Goal: Task Accomplishment & Management: Manage account settings

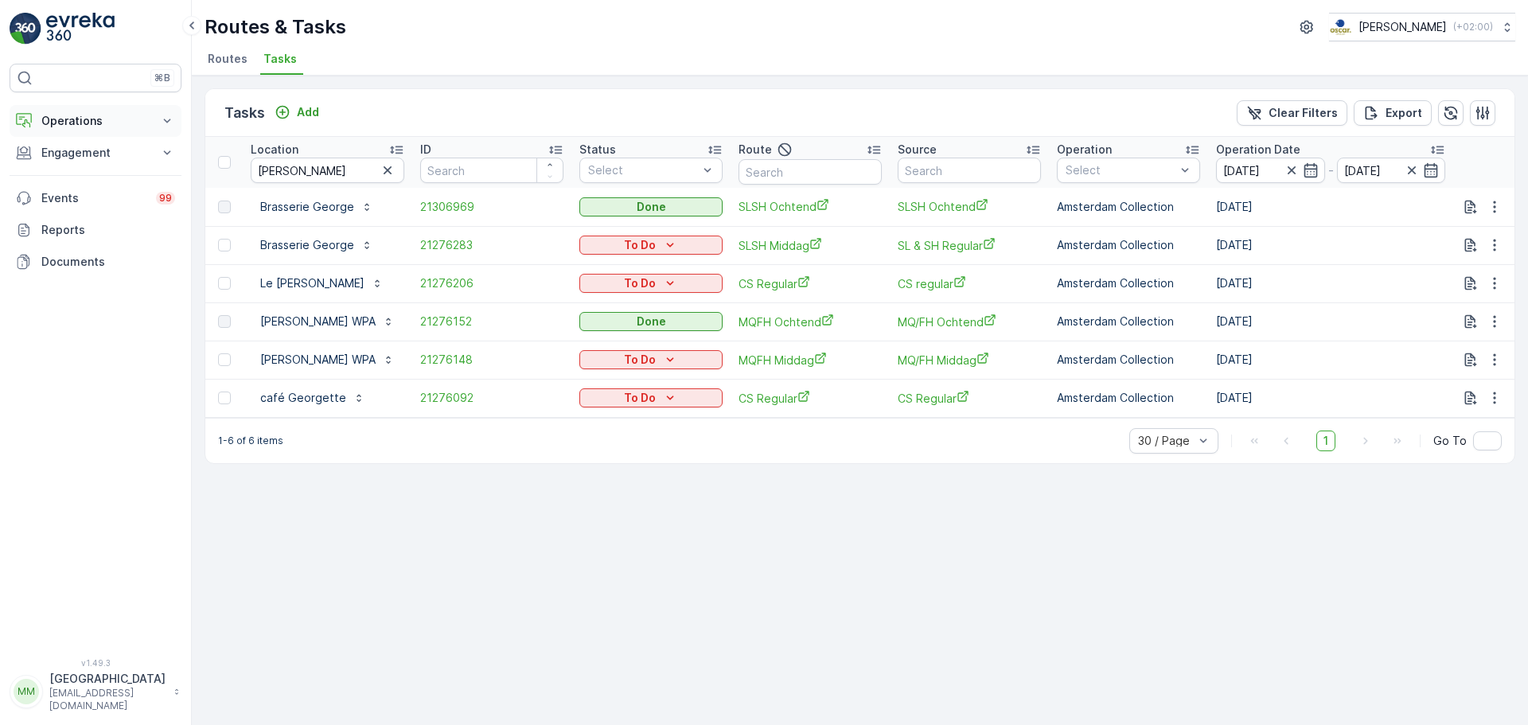
click at [88, 125] on p "Operations" at bounding box center [95, 121] width 108 height 16
click at [80, 192] on p "Routes & Tasks" at bounding box center [82, 193] width 82 height 16
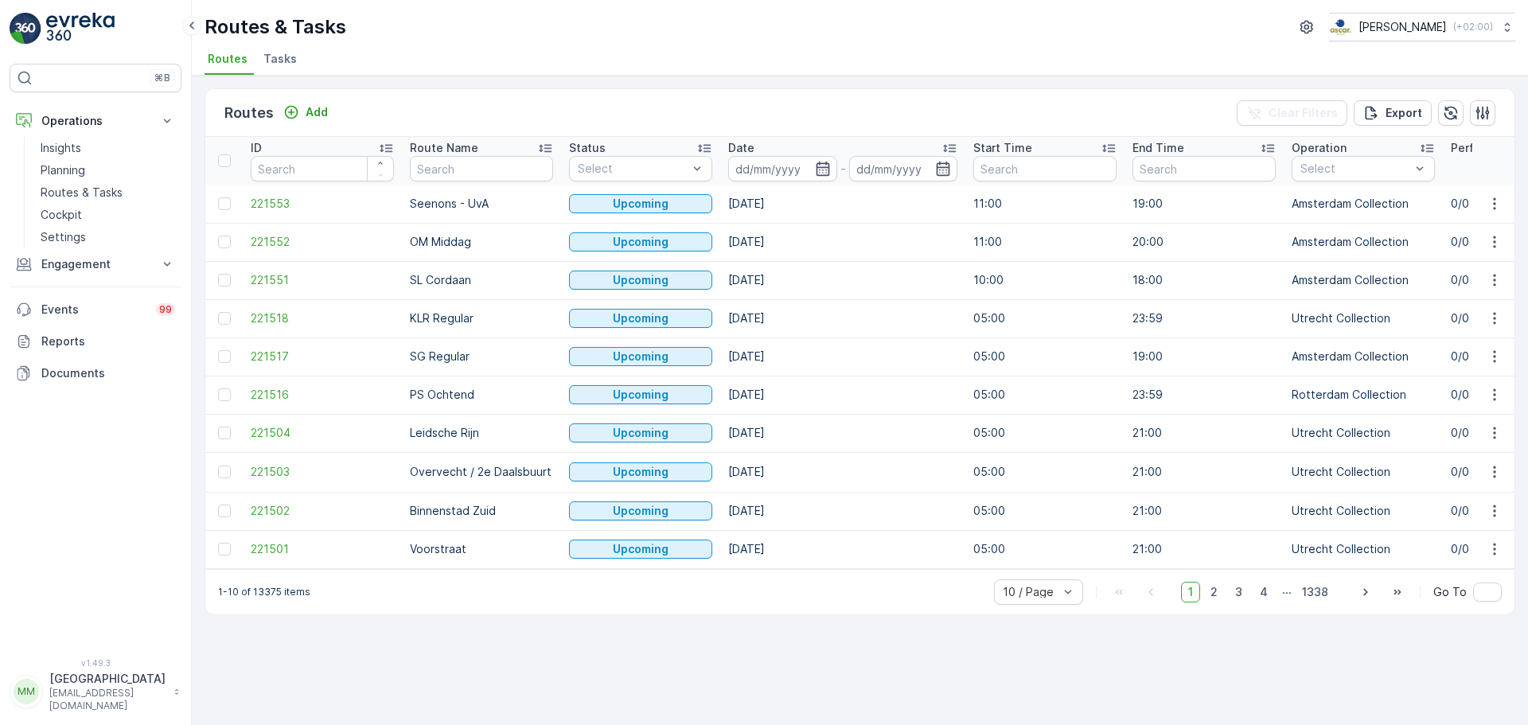
click at [296, 60] on li "Tasks" at bounding box center [281, 61] width 43 height 27
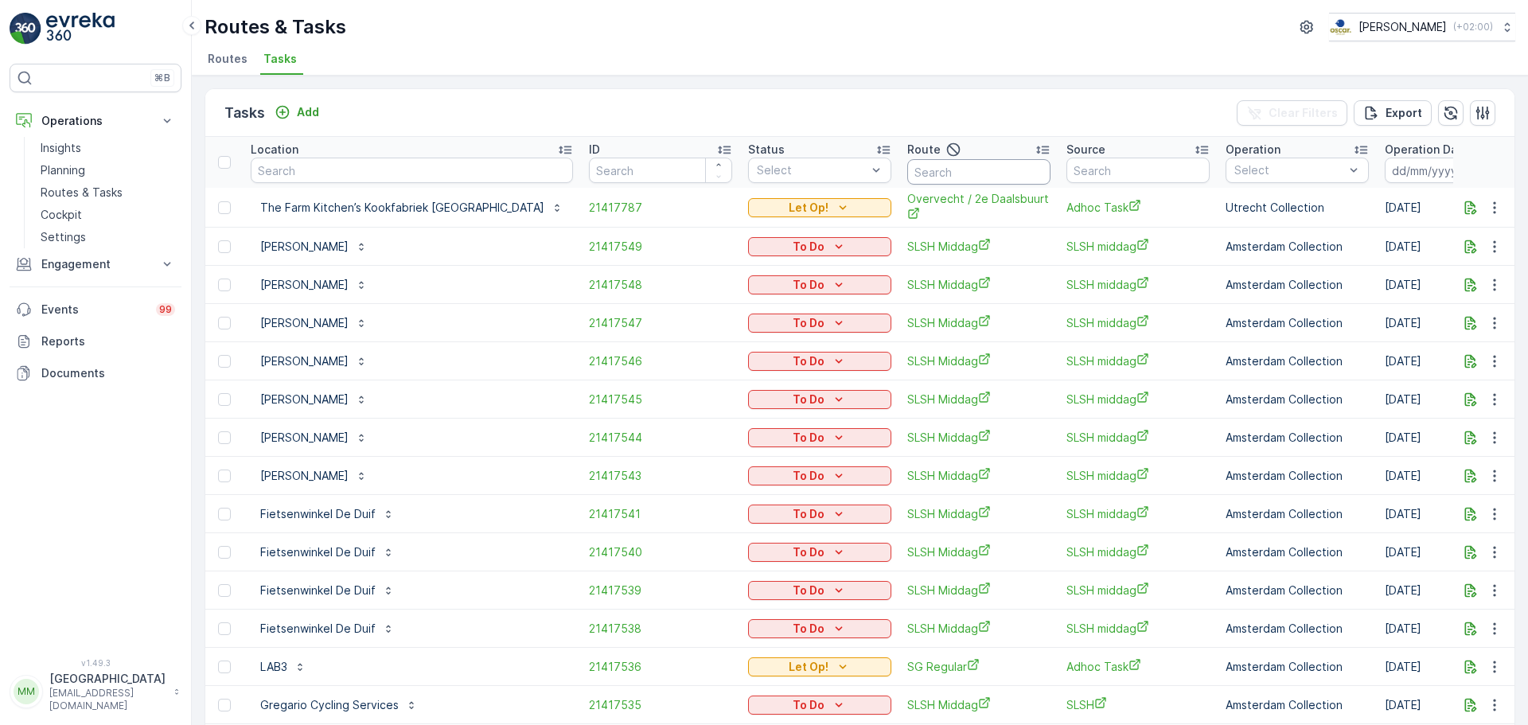
click at [907, 179] on input "text" at bounding box center [978, 171] width 143 height 25
type input "kd o"
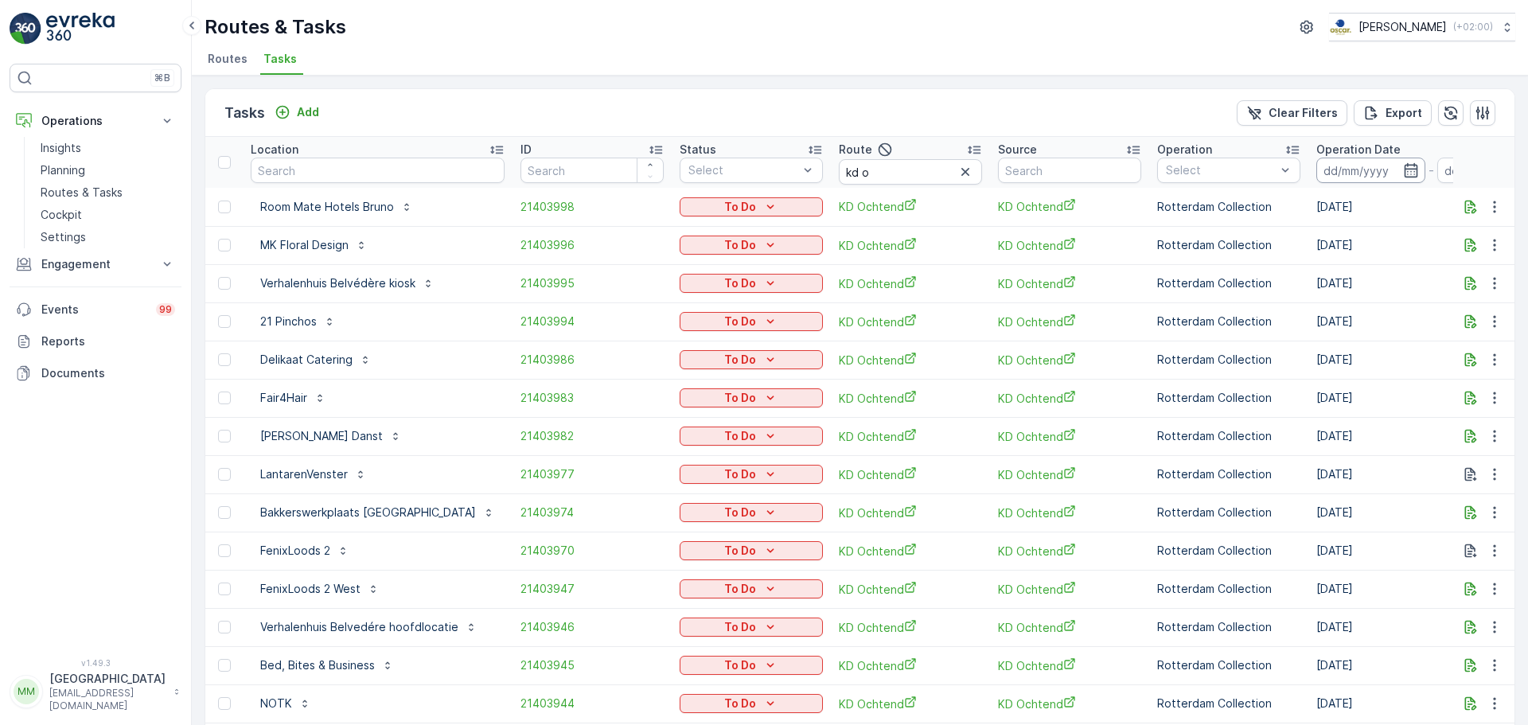
click at [1326, 169] on input at bounding box center [1370, 170] width 109 height 25
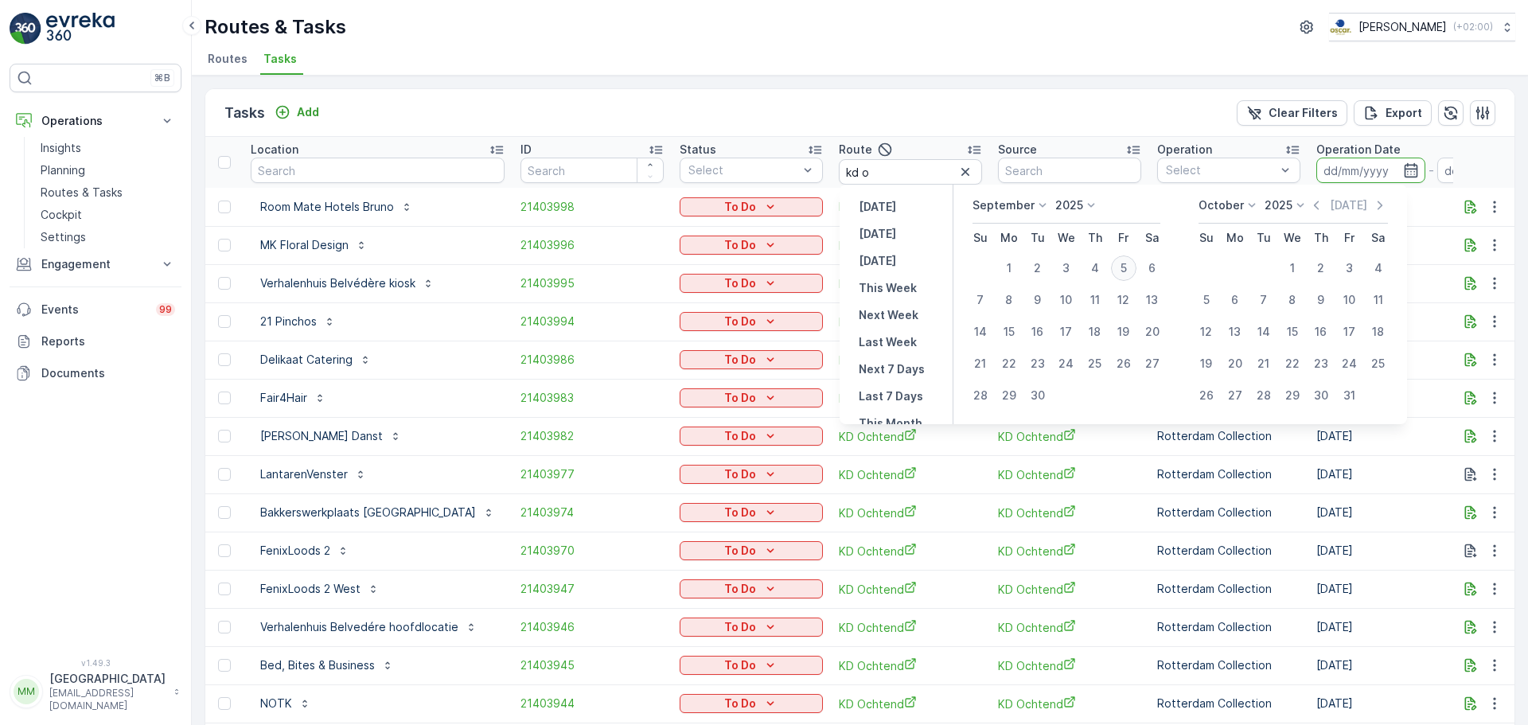
click at [1128, 266] on div "5" at bounding box center [1123, 267] width 25 height 25
type input "[DATE]"
click at [1128, 266] on div "5" at bounding box center [1123, 267] width 25 height 25
type input "[DATE]"
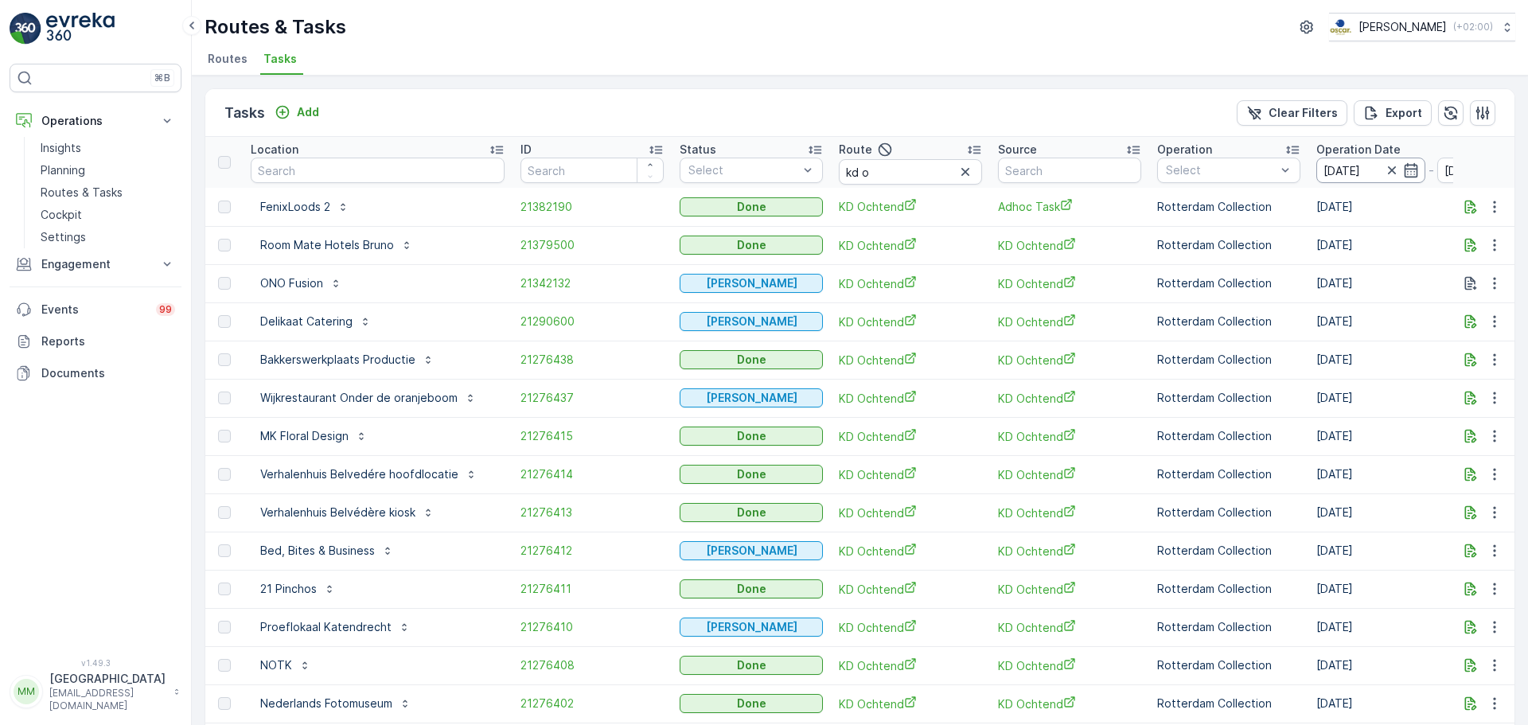
click at [1363, 165] on input "[DATE]" at bounding box center [1370, 170] width 109 height 25
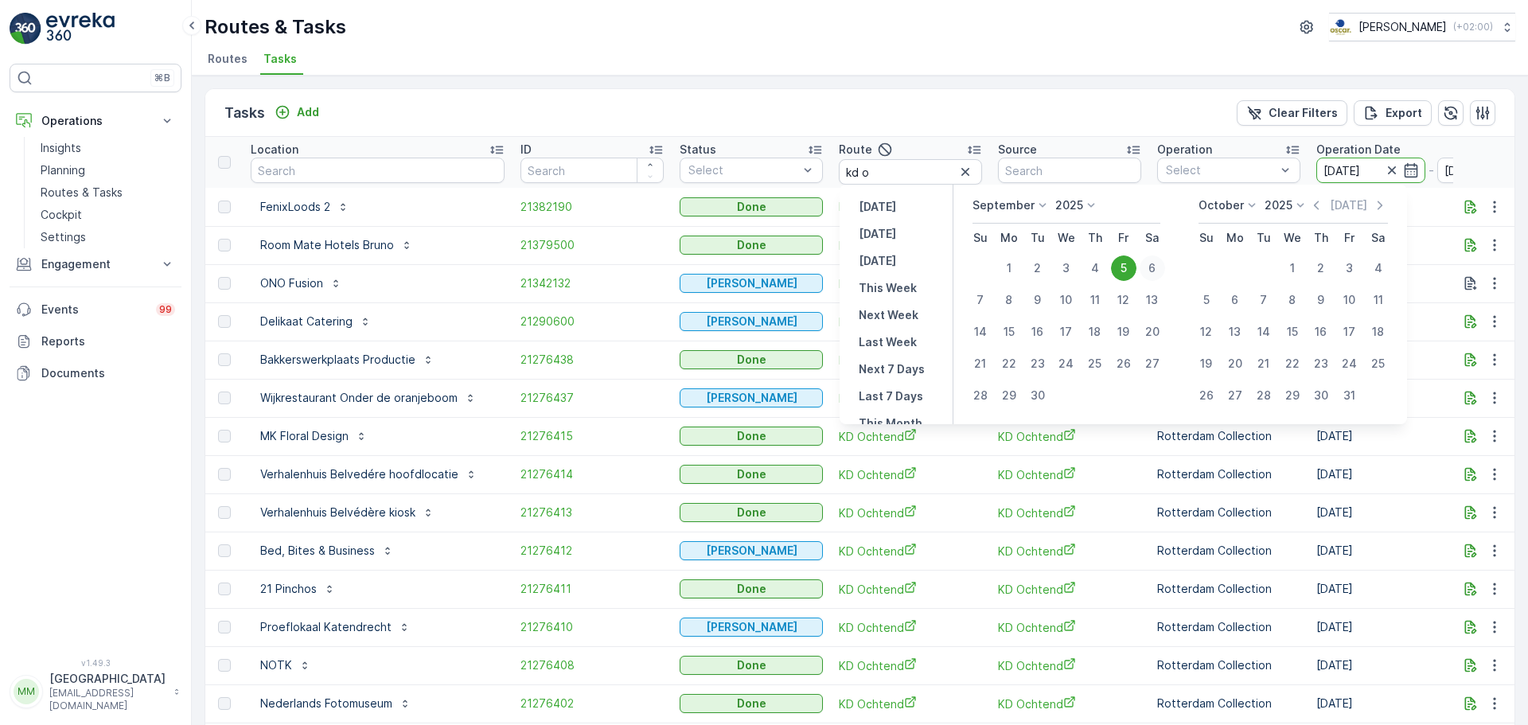
click at [1147, 273] on div "6" at bounding box center [1151, 267] width 25 height 25
type input "[DATE]"
click at [1150, 273] on div "6" at bounding box center [1151, 267] width 25 height 25
type input "[DATE]"
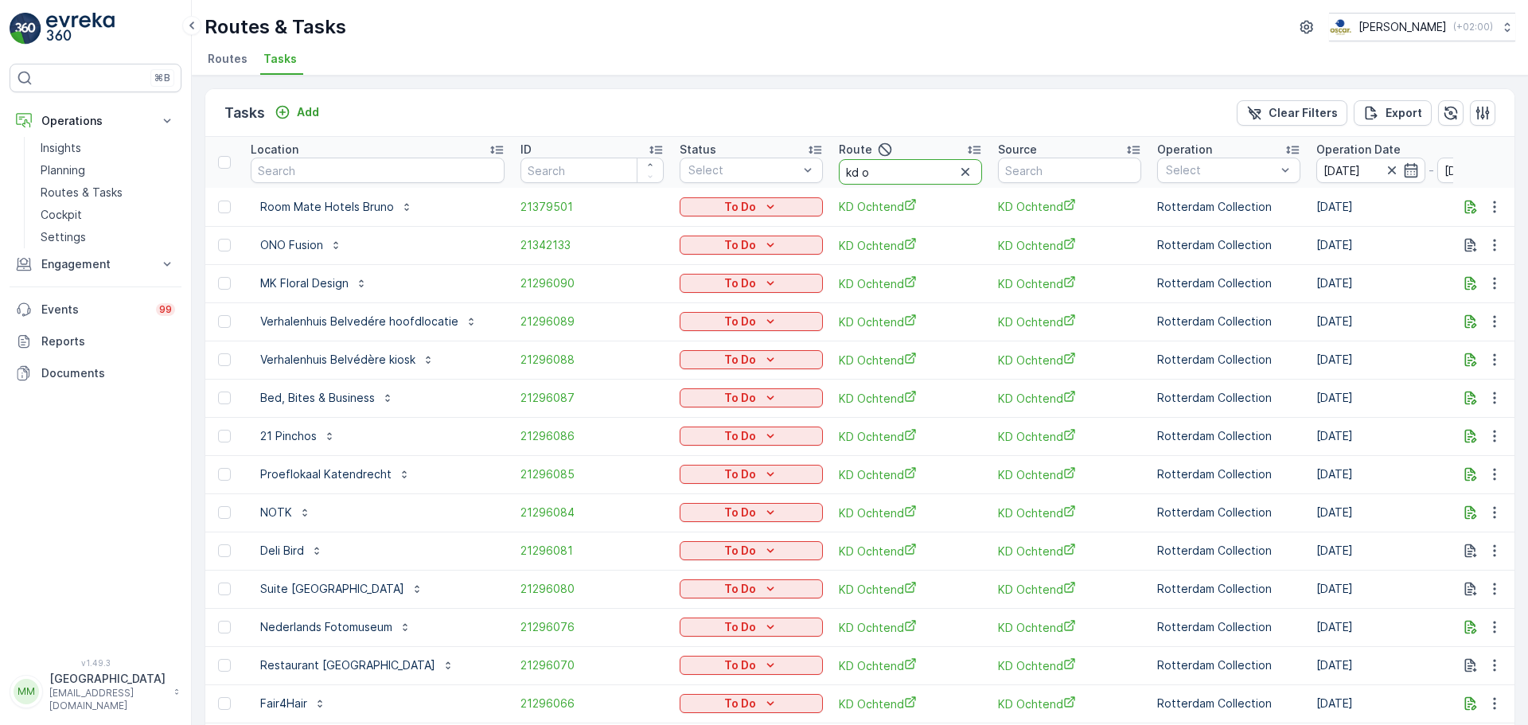
drag, startPoint x: 917, startPoint y: 174, endPoint x: 905, endPoint y: 178, distance: 12.6
click at [917, 173] on input "kd o" at bounding box center [910, 171] width 143 height 25
type input "kd m"
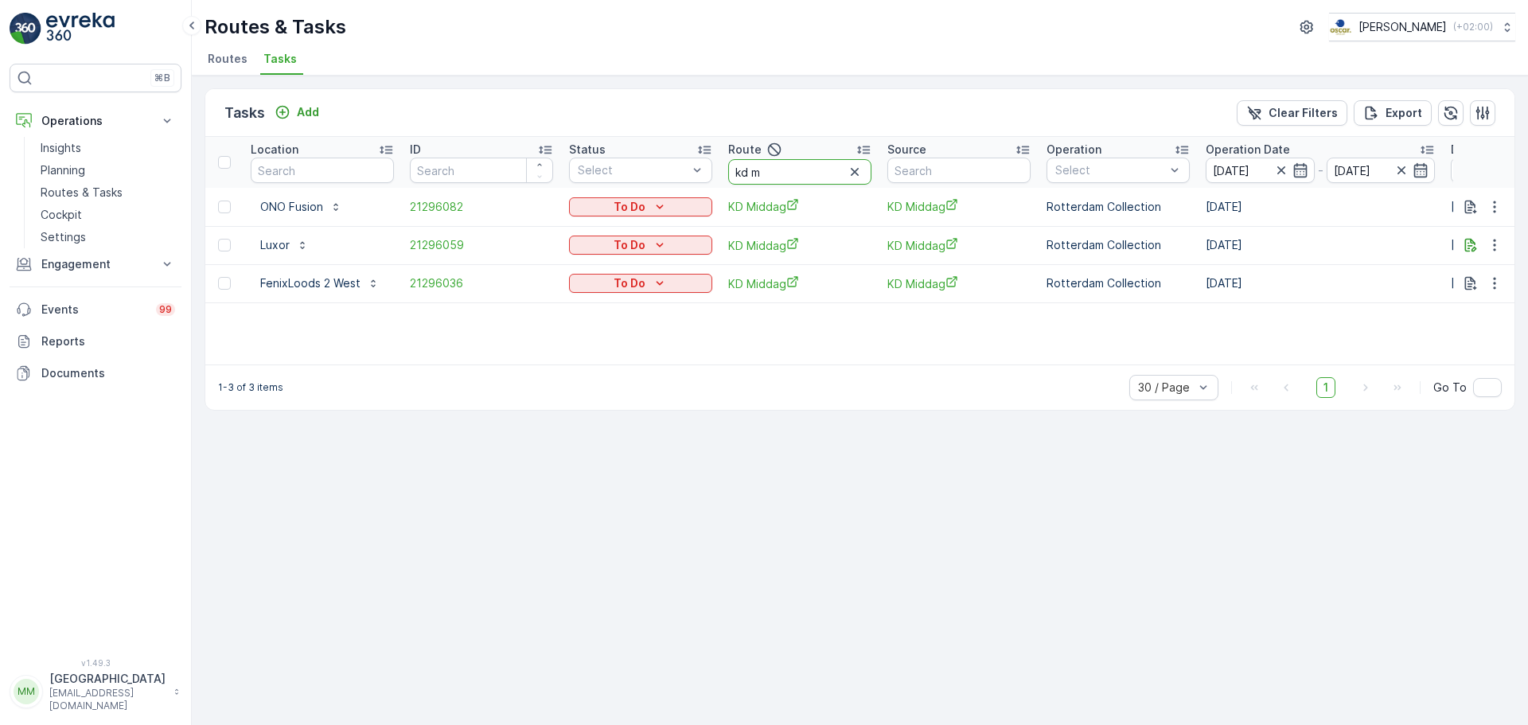
drag, startPoint x: 792, startPoint y: 174, endPoint x: 676, endPoint y: 227, distance: 126.8
click at [695, 169] on tr "Location ID Status Select Route kd m Source Operation Select Operation Date 06.…" at bounding box center [1432, 162] width 2454 height 51
type input "ps m"
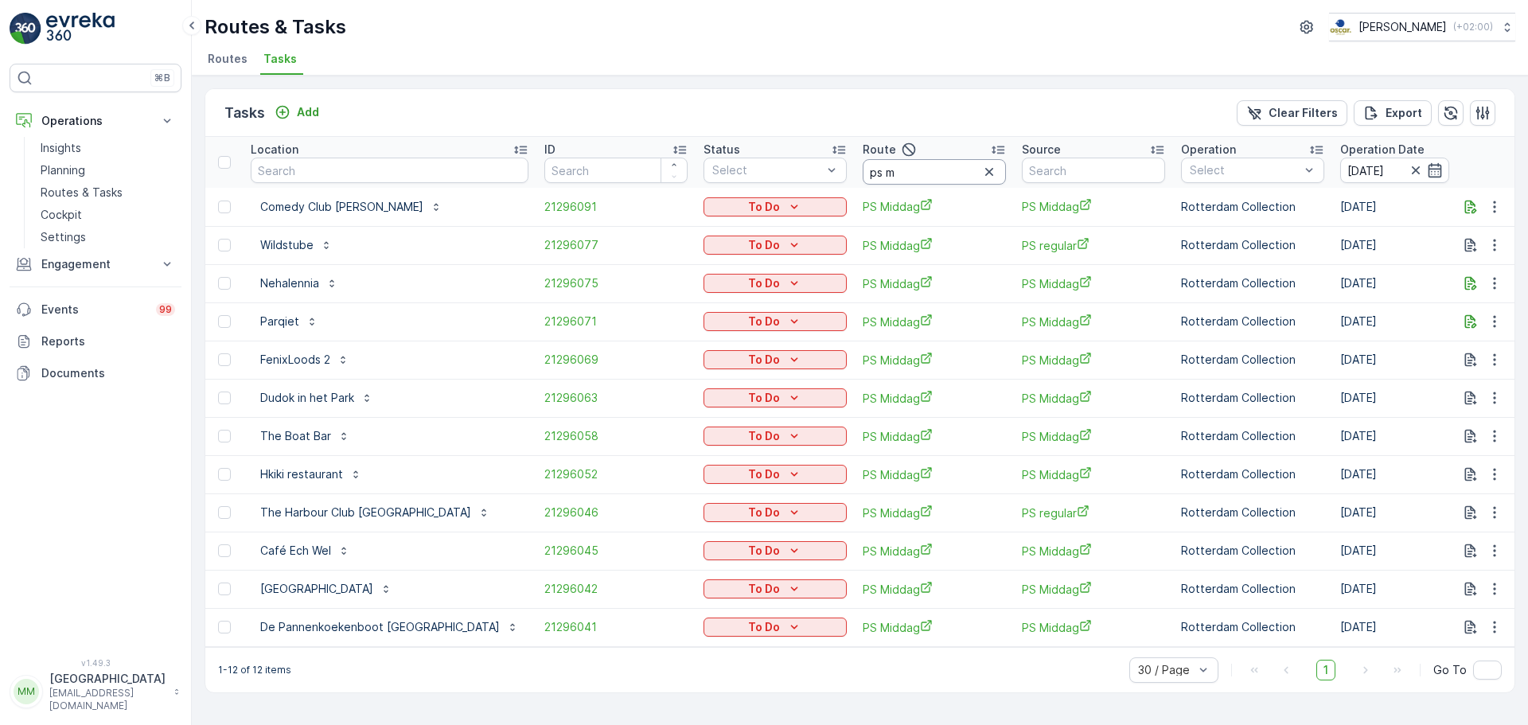
click at [881, 173] on input "ps m" at bounding box center [933, 171] width 143 height 25
type input "ps o"
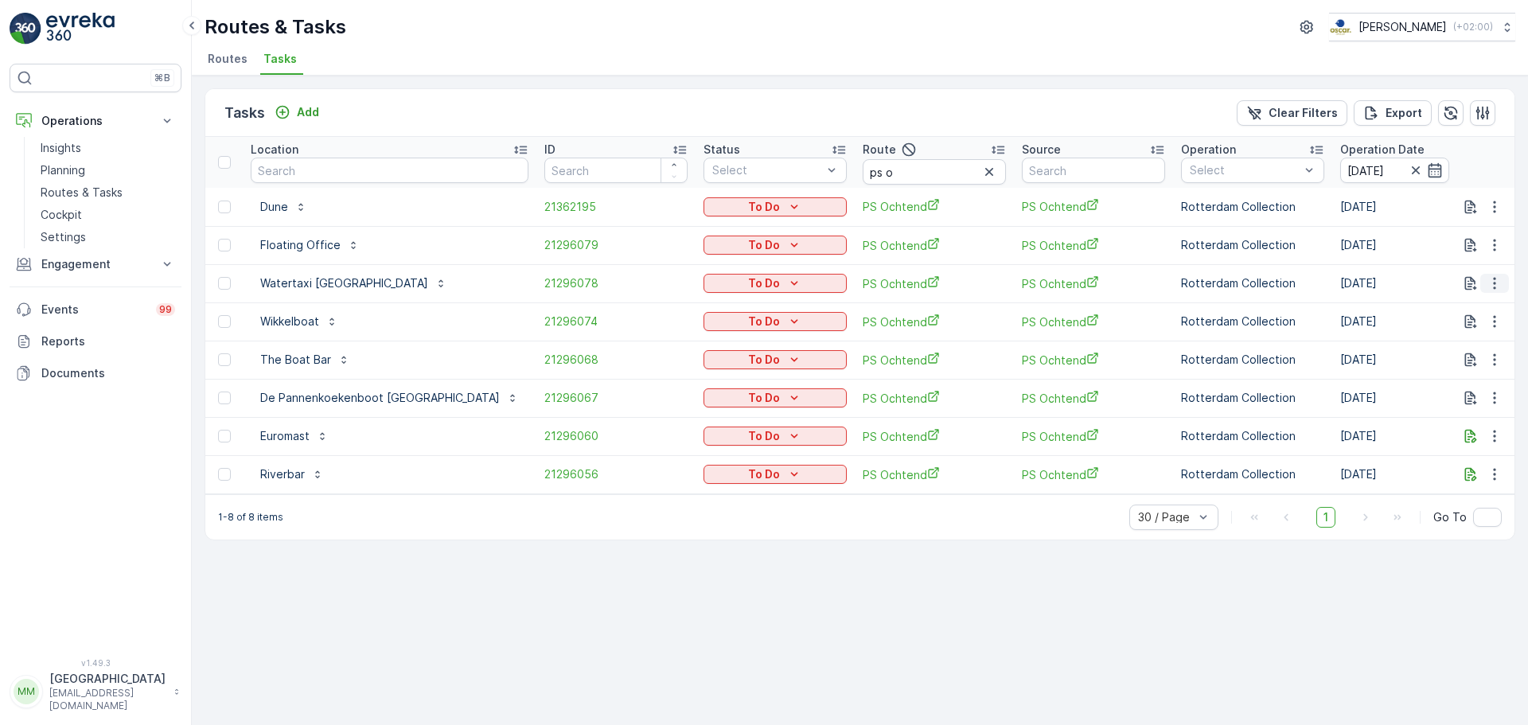
click at [1497, 286] on icon "button" at bounding box center [1494, 283] width 16 height 16
click at [1455, 349] on span "Change Route" at bounding box center [1453, 352] width 77 height 16
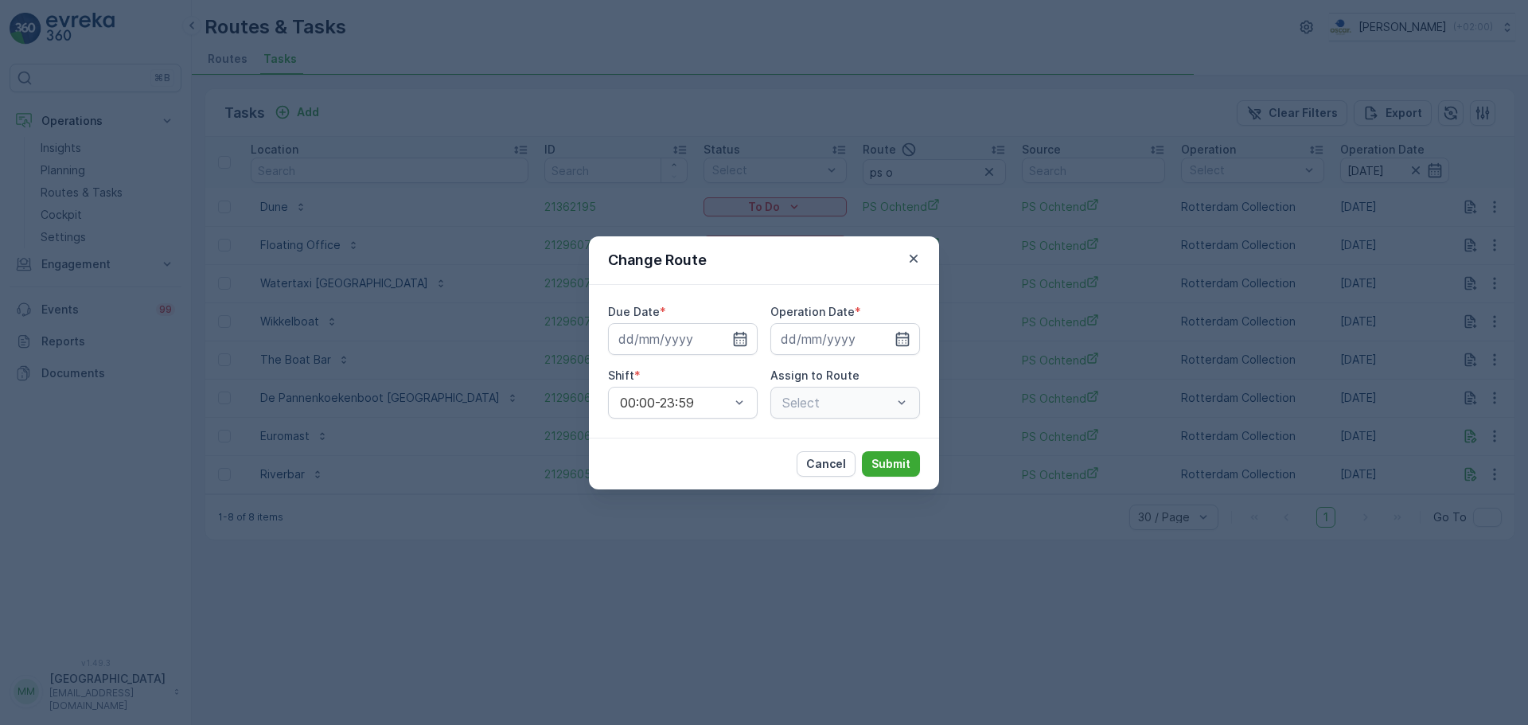
type input "[DATE]"
type input "06.09.2025"
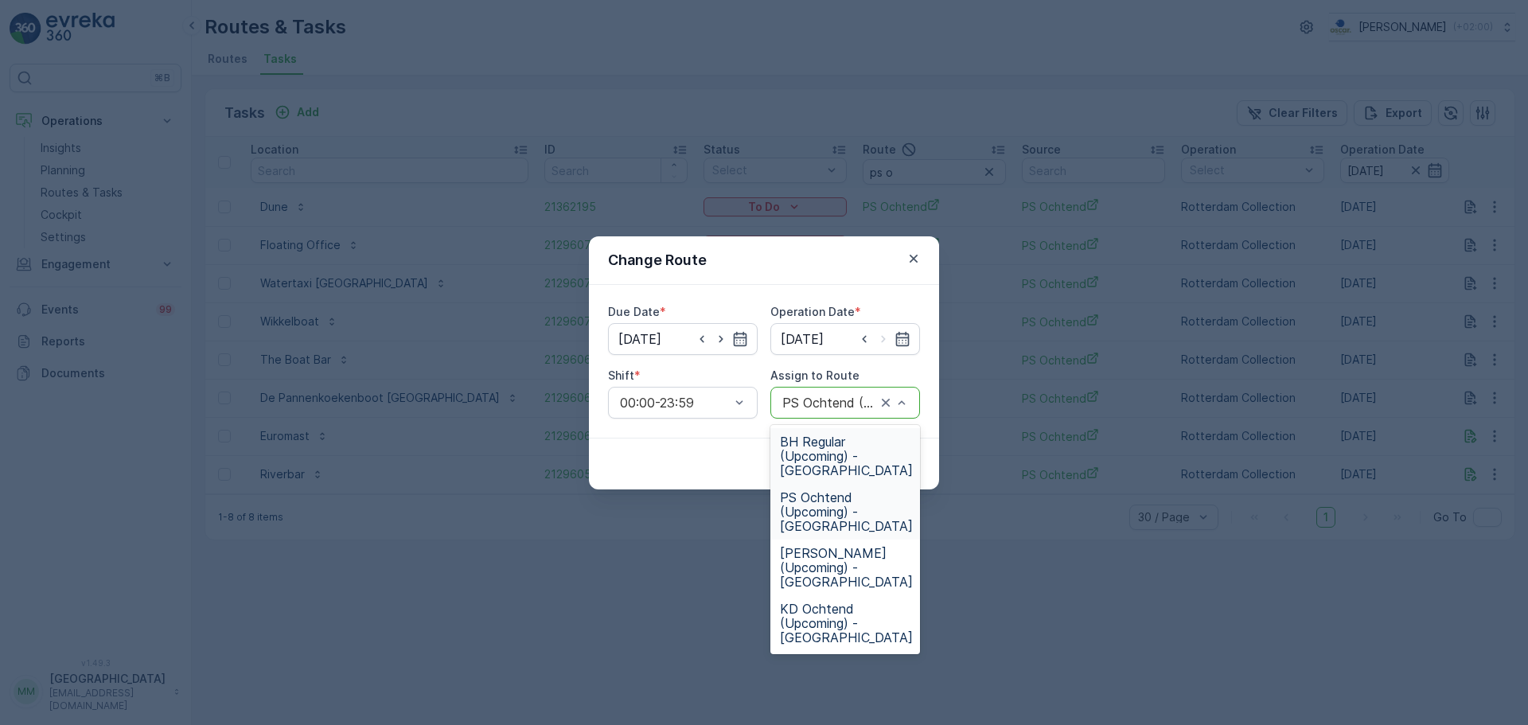
click at [859, 395] on div "PS Ochtend (Upcoming) - Rotterdam" at bounding box center [845, 403] width 150 height 32
drag, startPoint x: 847, startPoint y: 612, endPoint x: 855, endPoint y: 579, distance: 33.8
click at [846, 613] on span "KD Ochtend (Upcoming) - Rotterdam" at bounding box center [846, 622] width 133 height 43
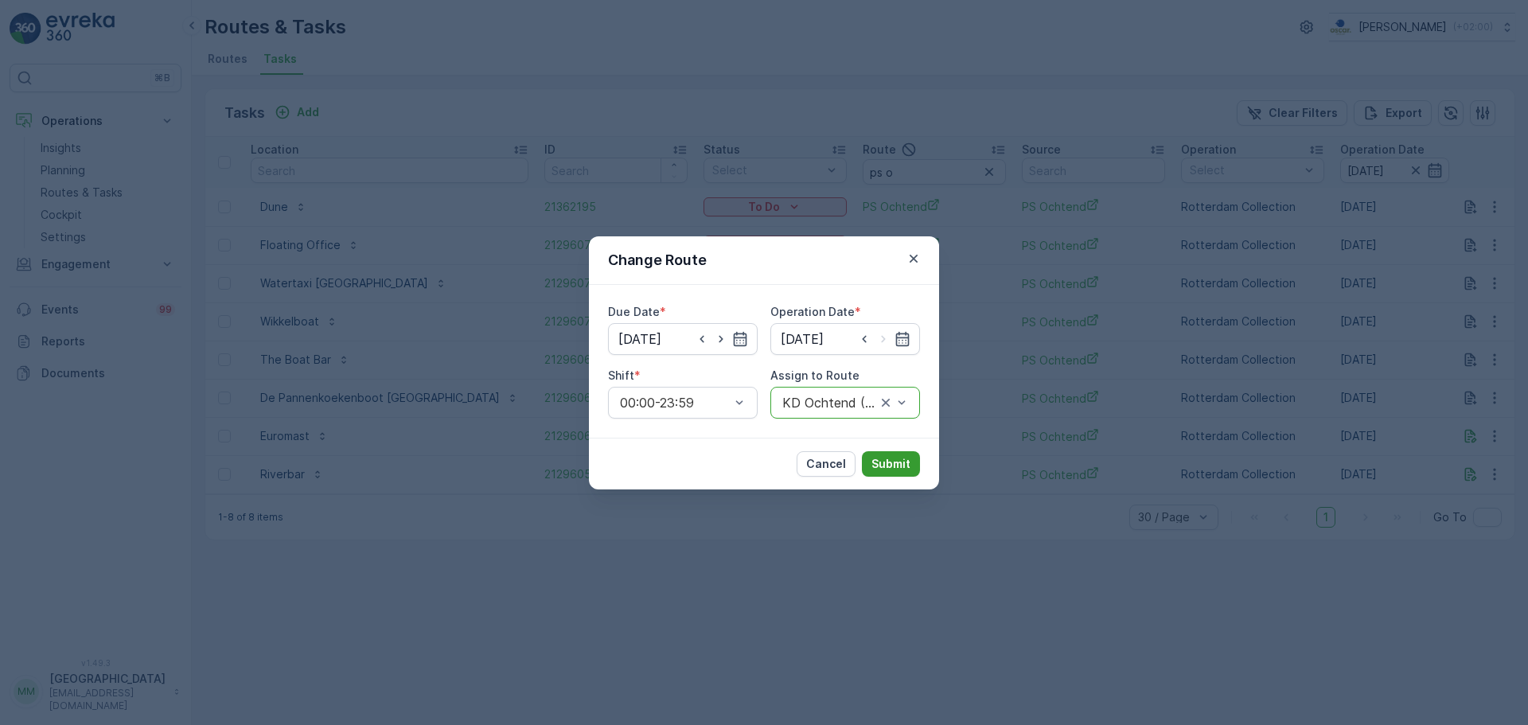
click at [886, 451] on button "Submit" at bounding box center [891, 463] width 58 height 25
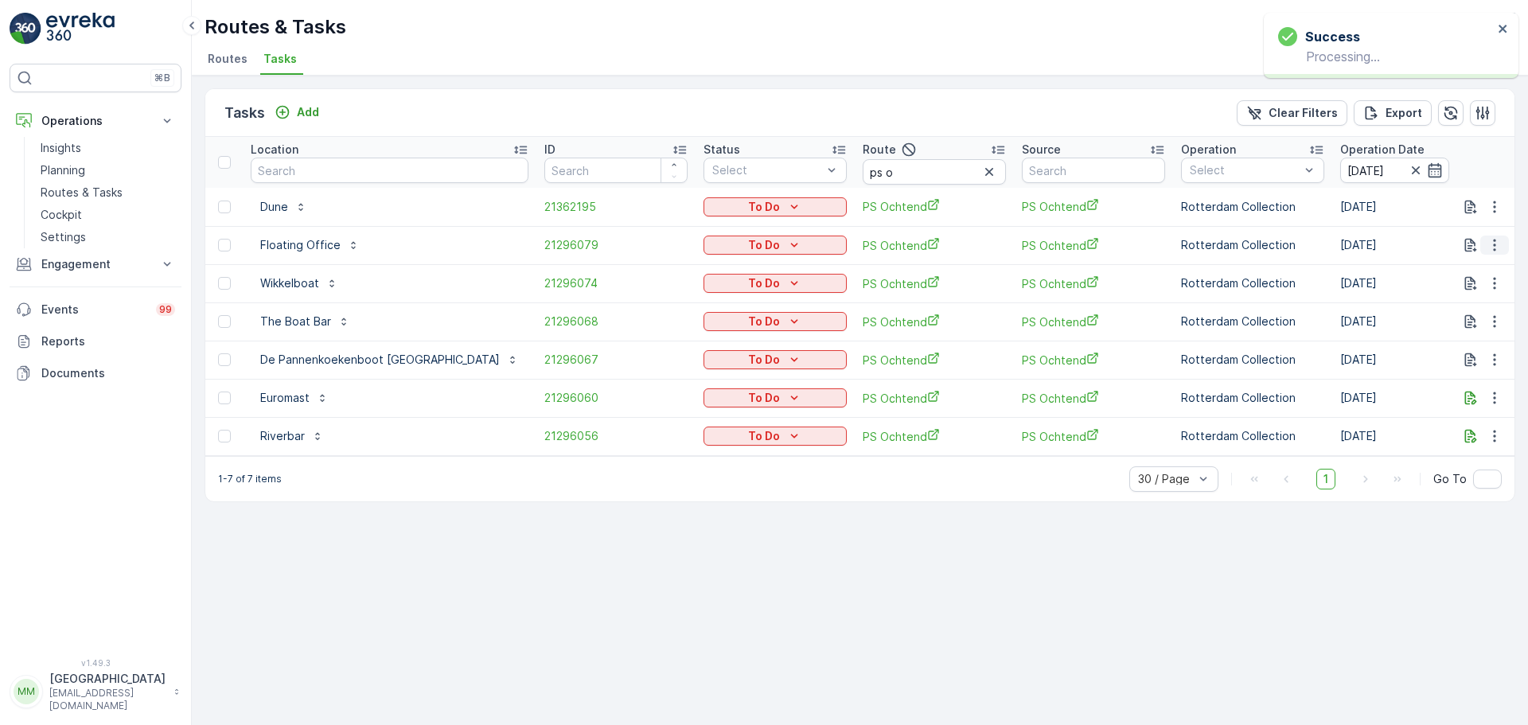
click at [1494, 247] on icon "button" at bounding box center [1494, 245] width 16 height 16
click at [1468, 311] on span "Change Route" at bounding box center [1453, 314] width 77 height 16
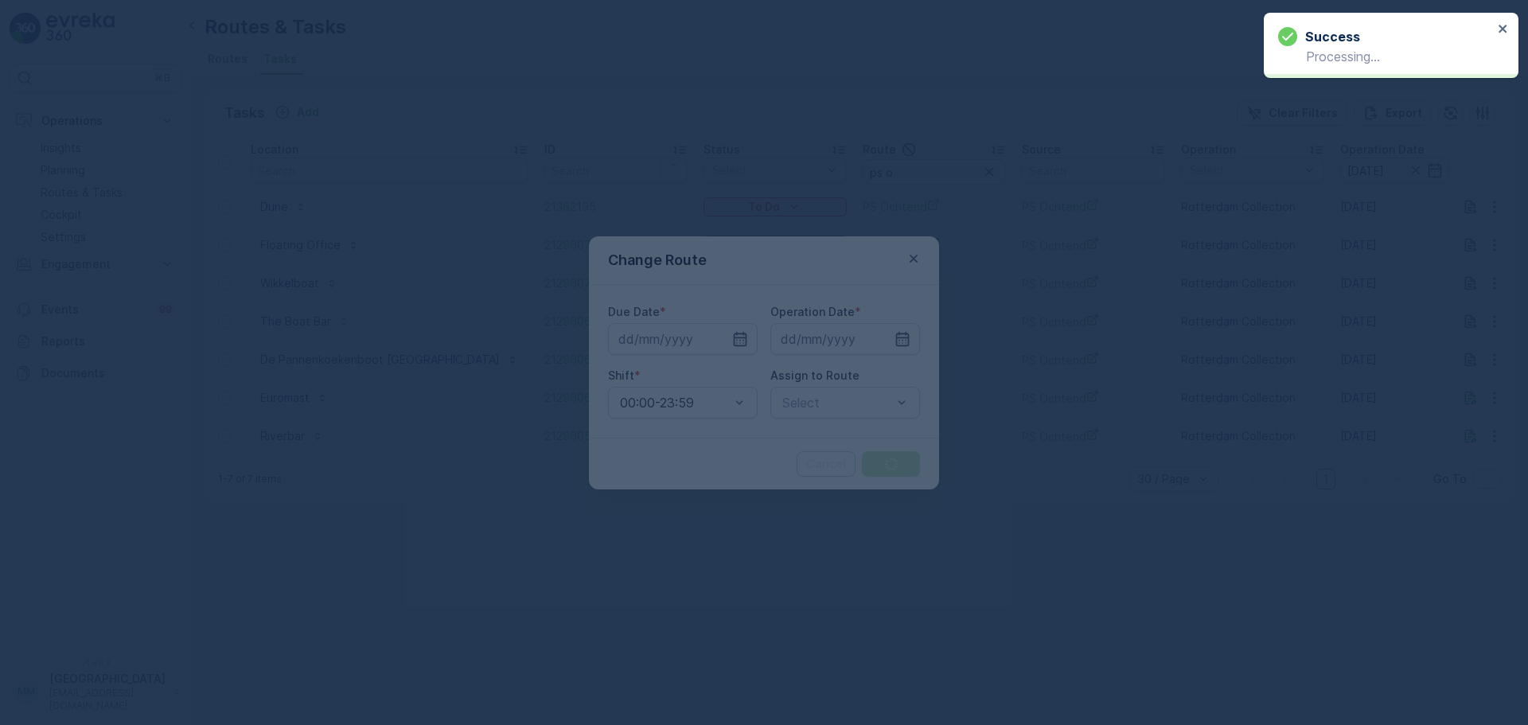
type input "06.09.2025"
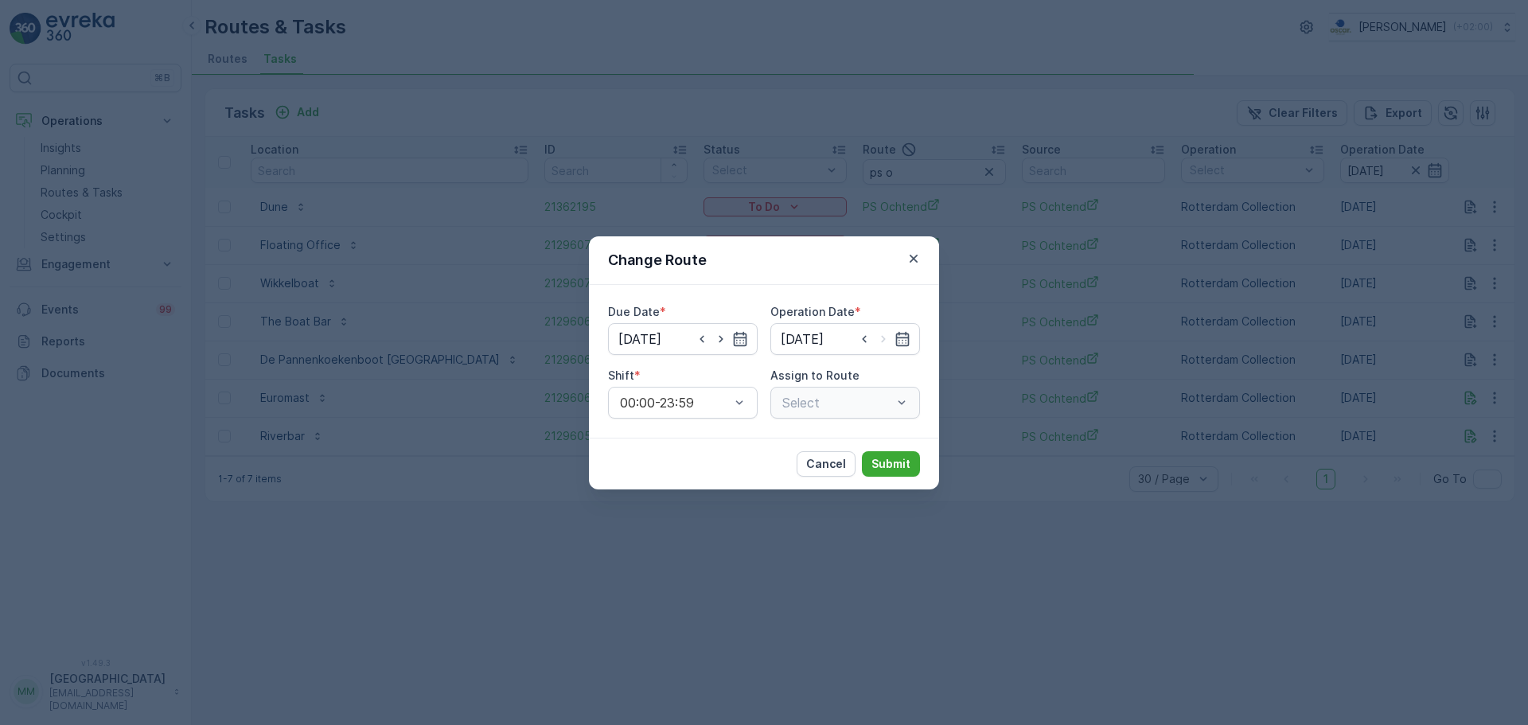
click at [846, 411] on div "Select" at bounding box center [845, 403] width 150 height 32
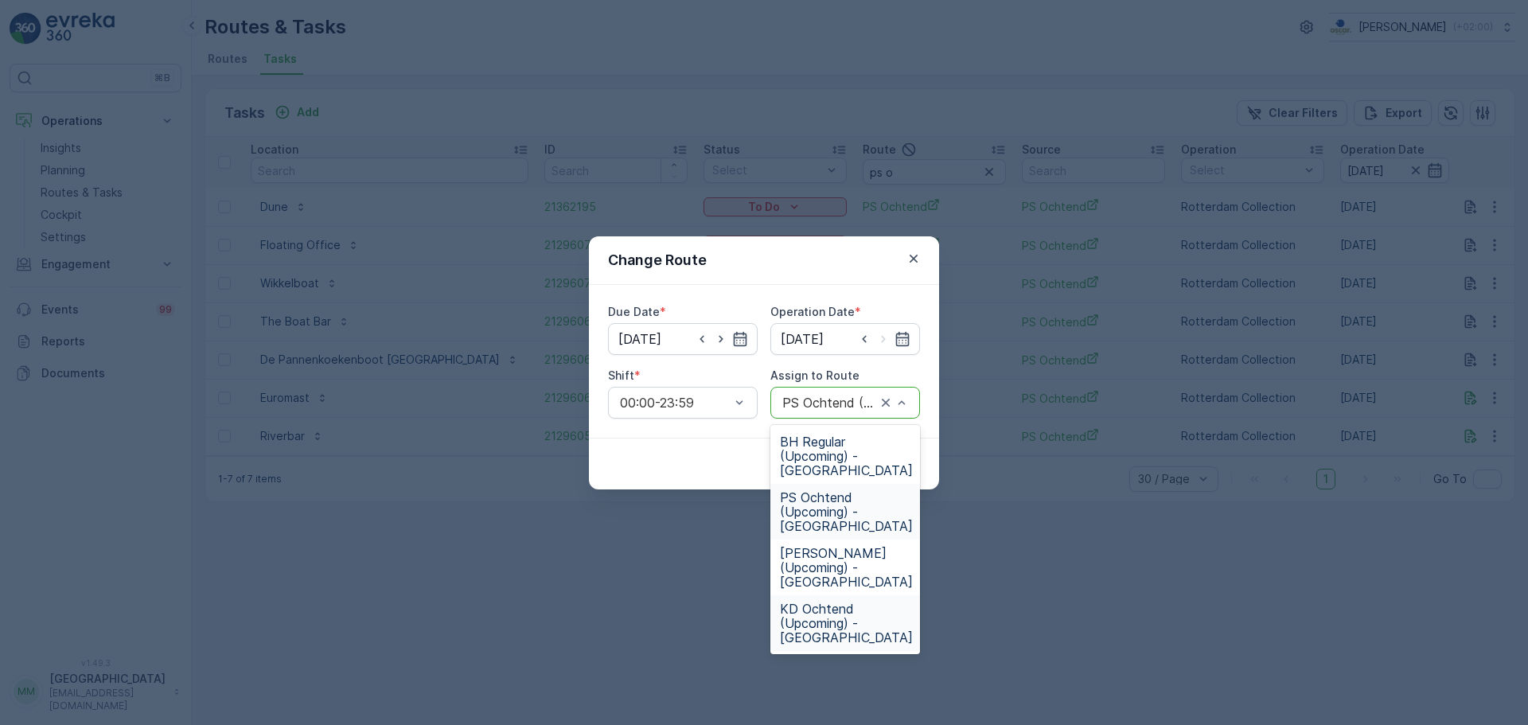
click at [866, 610] on span "KD Ochtend (Upcoming) - Rotterdam" at bounding box center [846, 622] width 133 height 43
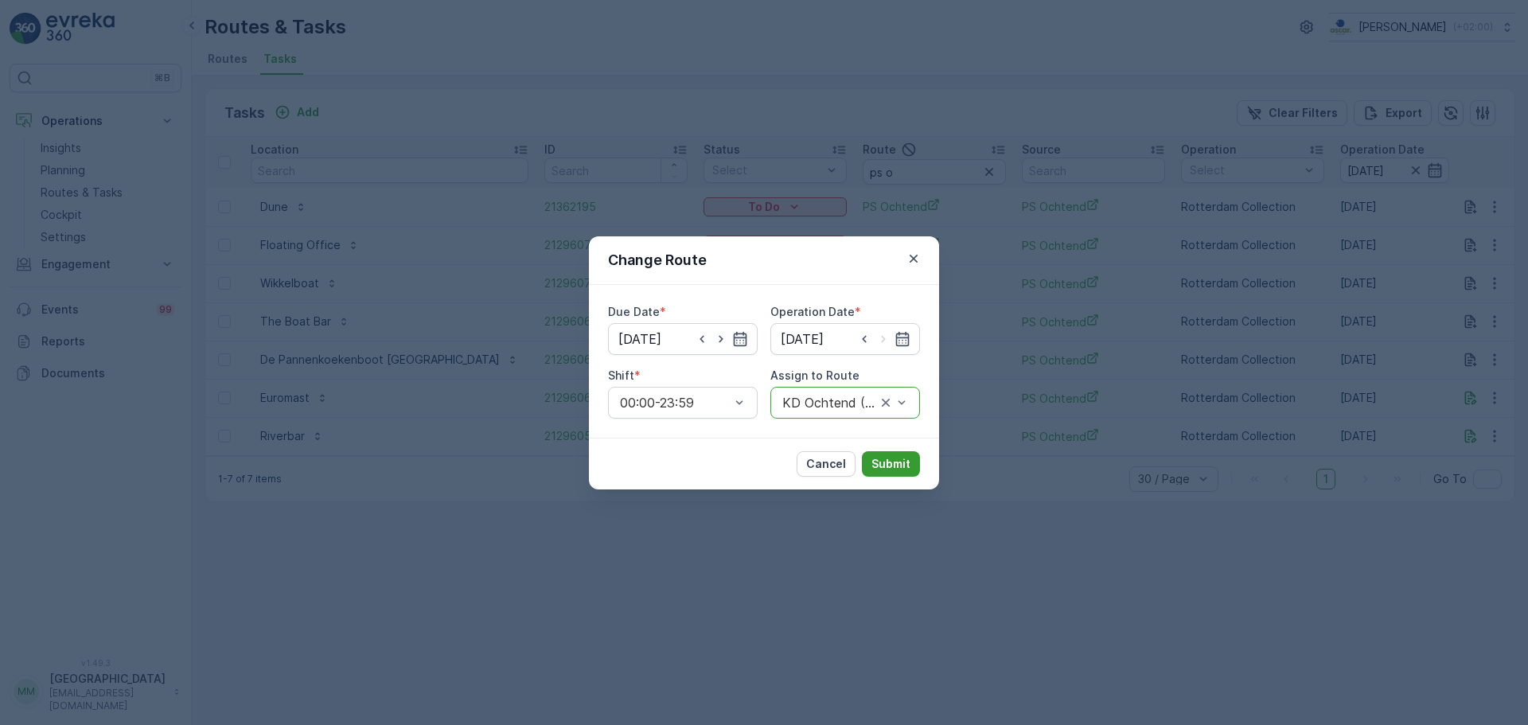
click at [889, 464] on p "Submit" at bounding box center [890, 464] width 39 height 16
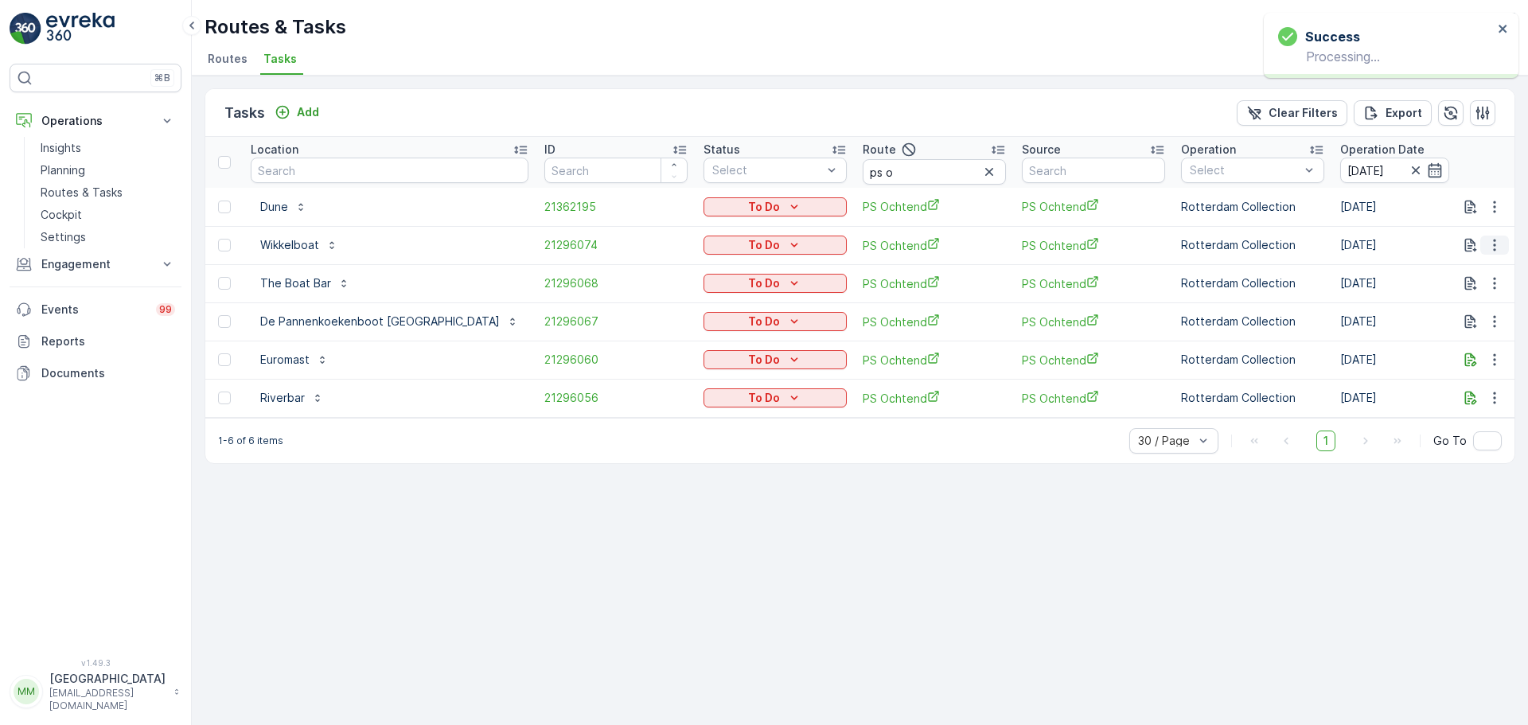
click at [1493, 247] on icon "button" at bounding box center [1494, 245] width 16 height 16
click at [1423, 309] on span "Change Route" at bounding box center [1453, 314] width 77 height 16
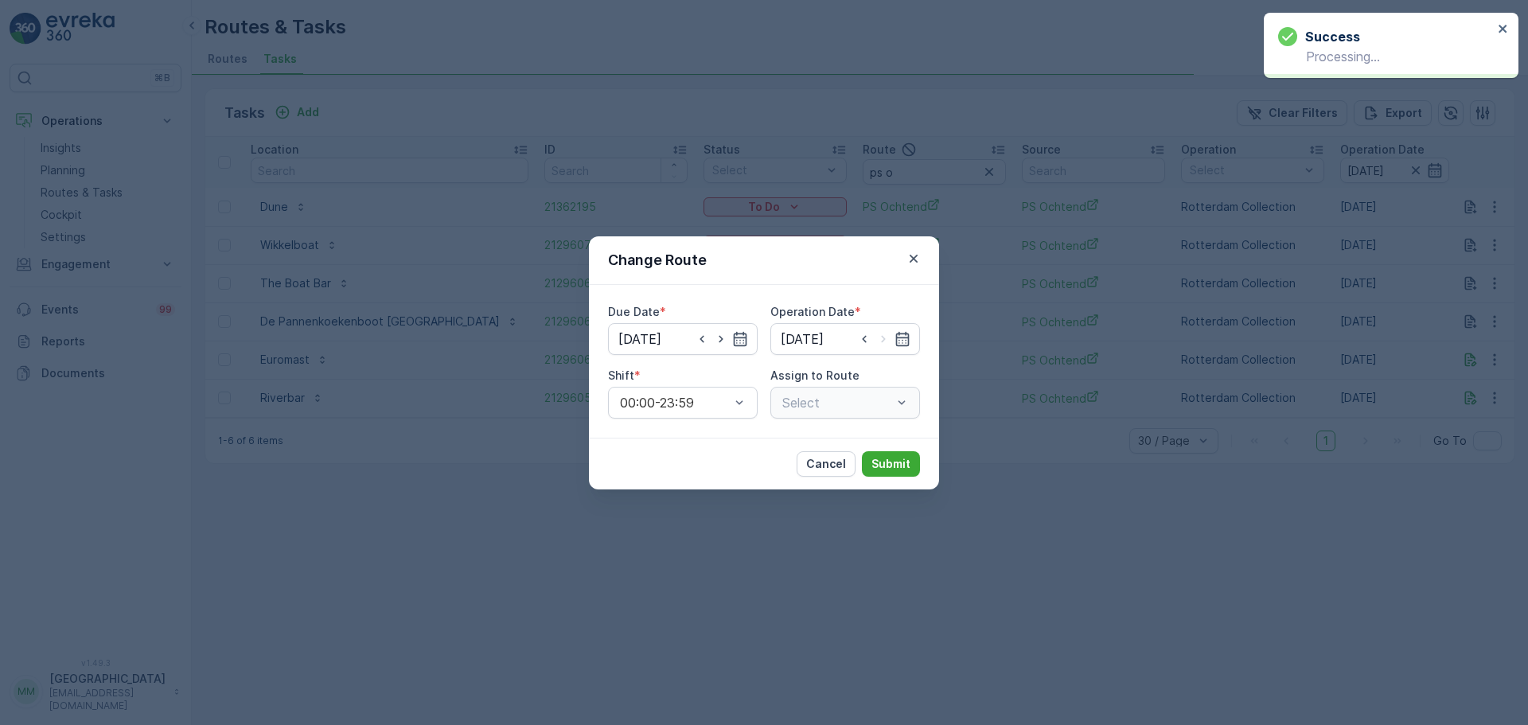
type input "06.09.2025"
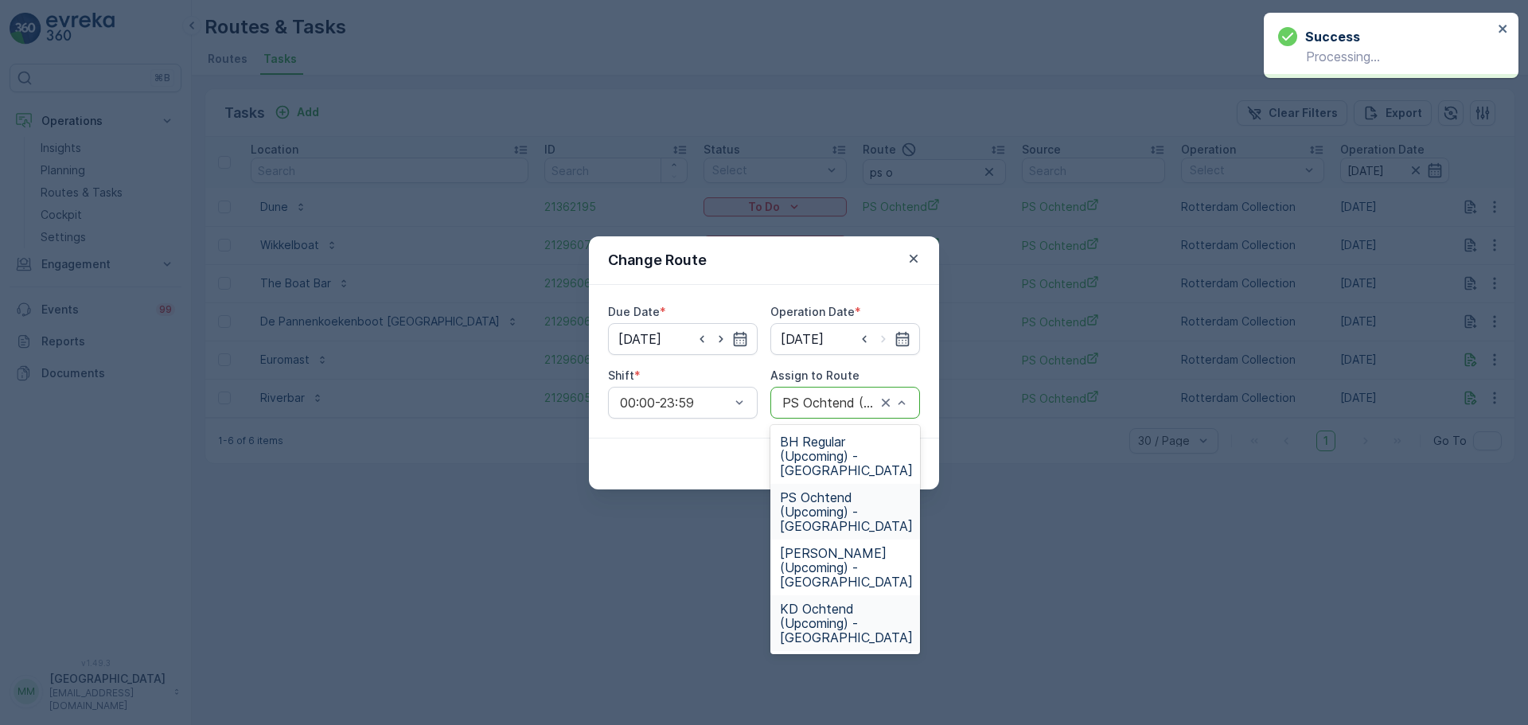
click at [831, 609] on span "KD Ochtend (Upcoming) - Rotterdam" at bounding box center [846, 622] width 133 height 43
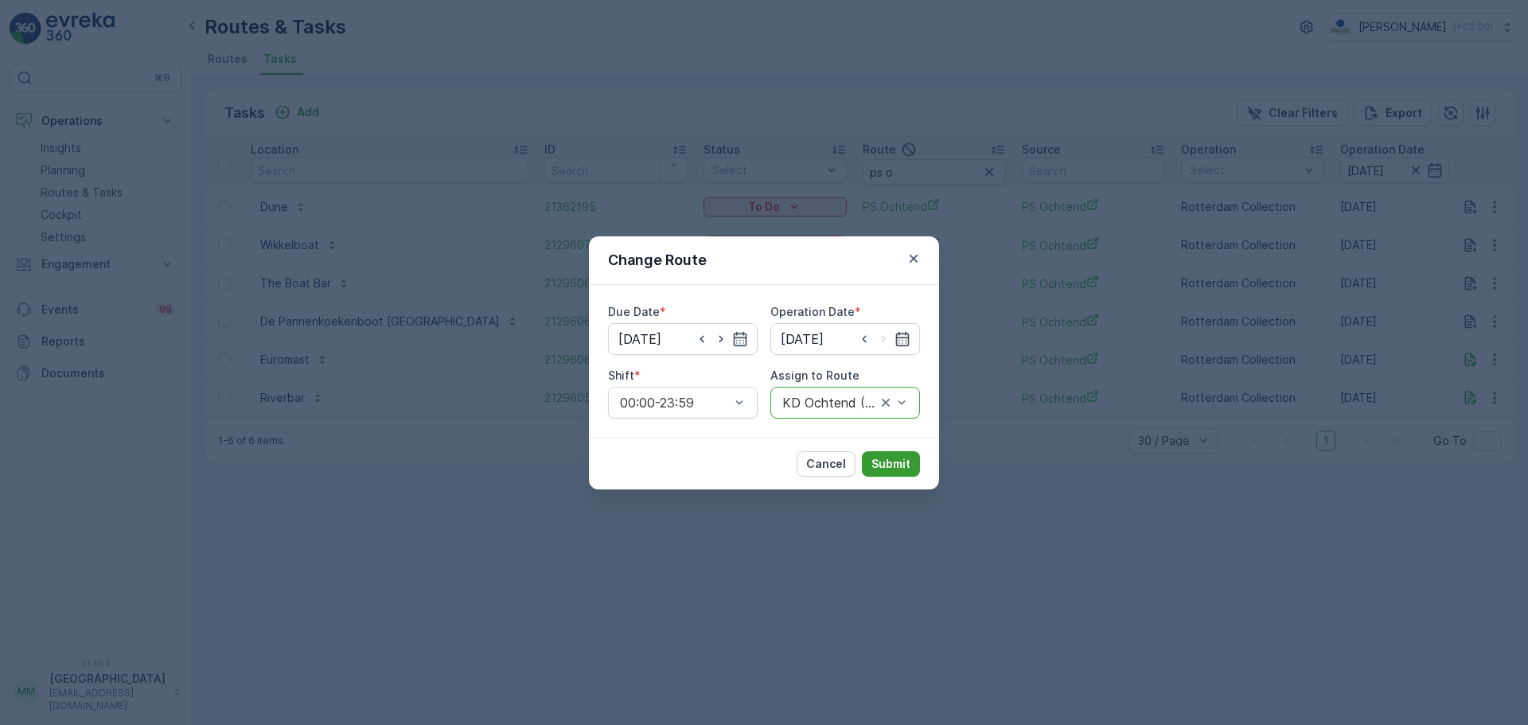
click at [893, 453] on button "Submit" at bounding box center [891, 463] width 58 height 25
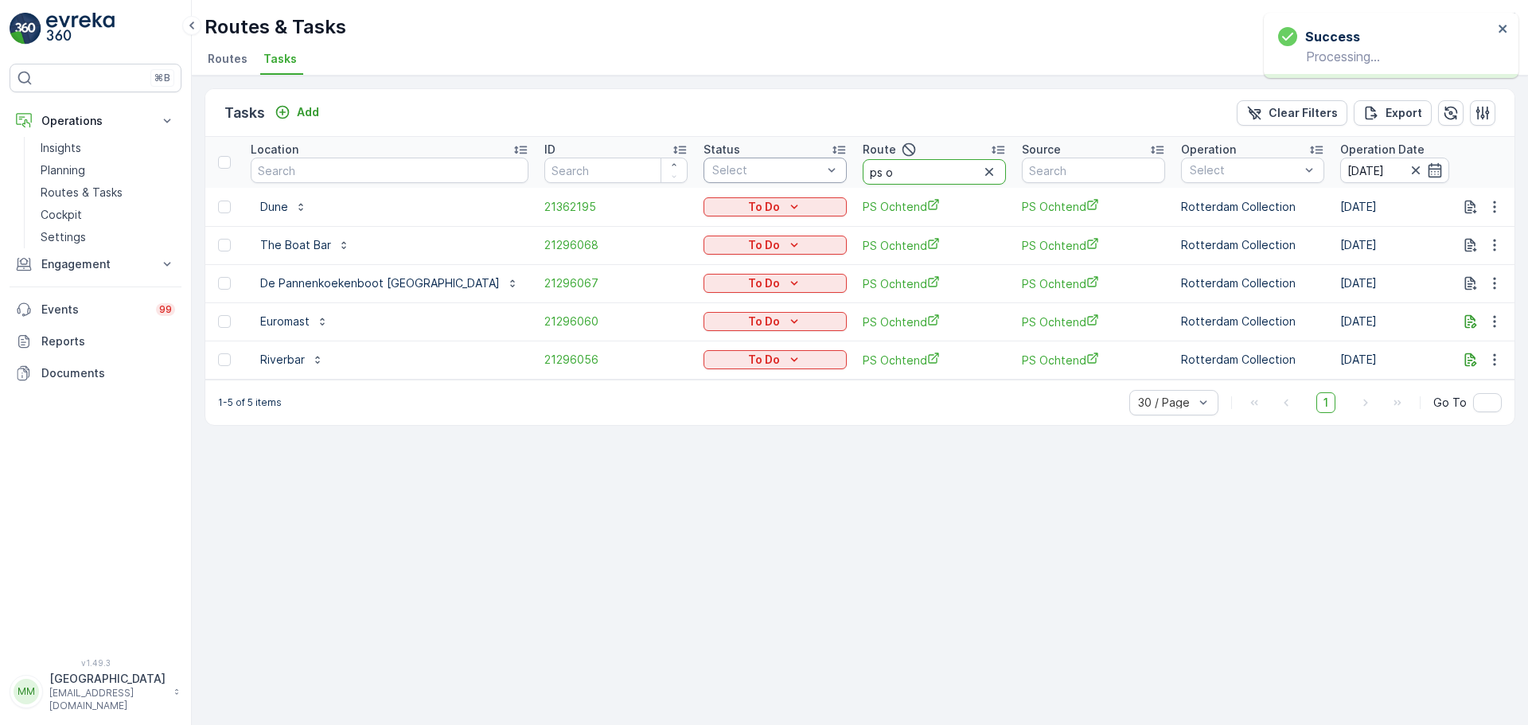
drag, startPoint x: 860, startPoint y: 169, endPoint x: 688, endPoint y: 182, distance: 172.4
click at [727, 168] on tr "Location ID Status Select Route ps o Source Operation Select Operation Date 06.…" at bounding box center [1499, 162] width 2589 height 51
type input "kd o"
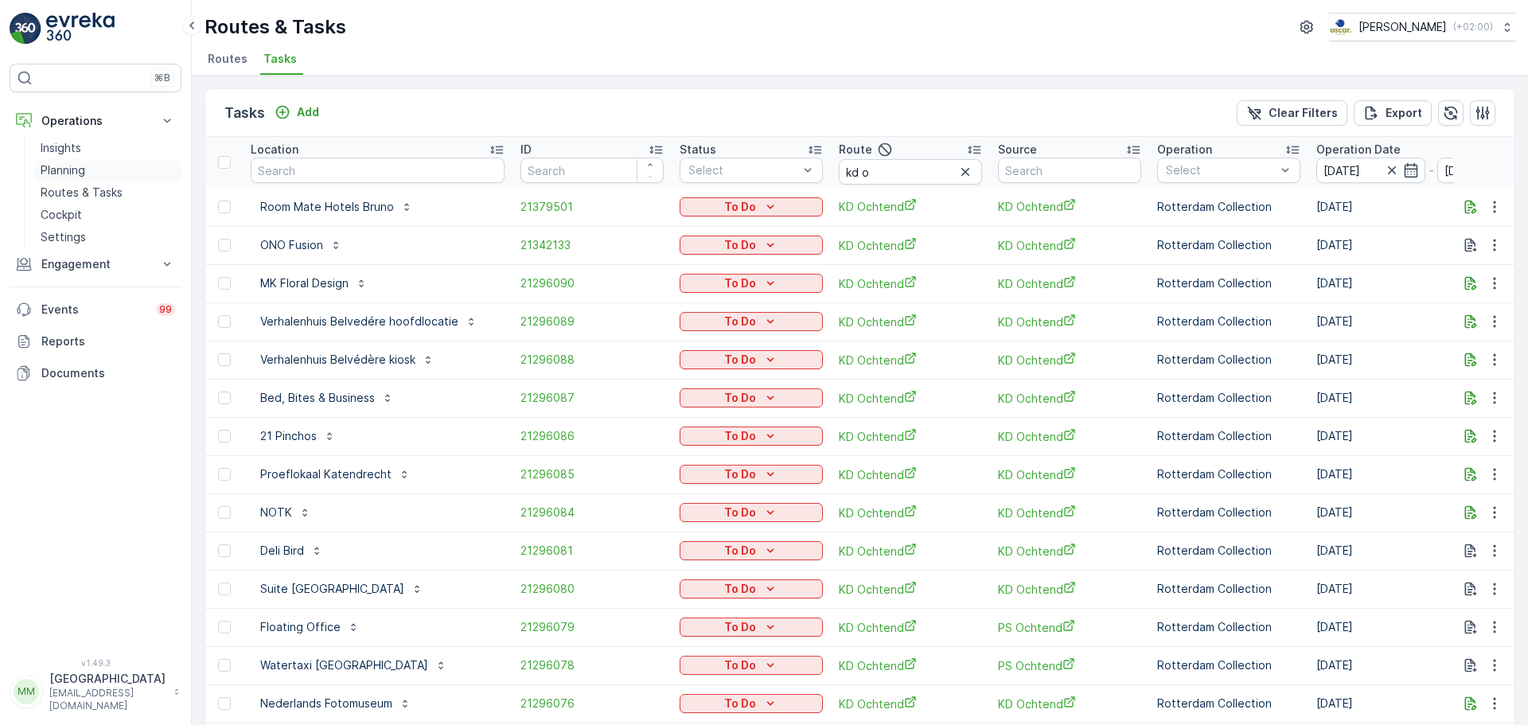
click at [64, 181] on link "Planning" at bounding box center [107, 170] width 147 height 22
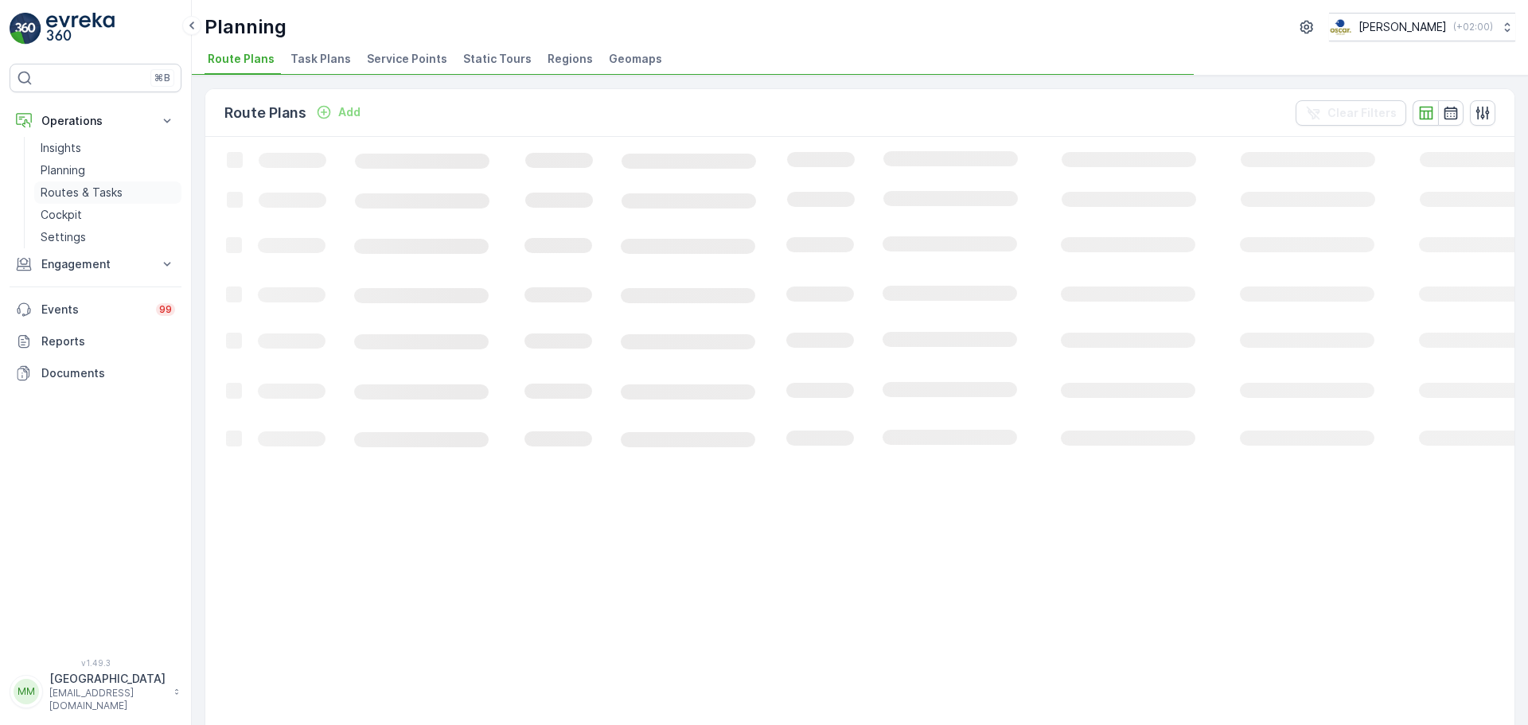
click at [65, 191] on p "Routes & Tasks" at bounding box center [82, 193] width 82 height 16
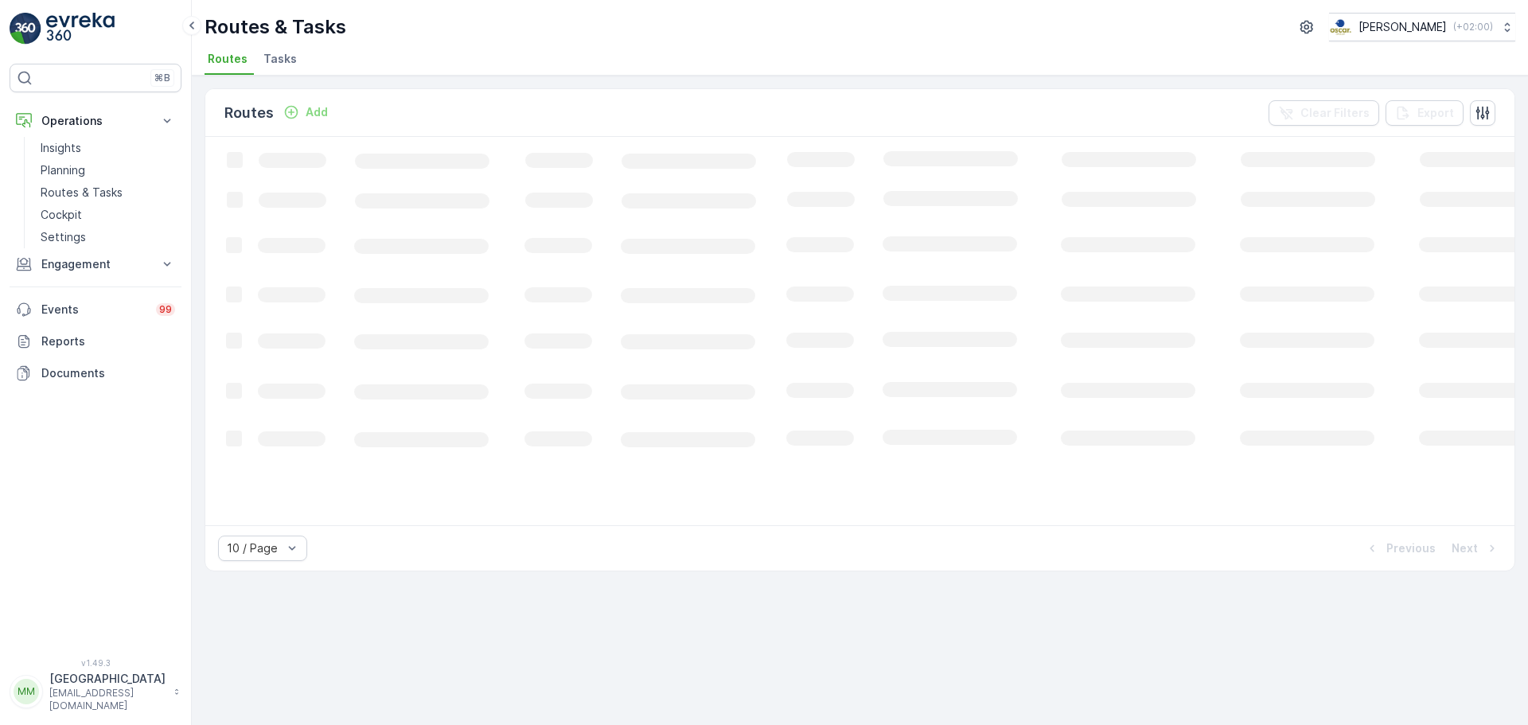
click at [270, 67] on li "Tasks" at bounding box center [281, 61] width 43 height 27
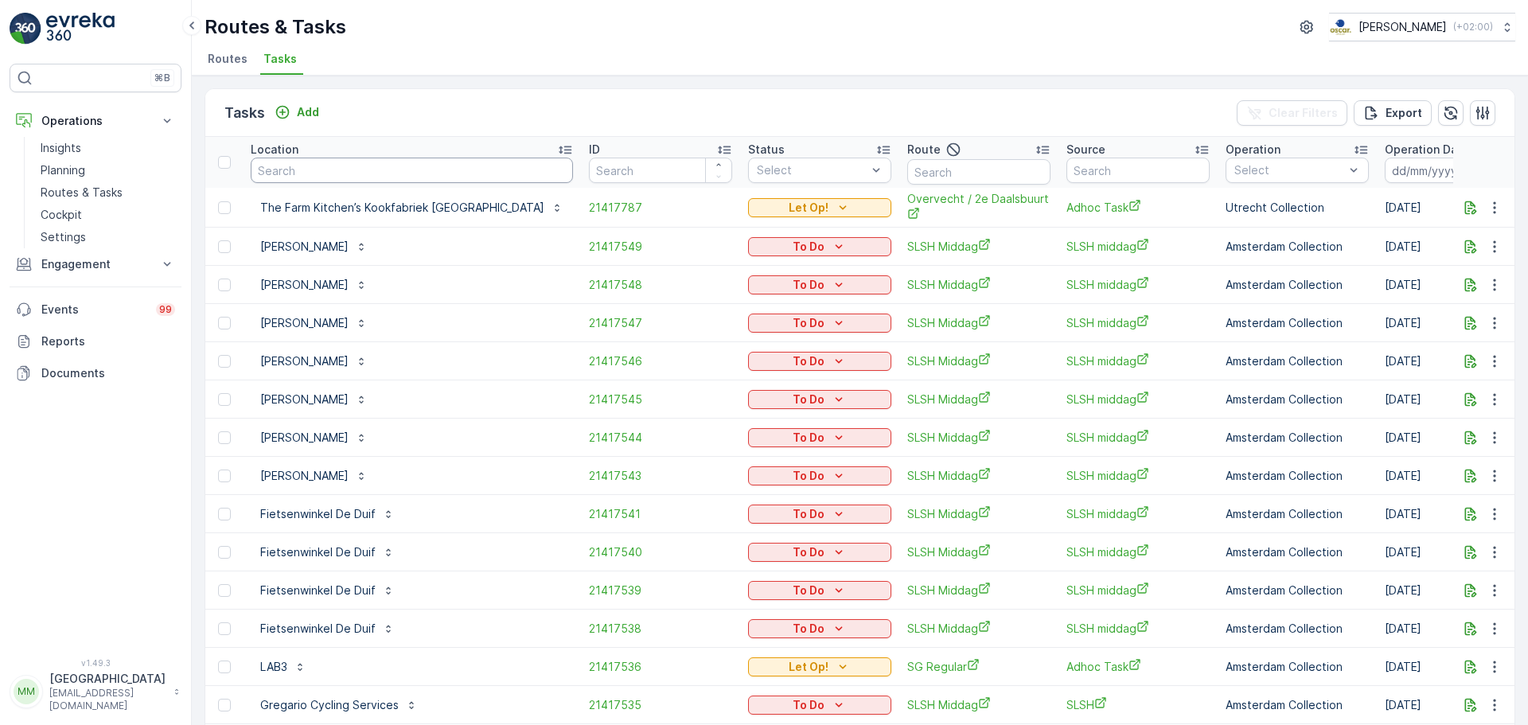
click at [334, 170] on input "text" at bounding box center [412, 170] width 322 height 25
type input "scheltema"
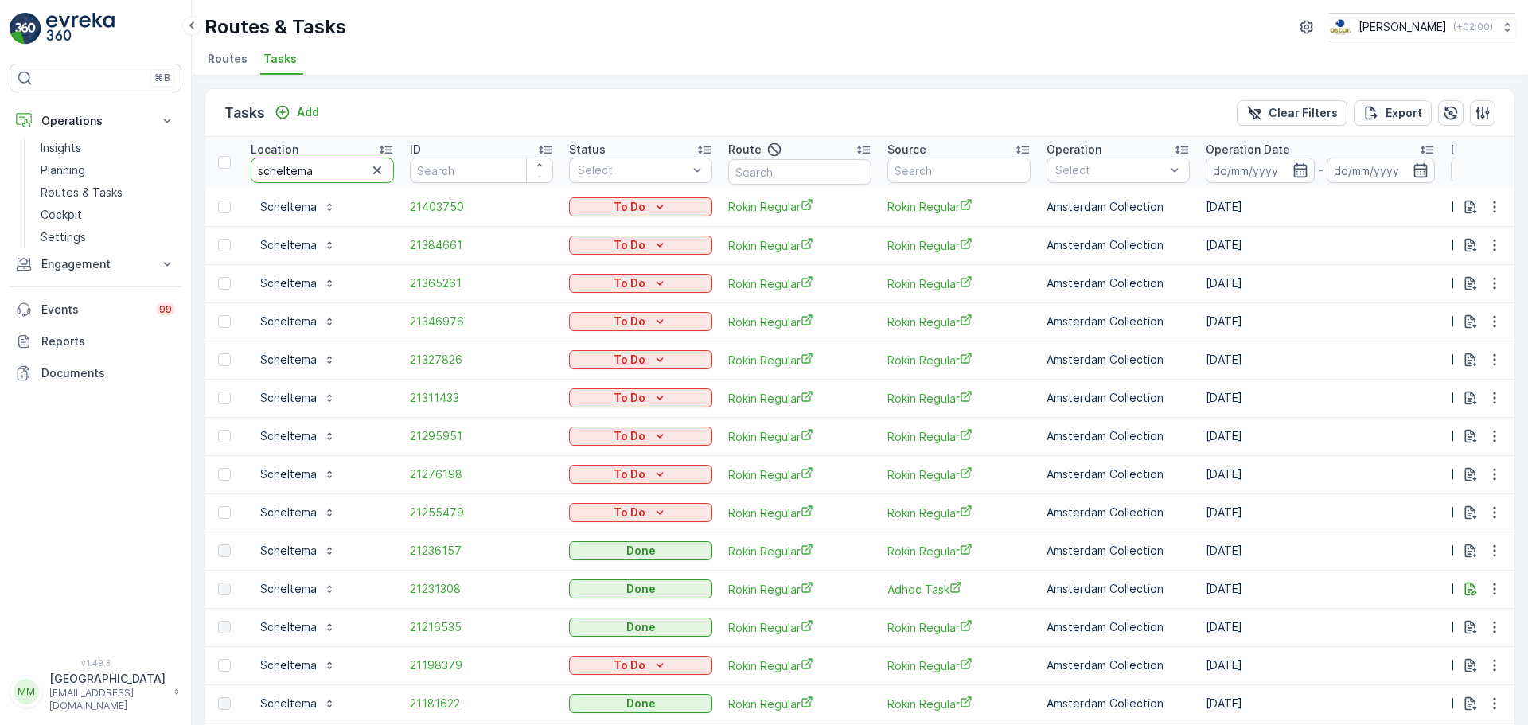
drag, startPoint x: 344, startPoint y: 173, endPoint x: 328, endPoint y: 177, distance: 16.4
click at [328, 177] on input "scheltema" at bounding box center [322, 170] width 143 height 25
drag, startPoint x: 331, startPoint y: 170, endPoint x: 361, endPoint y: 162, distance: 31.5
click at [361, 162] on input "scheltema" at bounding box center [322, 170] width 143 height 25
click at [372, 170] on icon "button" at bounding box center [377, 170] width 16 height 16
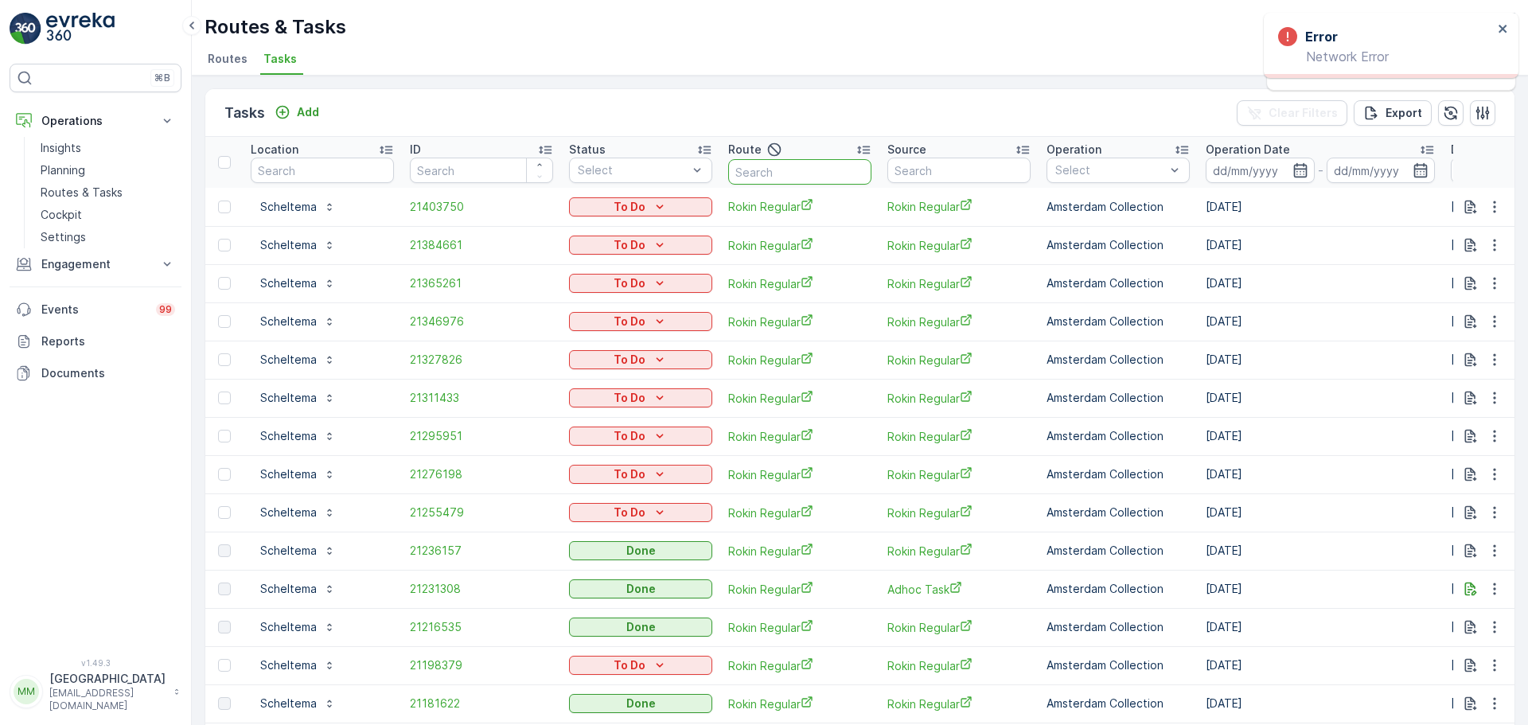
click at [802, 177] on input "text" at bounding box center [799, 171] width 143 height 25
type input "os o"
click at [800, 175] on input "os o" at bounding box center [799, 171] width 143 height 25
type input "os o"
click at [854, 177] on icon "button" at bounding box center [855, 172] width 16 height 16
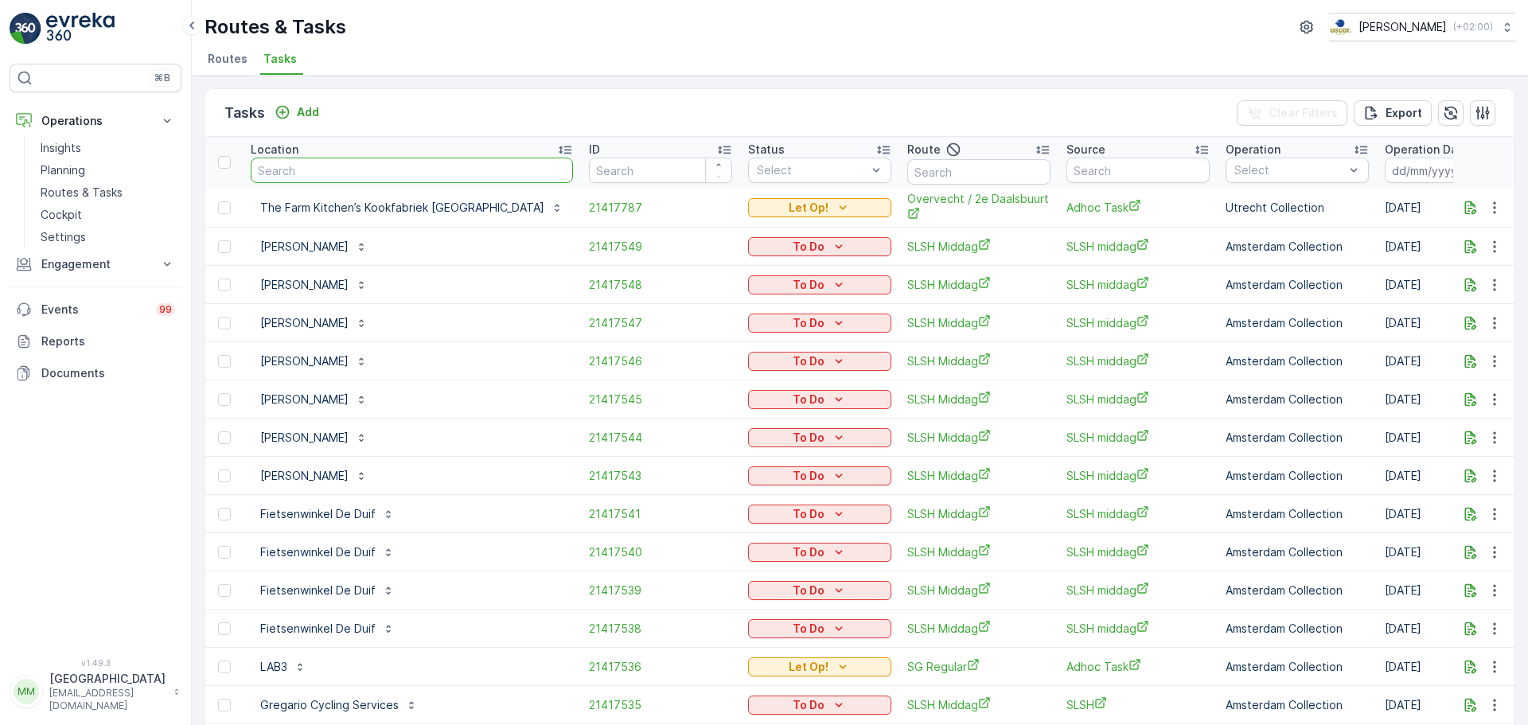
click at [300, 168] on input "text" at bounding box center [412, 170] width 322 height 25
type input "pha"
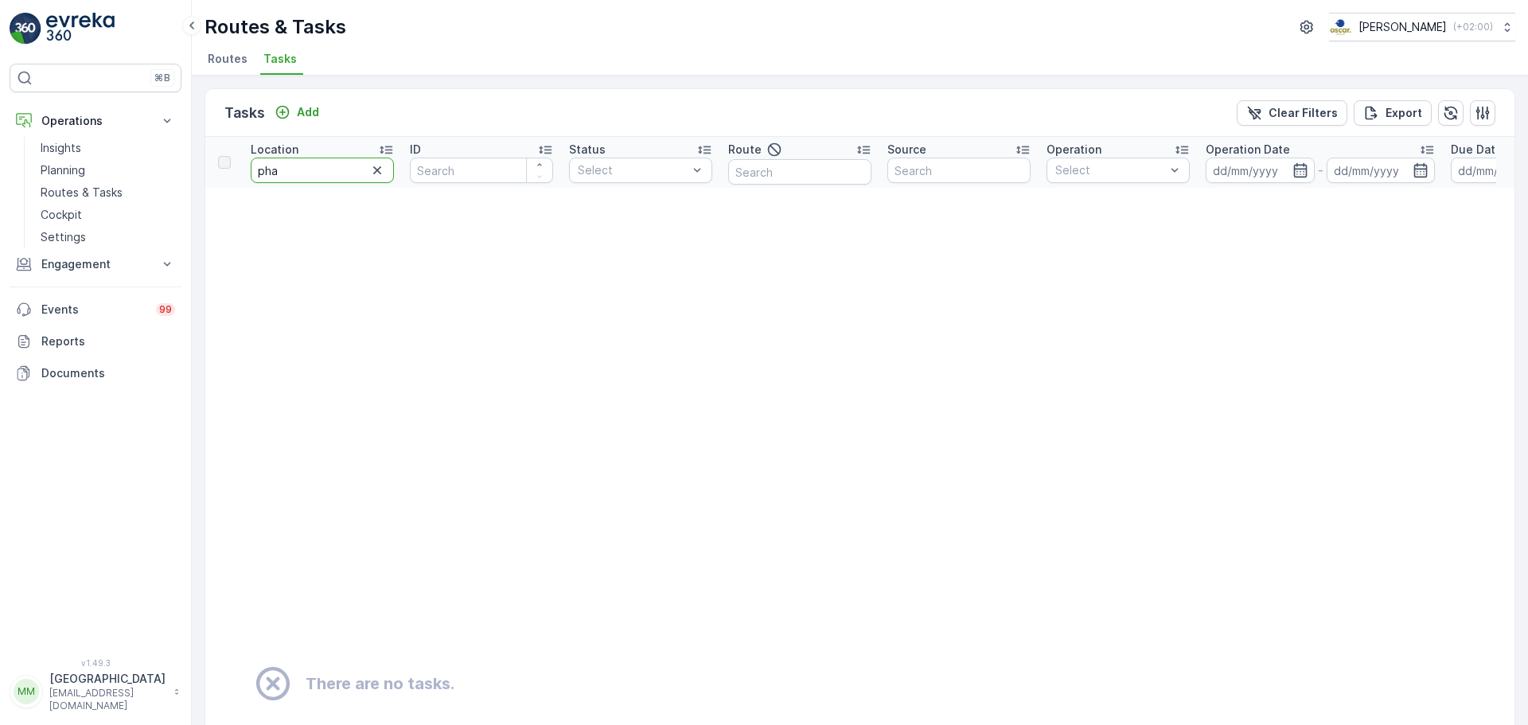
drag, startPoint x: 333, startPoint y: 178, endPoint x: 200, endPoint y: 166, distance: 133.4
click at [200, 166] on div "Tasks Add Clear Filters Export Location pha ID Status Select Route Source Opera…" at bounding box center [860, 400] width 1336 height 649
type input "atlet"
click at [355, 165] on input "atlet" at bounding box center [322, 170] width 143 height 25
click at [376, 177] on icon "button" at bounding box center [377, 170] width 16 height 16
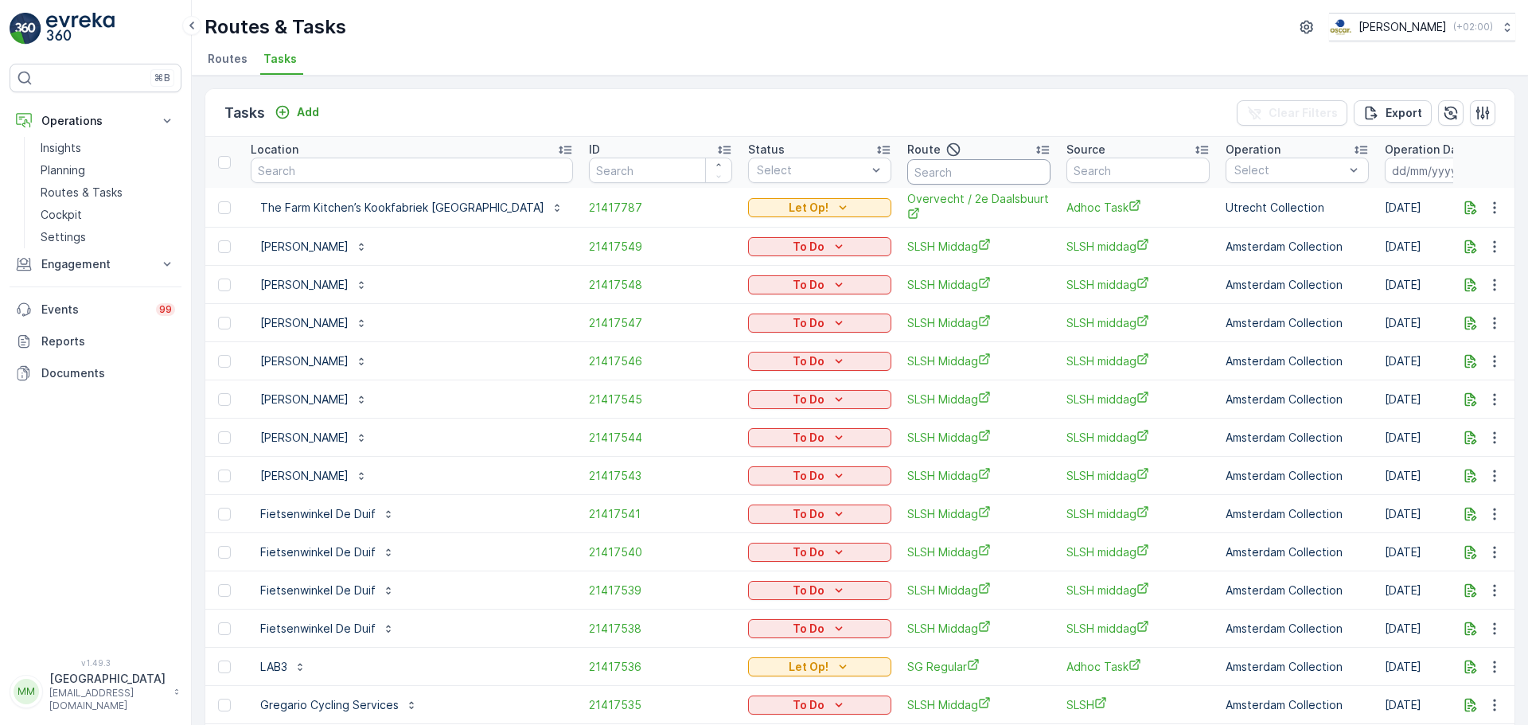
drag, startPoint x: 893, startPoint y: 171, endPoint x: 897, endPoint y: 181, distance: 10.3
click at [907, 171] on input "text" at bounding box center [978, 171] width 143 height 25
type input "os o"
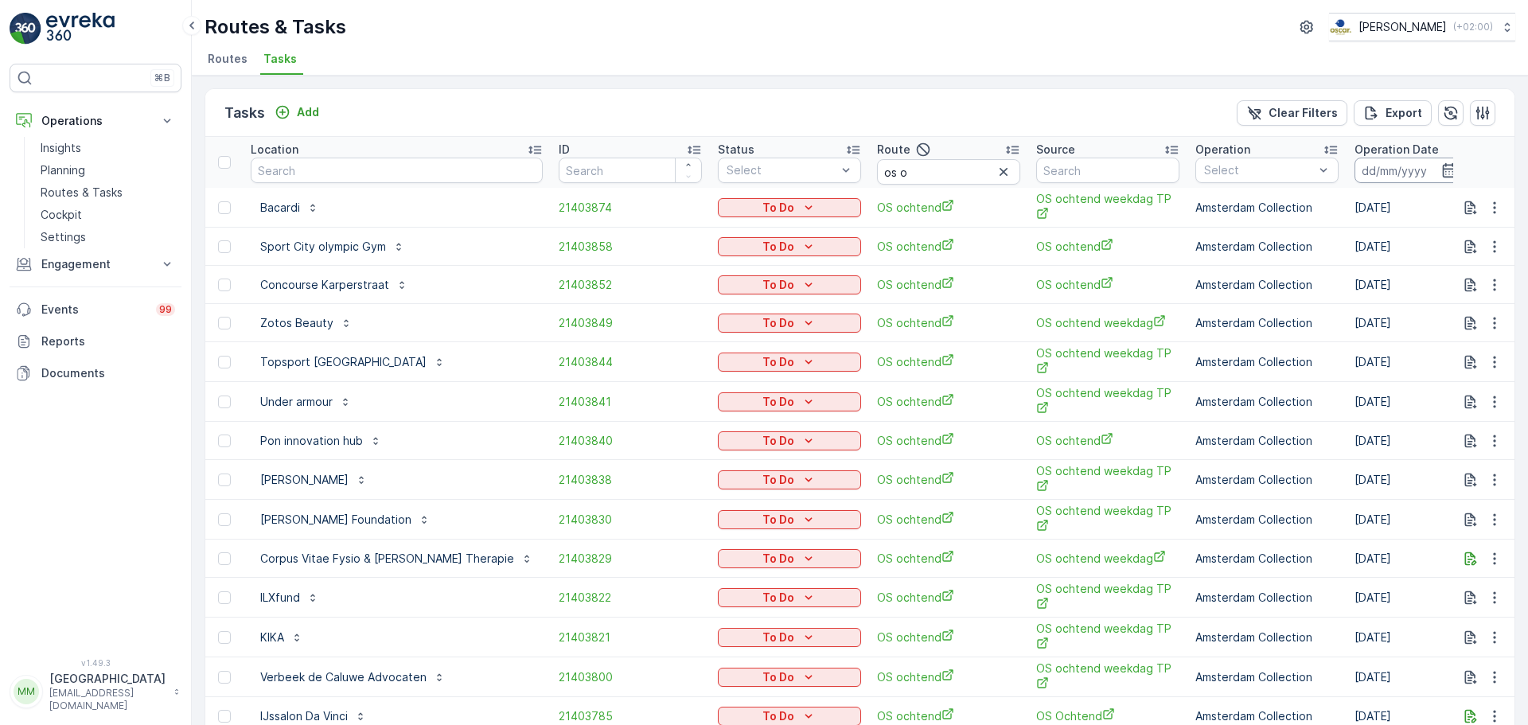
click at [1354, 178] on input at bounding box center [1408, 170] width 109 height 25
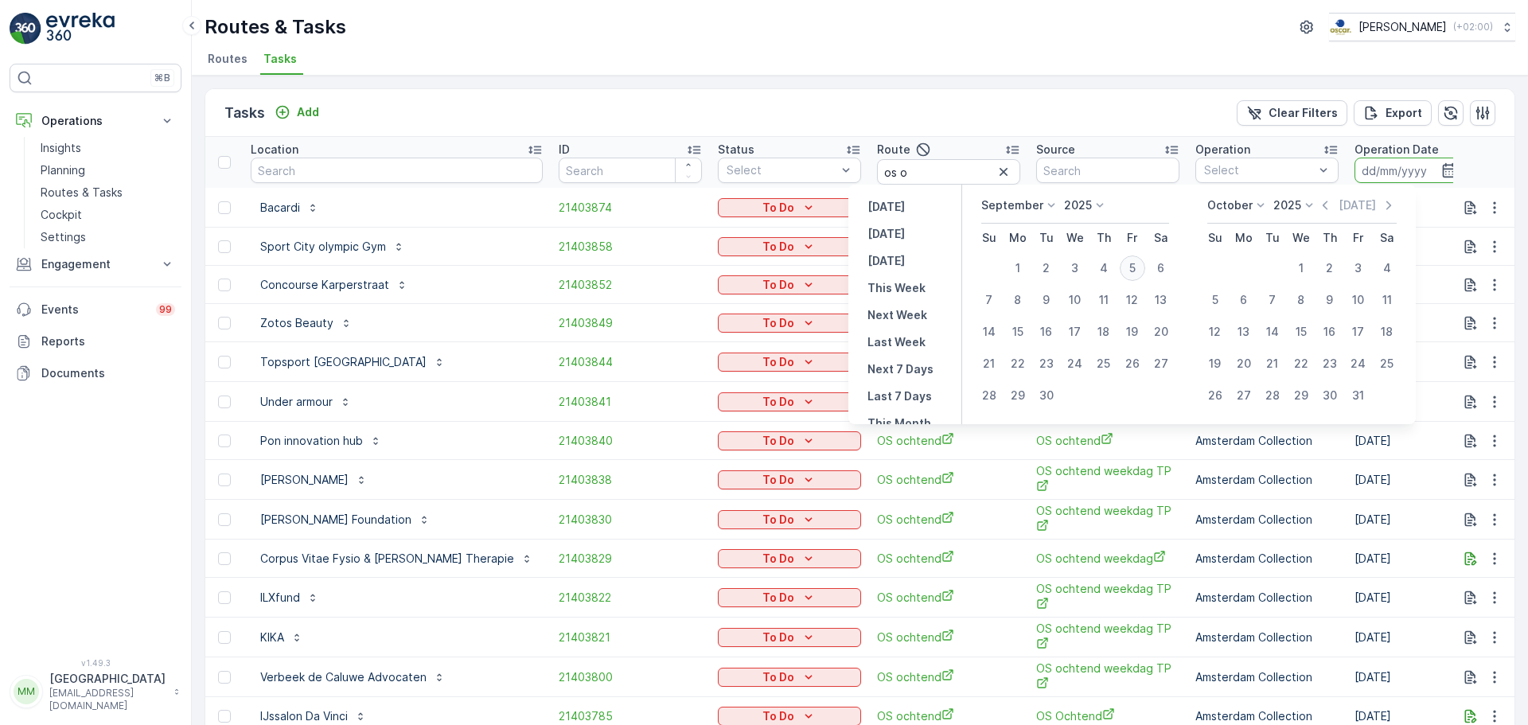
click at [1130, 272] on div "5" at bounding box center [1131, 267] width 25 height 25
type input "[DATE]"
click at [1130, 272] on div "5" at bounding box center [1131, 267] width 25 height 25
type input "[DATE]"
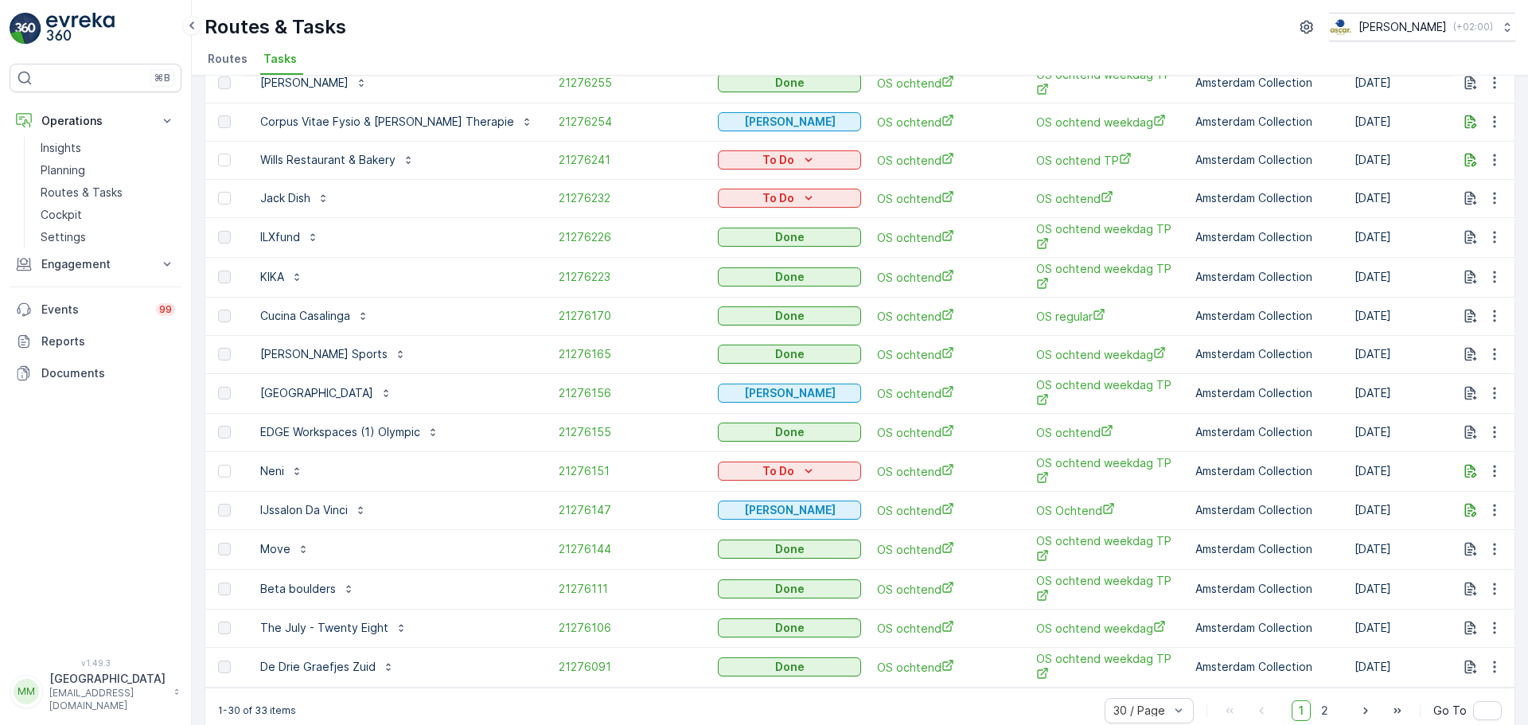
scroll to position [676, 0]
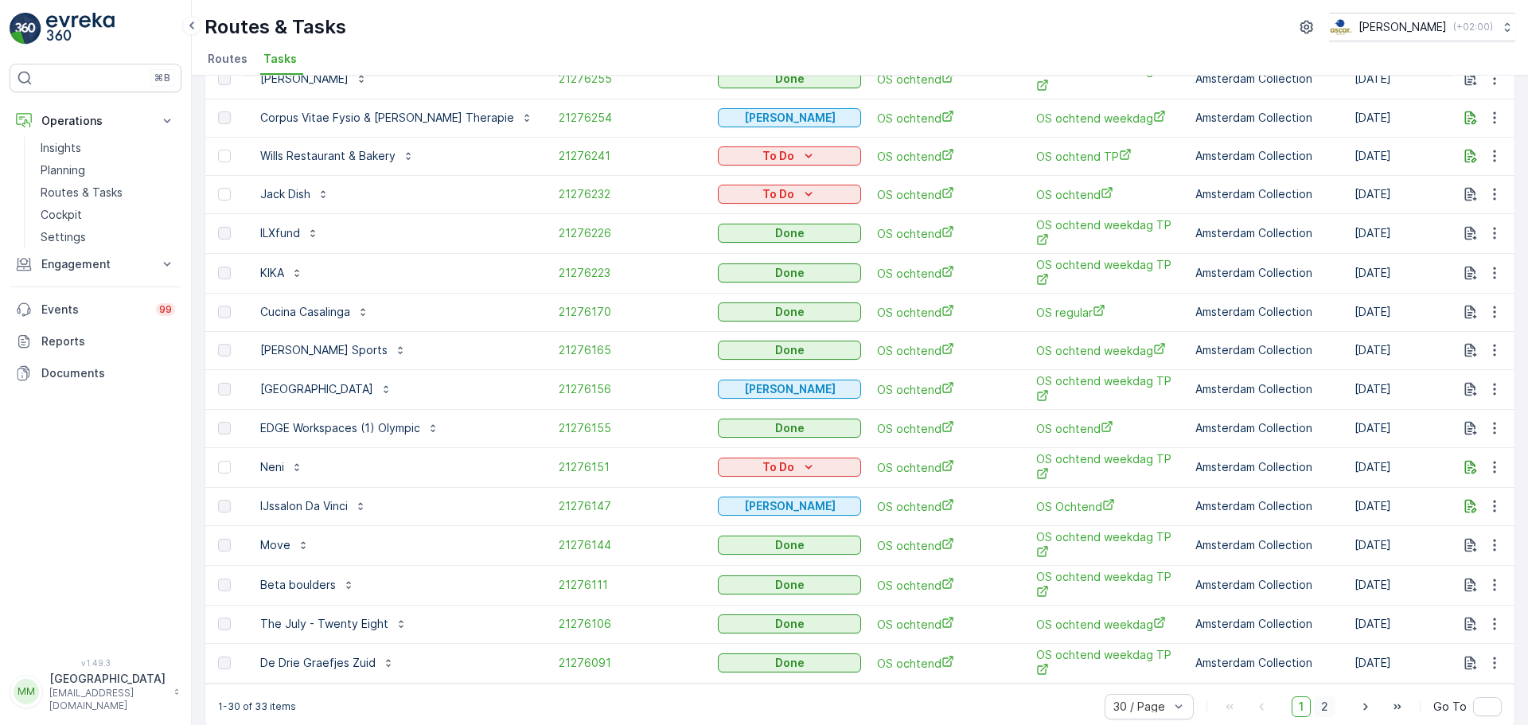
click at [1325, 696] on span "2" at bounding box center [1324, 706] width 21 height 21
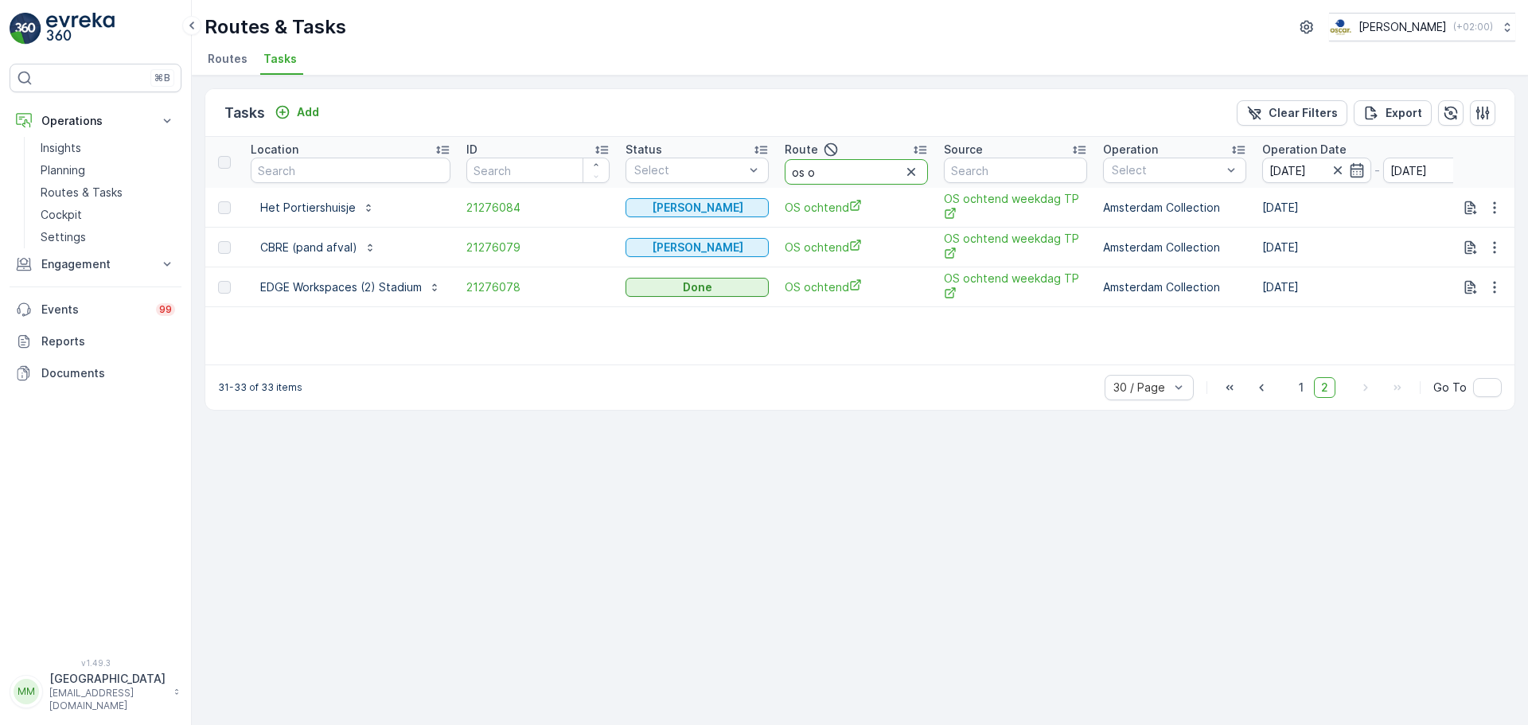
drag, startPoint x: 832, startPoint y: 169, endPoint x: 565, endPoint y: 192, distance: 268.2
click at [557, 192] on table "Location ID Status Select Route os o Source Operation Select Operation Date 05.…" at bounding box center [1460, 222] width 2511 height 170
type input "rijk"
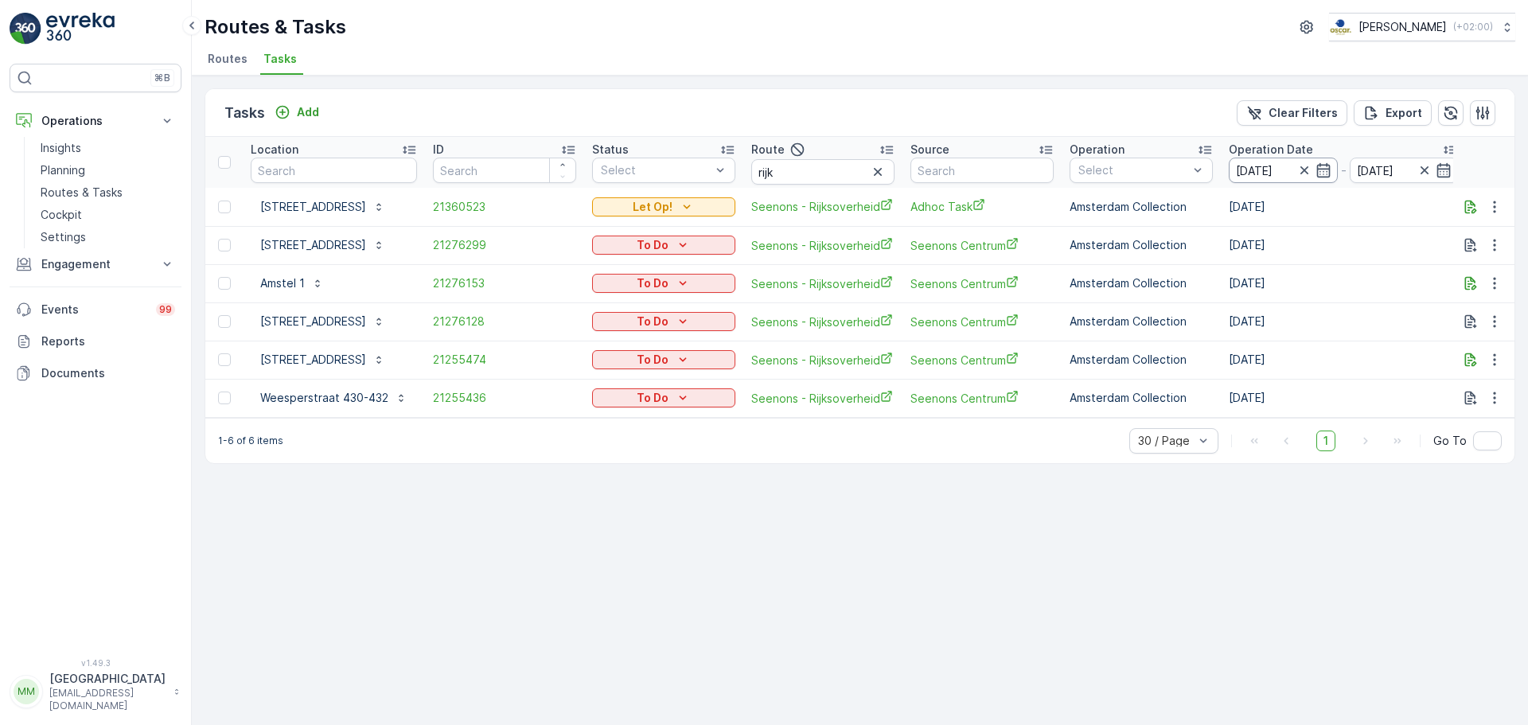
click at [1264, 173] on input "[DATE]" at bounding box center [1282, 170] width 109 height 25
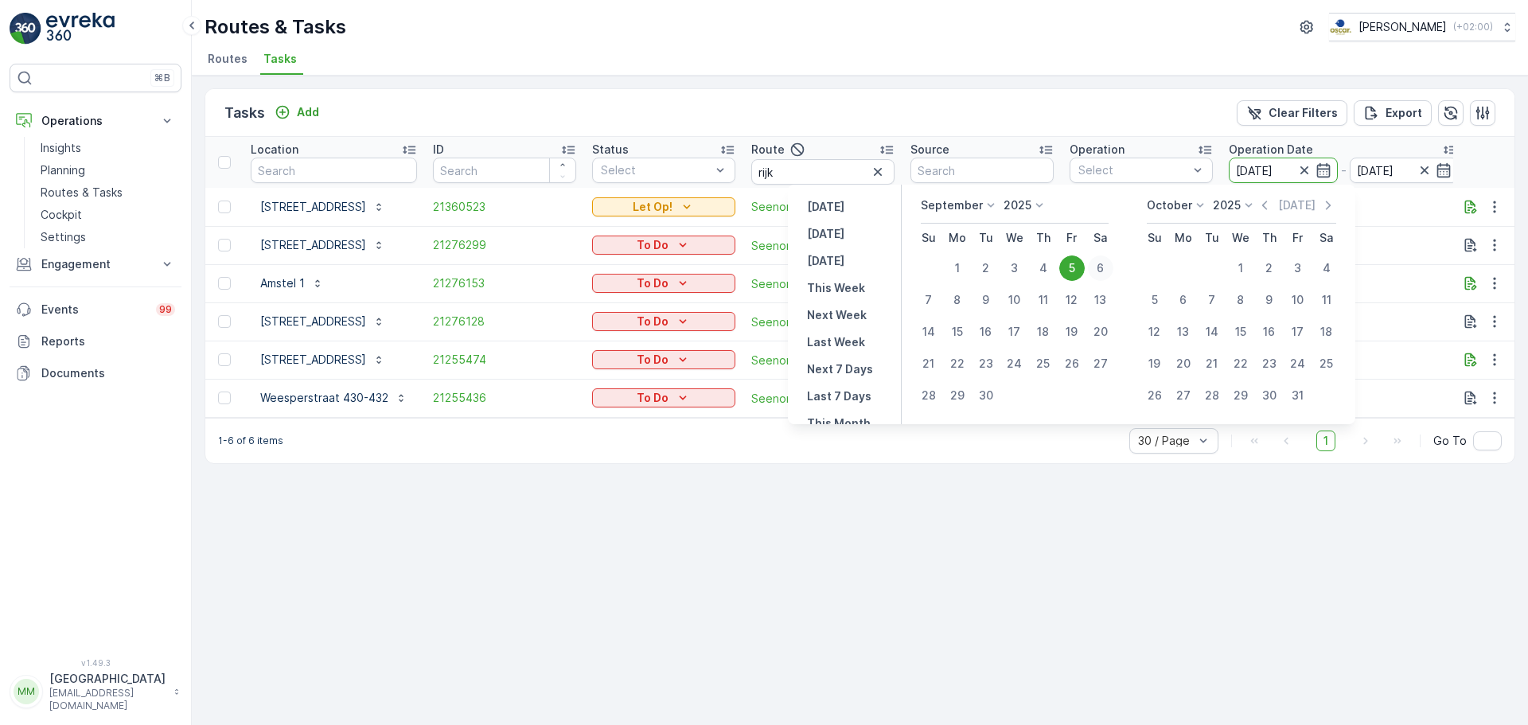
click at [1106, 263] on div "6" at bounding box center [1100, 267] width 25 height 25
type input "[DATE]"
click at [1106, 263] on div "6" at bounding box center [1100, 267] width 25 height 25
type input "[DATE]"
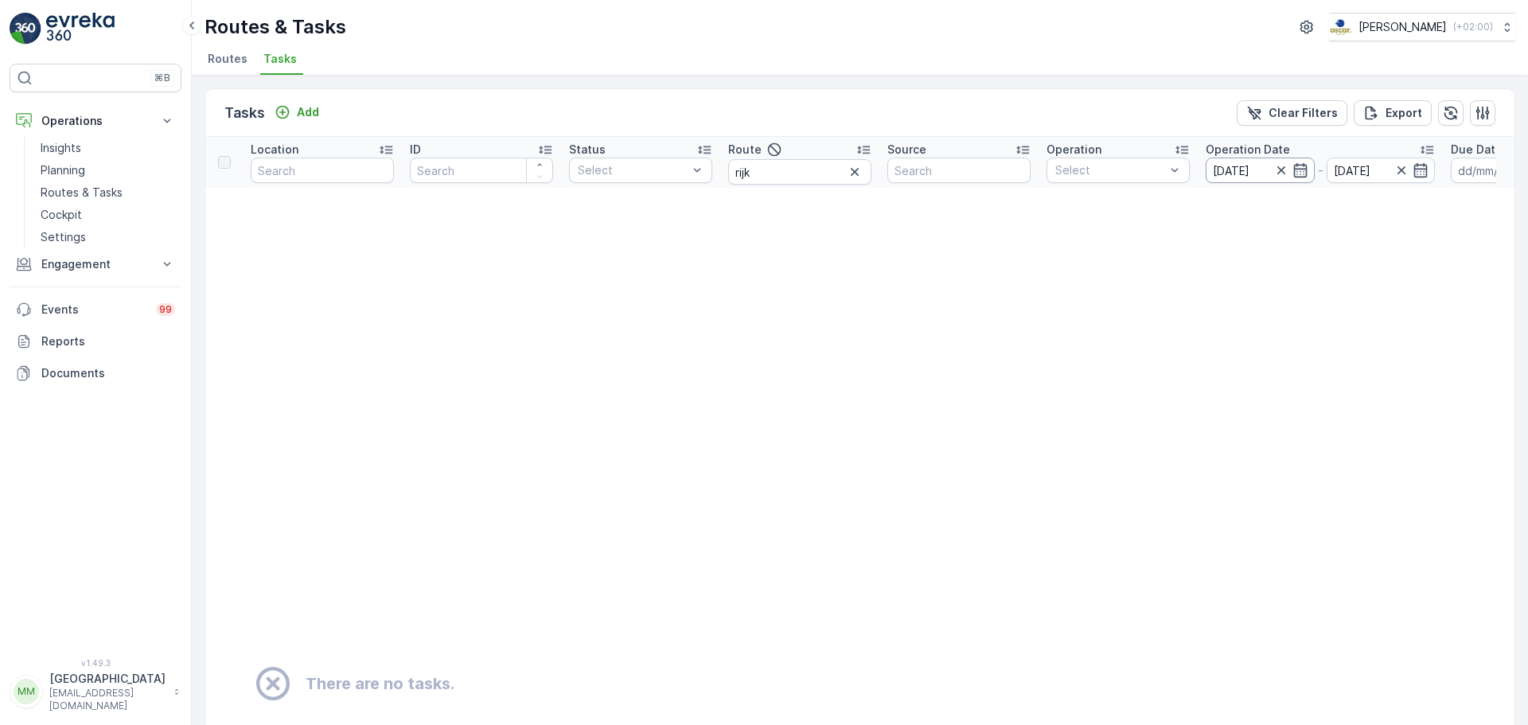
click at [1238, 174] on input "[DATE]" at bounding box center [1259, 170] width 109 height 25
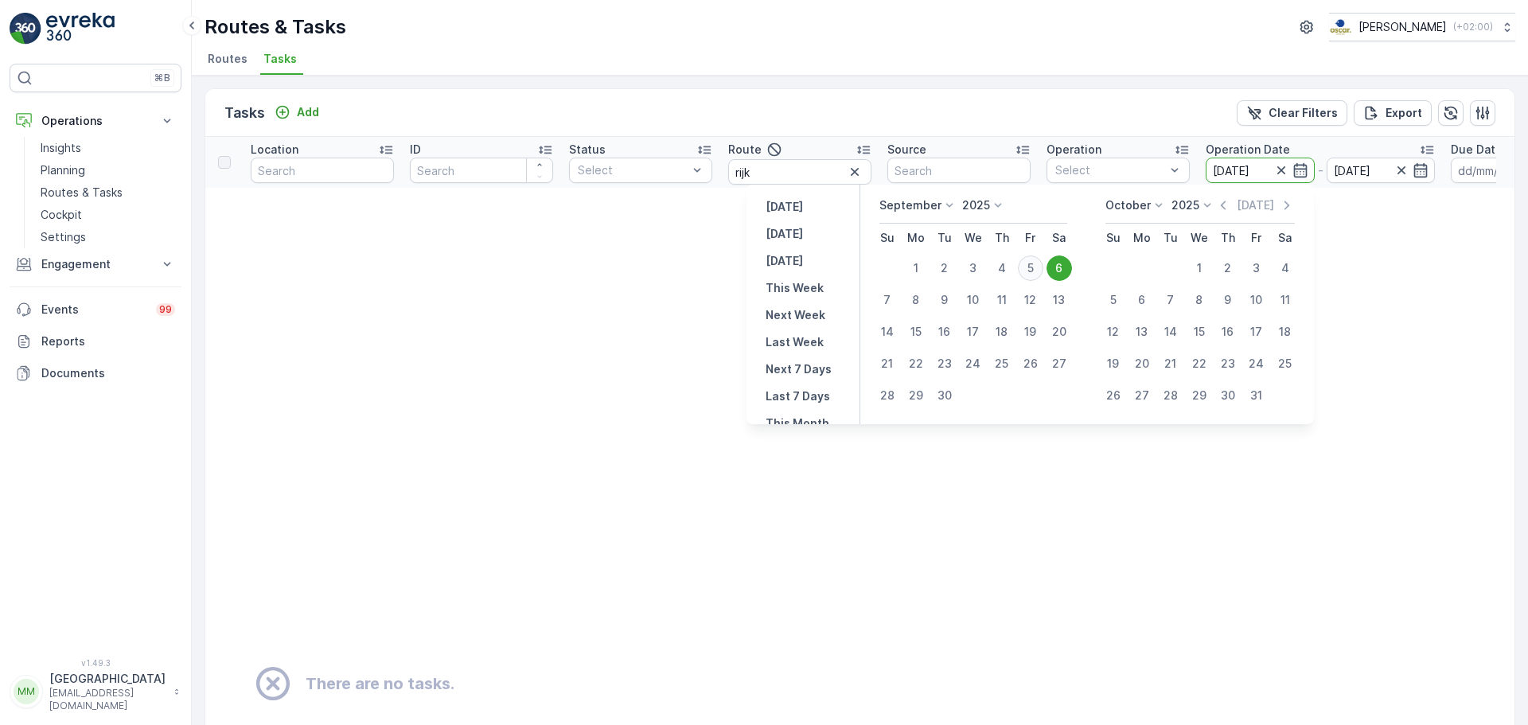
click at [1027, 266] on div "5" at bounding box center [1030, 267] width 25 height 25
type input "[DATE]"
click at [1027, 266] on div "5" at bounding box center [1030, 267] width 25 height 25
type input "[DATE]"
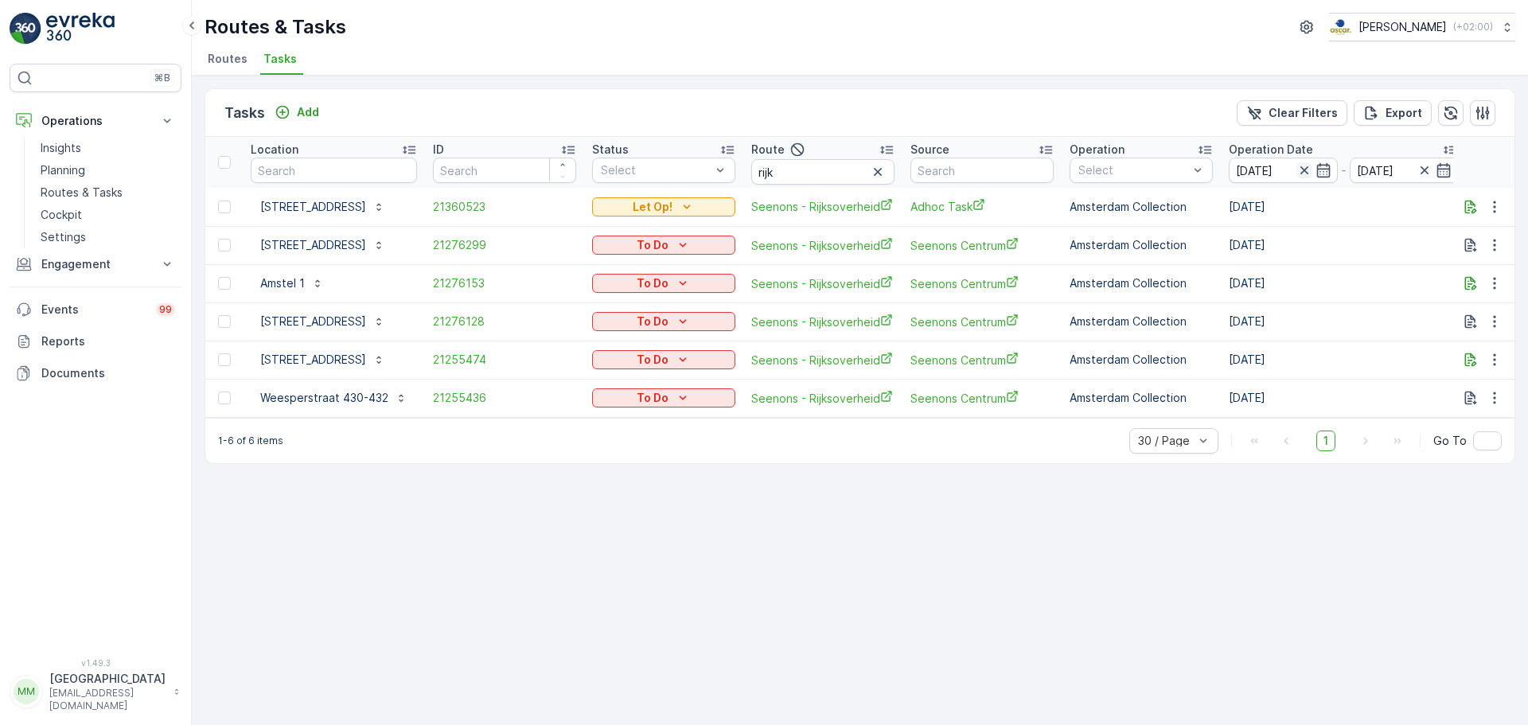
click at [1312, 174] on icon "button" at bounding box center [1304, 170] width 16 height 16
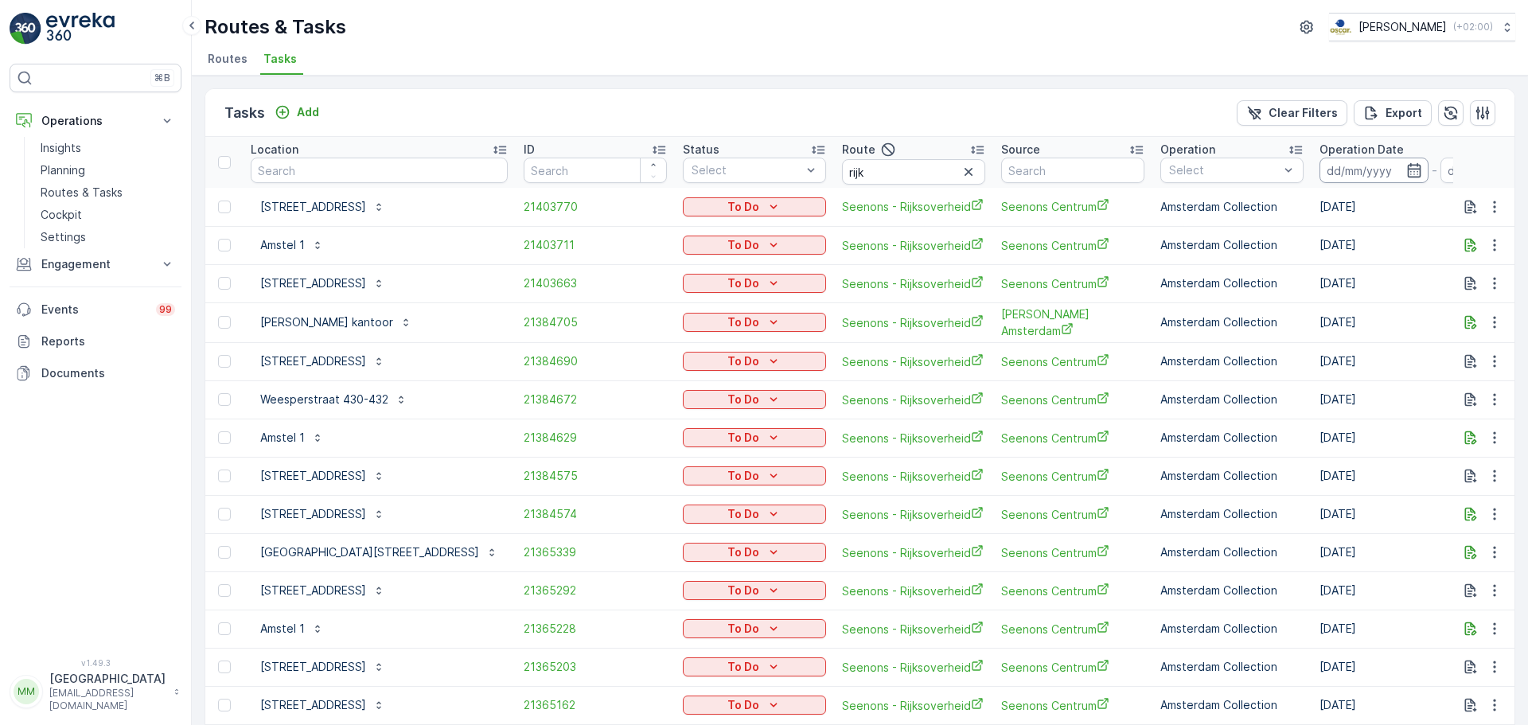
click at [1319, 173] on input at bounding box center [1373, 170] width 109 height 25
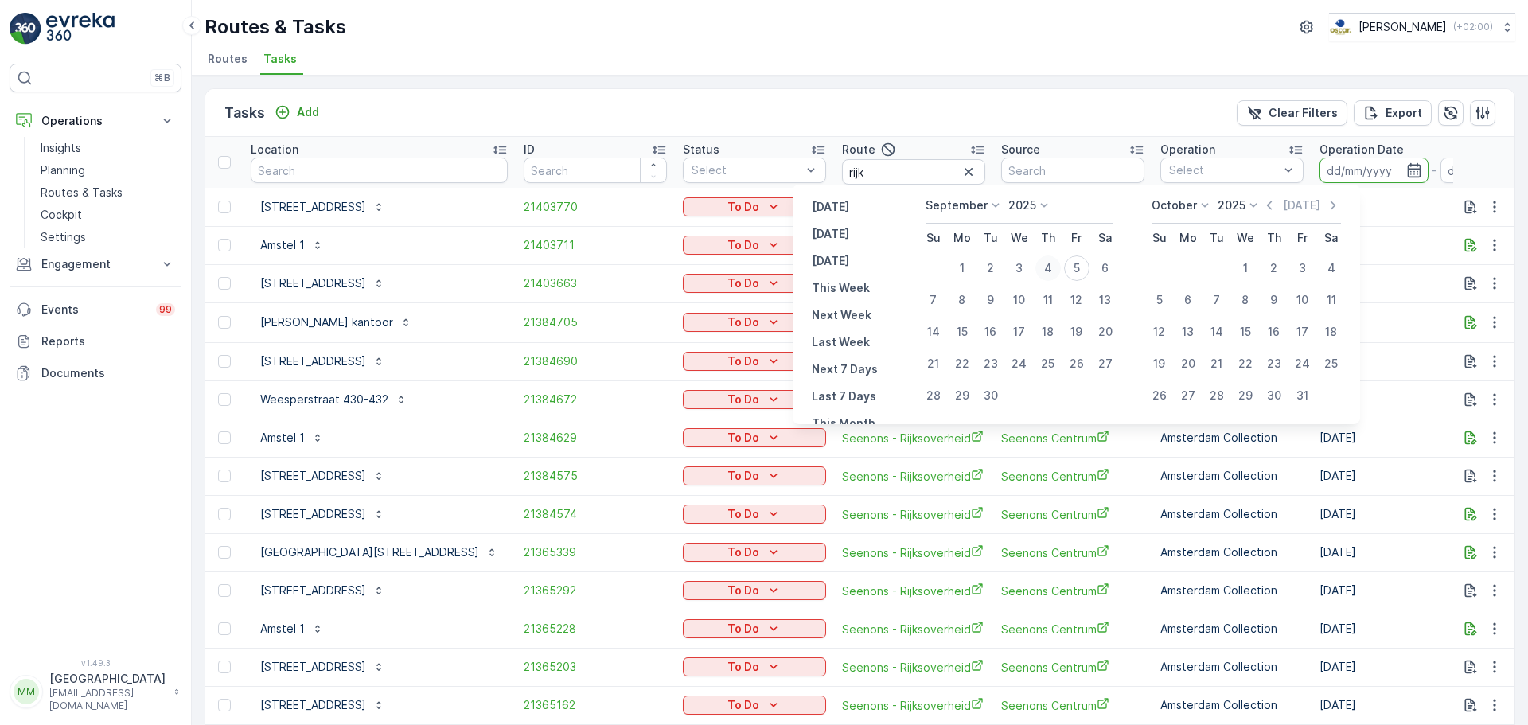
click at [1050, 270] on div "4" at bounding box center [1047, 267] width 25 height 25
type input "[DATE]"
click at [1050, 270] on div "4" at bounding box center [1047, 267] width 25 height 25
type input "[DATE]"
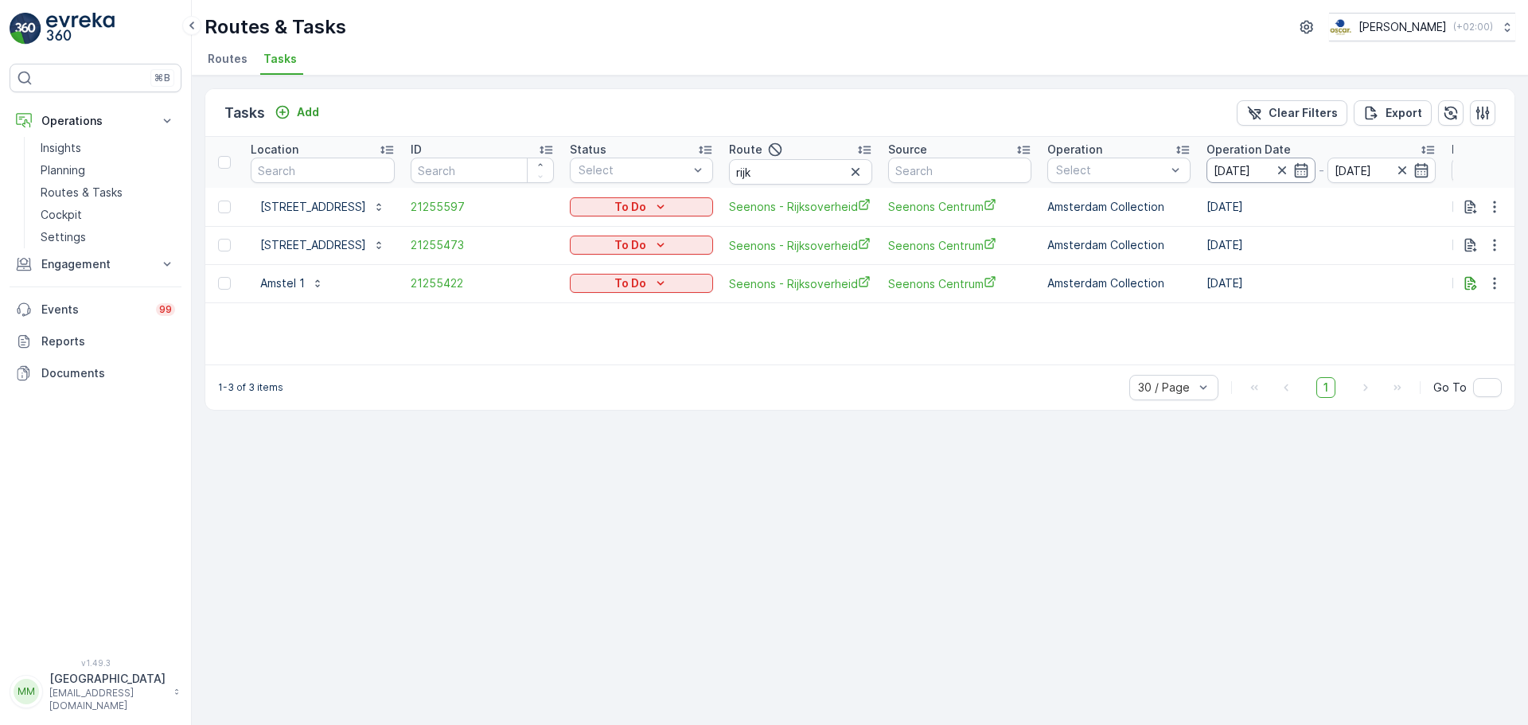
click at [1249, 173] on input "[DATE]" at bounding box center [1260, 170] width 109 height 25
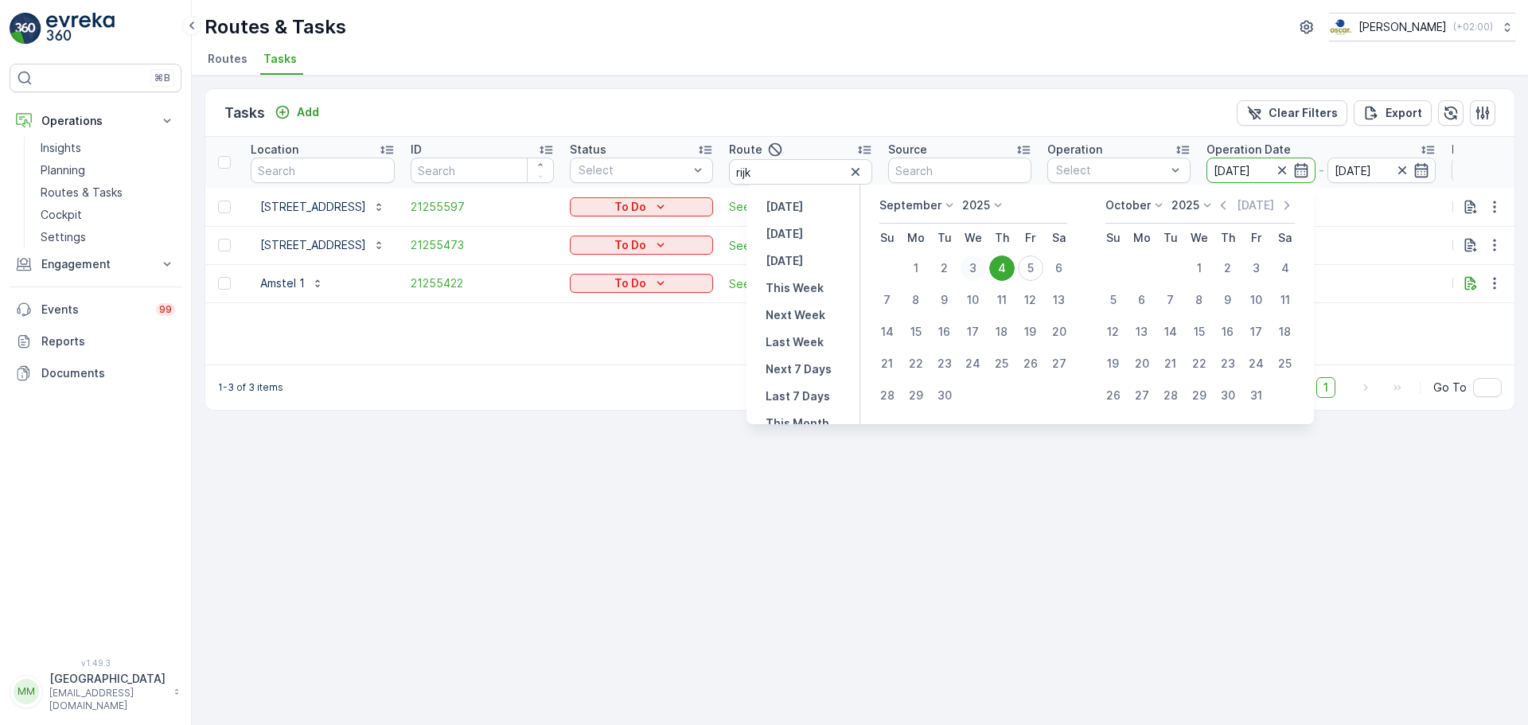
click at [983, 271] on div "3" at bounding box center [972, 267] width 25 height 25
type input "[DATE]"
click at [983, 271] on div "3" at bounding box center [972, 267] width 25 height 25
type input "[DATE]"
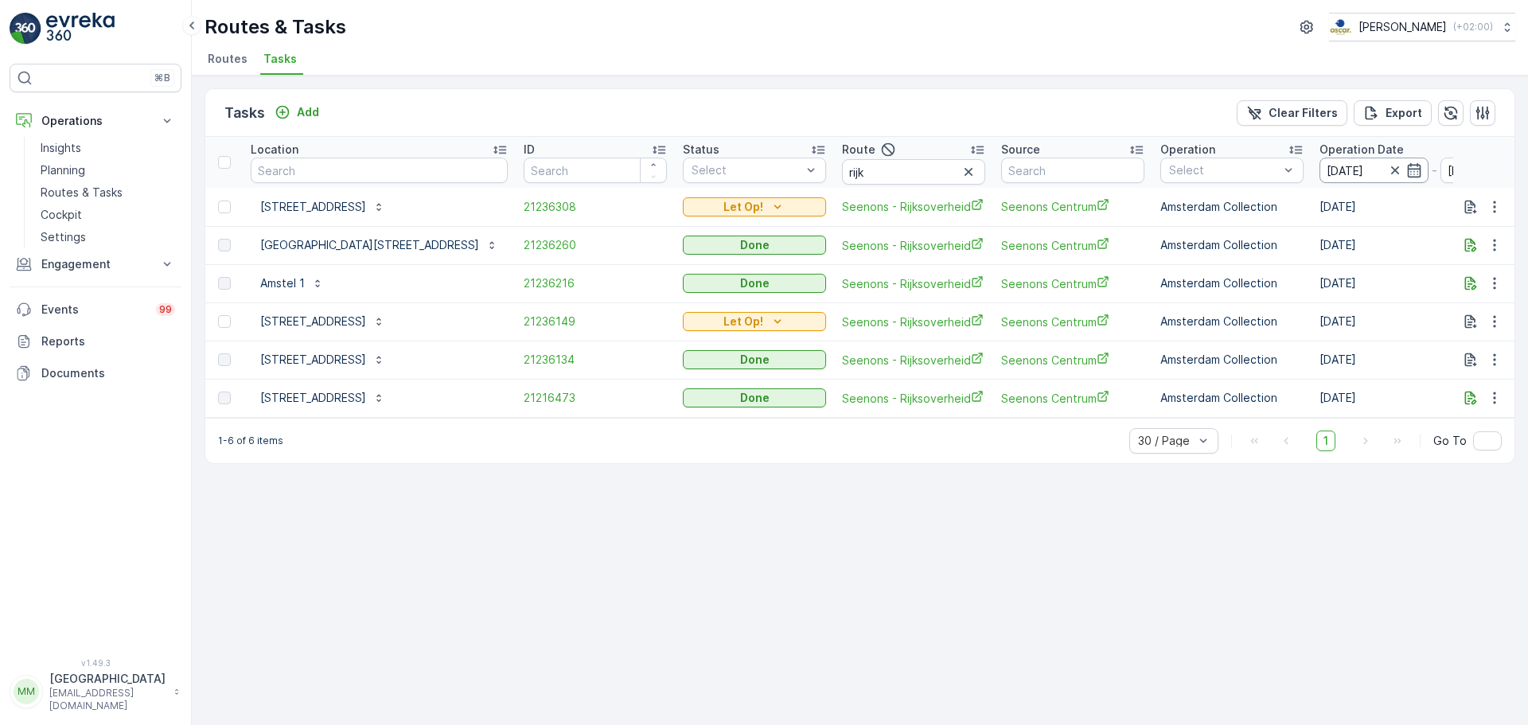
click at [1319, 166] on input "[DATE]" at bounding box center [1373, 170] width 109 height 25
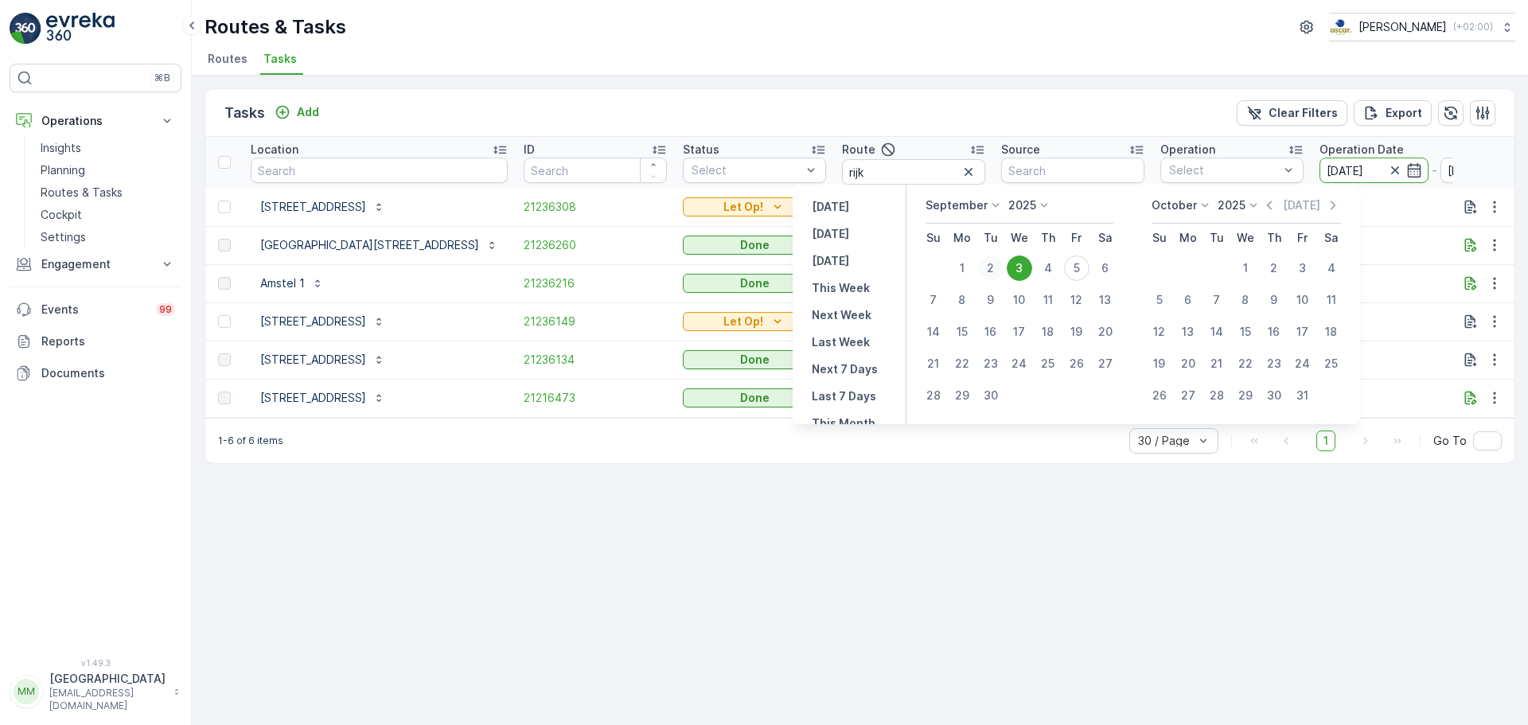
click at [986, 271] on div "2" at bounding box center [990, 267] width 25 height 25
type input "[DATE]"
click at [987, 271] on div "2" at bounding box center [990, 267] width 25 height 25
type input "[DATE]"
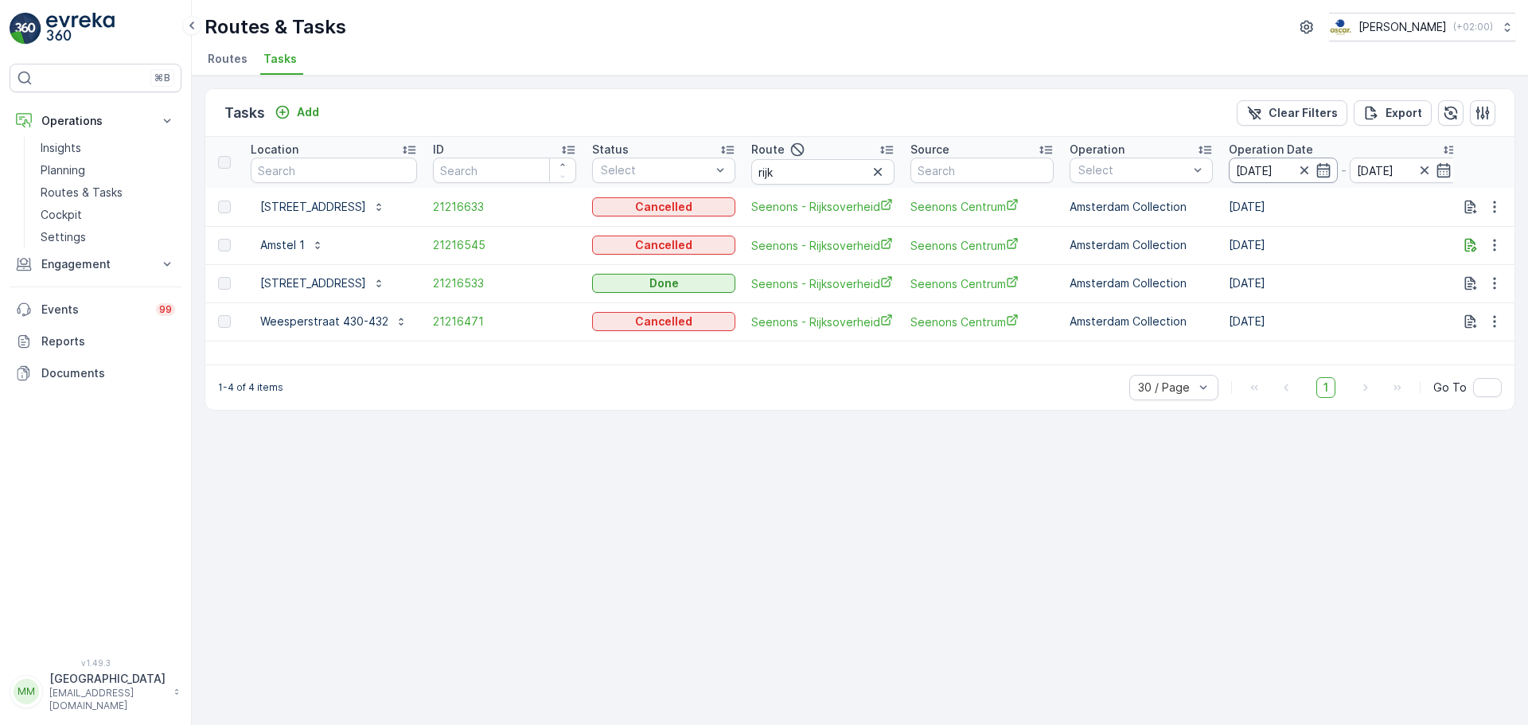
click at [1240, 173] on input "[DATE]" at bounding box center [1282, 170] width 109 height 25
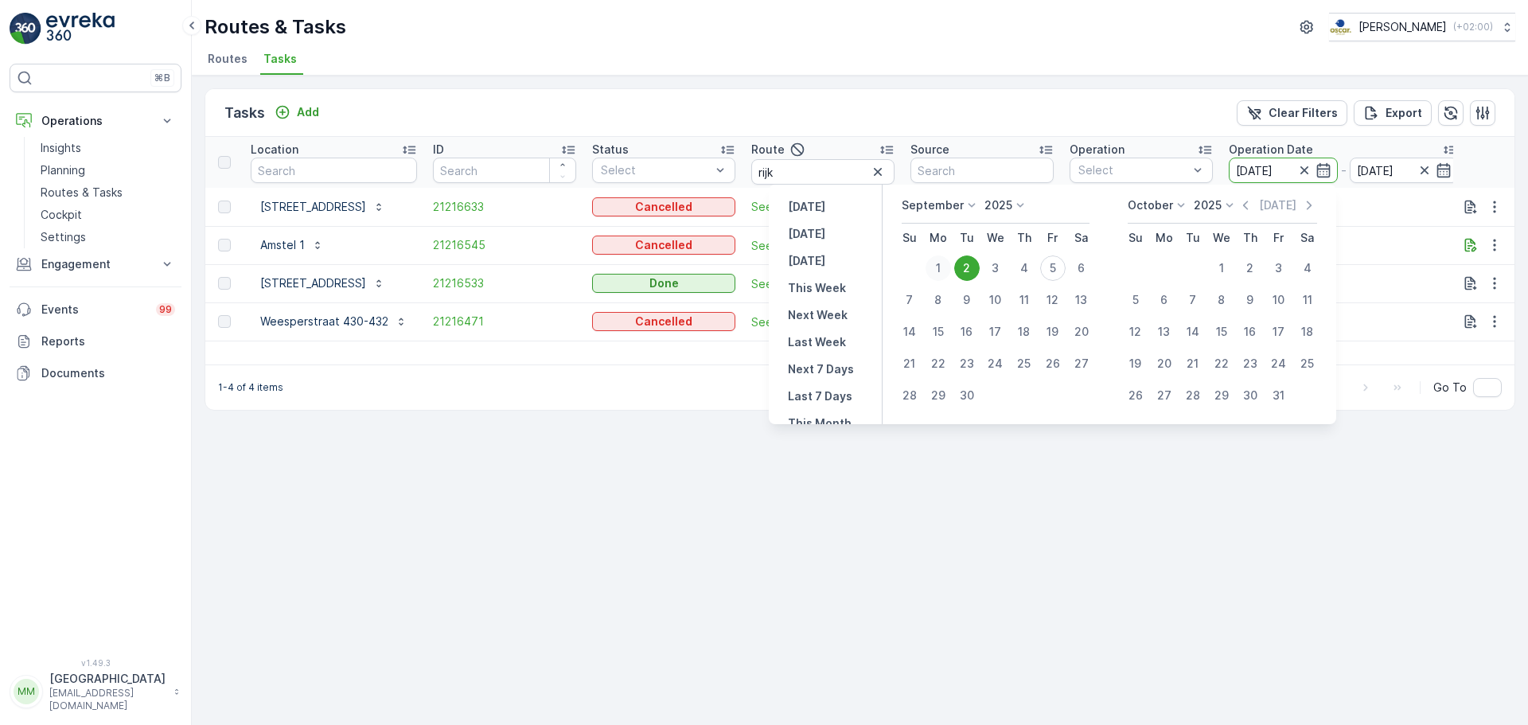
click at [937, 265] on div "1" at bounding box center [937, 267] width 25 height 25
type input "[DATE]"
click at [936, 265] on div "1" at bounding box center [937, 267] width 25 height 25
type input "[DATE]"
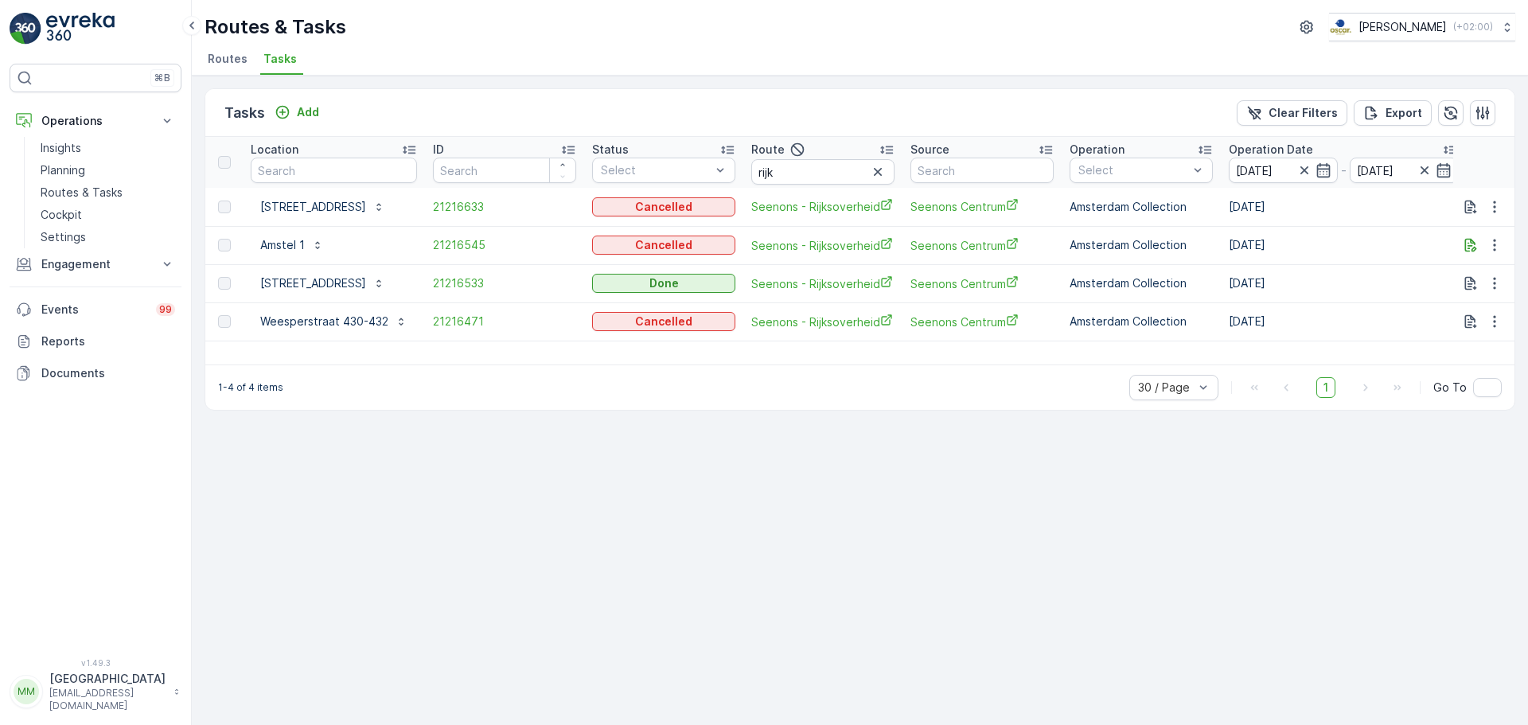
click at [601, 403] on div "1-4 of 4 items 30 / Page 1 Go To" at bounding box center [859, 386] width 1309 height 45
click at [65, 193] on p "Routes & Tasks" at bounding box center [82, 193] width 82 height 16
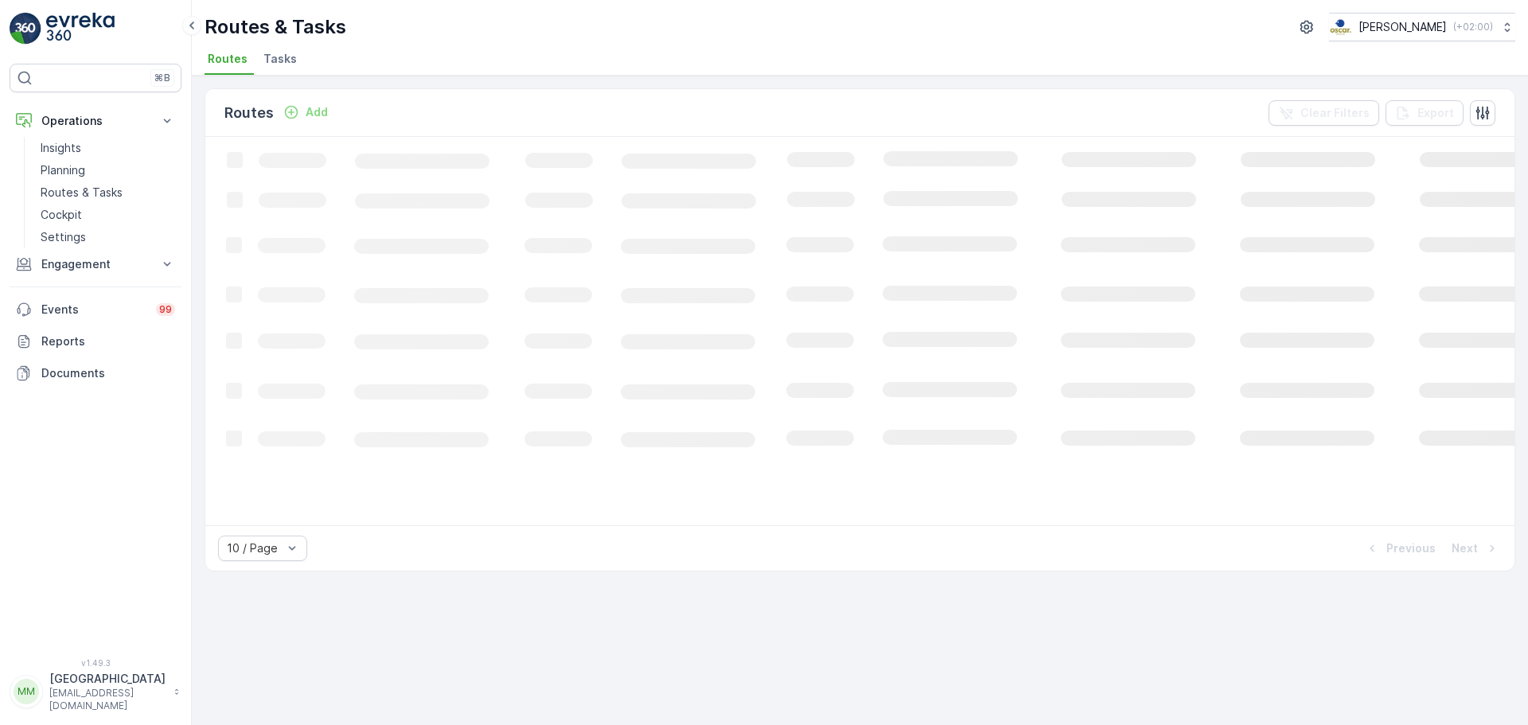
click at [282, 63] on span "Tasks" at bounding box center [279, 59] width 33 height 16
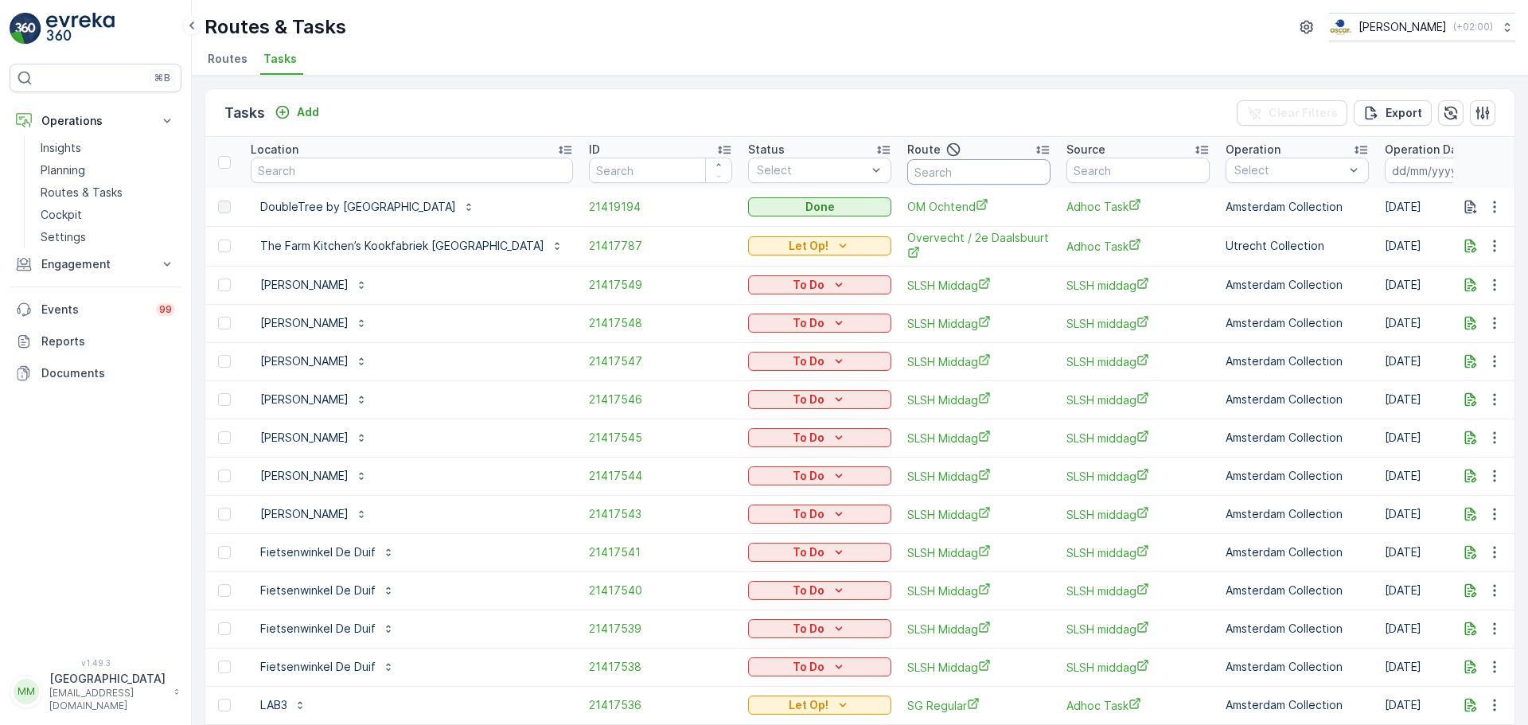
click at [999, 170] on input "text" at bounding box center [978, 171] width 143 height 25
type input "ndsm"
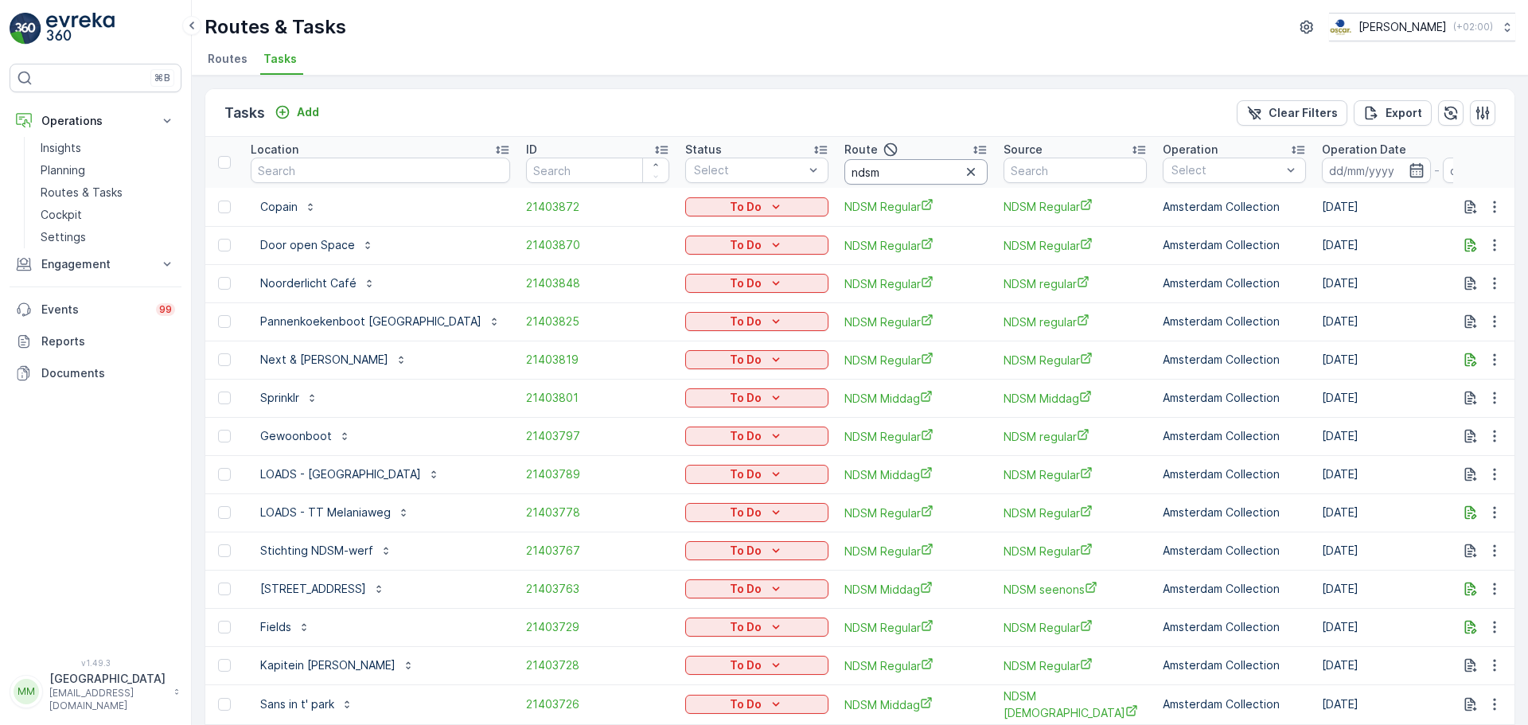
click at [884, 170] on input "ndsm" at bounding box center [915, 171] width 143 height 25
type input "ndsm m"
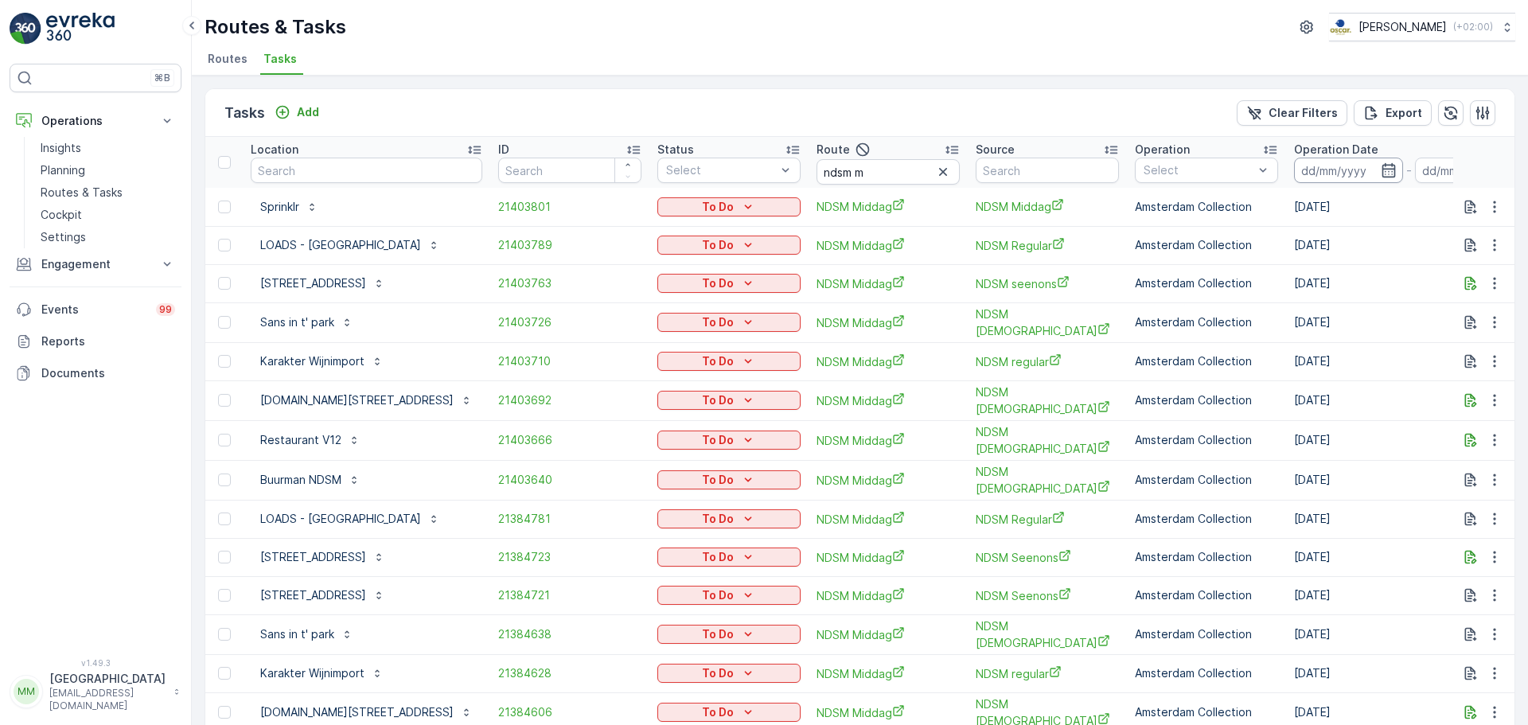
click at [1312, 165] on input at bounding box center [1348, 170] width 109 height 25
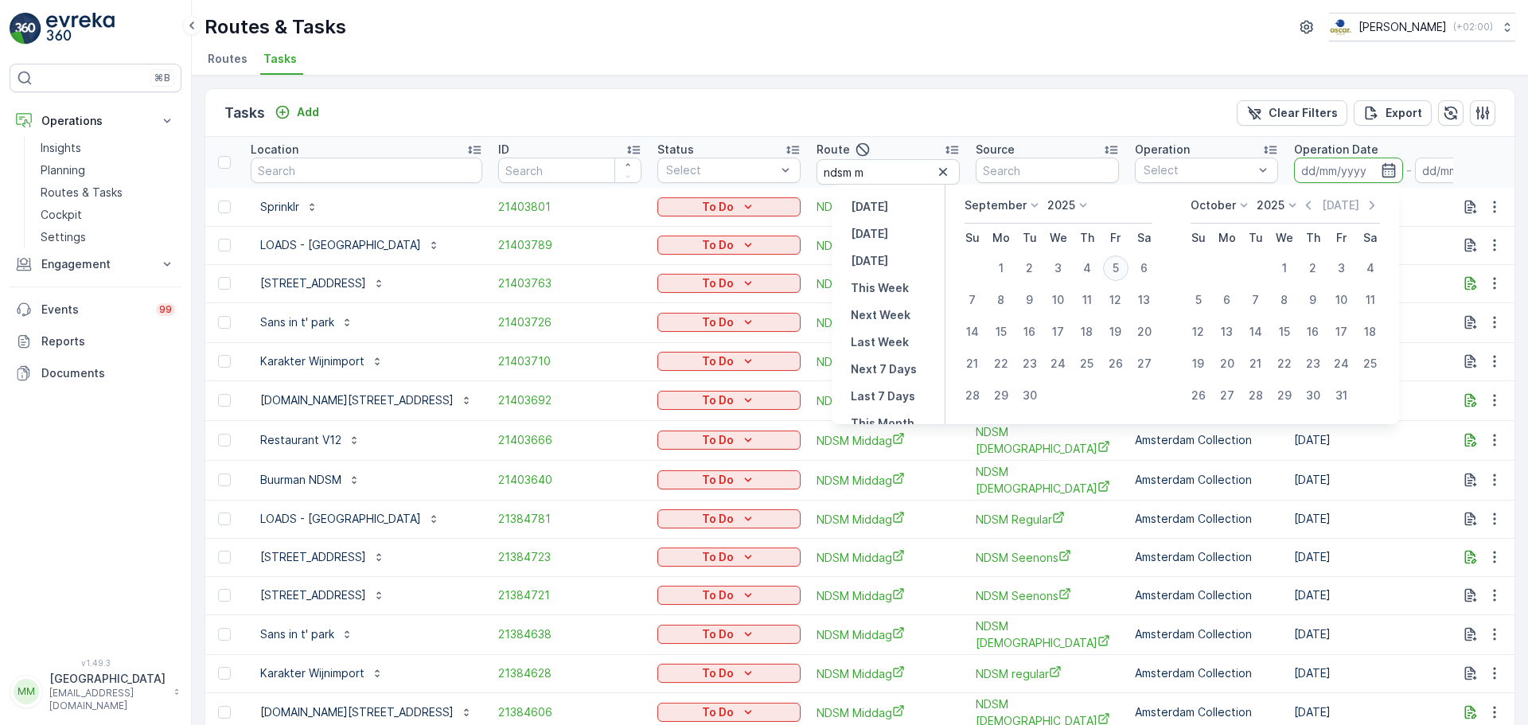
click at [1111, 271] on div "5" at bounding box center [1115, 267] width 25 height 25
type input "[DATE]"
click at [1111, 271] on div "5" at bounding box center [1115, 267] width 25 height 25
type input "[DATE]"
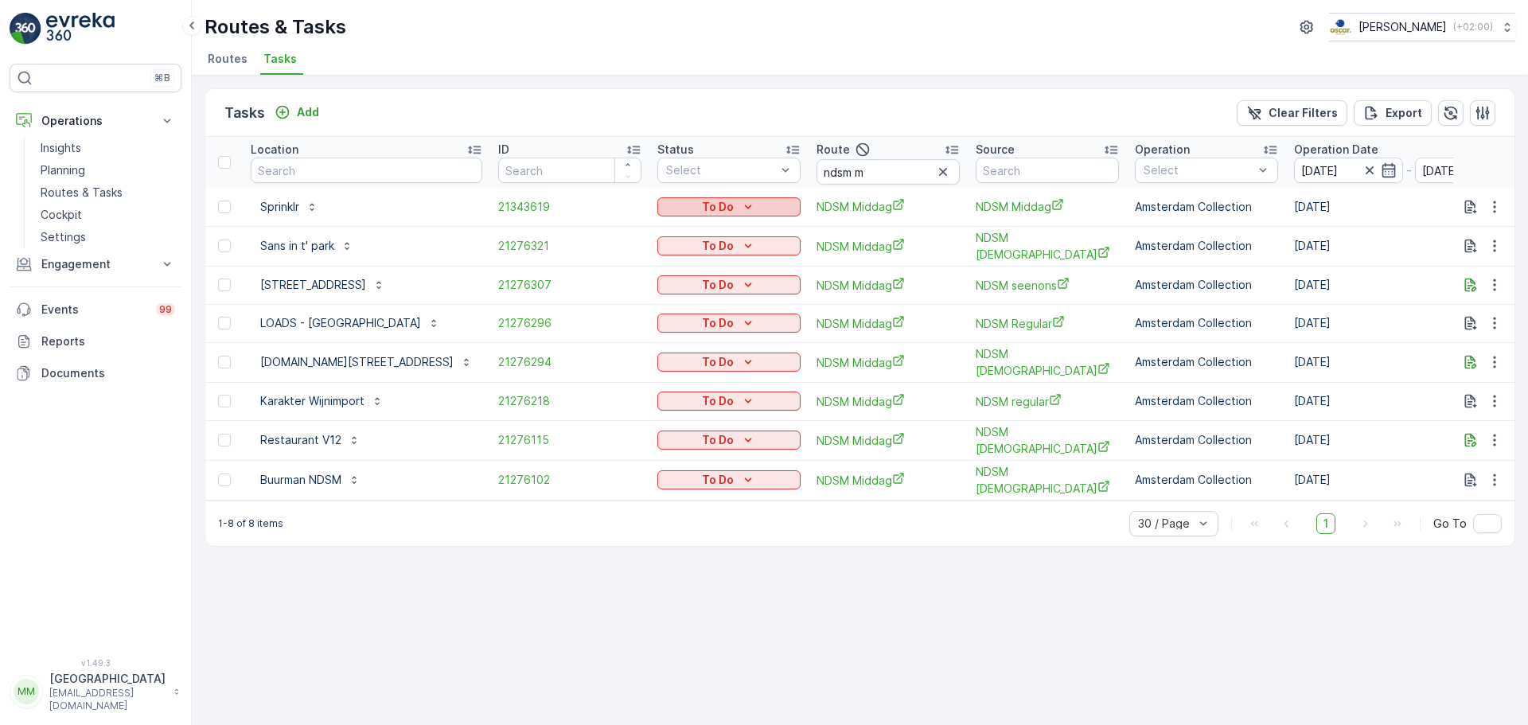
click at [746, 212] on icon "To Do" at bounding box center [748, 207] width 16 height 16
click at [684, 299] on span "Cancelled" at bounding box center [690, 298] width 53 height 16
click at [706, 240] on p "To Do" at bounding box center [718, 246] width 32 height 16
click at [703, 332] on span "Cancelled" at bounding box center [690, 336] width 53 height 16
click at [740, 284] on icon "To Do" at bounding box center [748, 285] width 16 height 16
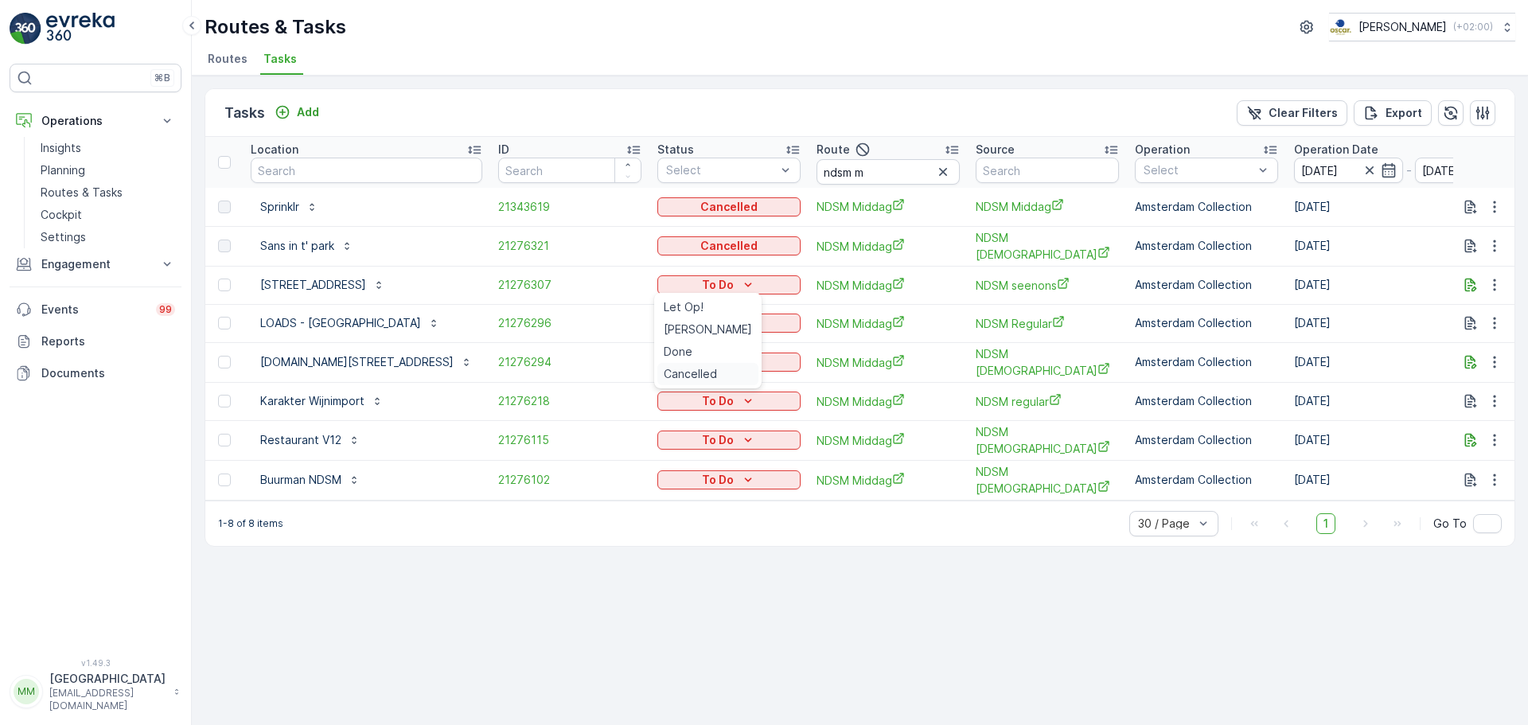
click at [679, 375] on span "Cancelled" at bounding box center [690, 374] width 53 height 16
click at [729, 320] on p "To Do" at bounding box center [718, 323] width 32 height 16
click at [701, 412] on span "Cancelled" at bounding box center [690, 412] width 53 height 16
click at [680, 360] on div "To Do" at bounding box center [729, 362] width 130 height 16
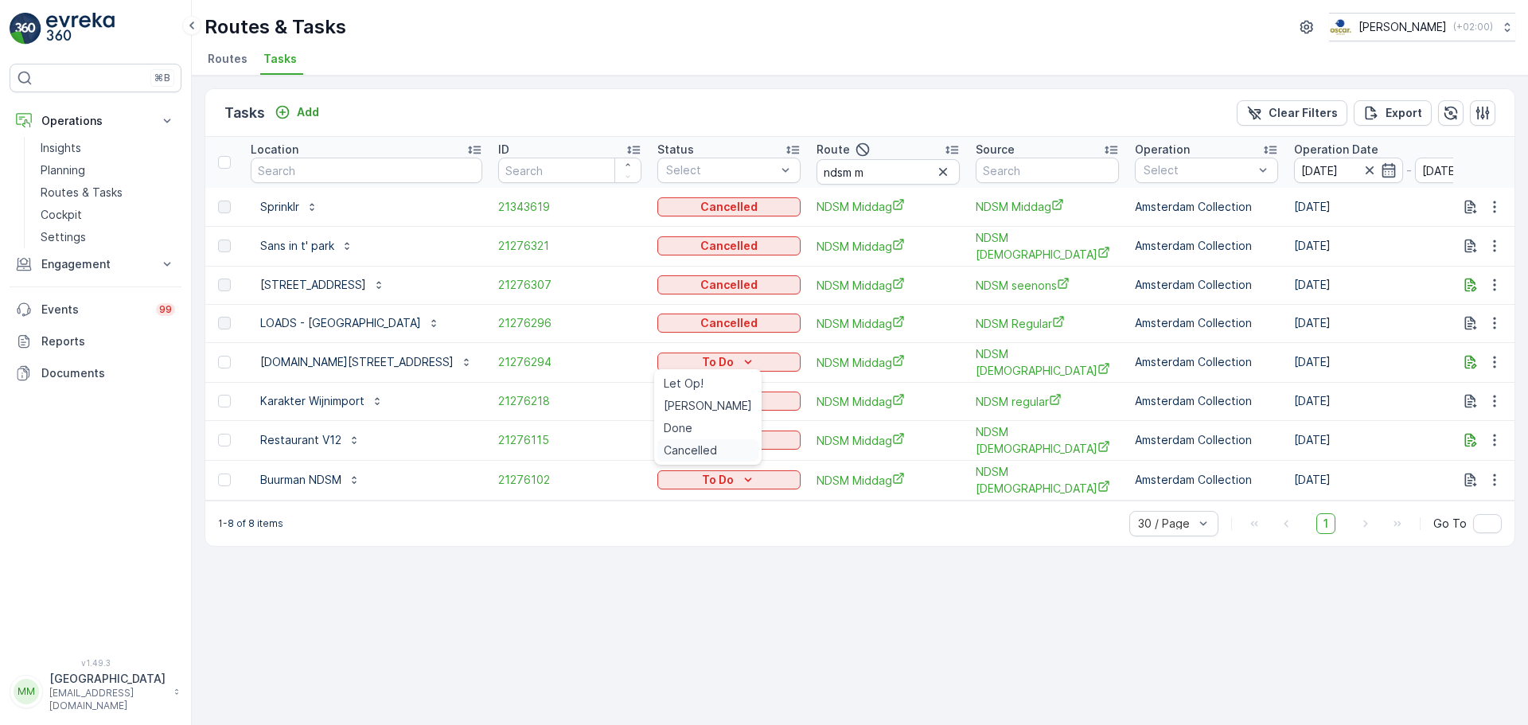
click at [679, 446] on span "Cancelled" at bounding box center [690, 450] width 53 height 16
click at [690, 397] on div "To Do" at bounding box center [729, 401] width 130 height 16
click at [687, 492] on span "Cancelled" at bounding box center [690, 489] width 53 height 16
click at [714, 434] on p "To Do" at bounding box center [718, 440] width 32 height 16
click at [691, 525] on span "Cancelled" at bounding box center [690, 527] width 53 height 16
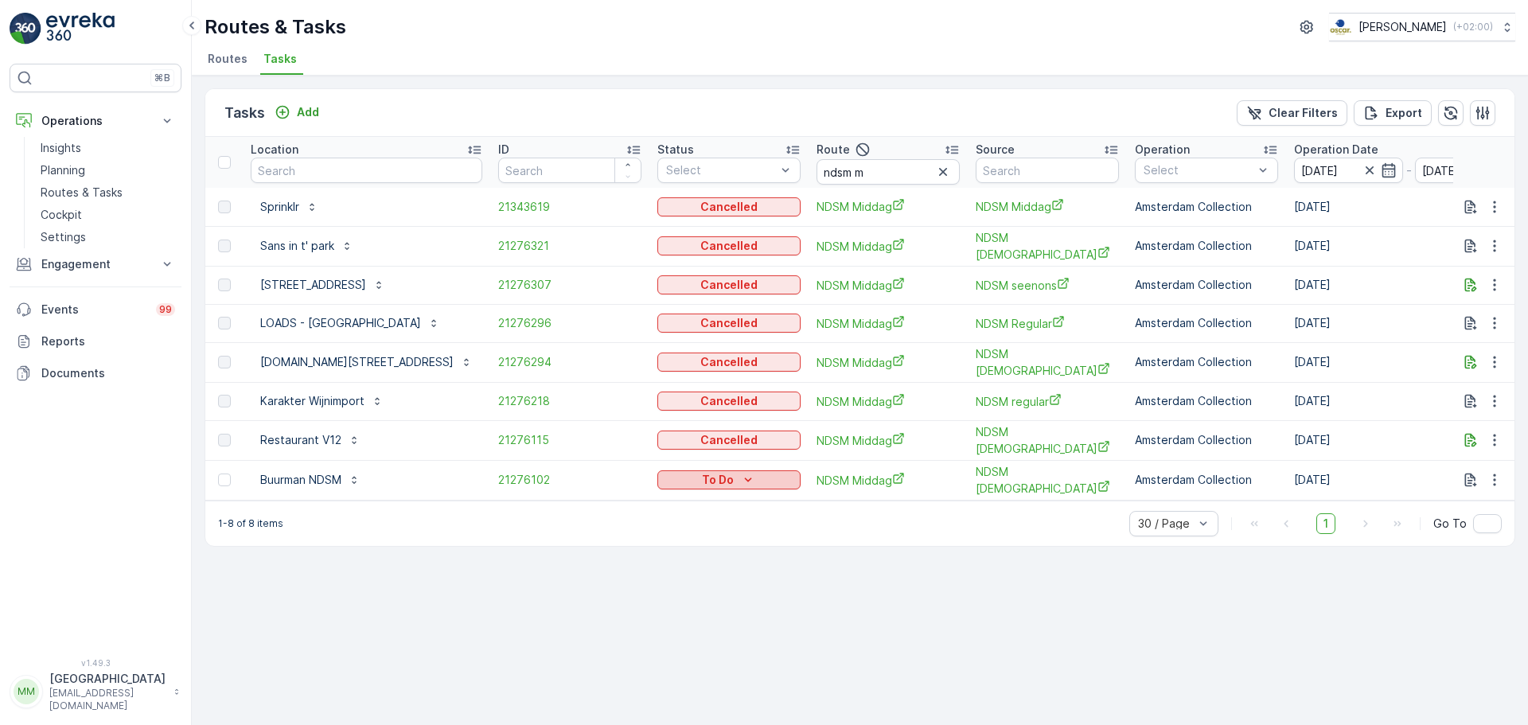
click at [720, 472] on p "To Do" at bounding box center [718, 480] width 32 height 16
click at [691, 566] on span "Cancelled" at bounding box center [690, 565] width 53 height 16
click at [56, 183] on link "Routes & Tasks" at bounding box center [107, 192] width 147 height 22
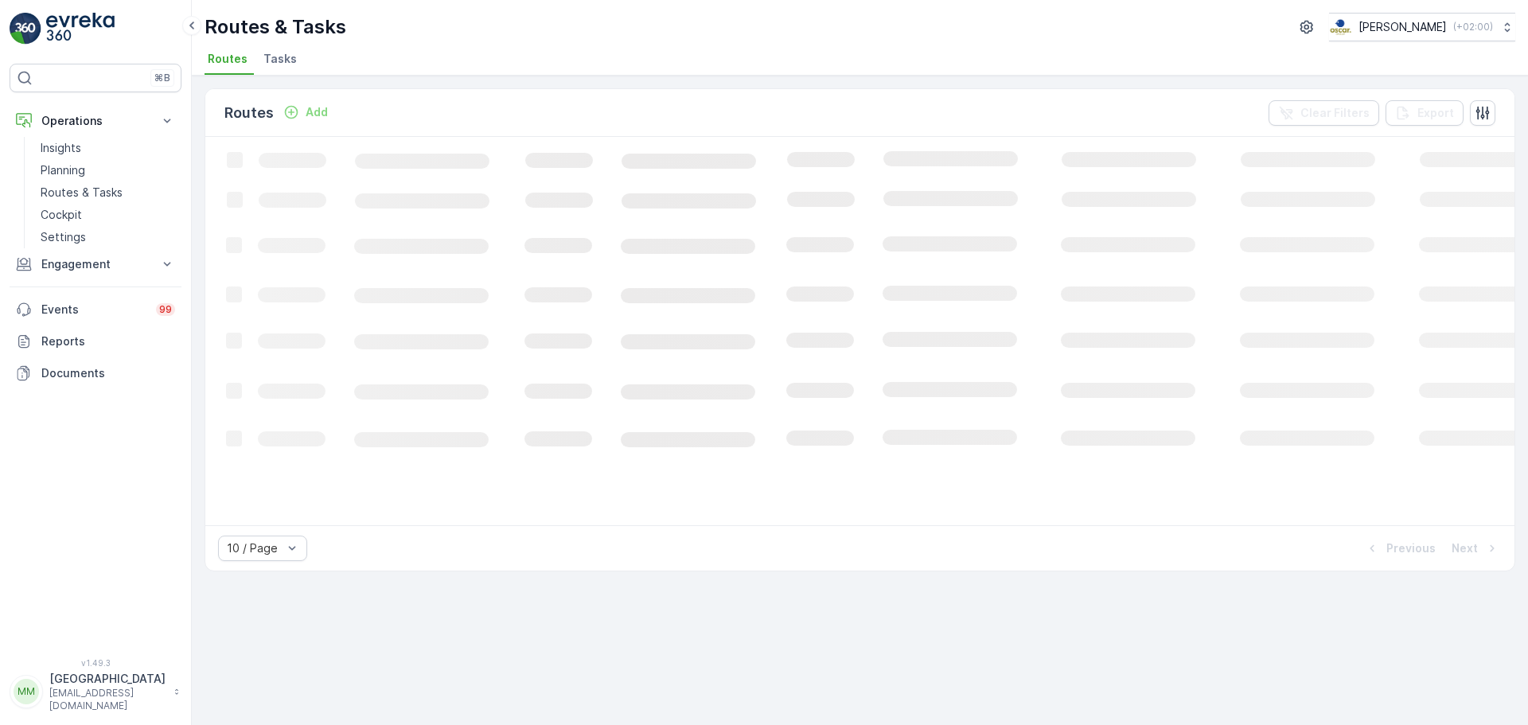
click at [290, 56] on span "Tasks" at bounding box center [279, 59] width 33 height 16
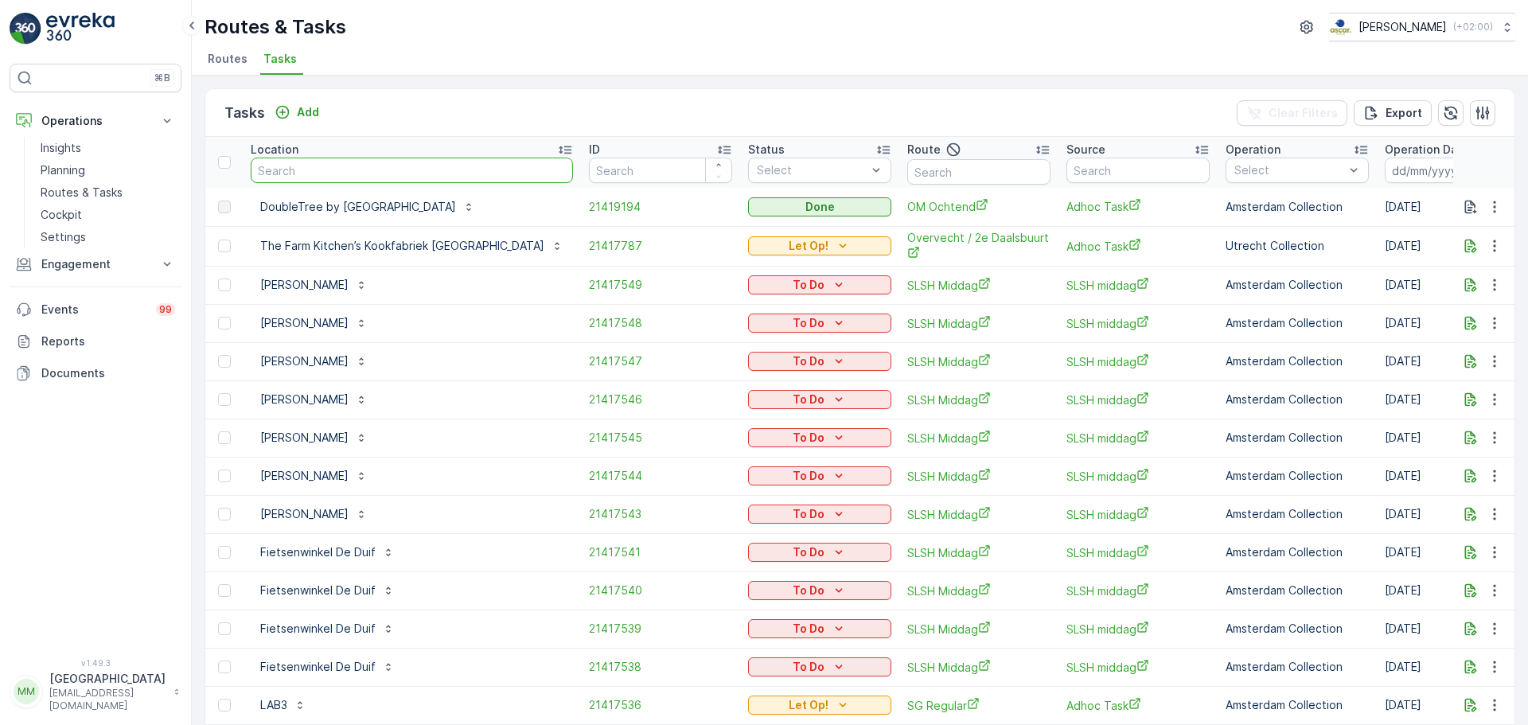
click at [379, 160] on input "text" at bounding box center [412, 170] width 322 height 25
type input "cbre"
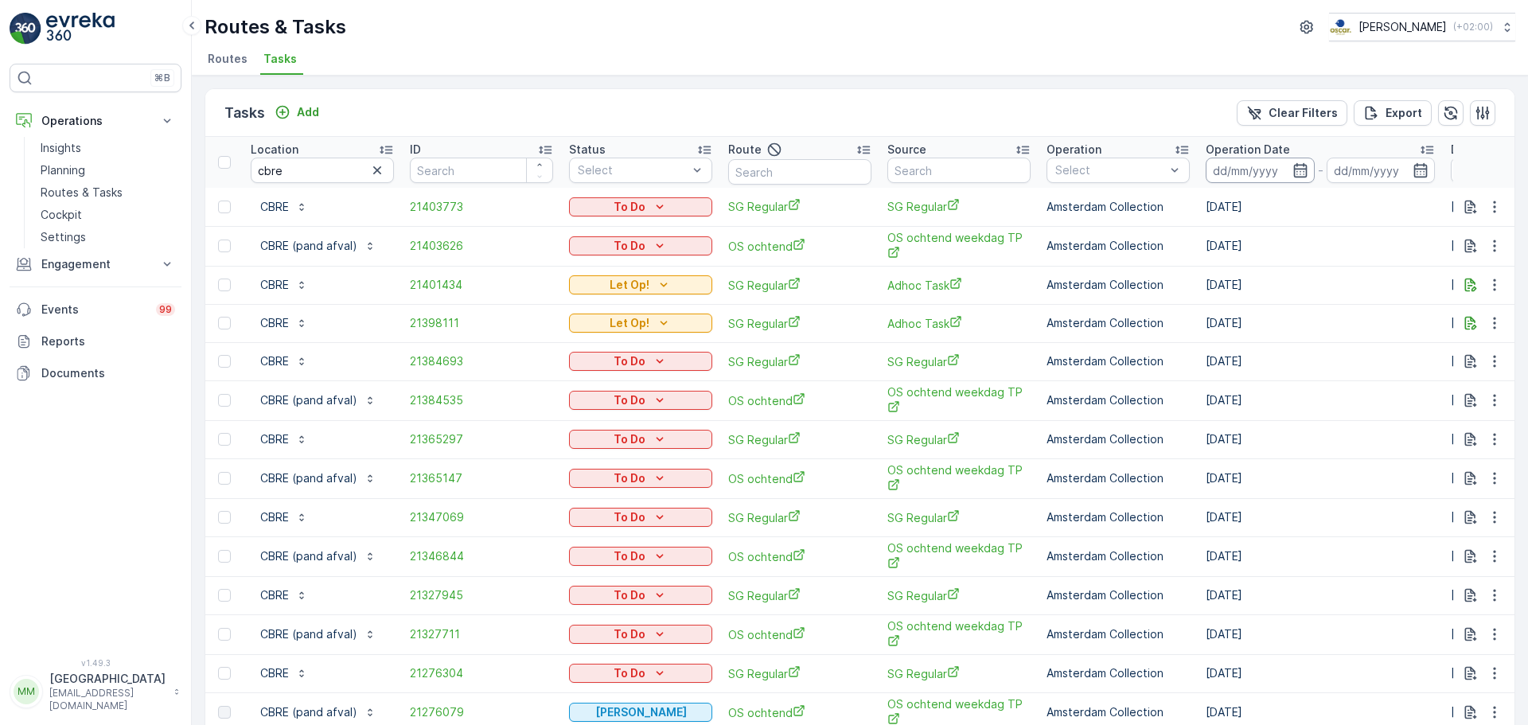
click at [1275, 178] on input at bounding box center [1259, 170] width 109 height 25
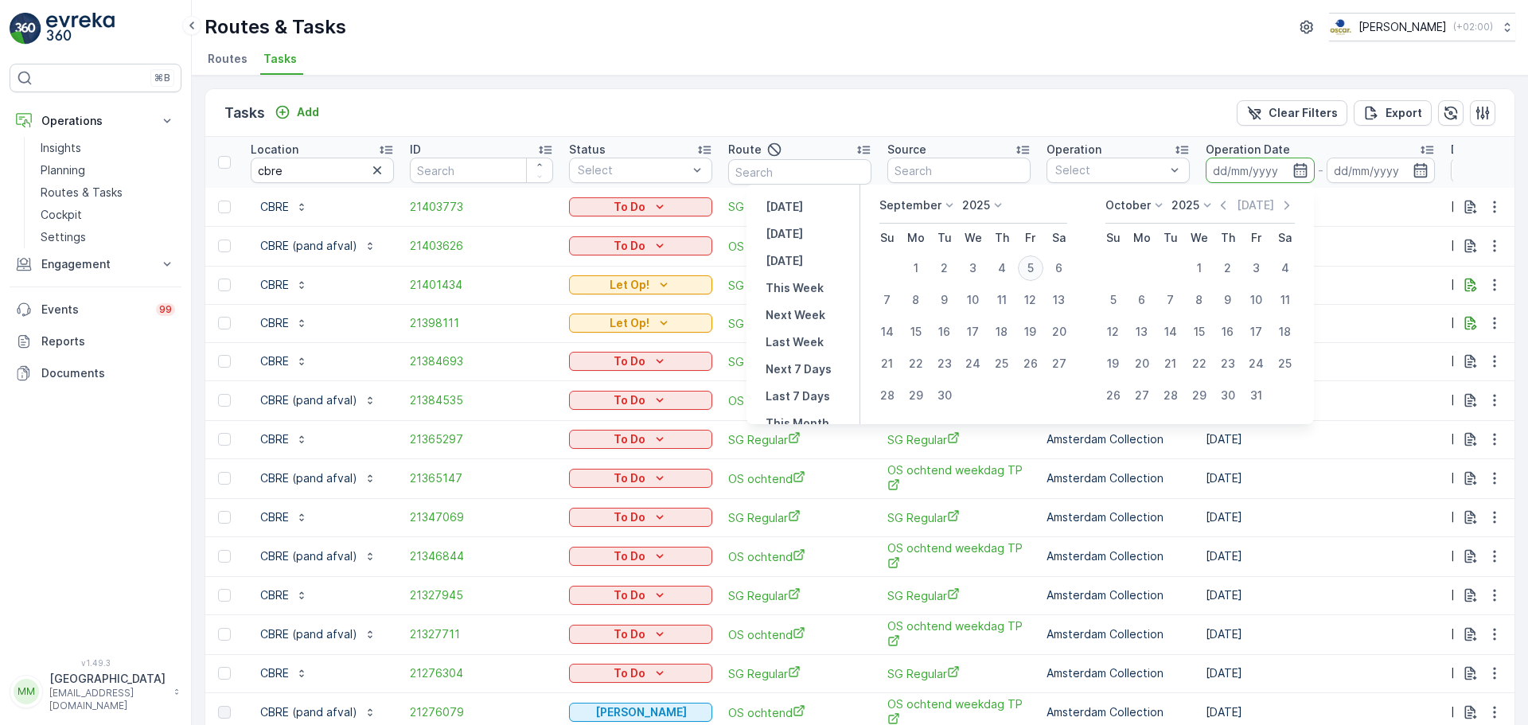
click at [1028, 266] on div "5" at bounding box center [1030, 267] width 25 height 25
type input "[DATE]"
click at [1028, 266] on div "5" at bounding box center [1030, 267] width 25 height 25
type input "[DATE]"
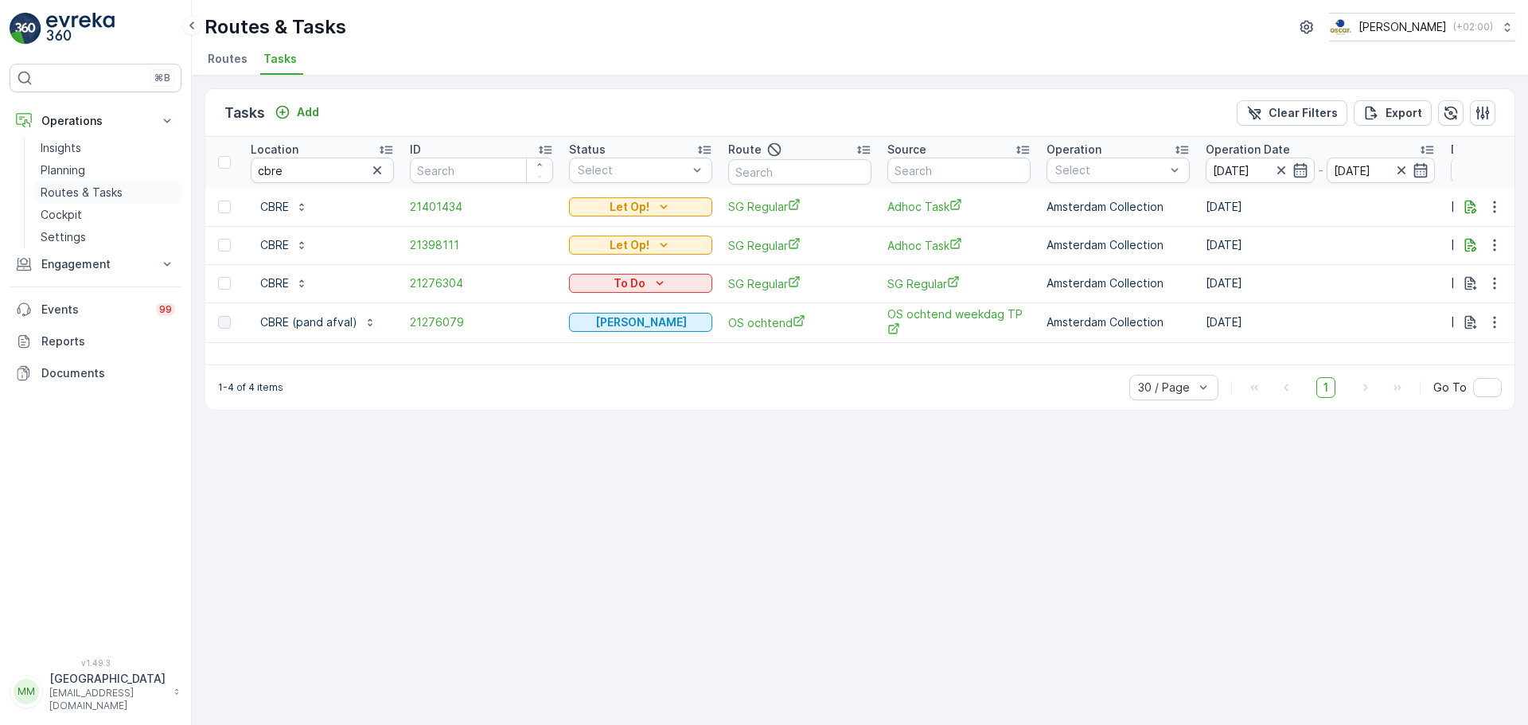
click at [114, 194] on p "Routes & Tasks" at bounding box center [82, 193] width 82 height 16
click at [108, 194] on p "Routes & Tasks" at bounding box center [82, 193] width 82 height 16
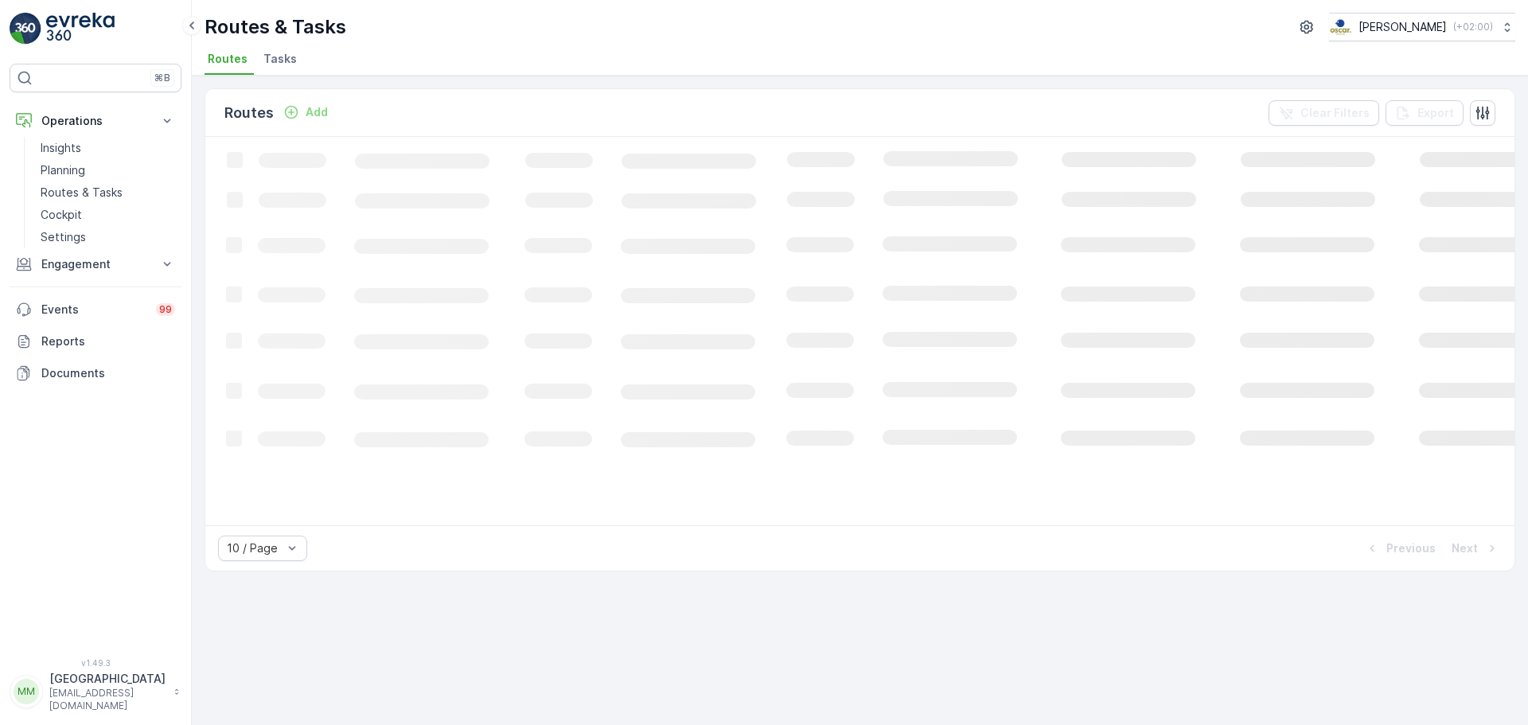
click at [282, 64] on span "Tasks" at bounding box center [279, 59] width 33 height 16
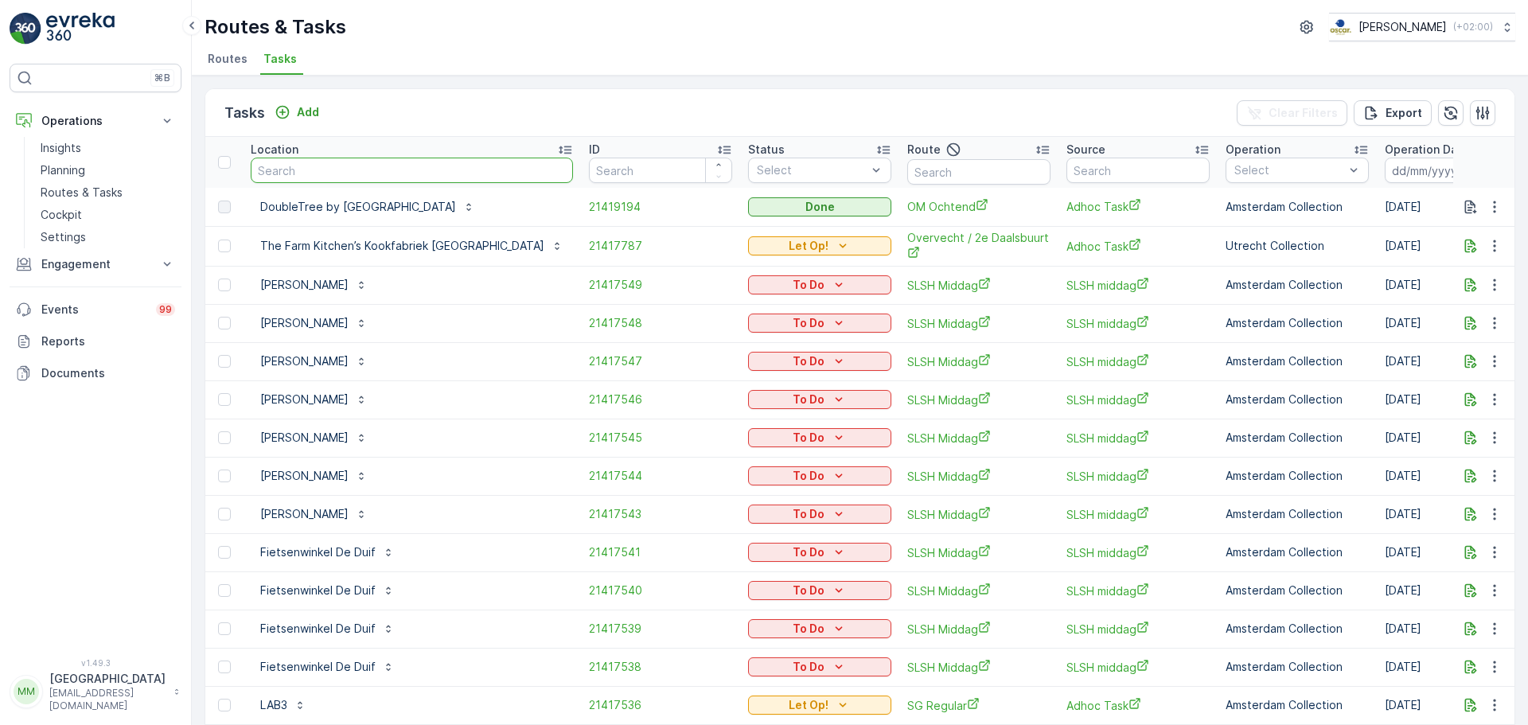
click at [451, 158] on input "text" at bounding box center [412, 170] width 322 height 25
type input "brasserie van dam"
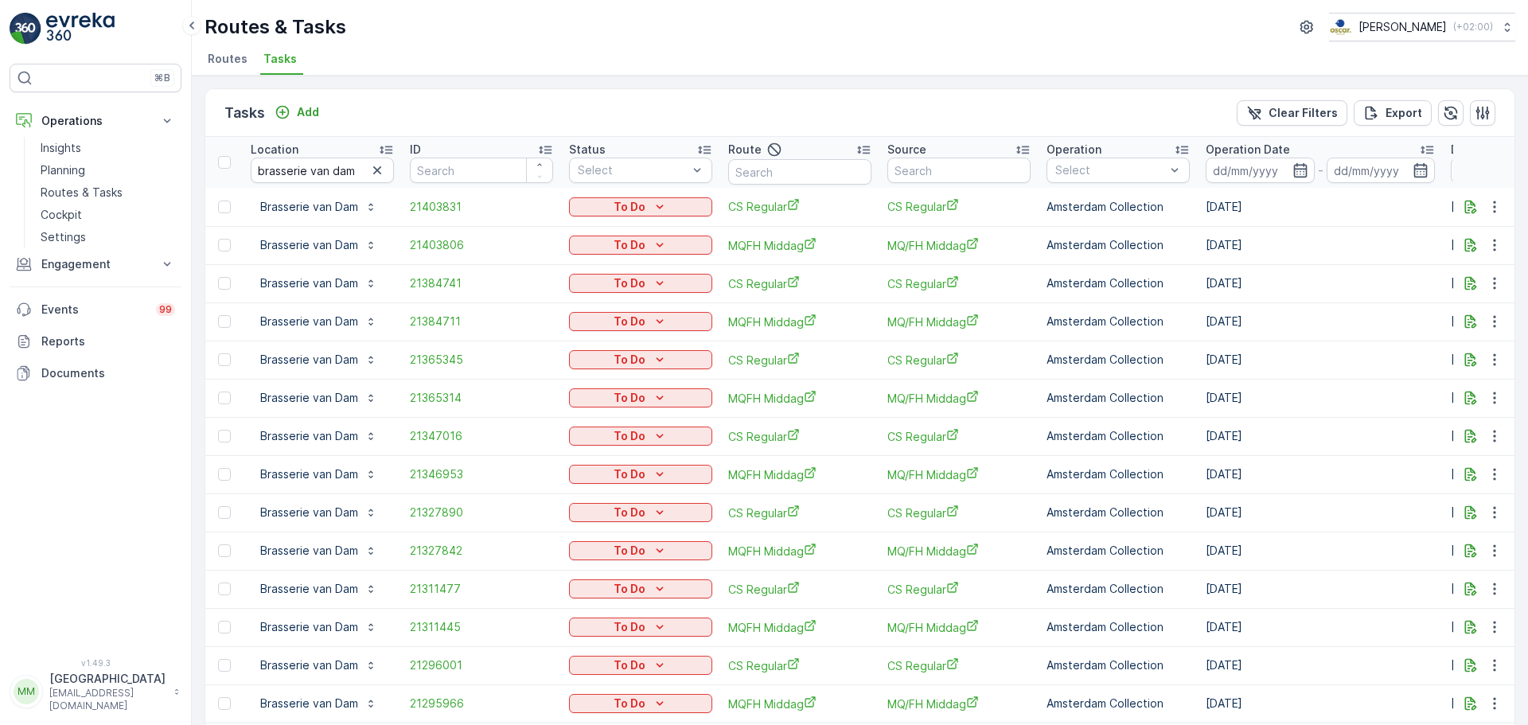
click at [1244, 157] on p "Operation Date" at bounding box center [1247, 150] width 84 height 16
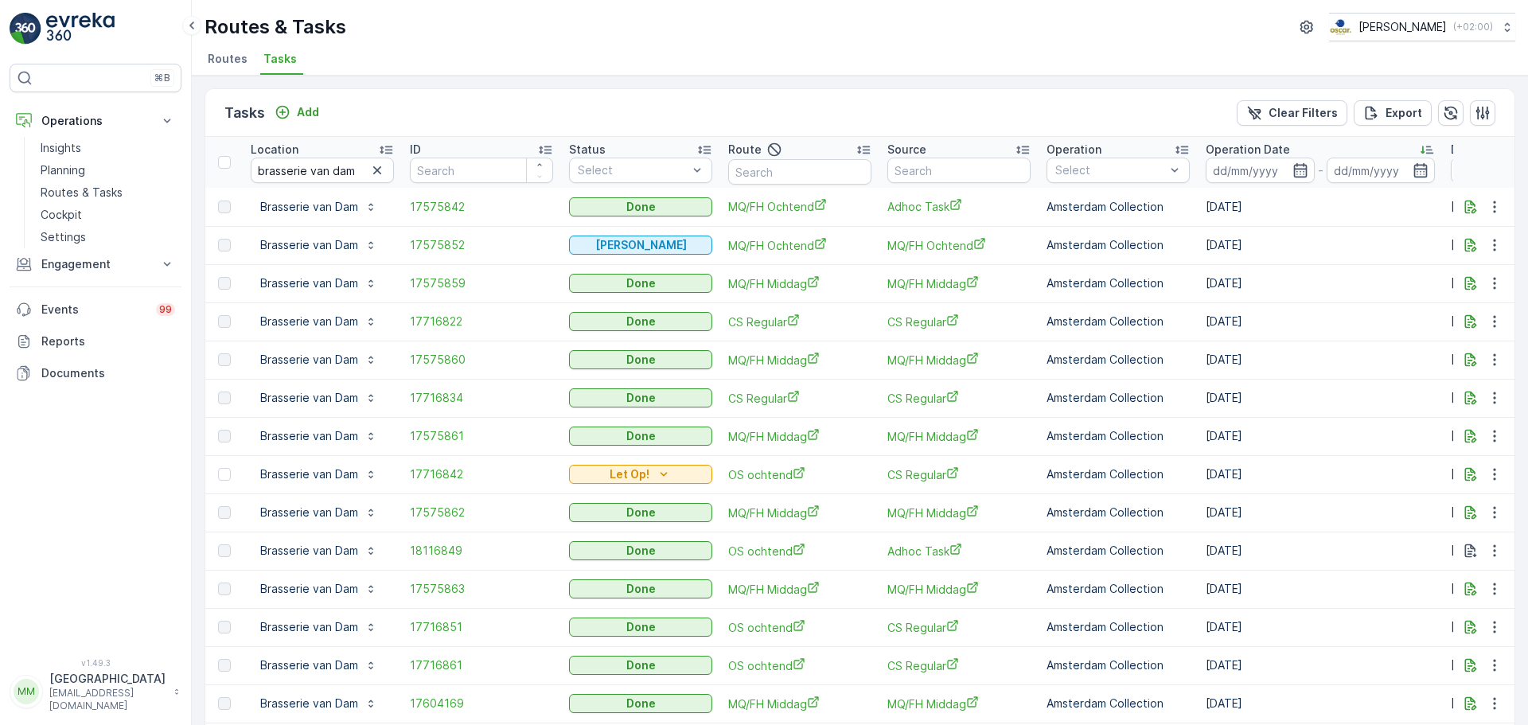
click at [1236, 169] on input at bounding box center [1259, 170] width 109 height 25
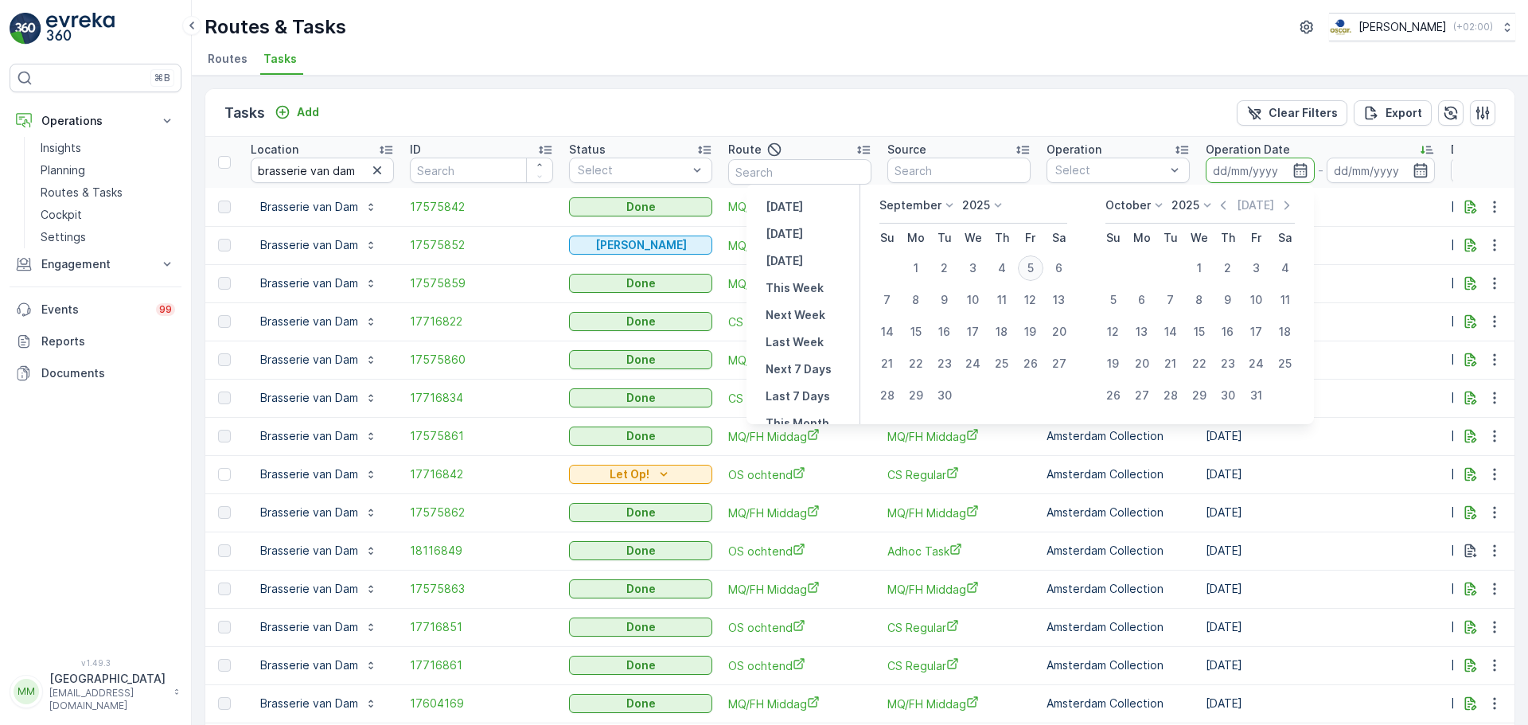
click at [1037, 271] on div "5" at bounding box center [1030, 267] width 25 height 25
type input "[DATE]"
click at [1037, 267] on div "5" at bounding box center [1030, 267] width 25 height 25
type input "[DATE]"
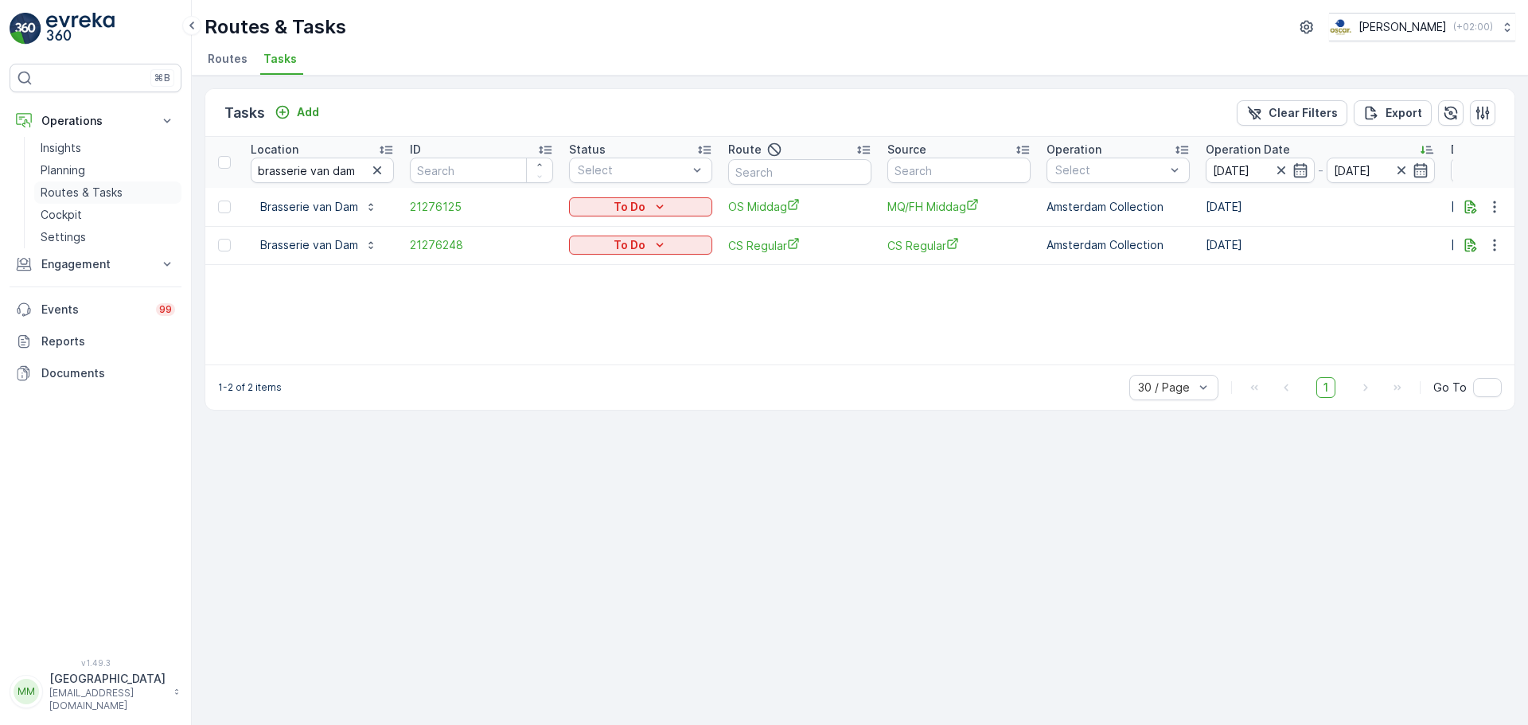
click at [112, 187] on p "Routes & Tasks" at bounding box center [82, 193] width 82 height 16
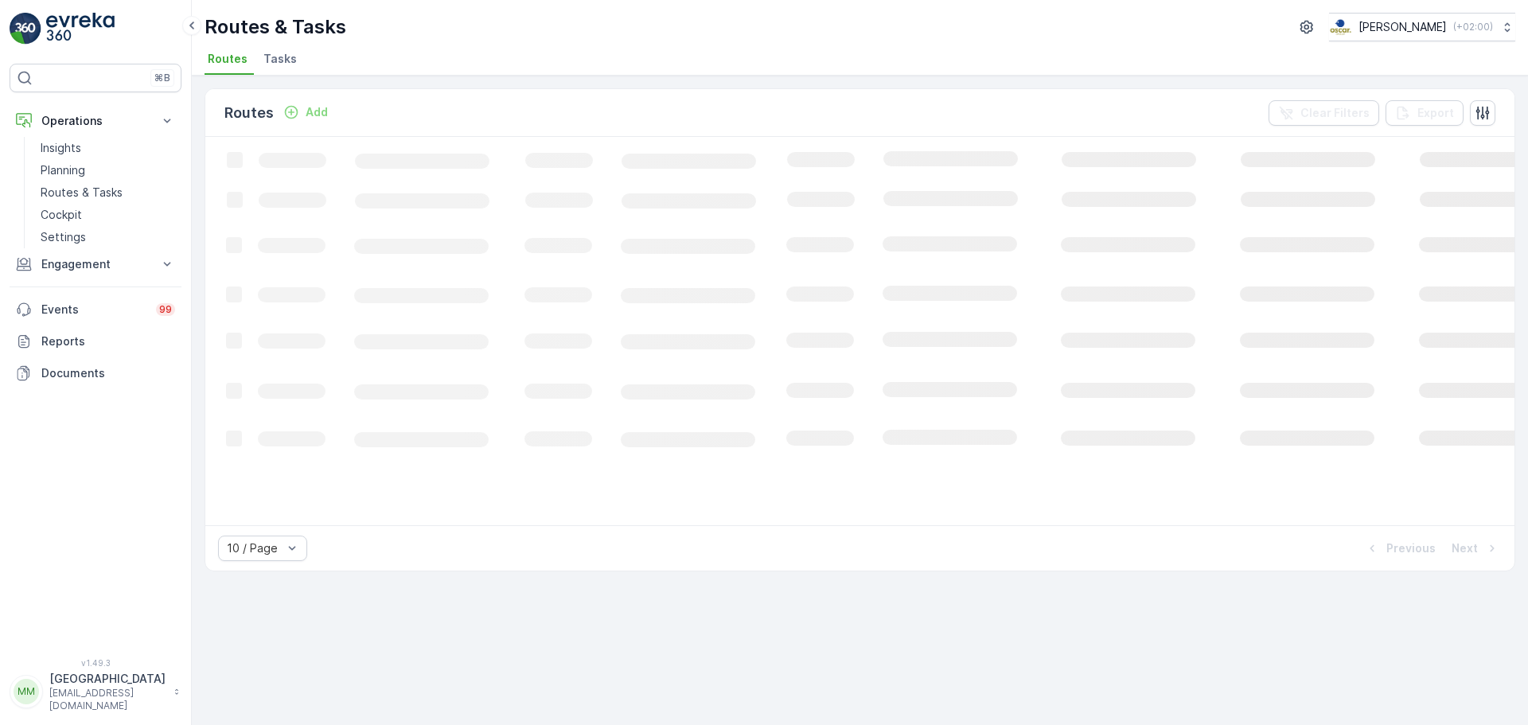
click at [269, 59] on span "Tasks" at bounding box center [279, 59] width 33 height 16
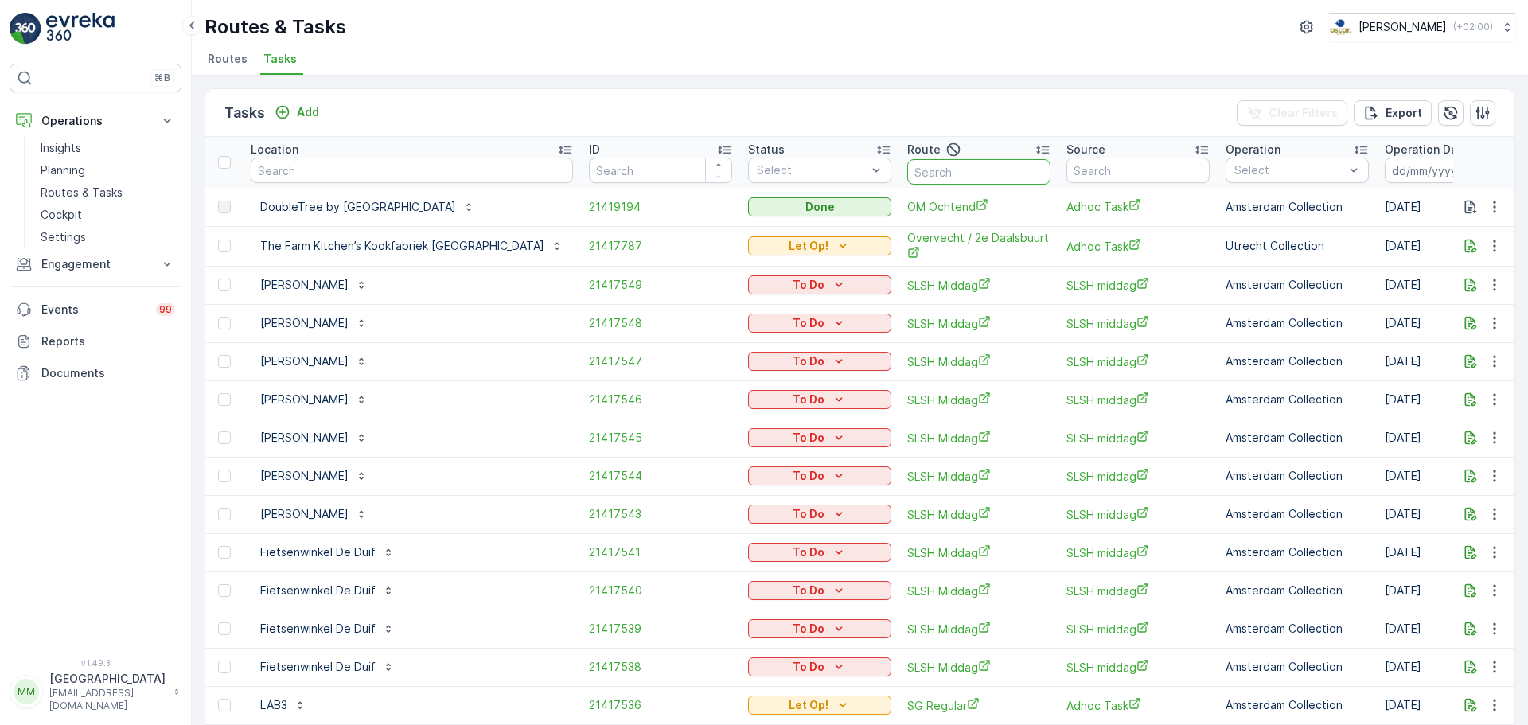
click at [978, 173] on input "text" at bounding box center [978, 171] width 143 height 25
type input "ndsm m"
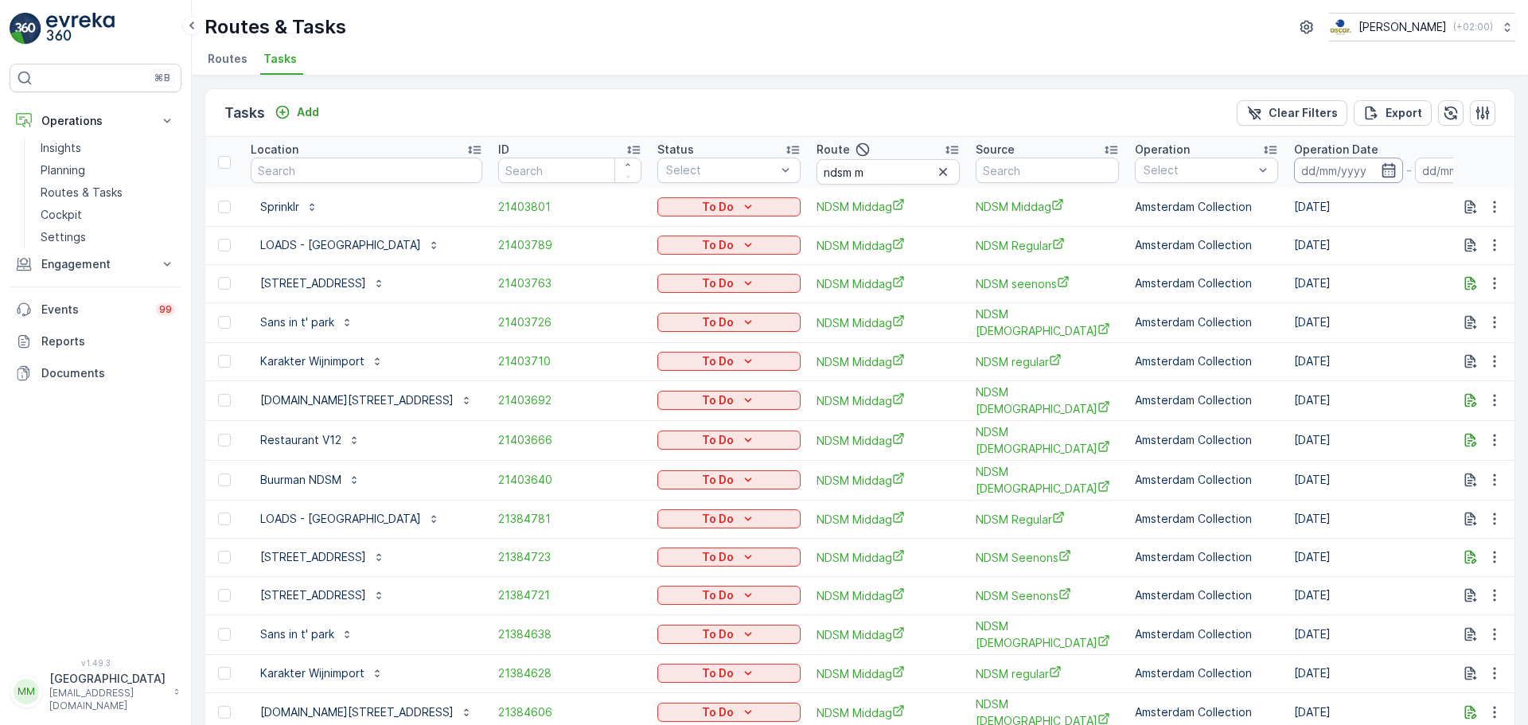
click at [1349, 179] on input at bounding box center [1348, 170] width 109 height 25
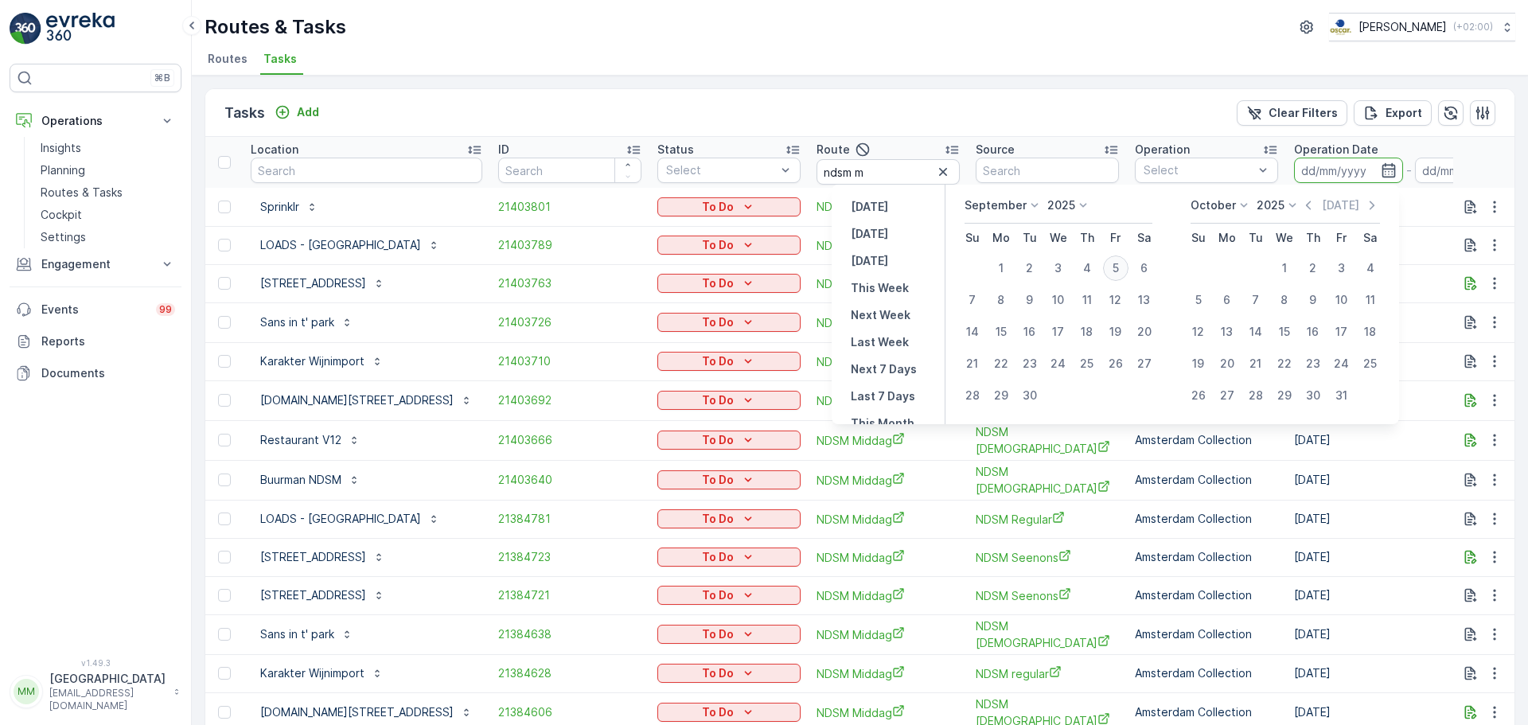
click at [1122, 267] on div "5" at bounding box center [1115, 267] width 25 height 25
type input "[DATE]"
click at [1122, 267] on div "5" at bounding box center [1115, 267] width 25 height 25
type input "[DATE]"
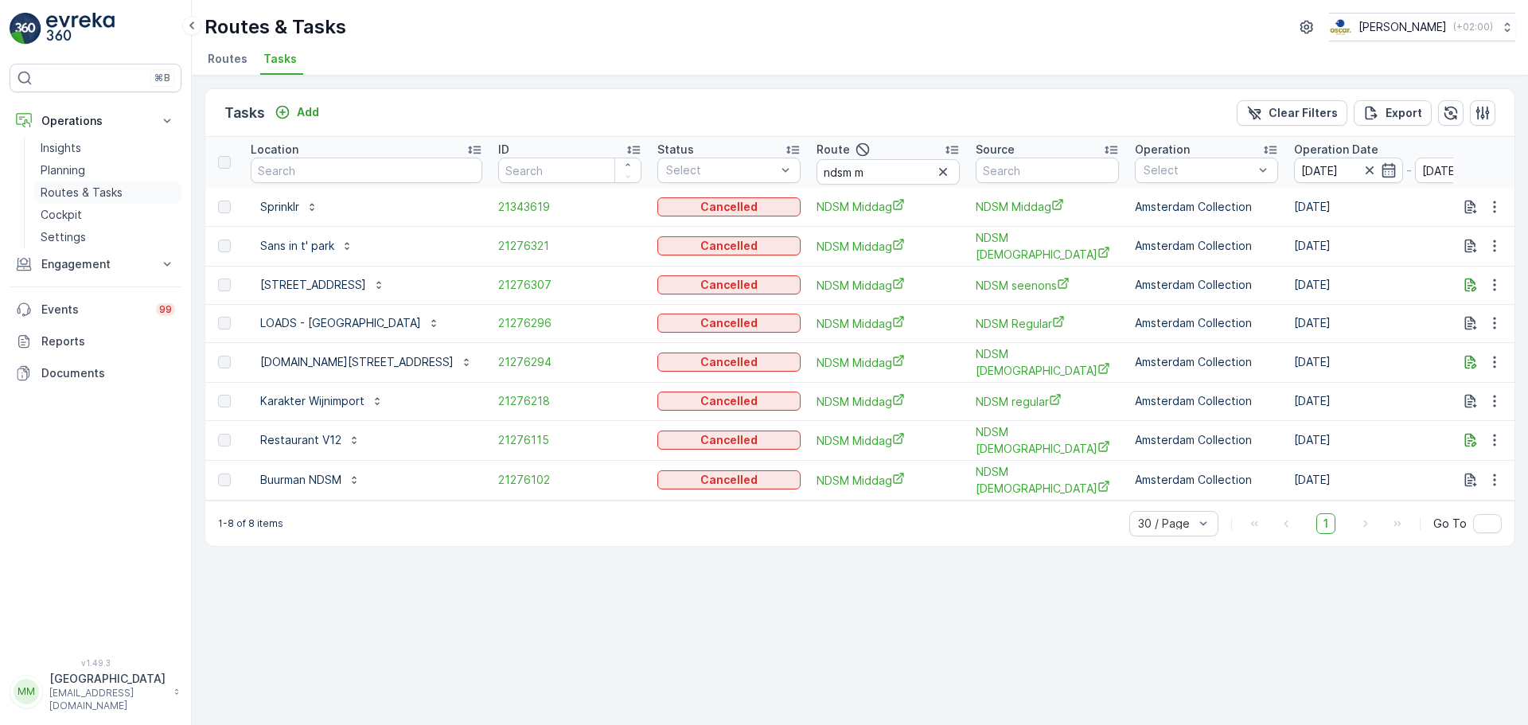
click at [110, 186] on p "Routes & Tasks" at bounding box center [82, 193] width 82 height 16
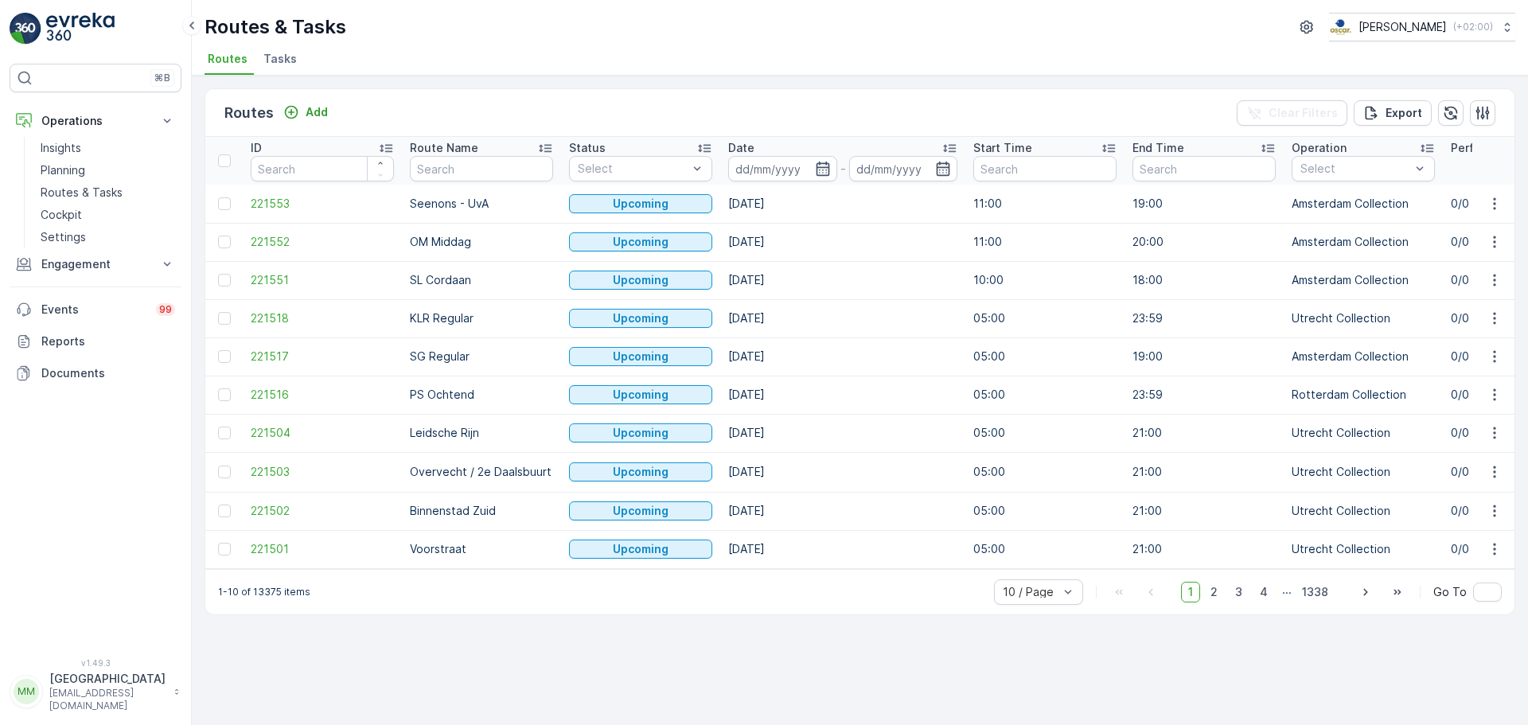
click at [286, 68] on li "Tasks" at bounding box center [281, 61] width 43 height 27
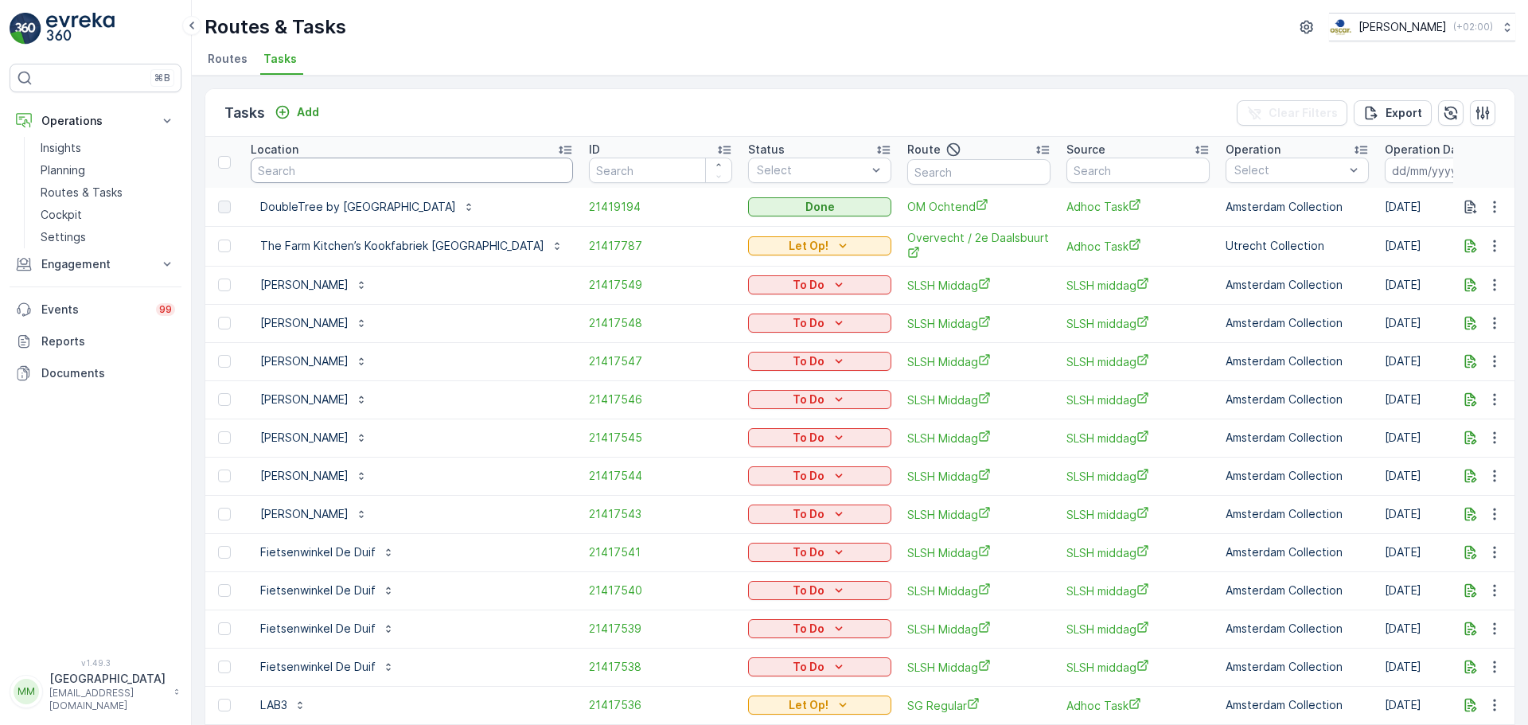
click at [372, 161] on input "text" at bounding box center [412, 170] width 322 height 25
type input "cafe georg"
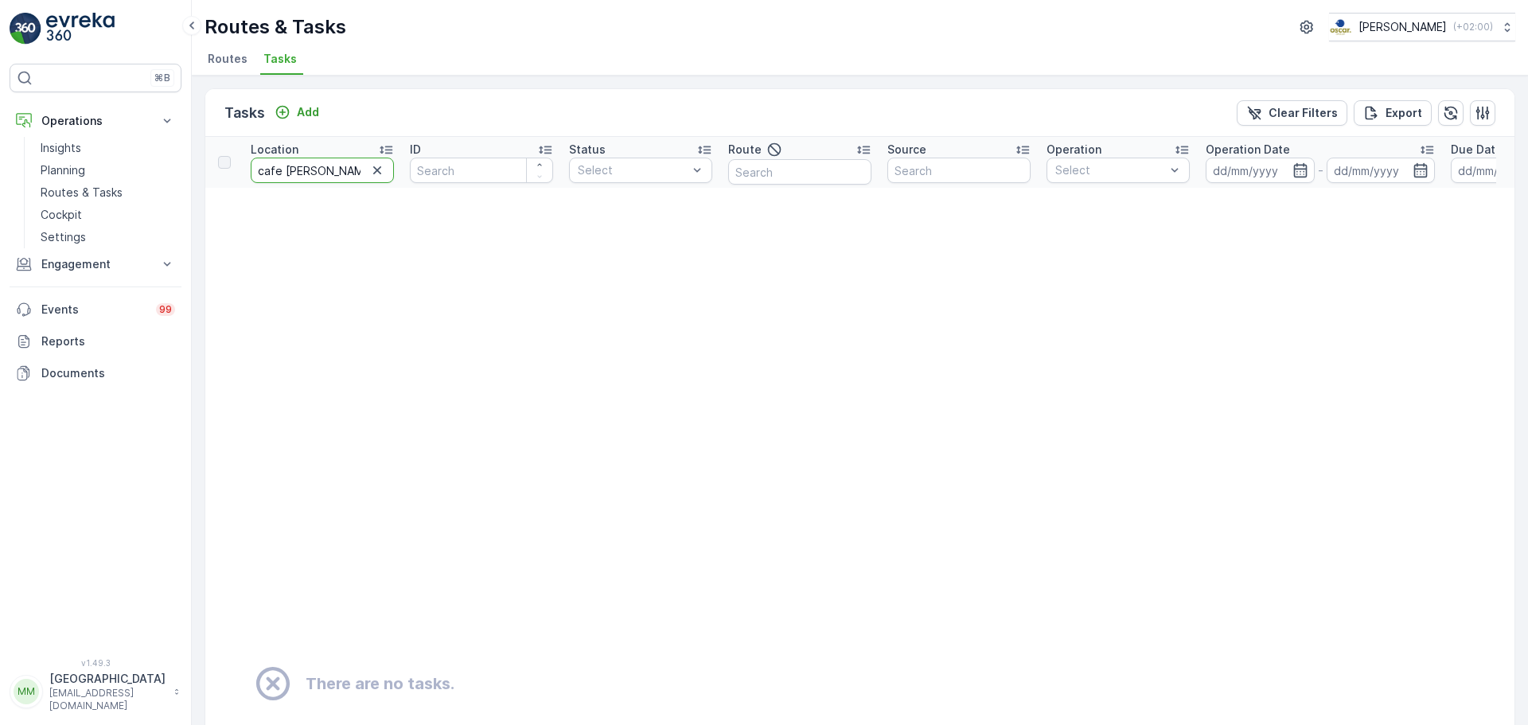
drag, startPoint x: 285, startPoint y: 172, endPoint x: 228, endPoint y: 176, distance: 56.6
click at [228, 176] on tr "Location cafe georg ID Status Select Route Source Operation Select Operation Da…" at bounding box center [1396, 162] width 2383 height 51
type input "georg"
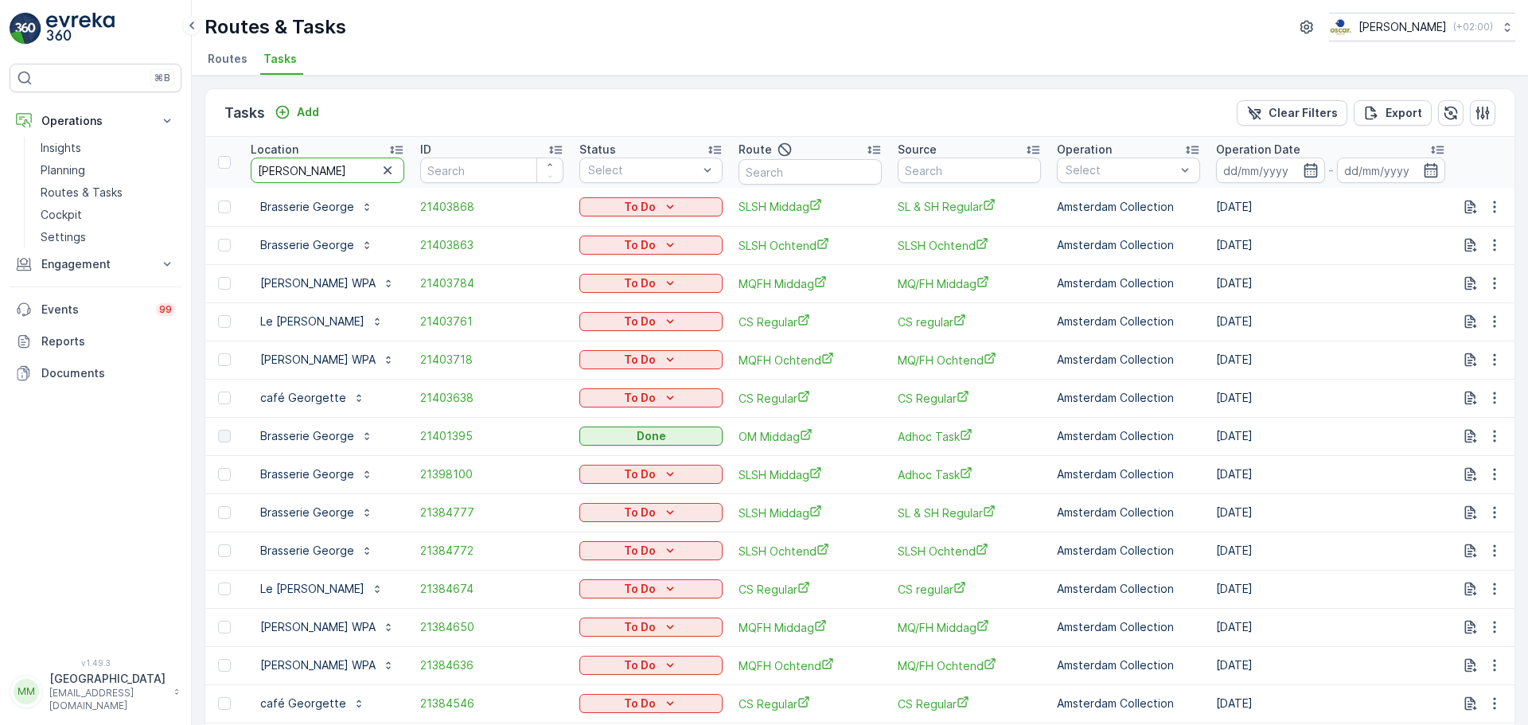
click at [301, 162] on input "georg" at bounding box center [328, 170] width 154 height 25
type input "georget"
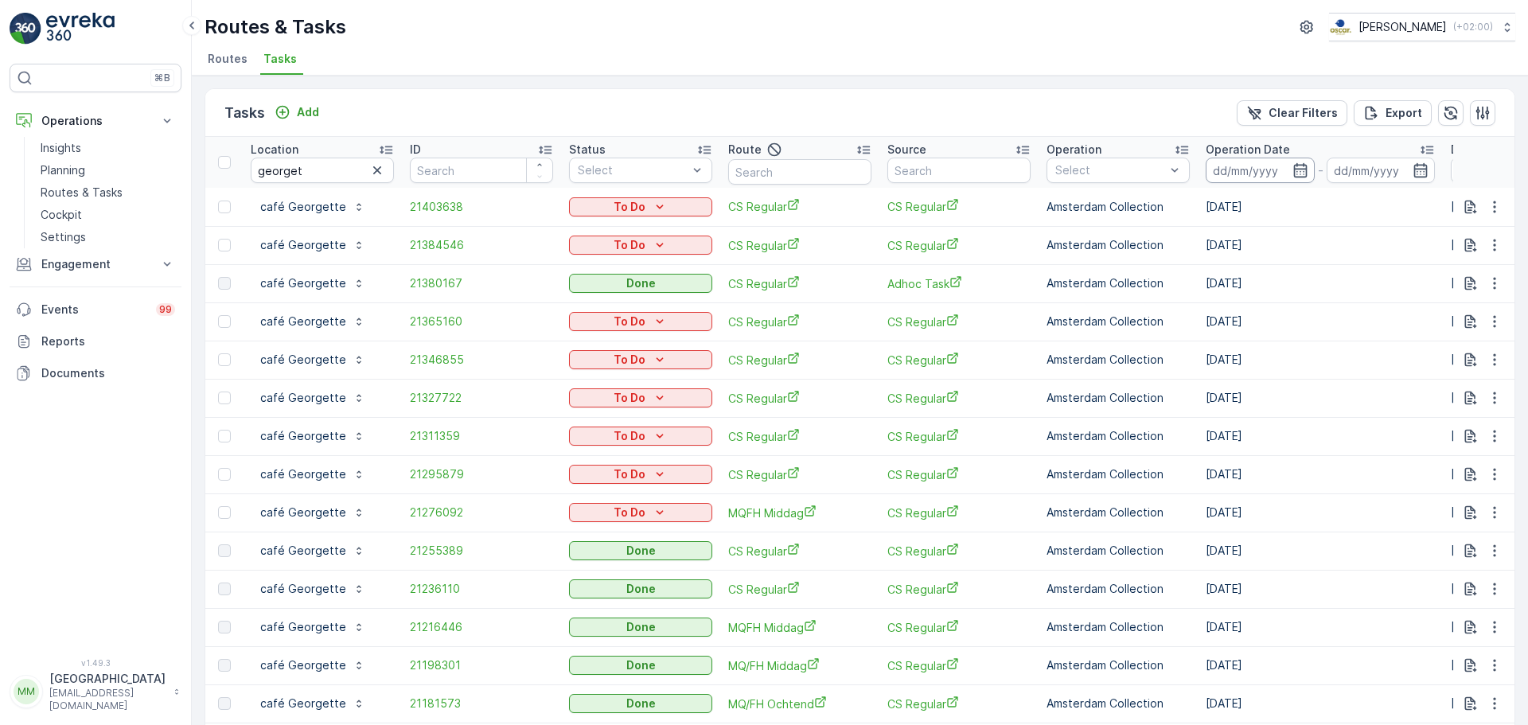
click at [1286, 167] on input at bounding box center [1259, 170] width 109 height 25
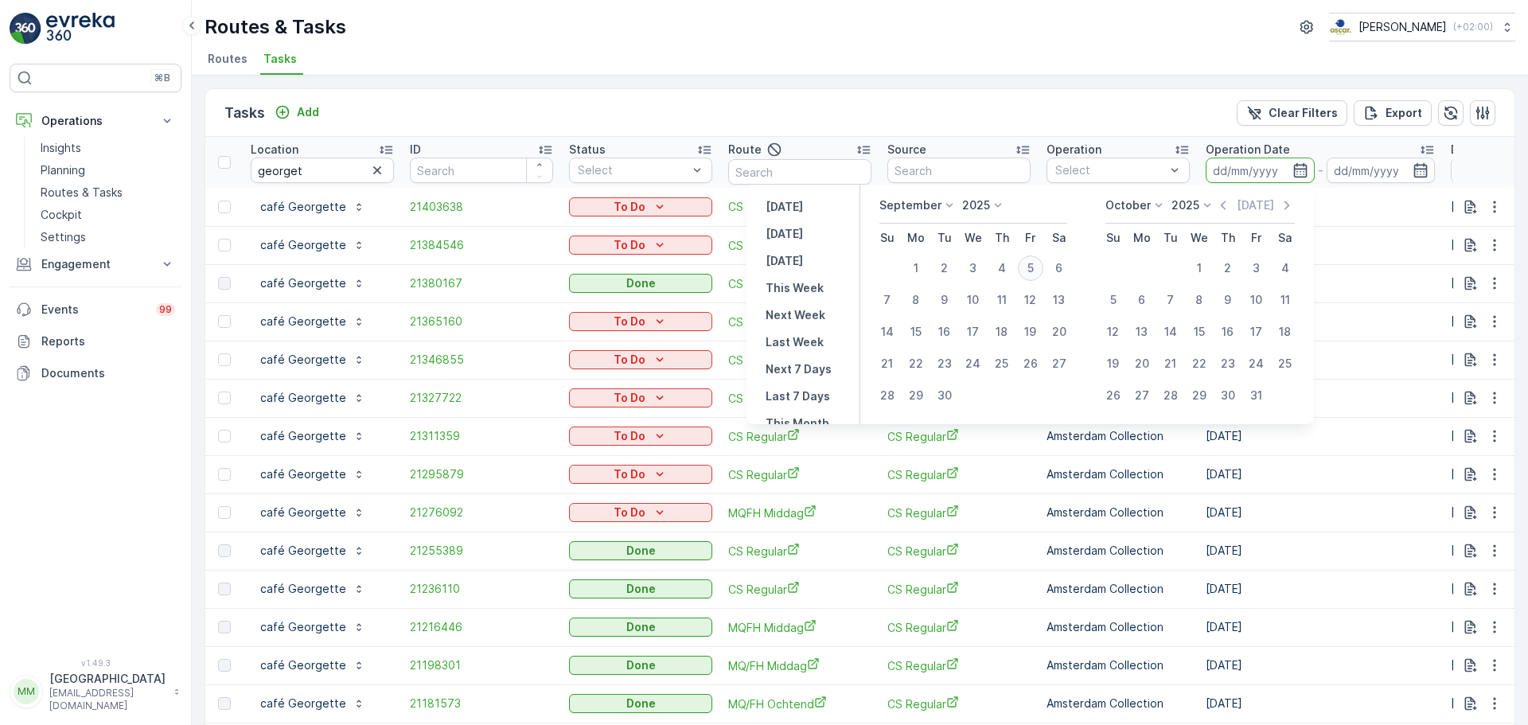
click at [1027, 268] on div "5" at bounding box center [1030, 267] width 25 height 25
type input "[DATE]"
click at [1027, 268] on div "5" at bounding box center [1030, 267] width 25 height 25
type input "[DATE]"
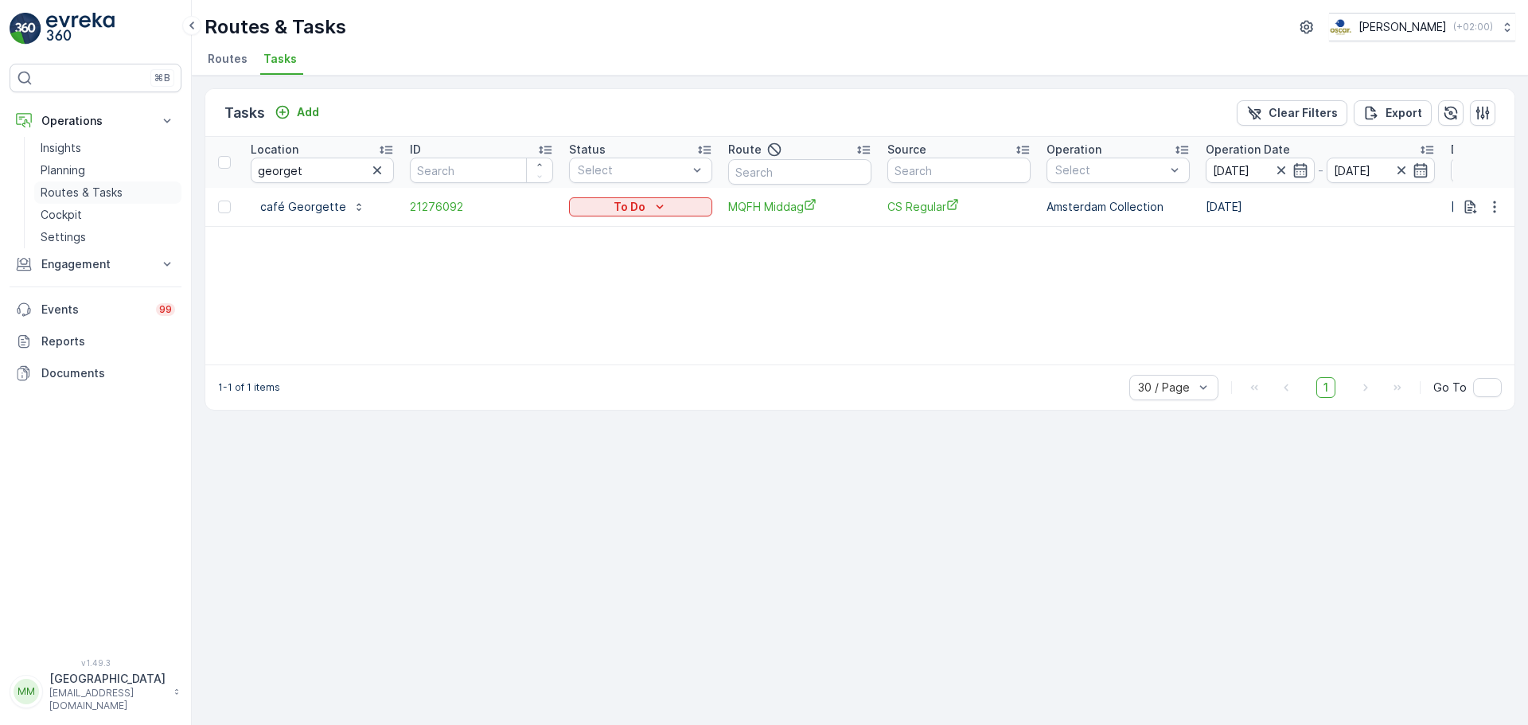
click at [103, 193] on p "Routes & Tasks" at bounding box center [82, 193] width 82 height 16
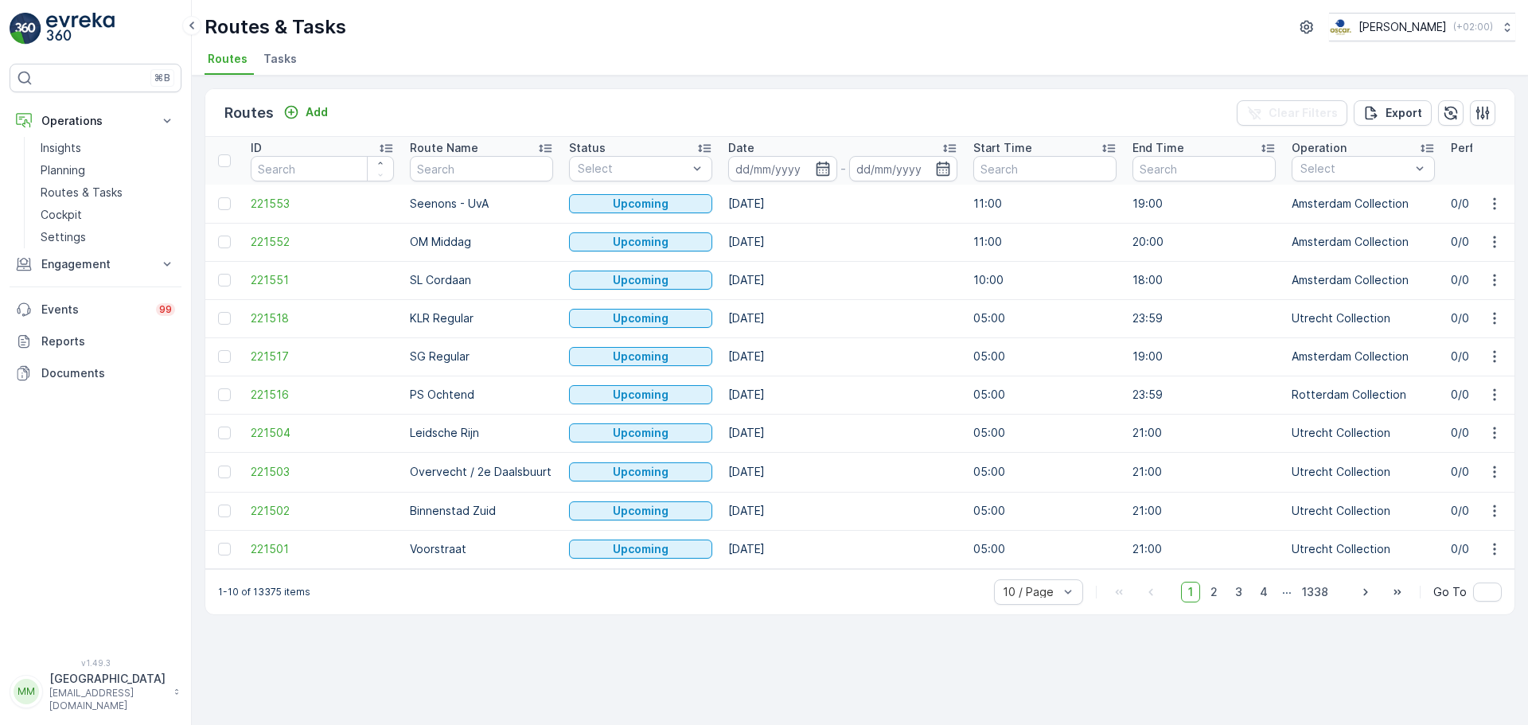
click at [272, 60] on span "Tasks" at bounding box center [279, 59] width 33 height 16
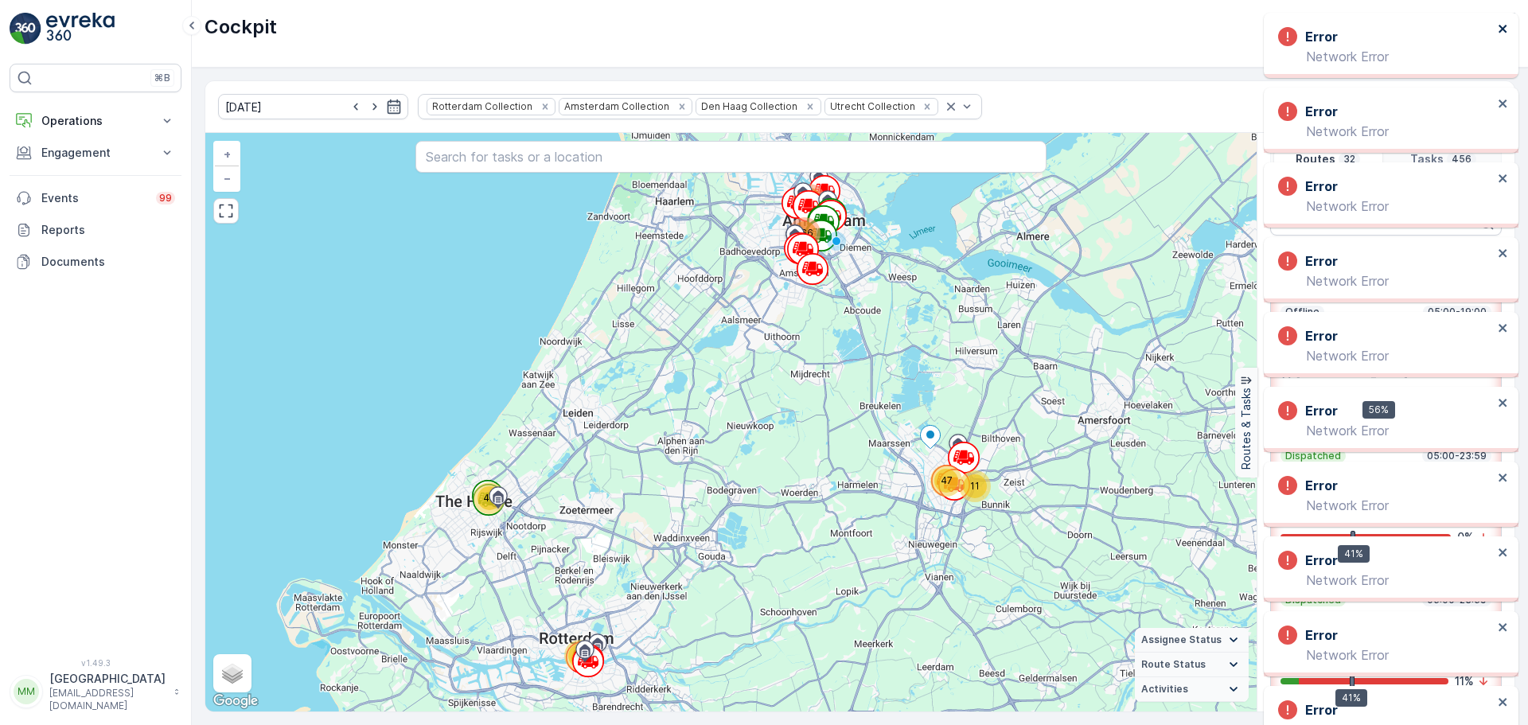
click at [1503, 30] on icon "close" at bounding box center [1502, 29] width 8 height 8
click at [1502, 33] on icon "close" at bounding box center [1502, 28] width 11 height 13
click at [1504, 33] on icon "close" at bounding box center [1502, 28] width 11 height 13
click at [1501, 32] on icon "close" at bounding box center [1502, 28] width 11 height 13
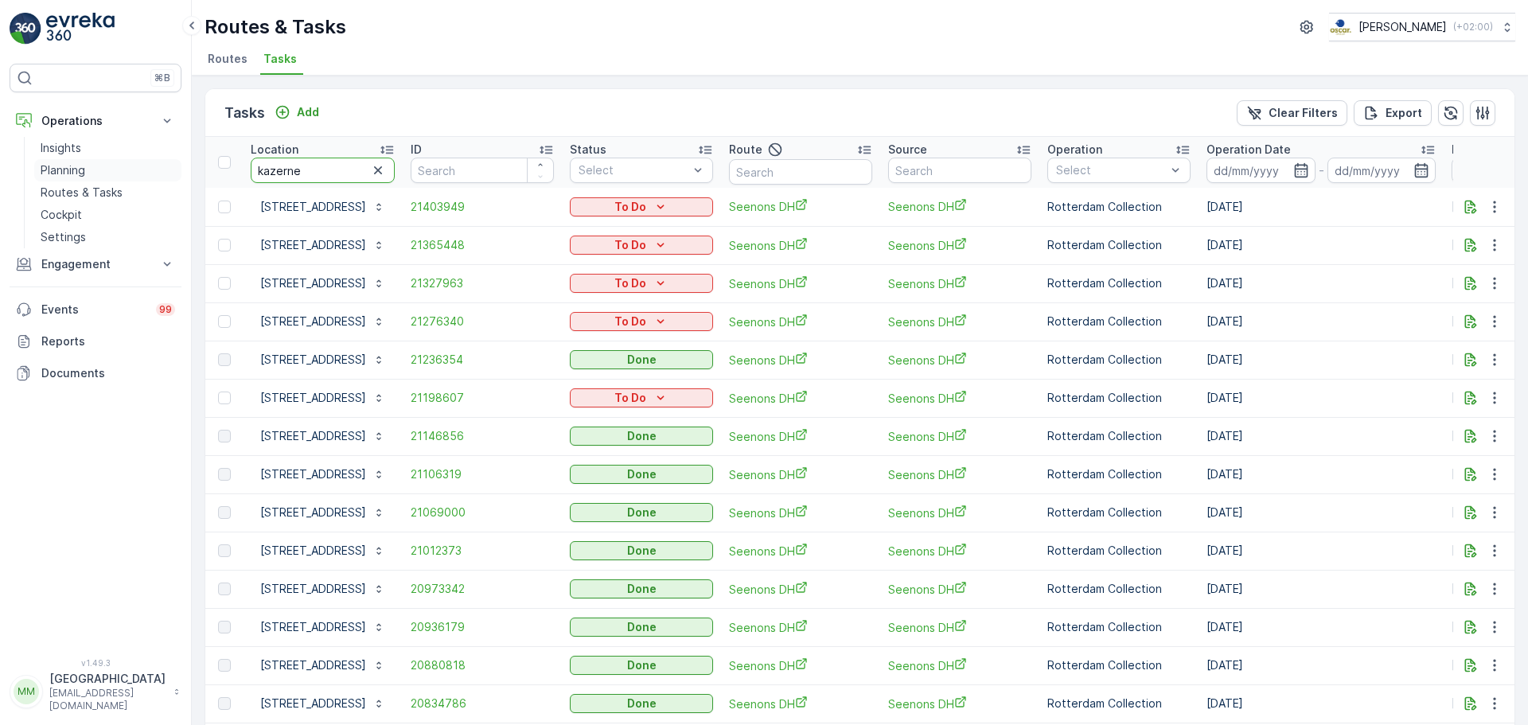
drag, startPoint x: 333, startPoint y: 173, endPoint x: 136, endPoint y: 174, distance: 196.5
click at [138, 174] on div "⌘B Operations Insights Planning Routes & Tasks Cockpit Settings Engagement Insi…" at bounding box center [764, 362] width 1528 height 725
type input "maas un"
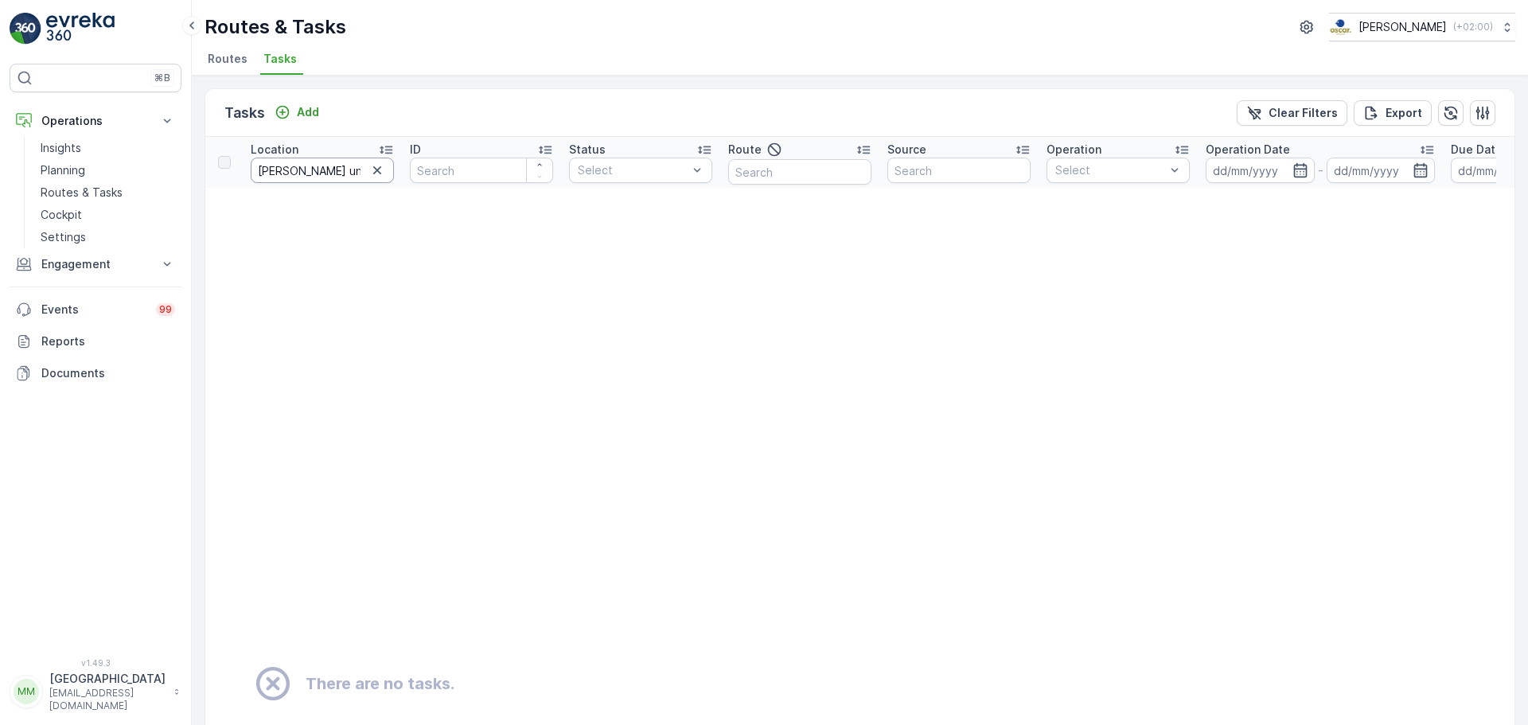
click at [342, 171] on input "maas un" at bounding box center [322, 170] width 143 height 25
type input "maas"
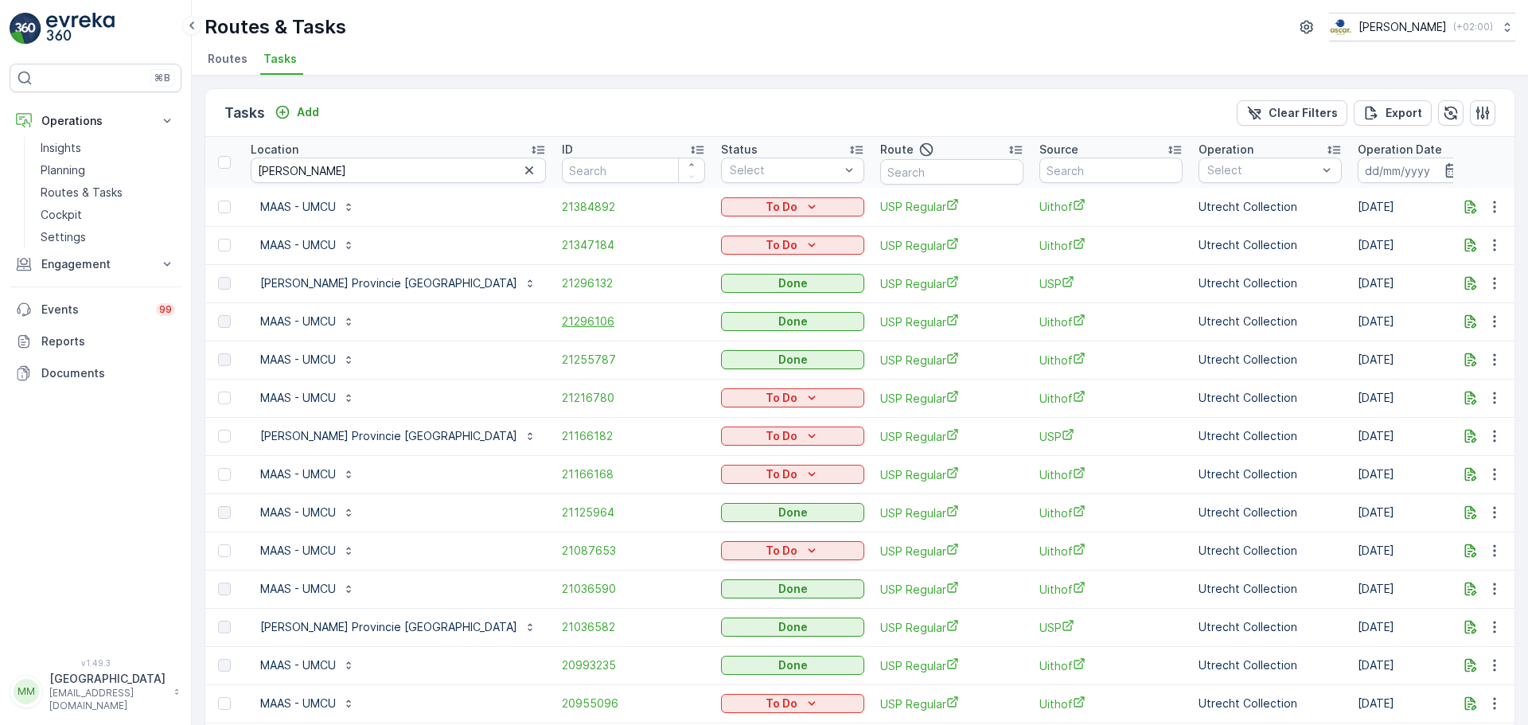
click at [562, 322] on span "21296106" at bounding box center [633, 321] width 143 height 16
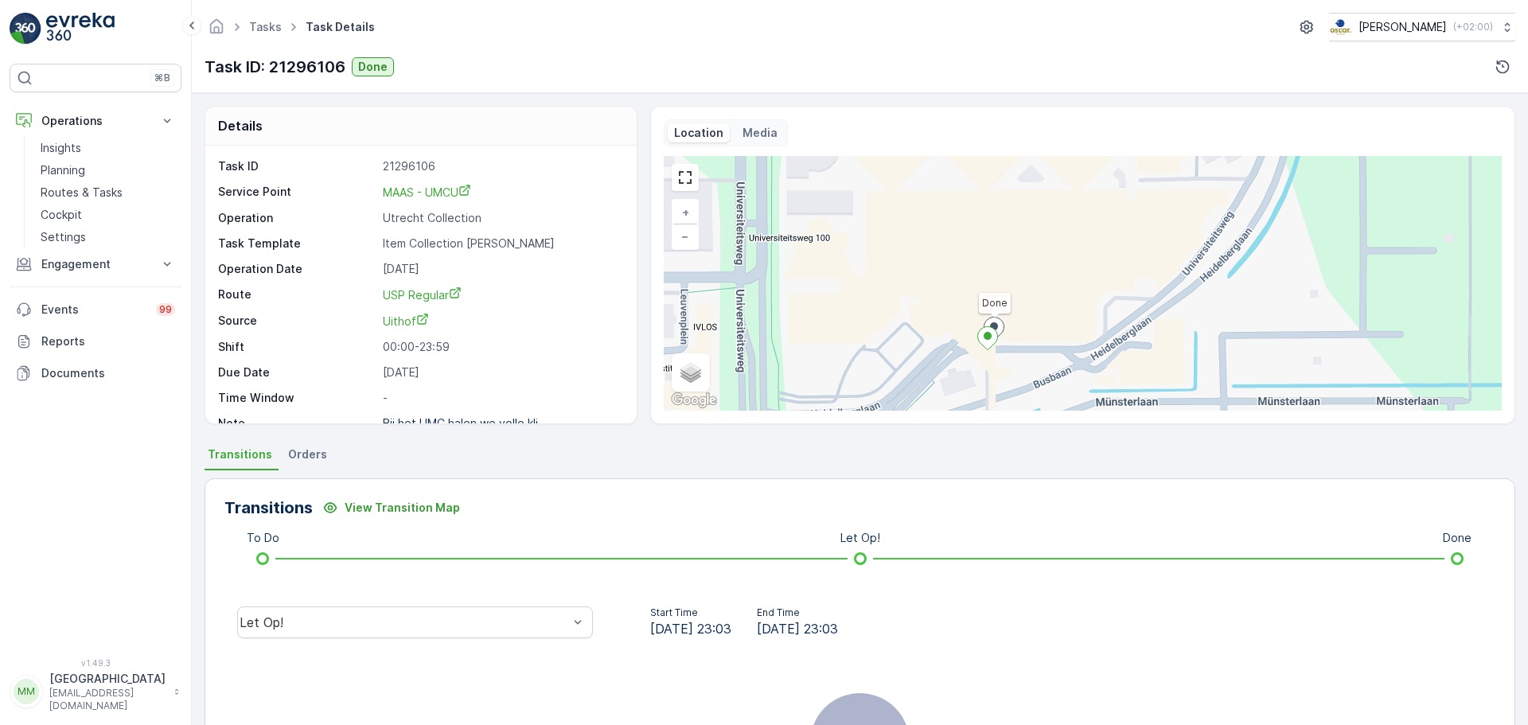
drag, startPoint x: 1138, startPoint y: 239, endPoint x: 1066, endPoint y: 333, distance: 118.7
click at [1069, 344] on div "Done + − Satellite Roadmap Terrain Hybrid Leaflet Keyboard shortcuts Map Data M…" at bounding box center [1083, 283] width 838 height 255
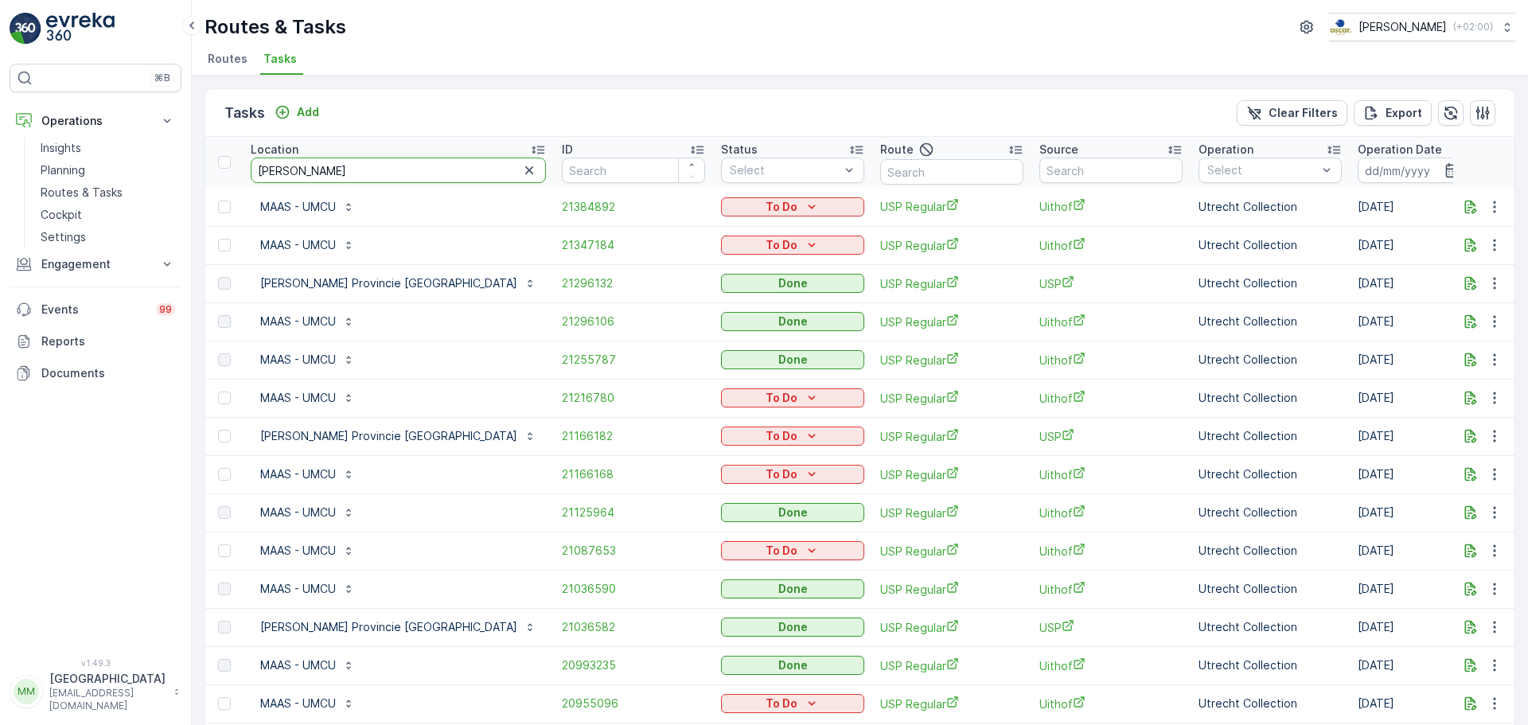
drag, startPoint x: 376, startPoint y: 176, endPoint x: 246, endPoint y: 173, distance: 129.7
click at [246, 173] on th "Location maas" at bounding box center [398, 162] width 311 height 51
type input "maupe"
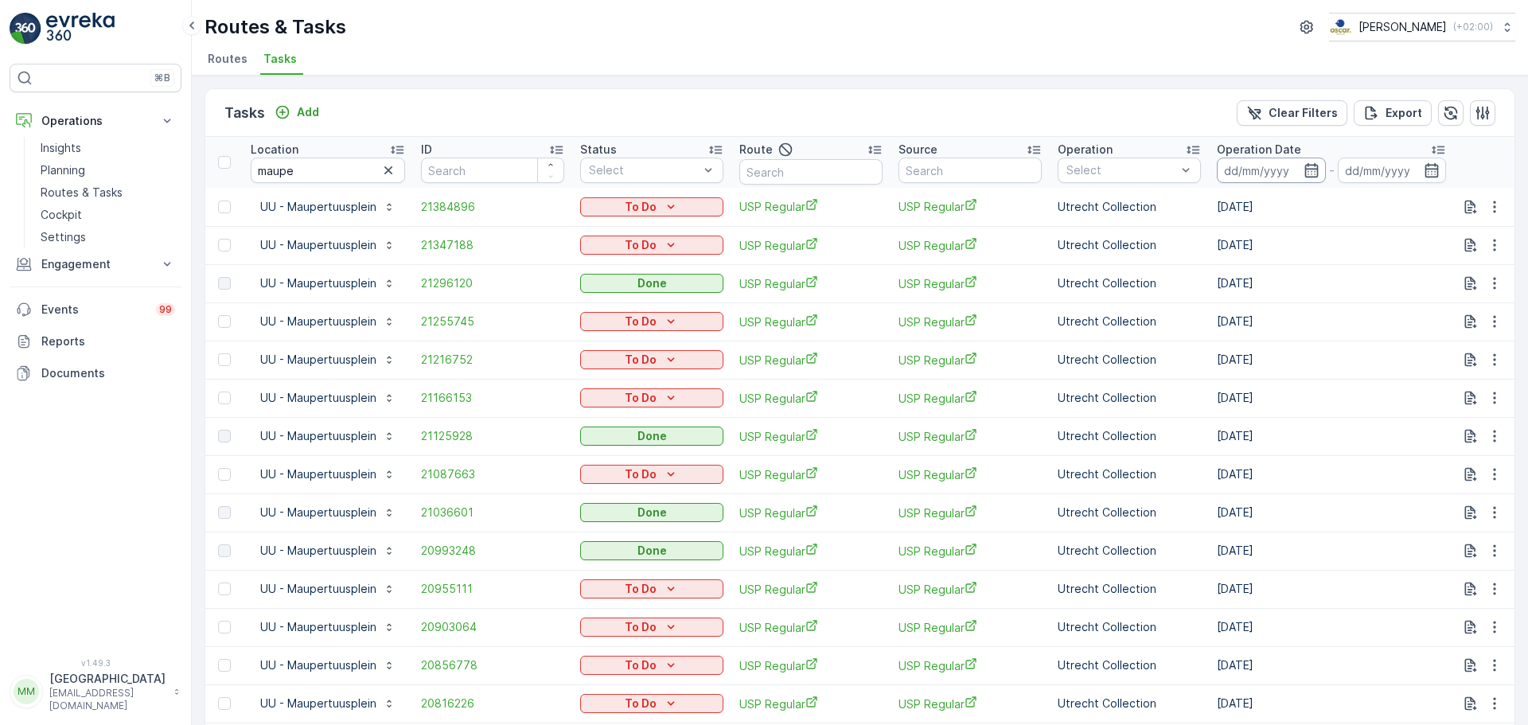
click at [1269, 162] on input at bounding box center [1270, 170] width 109 height 25
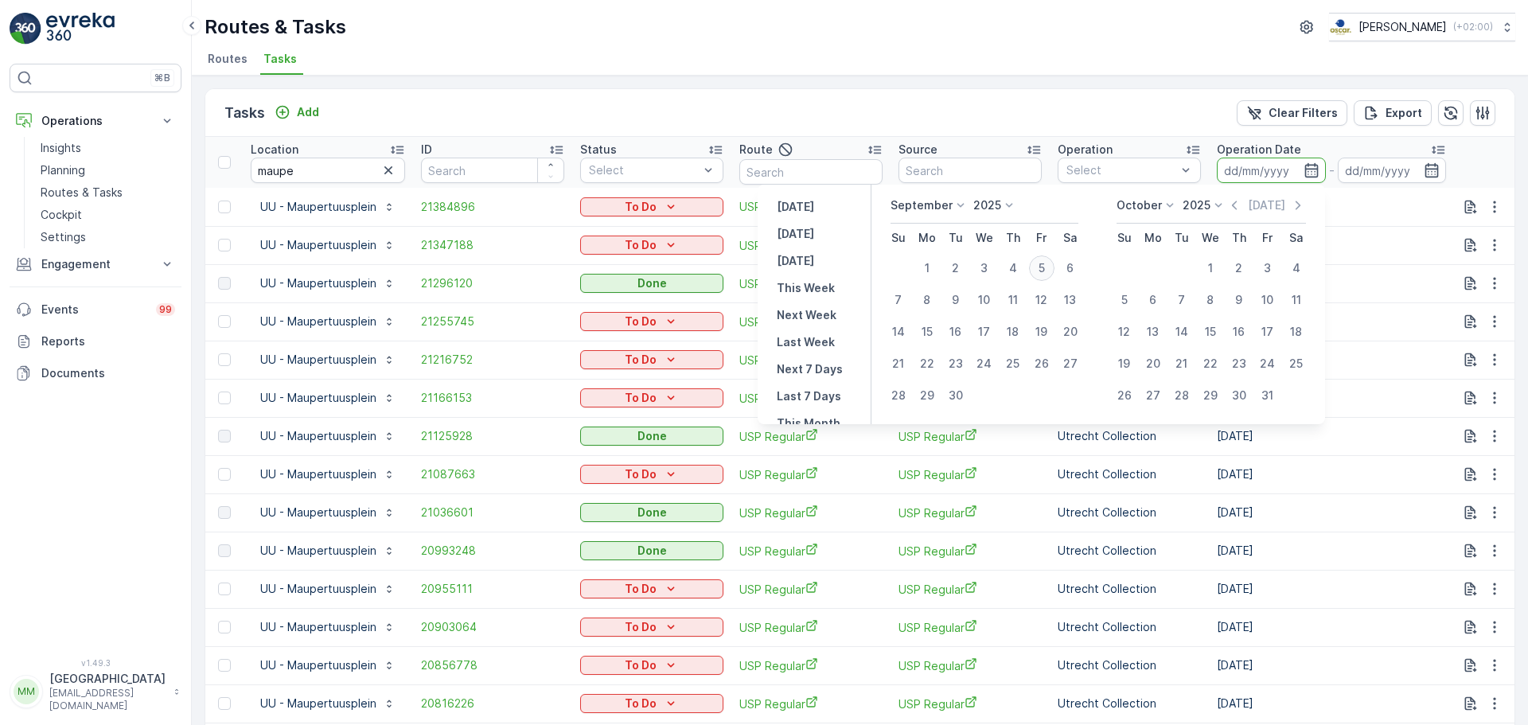
click at [1046, 272] on div "5" at bounding box center [1041, 267] width 25 height 25
type input "[DATE]"
click at [1046, 272] on div "5" at bounding box center [1041, 267] width 25 height 25
type input "[DATE]"
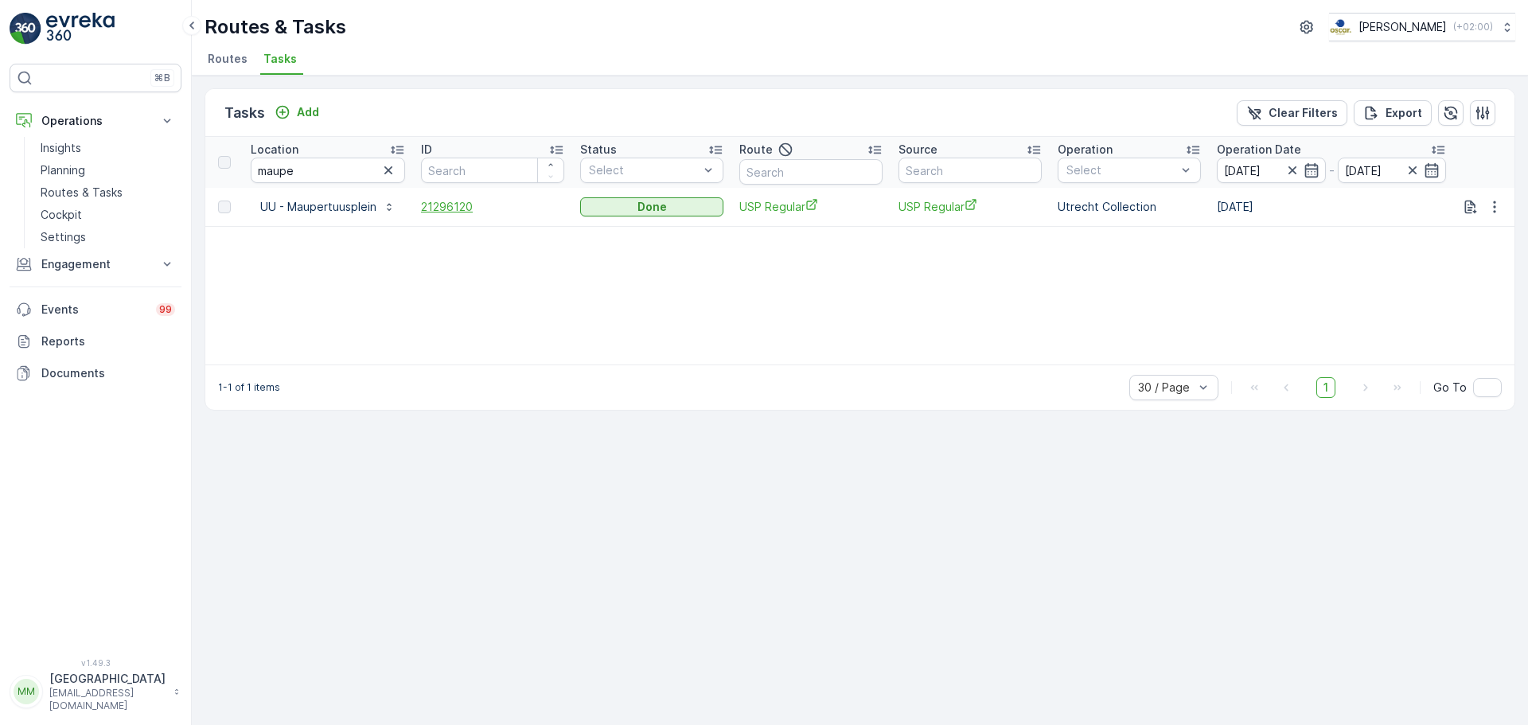
click at [439, 211] on span "21296120" at bounding box center [492, 207] width 143 height 16
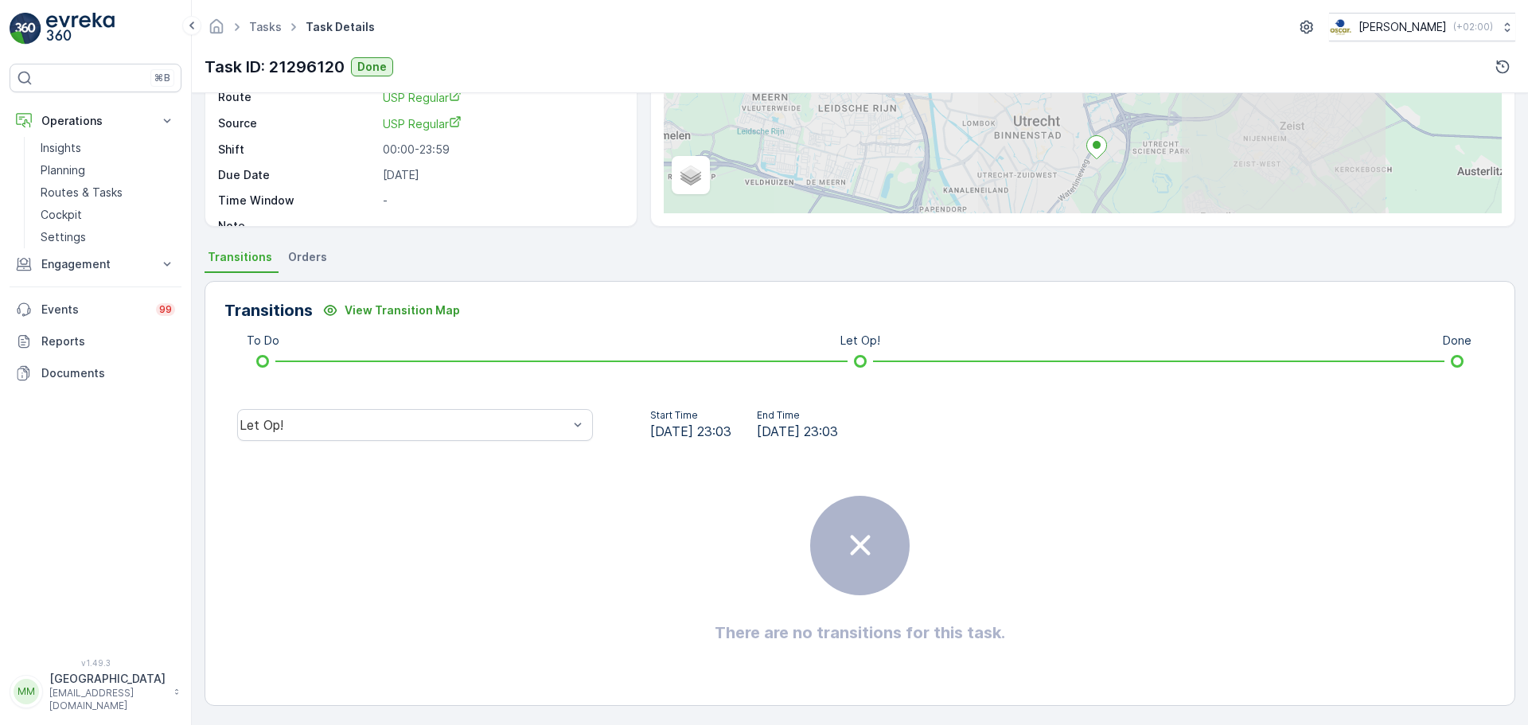
scroll to position [199, 0]
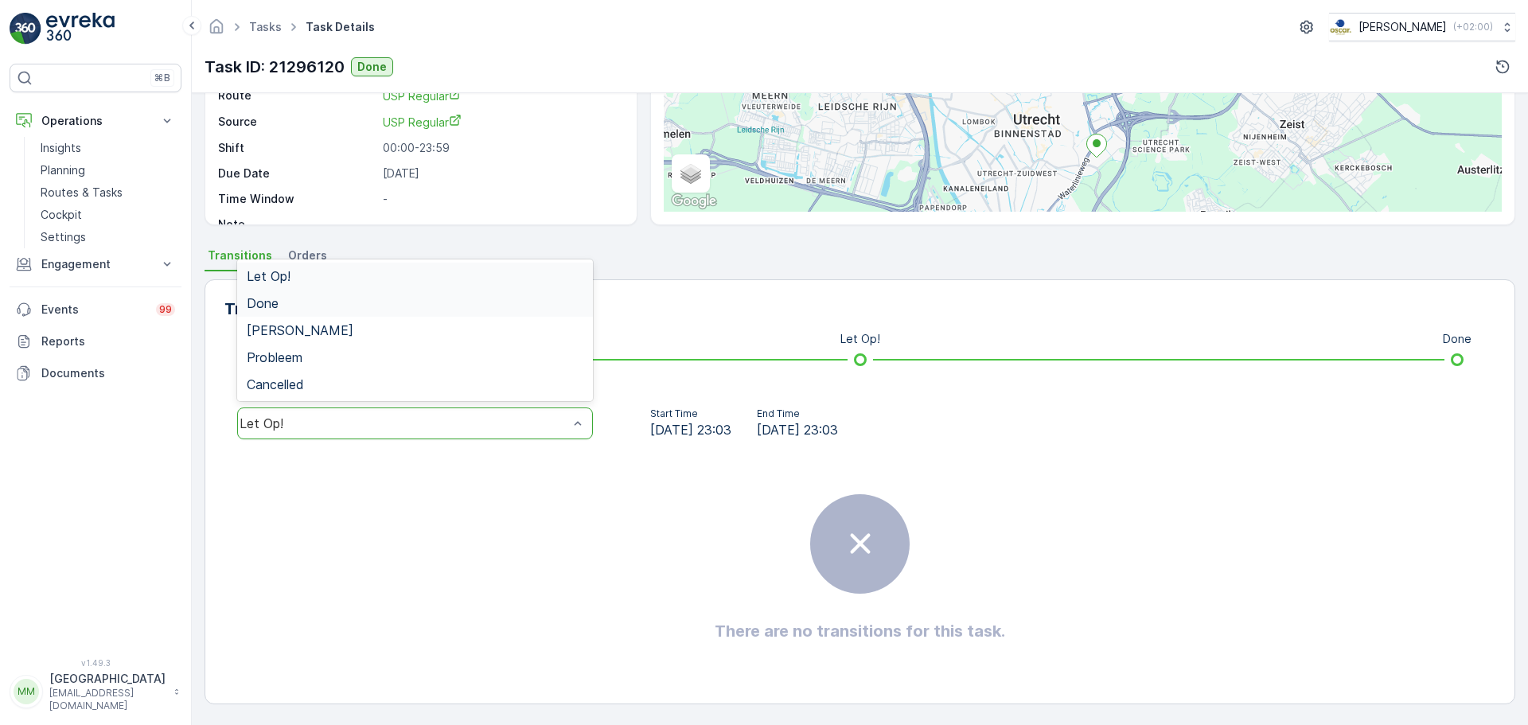
click at [364, 302] on div "Done" at bounding box center [415, 303] width 337 height 14
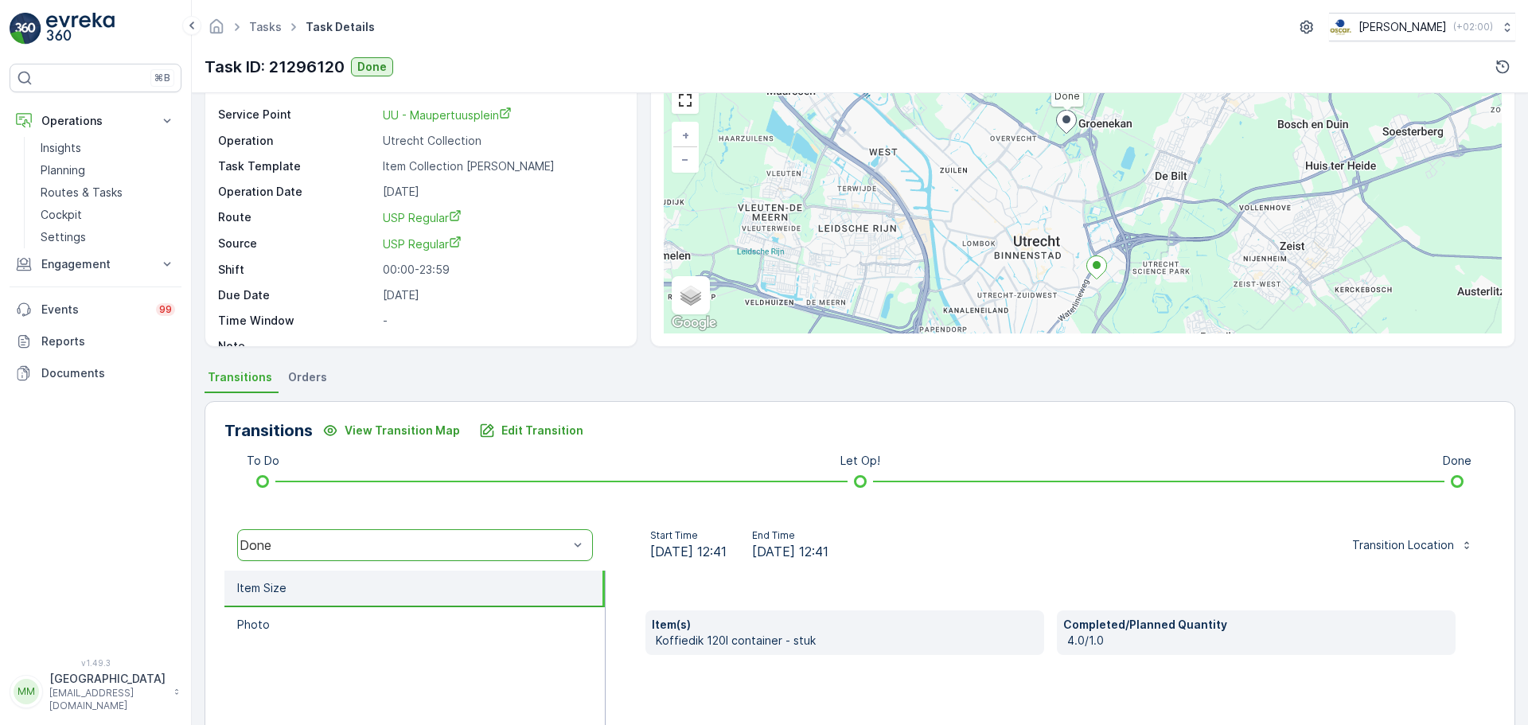
scroll to position [0, 0]
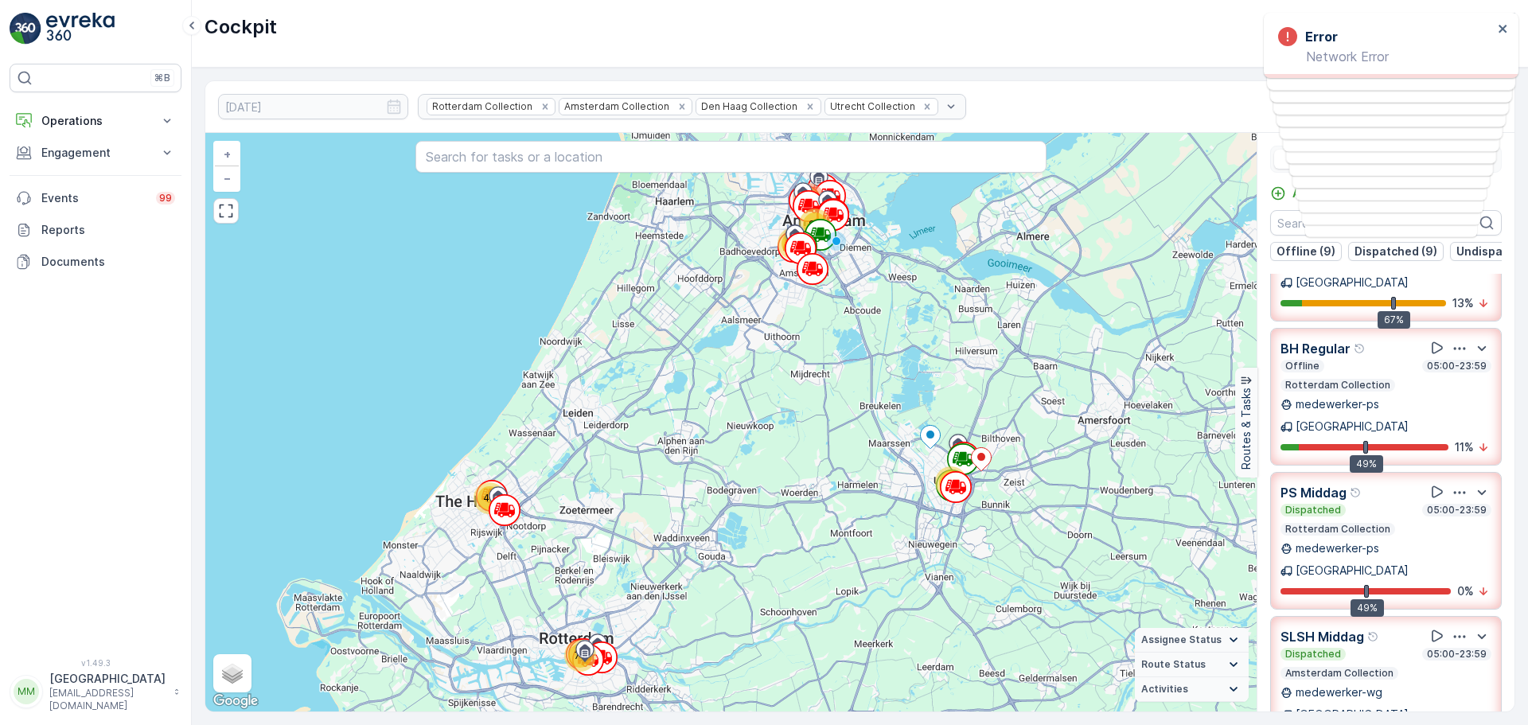
scroll to position [239, 0]
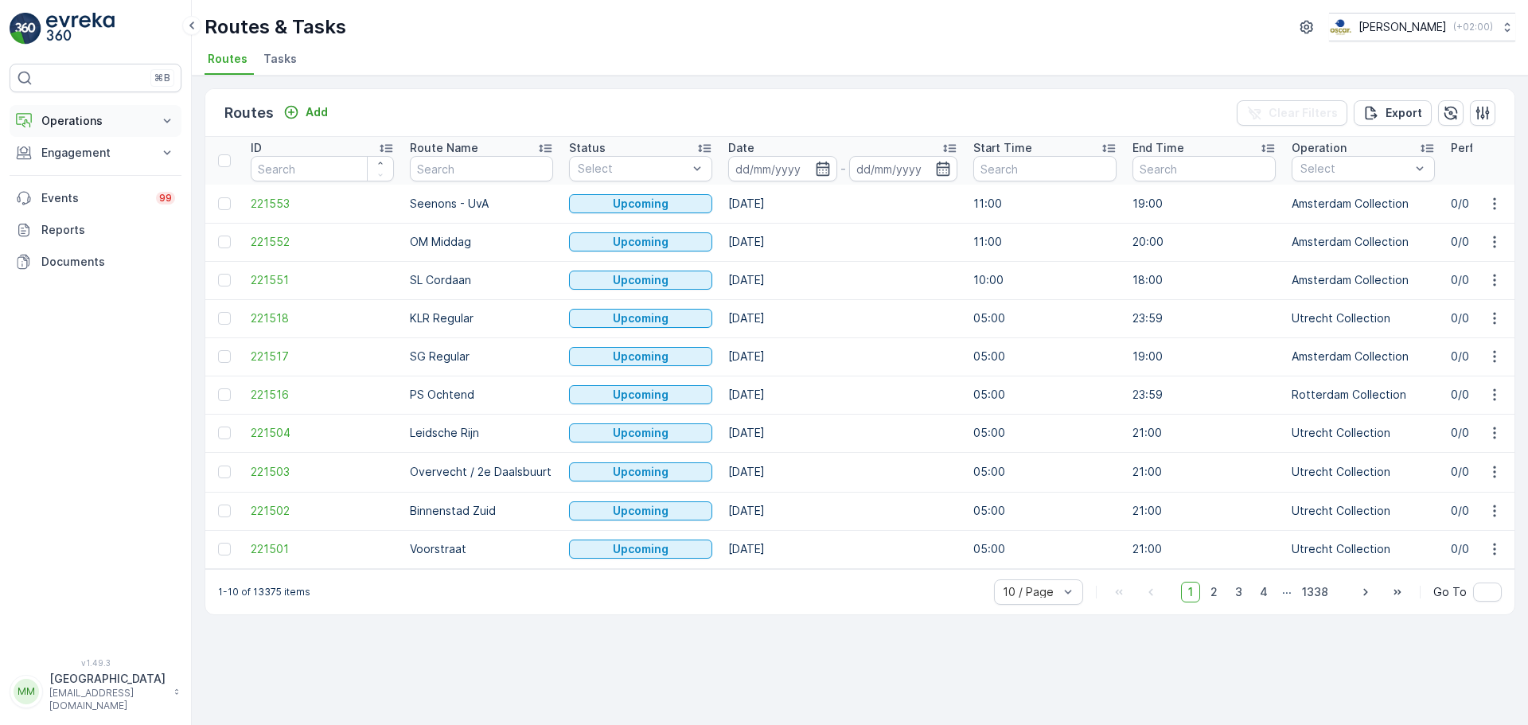
drag, startPoint x: 84, startPoint y: 123, endPoint x: 99, endPoint y: 120, distance: 16.1
click at [84, 123] on p "Operations" at bounding box center [95, 121] width 108 height 16
click at [102, 187] on p "Routes & Tasks" at bounding box center [82, 193] width 82 height 16
click at [286, 66] on li "Tasks" at bounding box center [281, 61] width 43 height 27
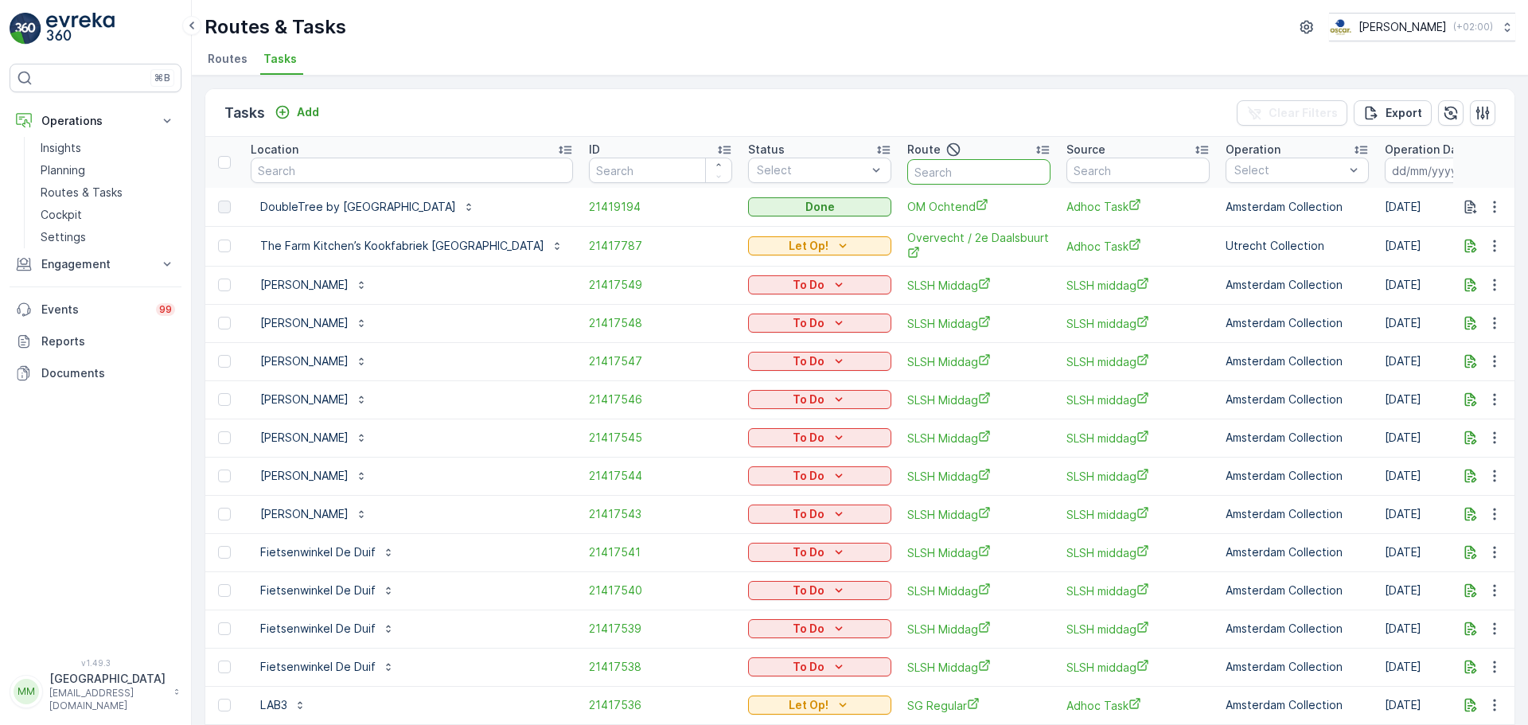
click at [940, 164] on input "text" at bounding box center [978, 171] width 143 height 25
type input "sg r"
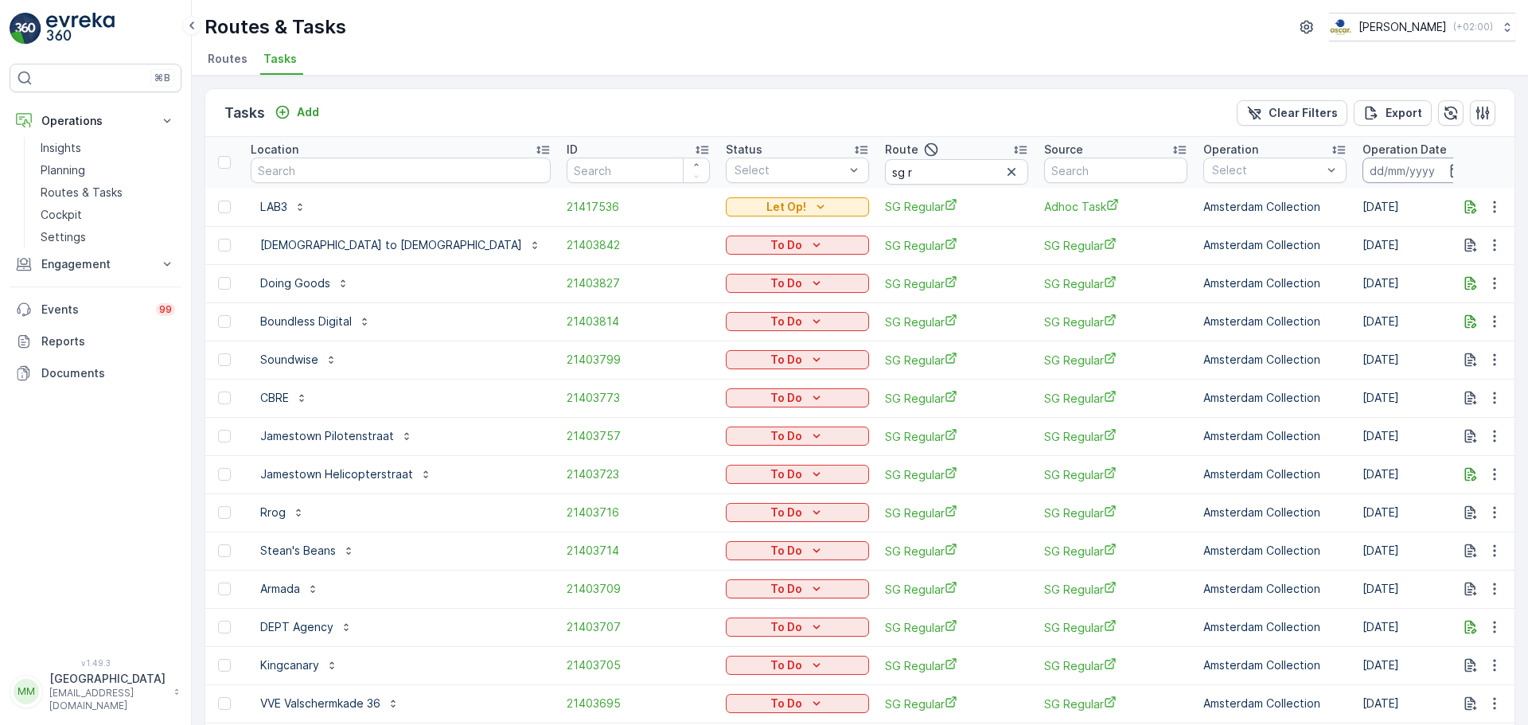
click at [1362, 165] on input at bounding box center [1416, 170] width 109 height 25
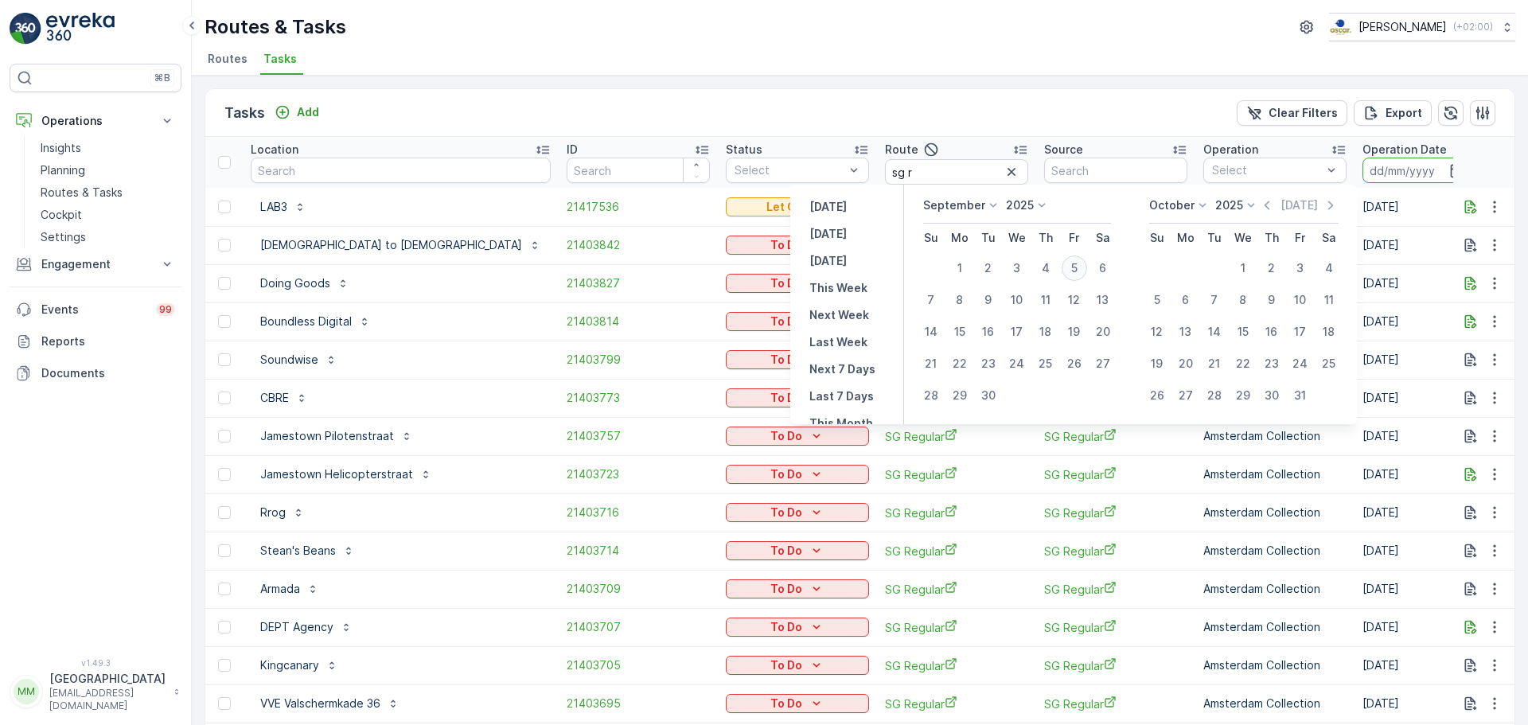
click at [1068, 267] on div "5" at bounding box center [1073, 267] width 25 height 25
type input "[DATE]"
click at [1068, 267] on div "5" at bounding box center [1073, 267] width 25 height 25
type input "[DATE]"
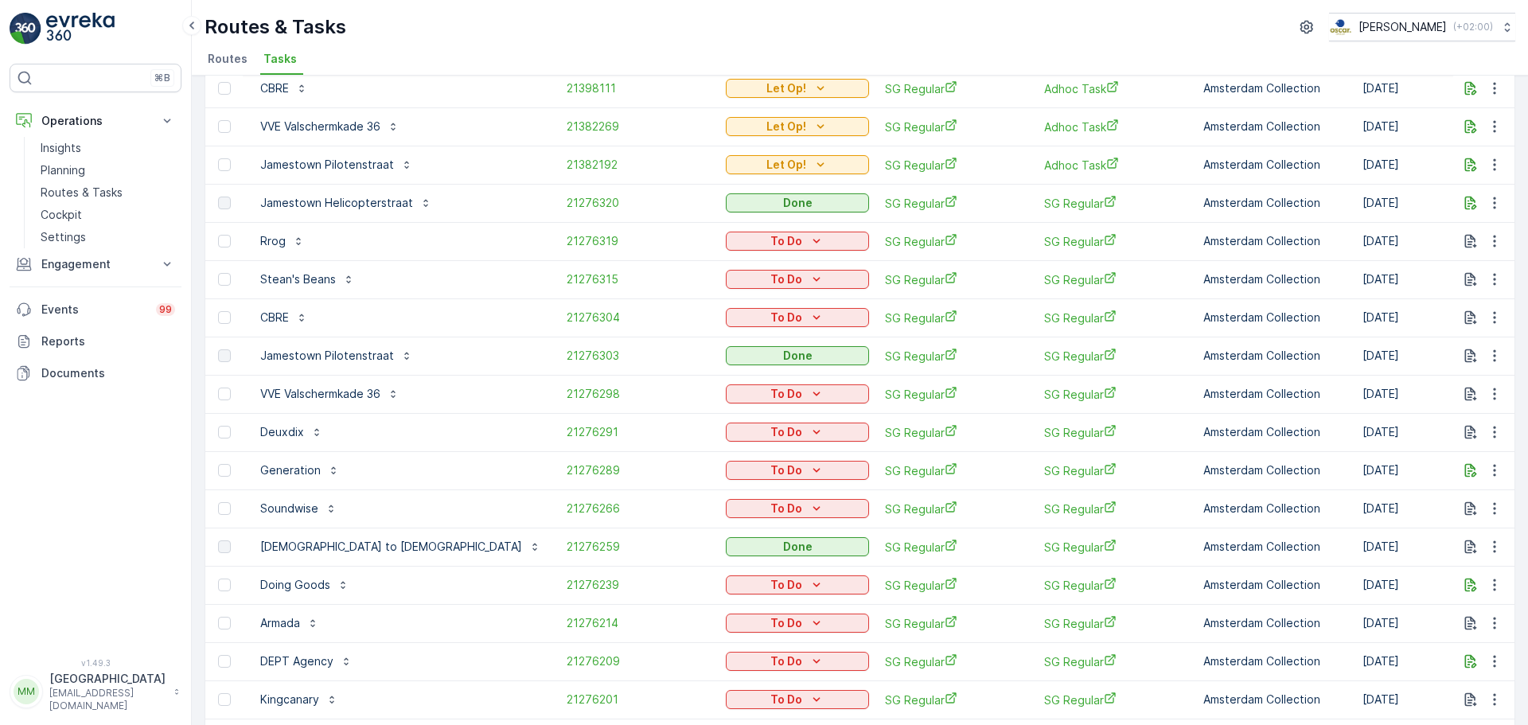
scroll to position [477, 0]
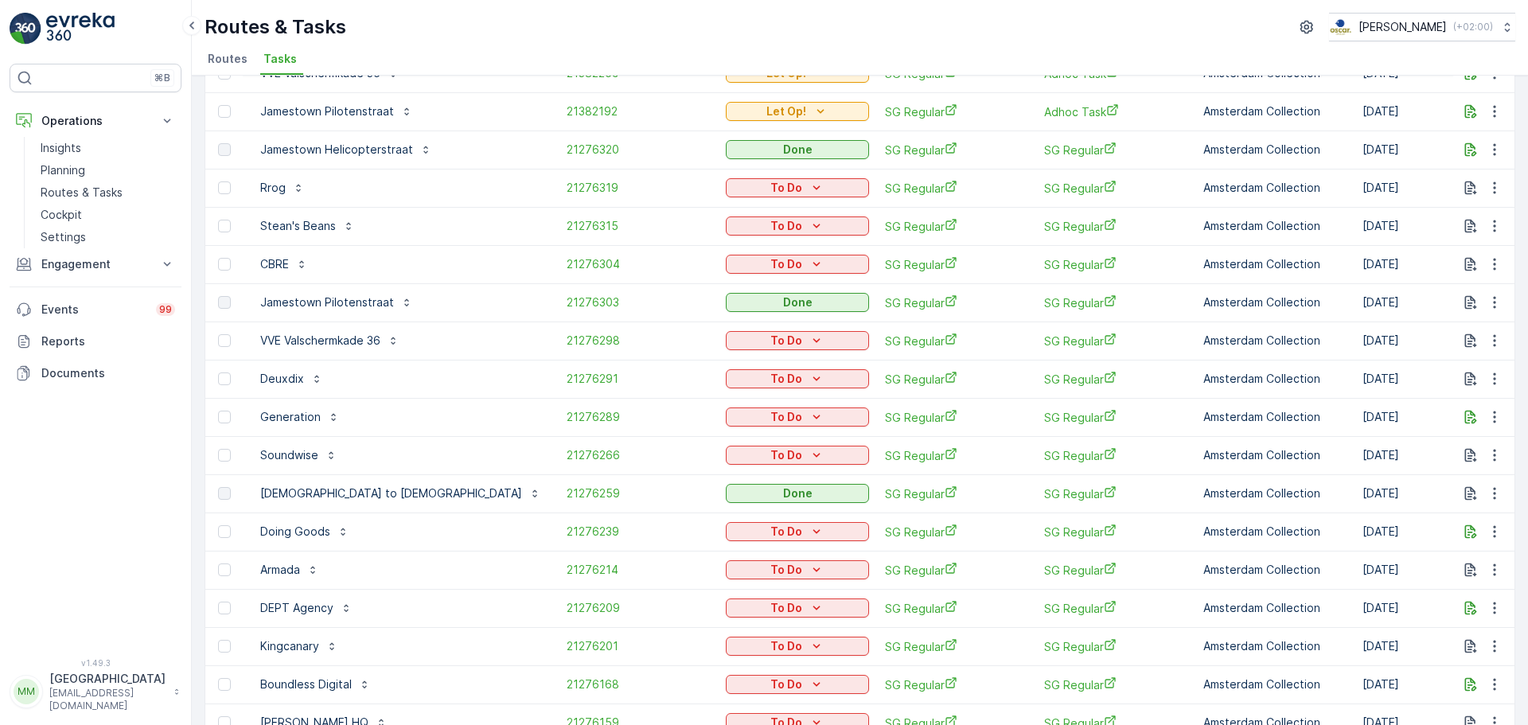
click at [83, 37] on img at bounding box center [80, 29] width 68 height 32
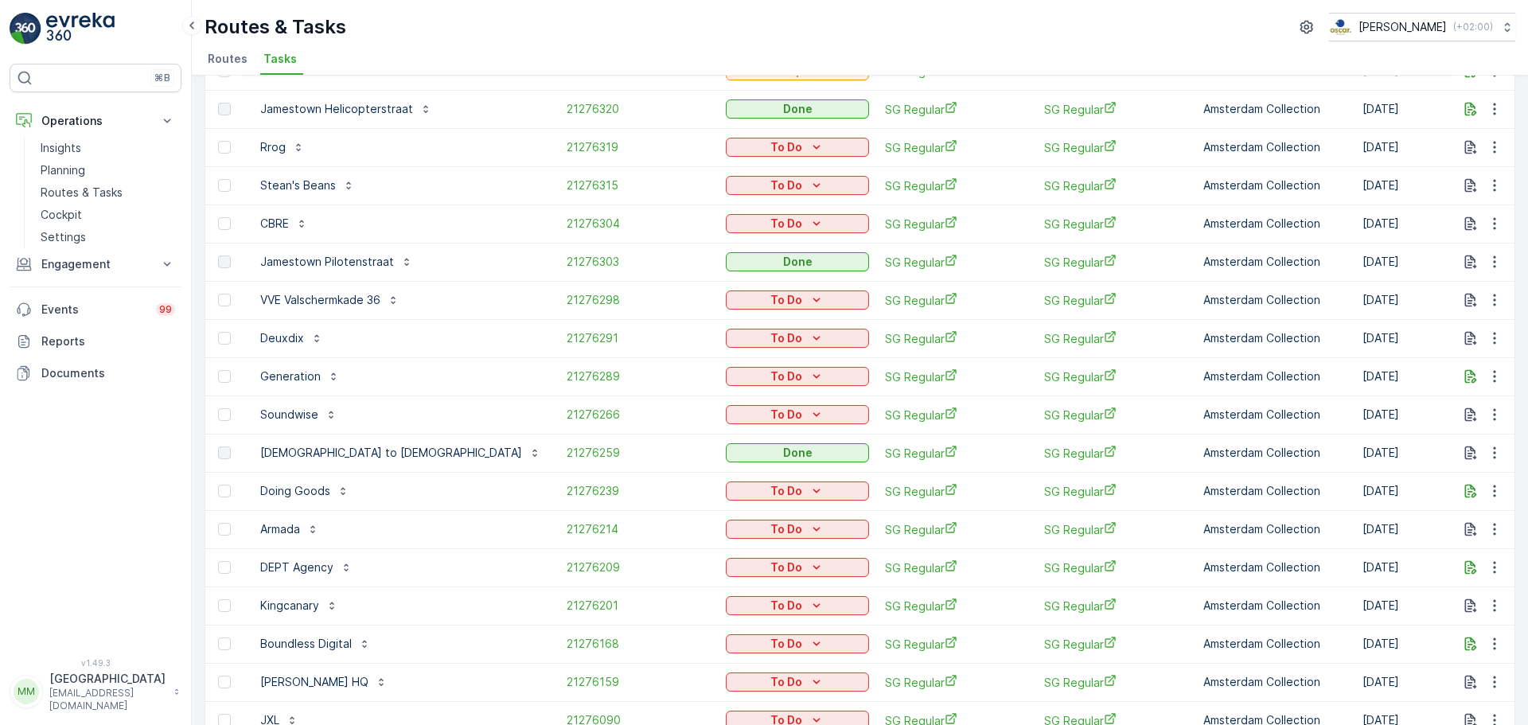
scroll to position [517, 0]
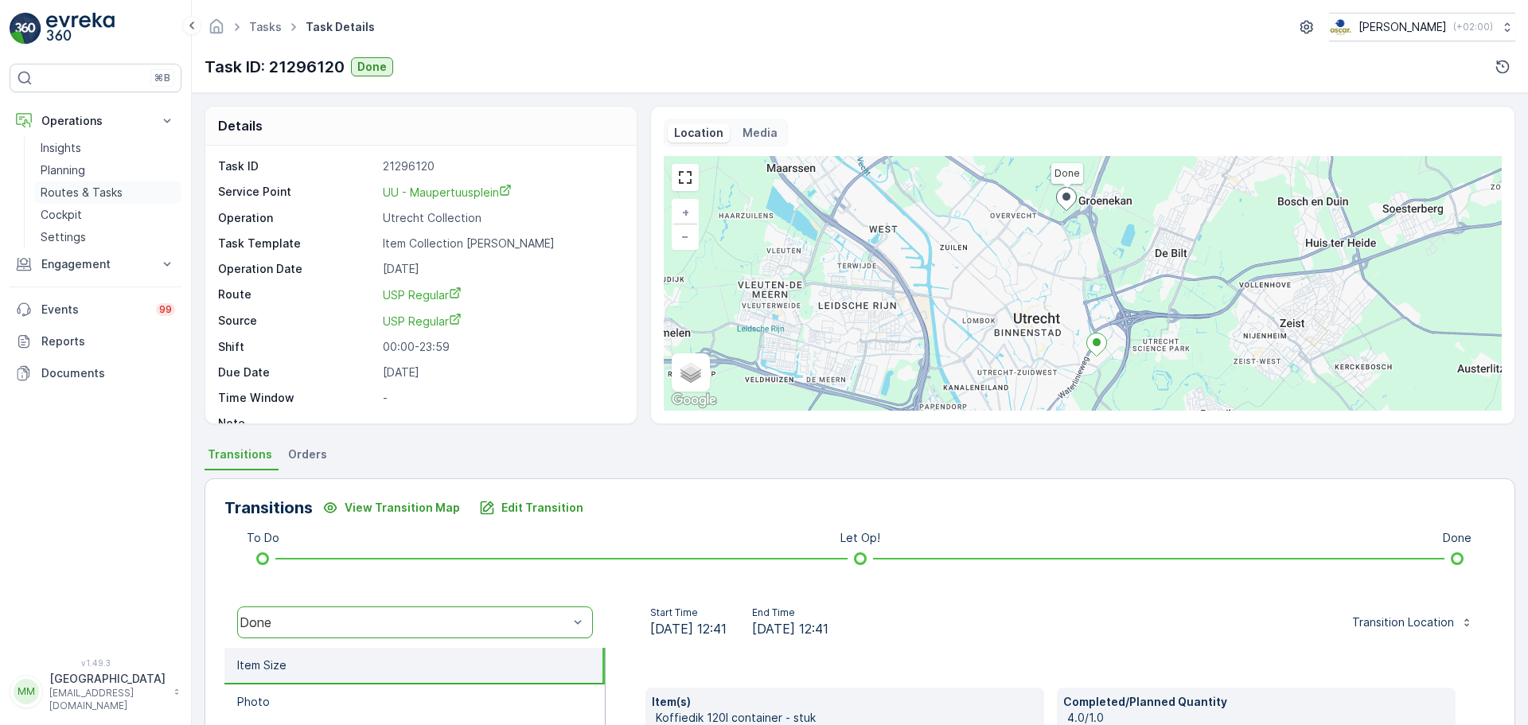
click at [75, 197] on p "Routes & Tasks" at bounding box center [82, 193] width 82 height 16
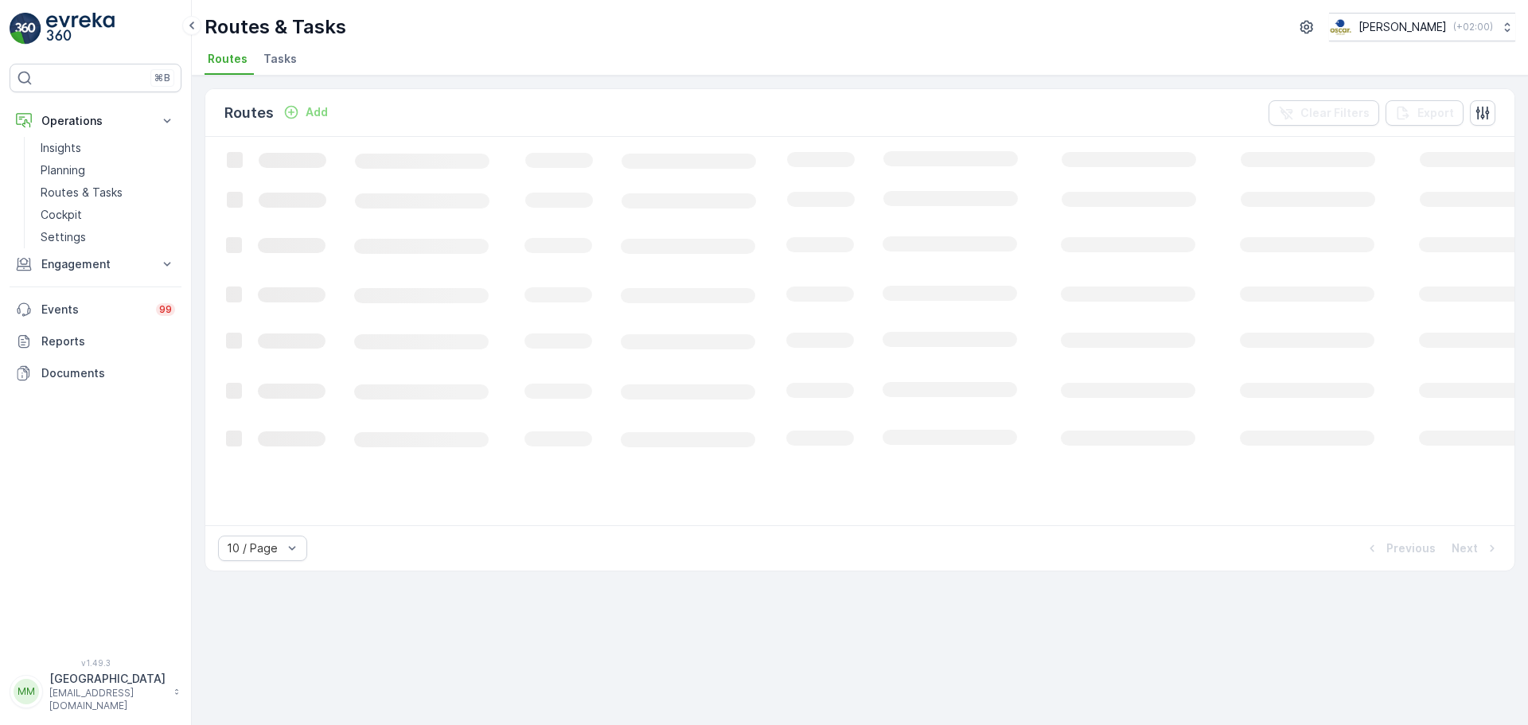
click at [274, 53] on span "Tasks" at bounding box center [279, 59] width 33 height 16
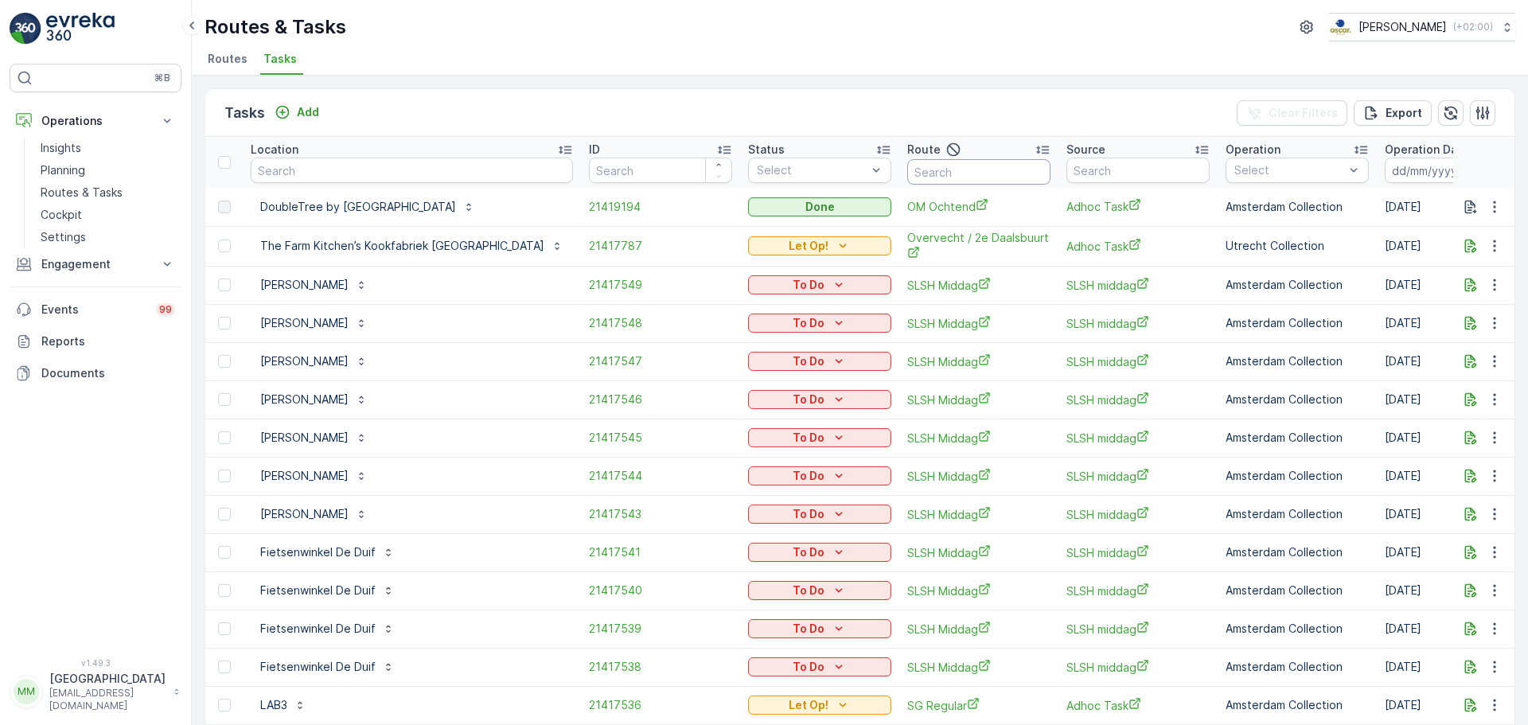
click at [955, 182] on input "text" at bounding box center [978, 171] width 143 height 25
type input "MQFH m"
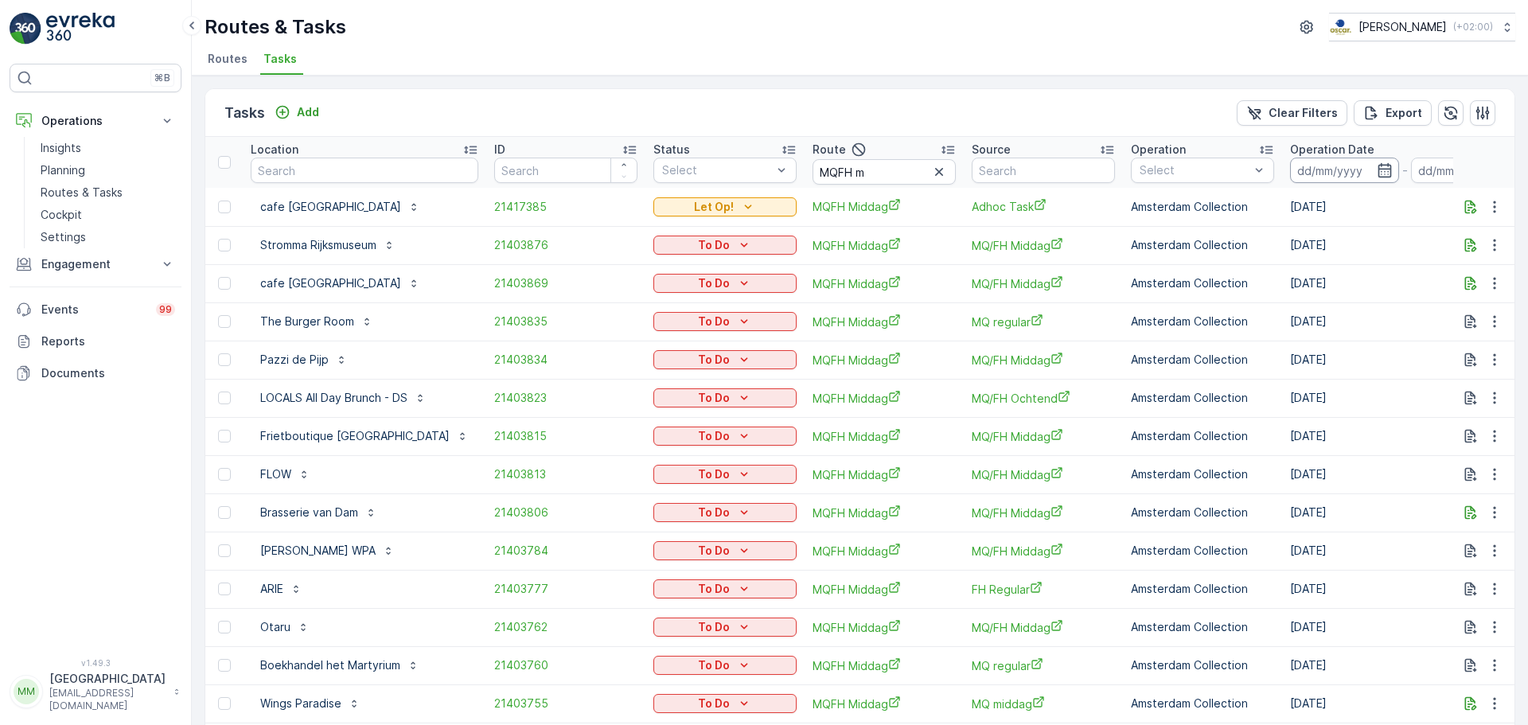
click at [1328, 172] on input at bounding box center [1344, 170] width 109 height 25
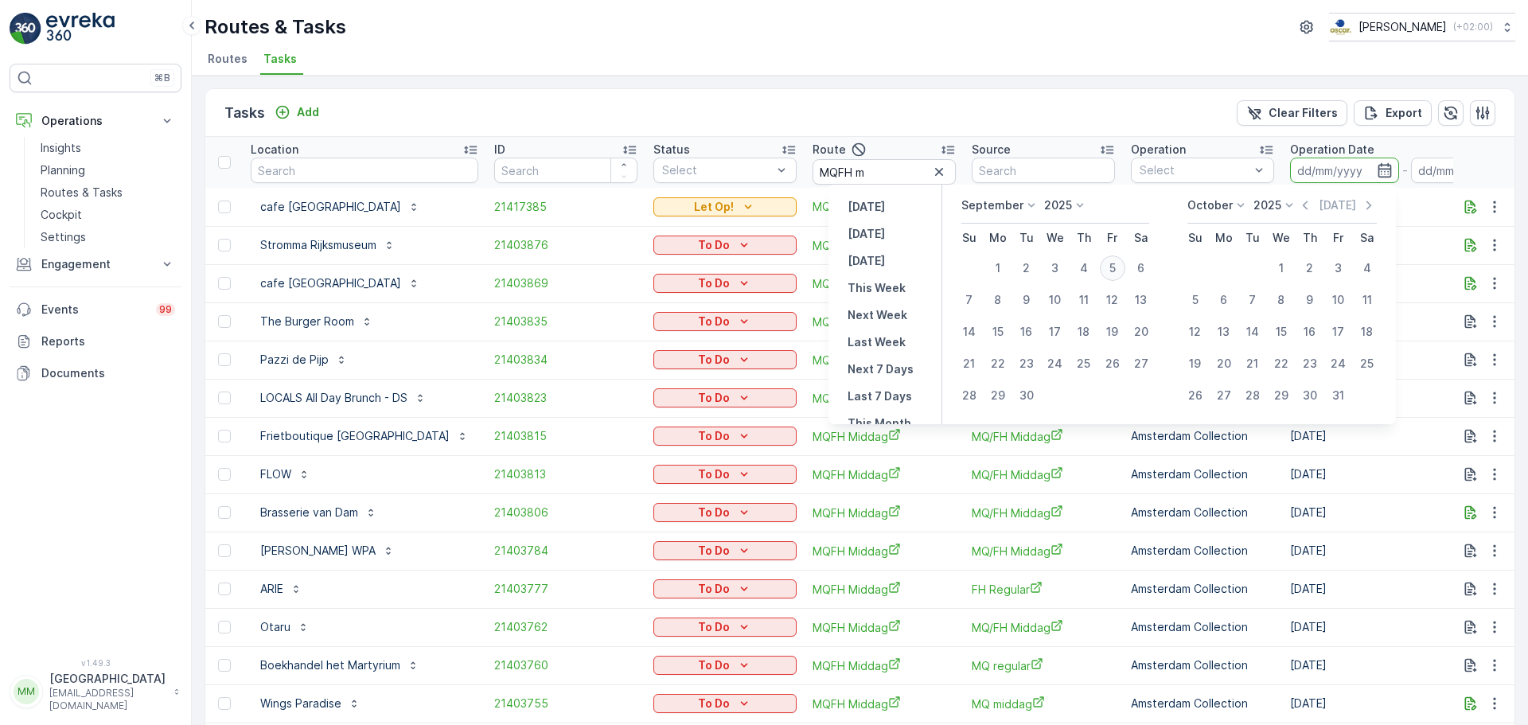
click at [1107, 274] on div "5" at bounding box center [1112, 267] width 25 height 25
type input "[DATE]"
click at [1107, 274] on div "5" at bounding box center [1112, 267] width 25 height 25
type input "[DATE]"
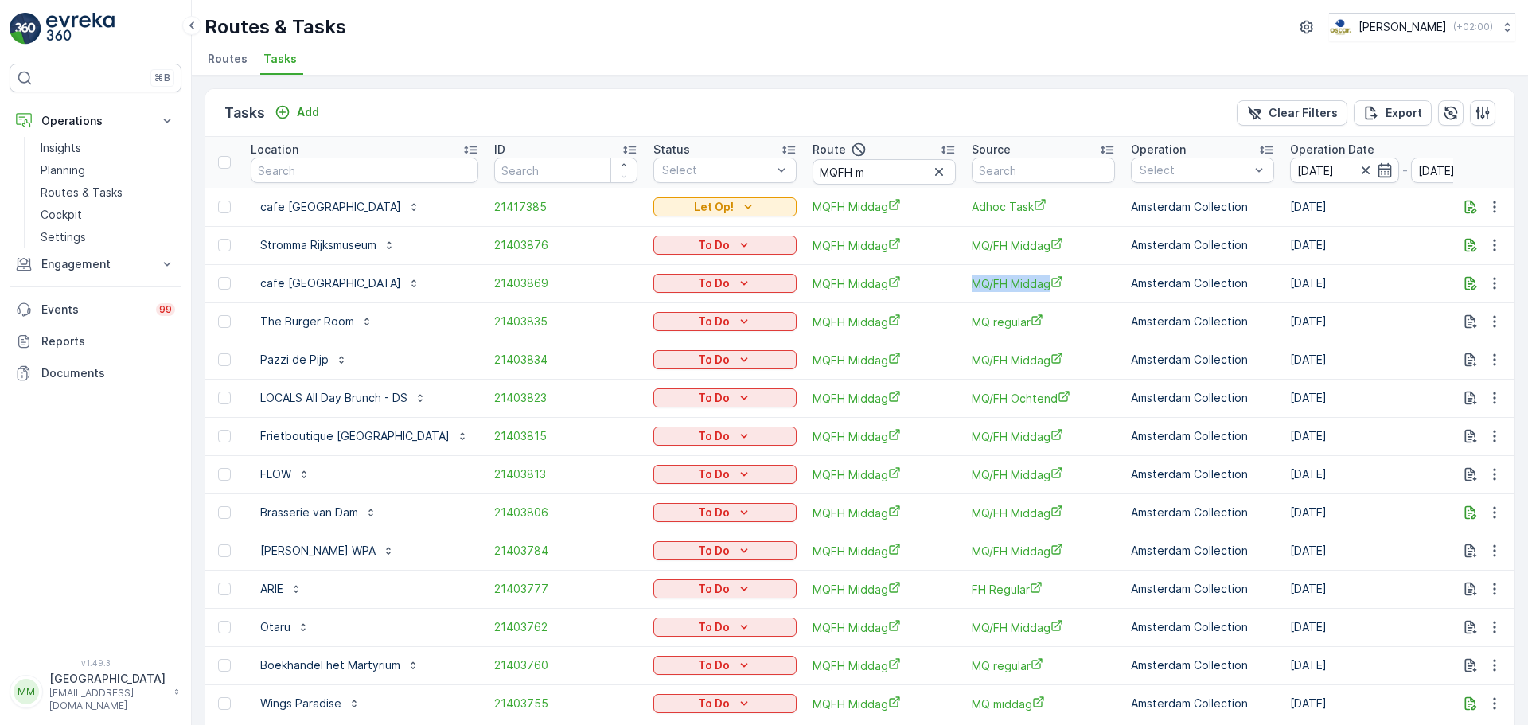
click at [1107, 274] on td "MQ/FH Middag" at bounding box center [1042, 283] width 159 height 38
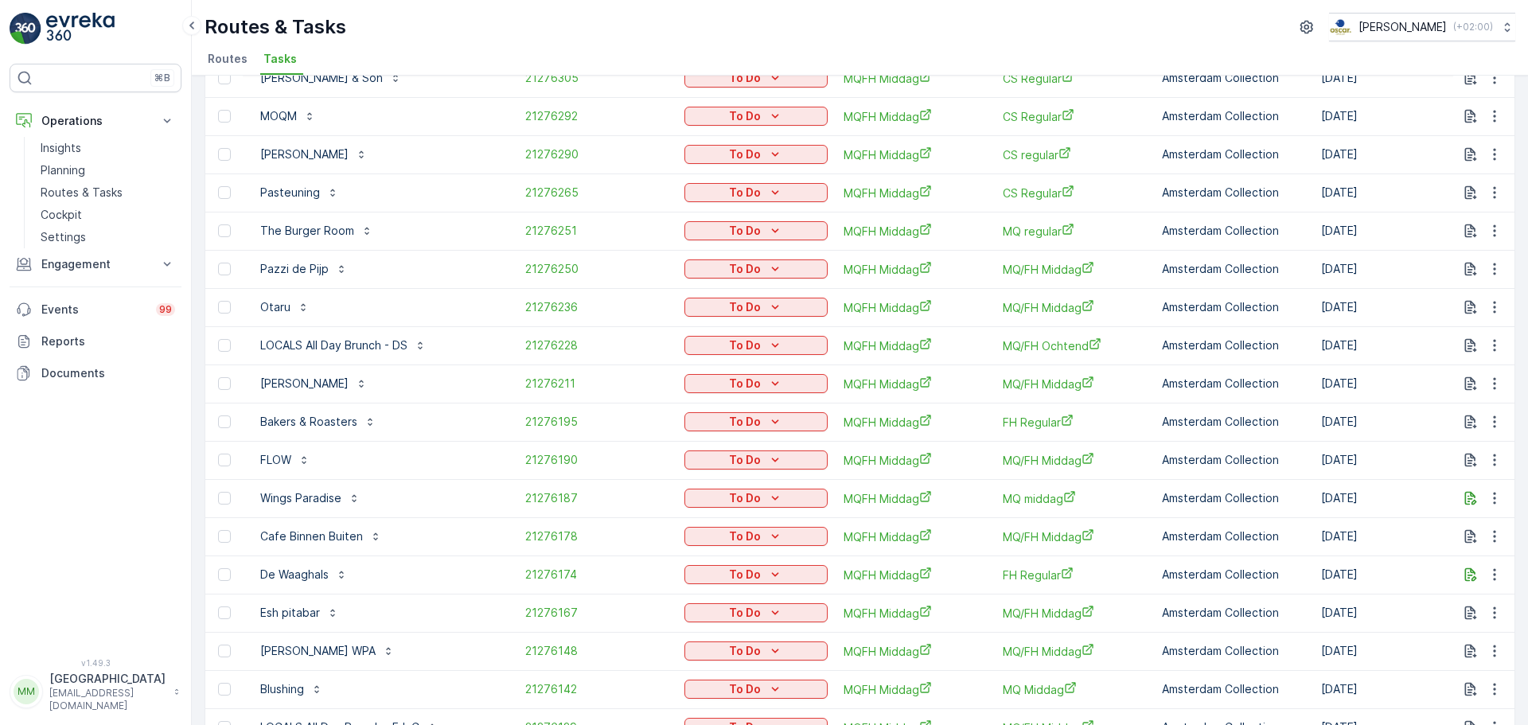
scroll to position [5, 0]
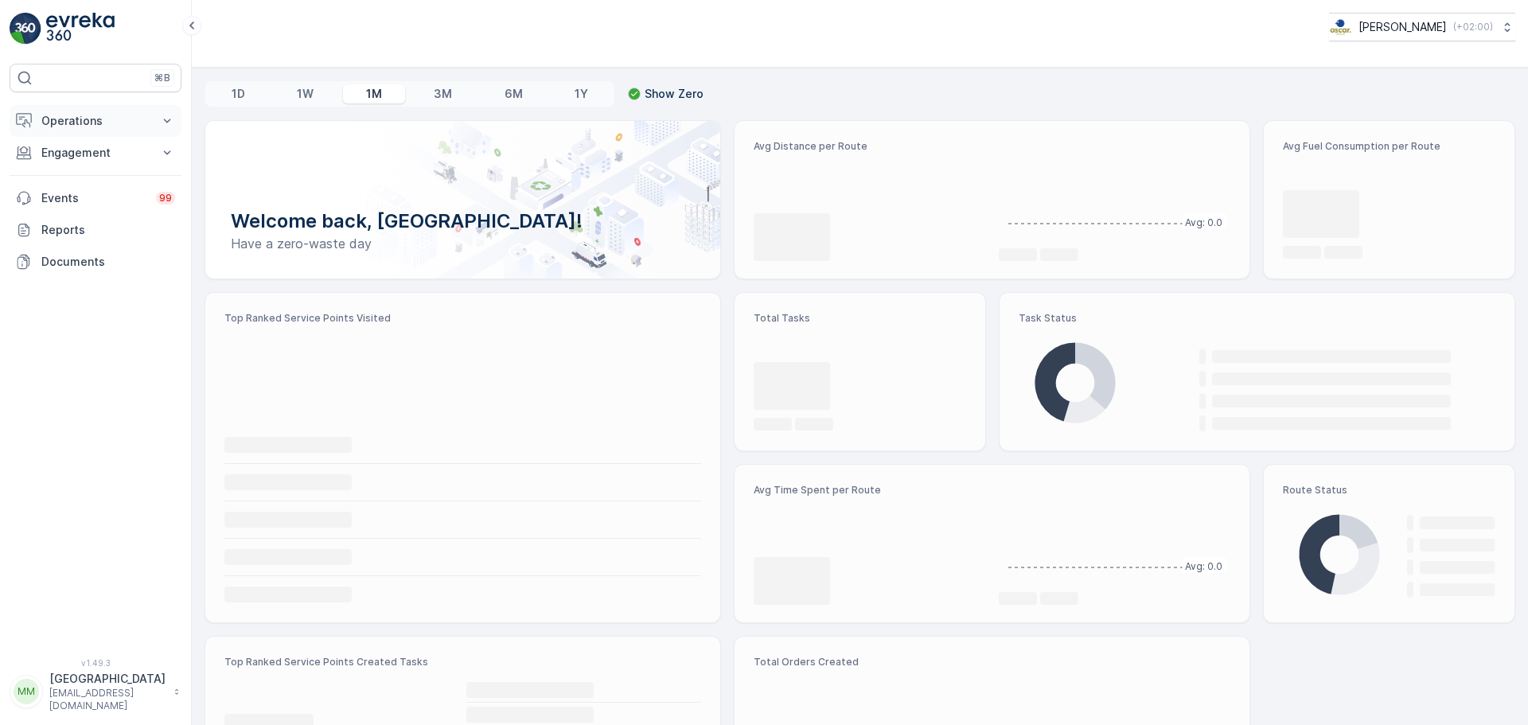
click at [64, 112] on button "Operations" at bounding box center [96, 121] width 172 height 32
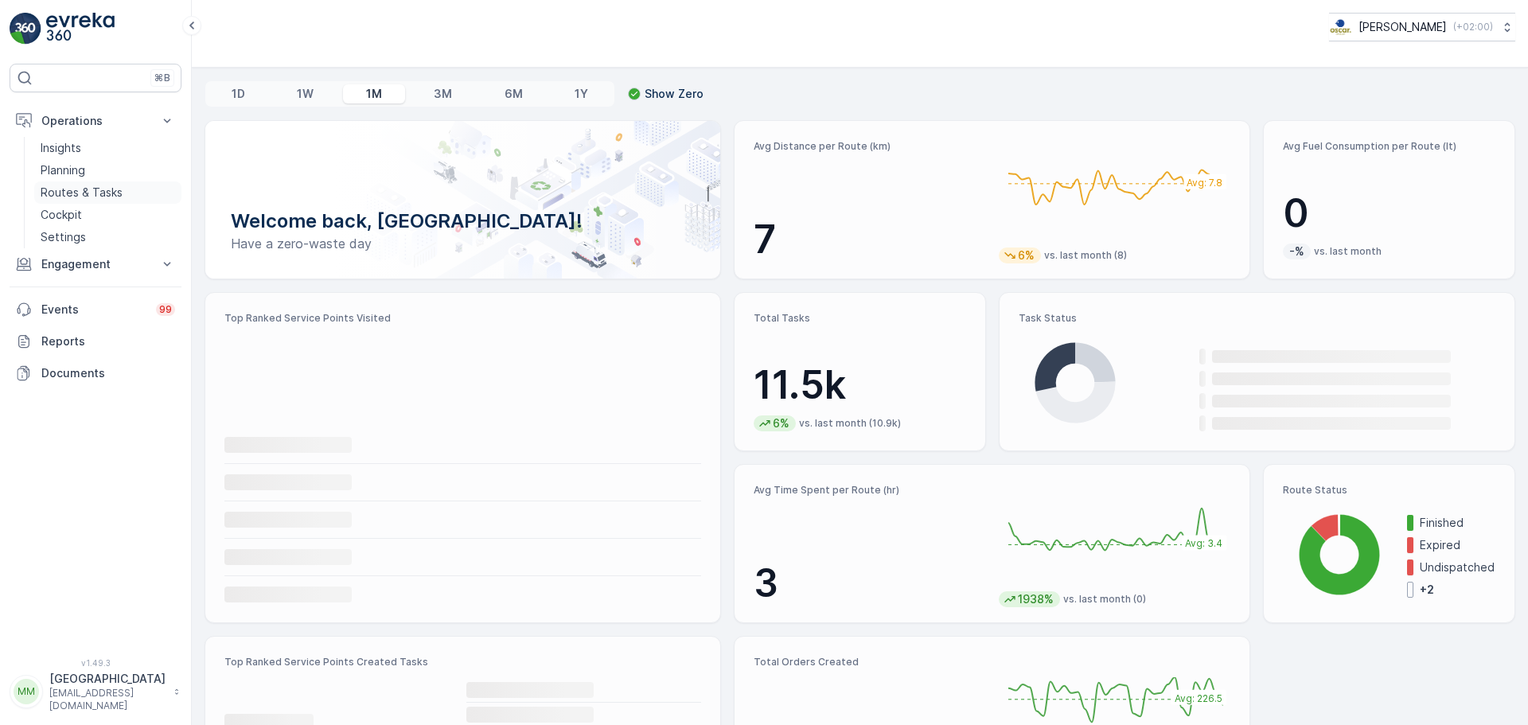
click at [75, 185] on link "Routes & Tasks" at bounding box center [107, 192] width 147 height 22
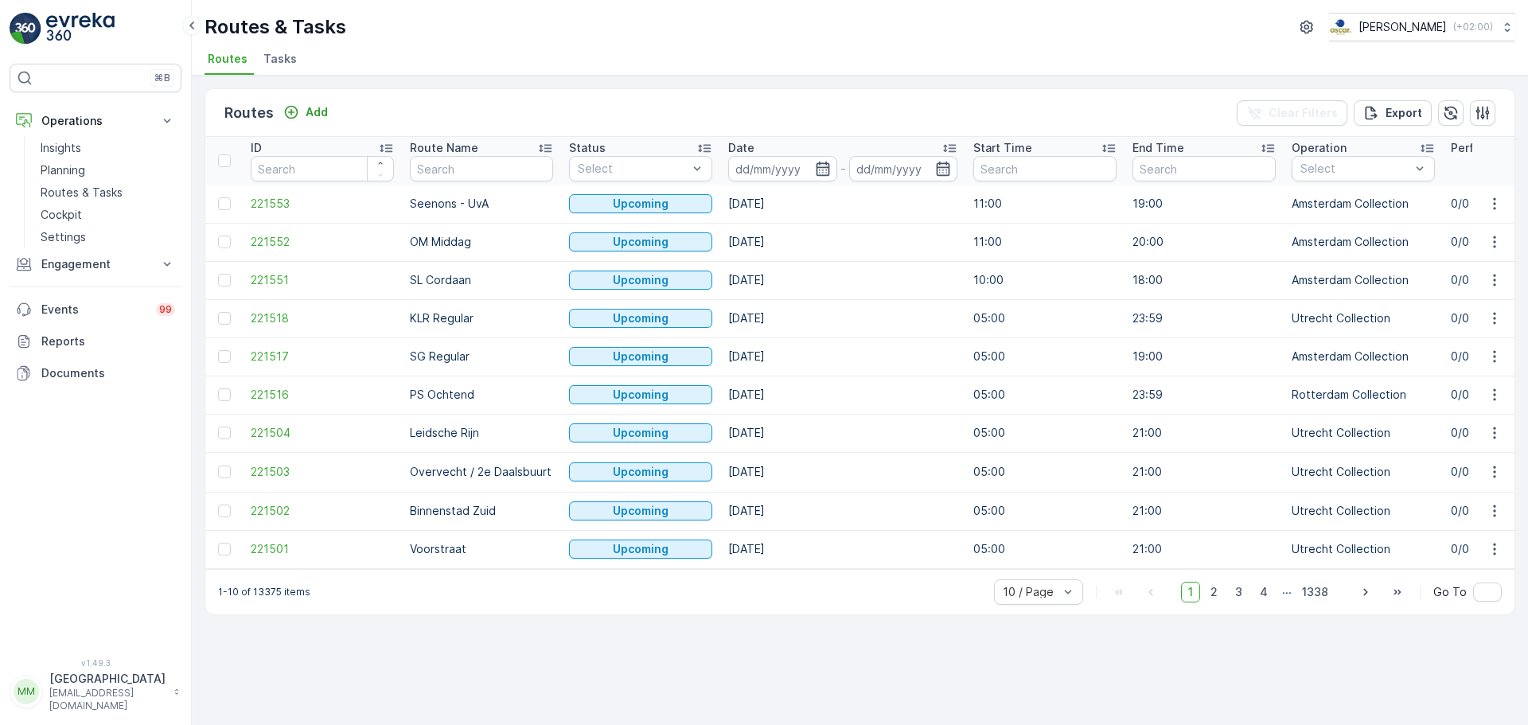
click at [276, 63] on span "Tasks" at bounding box center [279, 59] width 33 height 16
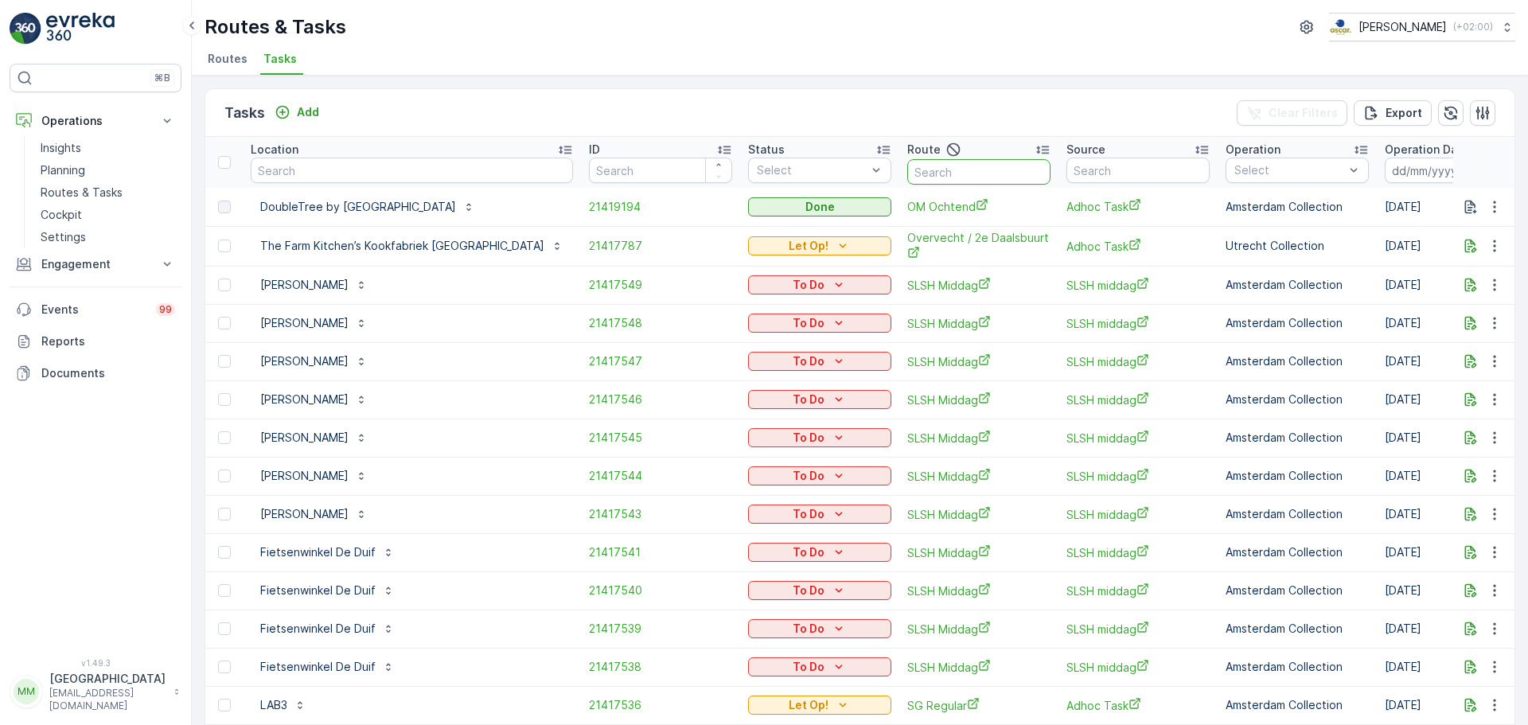
click at [1007, 173] on input "text" at bounding box center [978, 171] width 143 height 25
type input "os a"
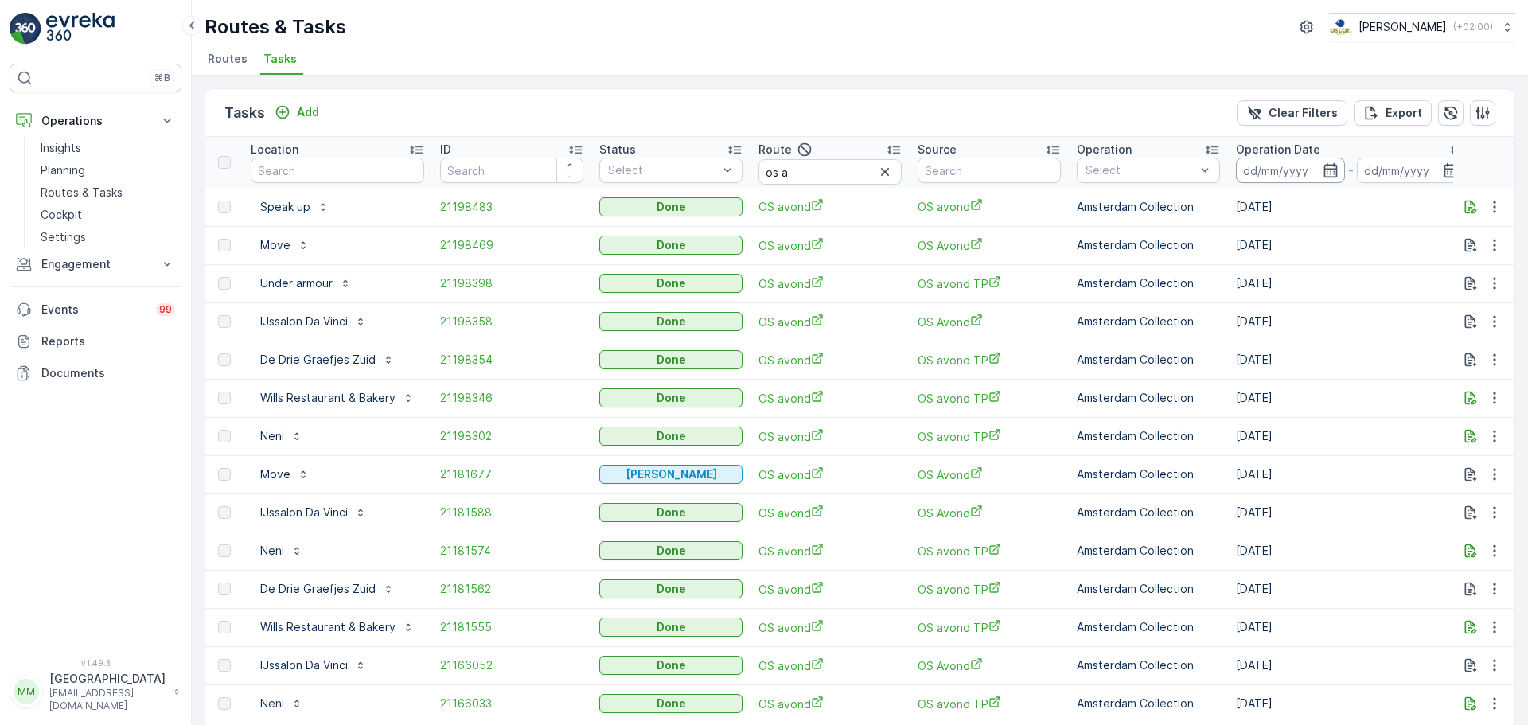
click at [1294, 172] on input at bounding box center [1290, 170] width 109 height 25
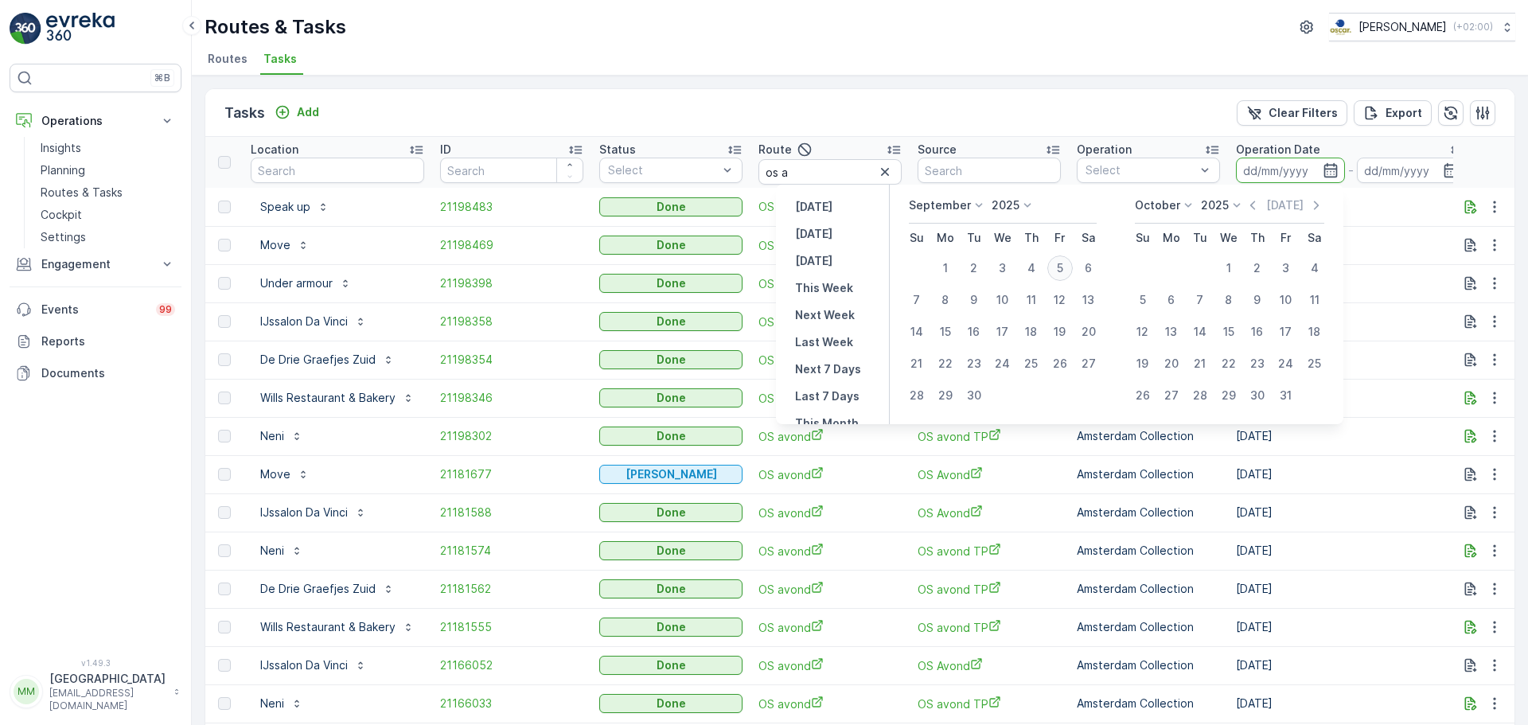
click at [1061, 271] on div "5" at bounding box center [1059, 267] width 25 height 25
type input "[DATE]"
click at [1061, 271] on div "5" at bounding box center [1059, 267] width 25 height 25
type input "[DATE]"
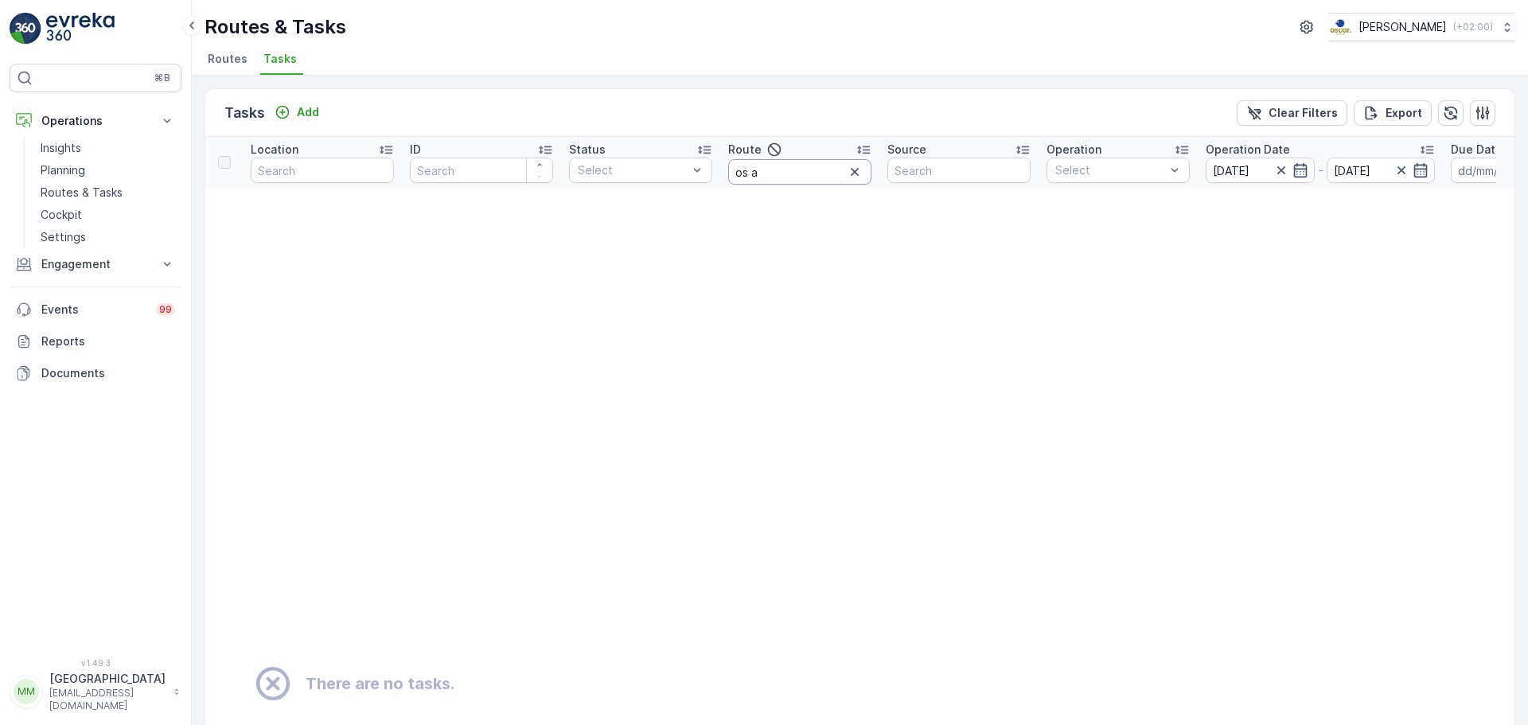
click at [784, 176] on input "os a" at bounding box center [799, 171] width 143 height 25
type input "os m"
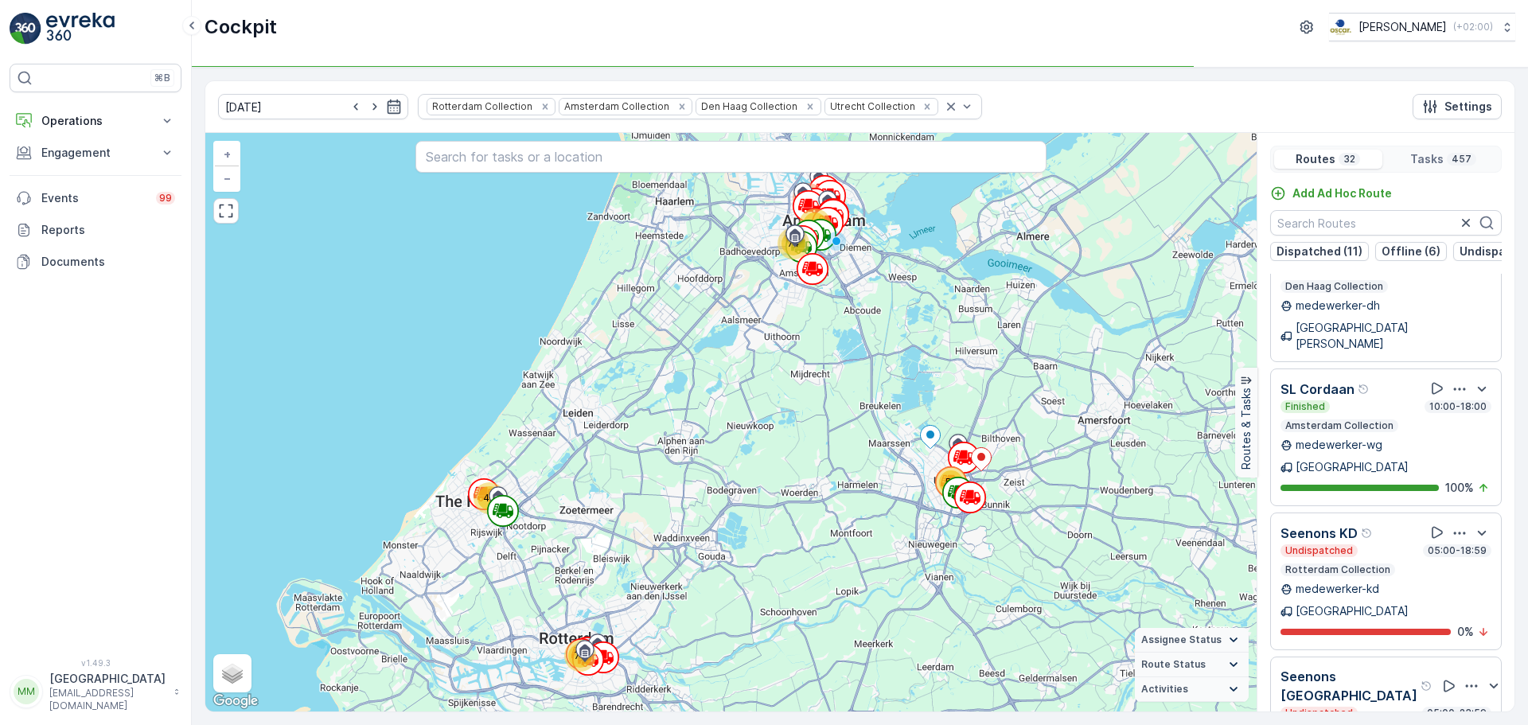
scroll to position [2387, 0]
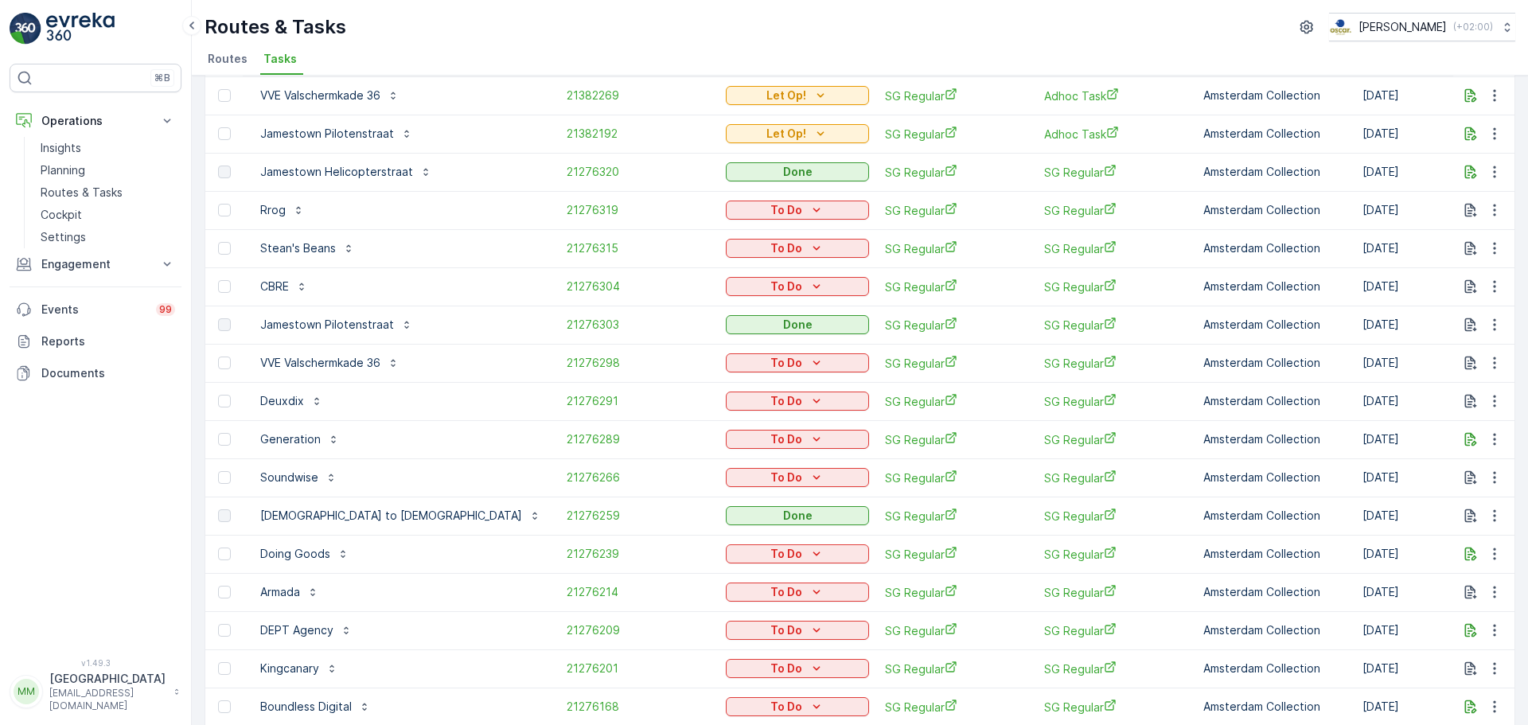
scroll to position [40, 0]
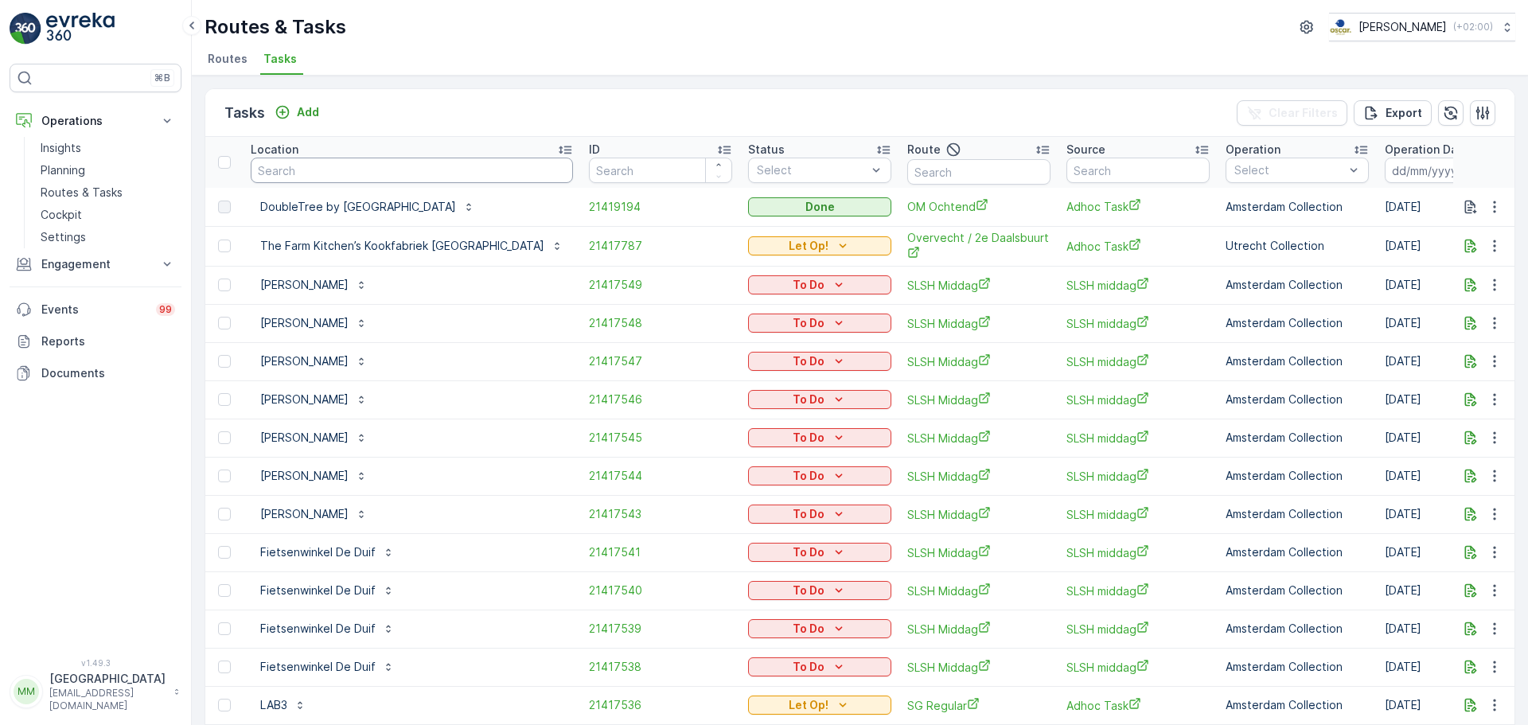
click at [360, 171] on input "text" at bounding box center [412, 170] width 322 height 25
type input "otaru"
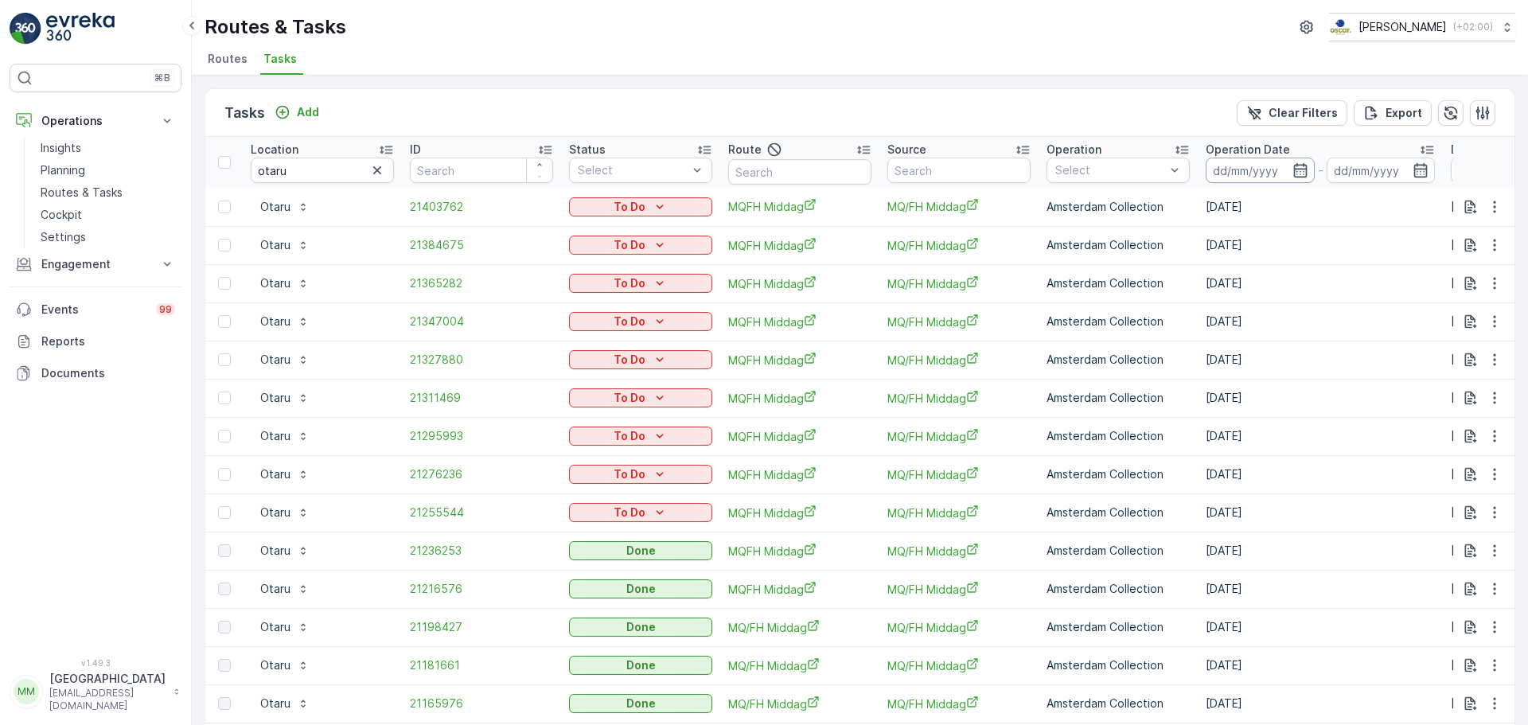
click at [1248, 166] on input at bounding box center [1259, 170] width 109 height 25
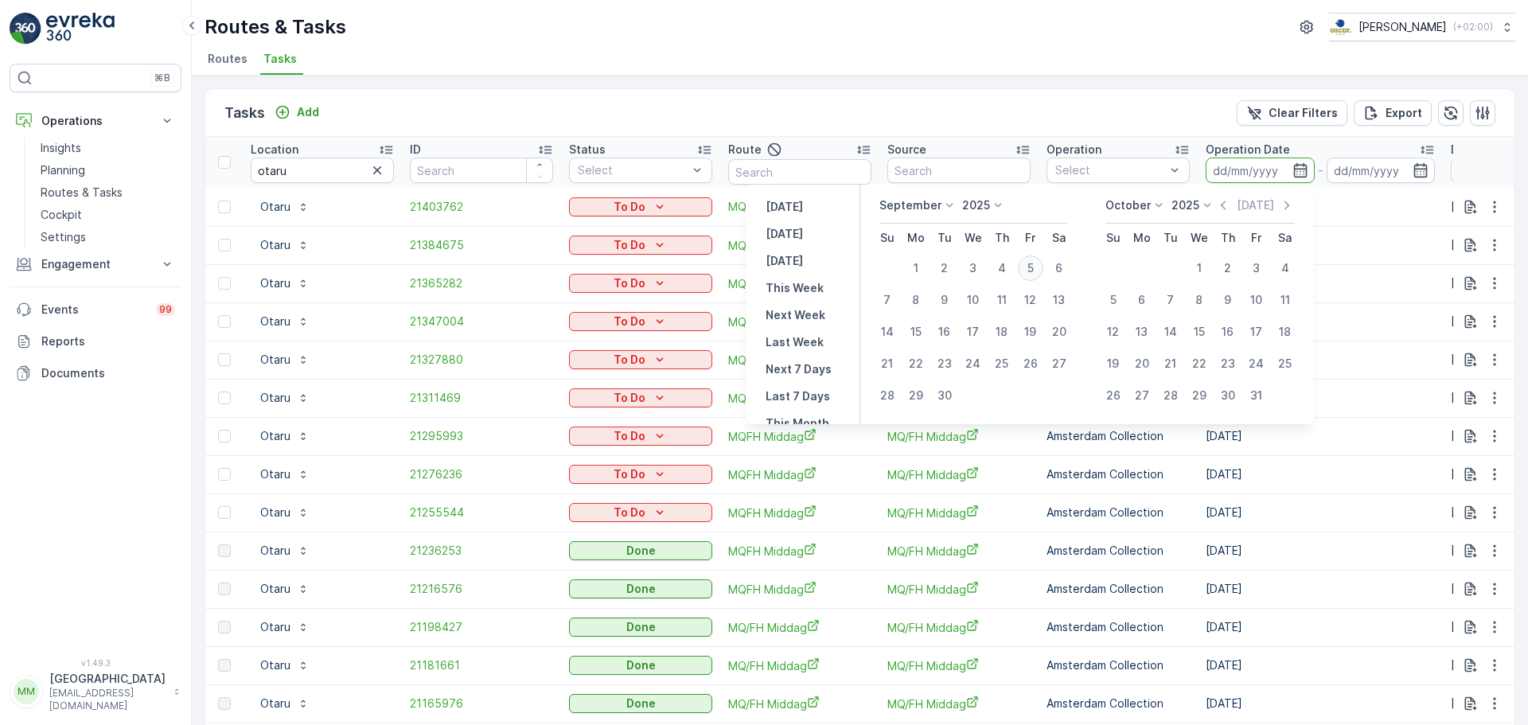
click at [1034, 269] on div "5" at bounding box center [1030, 267] width 25 height 25
type input "[DATE]"
click at [1034, 269] on div "5" at bounding box center [1030, 267] width 25 height 25
type input "[DATE]"
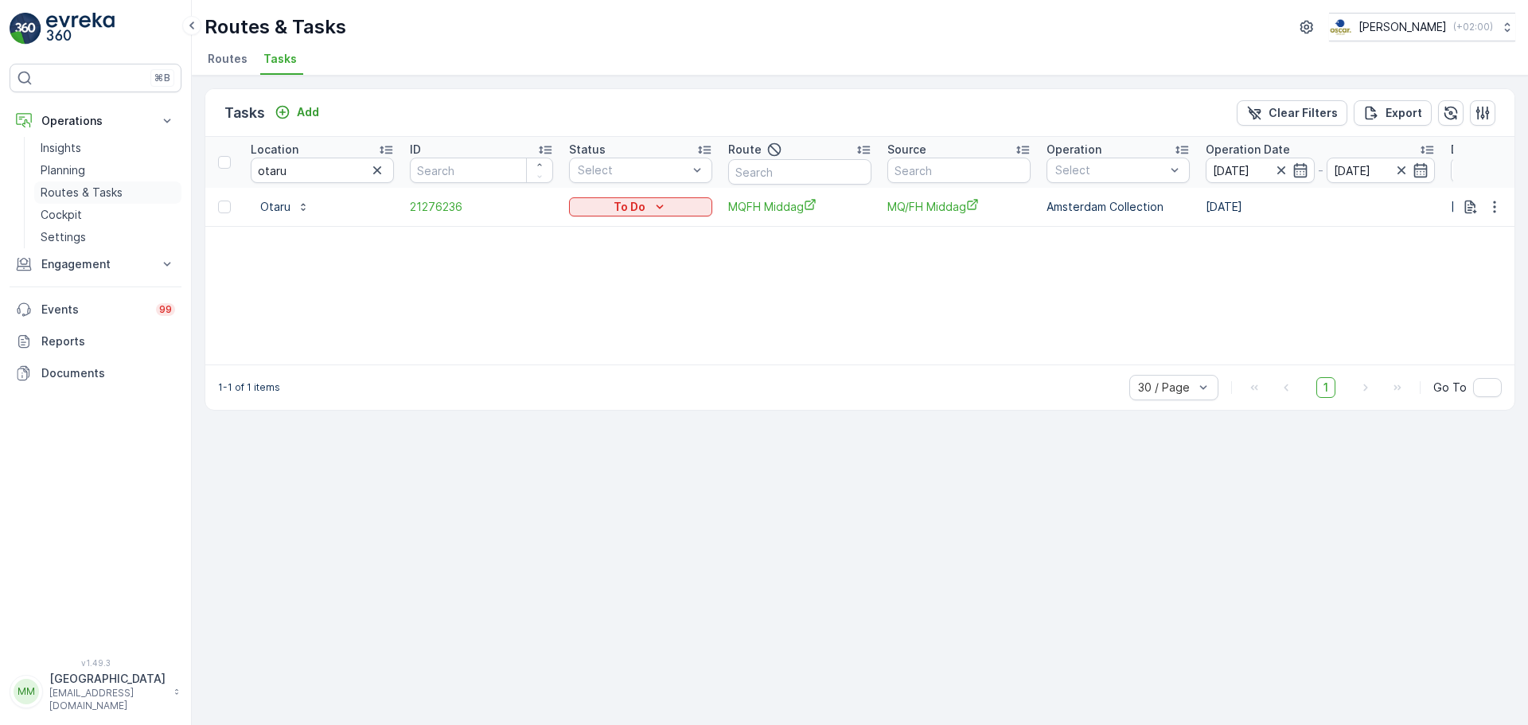
click at [88, 195] on p "Routes & Tasks" at bounding box center [82, 193] width 82 height 16
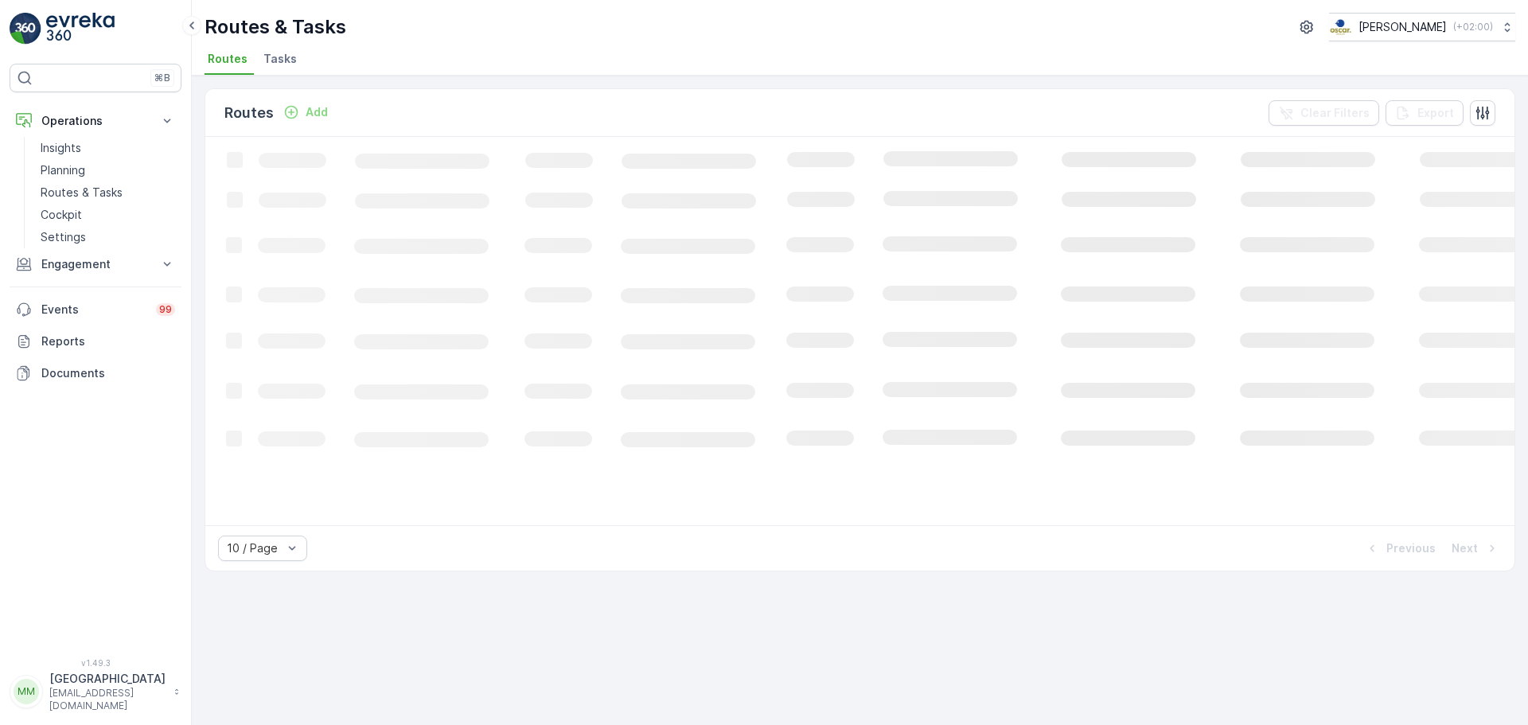
click at [286, 64] on span "Tasks" at bounding box center [279, 59] width 33 height 16
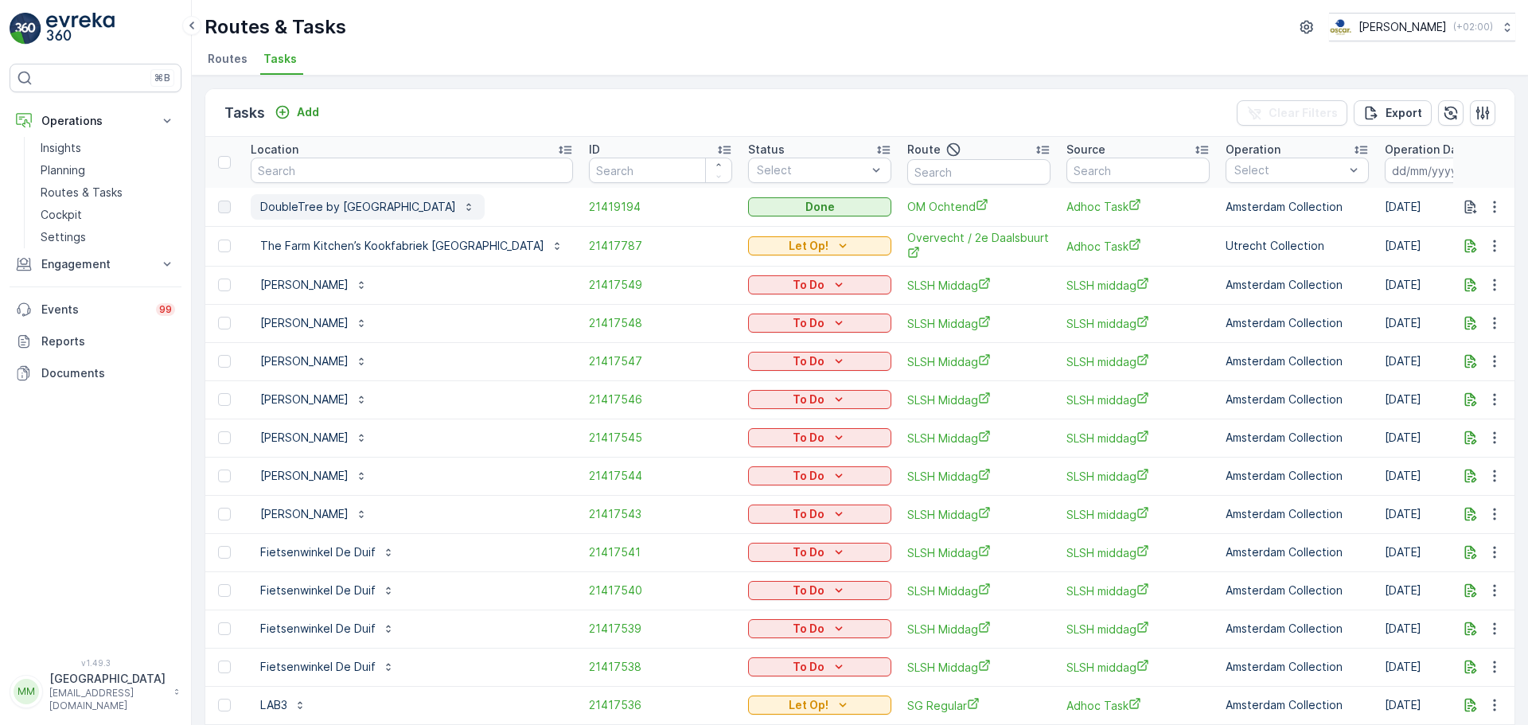
click at [348, 194] on button "DoubleTree by [GEOGRAPHIC_DATA]" at bounding box center [368, 206] width 234 height 25
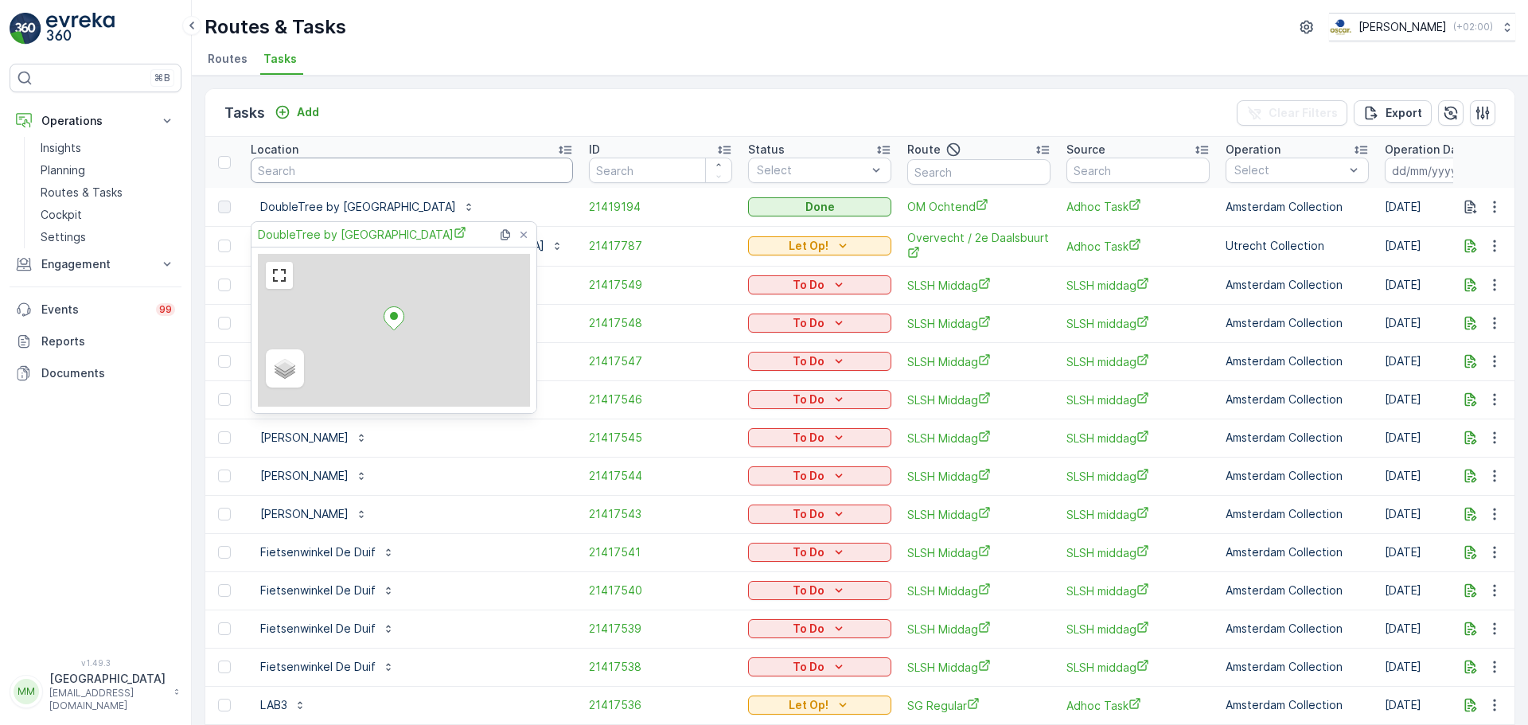
click at [344, 175] on input "text" at bounding box center [412, 170] width 322 height 25
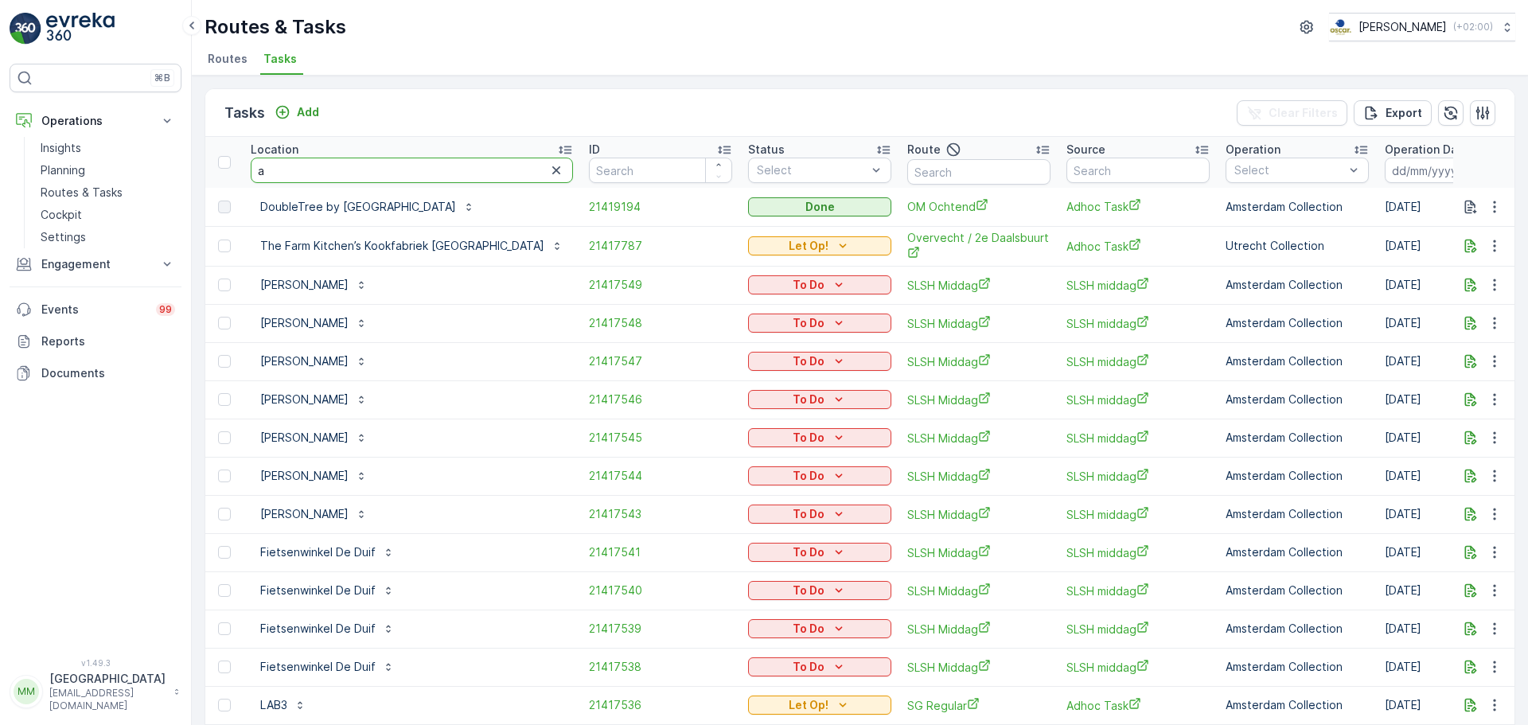
type input "a"
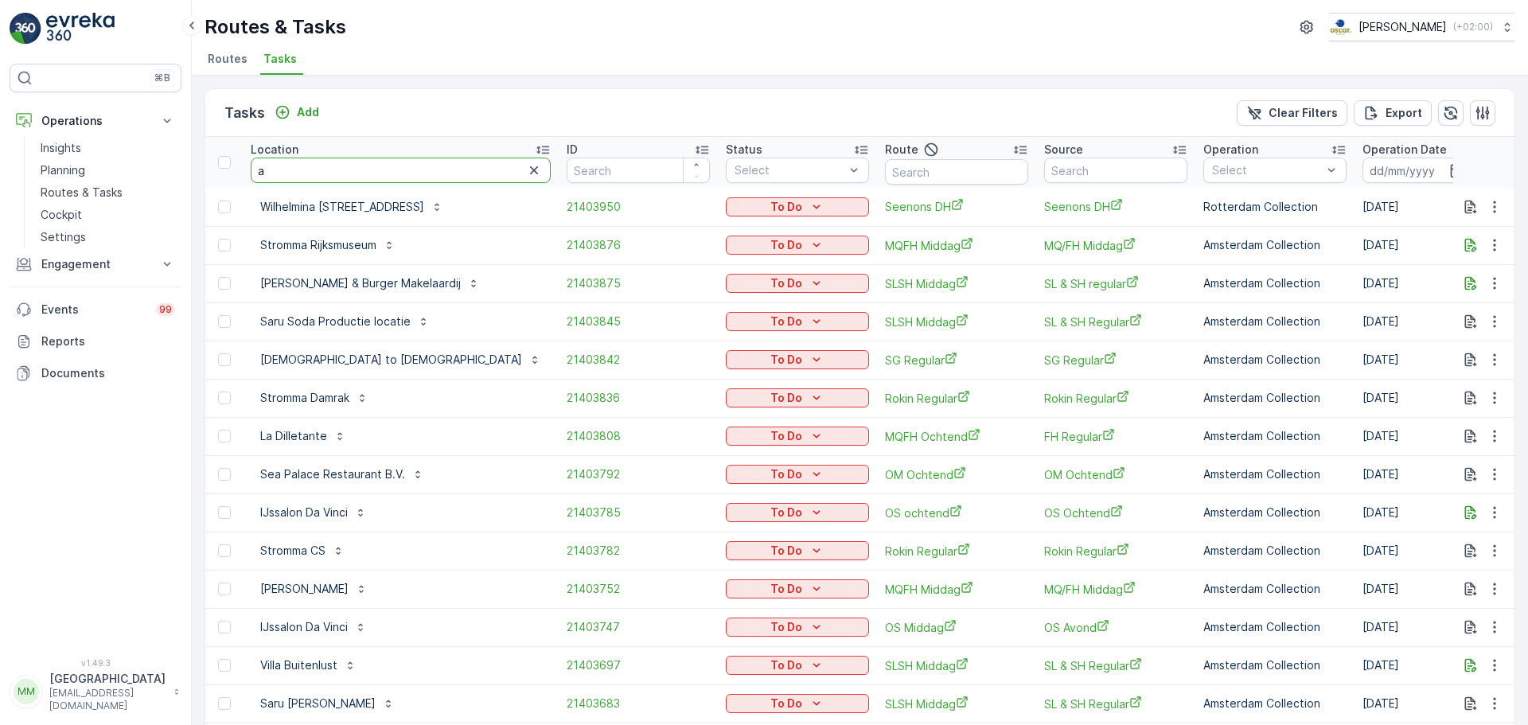
click at [330, 173] on input "a" at bounding box center [401, 170] width 300 height 25
type input "a fact"
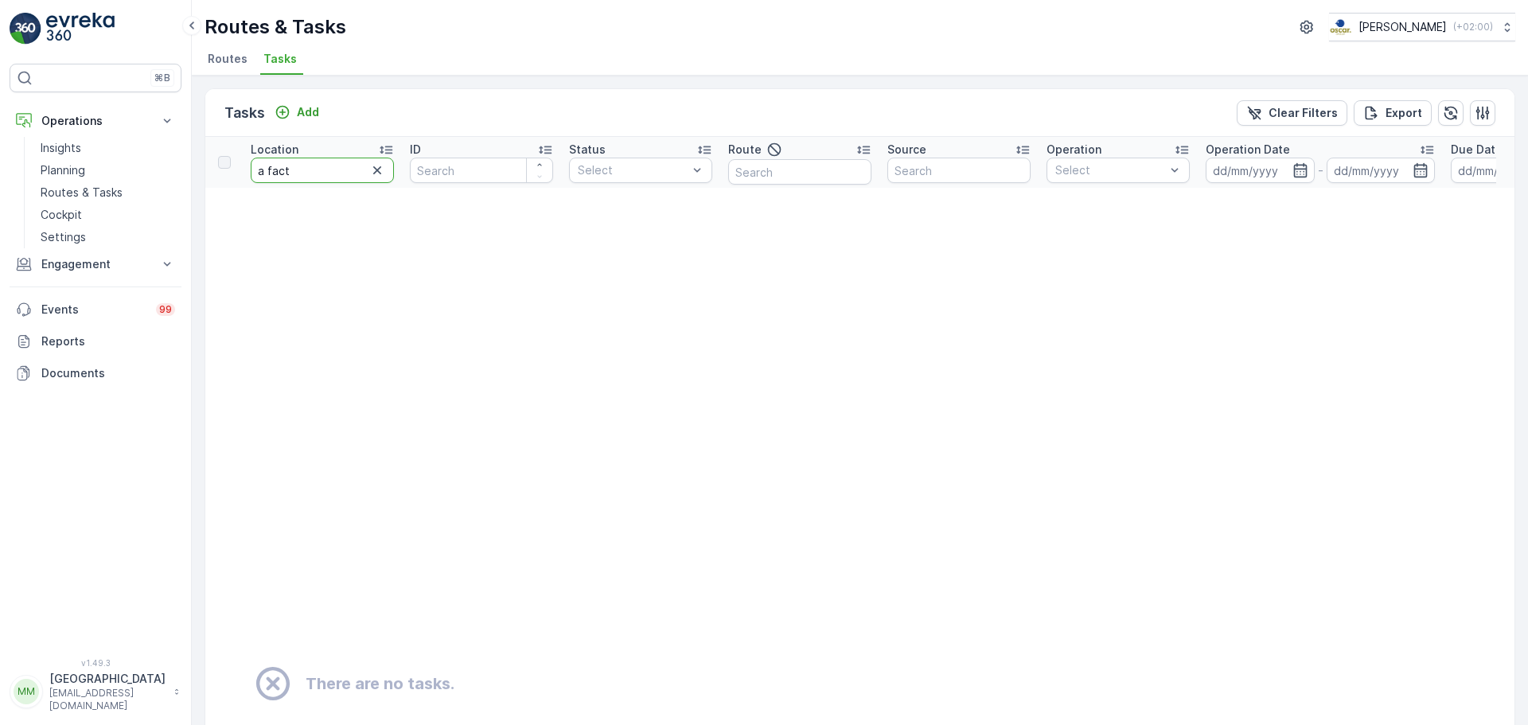
drag, startPoint x: 320, startPoint y: 172, endPoint x: 252, endPoint y: 169, distance: 67.7
click at [252, 169] on input "a fact" at bounding box center [322, 170] width 143 height 25
type input "aa"
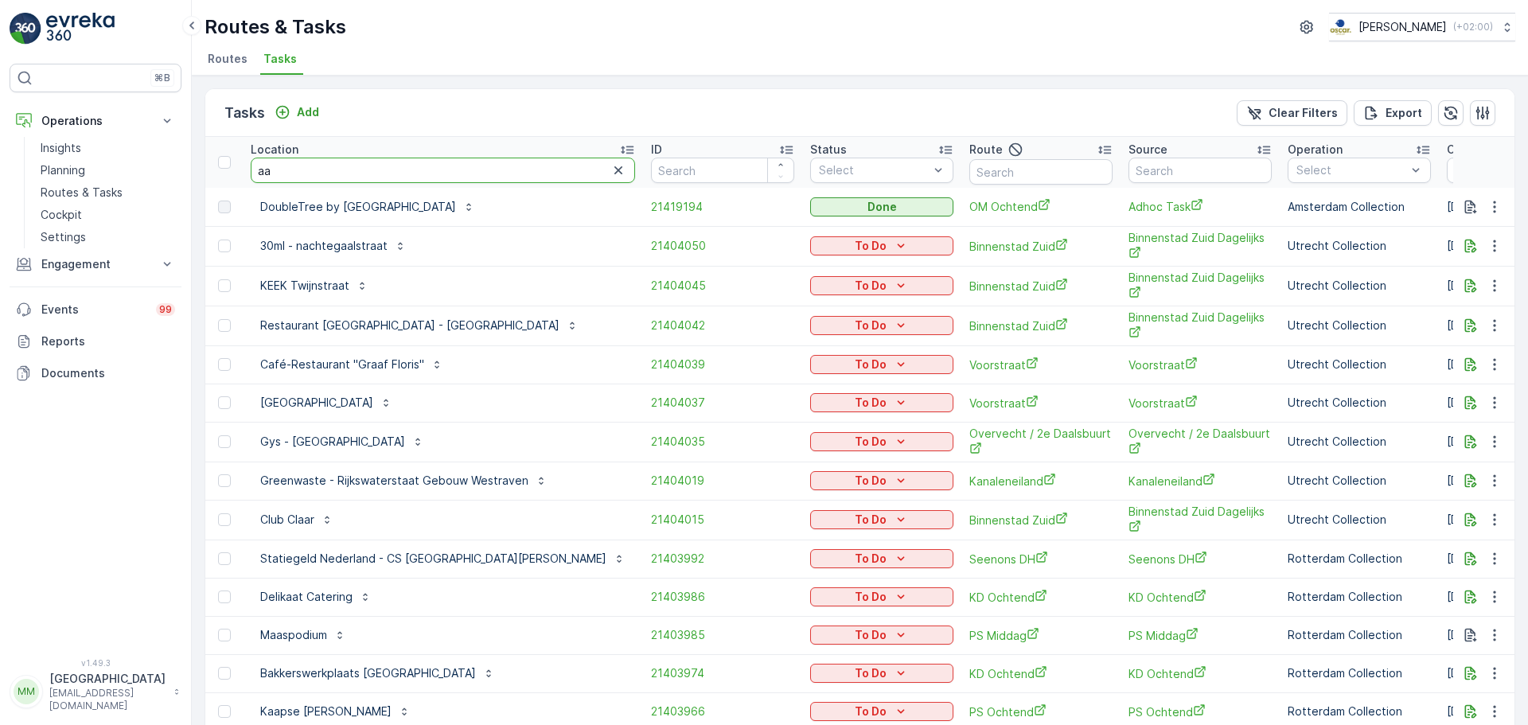
click at [352, 173] on input "aa" at bounding box center [443, 170] width 384 height 25
type input "aa f"
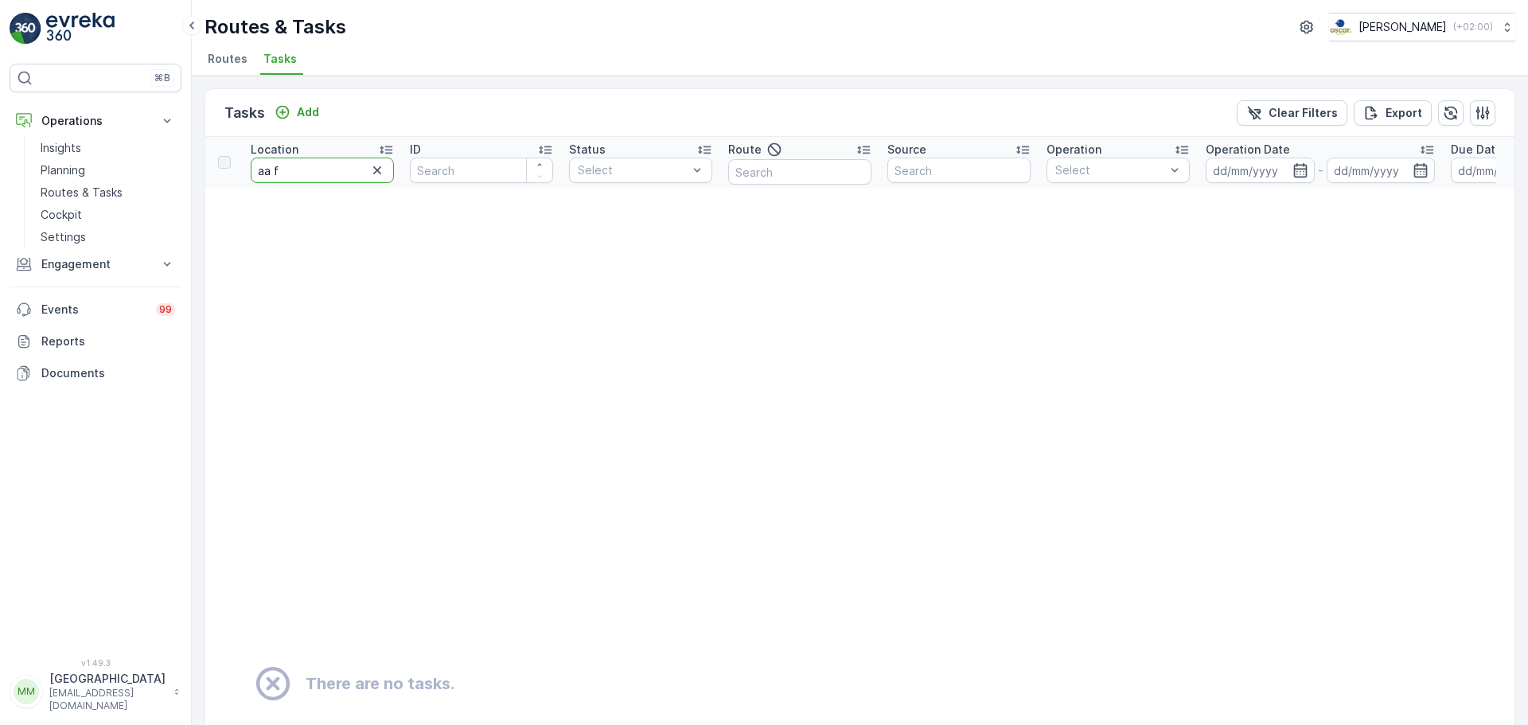
click at [330, 168] on input "aa f" at bounding box center [322, 170] width 143 height 25
type input "aa fac"
drag, startPoint x: 272, startPoint y: 172, endPoint x: 239, endPoint y: 175, distance: 32.8
click at [239, 175] on tr "Location aa fac ID Status Select Route Source Operation Select Operation Date -…" at bounding box center [1396, 162] width 2383 height 51
type input "fac"
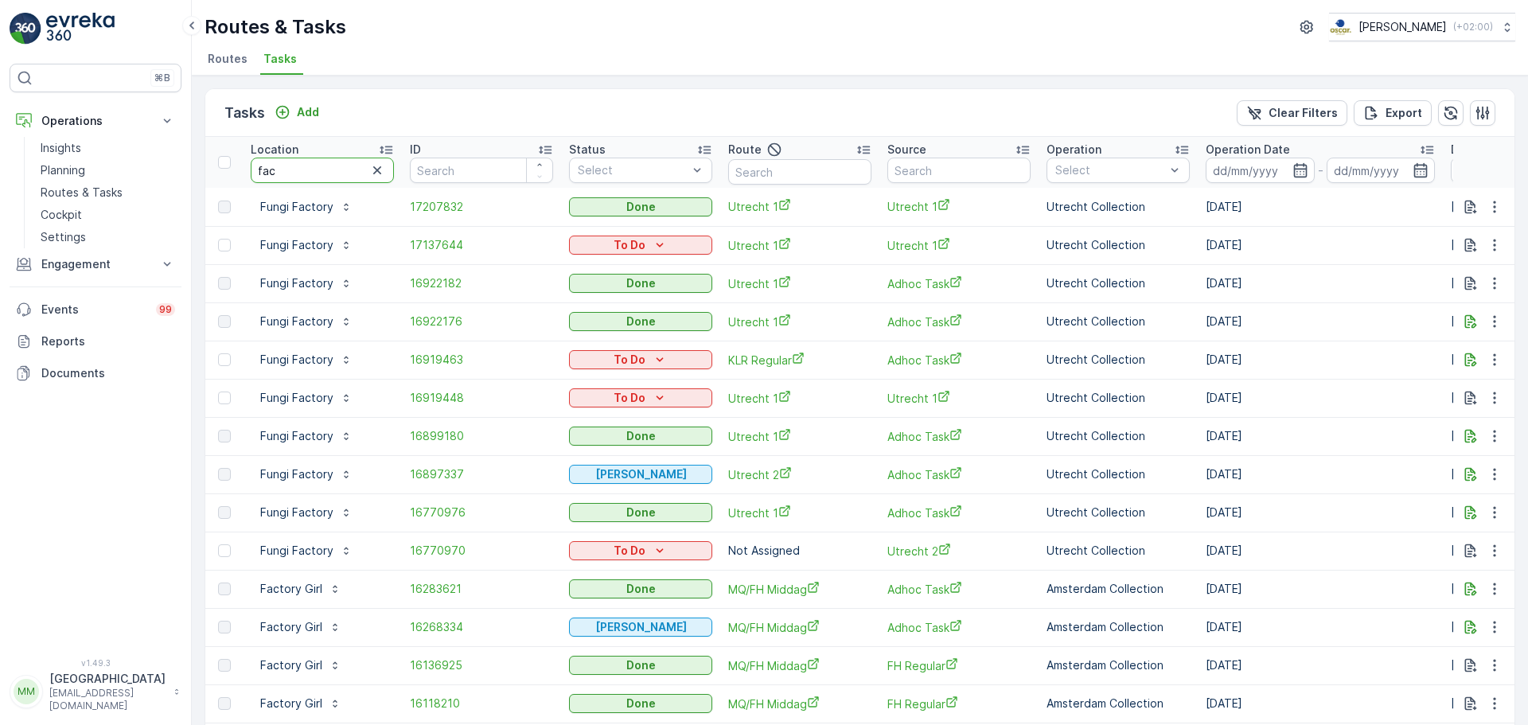
drag, startPoint x: 281, startPoint y: 167, endPoint x: 216, endPoint y: 182, distance: 66.2
click at [212, 168] on tr "Location fac ID Status Select Route Source Operation Select Operation Date - Du…" at bounding box center [1432, 162] width 2454 height 51
type input "a fact"
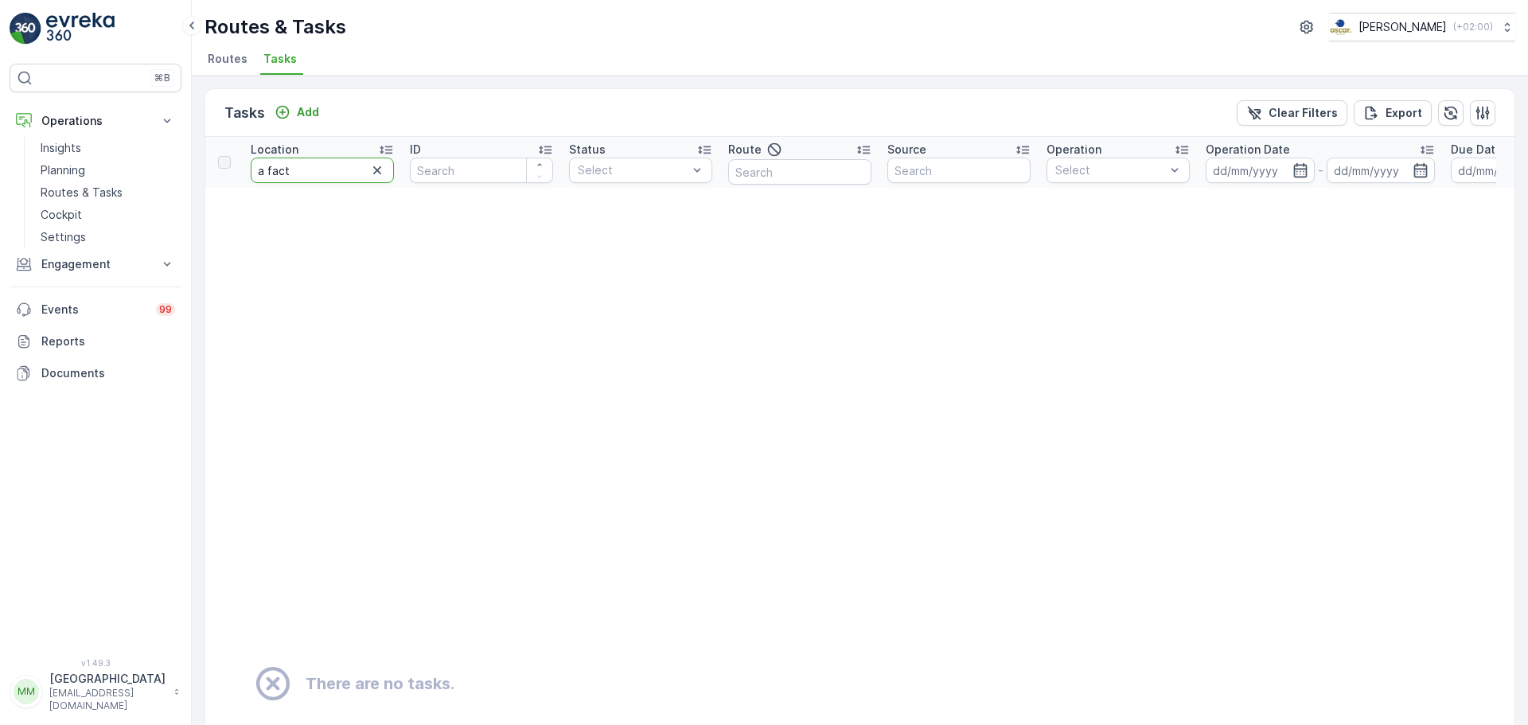
drag, startPoint x: 304, startPoint y: 171, endPoint x: 222, endPoint y: 178, distance: 82.3
click at [222, 178] on tr "Location a fact ID Status Select Route Source Operation Select Operation Date -…" at bounding box center [1396, 162] width 2383 height 51
type input "afact"
drag, startPoint x: 390, startPoint y: 176, endPoint x: 382, endPoint y: 177, distance: 8.1
click at [384, 177] on div "afact" at bounding box center [322, 170] width 143 height 25
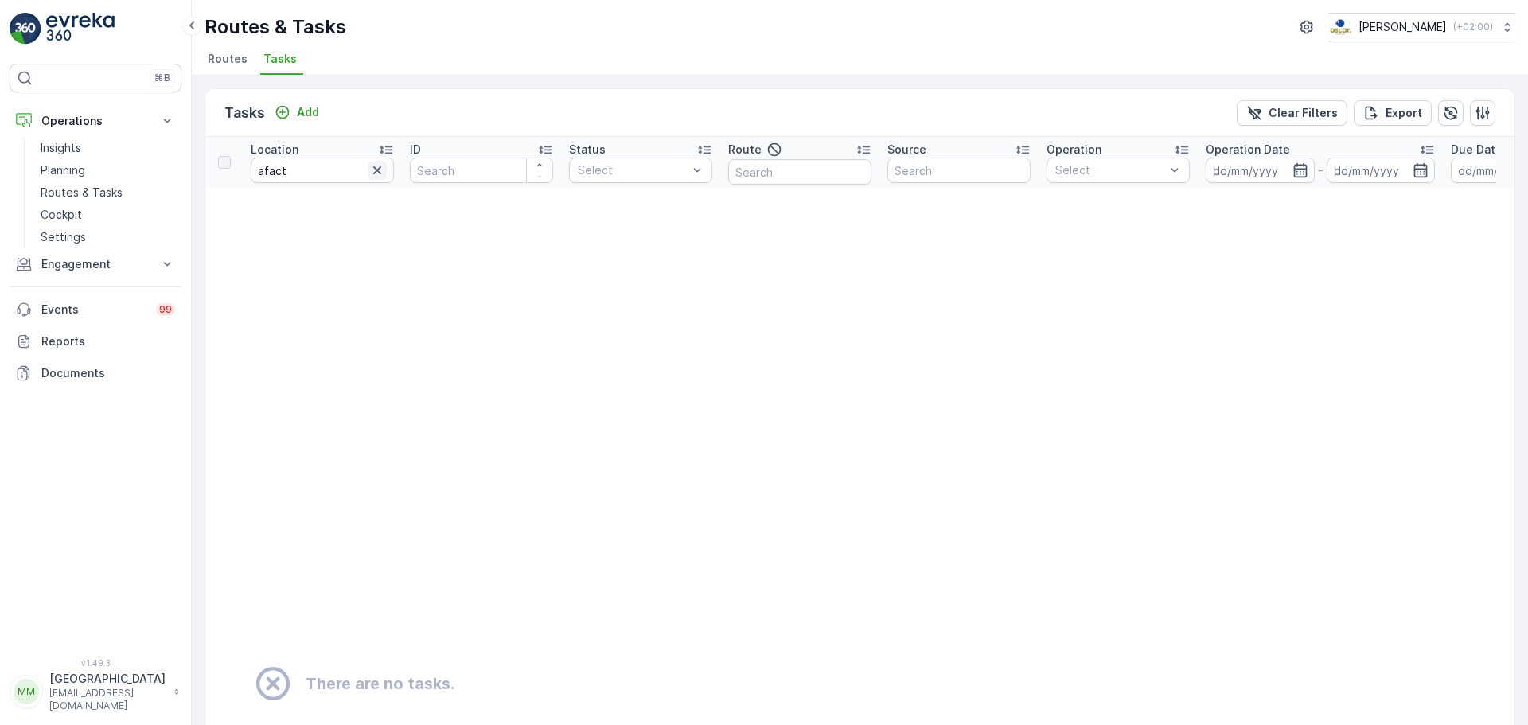
click at [377, 178] on button "button" at bounding box center [377, 170] width 19 height 19
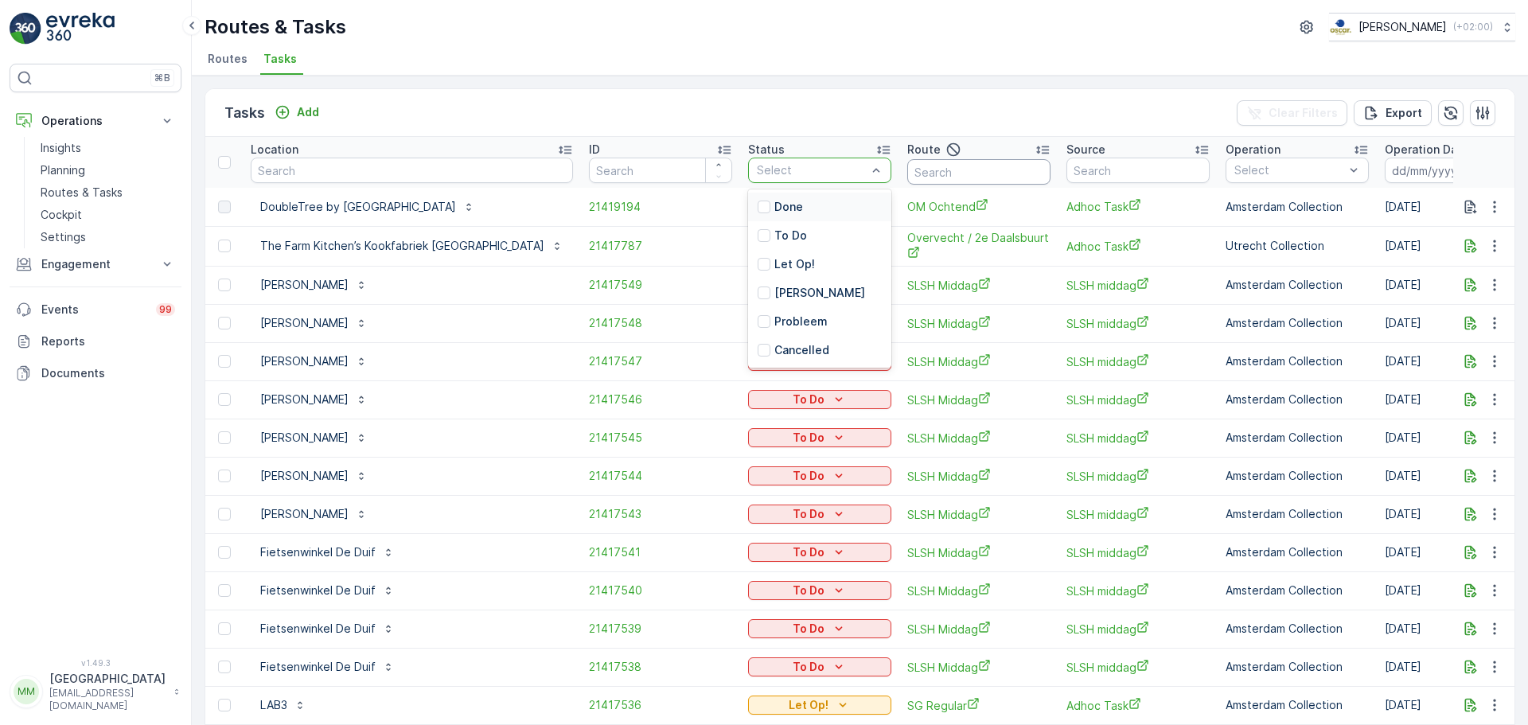
click at [963, 162] on input "text" at bounding box center [978, 171] width 143 height 25
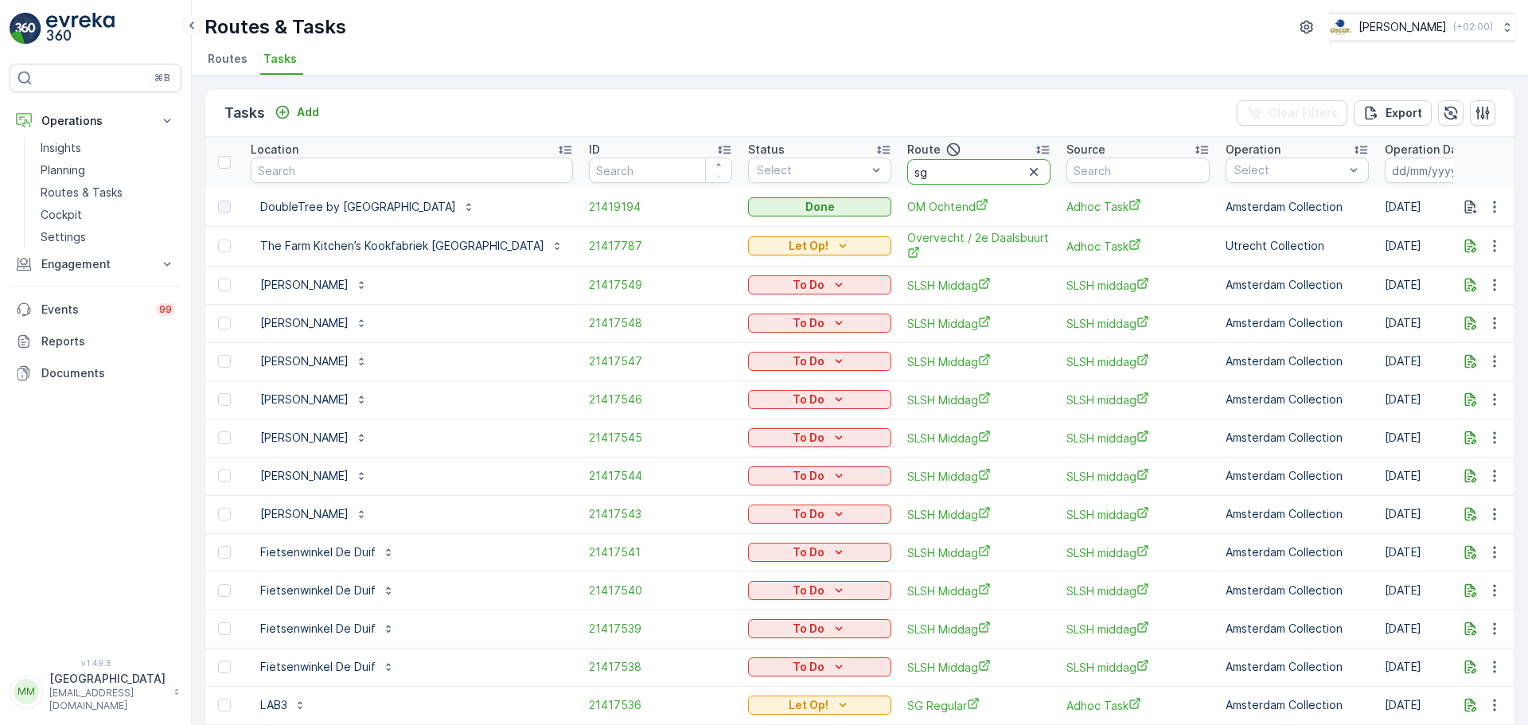
type input "sg r"
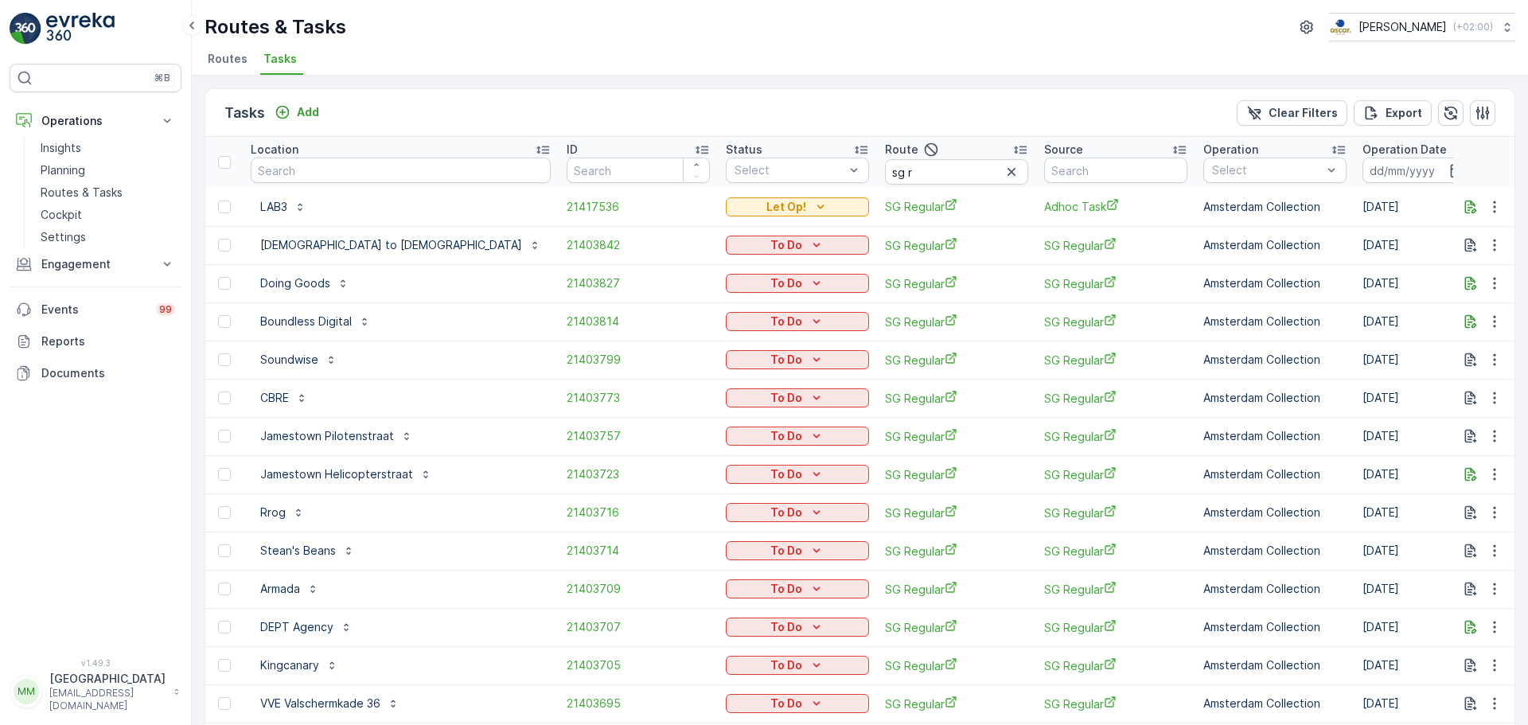
drag, startPoint x: 902, startPoint y: 169, endPoint x: 864, endPoint y: 179, distance: 39.4
click at [1003, 169] on icon "button" at bounding box center [1011, 172] width 16 height 16
drag, startPoint x: 335, startPoint y: 152, endPoint x: 325, endPoint y: 165, distance: 17.0
click at [334, 152] on div "Location" at bounding box center [401, 150] width 300 height 16
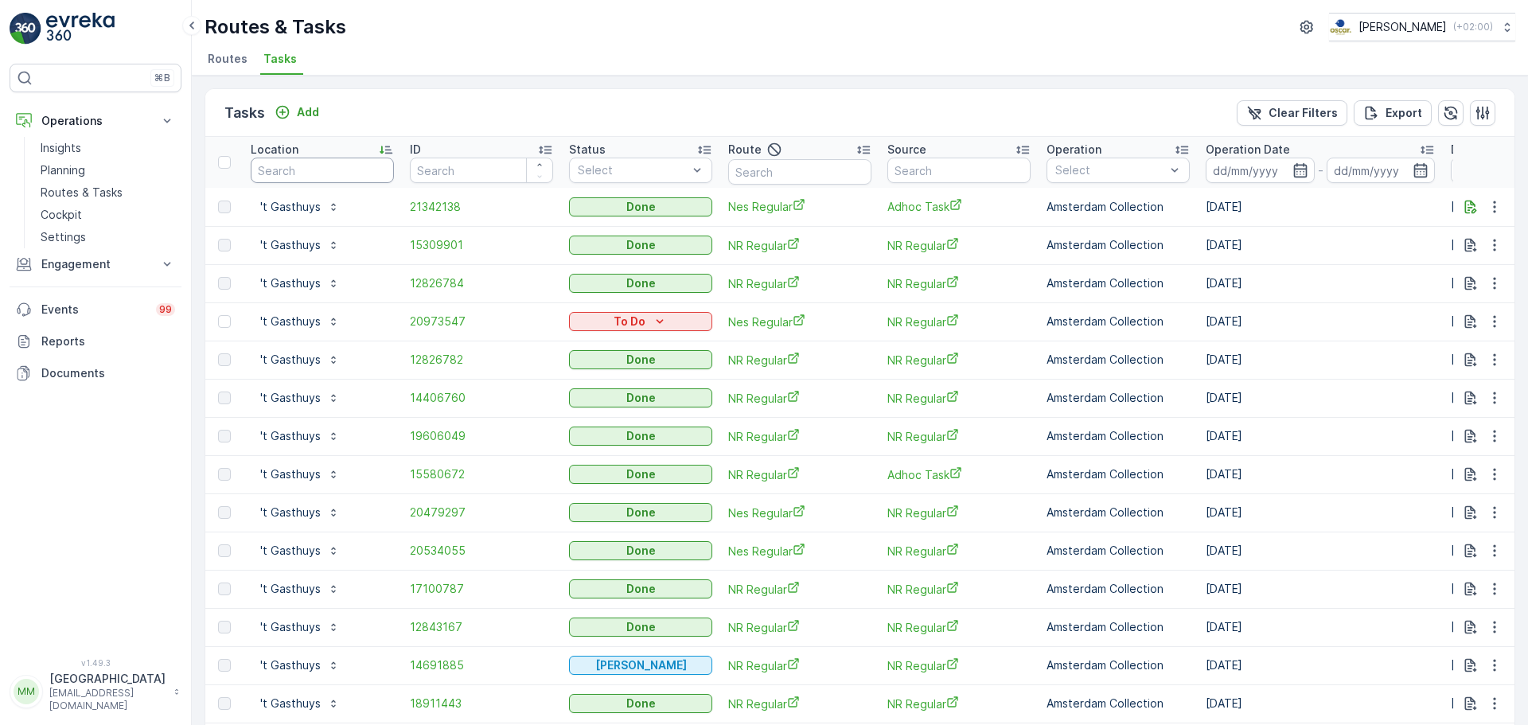
click at [322, 169] on input "text" at bounding box center [322, 170] width 143 height 25
type input "piloten"
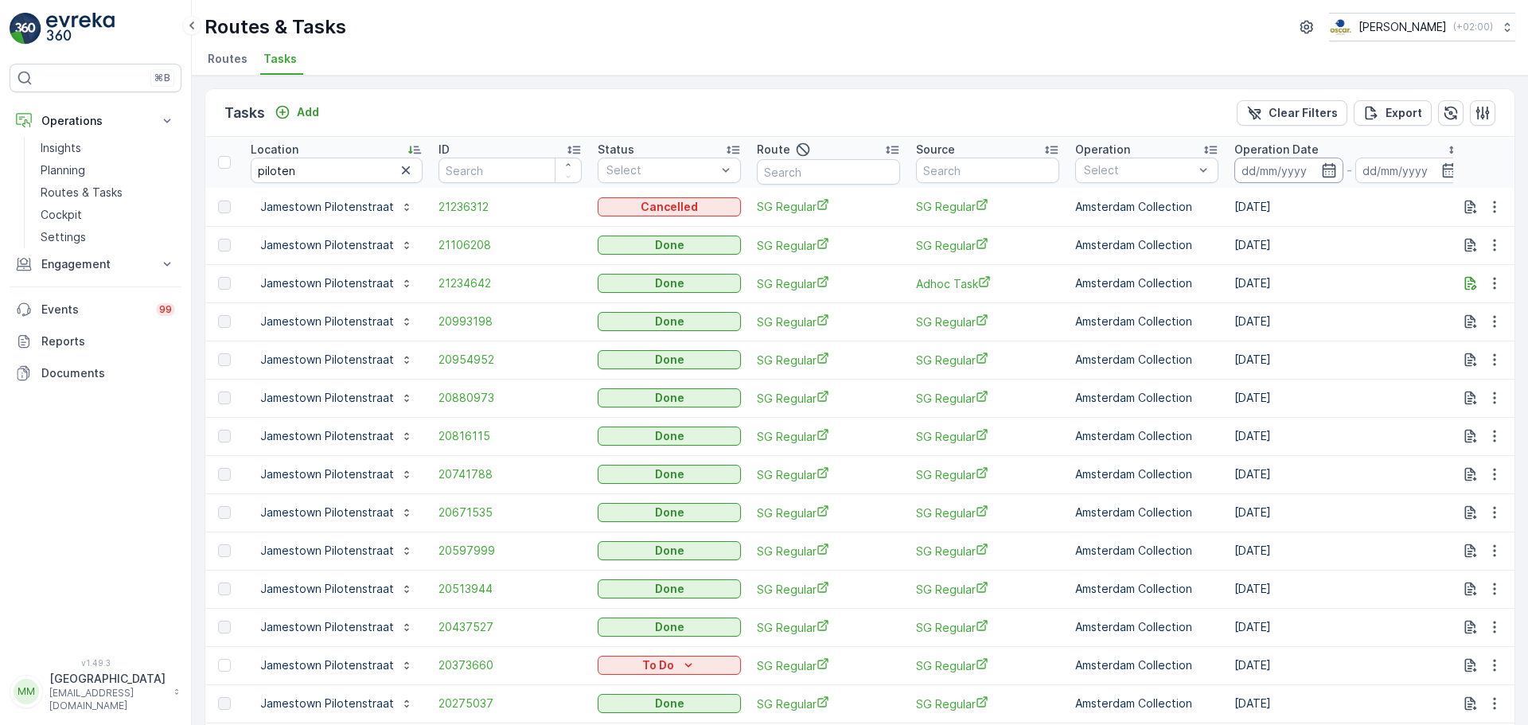
click at [1271, 174] on input at bounding box center [1288, 170] width 109 height 25
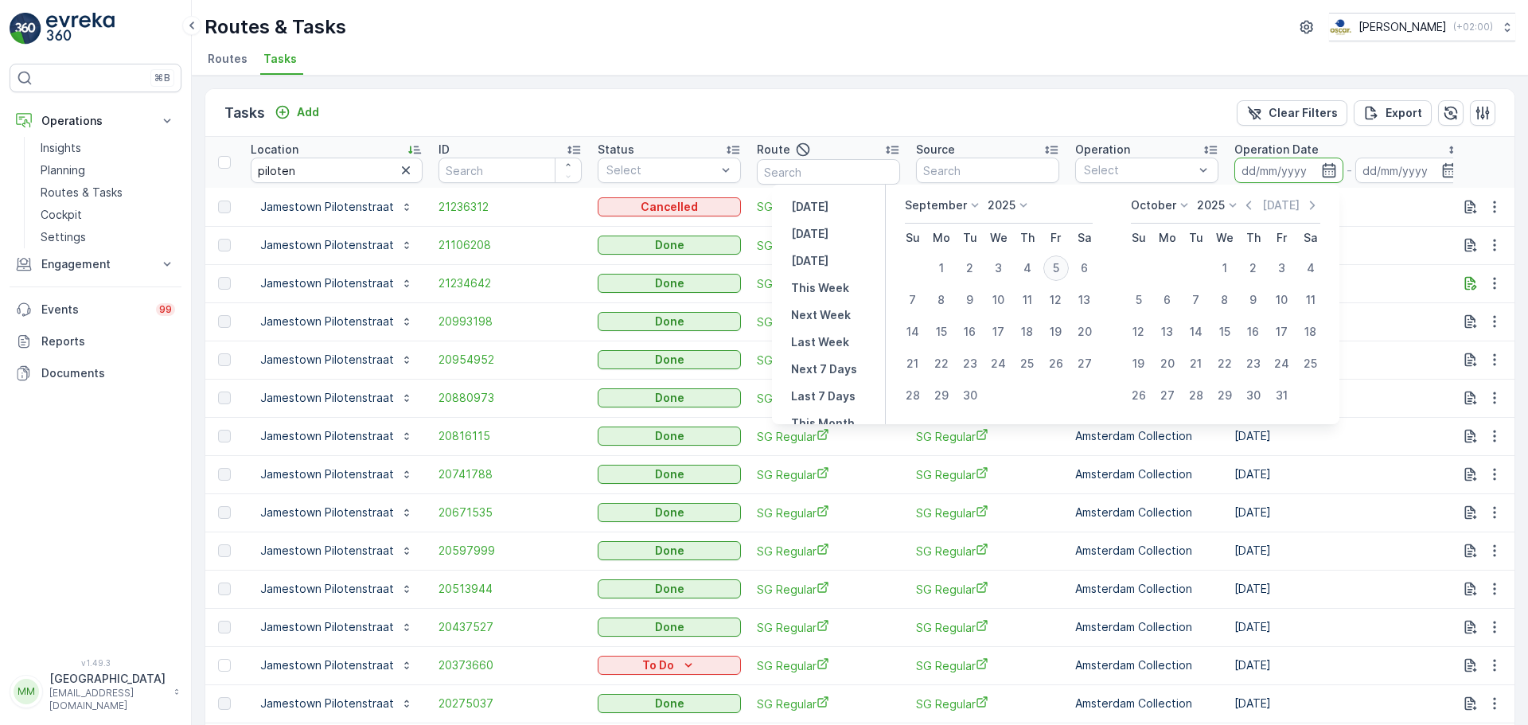
click at [1055, 267] on div "5" at bounding box center [1055, 267] width 25 height 25
type input "[DATE]"
click at [1055, 267] on div "5" at bounding box center [1055, 267] width 25 height 25
type input "[DATE]"
click at [1055, 267] on td "Adhoc Task" at bounding box center [987, 283] width 159 height 38
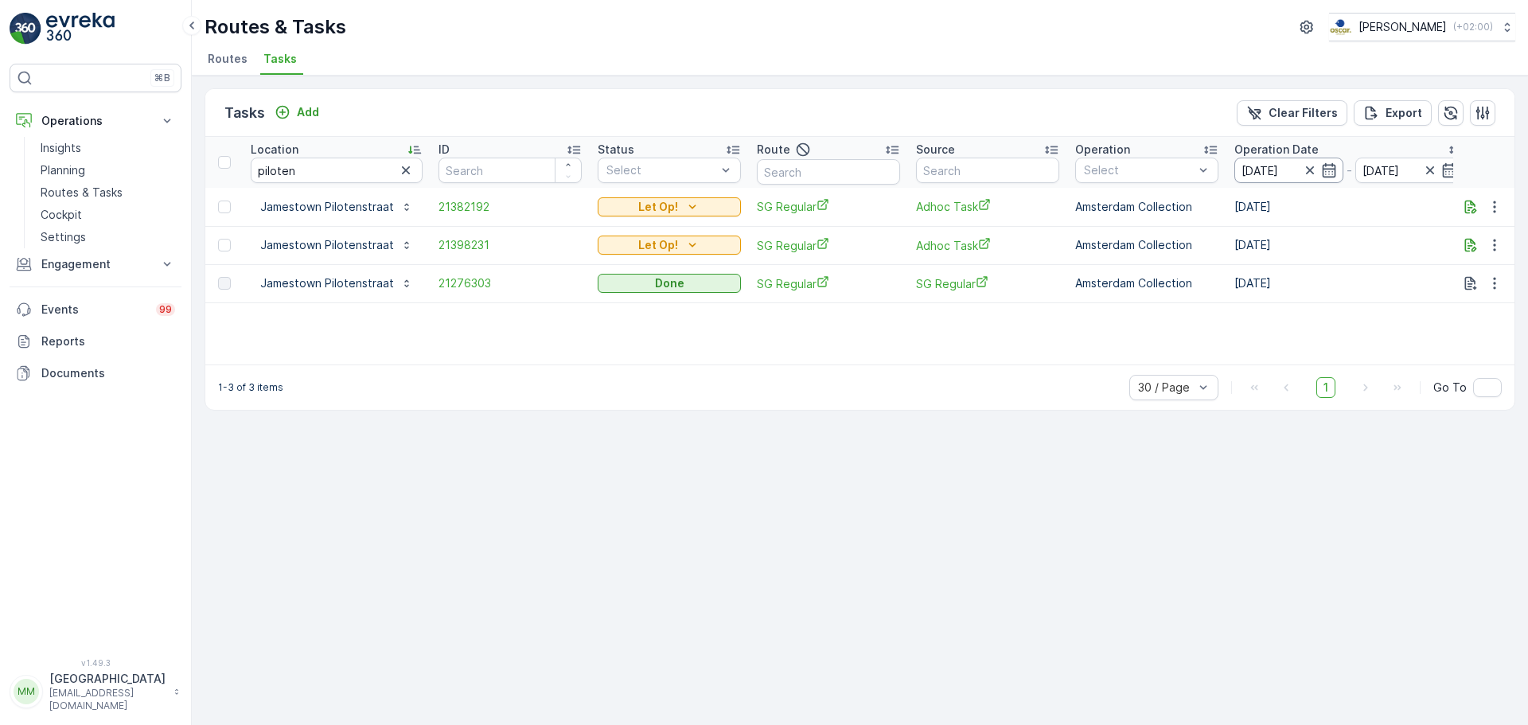
click at [1296, 170] on input "[DATE]" at bounding box center [1288, 170] width 109 height 25
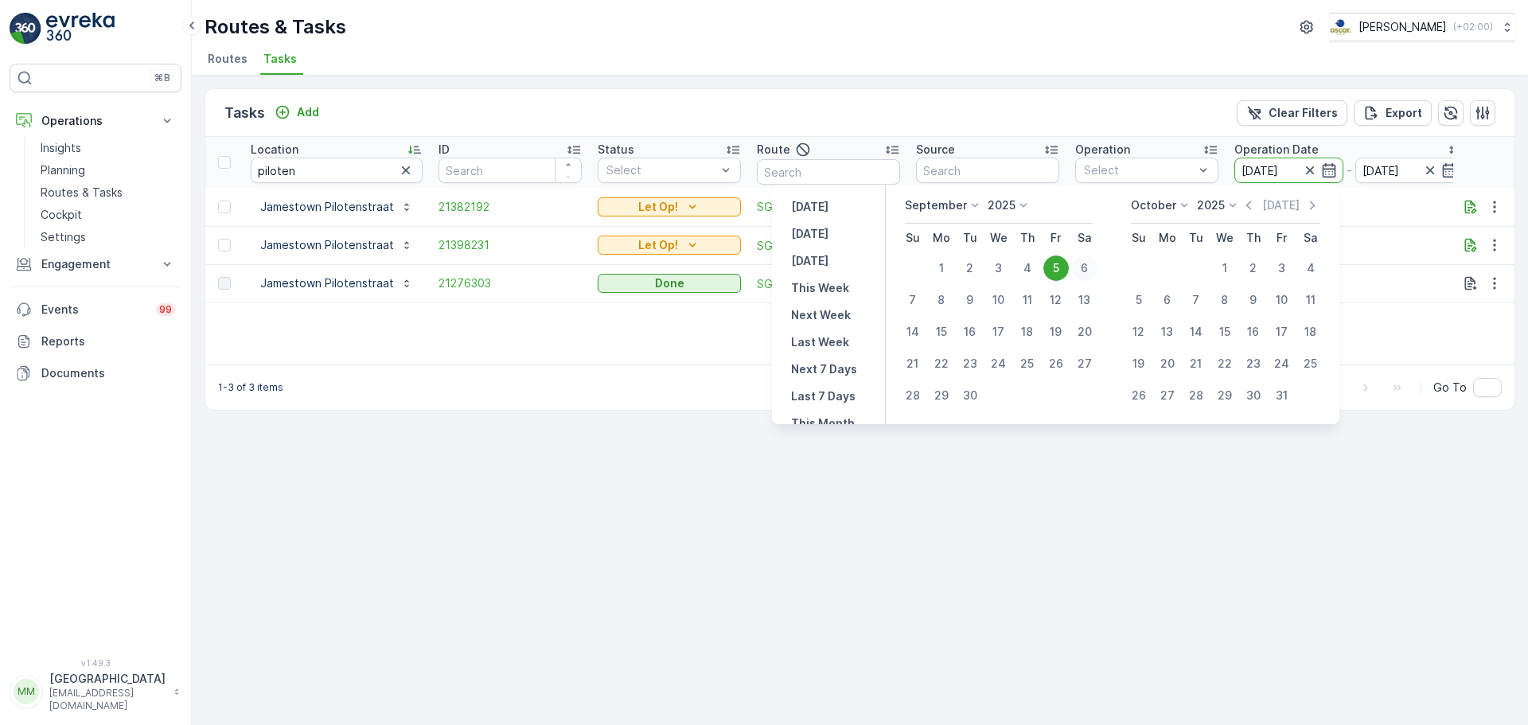
click at [1079, 271] on div "6" at bounding box center [1084, 267] width 25 height 25
type input "06.09.2025"
click at [1079, 271] on div "6" at bounding box center [1084, 267] width 25 height 25
type input "06.09.2025"
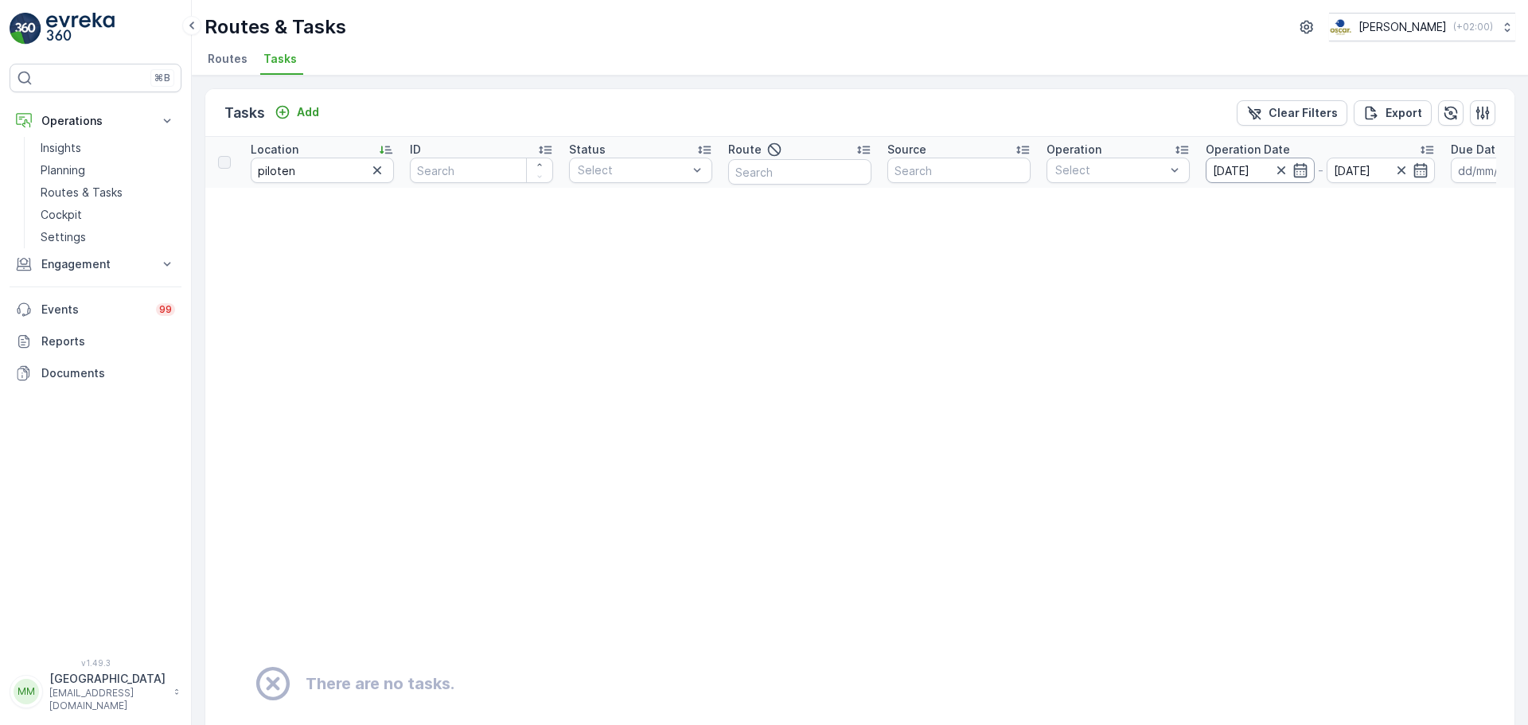
click at [1238, 181] on input "06.09.2025" at bounding box center [1259, 170] width 109 height 25
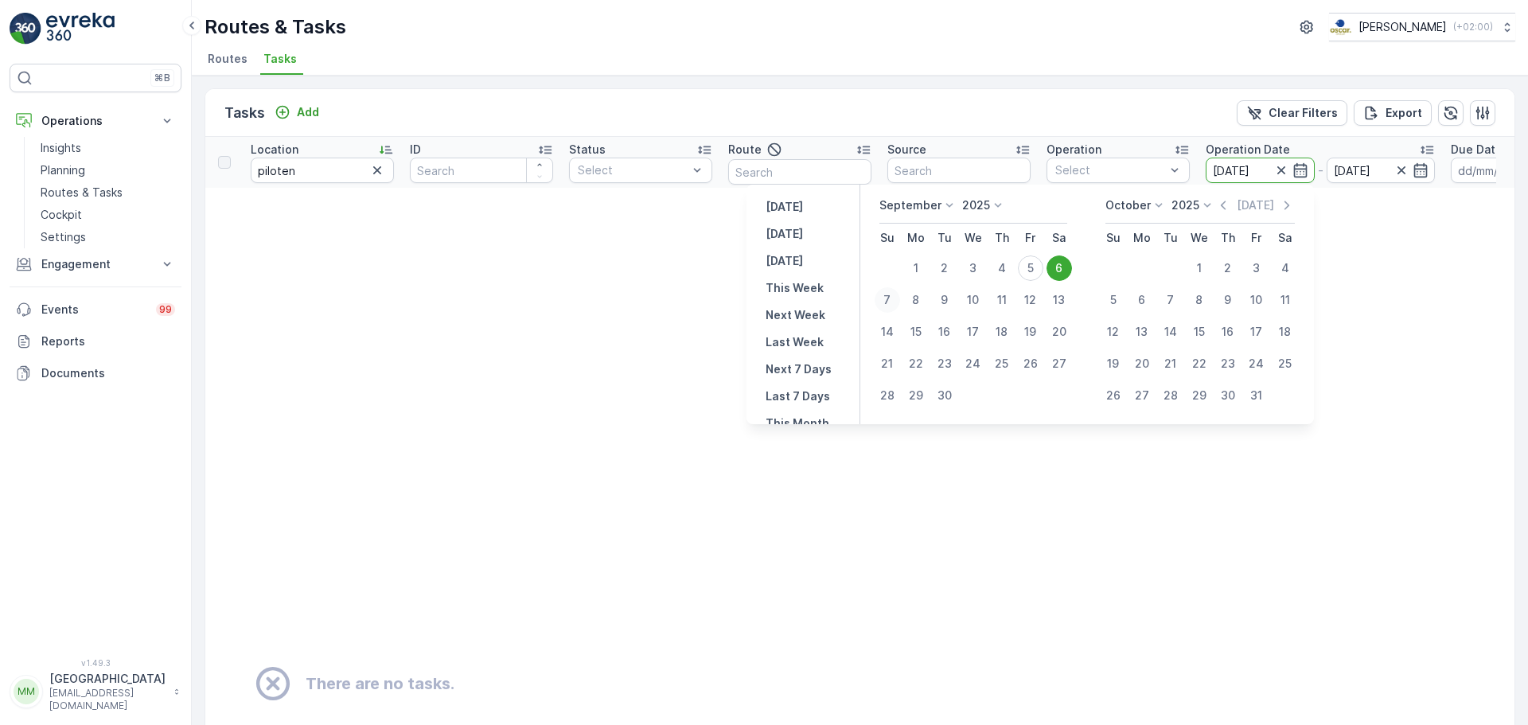
click at [889, 297] on div "7" at bounding box center [886, 299] width 25 height 25
type input "07.09.2025"
click at [889, 297] on div "7" at bounding box center [886, 299] width 25 height 25
type input "07.09.2025"
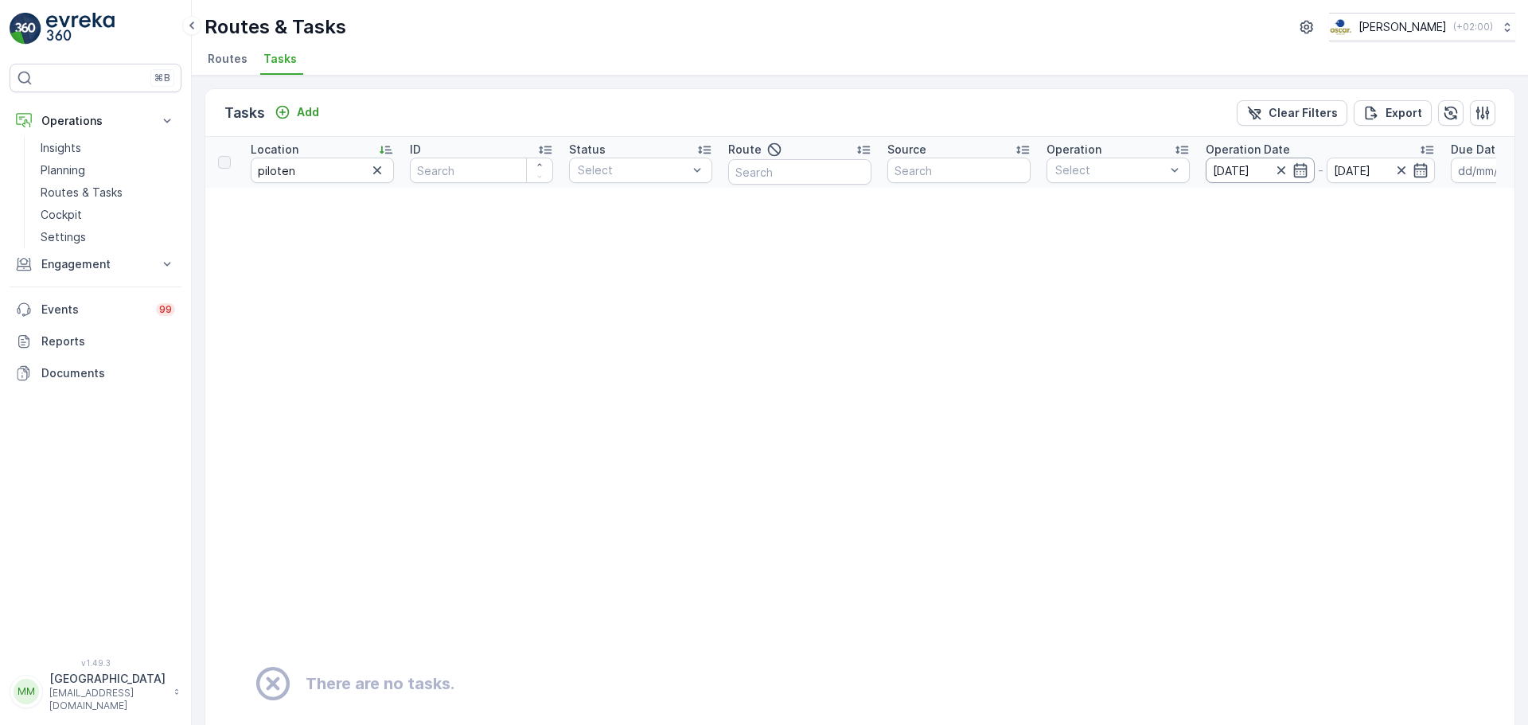
click at [1237, 171] on input "07.09.2025" at bounding box center [1259, 170] width 109 height 25
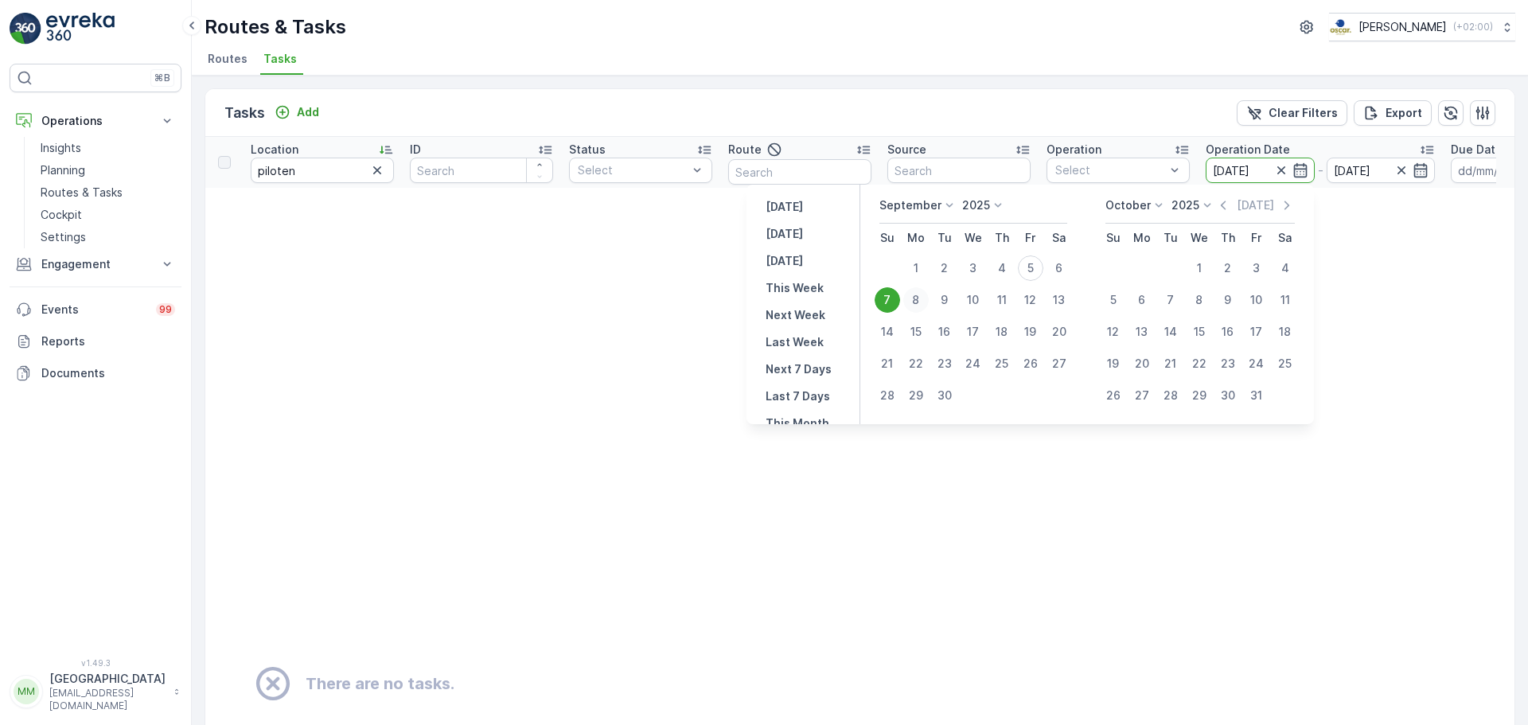
click at [921, 294] on div "8" at bounding box center [915, 299] width 25 height 25
type input "08.09.2025"
click at [921, 294] on div "8" at bounding box center [915, 299] width 25 height 25
type input "08.09.2025"
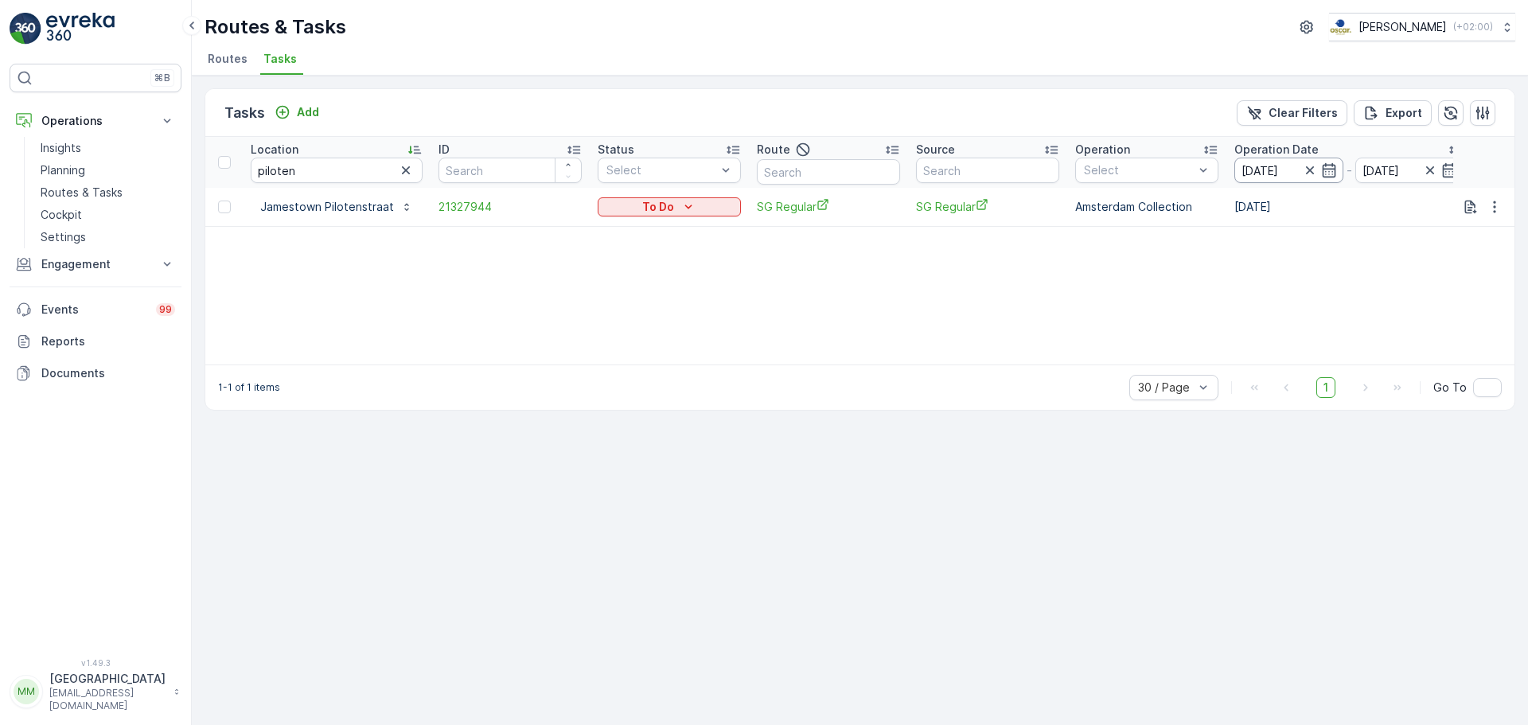
click at [1267, 175] on input "08.09.2025" at bounding box center [1288, 170] width 109 height 25
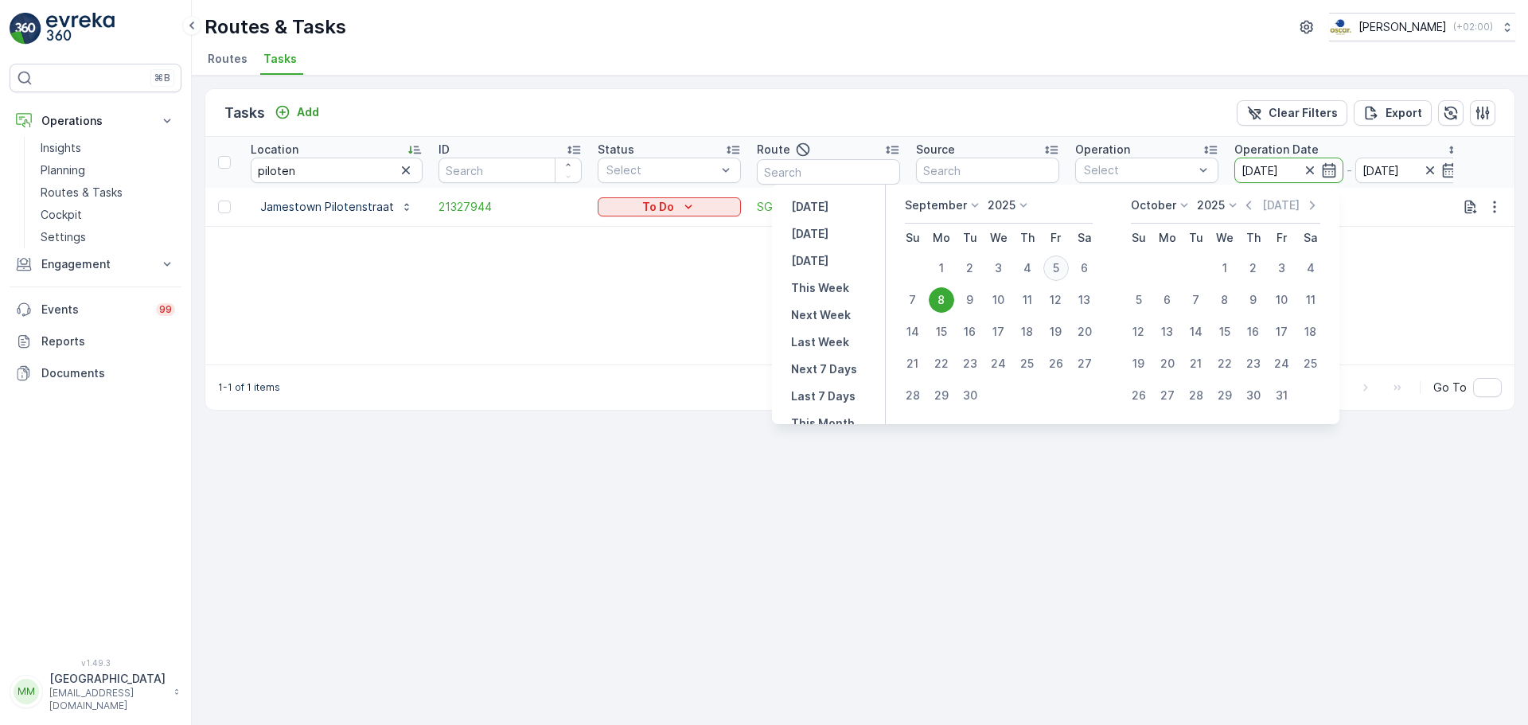
click at [1057, 270] on div "5" at bounding box center [1055, 267] width 25 height 25
type input "[DATE]"
click at [1057, 270] on div "5" at bounding box center [1055, 267] width 25 height 25
type input "[DATE]"
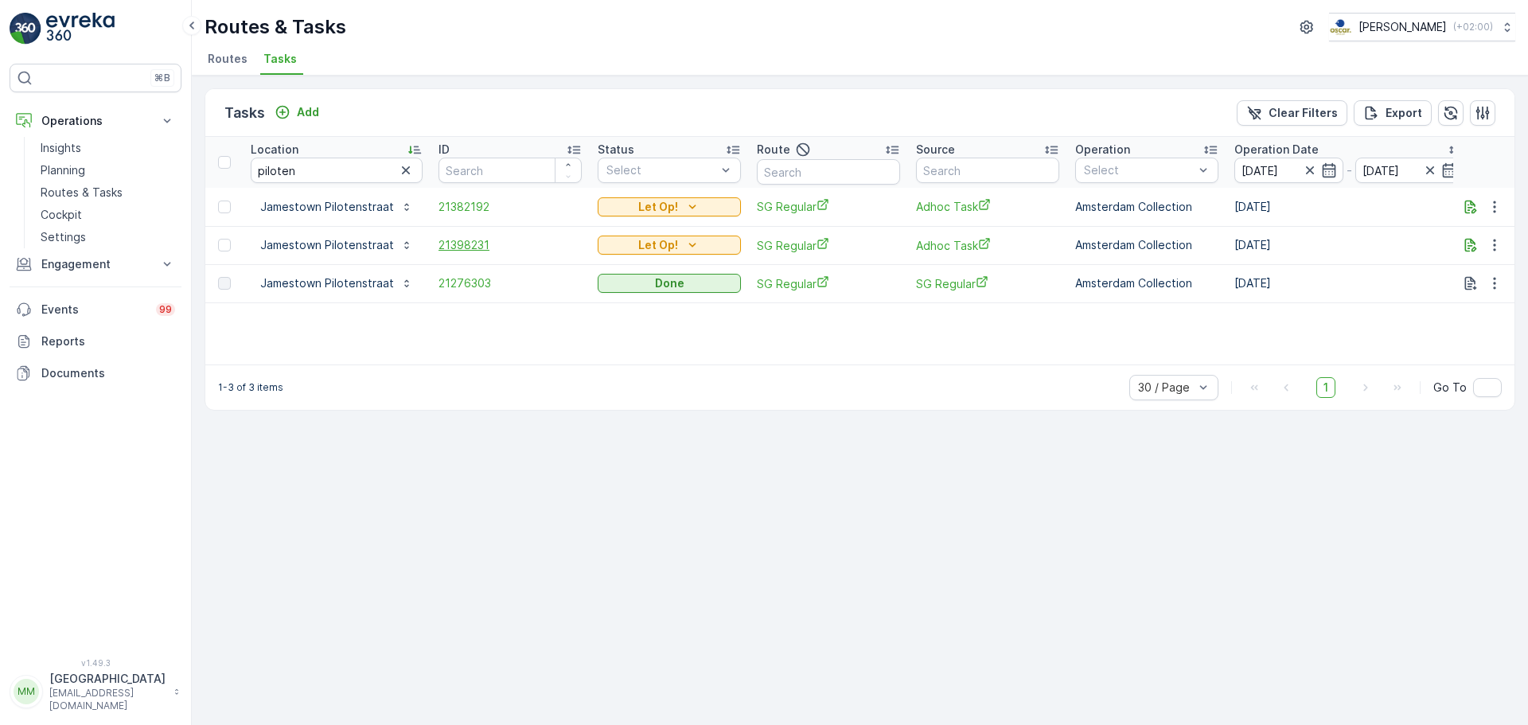
click at [469, 243] on span "21398231" at bounding box center [509, 245] width 143 height 16
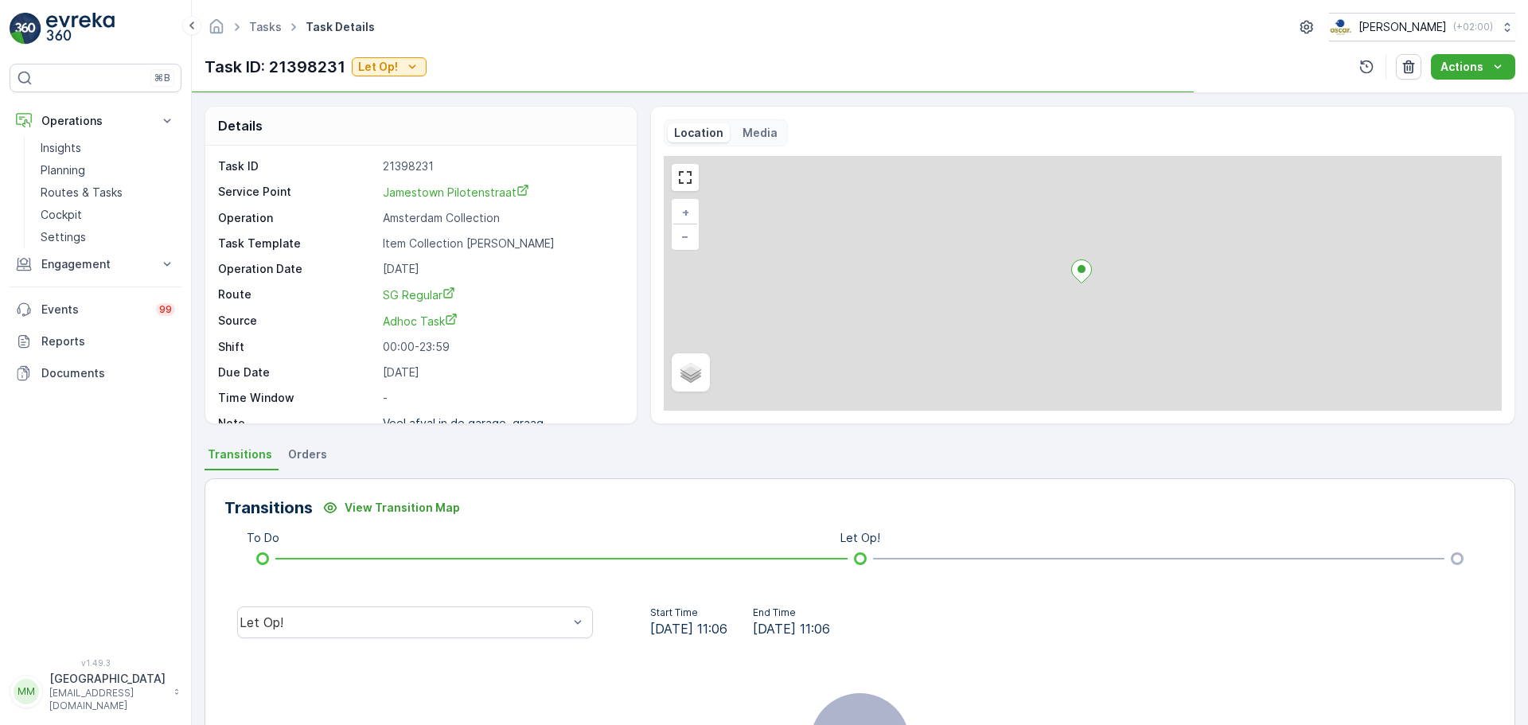
scroll to position [21, 0]
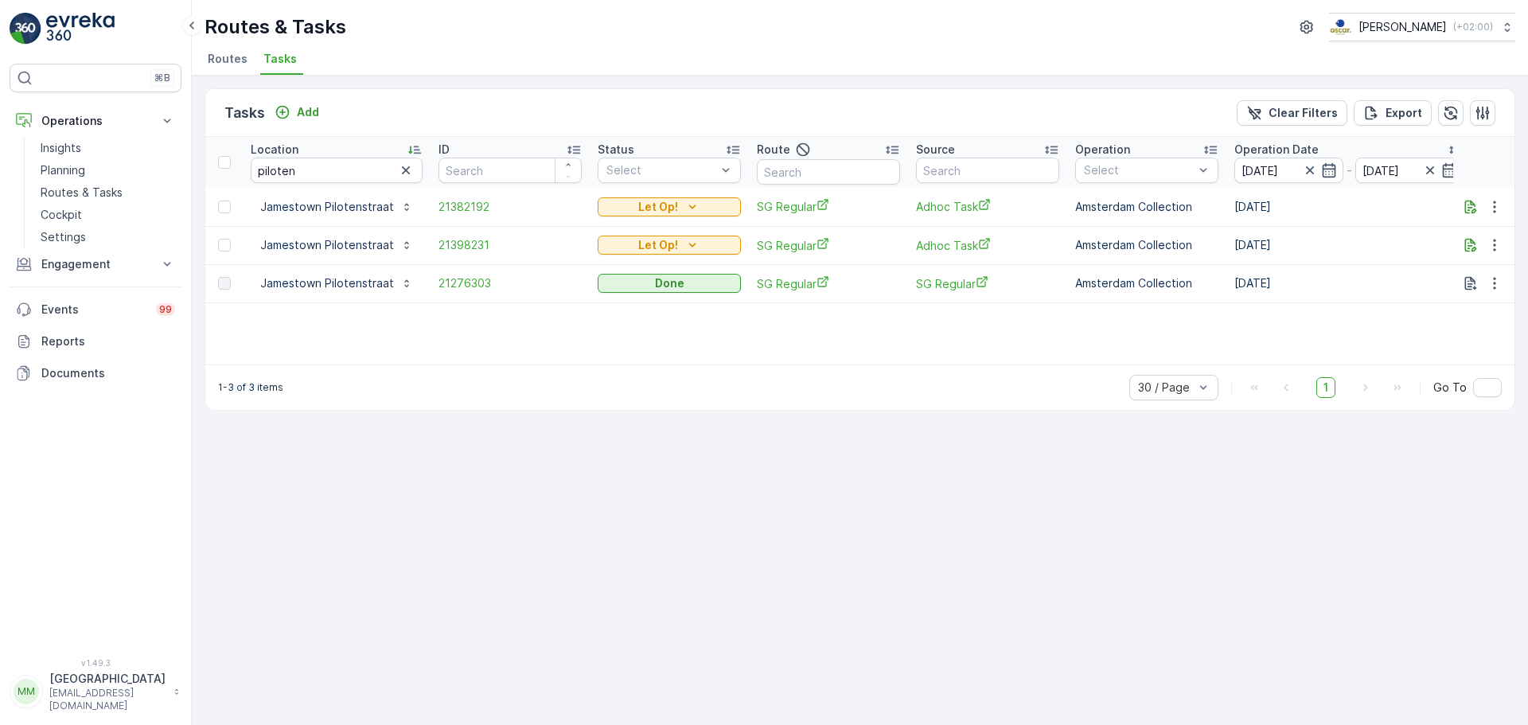
click at [71, 20] on img at bounding box center [80, 29] width 68 height 32
click at [309, 110] on p "Add" at bounding box center [308, 112] width 22 height 16
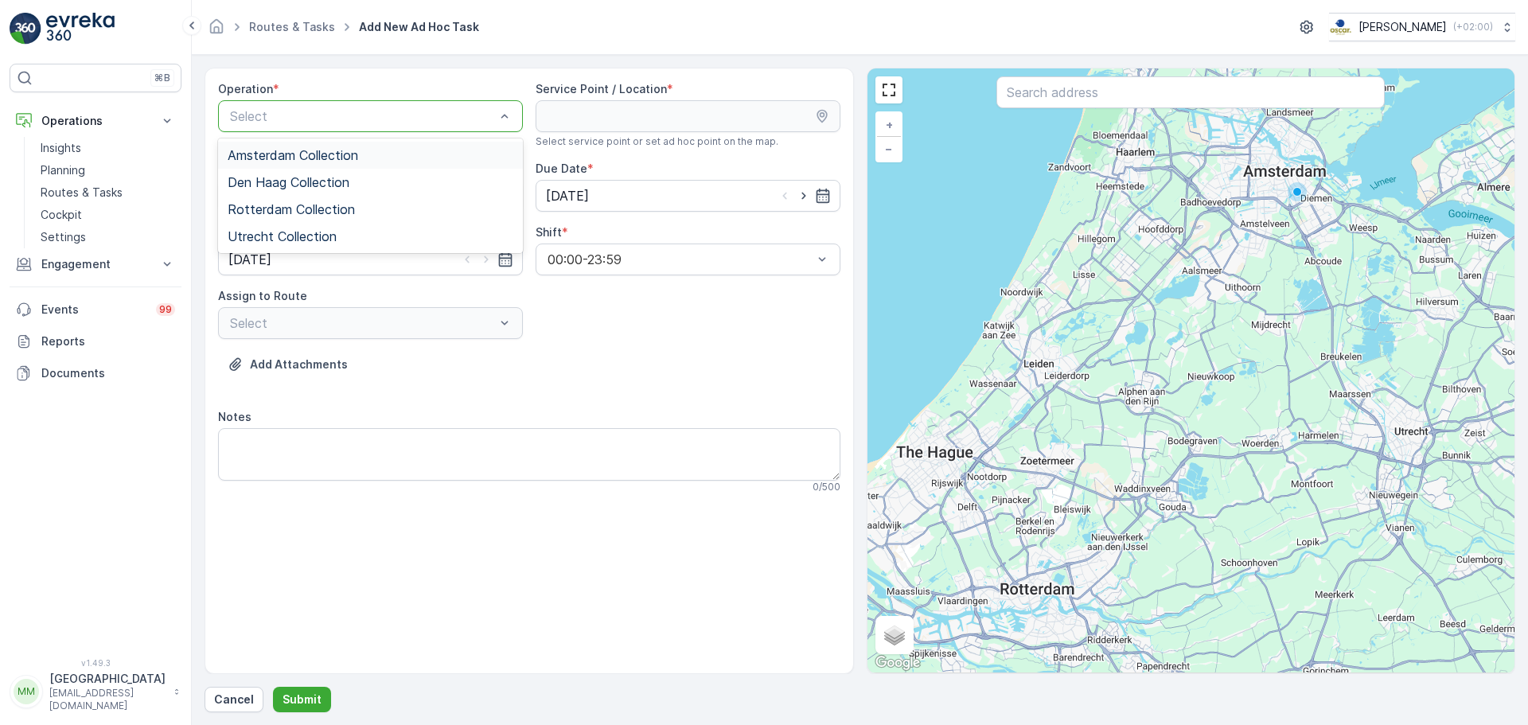
click at [395, 157] on div "Amsterdam Collection" at bounding box center [371, 155] width 286 height 14
click at [1076, 98] on input "text" at bounding box center [1190, 92] width 388 height 32
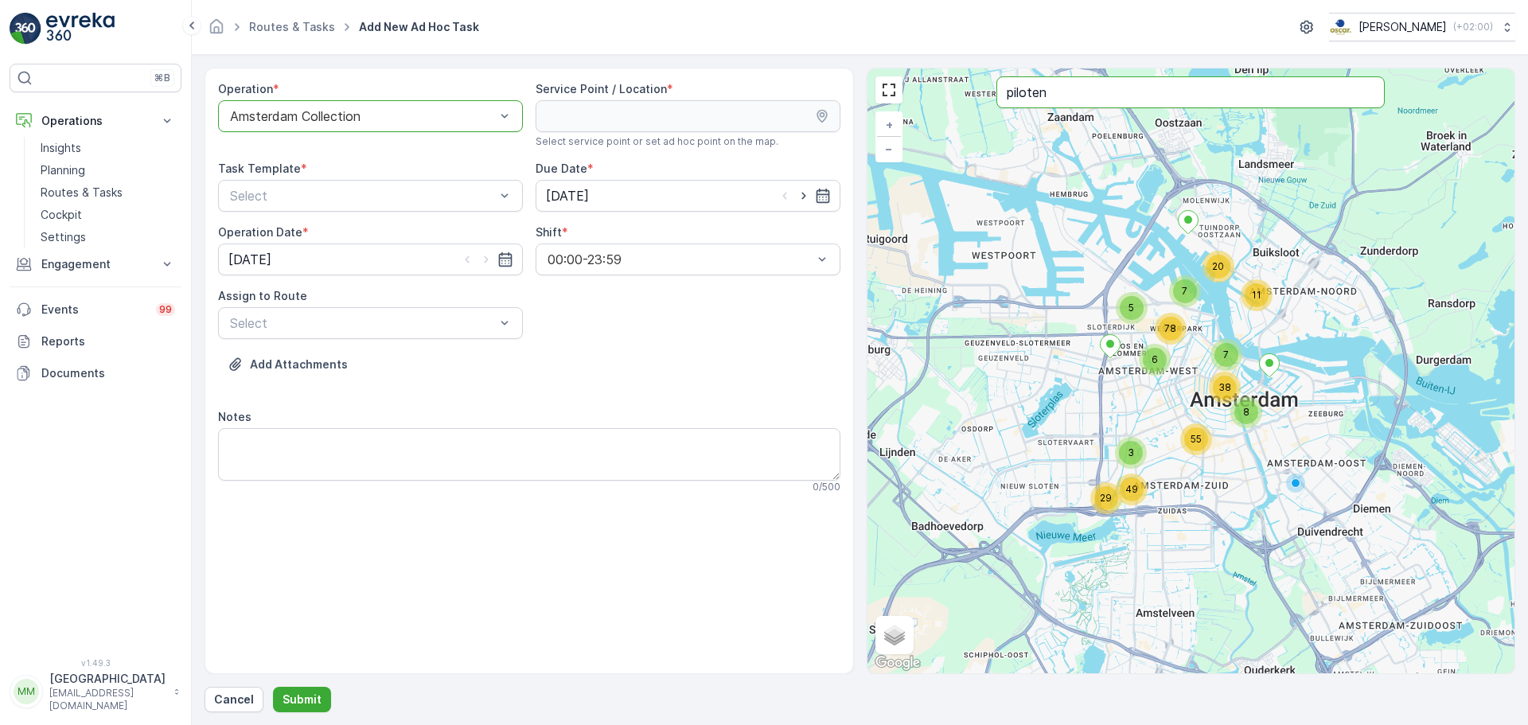
type input "piloten"
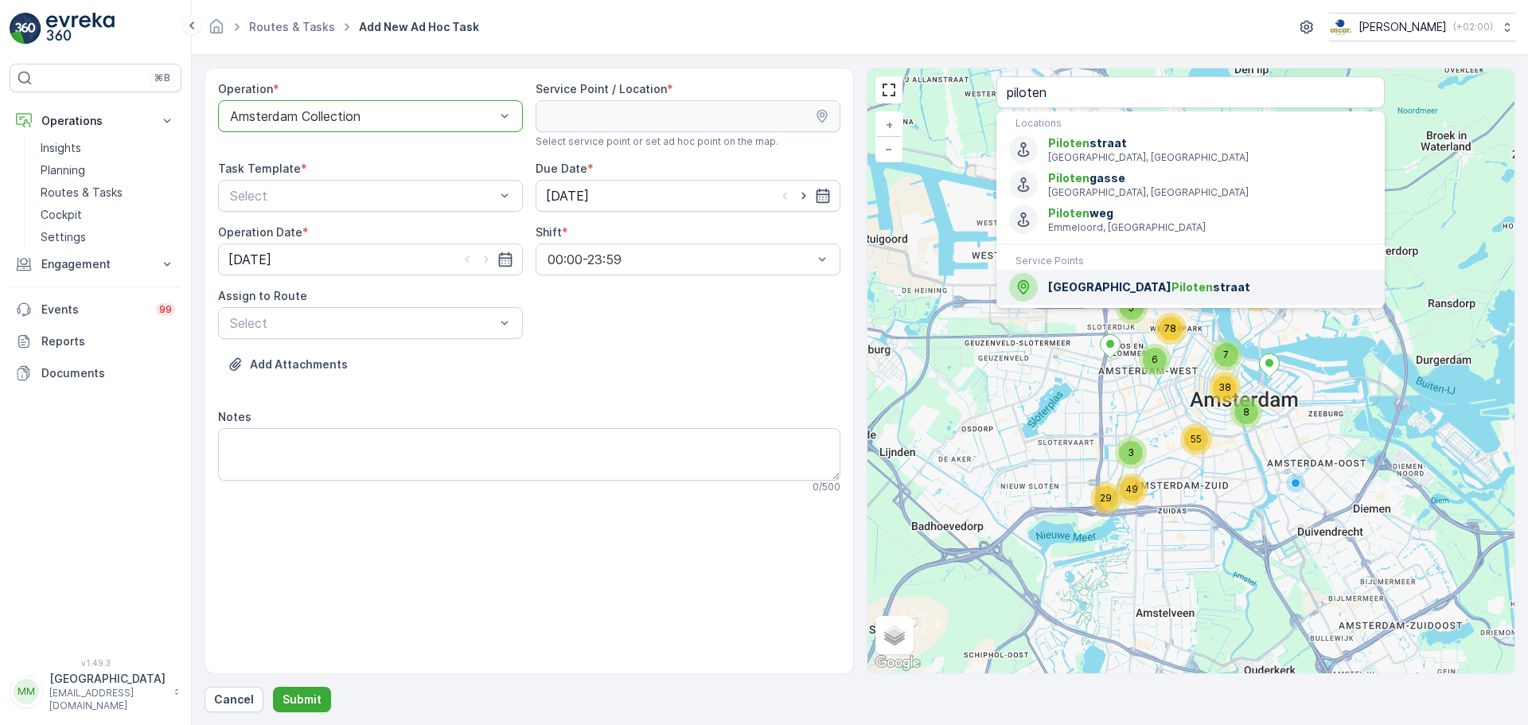
click at [1098, 286] on span "Jamestown Piloten straat" at bounding box center [1210, 287] width 324 height 16
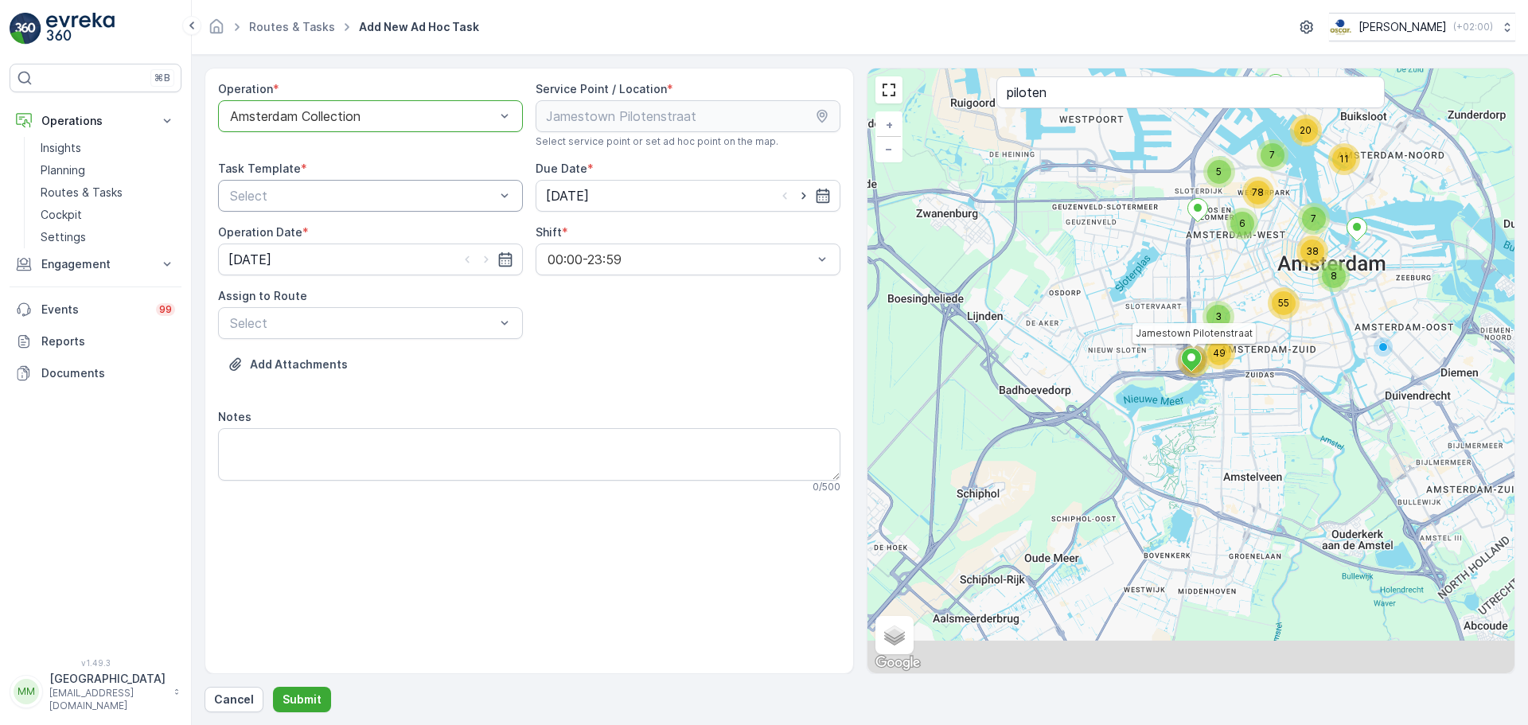
click at [372, 209] on div "Select" at bounding box center [370, 196] width 305 height 32
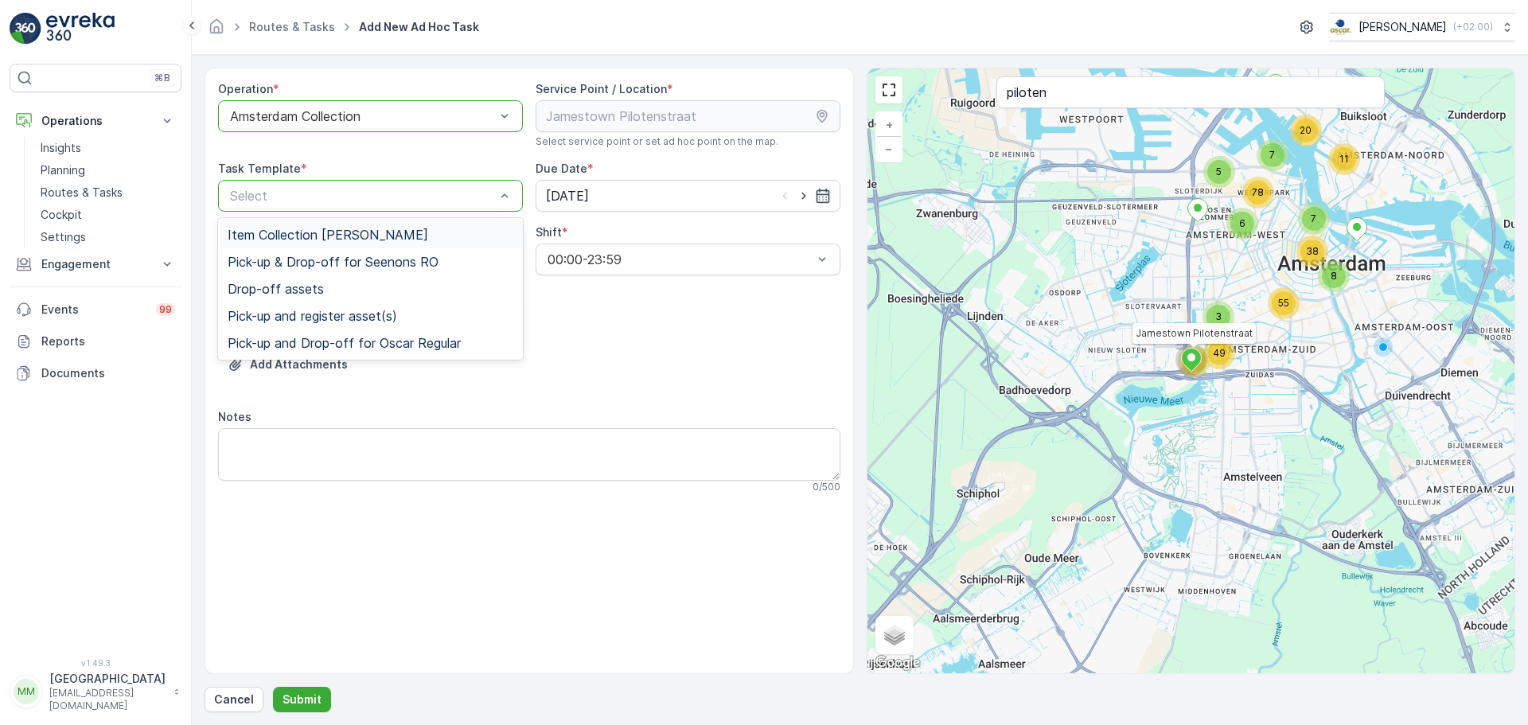
click at [333, 225] on div "Item Collection [PERSON_NAME]" at bounding box center [370, 234] width 305 height 27
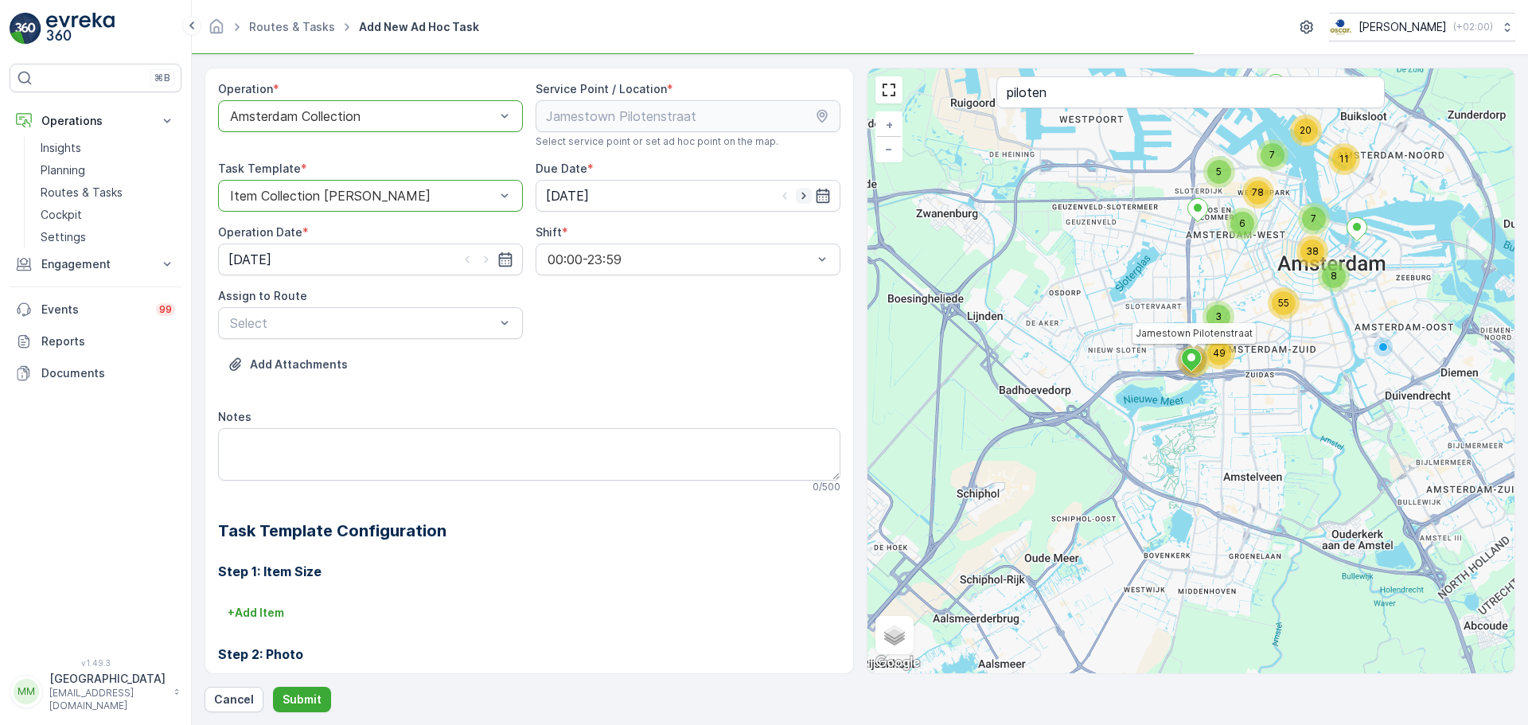
click at [801, 193] on icon "button" at bounding box center [804, 196] width 16 height 16
type input "06.09.2025"
click at [486, 253] on icon "button" at bounding box center [486, 259] width 16 height 16
type input "06.09.2025"
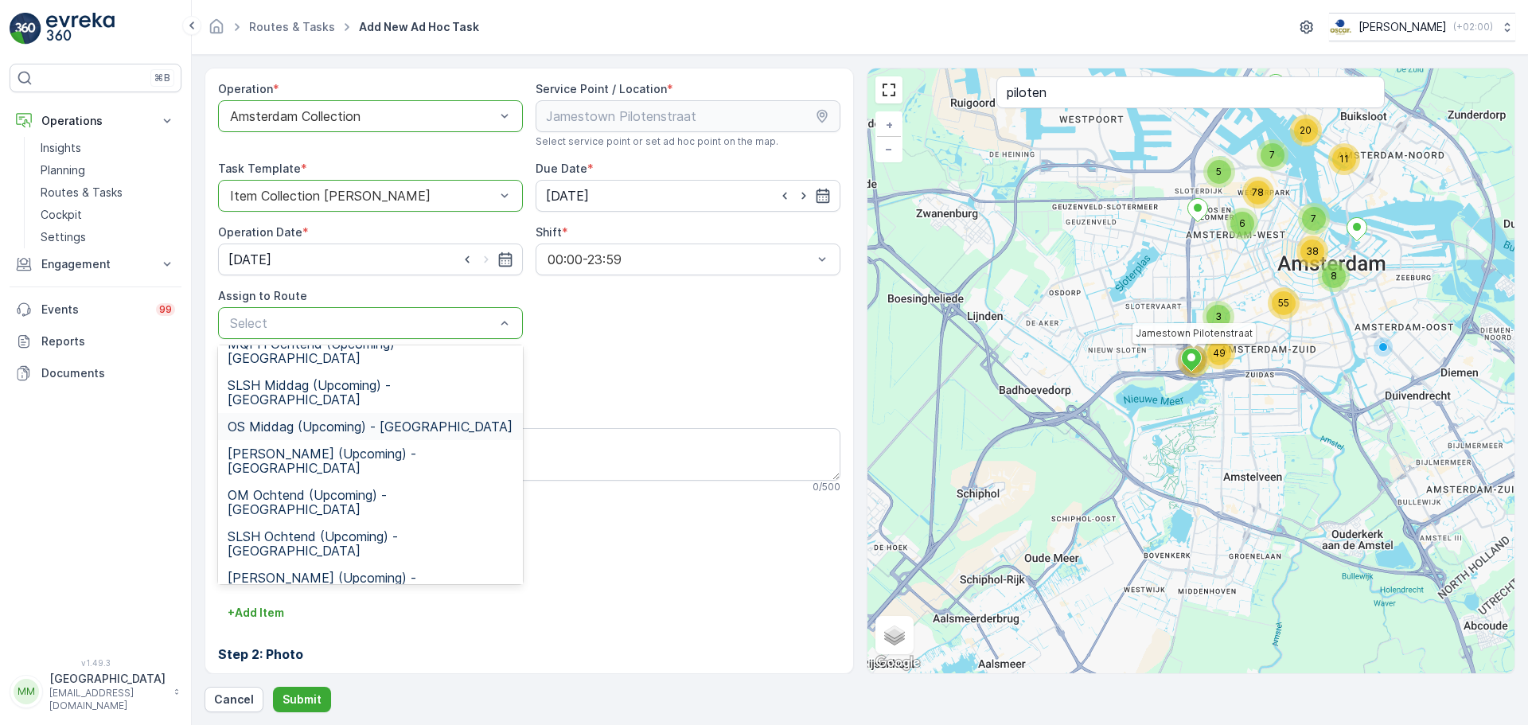
scroll to position [146, 0]
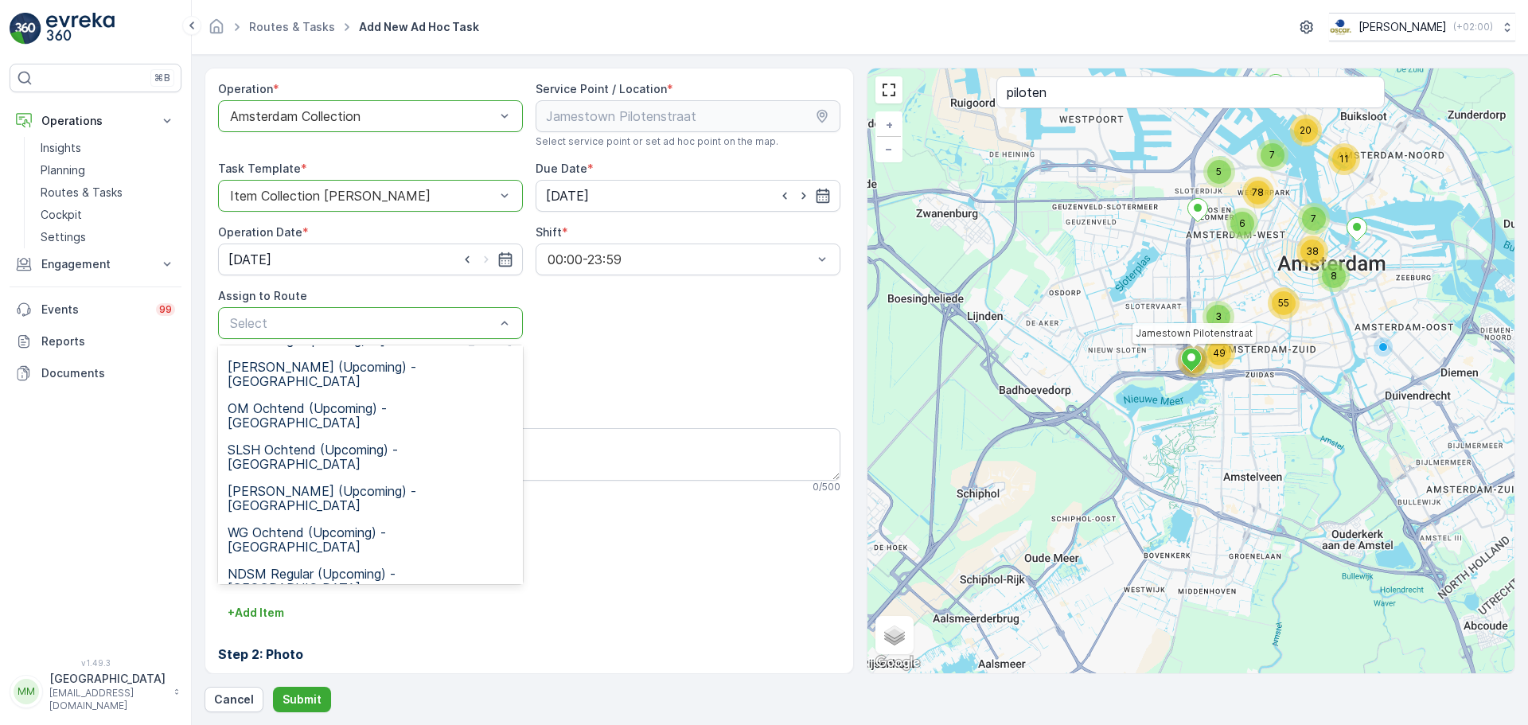
click at [281, 691] on span "CS Regular (Upcoming) - Amsterdam" at bounding box center [369, 698] width 282 height 14
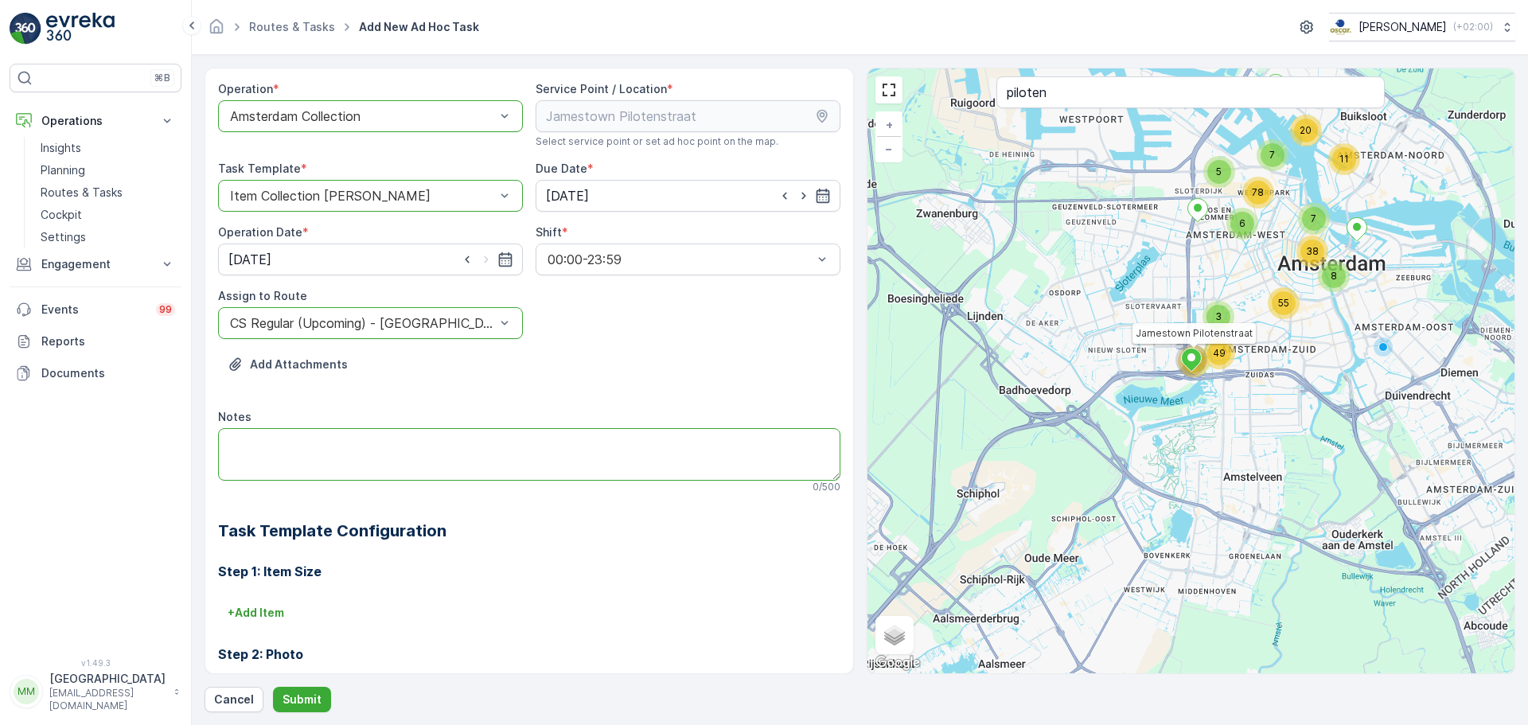
click at [339, 446] on textarea "Notes" at bounding box center [529, 454] width 622 height 53
type textarea "c"
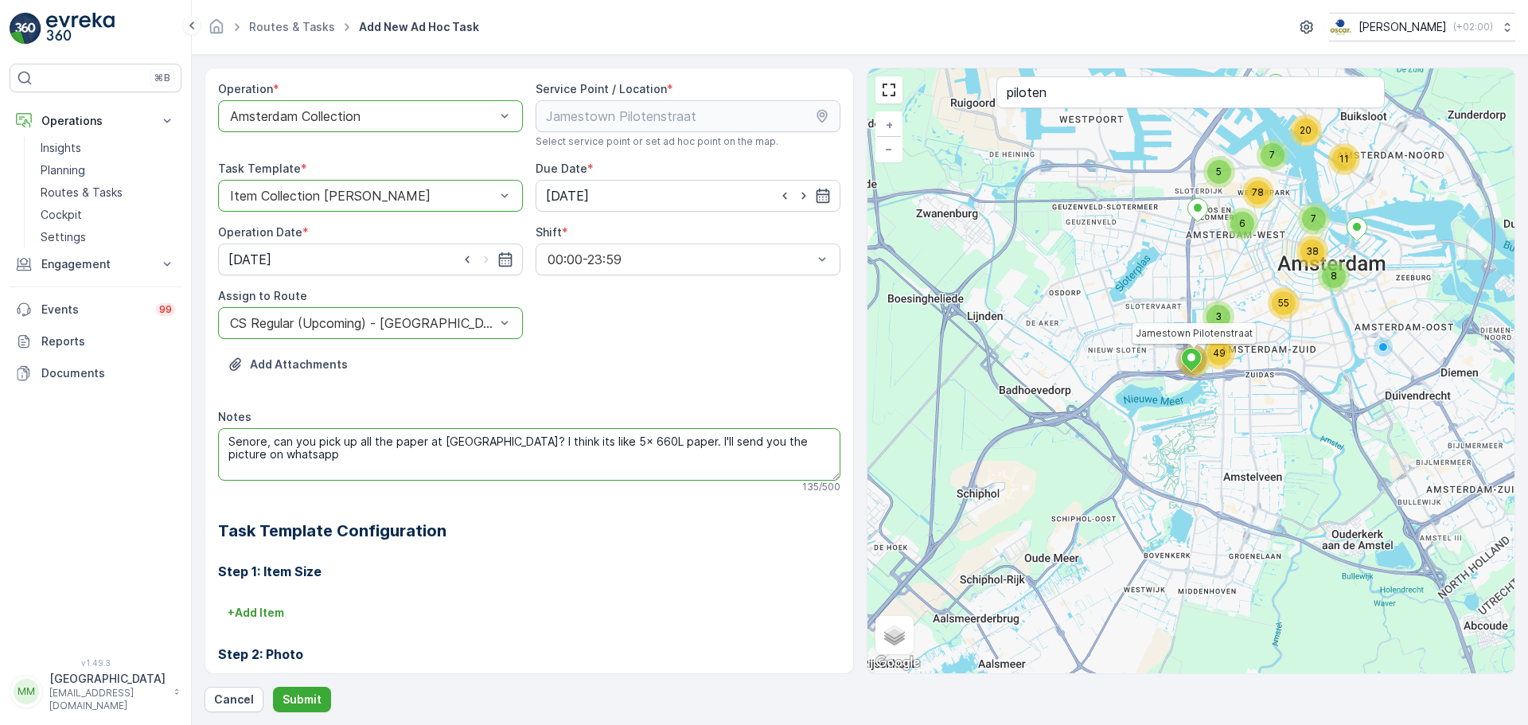
type textarea "Senore, can you pick up all the paper at pilotenstraat Jamestown? I think its l…"
click at [317, 693] on p "Submit" at bounding box center [301, 699] width 39 height 16
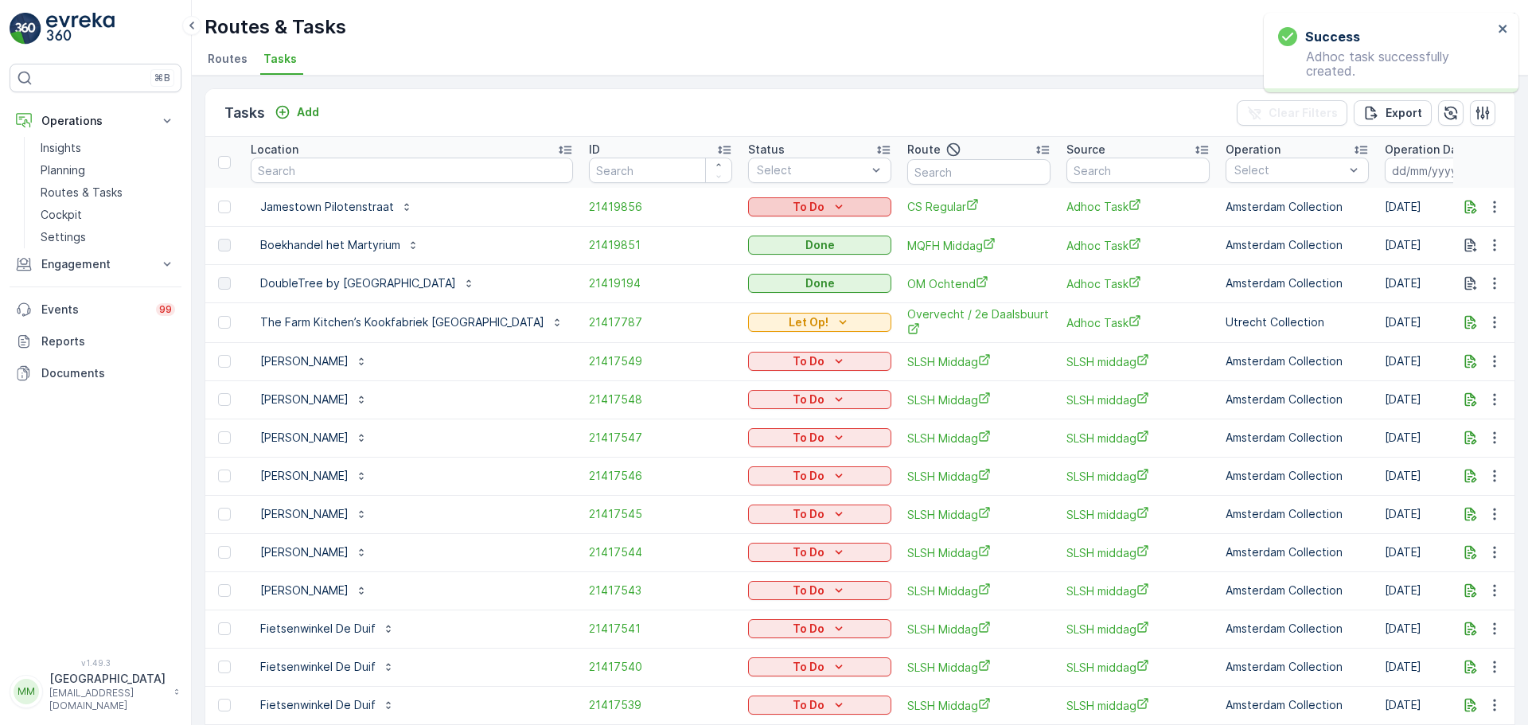
click at [870, 201] on div "To Do" at bounding box center [819, 207] width 130 height 16
click at [790, 235] on span "Let Op!" at bounding box center [786, 231] width 40 height 16
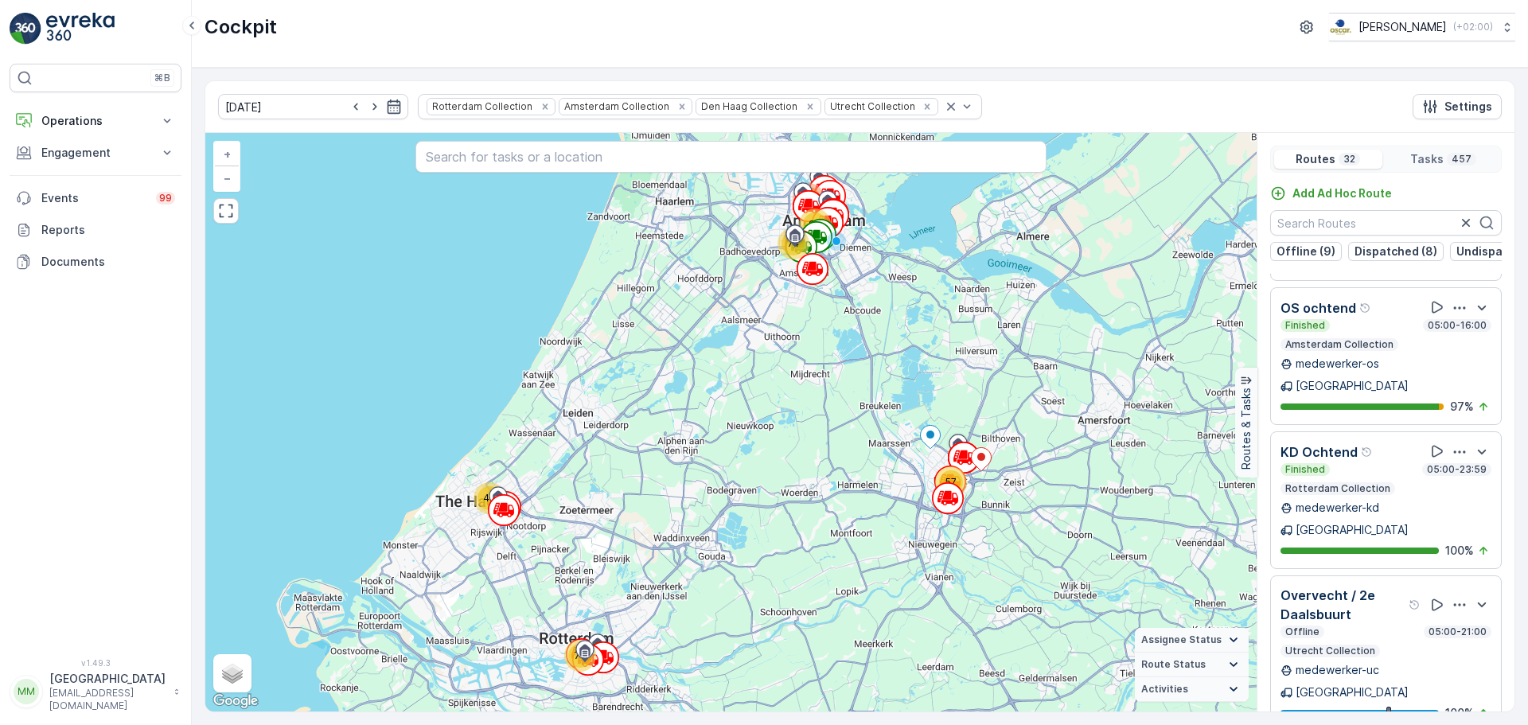
scroll to position [3342, 0]
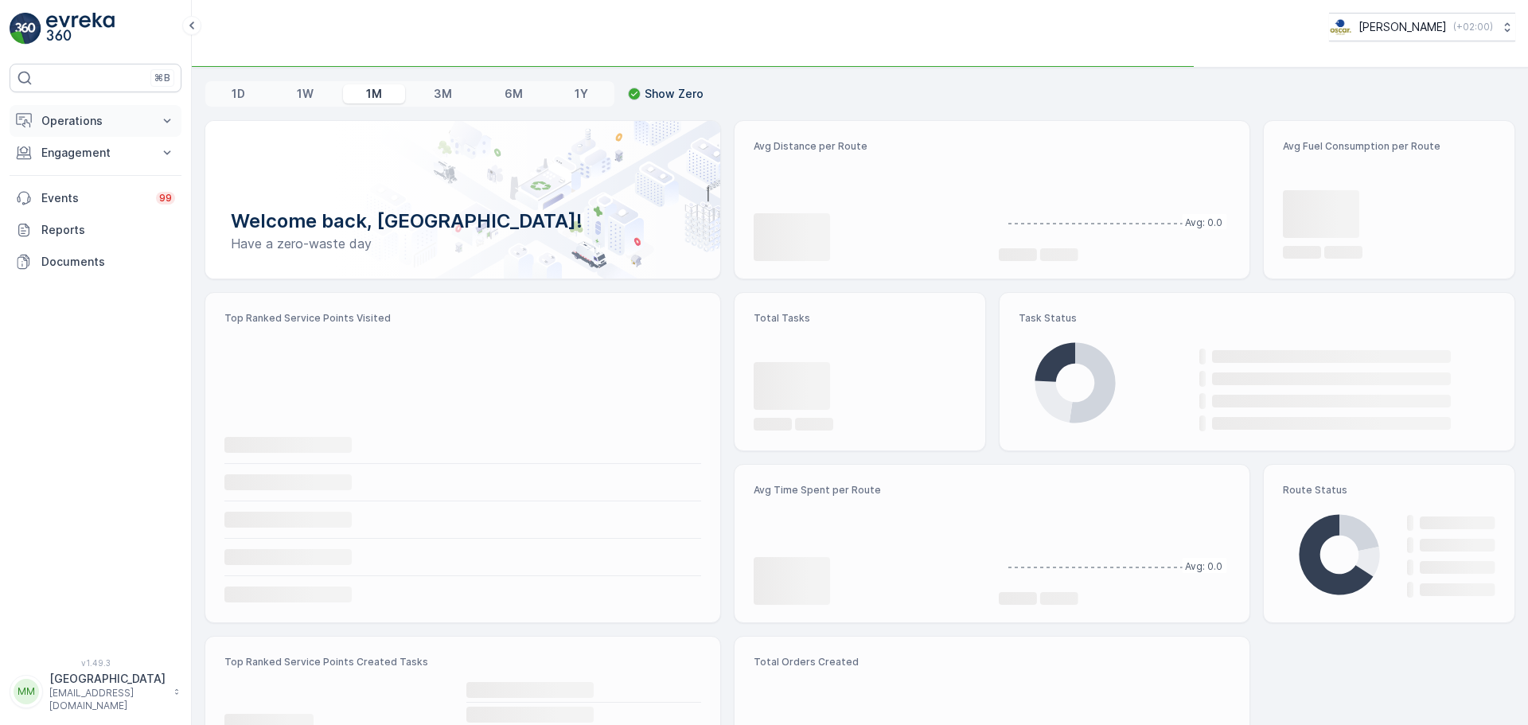
click at [76, 119] on p "Operations" at bounding box center [95, 121] width 108 height 16
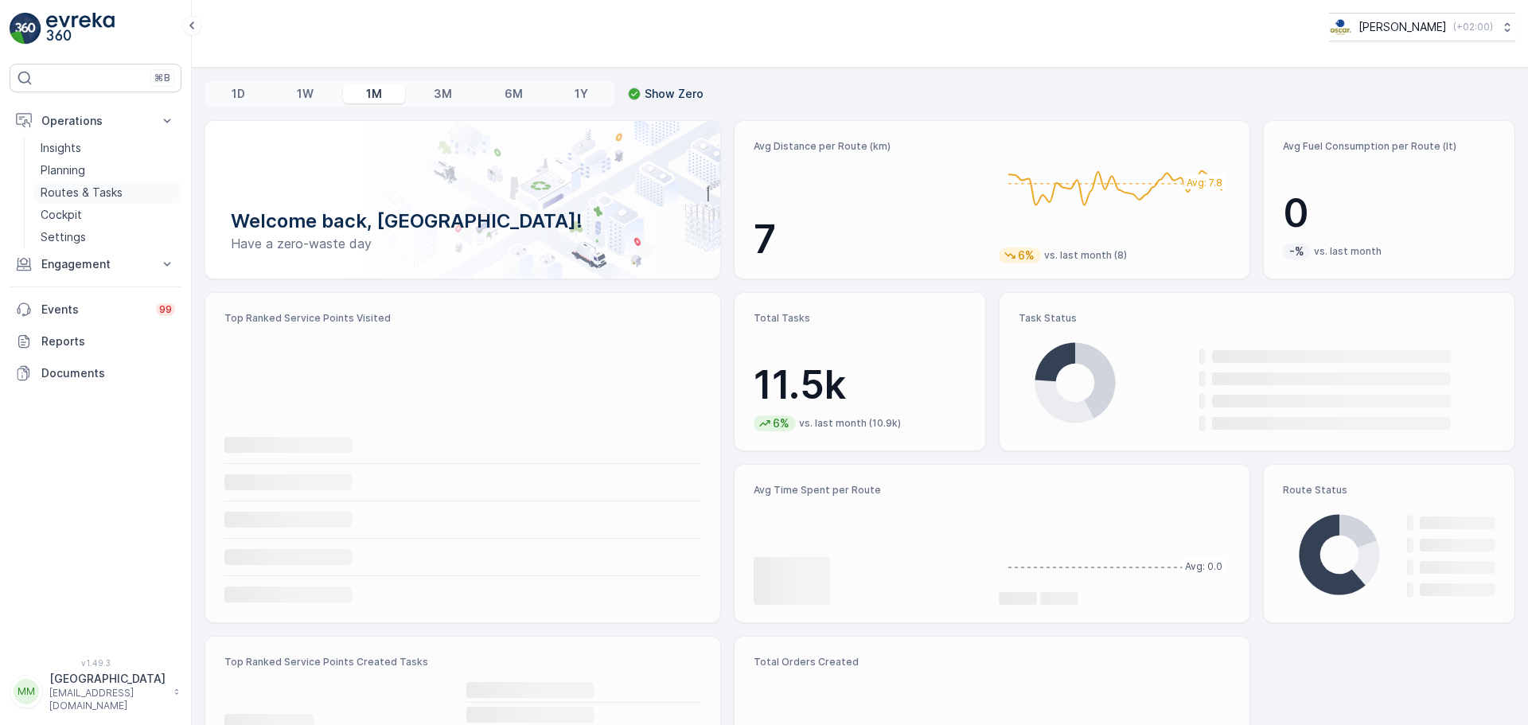
click at [72, 197] on p "Routes & Tasks" at bounding box center [82, 193] width 82 height 16
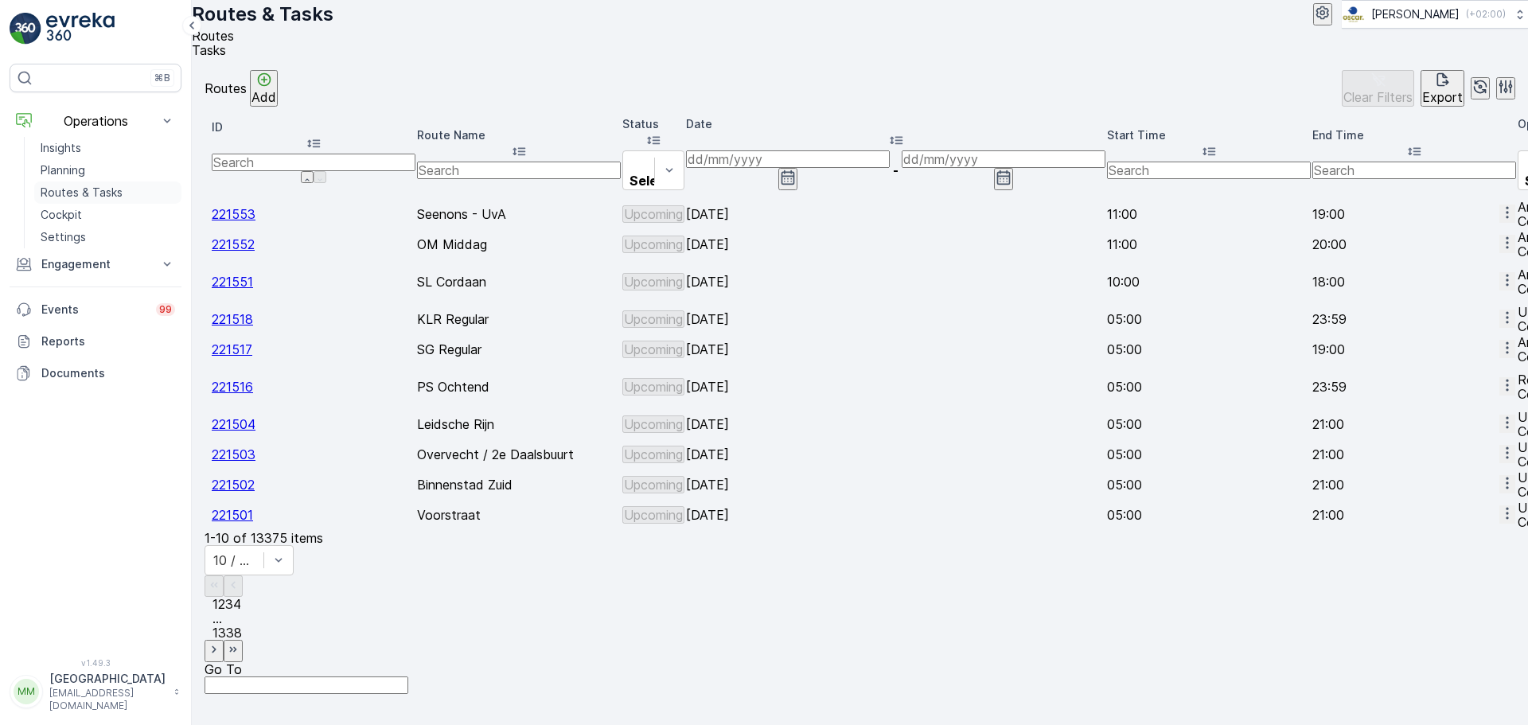
click at [88, 188] on p "Routes & Tasks" at bounding box center [82, 193] width 82 height 16
click at [226, 58] on span "Tasks" at bounding box center [209, 50] width 34 height 16
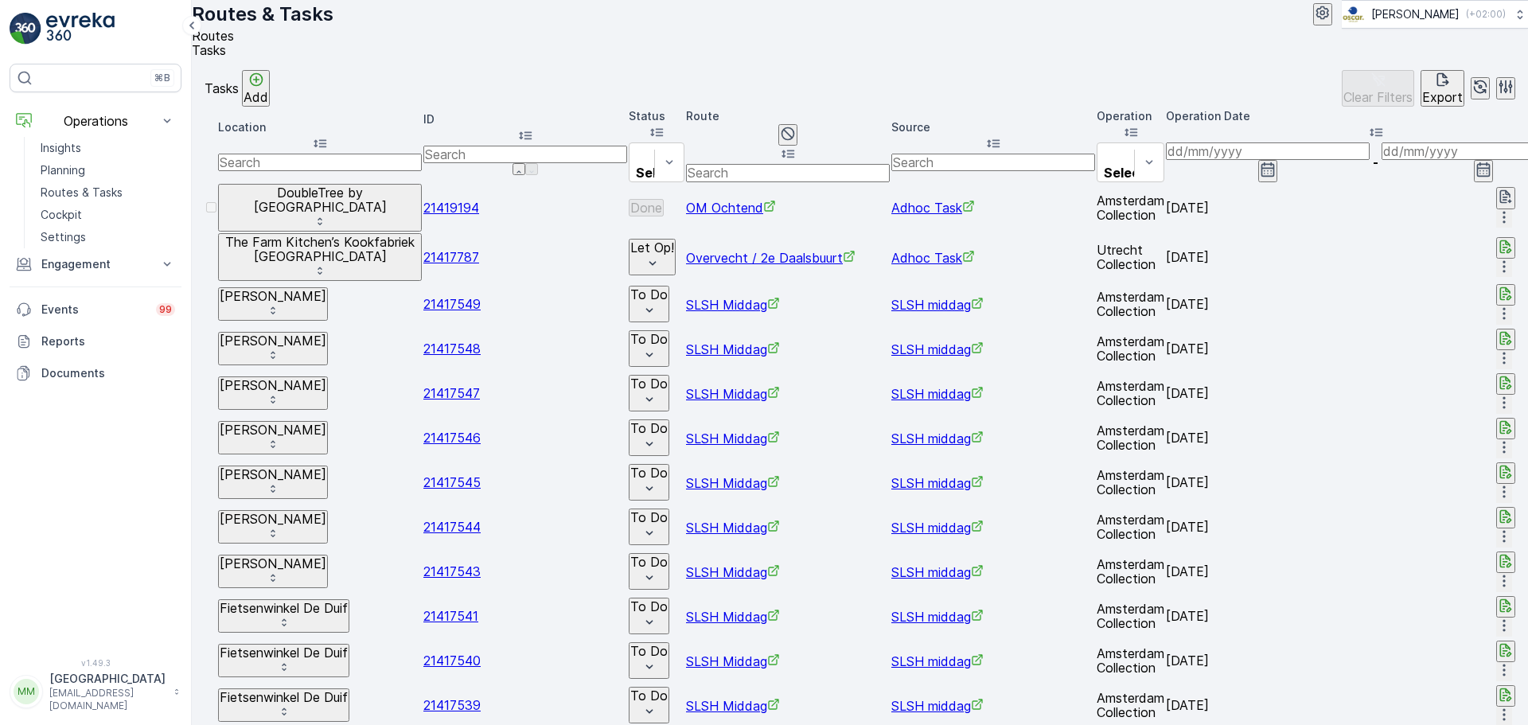
click at [321, 164] on input "text" at bounding box center [320, 163] width 204 height 18
type input "jack di"
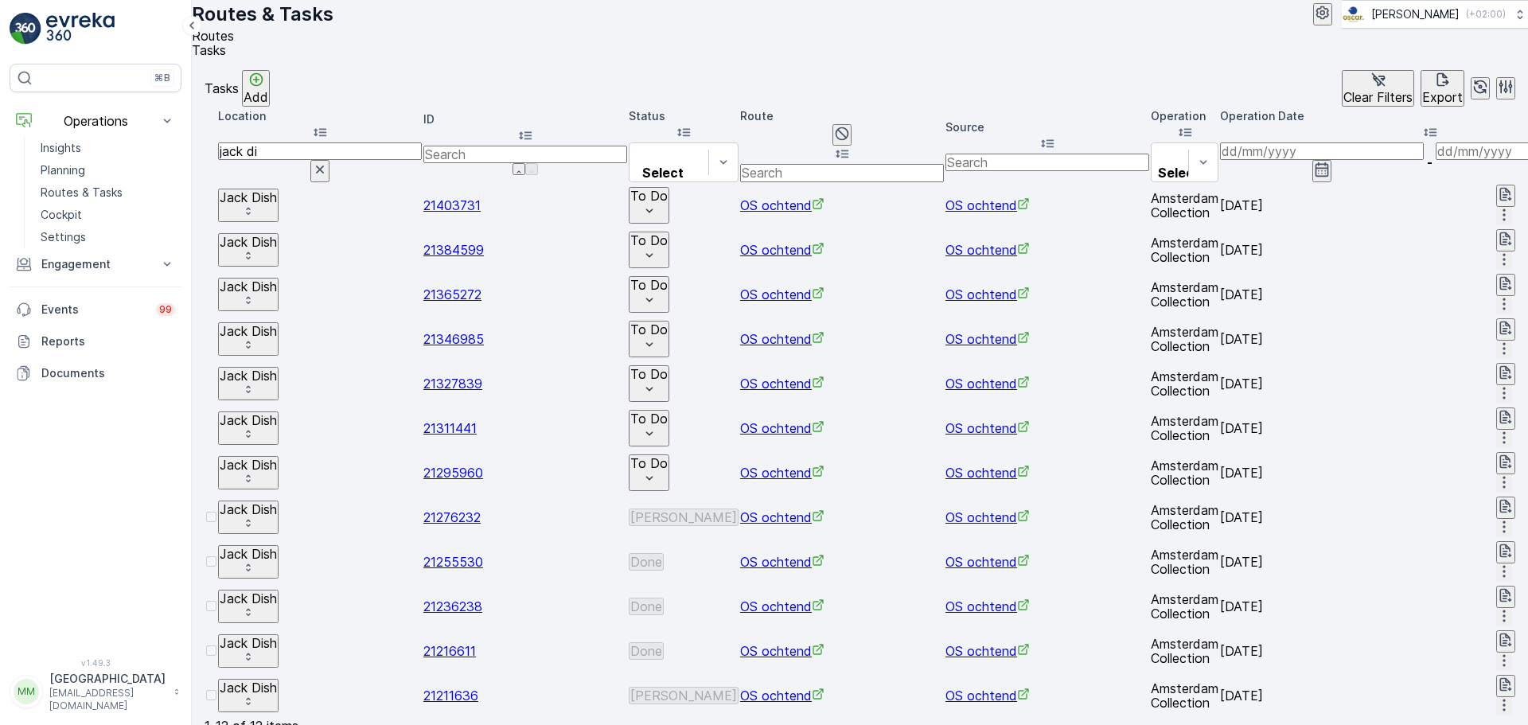
click at [1249, 160] on input at bounding box center [1322, 151] width 204 height 18
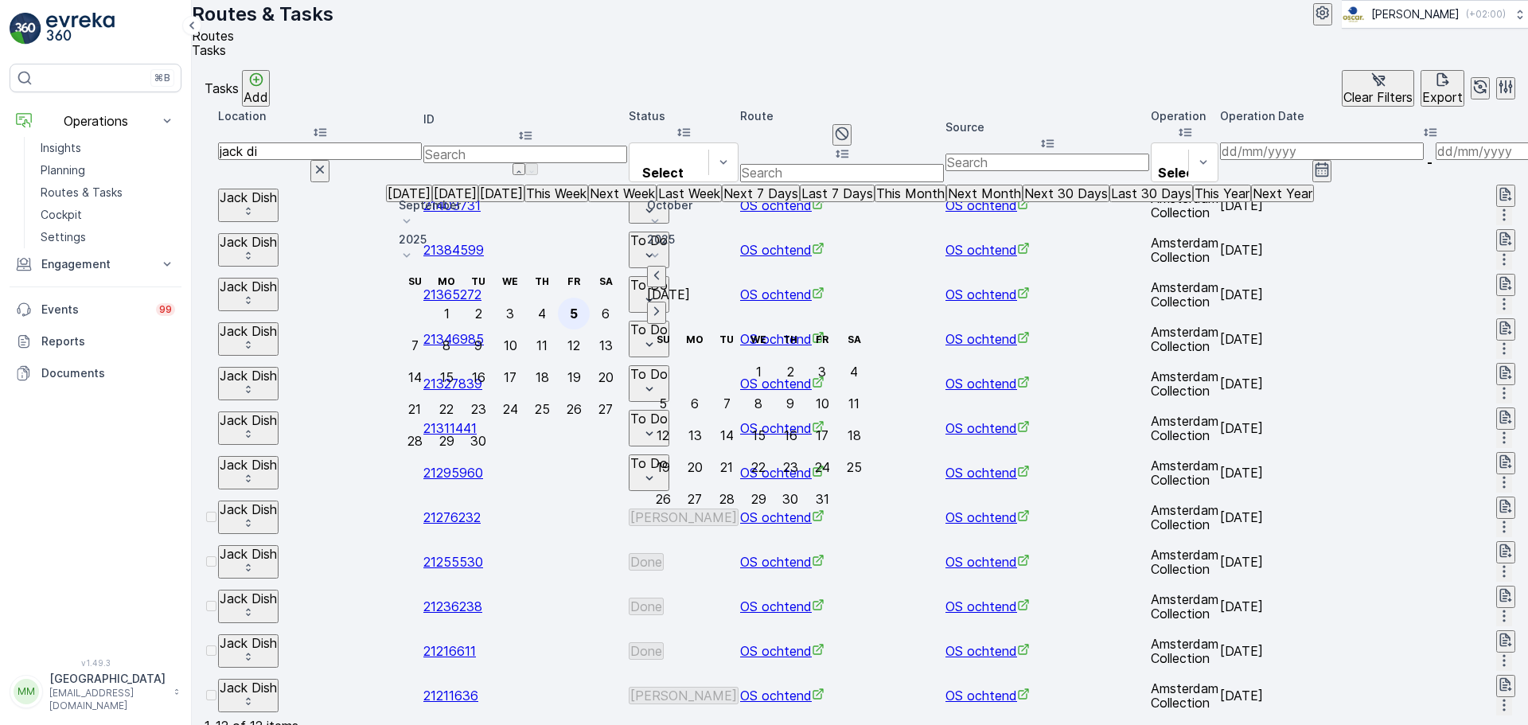
click at [578, 306] on div "5" at bounding box center [574, 313] width 8 height 14
type input "[DATE]"
click at [578, 306] on div "5" at bounding box center [574, 313] width 8 height 14
type input "[DATE]"
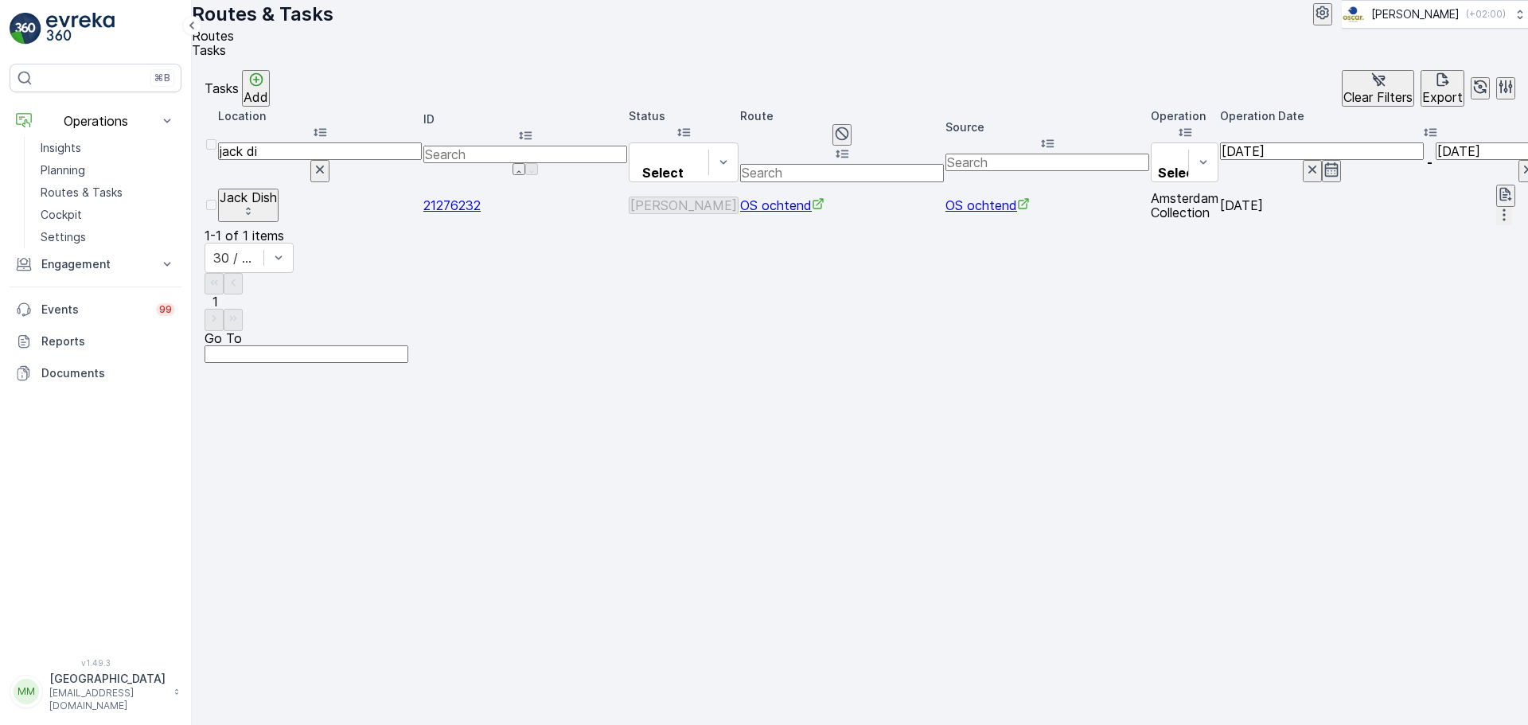
click at [436, 212] on span "21276232" at bounding box center [451, 205] width 57 height 16
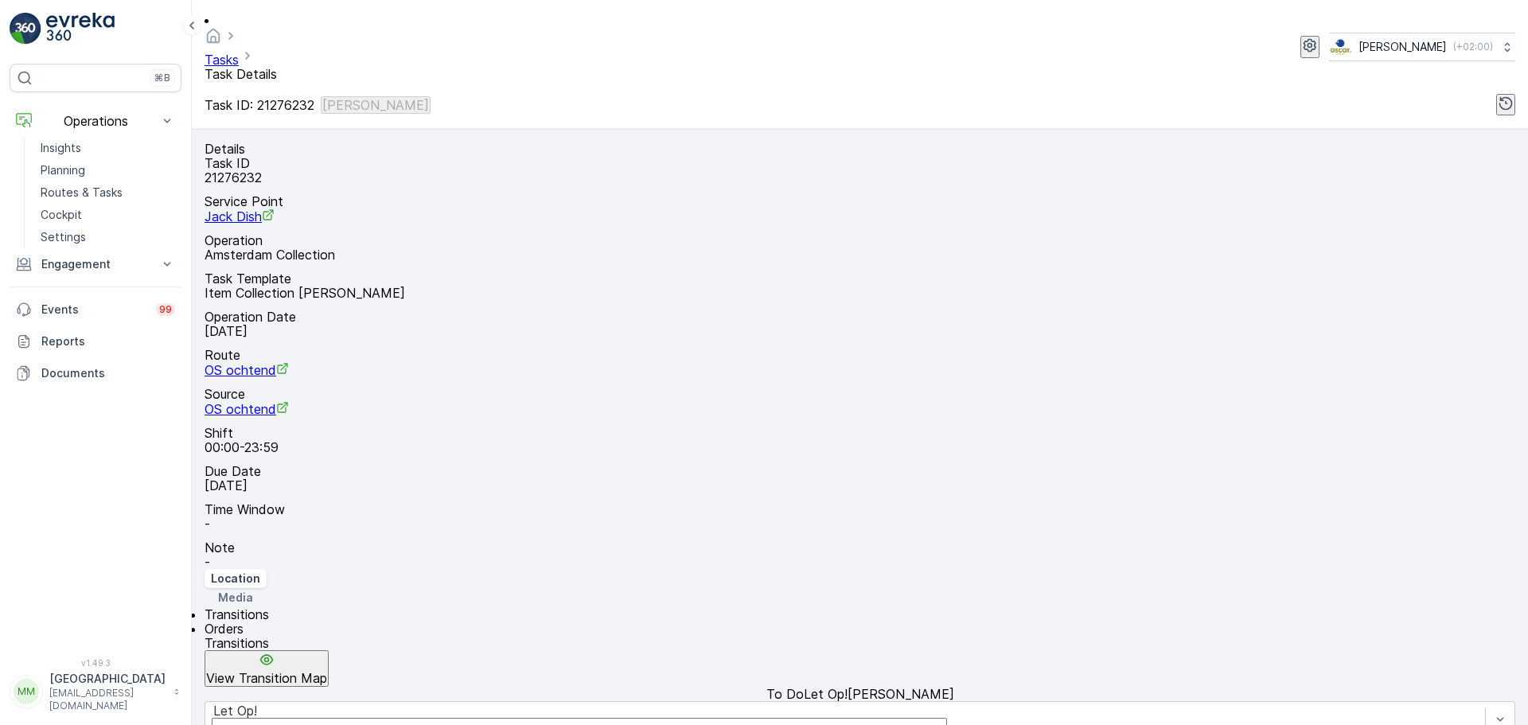
scroll to position [21, 0]
click at [453, 701] on div "Let Op!" at bounding box center [859, 719] width 1310 height 37
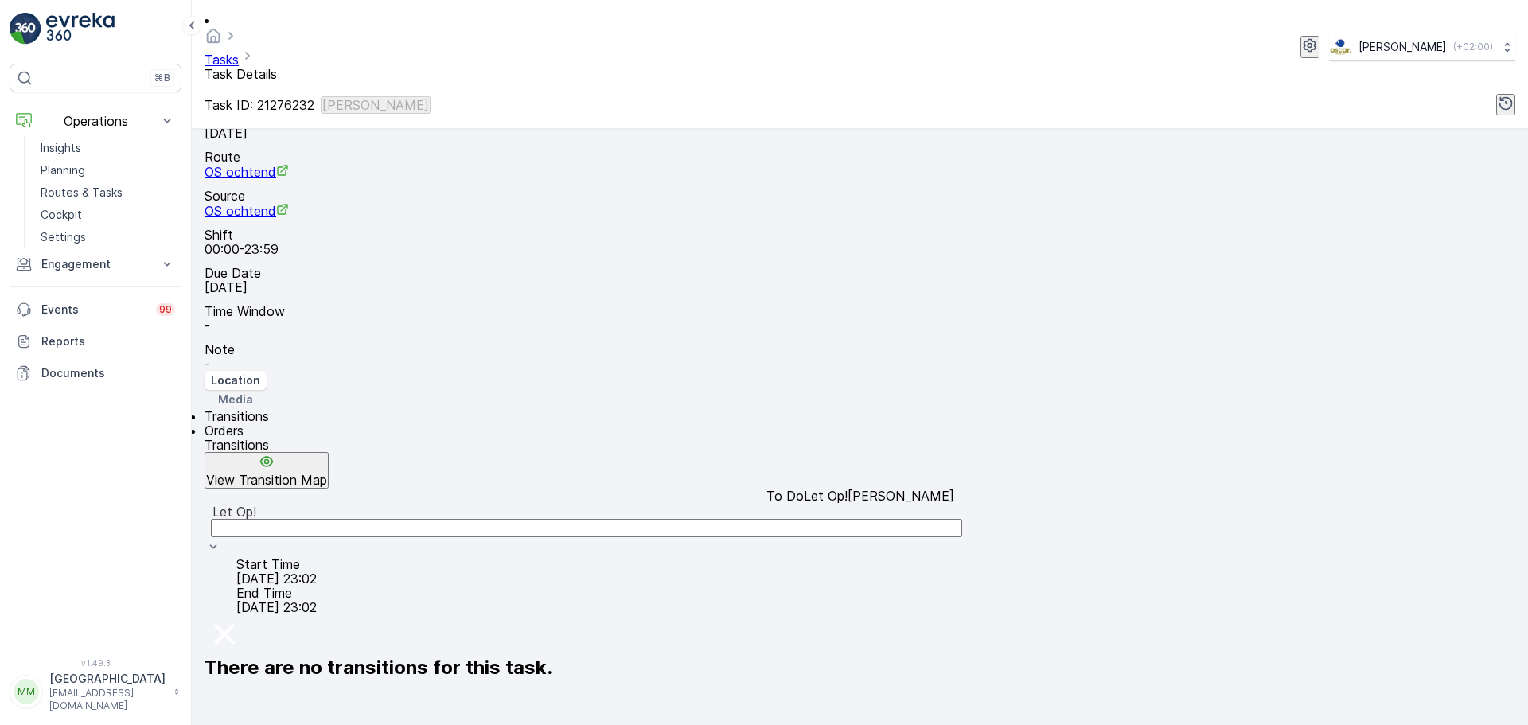
scroll to position [199, 0]
click at [455, 504] on div "Let Op!" at bounding box center [859, 511] width 1294 height 14
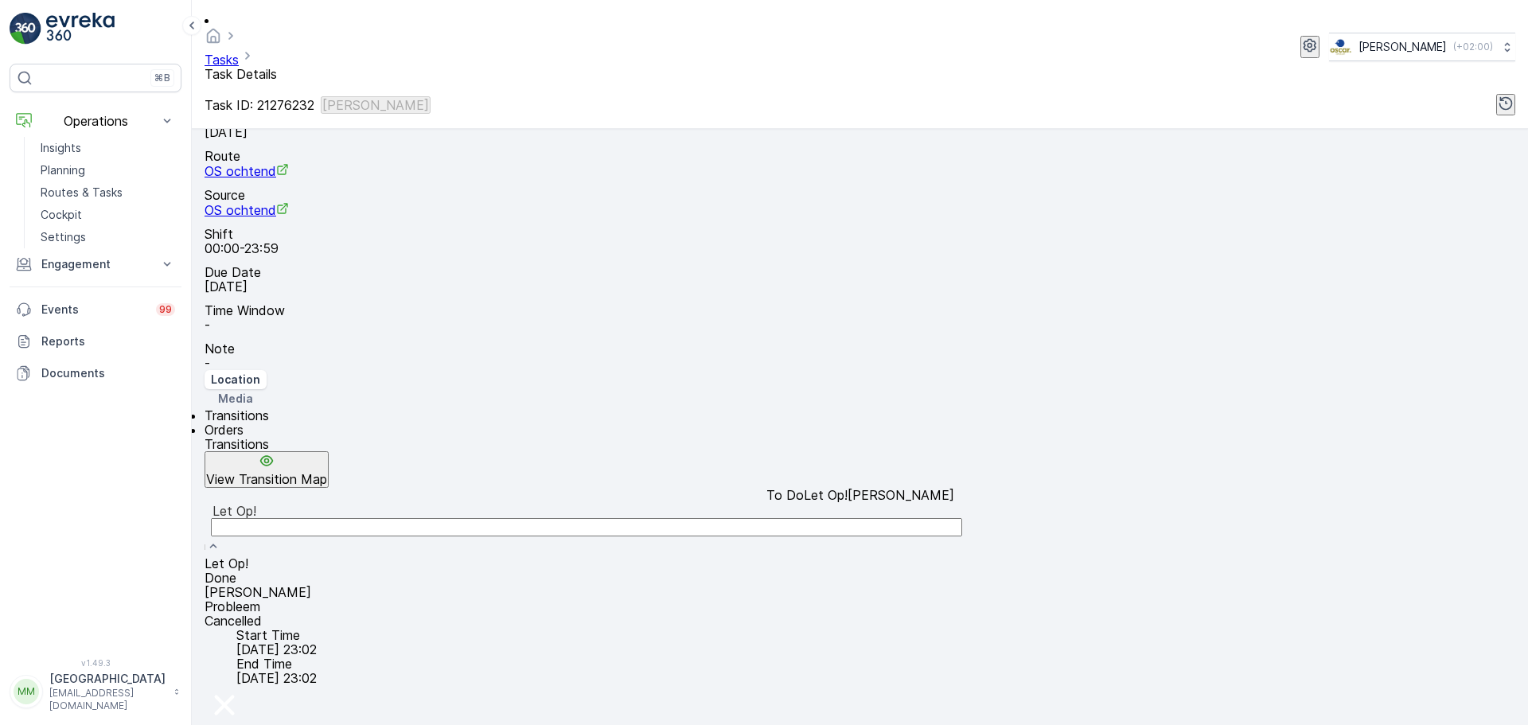
click at [346, 570] on div "Done" at bounding box center [859, 577] width 1310 height 14
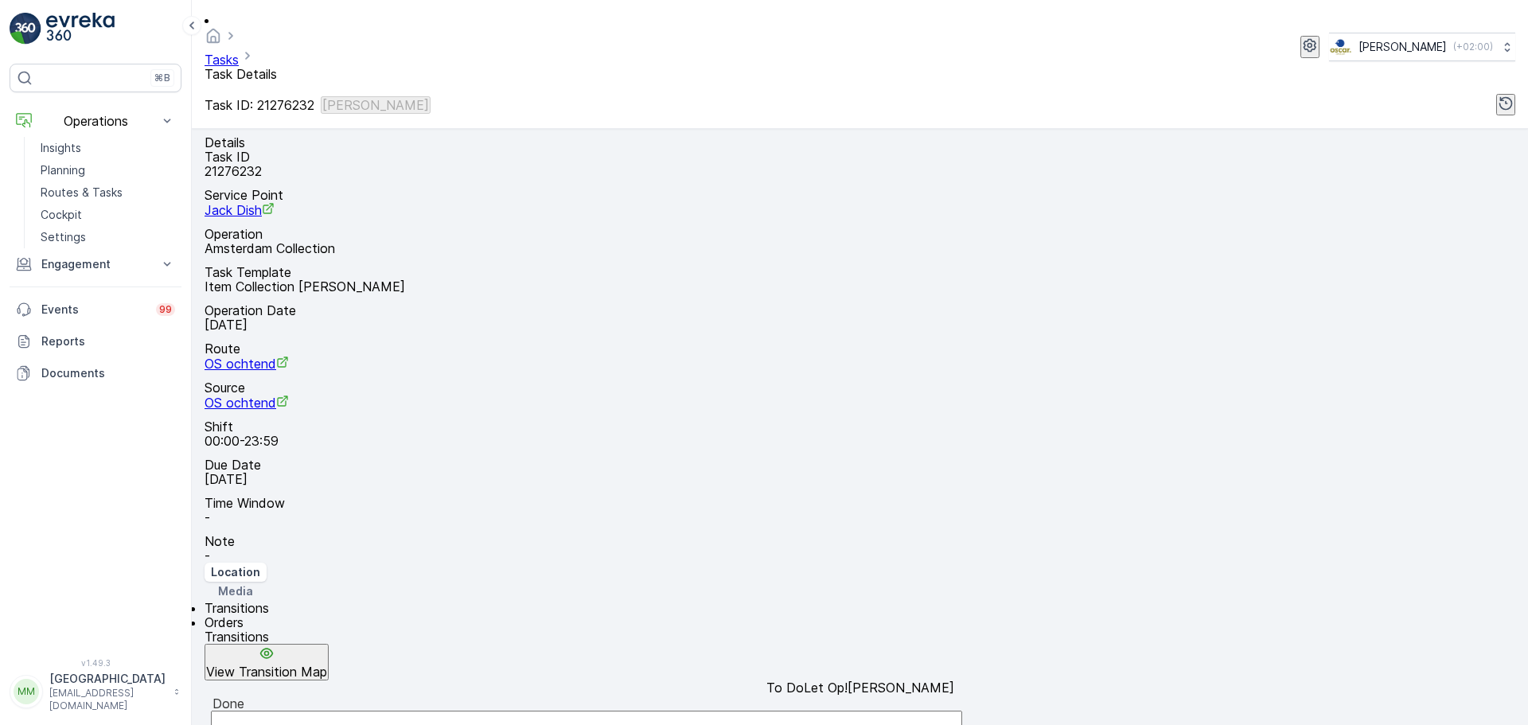
scroll to position [0, 0]
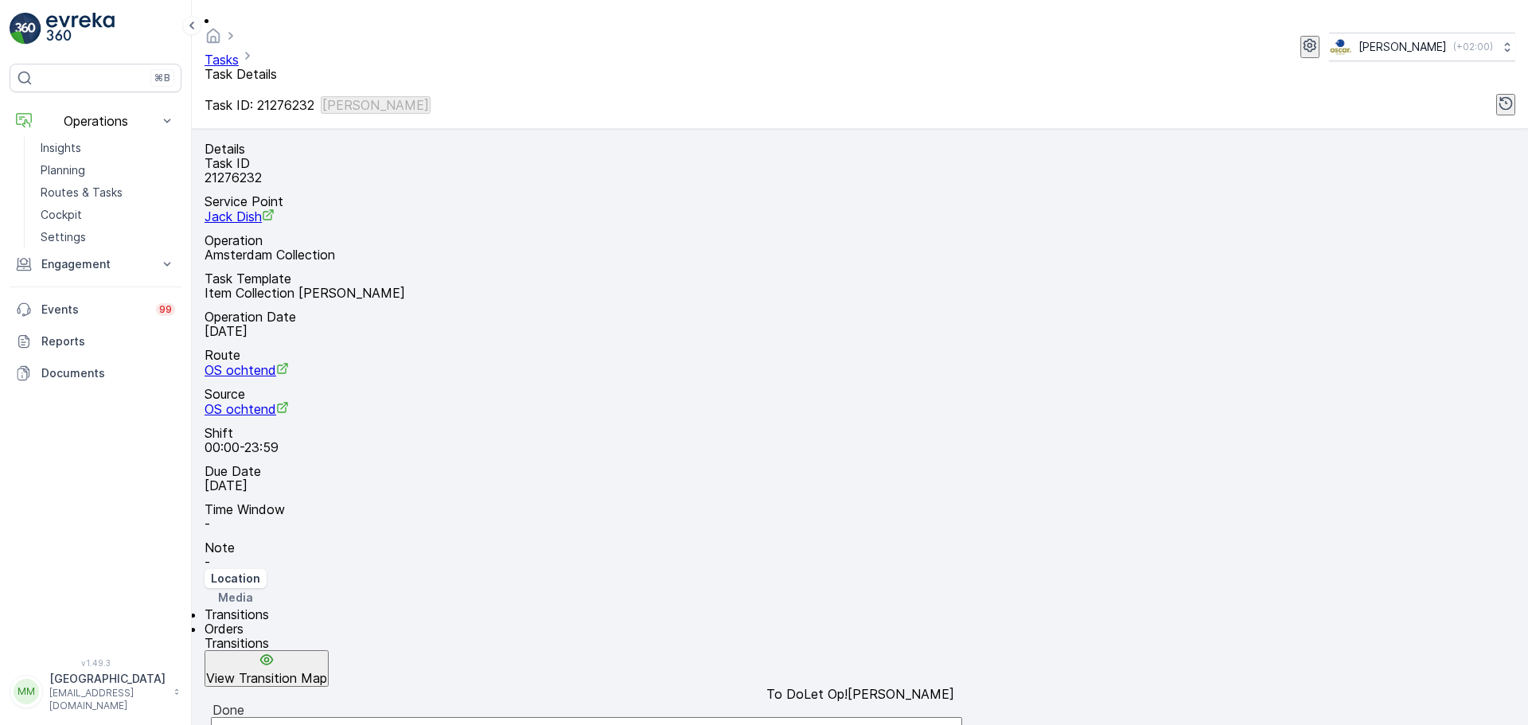
click at [374, 701] on div "Done" at bounding box center [859, 727] width 1310 height 53
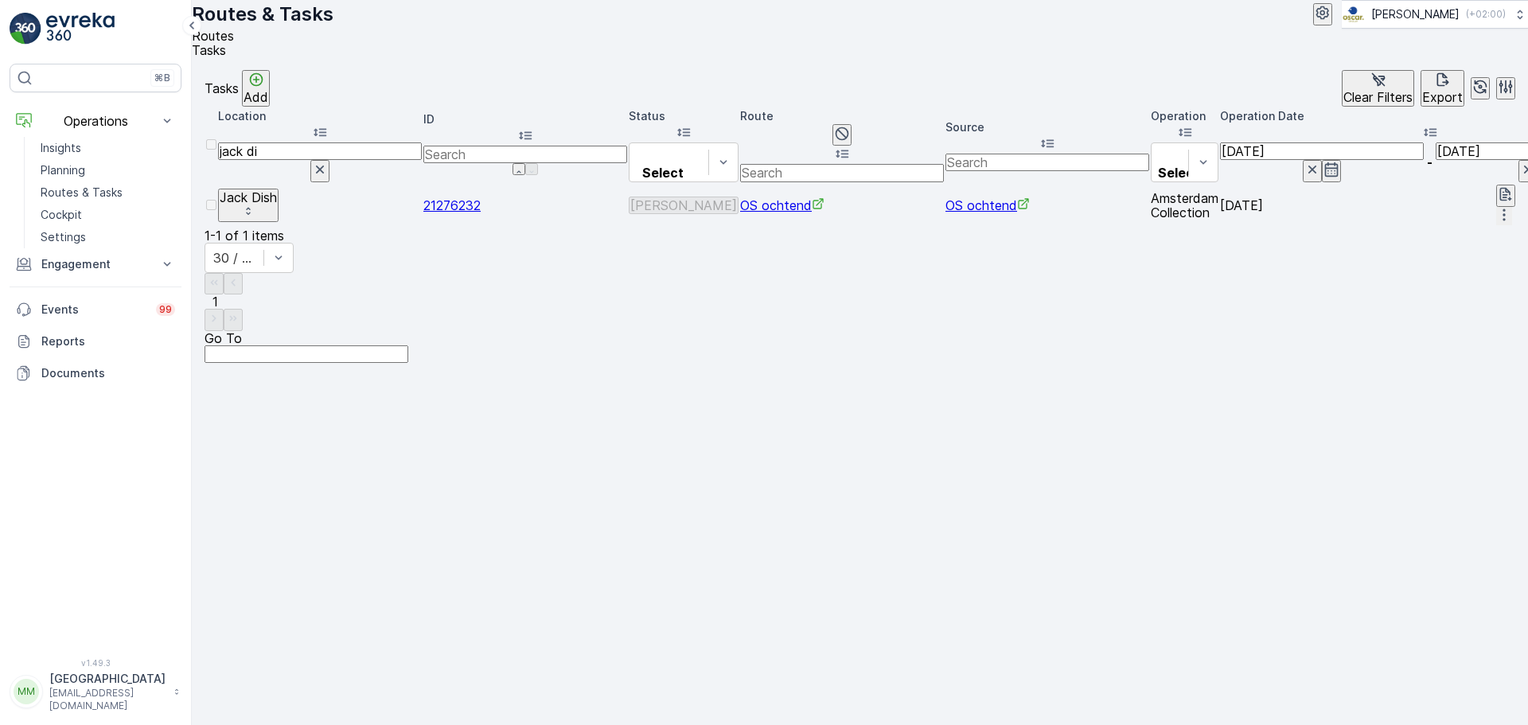
click at [1304, 172] on icon "button" at bounding box center [1312, 170] width 16 height 16
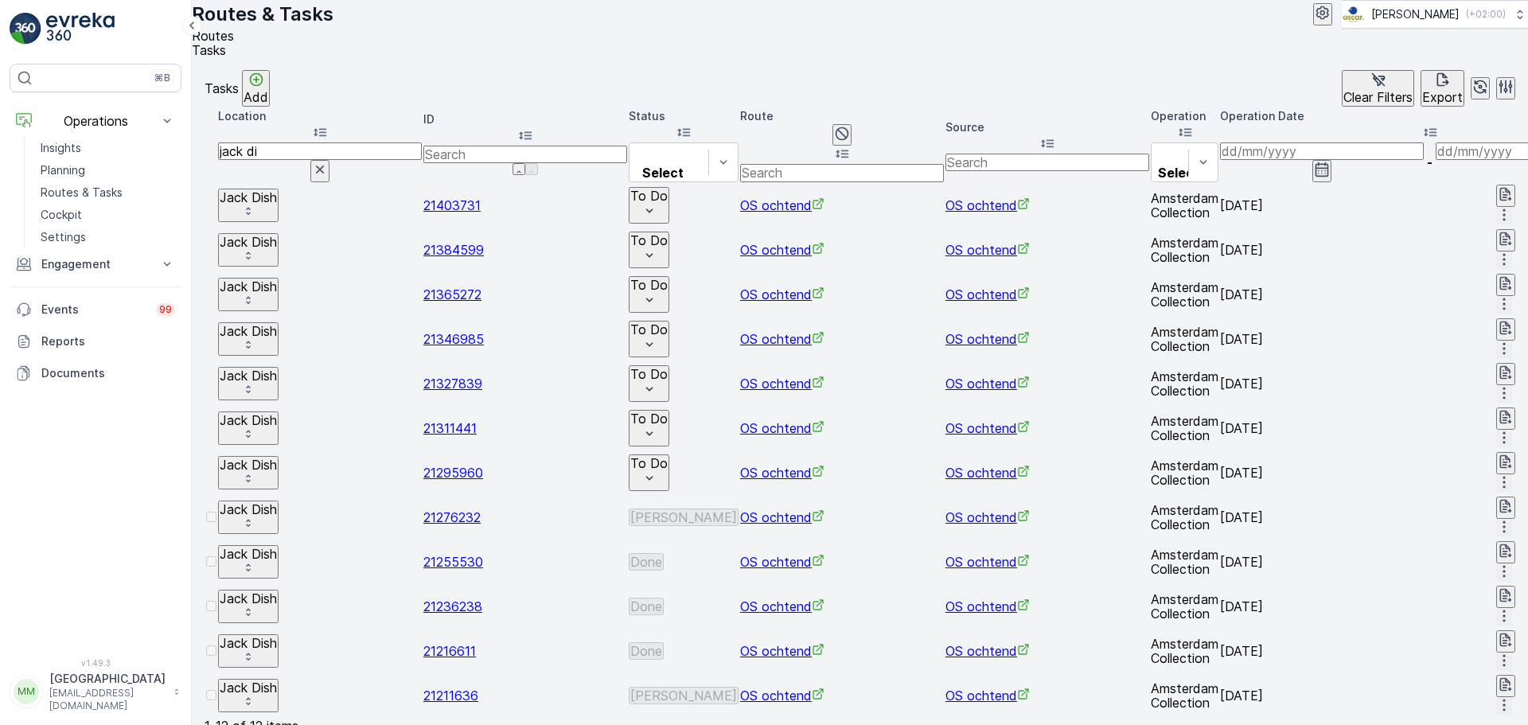
click at [453, 465] on span "21295960" at bounding box center [453, 473] width 60 height 16
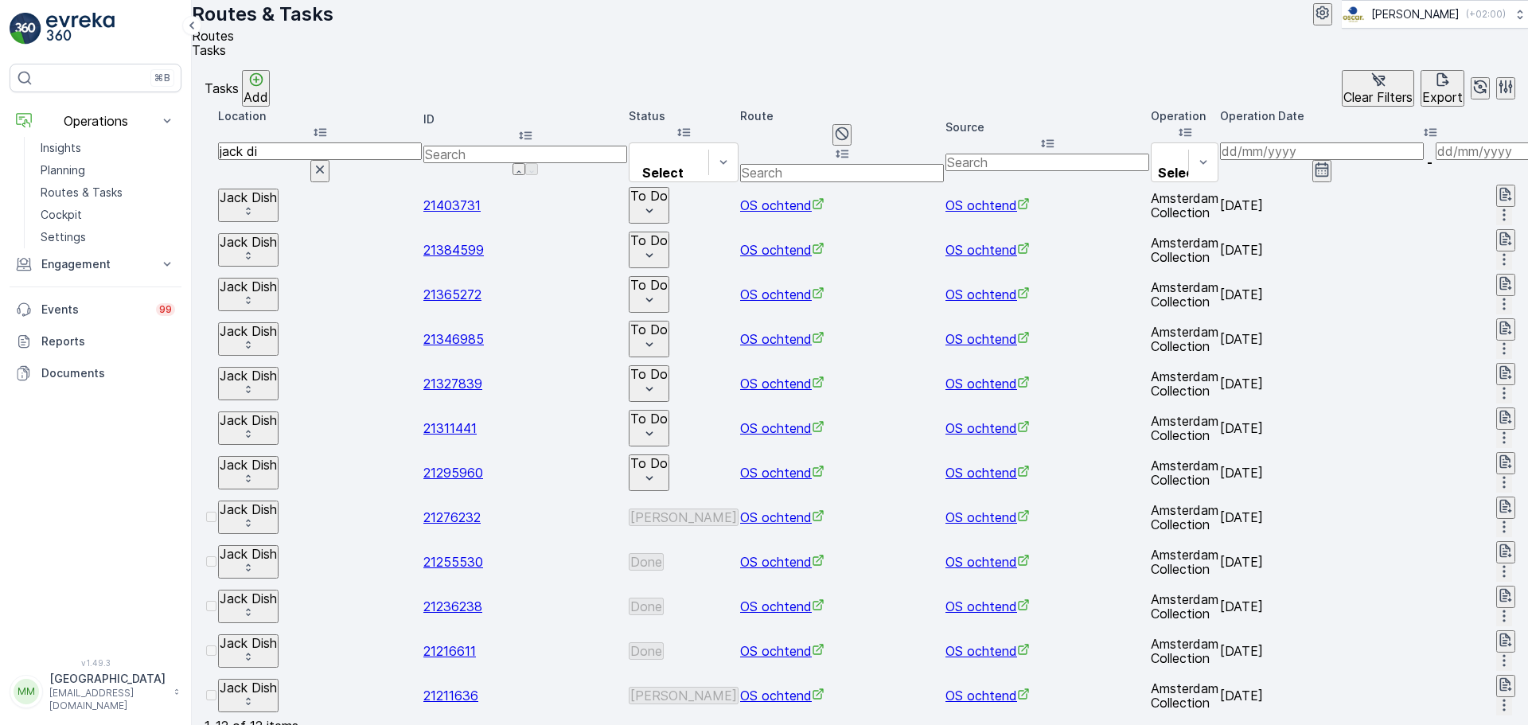
click at [450, 496] on td "21276232" at bounding box center [525, 517] width 204 height 43
click at [442, 509] on span "21276232" at bounding box center [451, 517] width 57 height 16
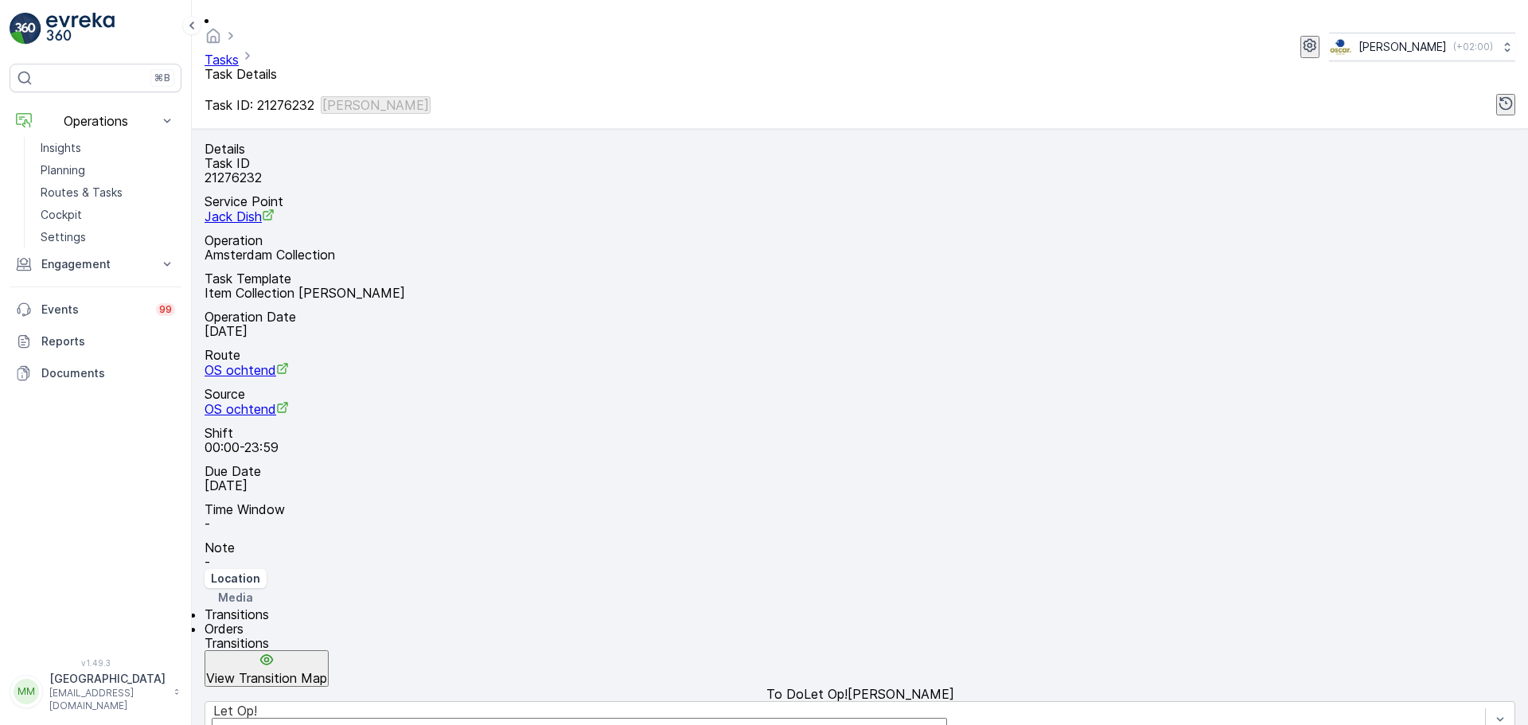
click at [47, 39] on img at bounding box center [80, 29] width 68 height 32
click at [442, 701] on div "Let Op!" at bounding box center [859, 719] width 1310 height 37
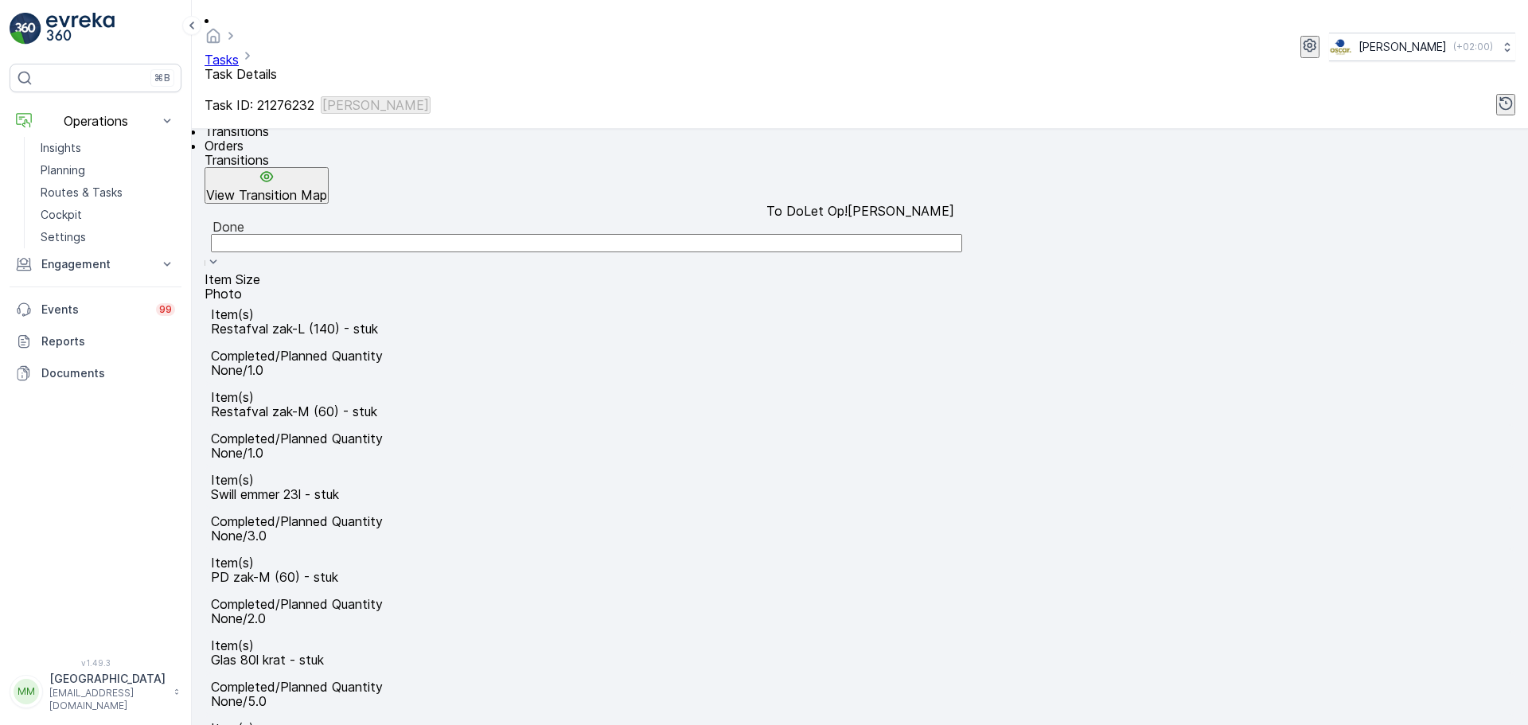
scroll to position [498, 0]
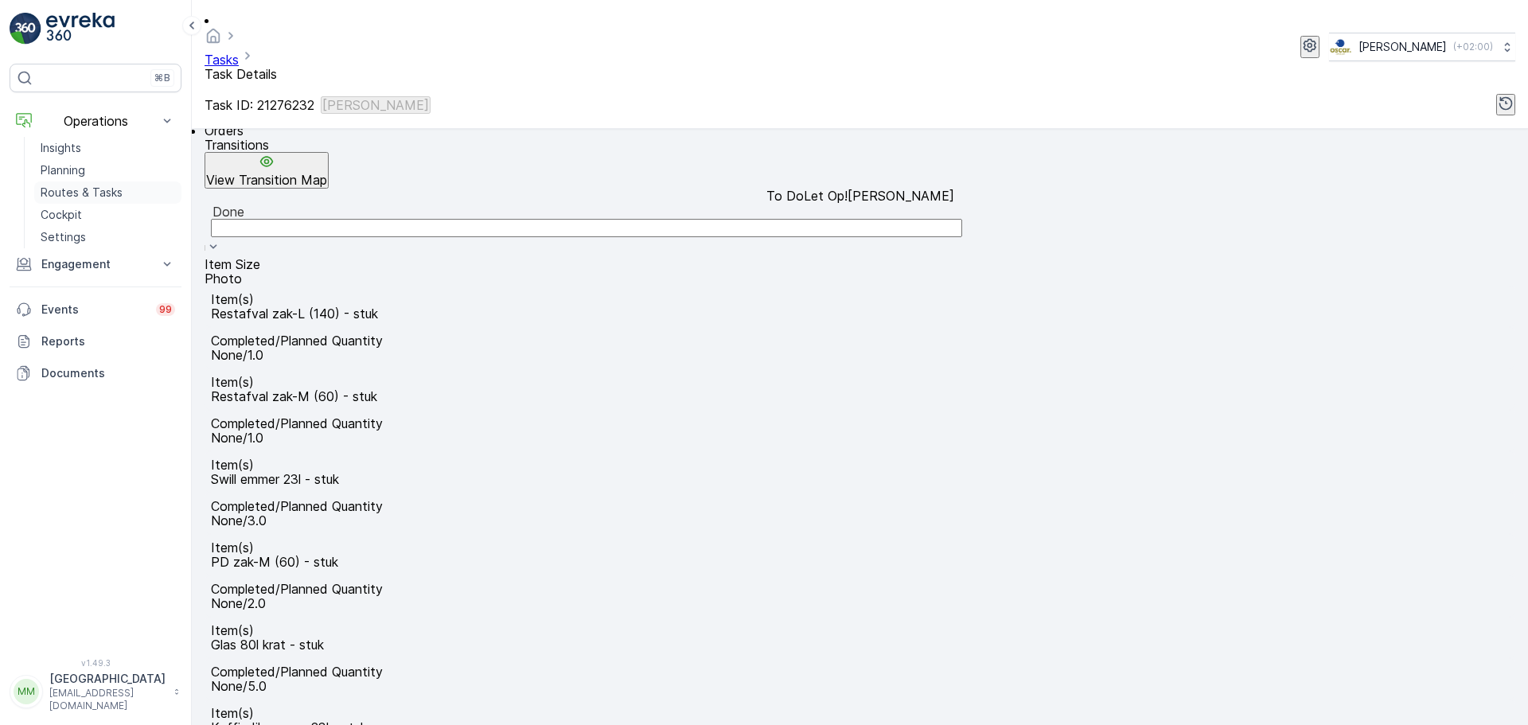
click at [103, 192] on p "Routes & Tasks" at bounding box center [82, 193] width 82 height 16
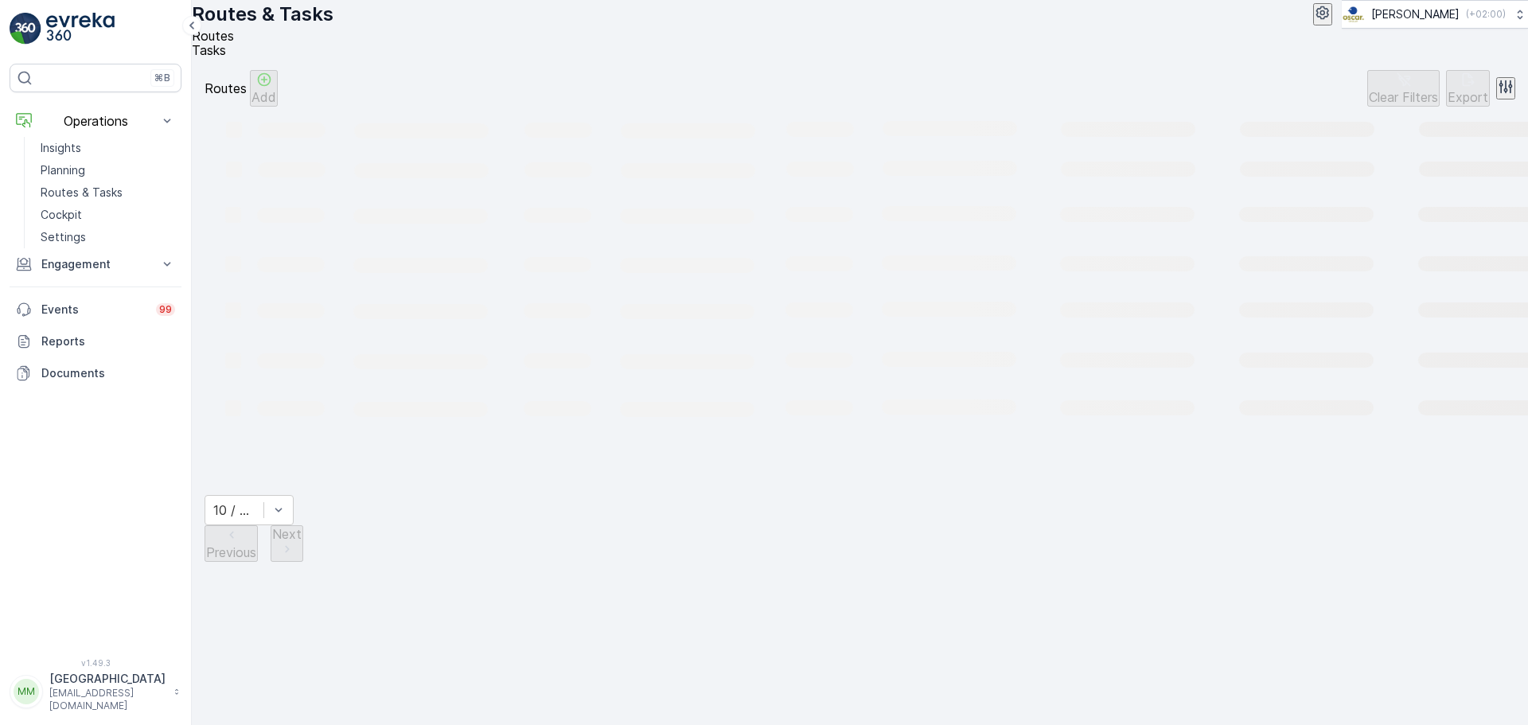
click at [226, 56] on span "Tasks" at bounding box center [209, 50] width 34 height 16
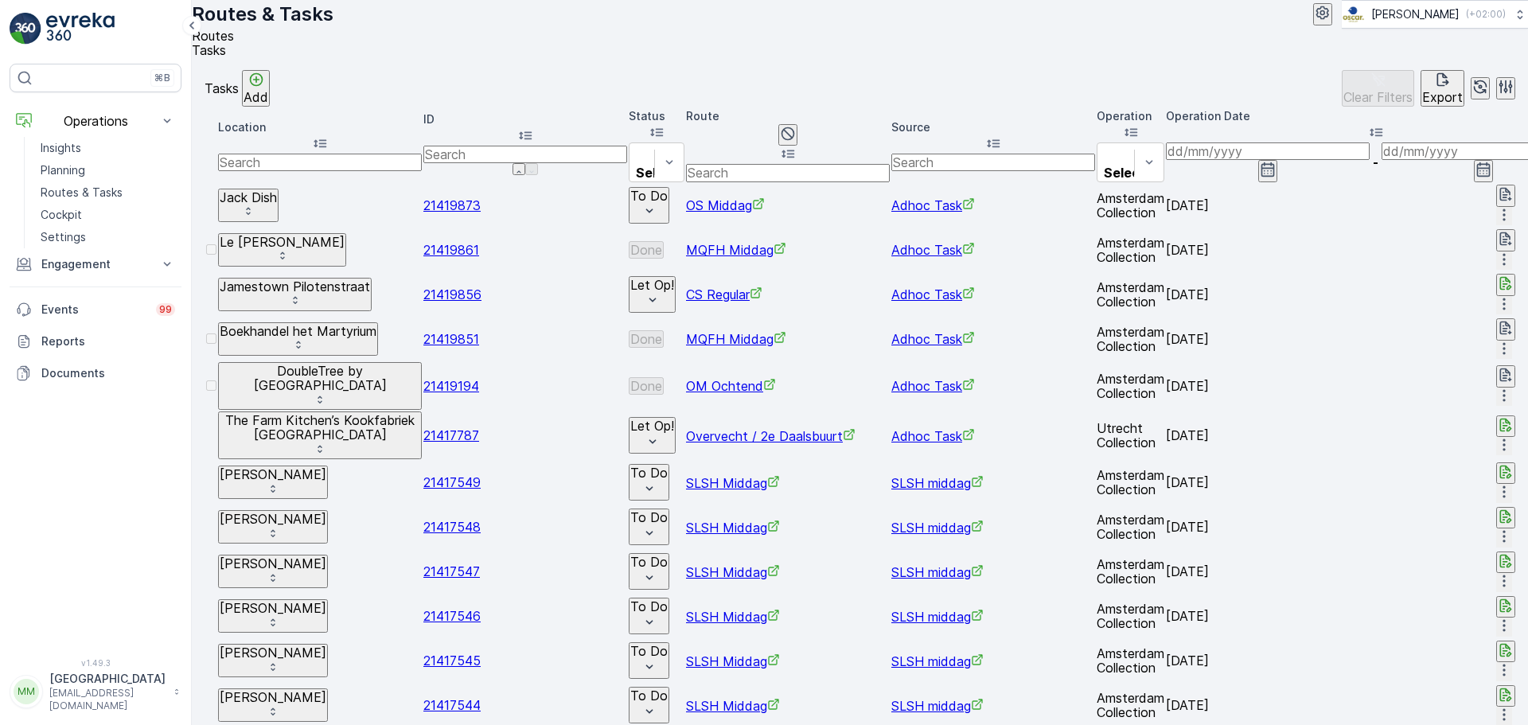
click at [268, 104] on p "Add" at bounding box center [255, 97] width 25 height 14
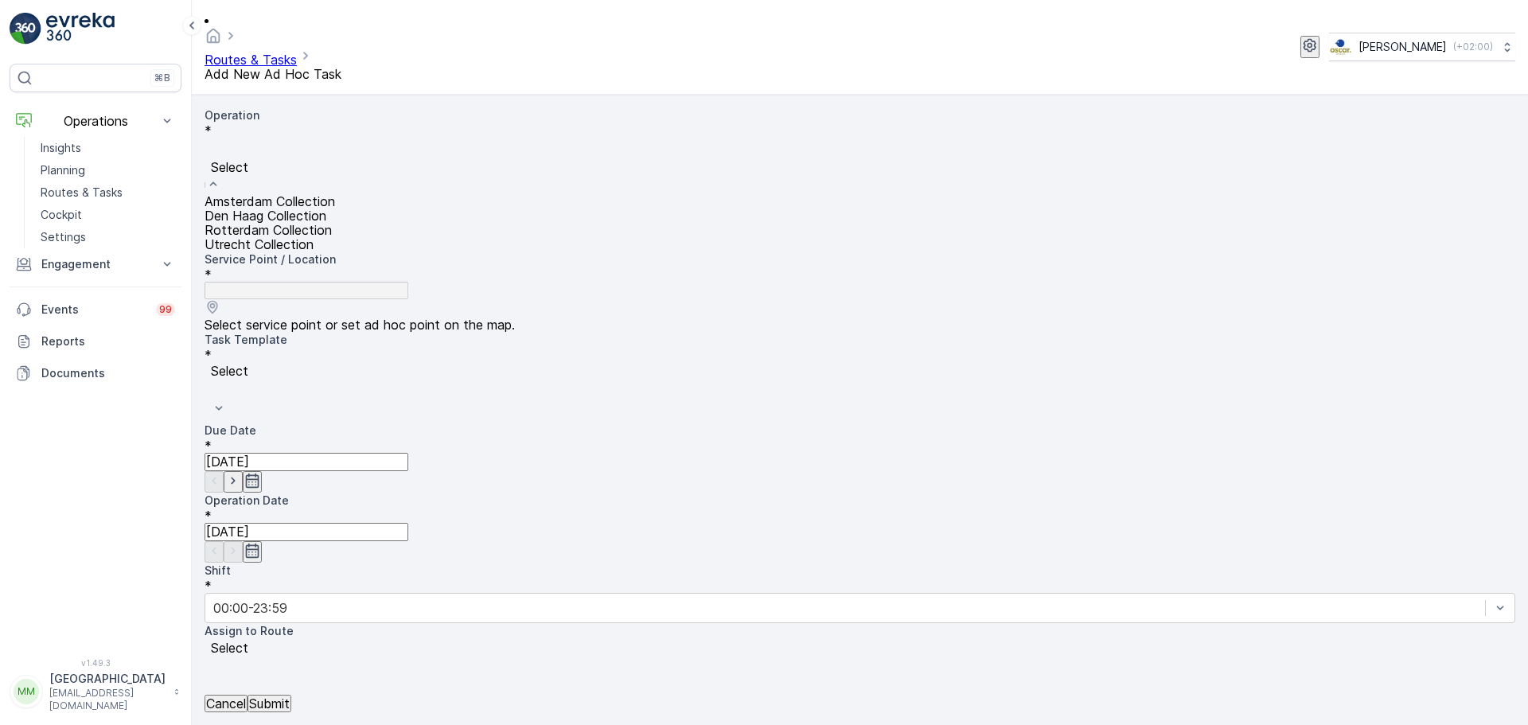
click at [326, 193] on span "Amsterdam Collection" at bounding box center [269, 201] width 130 height 16
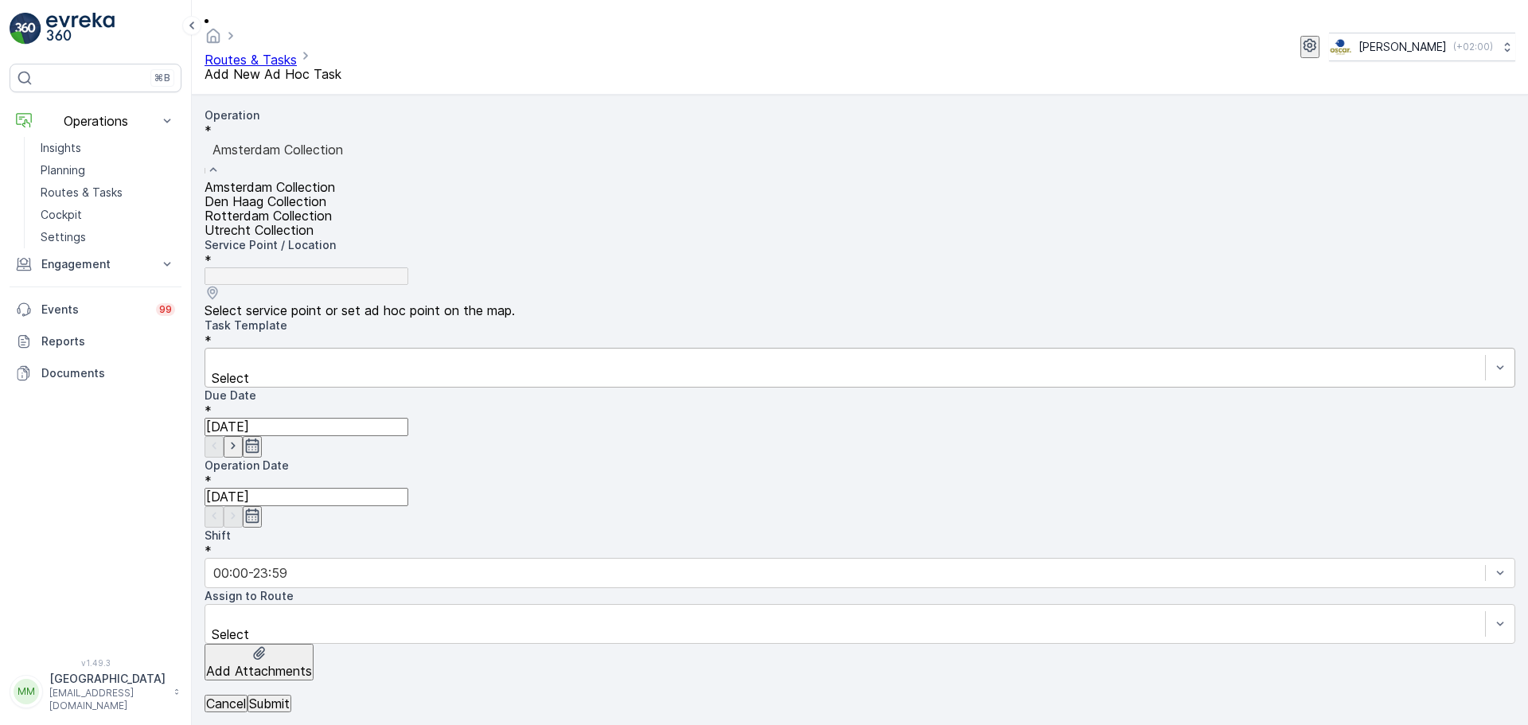
click at [297, 209] on span "Rotterdam Collection" at bounding box center [267, 216] width 127 height 16
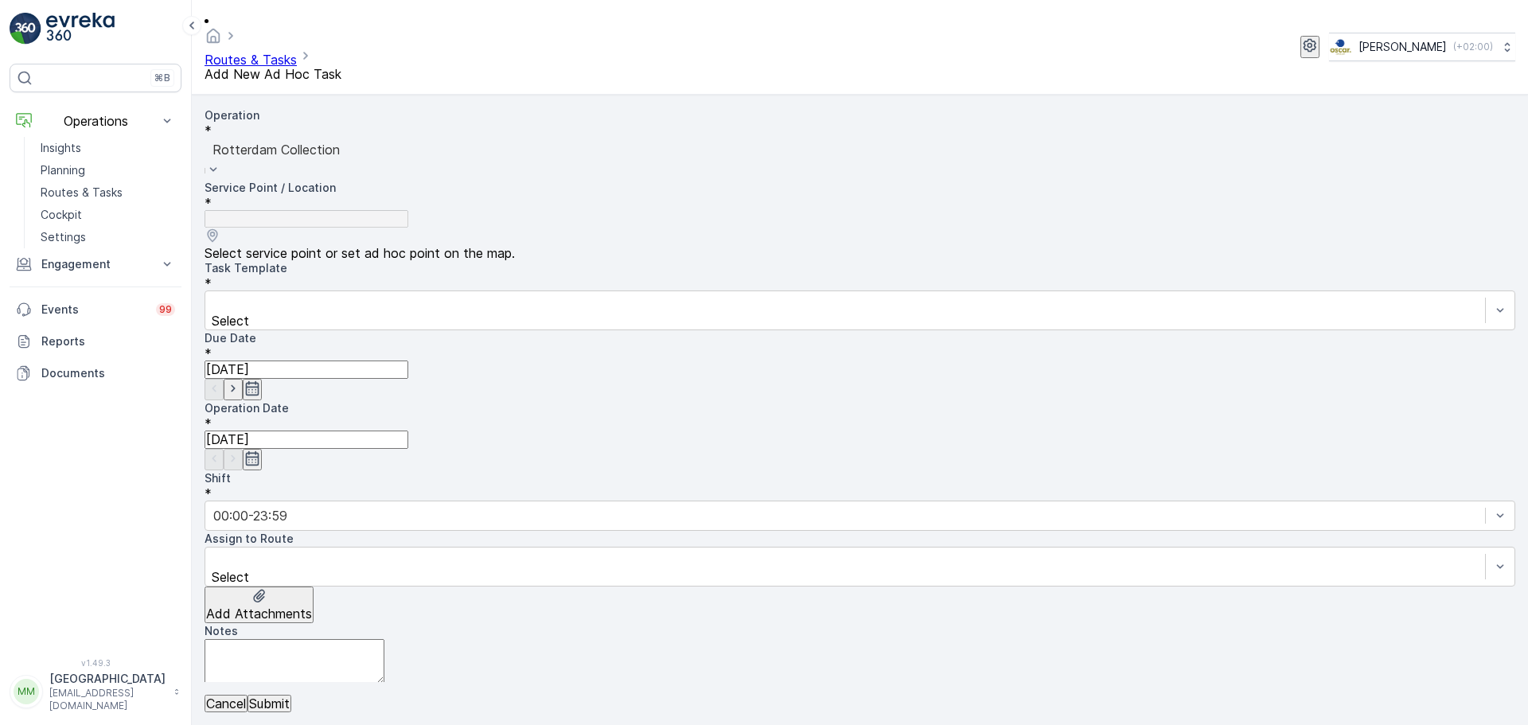
click at [360, 701] on input "text" at bounding box center [282, 708] width 156 height 14
click at [360, 701] on input "walha" at bounding box center [282, 708] width 156 height 14
type input "wal"
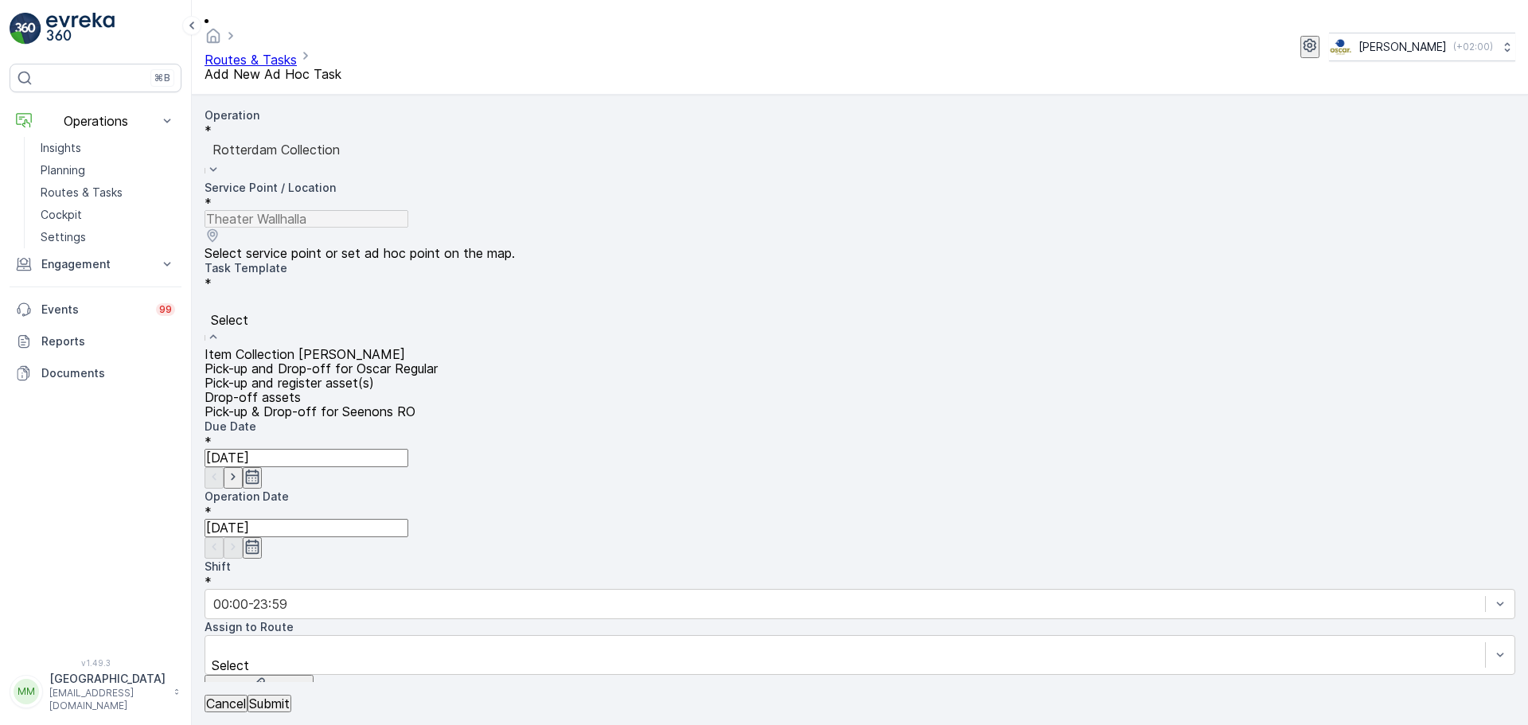
click at [300, 346] on span "Item Collection [PERSON_NAME]" at bounding box center [304, 354] width 200 height 16
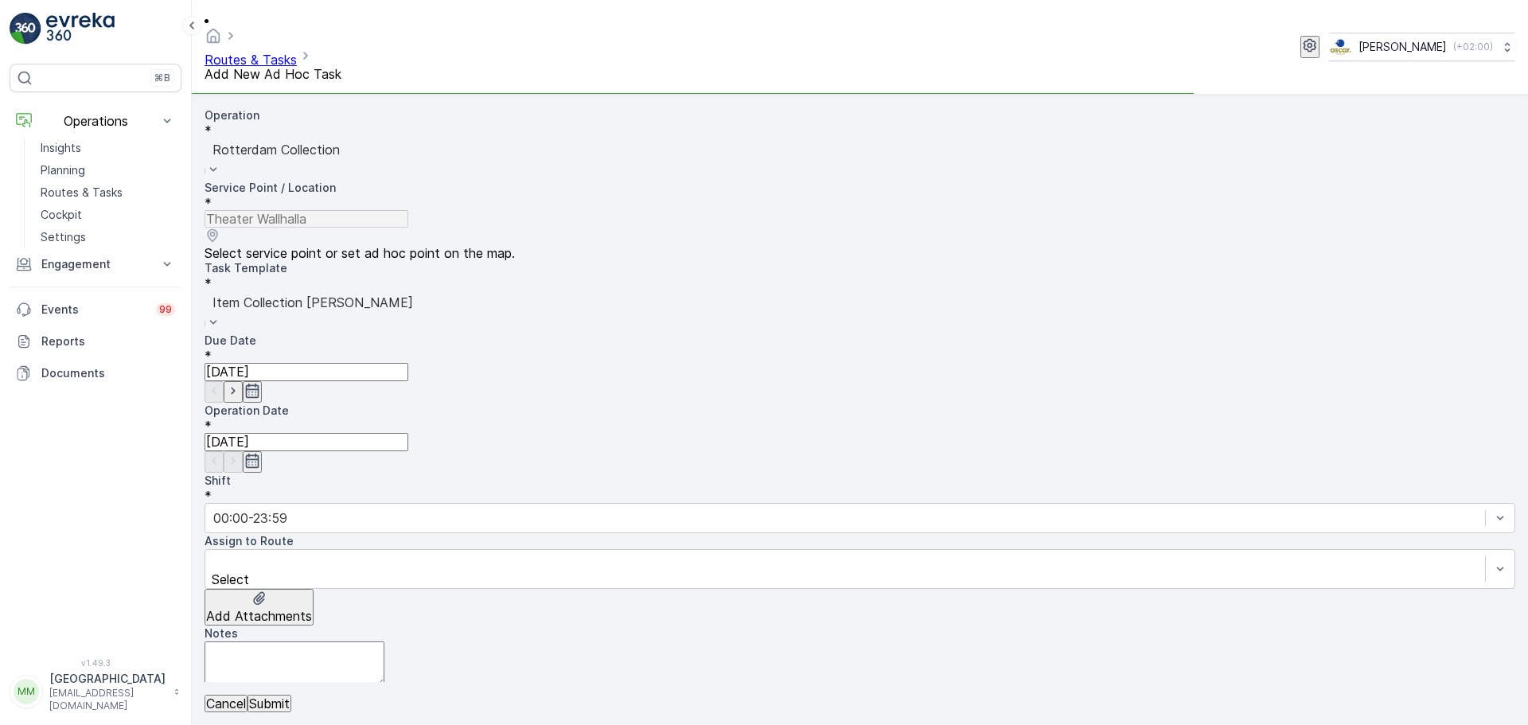
click at [241, 383] on icon "button" at bounding box center [233, 391] width 16 height 16
type input "[DATE]"
click at [241, 453] on icon "button" at bounding box center [233, 461] width 16 height 16
type input "[DATE]"
click at [327, 346] on div "Operation * option Rotterdam Collection, selected. Rotterdam Collection Service…" at bounding box center [859, 479] width 1310 height 745
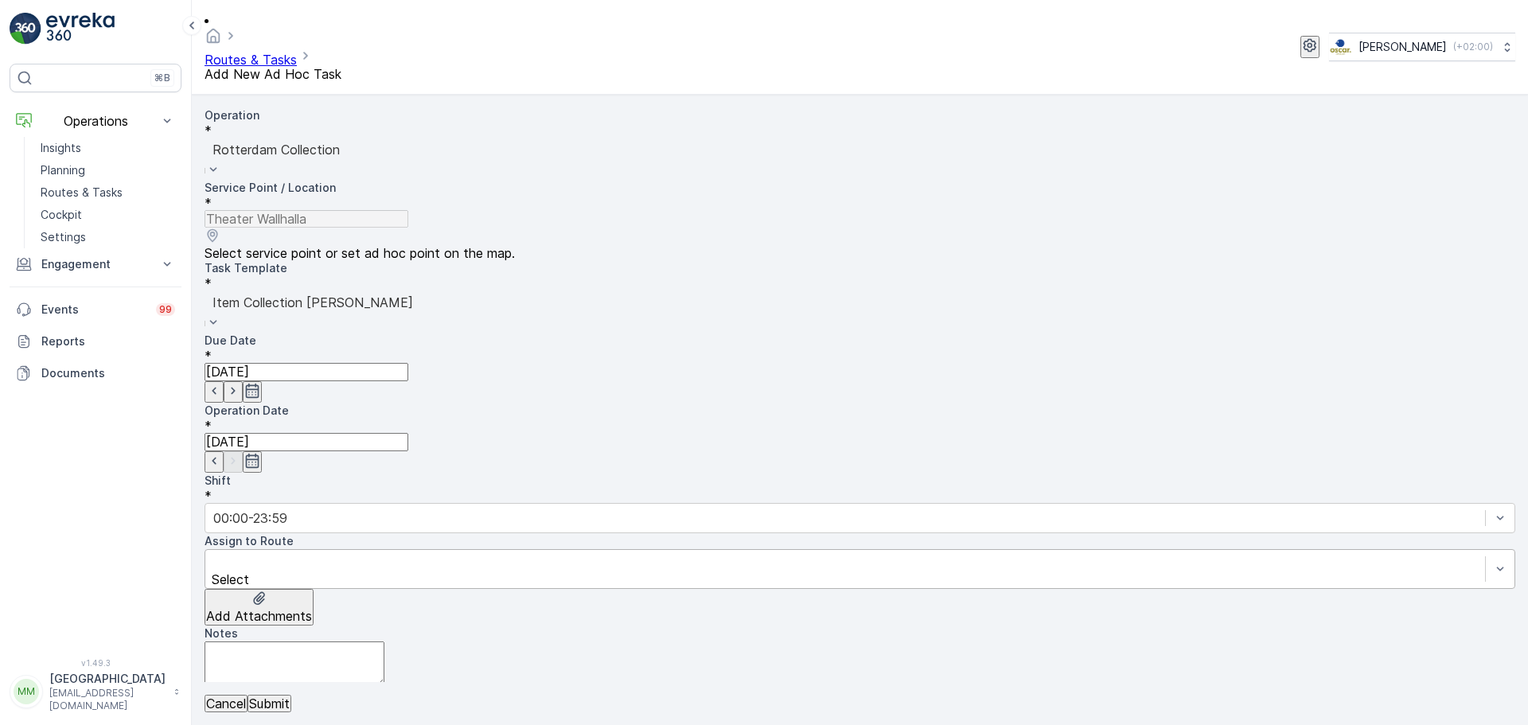
click at [325, 549] on div "Select" at bounding box center [859, 569] width 1310 height 40
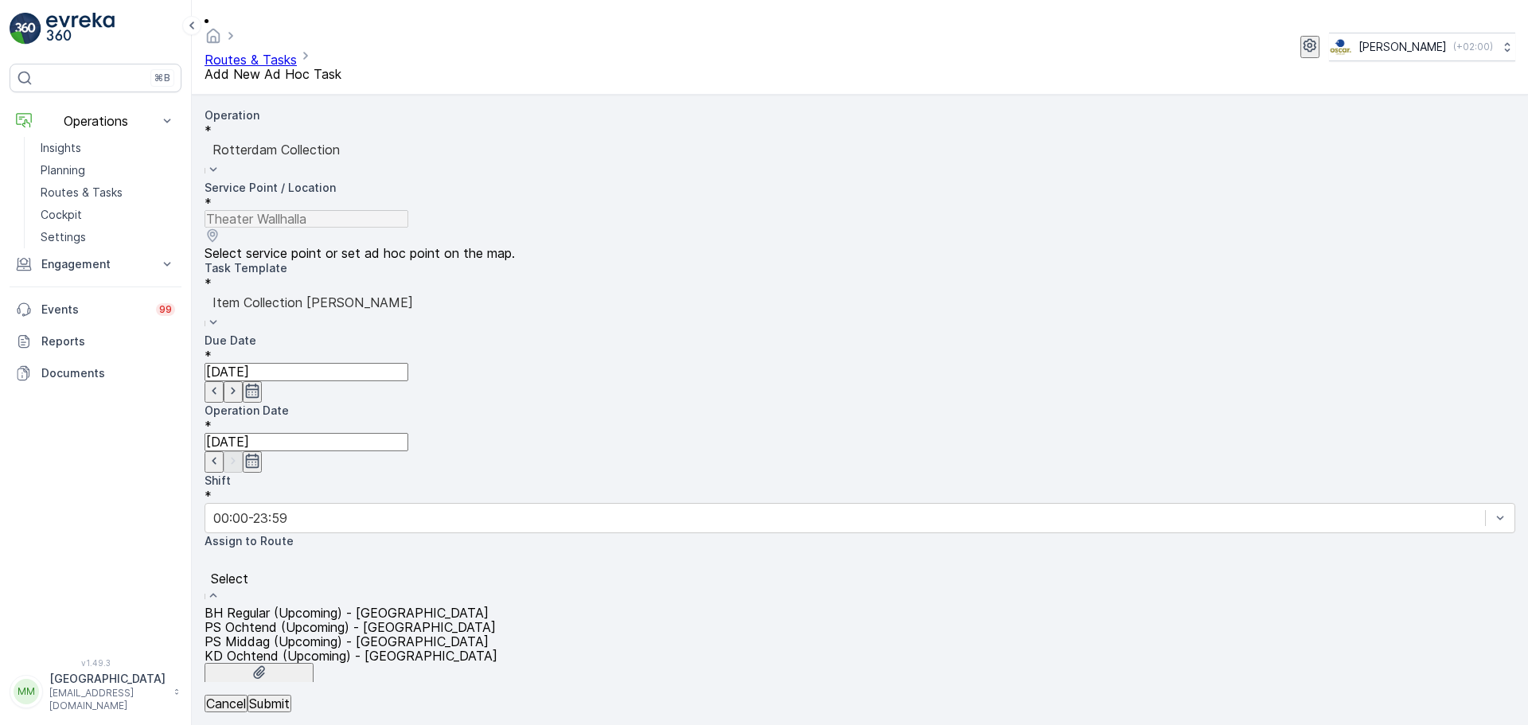
click at [299, 648] on span "KD Ochtend (Upcoming) - [GEOGRAPHIC_DATA]" at bounding box center [350, 656] width 293 height 16
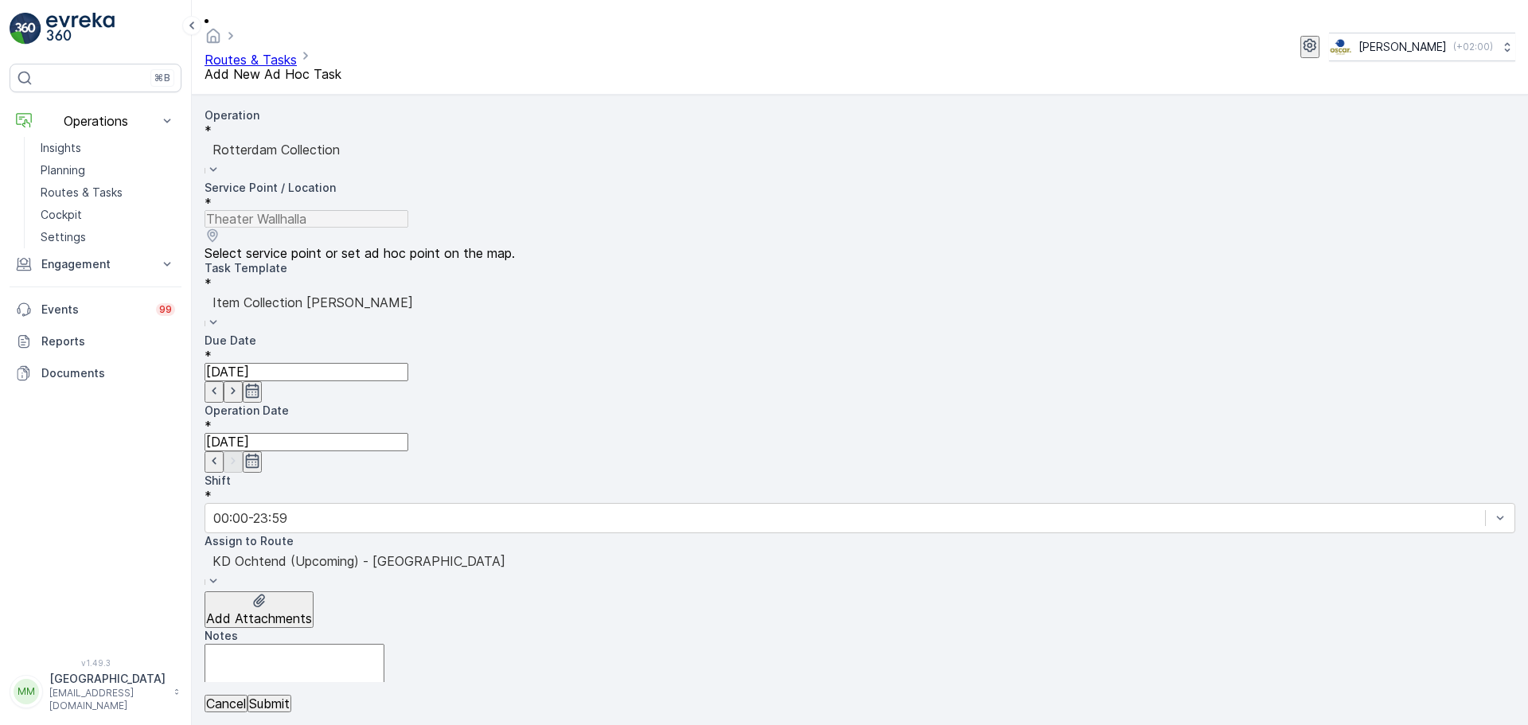
click at [298, 644] on textarea "Notes" at bounding box center [294, 666] width 180 height 45
type textarea "graag brengen 240L container + restzakken brengen"
click at [290, 701] on p "Submit" at bounding box center [269, 703] width 41 height 14
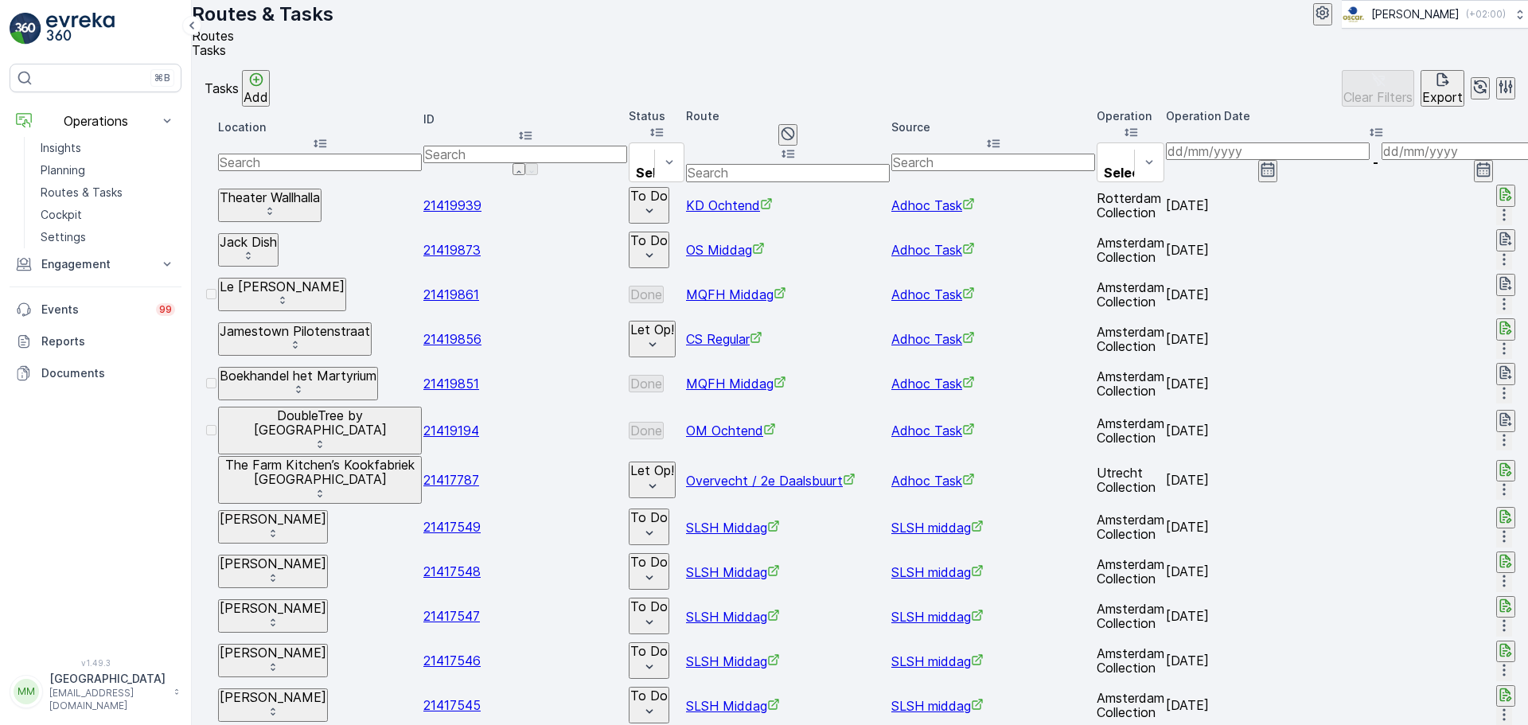
click at [668, 203] on p "To Do" at bounding box center [648, 196] width 37 height 14
click at [802, 228] on span "Let Op!" at bounding box center [796, 232] width 40 height 16
click at [392, 164] on input "text" at bounding box center [320, 163] width 204 height 18
type input "blauw"
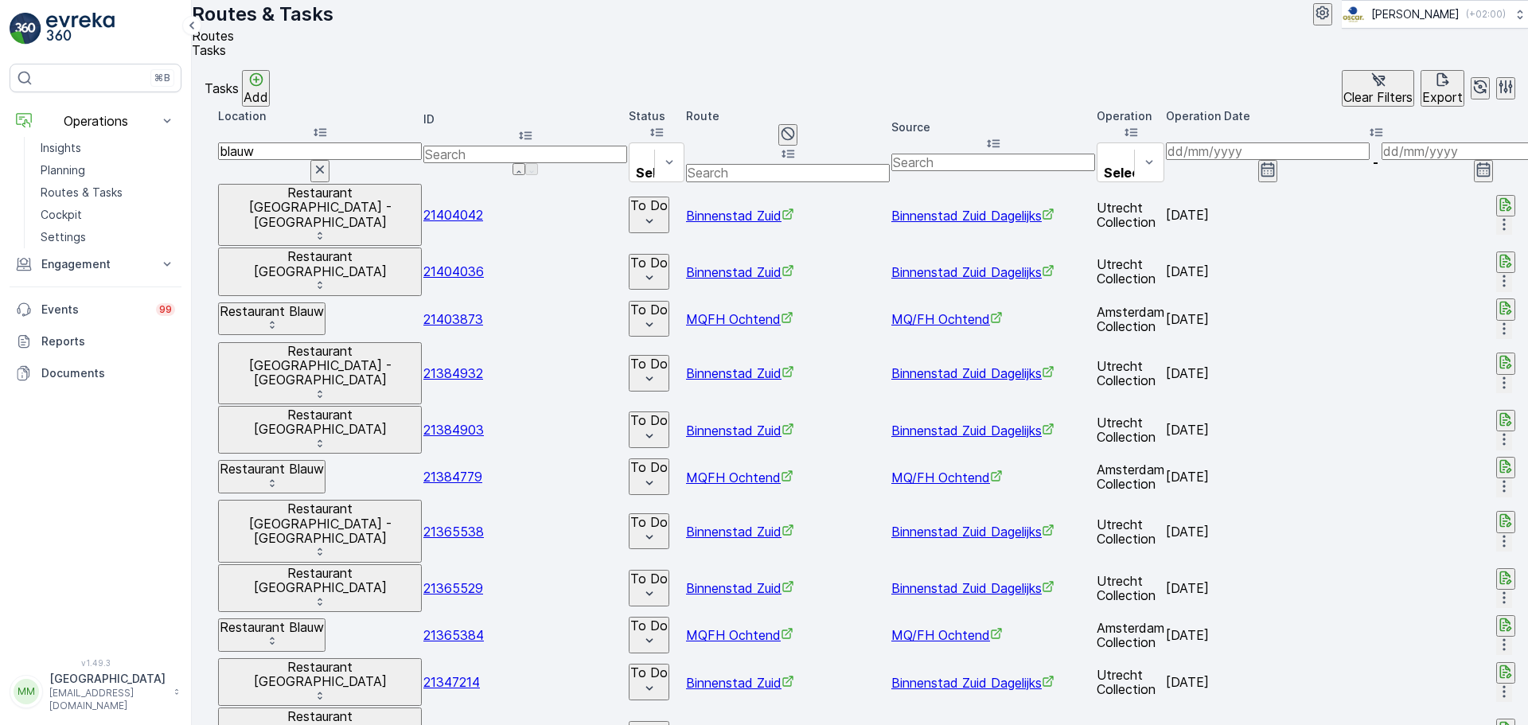
click at [1355, 160] on input at bounding box center [1268, 151] width 204 height 18
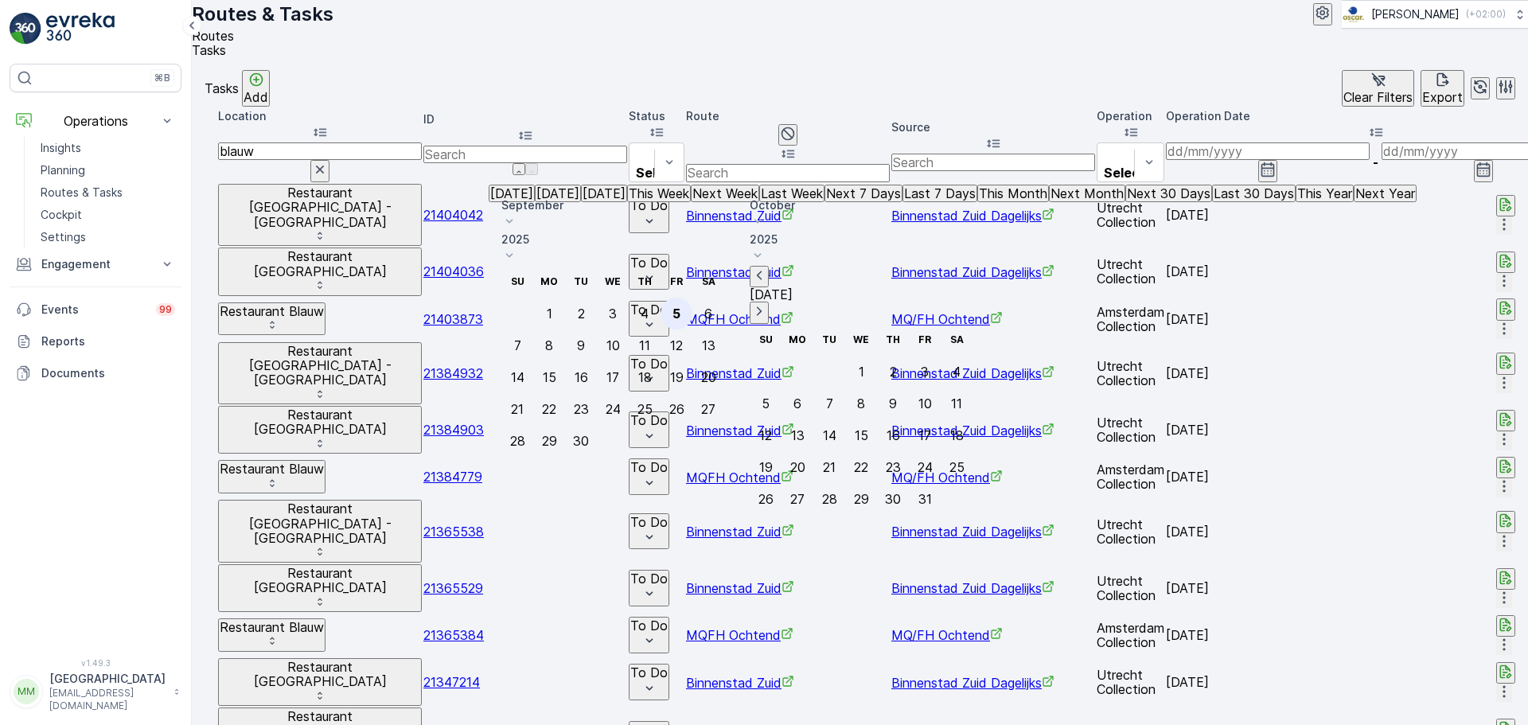
click at [680, 306] on div "5" at bounding box center [676, 313] width 8 height 14
type input "[DATE]"
click at [680, 306] on div "5" at bounding box center [676, 313] width 8 height 14
type input "[DATE]"
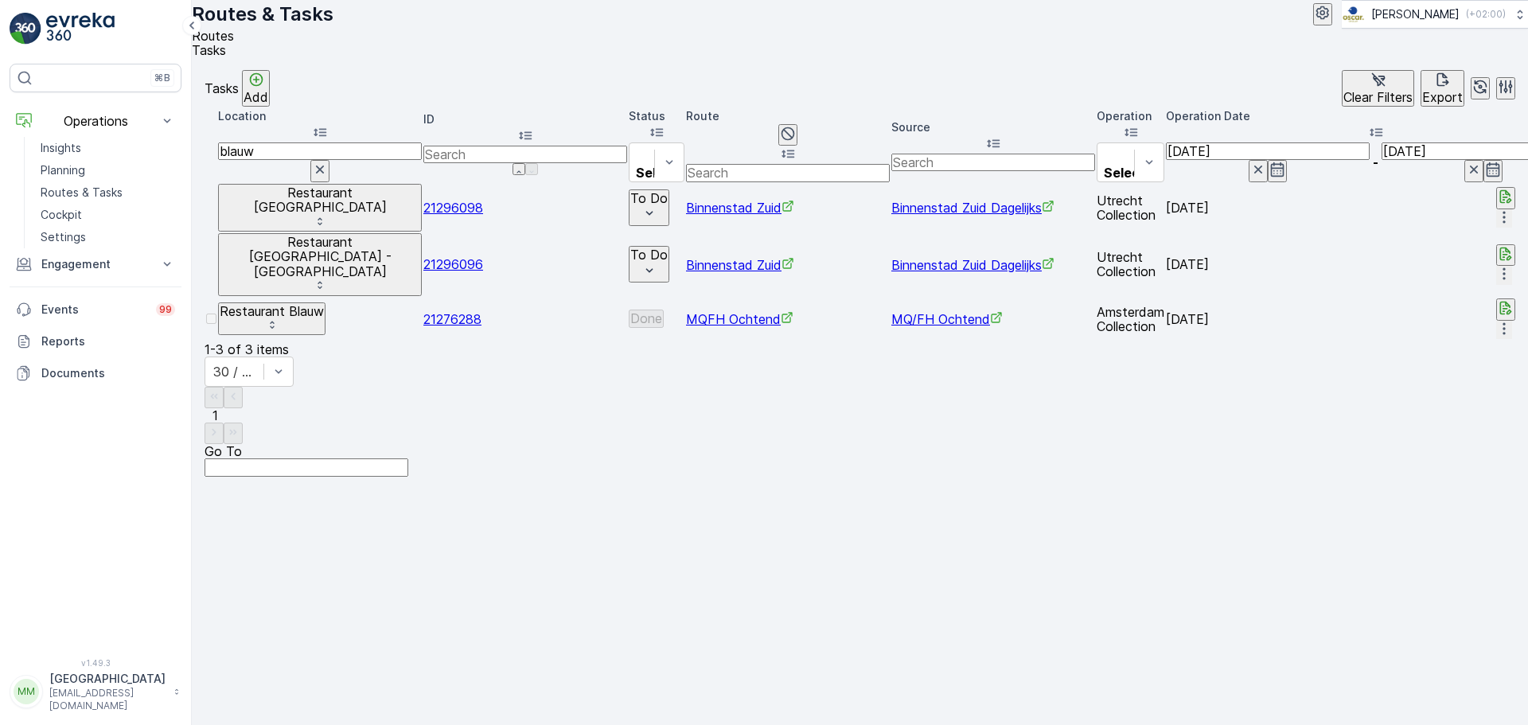
drag, startPoint x: 321, startPoint y: 176, endPoint x: 260, endPoint y: 156, distance: 63.7
click at [247, 163] on th "Location blauw" at bounding box center [320, 145] width 204 height 74
type input "pazzi"
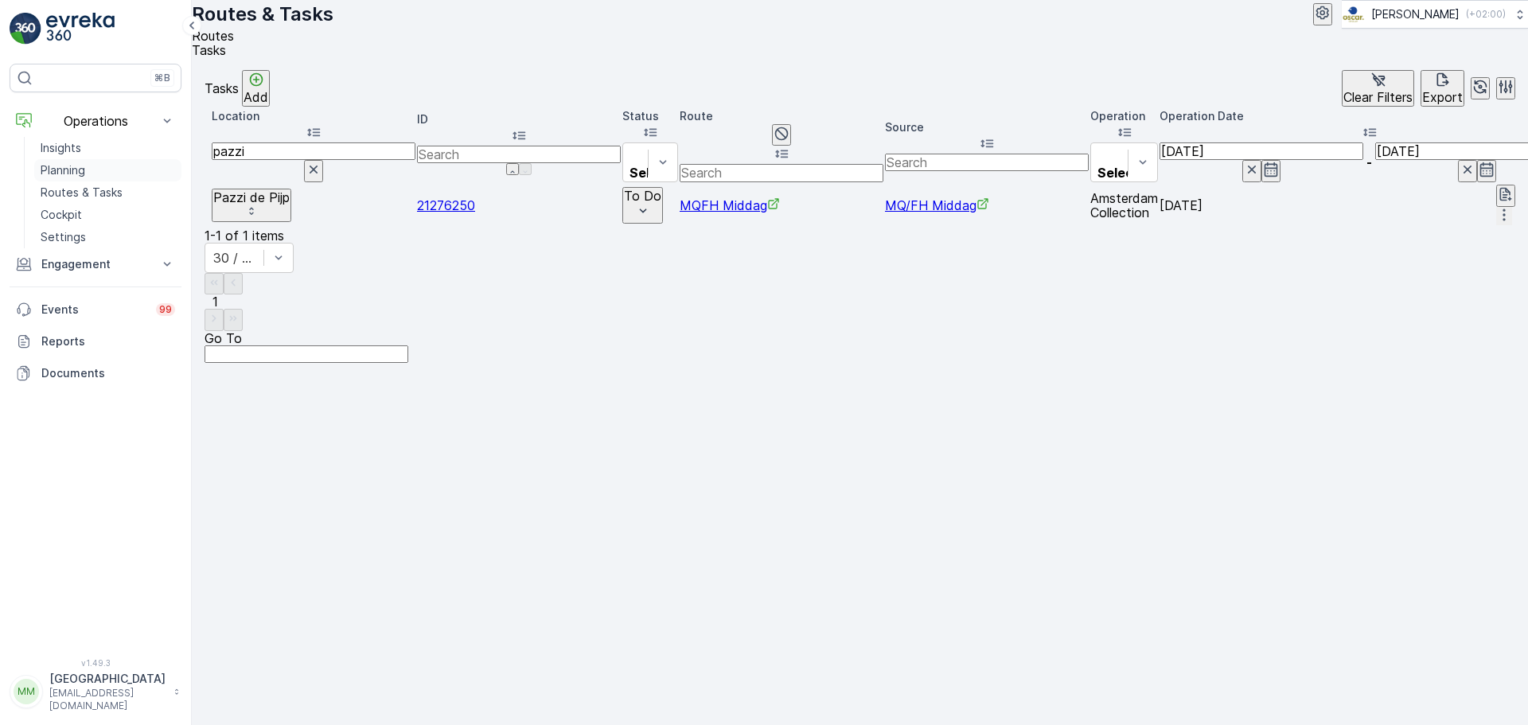
click at [68, 178] on link "Planning" at bounding box center [107, 170] width 147 height 22
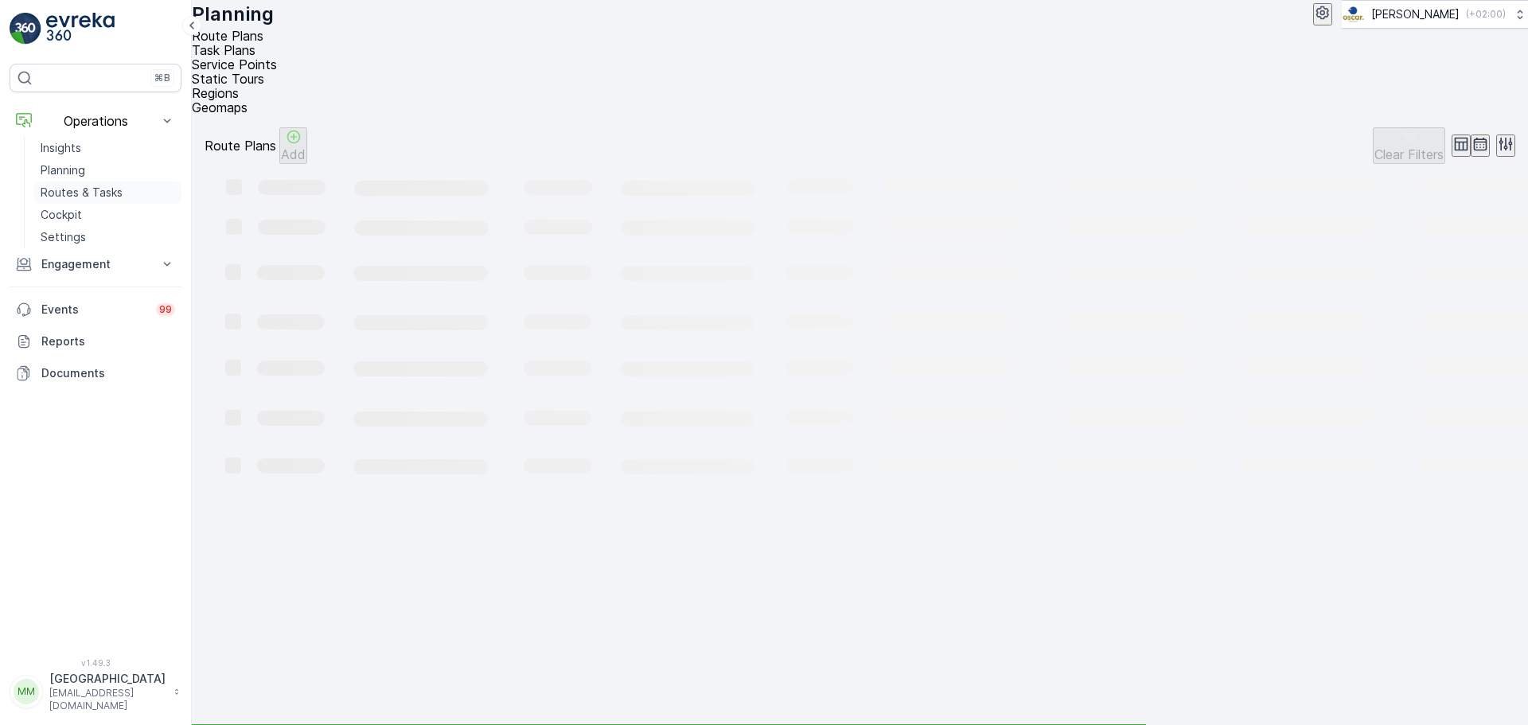
click at [69, 185] on p "Routes & Tasks" at bounding box center [82, 193] width 82 height 16
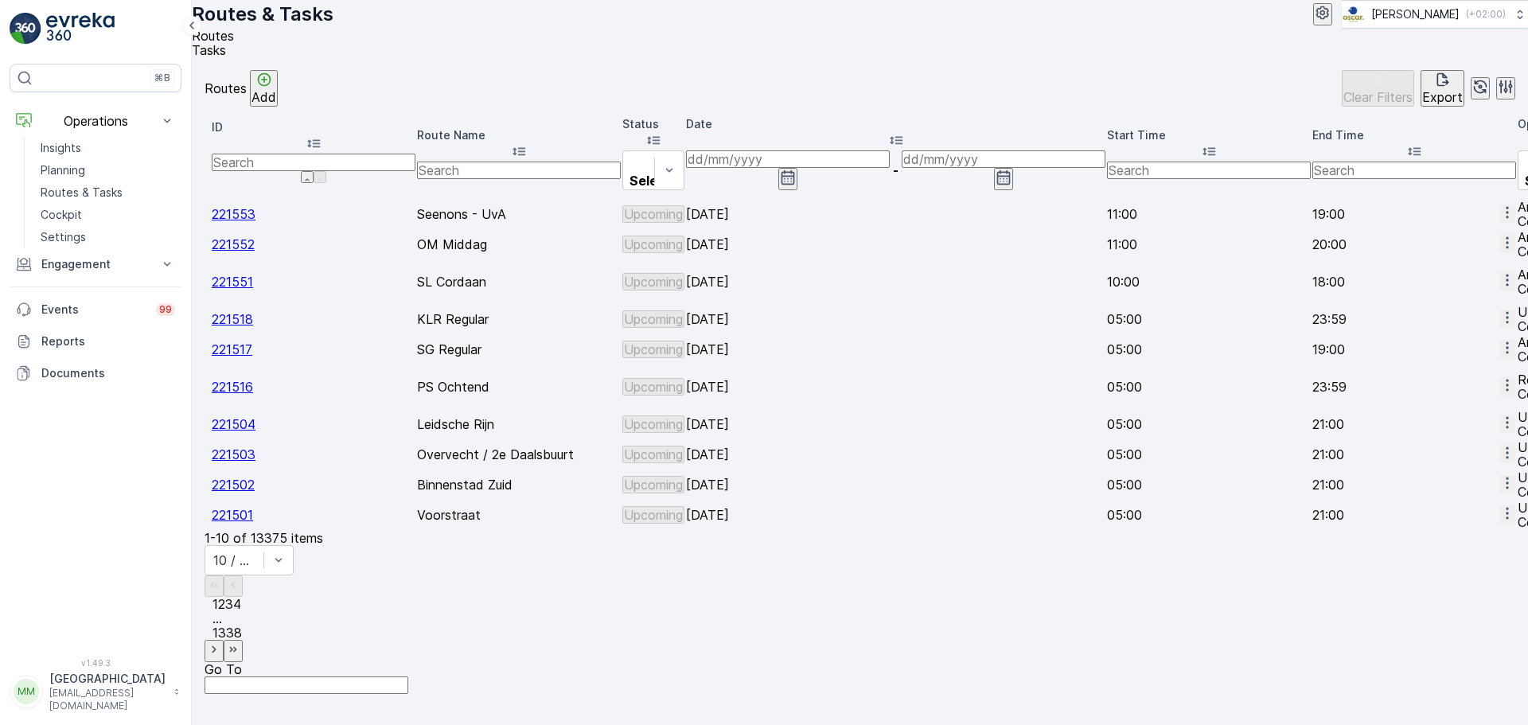
click at [226, 58] on span "Tasks" at bounding box center [209, 50] width 34 height 16
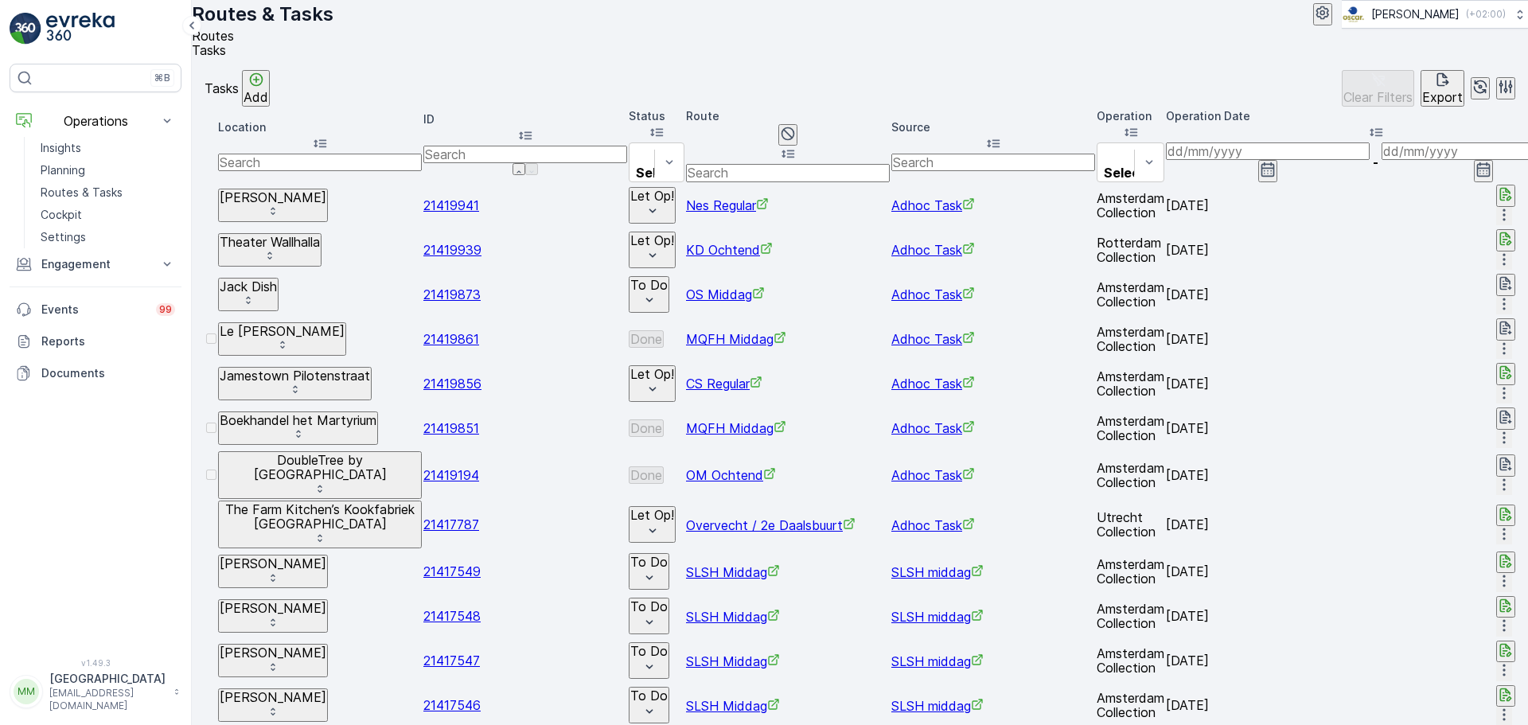
click at [354, 171] on input "text" at bounding box center [320, 163] width 204 height 18
type input "move"
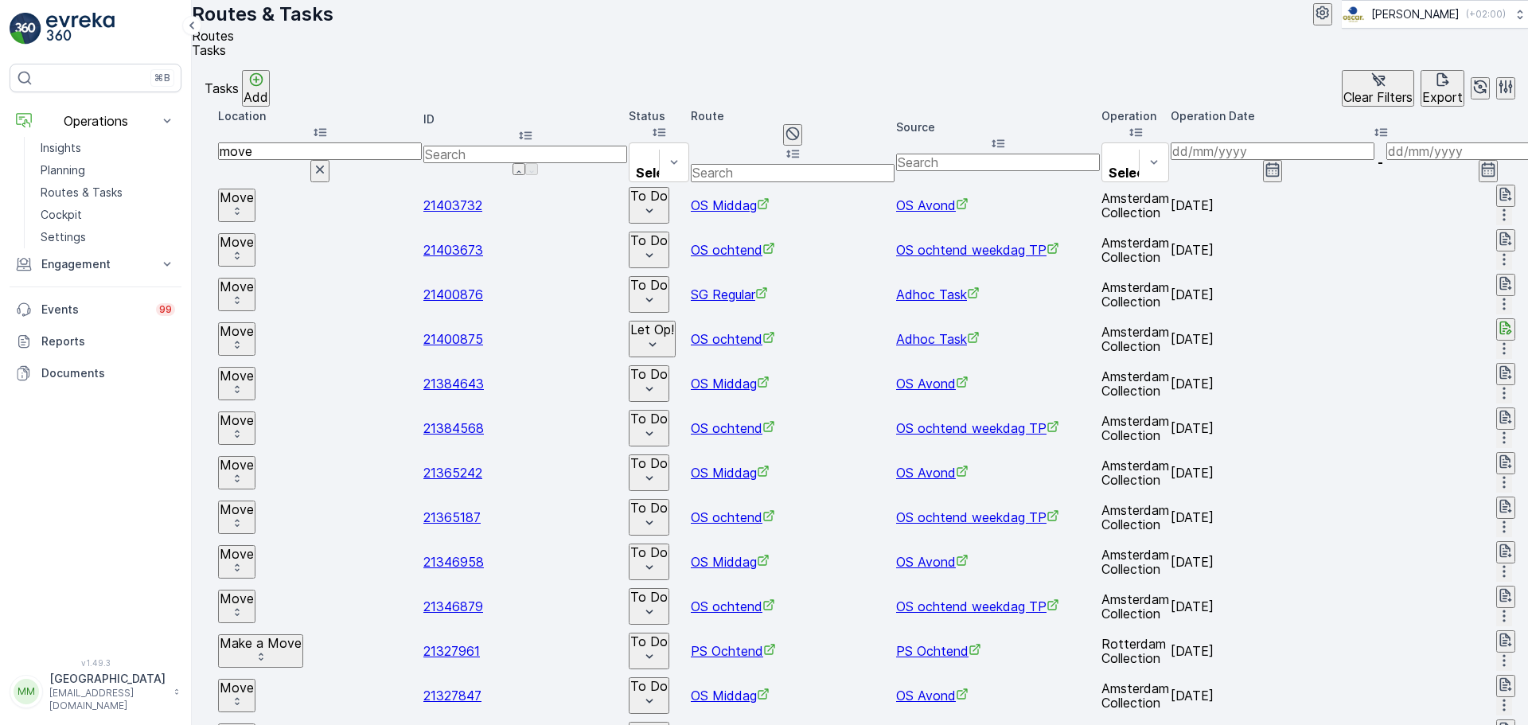
click at [1262, 160] on input at bounding box center [1272, 151] width 204 height 18
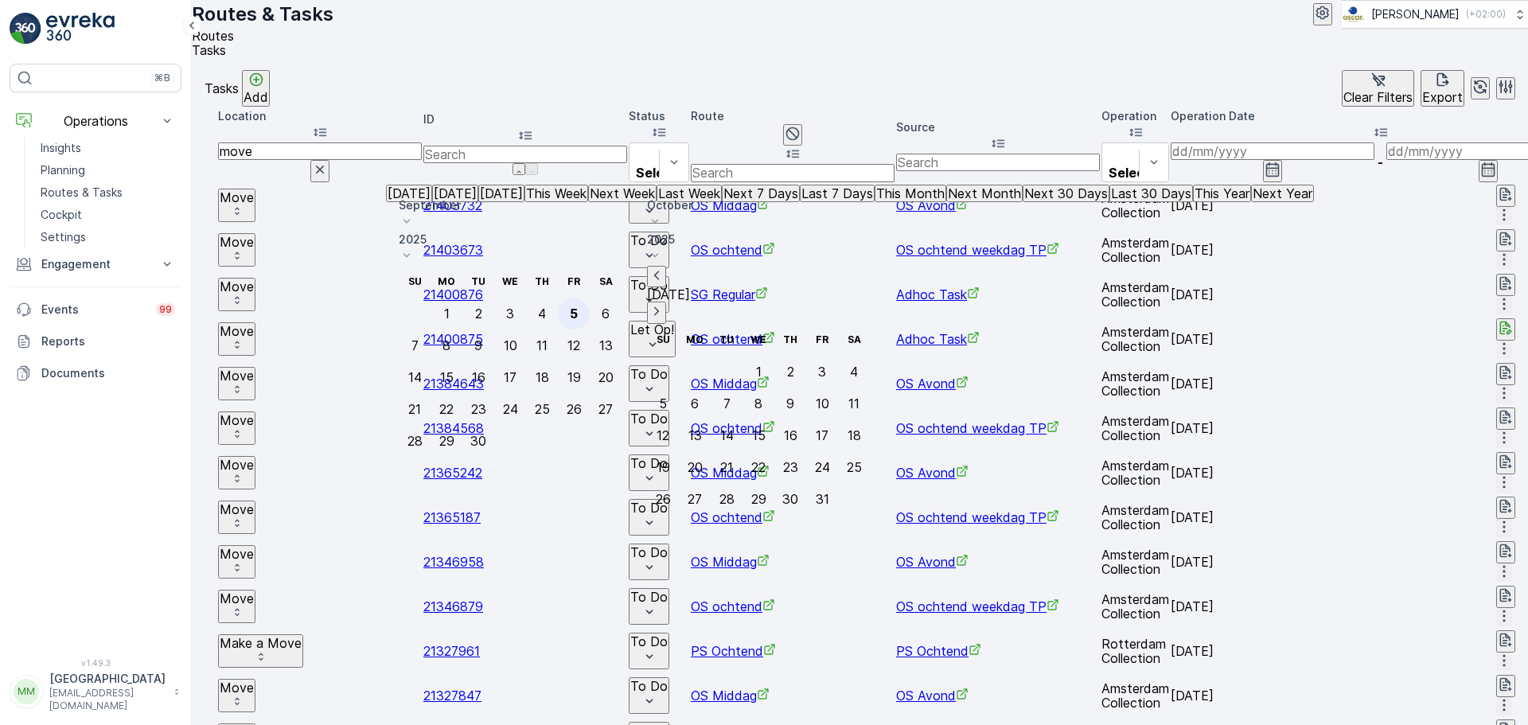
click at [578, 306] on div "5" at bounding box center [574, 313] width 8 height 14
type input "[DATE]"
click at [578, 306] on div "5" at bounding box center [574, 313] width 8 height 14
type input "[DATE]"
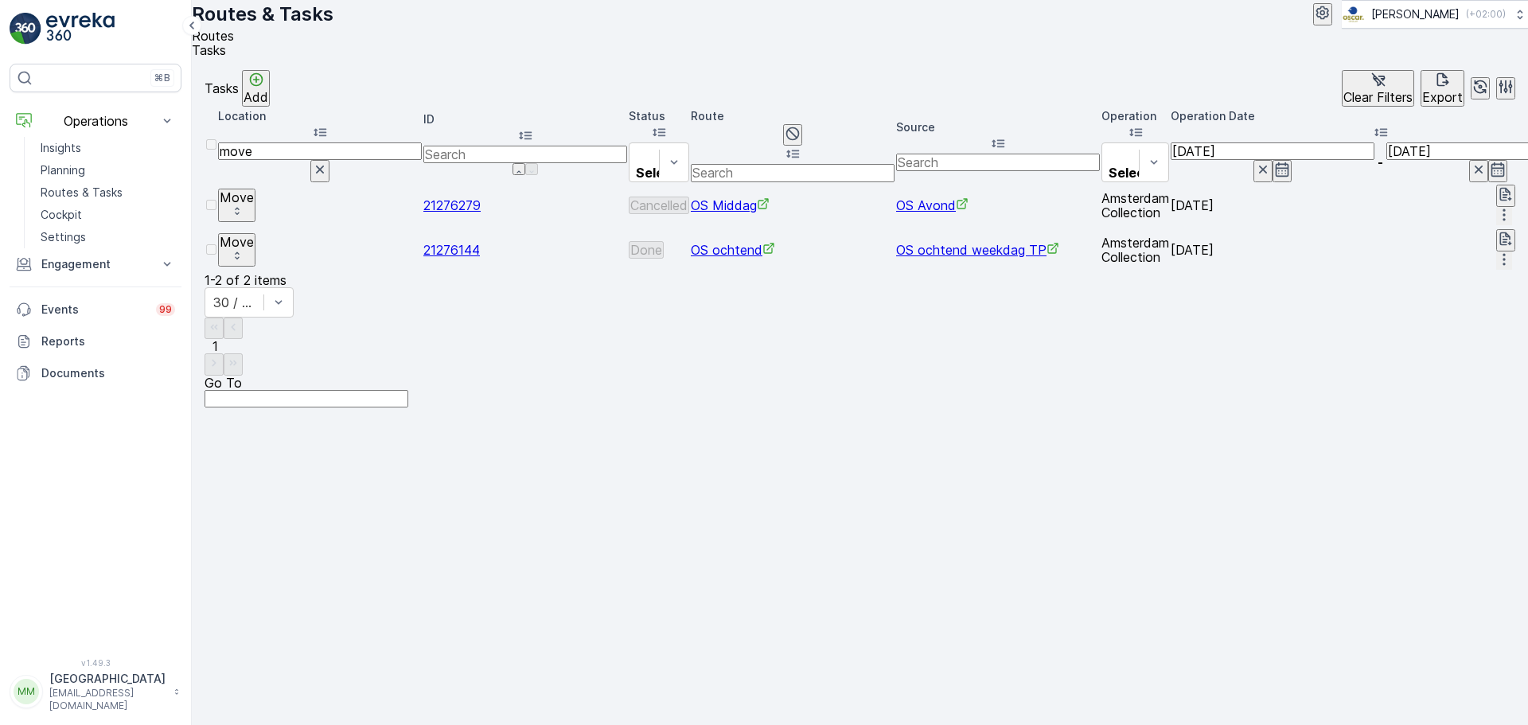
click at [456, 252] on span "21276144" at bounding box center [451, 250] width 56 height 16
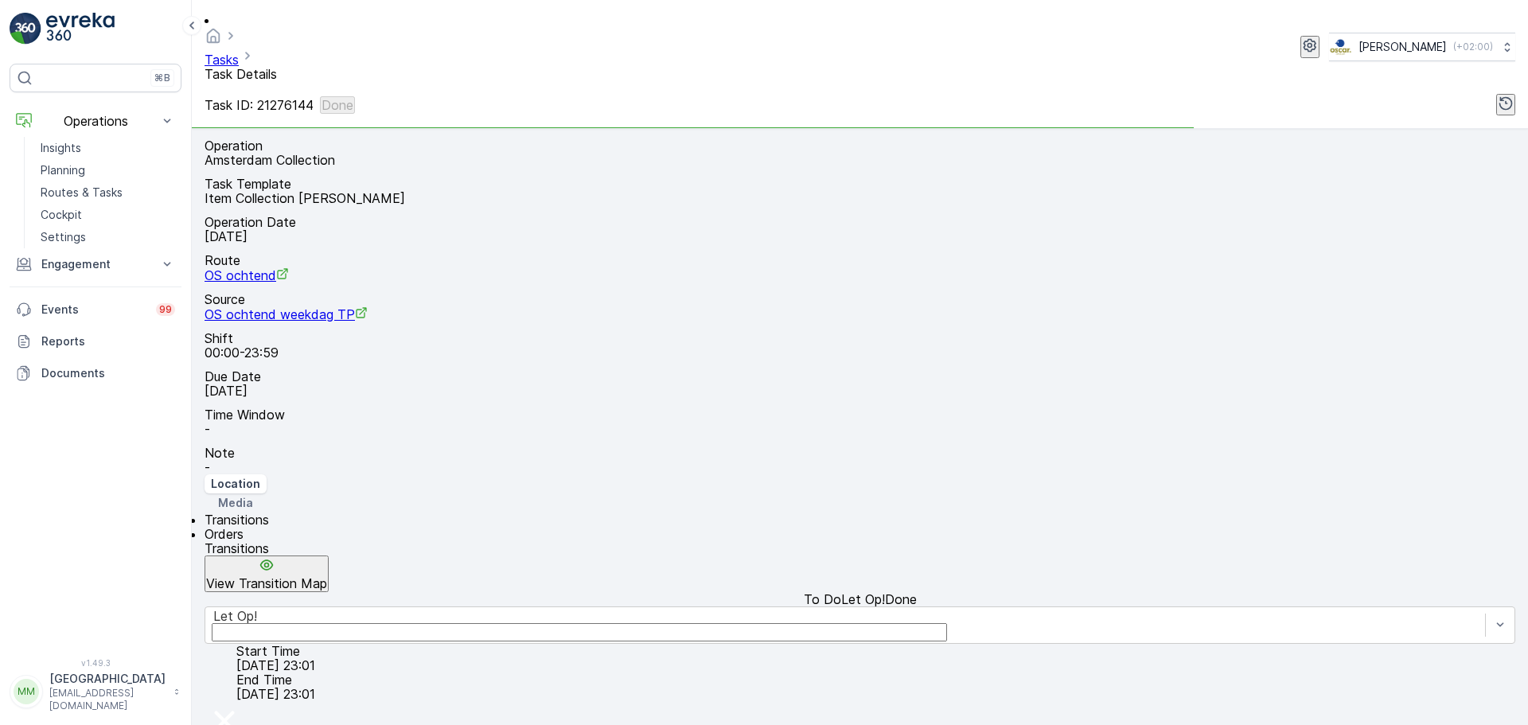
scroll to position [199, 0]
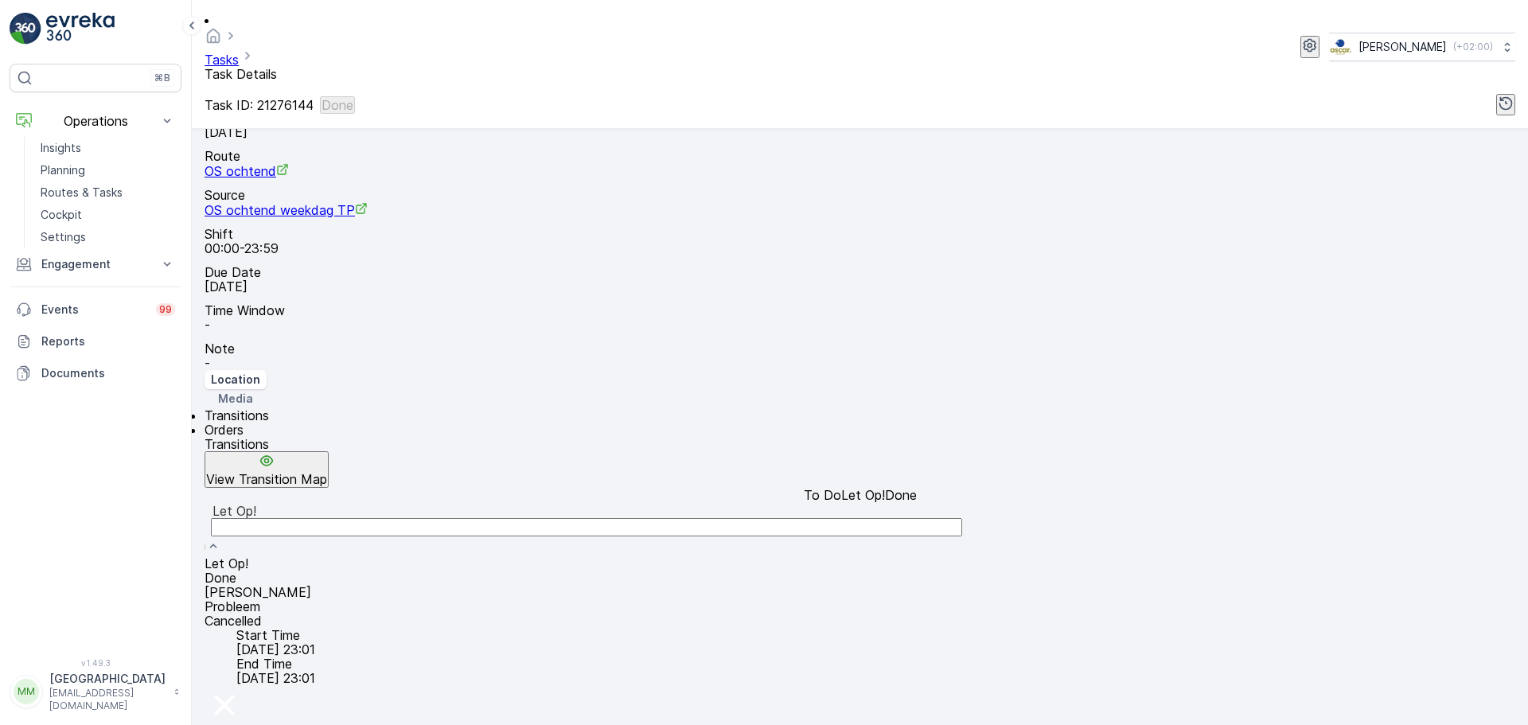
click at [473, 502] on div "Let Op!" at bounding box center [859, 528] width 1310 height 53
click at [401, 570] on div "Done" at bounding box center [859, 577] width 1310 height 14
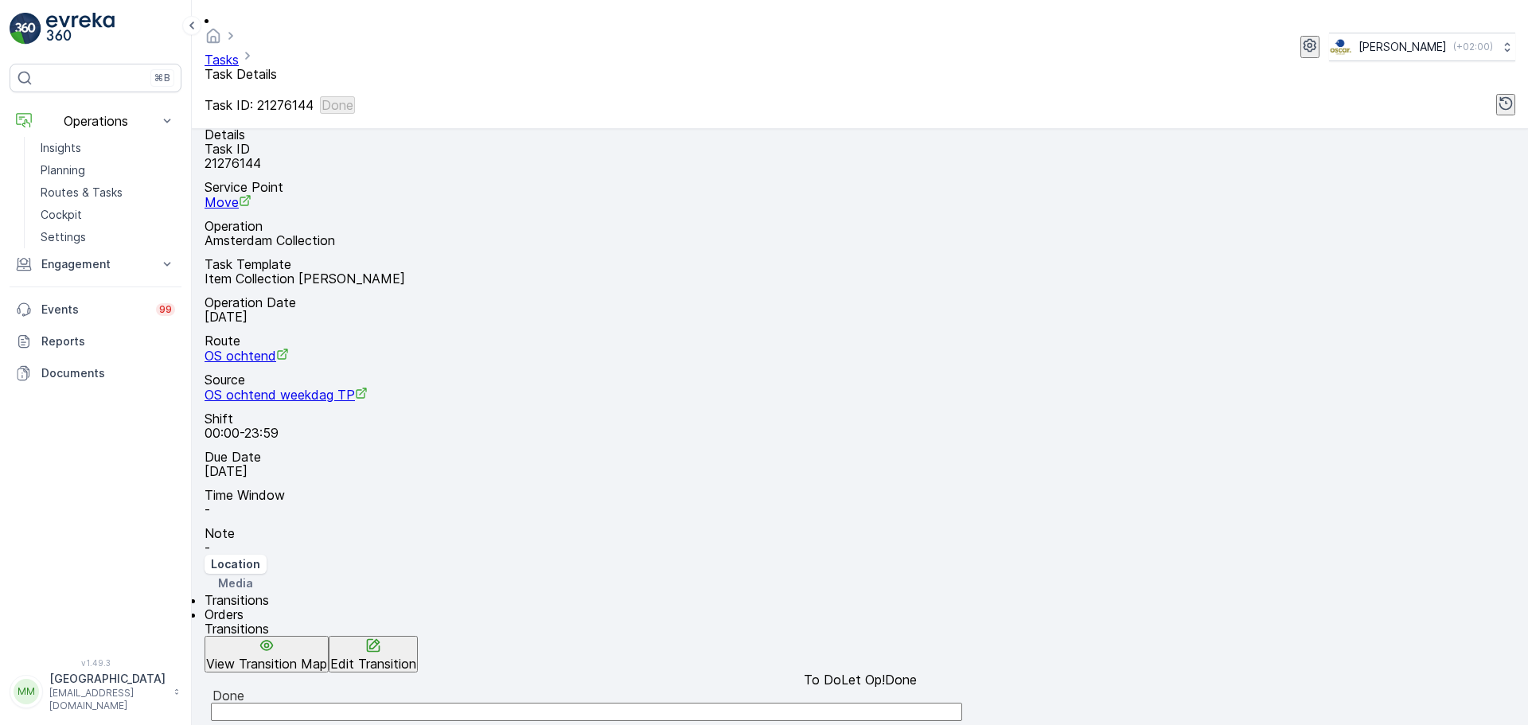
scroll to position [0, 0]
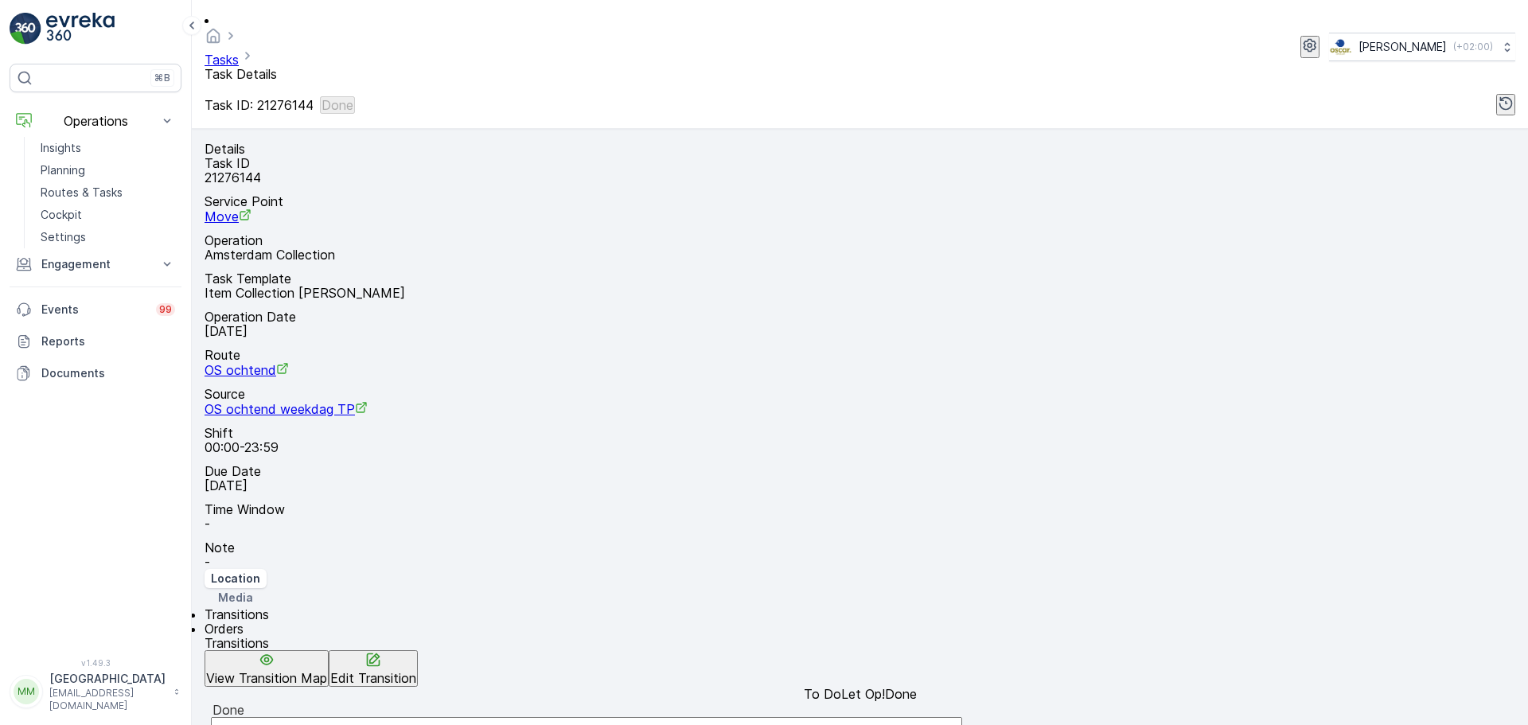
click at [640, 696] on icon at bounding box center [630, 707] width 20 height 23
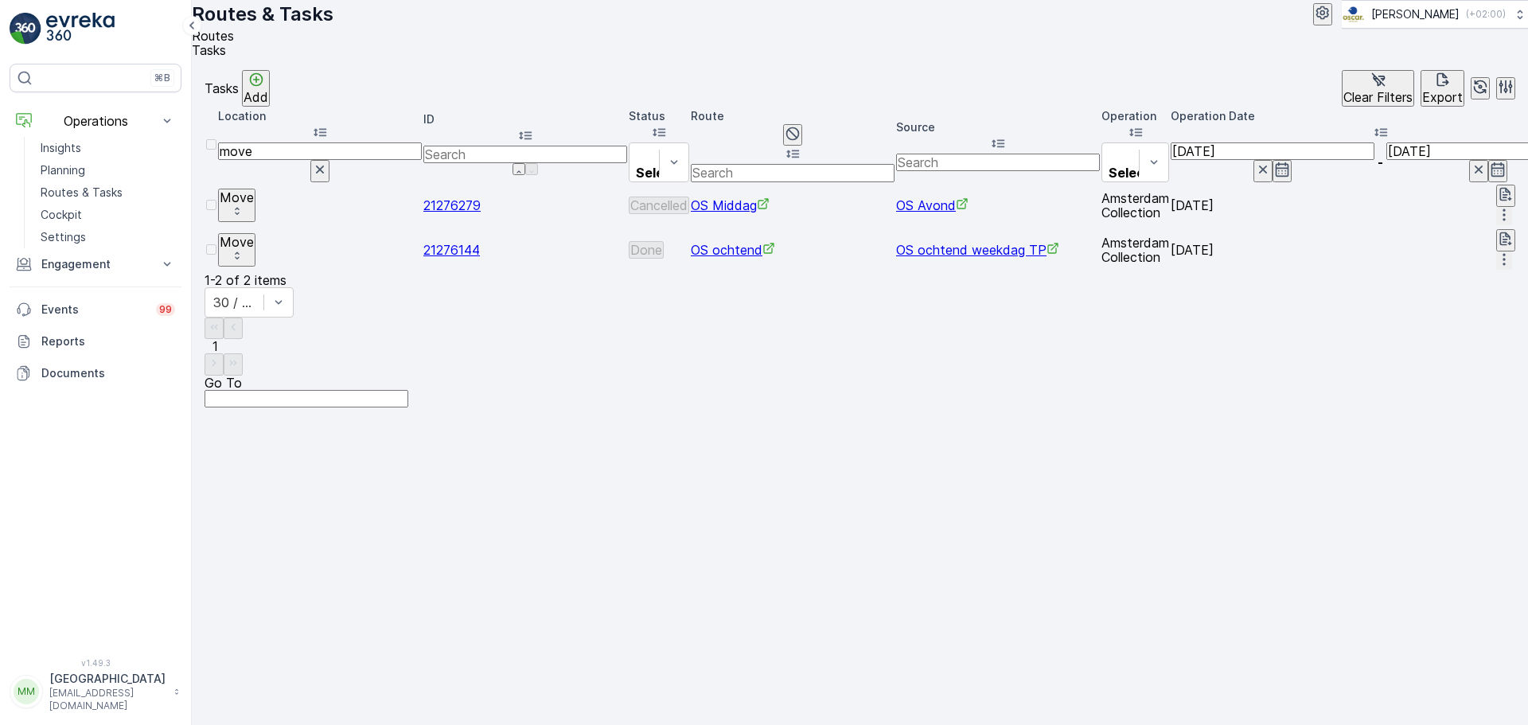
click at [1244, 160] on input "[DATE]" at bounding box center [1272, 151] width 204 height 18
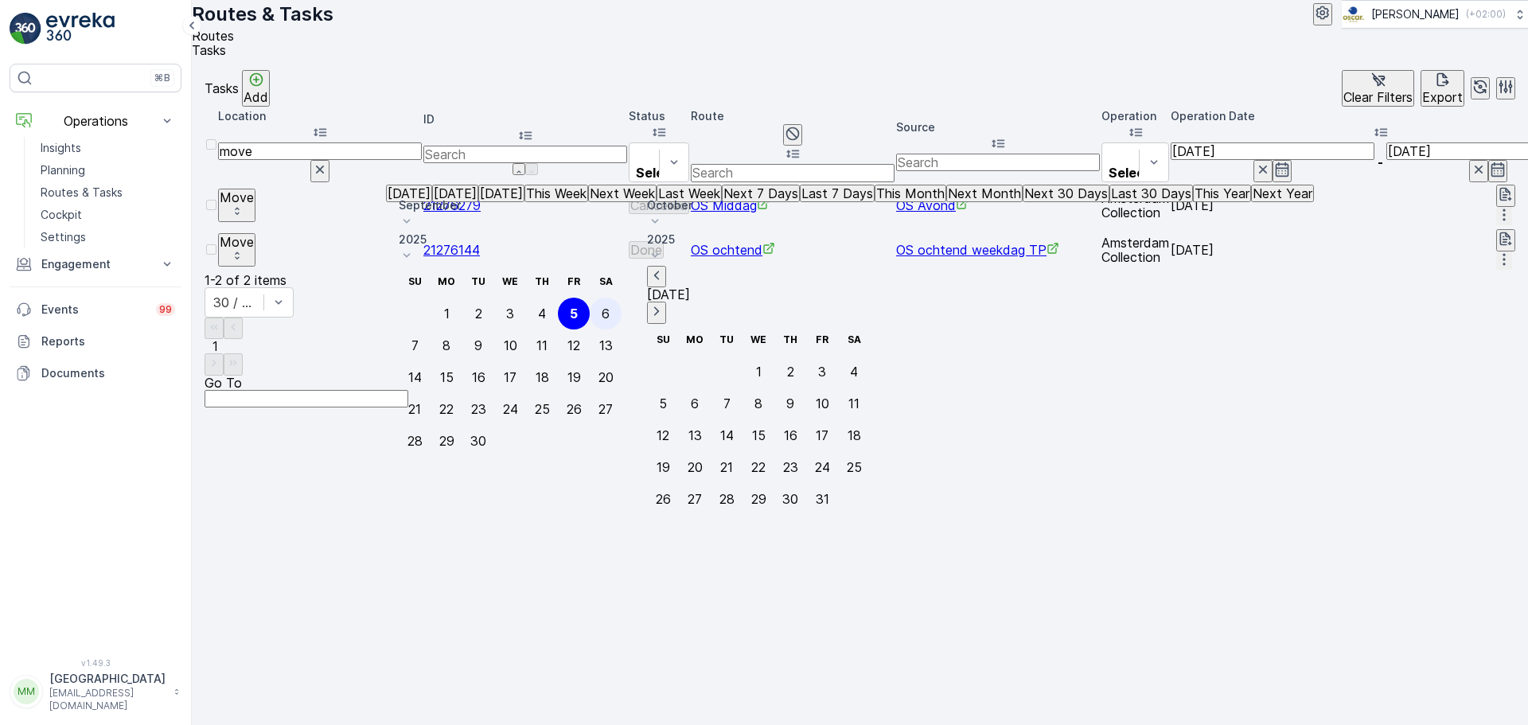
click at [609, 306] on div "6" at bounding box center [605, 313] width 8 height 14
type input "[DATE]"
click at [609, 306] on div "6" at bounding box center [605, 313] width 8 height 14
type input "[DATE]"
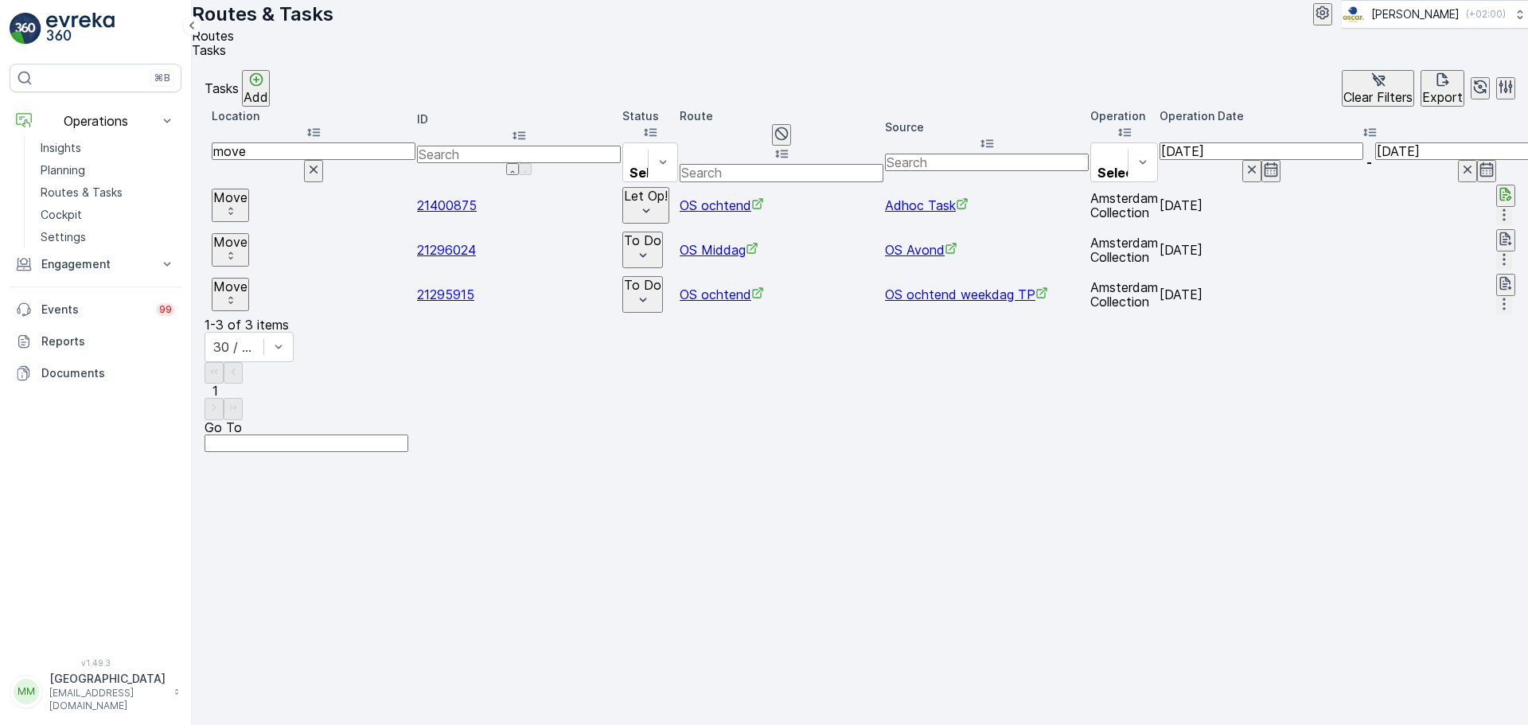
click at [432, 215] on td "21400875" at bounding box center [519, 205] width 204 height 43
click at [435, 206] on span "21400875" at bounding box center [447, 205] width 60 height 16
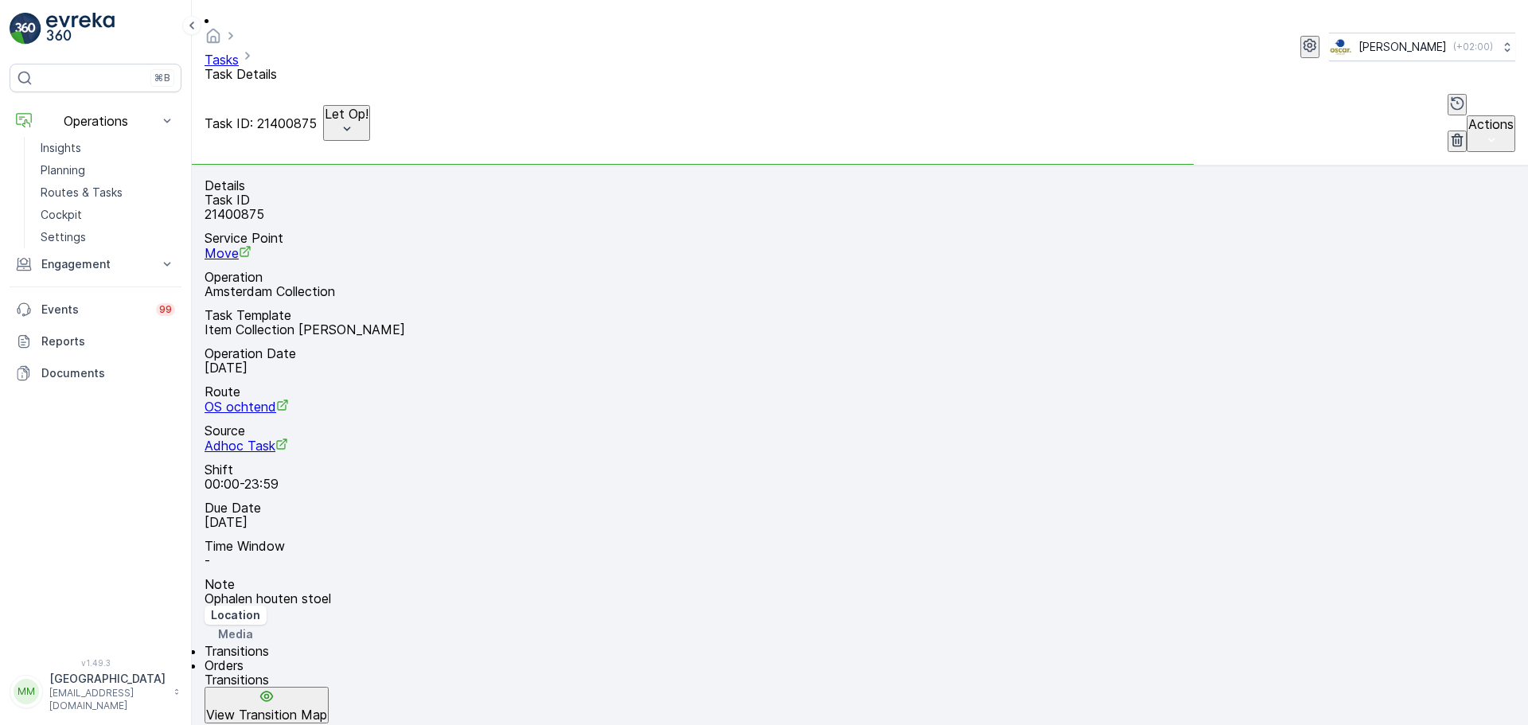
scroll to position [21, 0]
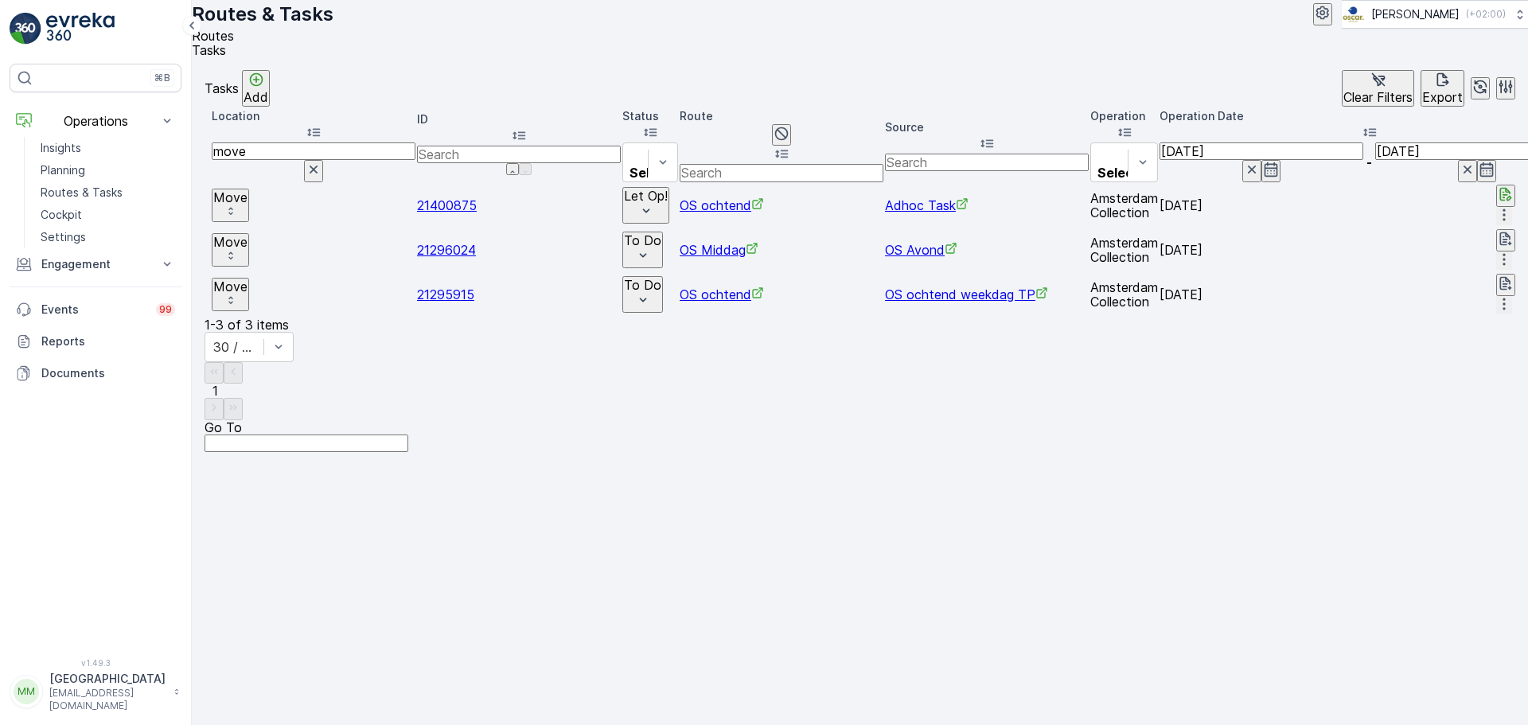
click at [420, 204] on span "21400875" at bounding box center [447, 205] width 60 height 16
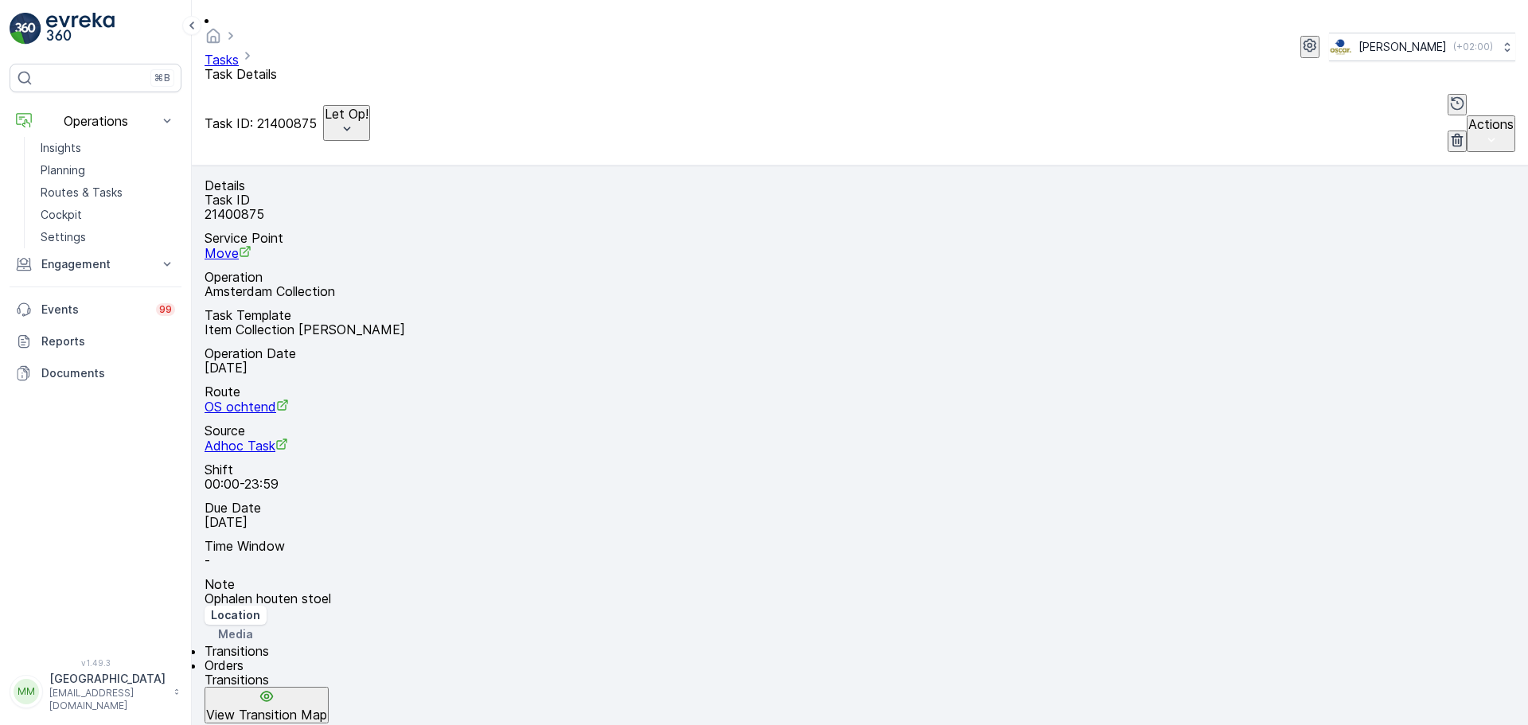
scroll to position [21, 0]
drag, startPoint x: 509, startPoint y: 407, endPoint x: 526, endPoint y: 406, distance: 16.7
click at [526, 591] on p "Ophalen houten stoel" at bounding box center [859, 598] width 1310 height 14
drag, startPoint x: 526, startPoint y: 406, endPoint x: 465, endPoint y: 401, distance: 61.4
click at [465, 591] on p "Ophalen houten stoel" at bounding box center [859, 598] width 1310 height 14
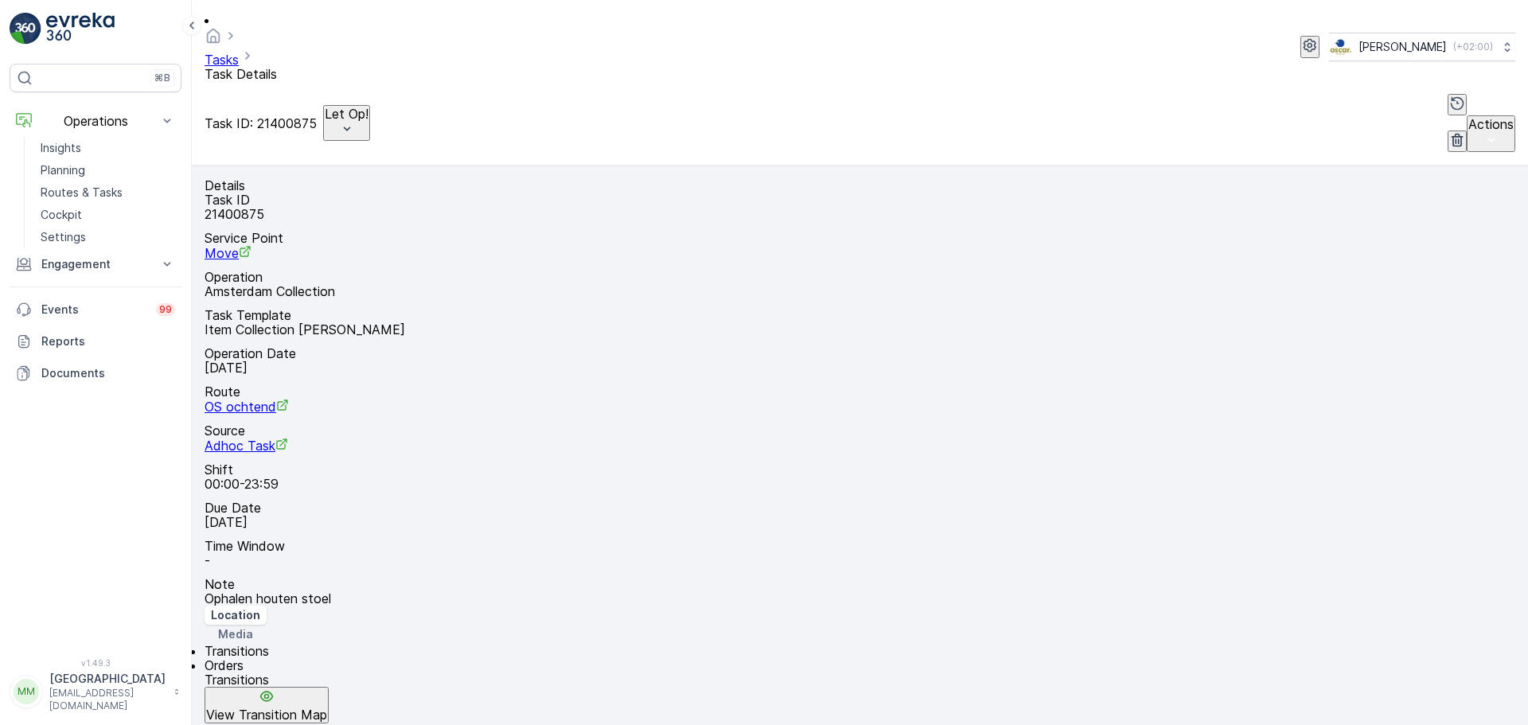
click at [557, 553] on p "-" at bounding box center [859, 560] width 1310 height 14
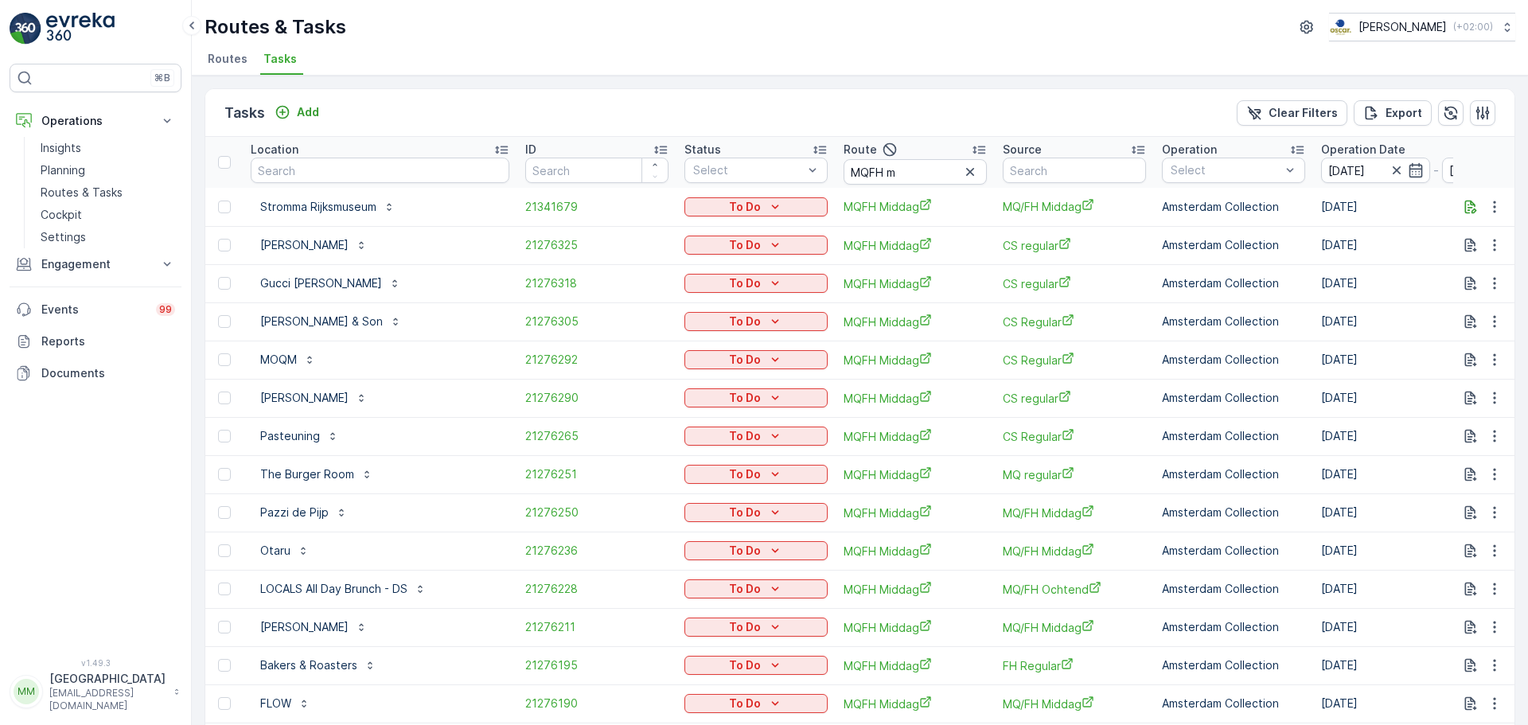
scroll to position [5, 0]
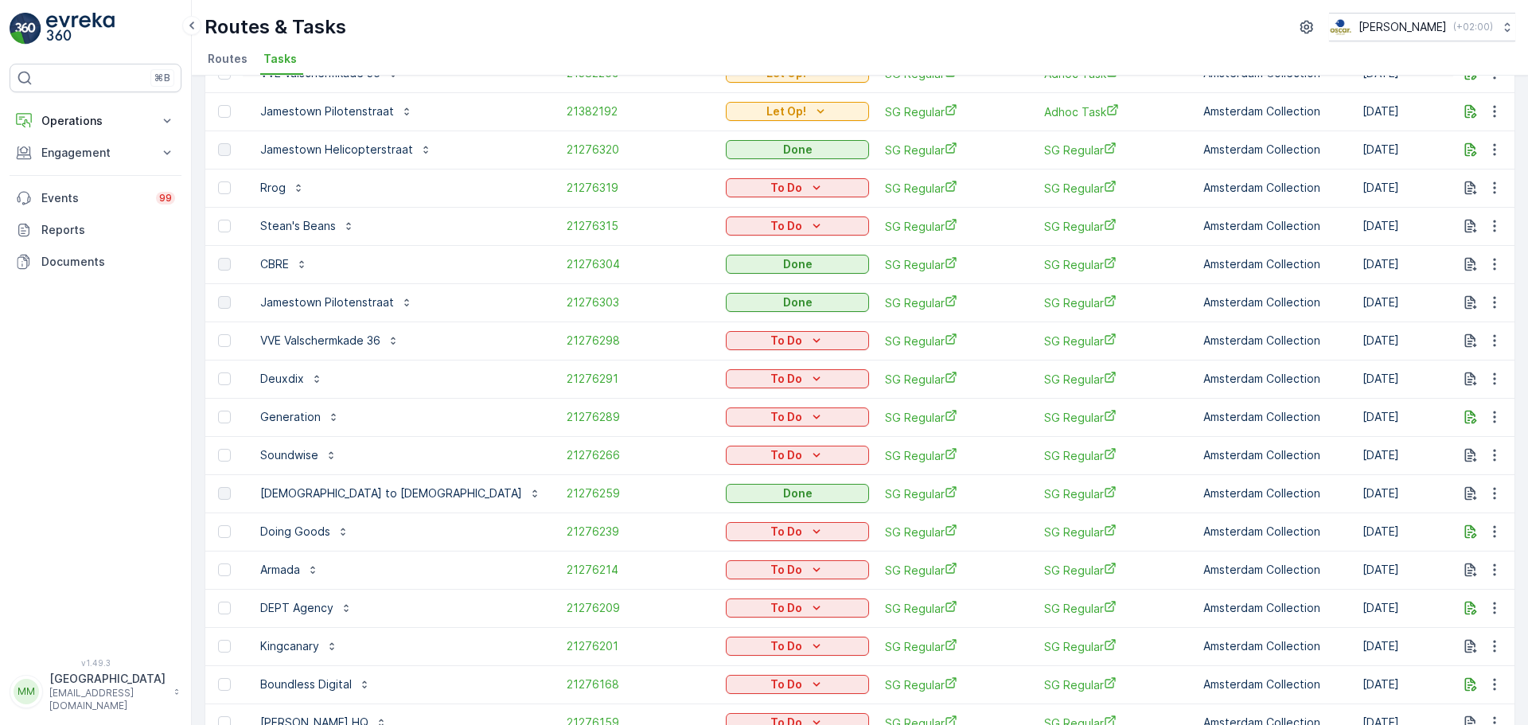
scroll to position [676, 0]
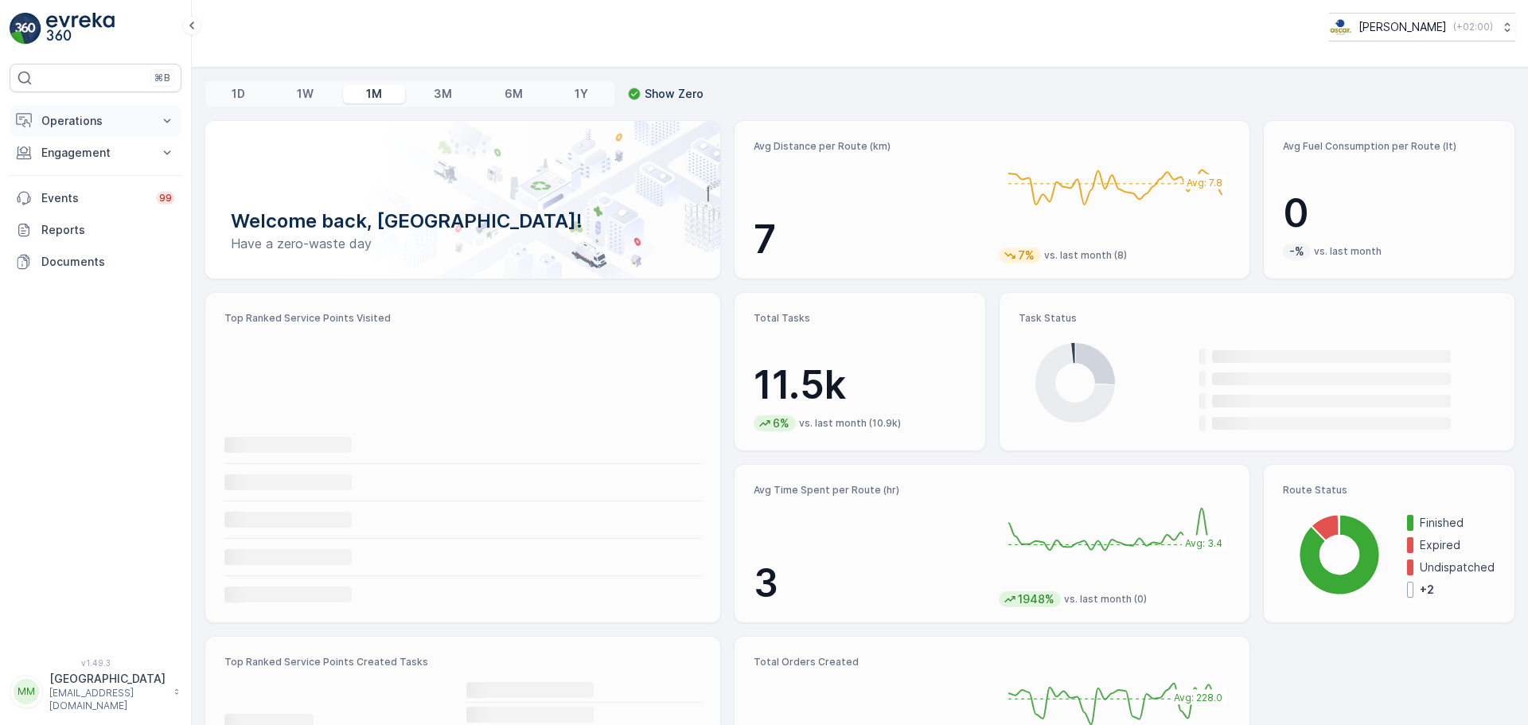
click at [82, 127] on p "Operations" at bounding box center [95, 121] width 108 height 16
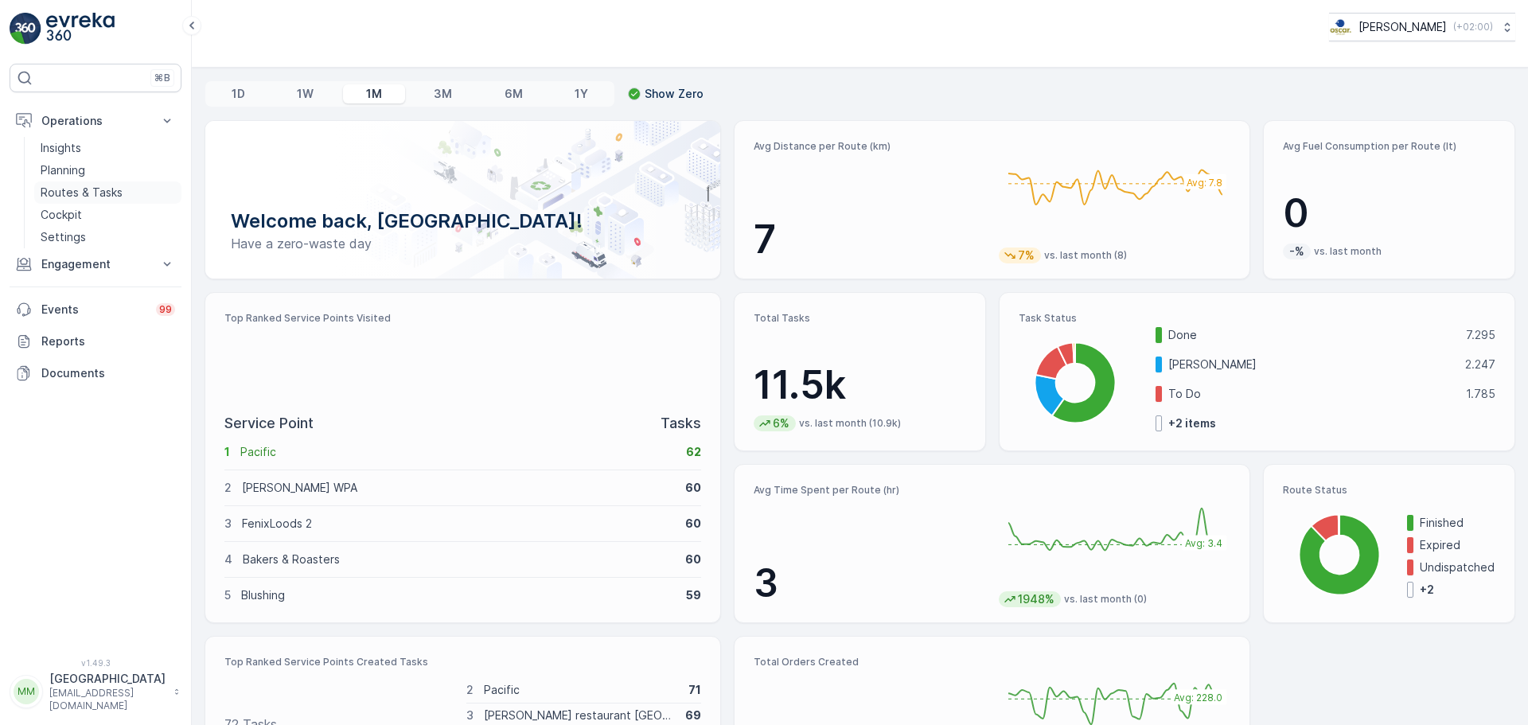
click at [107, 193] on p "Routes & Tasks" at bounding box center [82, 193] width 82 height 16
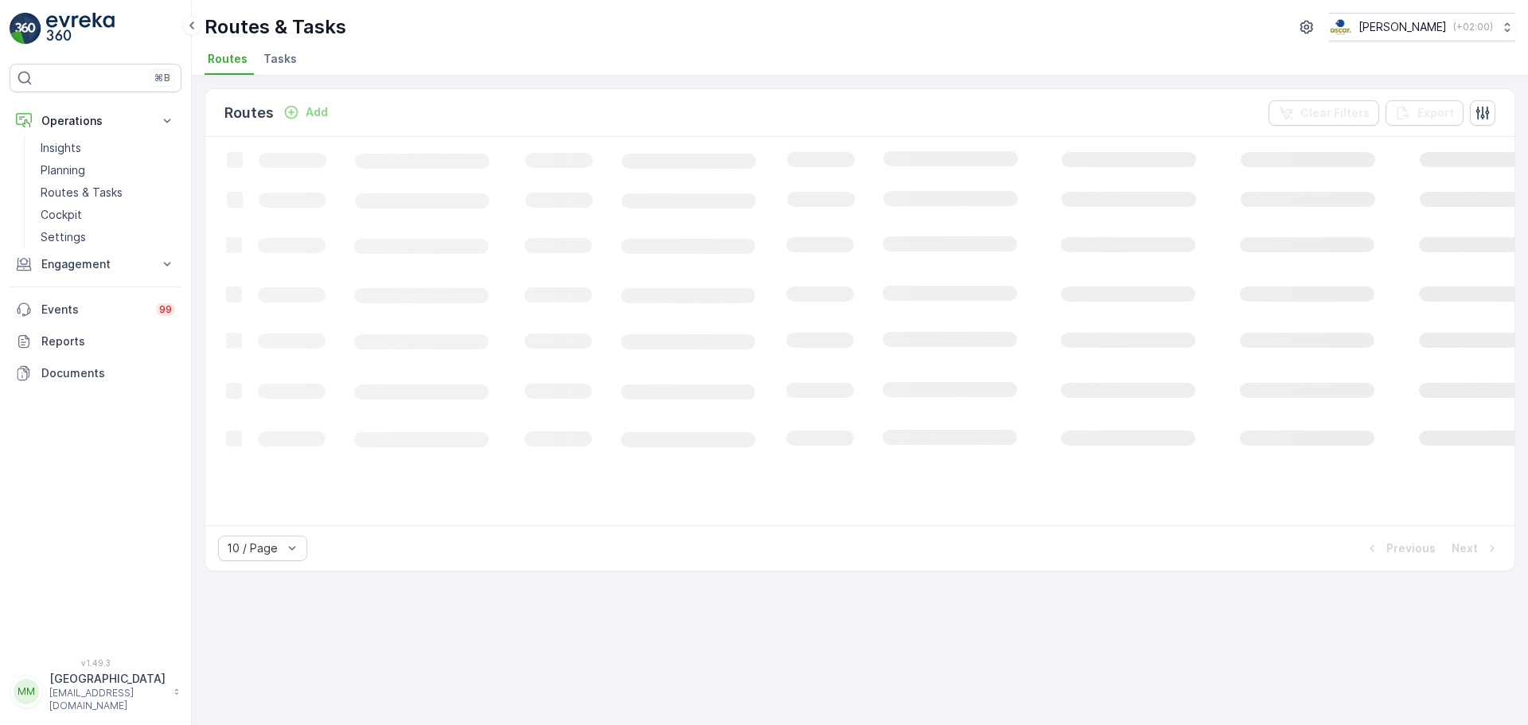
click at [286, 58] on span "Tasks" at bounding box center [279, 59] width 33 height 16
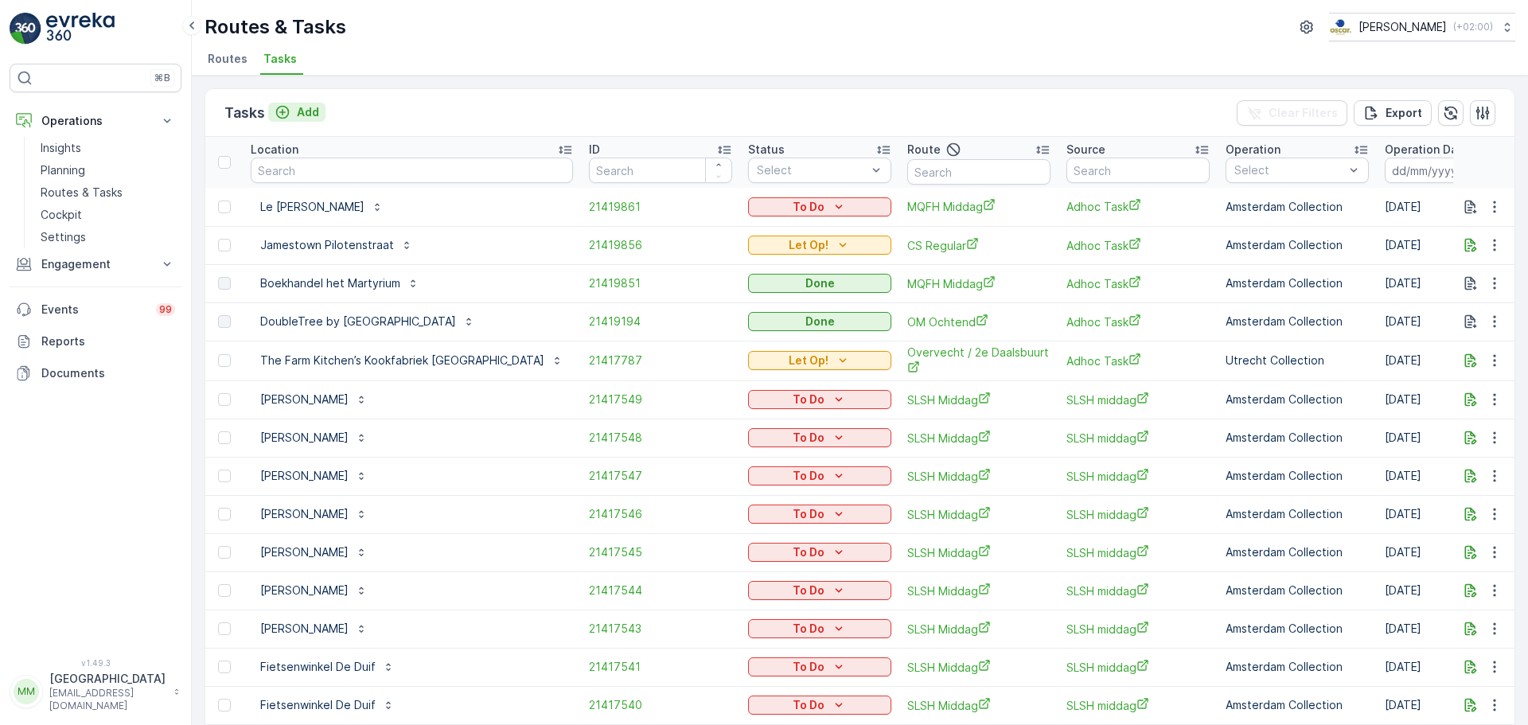
click at [307, 119] on p "Add" at bounding box center [308, 112] width 22 height 16
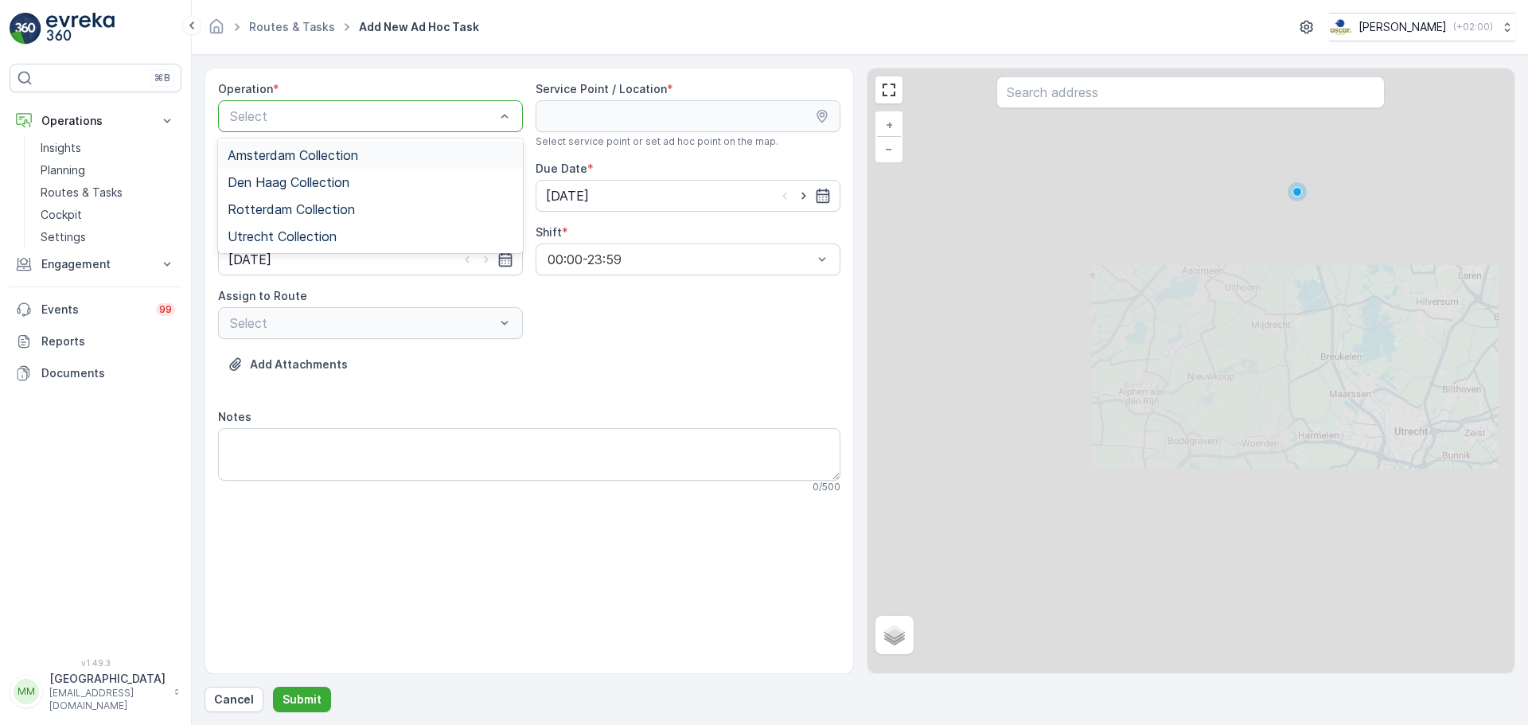
click at [321, 146] on div "Amsterdam Collection" at bounding box center [370, 155] width 305 height 27
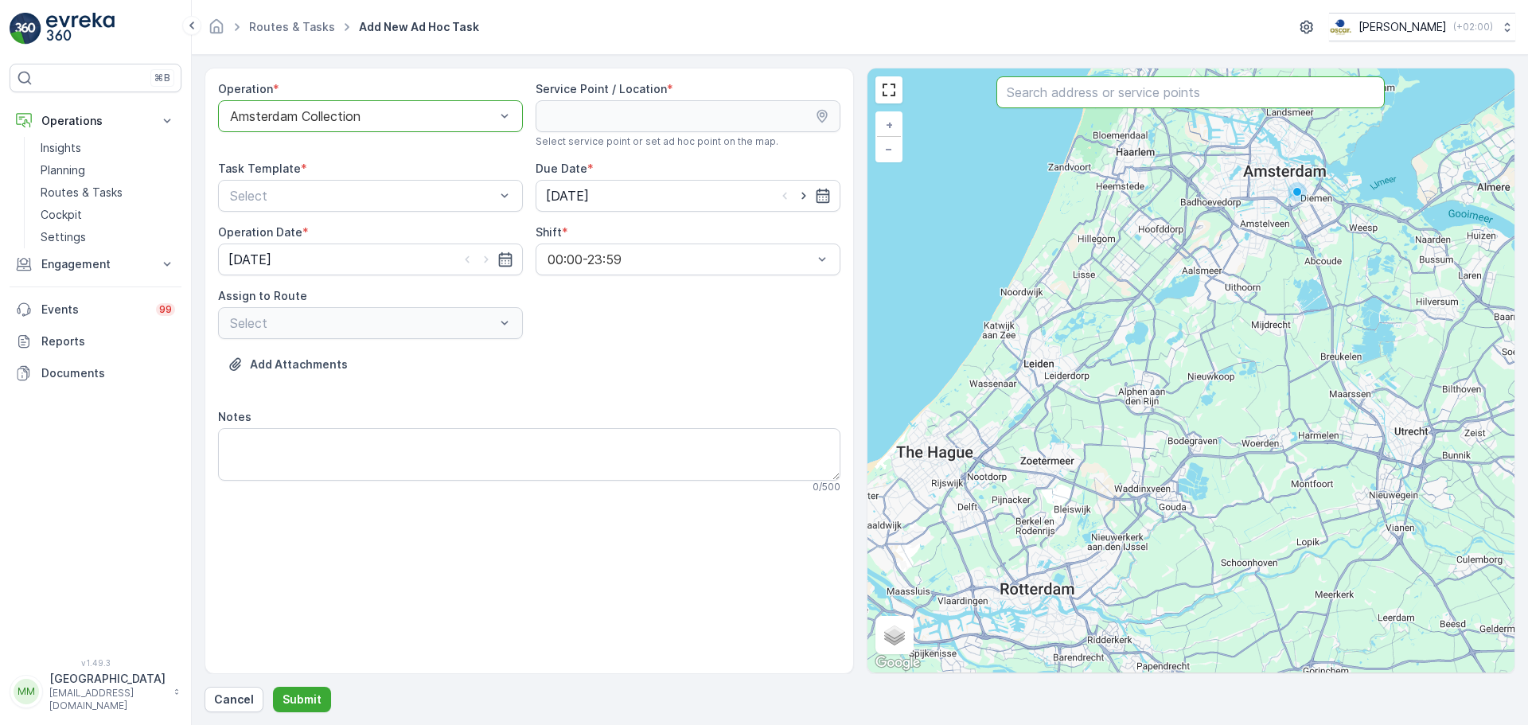
click at [1052, 95] on input "text" at bounding box center [1190, 92] width 388 height 32
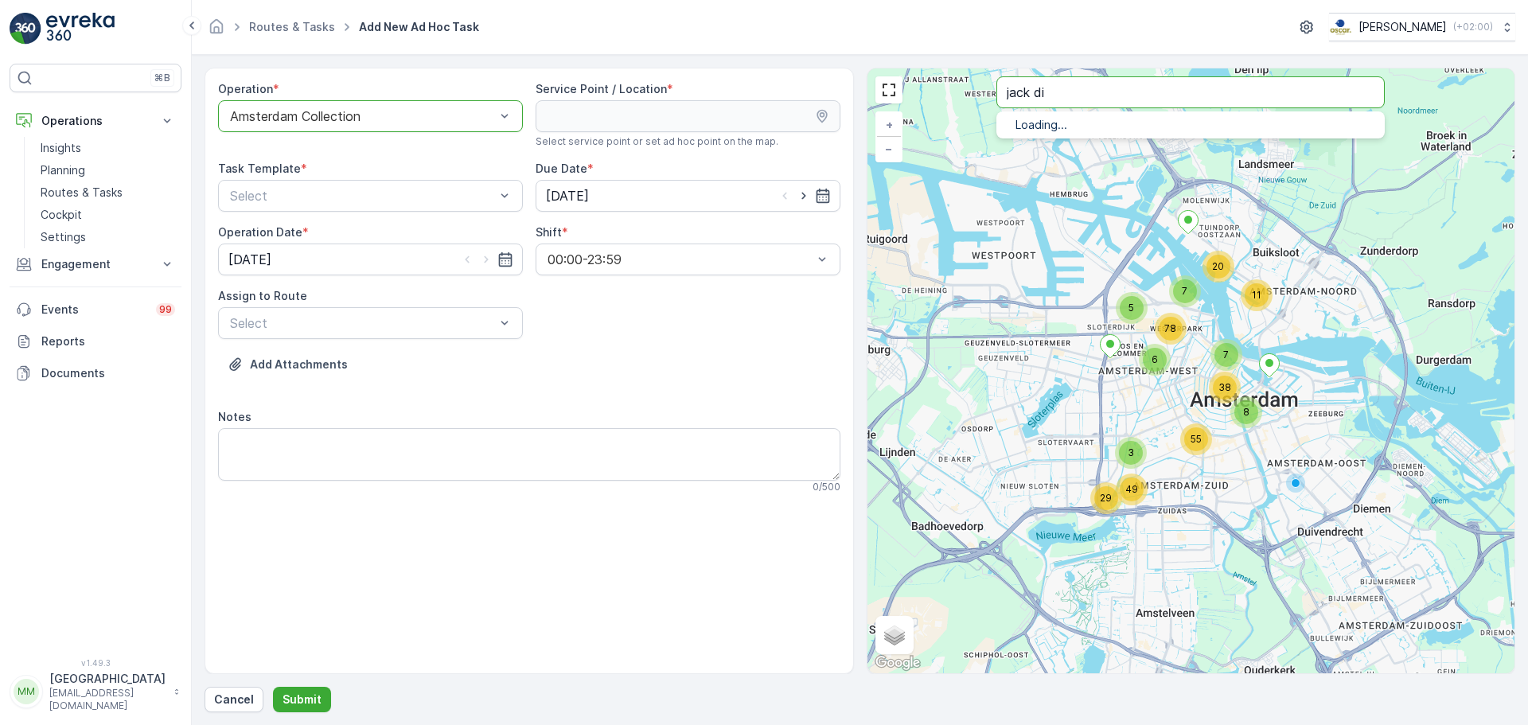
type input "jack di"
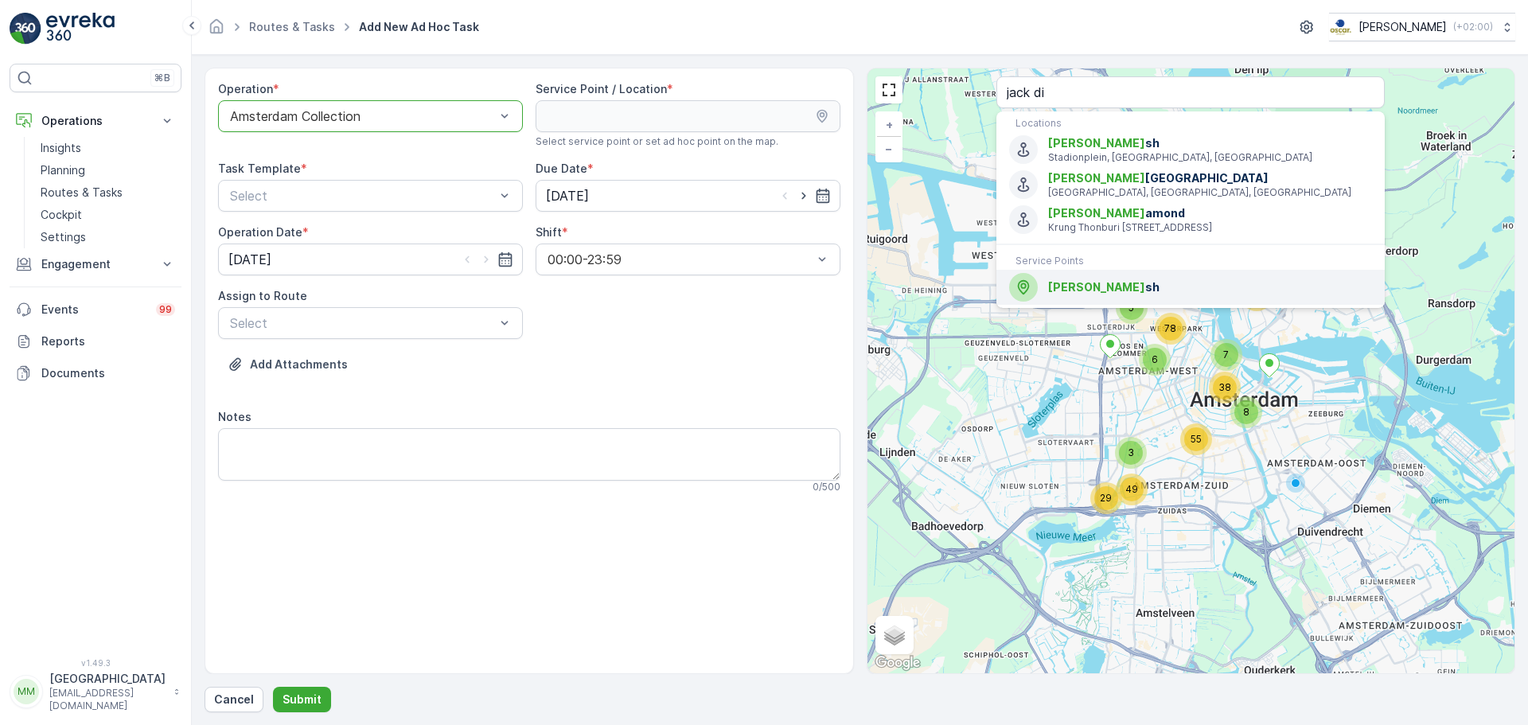
click at [1092, 302] on div "Jack Di sh" at bounding box center [1190, 287] width 363 height 29
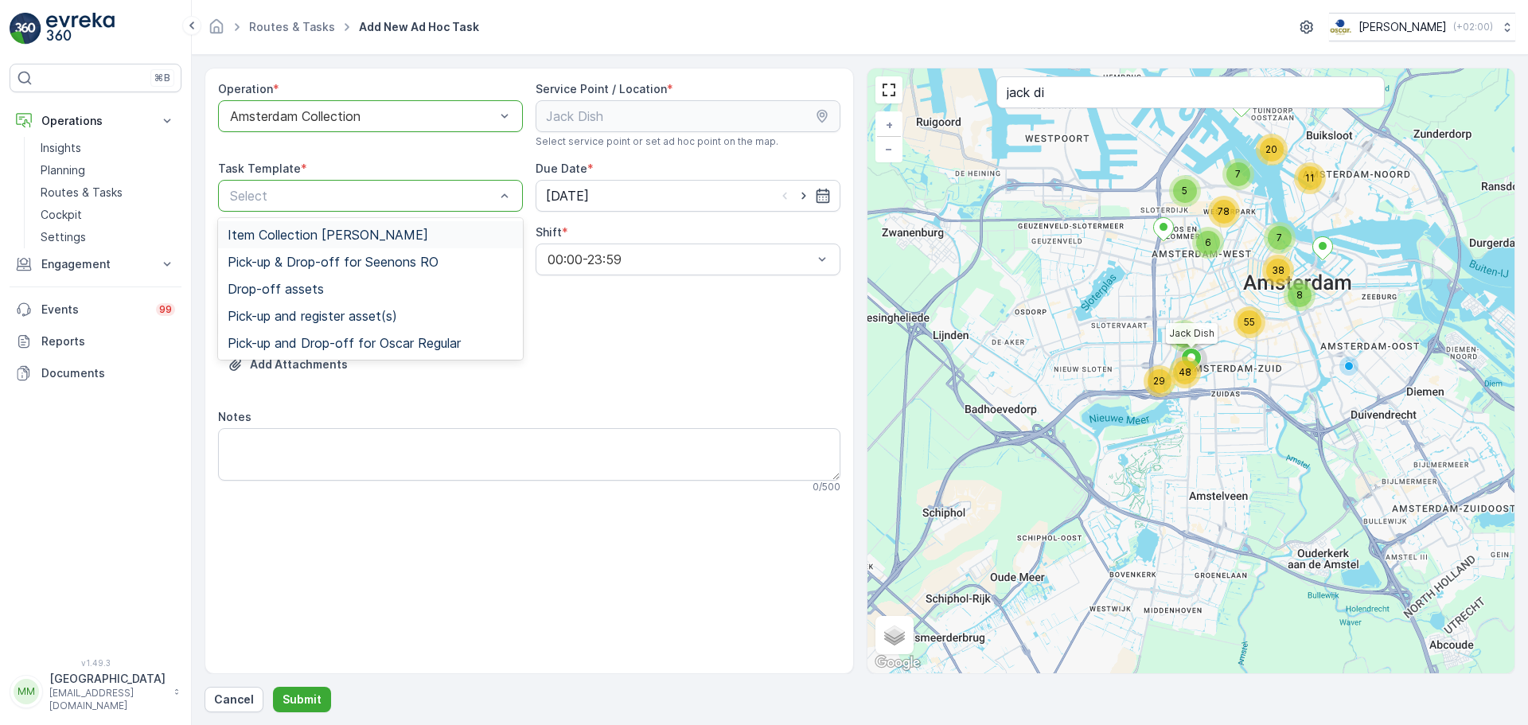
click at [331, 235] on span "Item Collection [PERSON_NAME]" at bounding box center [328, 235] width 200 height 14
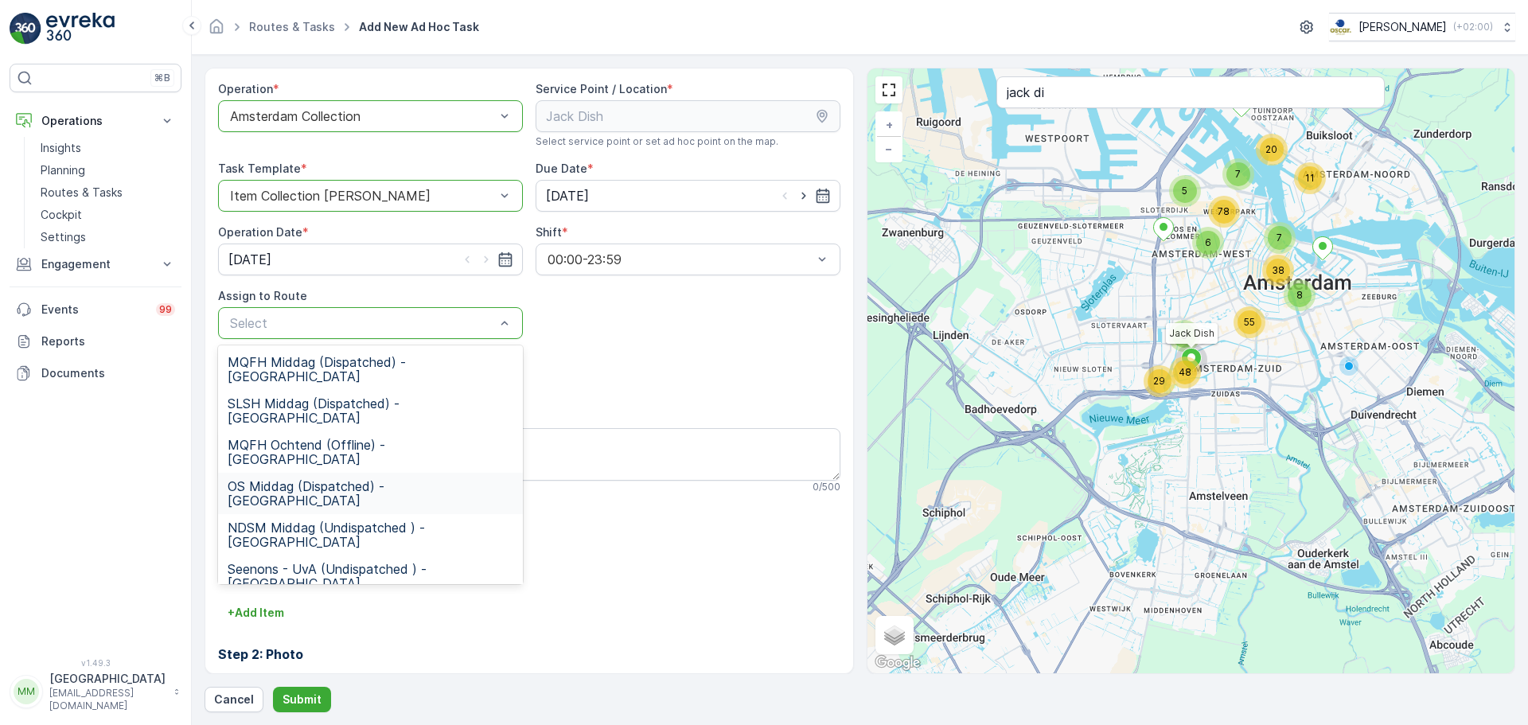
click at [364, 479] on span "OS Middag (Dispatched) - Amsterdam" at bounding box center [371, 493] width 286 height 29
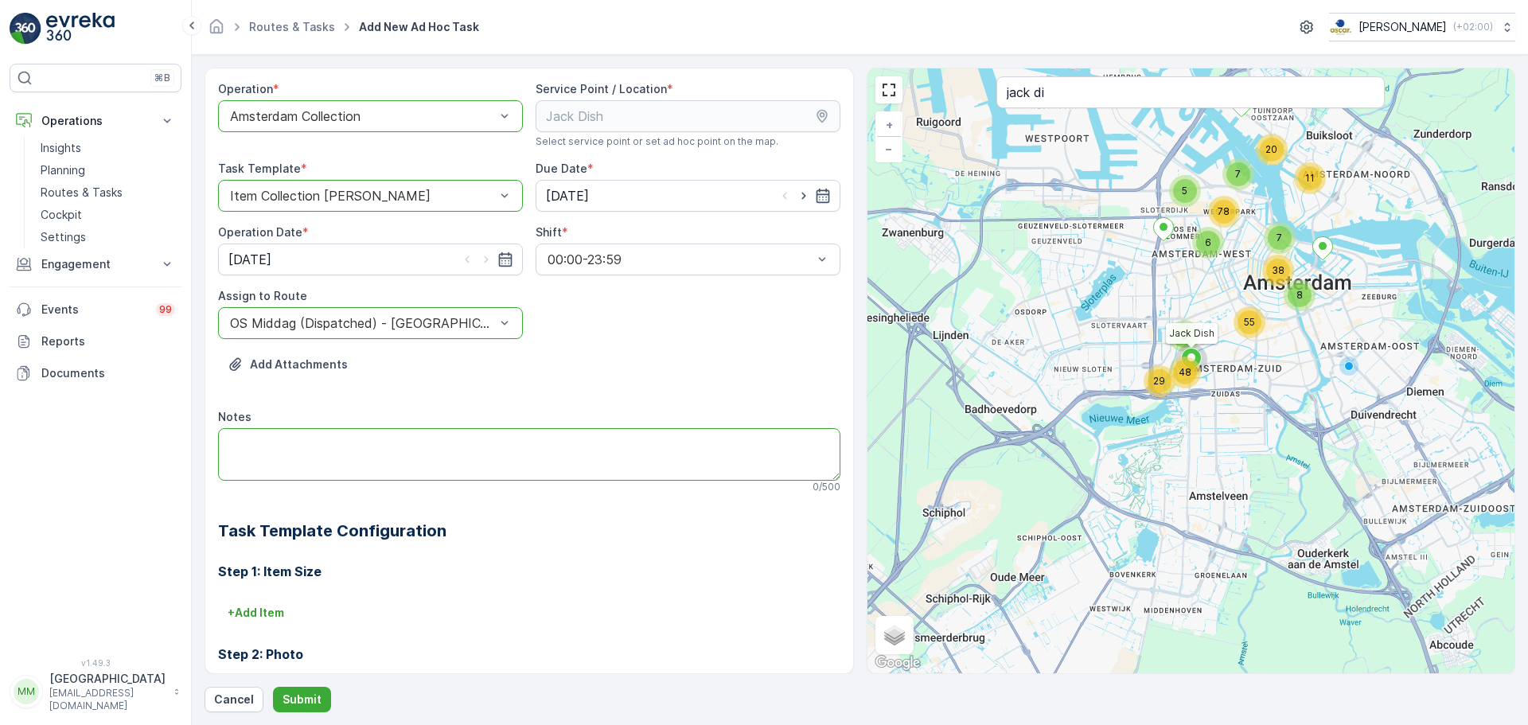
click at [364, 449] on textarea "Notes" at bounding box center [529, 454] width 622 height 53
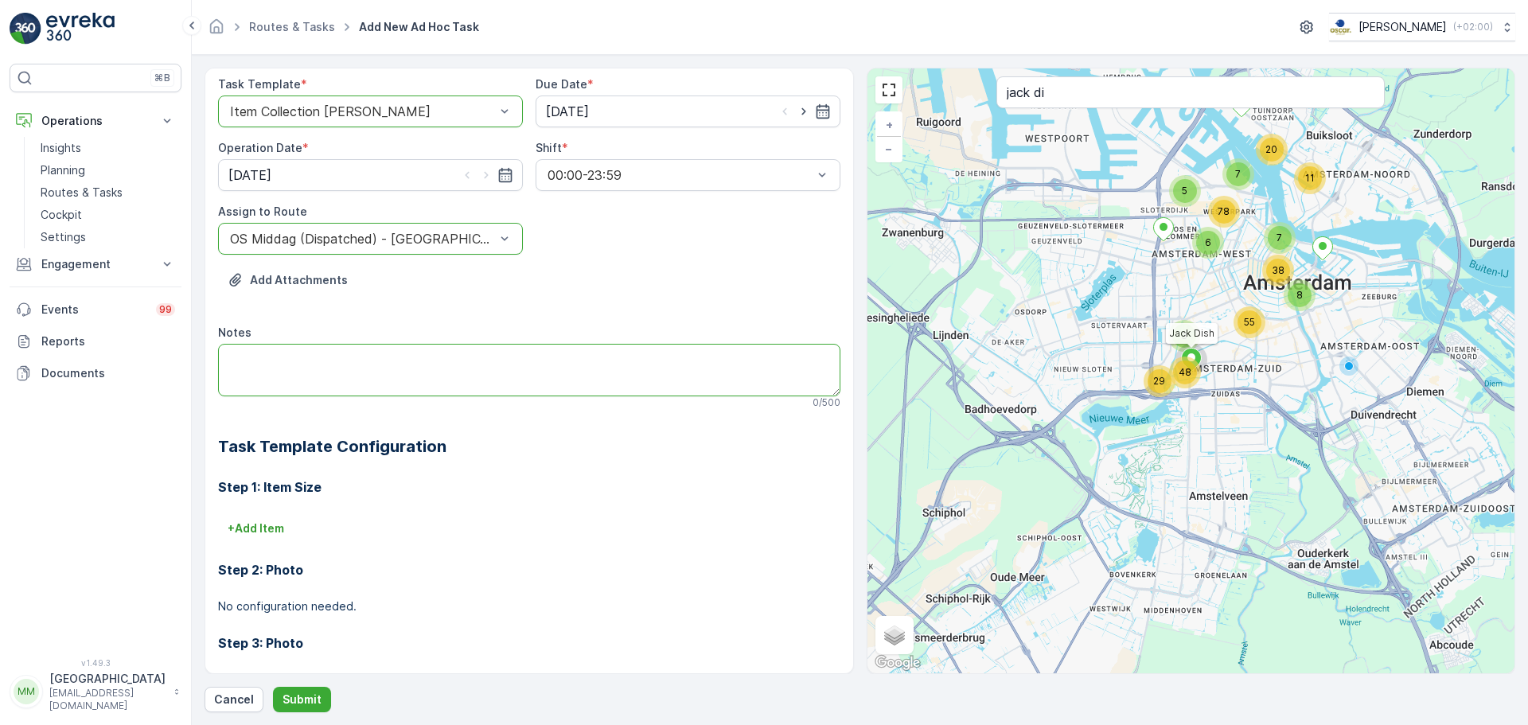
scroll to position [210, 0]
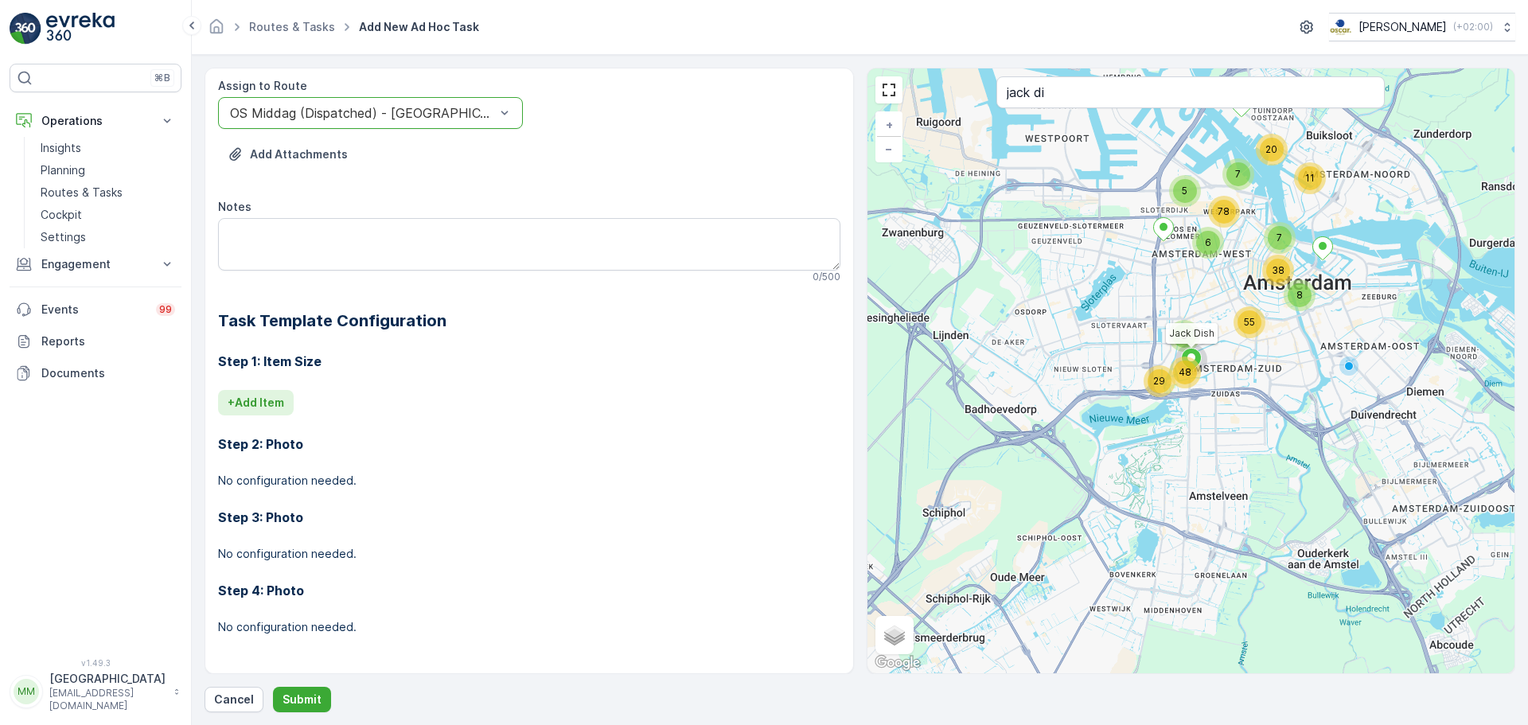
click at [281, 410] on p "+ Add Item" at bounding box center [256, 403] width 56 height 16
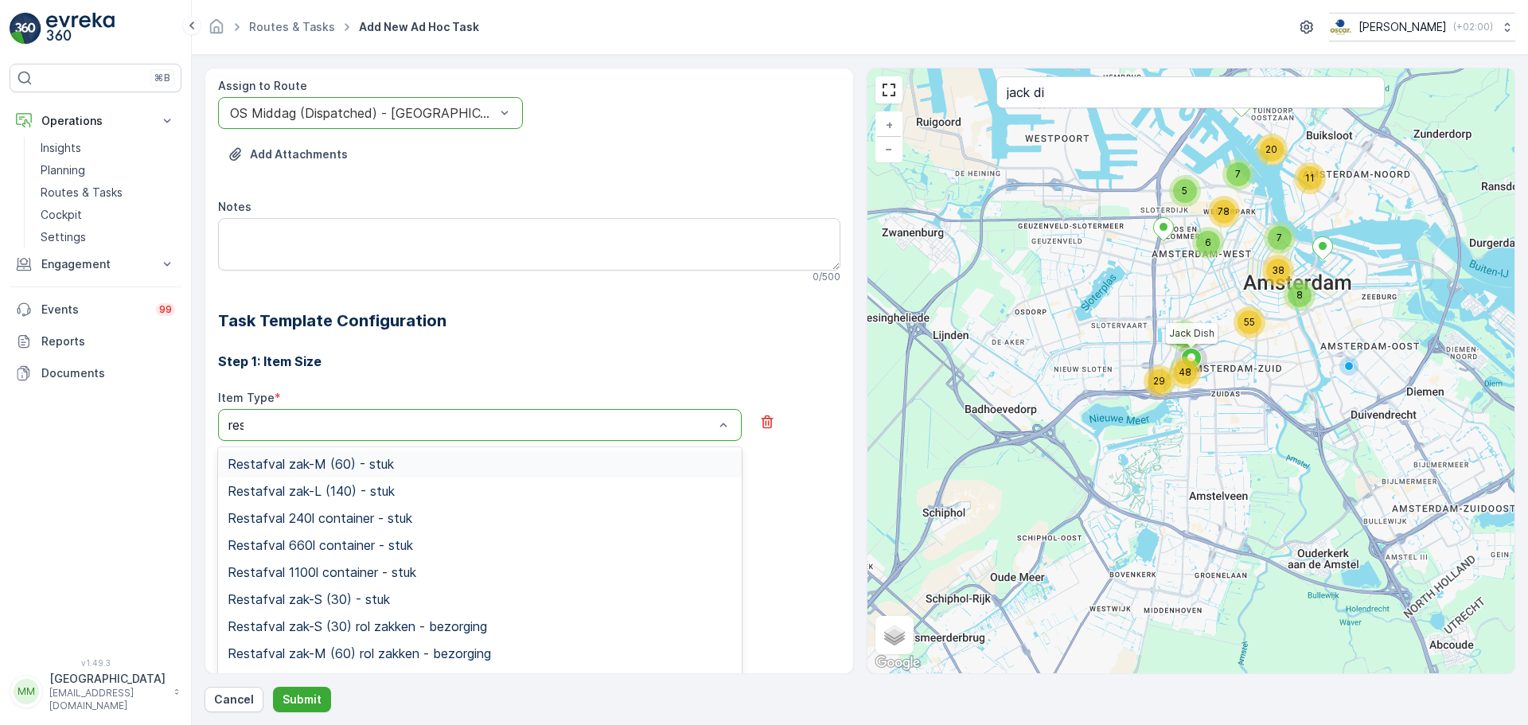
type input "rest"
click at [350, 463] on span "Restafval zak-M (60) - stuk" at bounding box center [311, 464] width 166 height 14
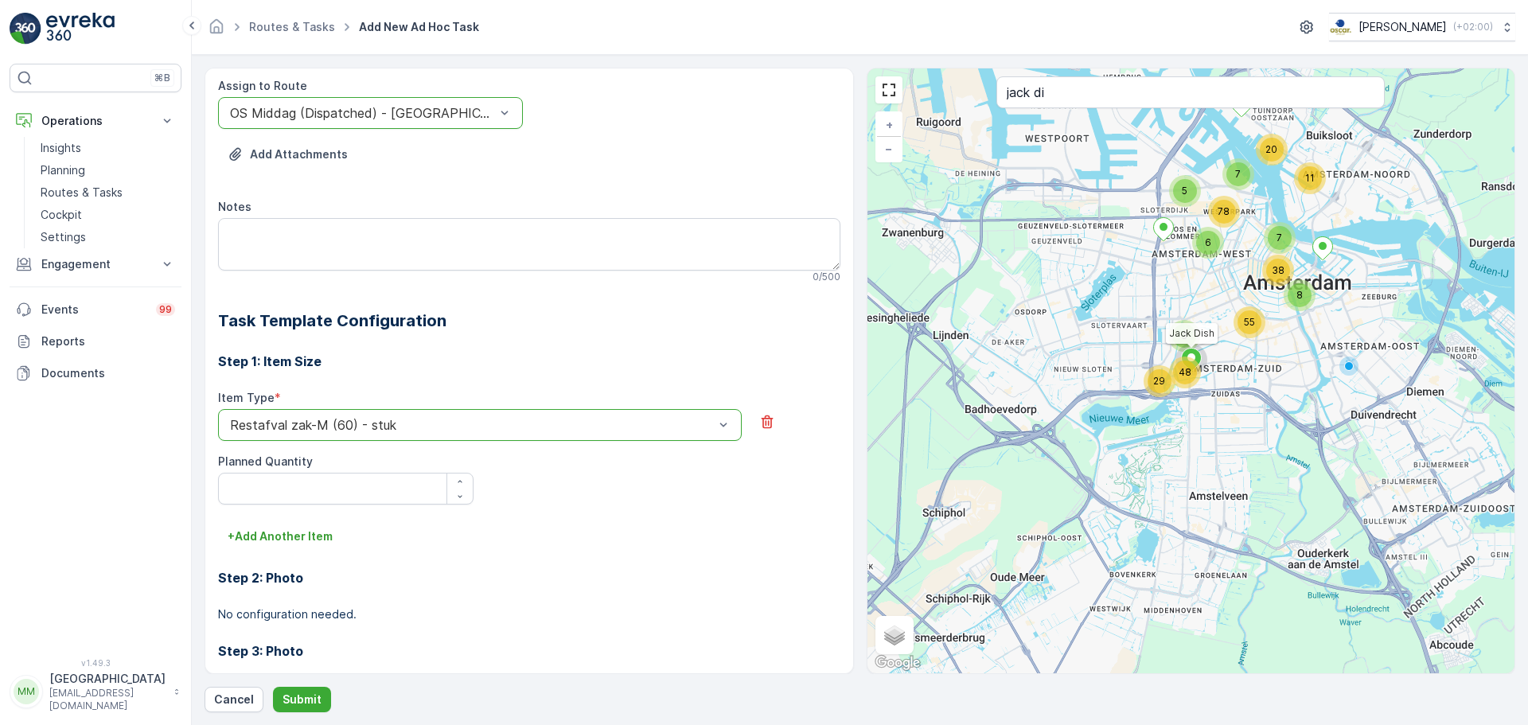
click at [323, 487] on Quantity "Planned Quantity" at bounding box center [345, 489] width 255 height 32
type Quantity "1"
click at [302, 542] on p "+ Add Another Item" at bounding box center [280, 536] width 105 height 16
click at [298, 533] on div "Item Type *" at bounding box center [480, 532] width 524 height 16
click at [299, 547] on div "Select" at bounding box center [480, 559] width 524 height 32
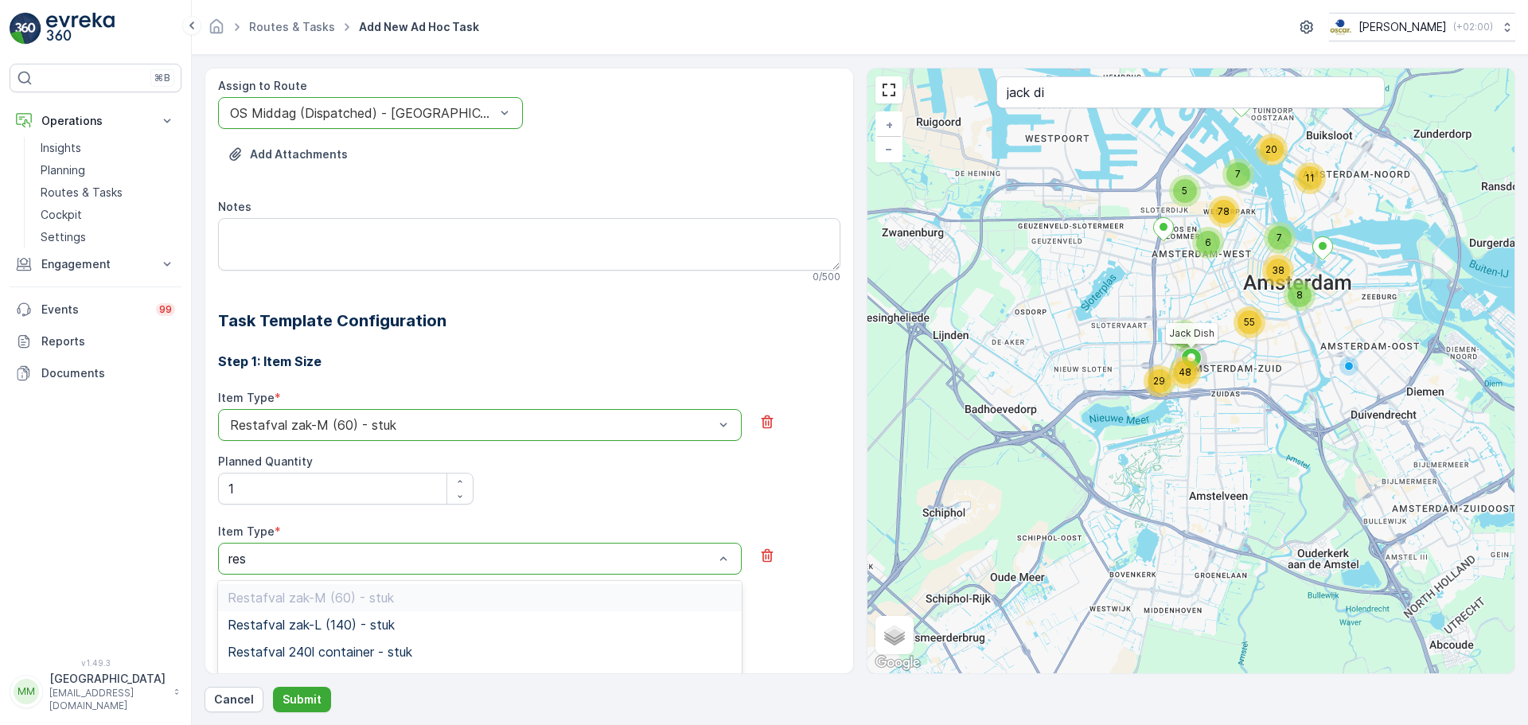
type input "rest"
click at [313, 627] on span "Restafval zak-L (140) - stuk" at bounding box center [311, 624] width 167 height 14
click at [301, 625] on Quantity "Planned Quantity" at bounding box center [345, 622] width 255 height 32
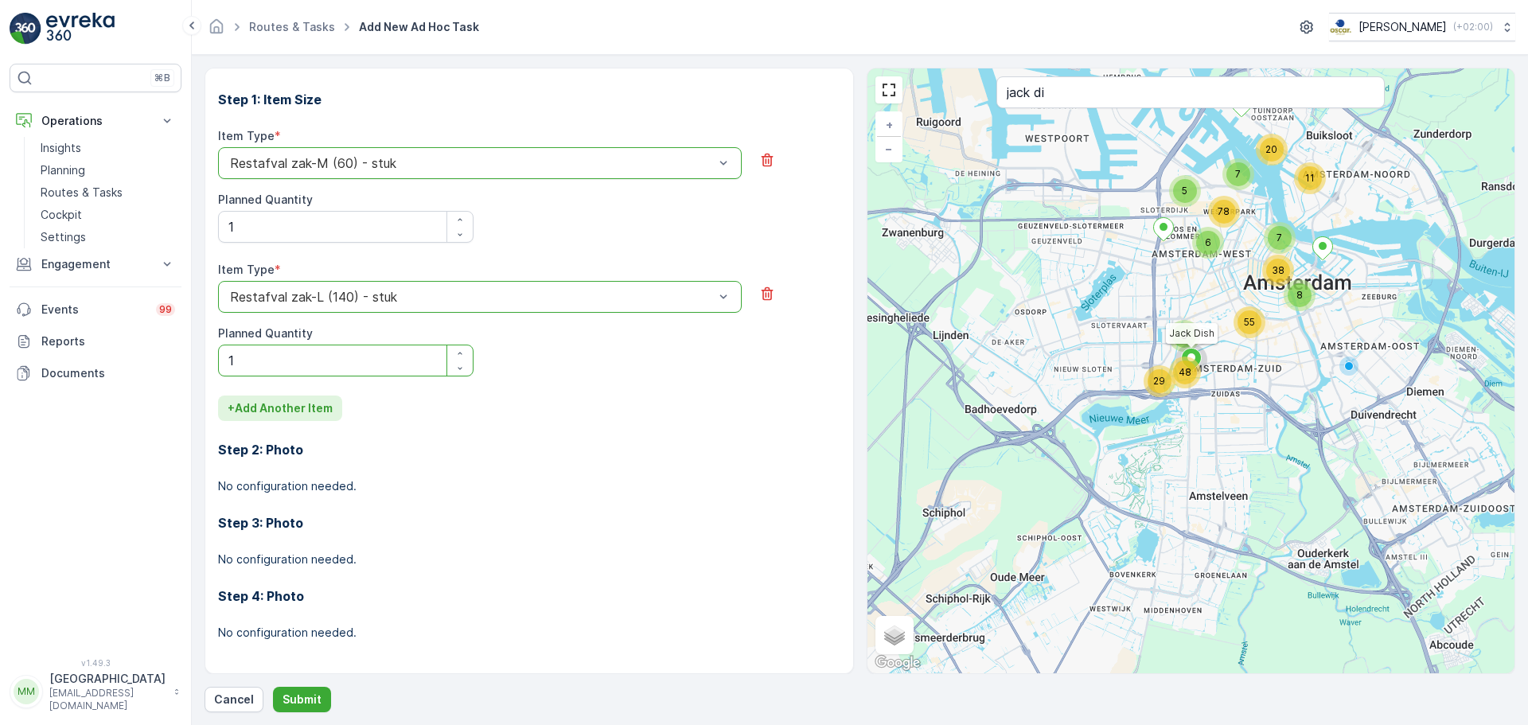
scroll to position [477, 0]
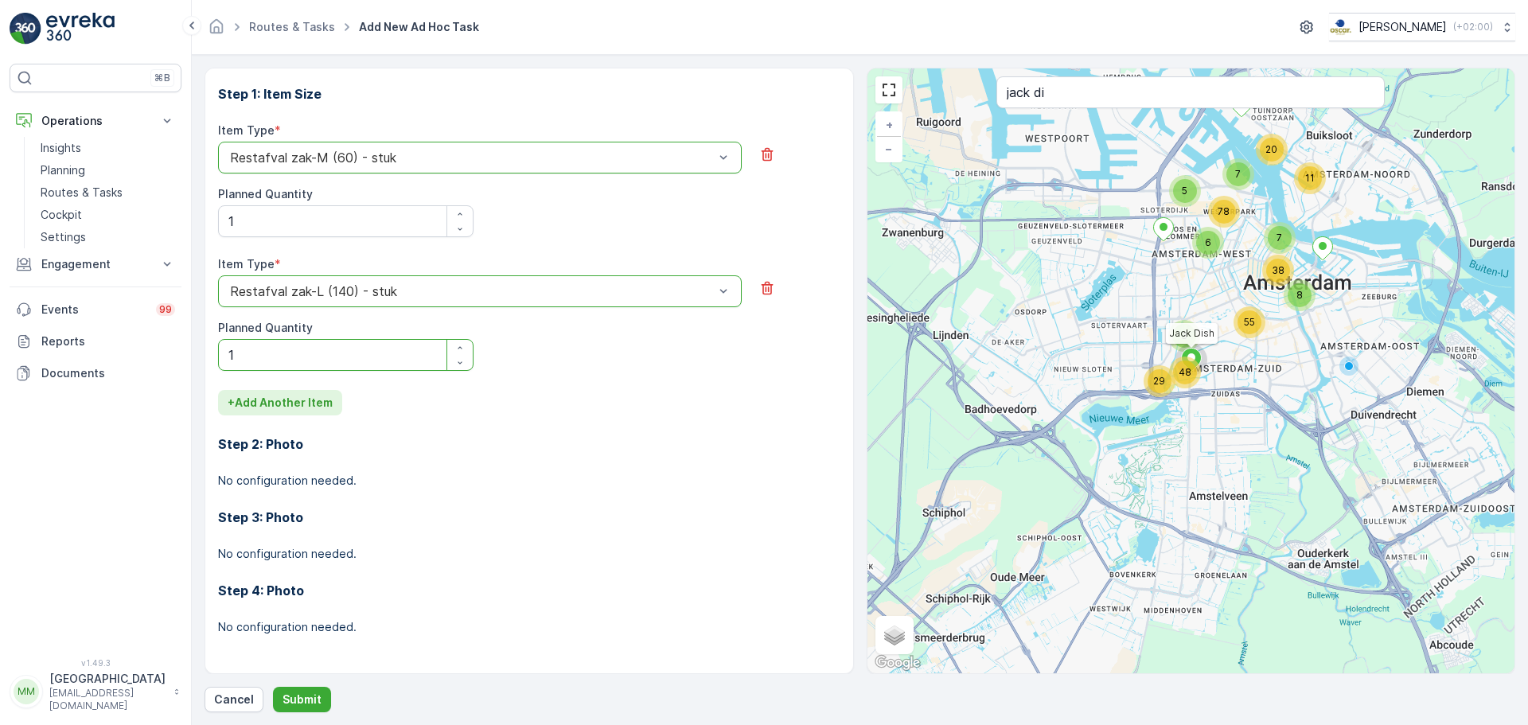
type Quantity "1"
click at [292, 404] on p "+ Add Another Item" at bounding box center [280, 403] width 105 height 16
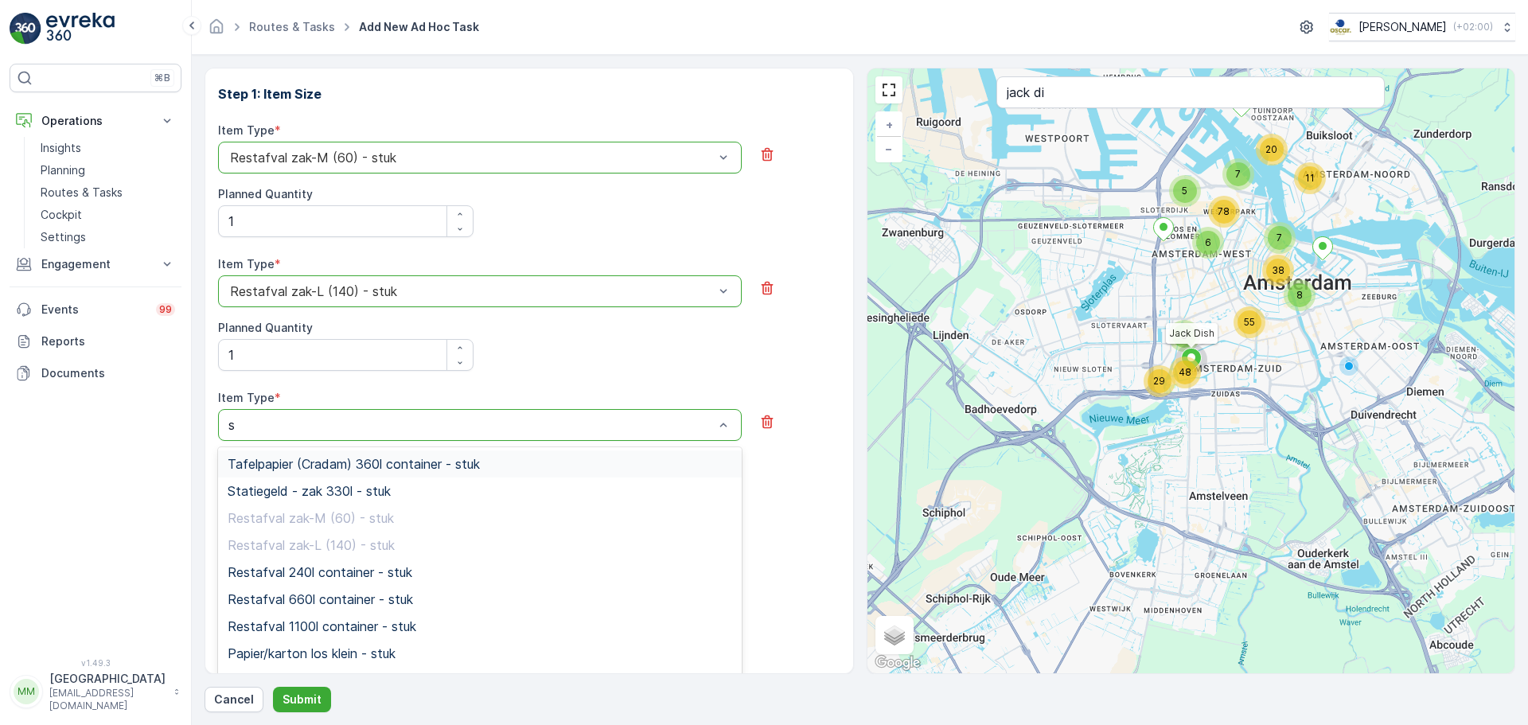
type input "sw"
click at [348, 500] on div "Swill emmer 23l - stuk" at bounding box center [480, 490] width 524 height 27
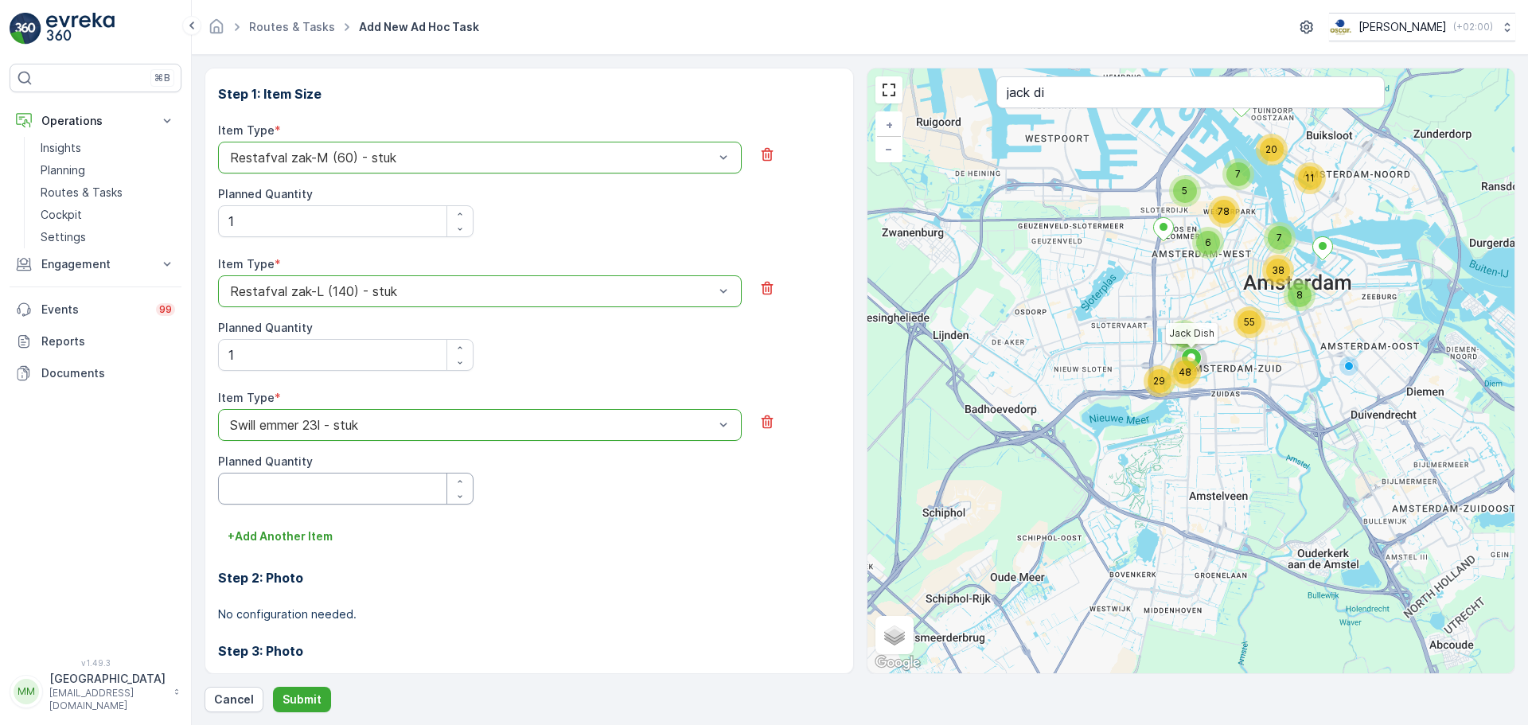
click at [340, 494] on Quantity "Planned Quantity" at bounding box center [345, 489] width 255 height 32
type Quantity "1"
click at [298, 546] on button "+ Add Another Item" at bounding box center [280, 536] width 124 height 25
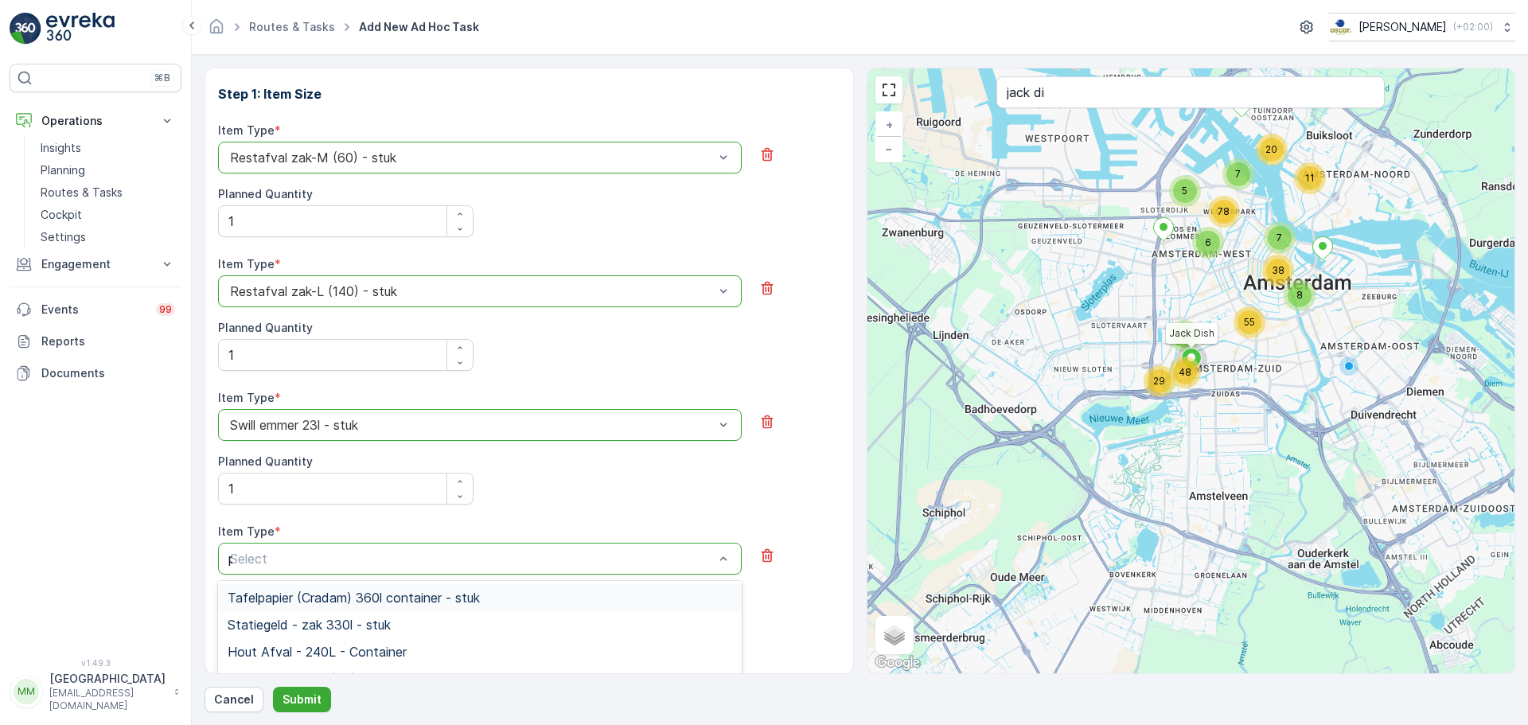
type input "pd"
click at [323, 629] on span "PD zak-M (60) - stuk" at bounding box center [291, 624] width 127 height 14
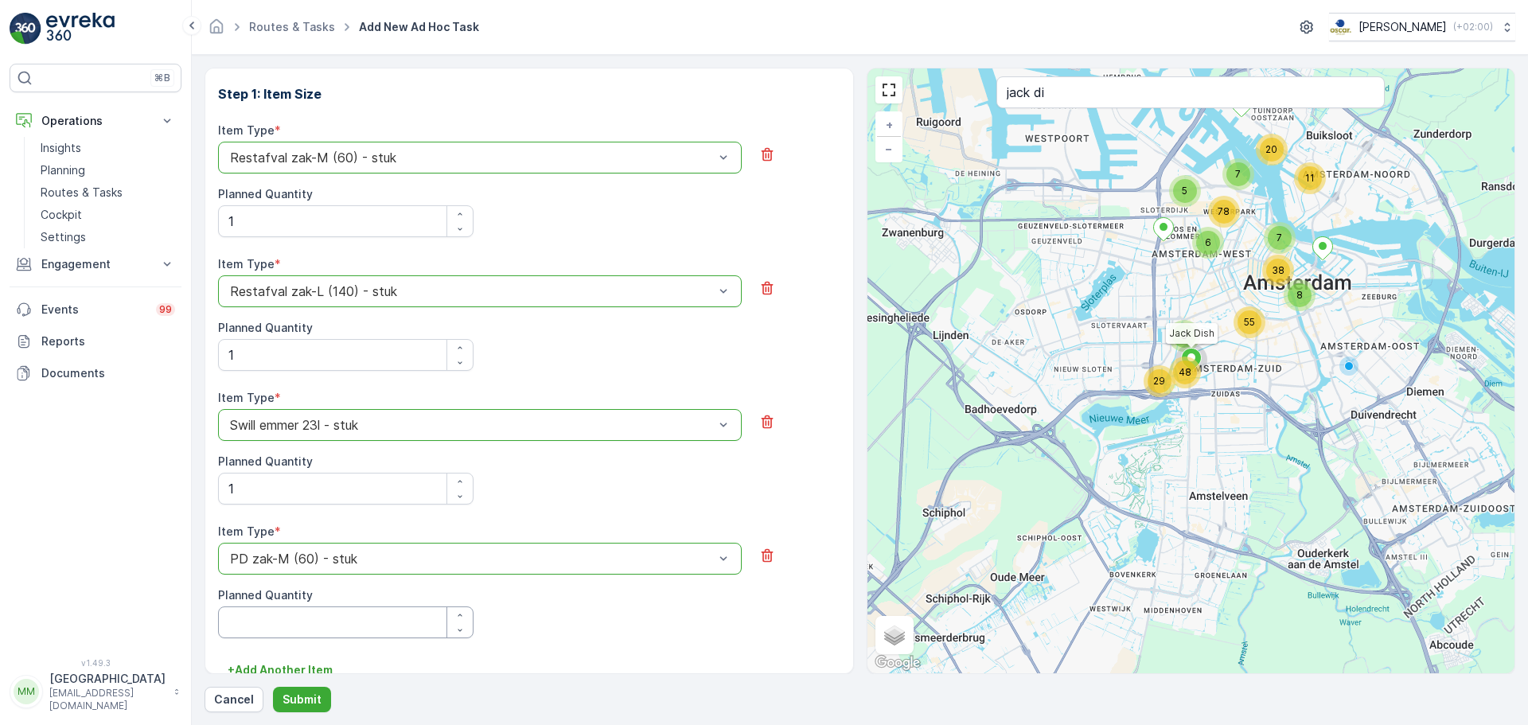
click at [298, 617] on Quantity "Planned Quantity" at bounding box center [345, 622] width 255 height 32
type Quantity "1"
click at [305, 671] on p "+ Add Another Item" at bounding box center [280, 670] width 105 height 16
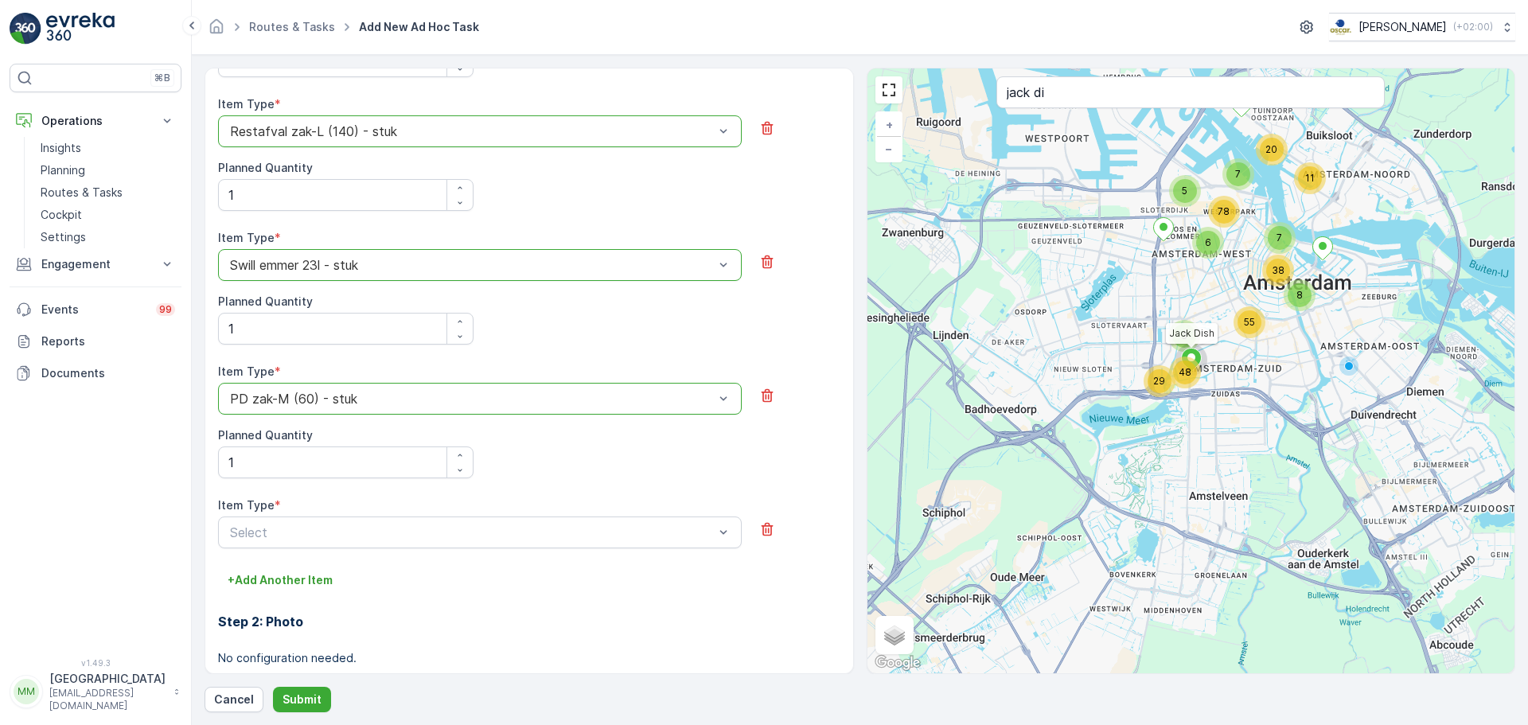
scroll to position [815, 0]
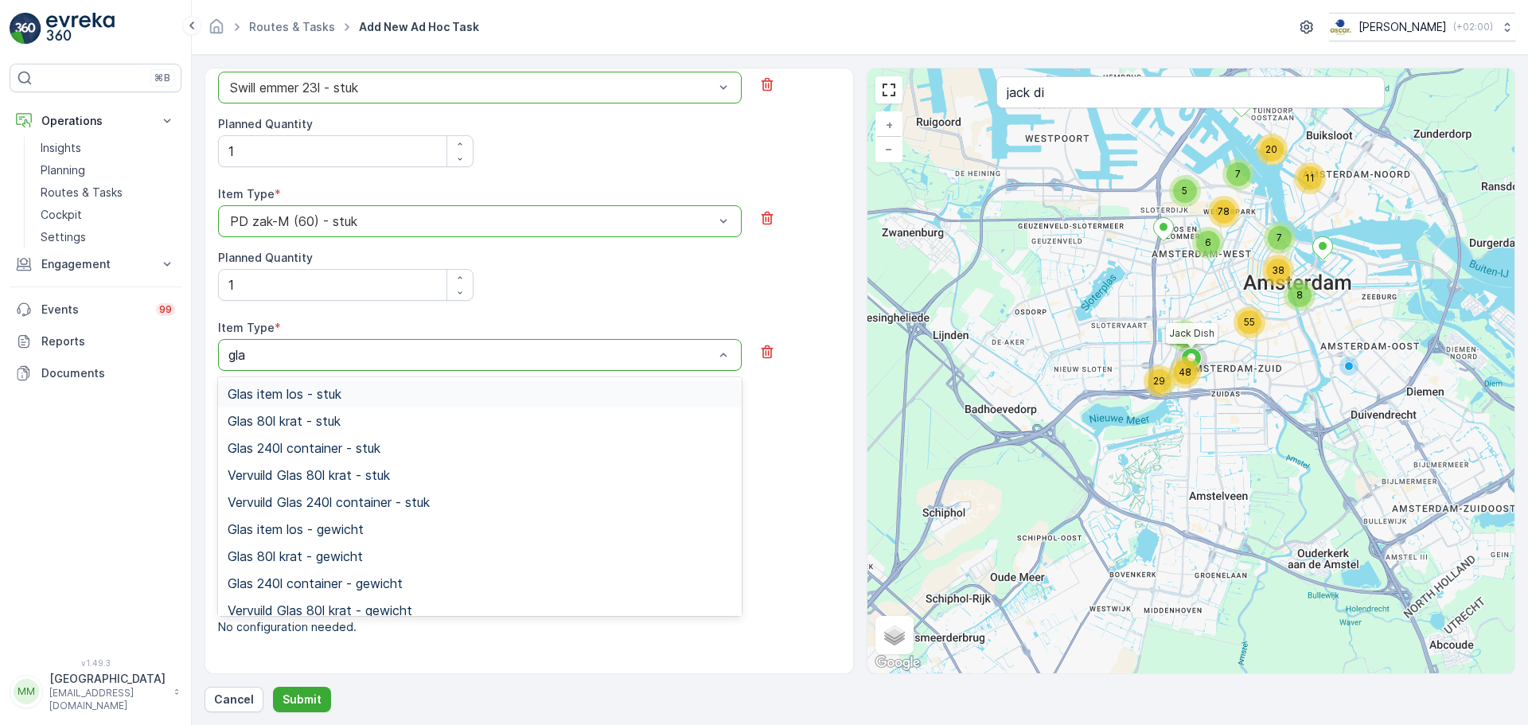
type input "glas"
click at [360, 423] on div "Glas 80l krat - stuk" at bounding box center [480, 421] width 504 height 14
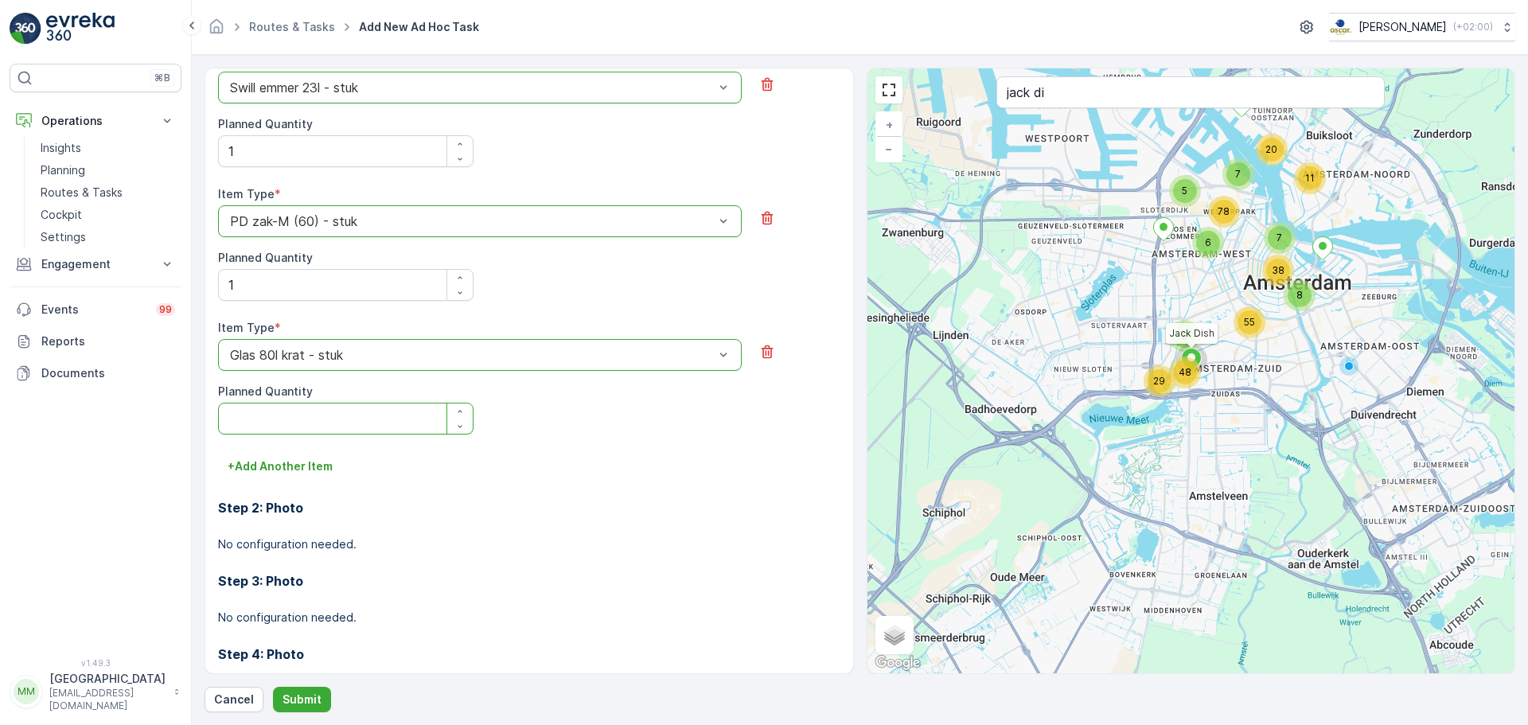
click at [337, 422] on Quantity "Planned Quantity" at bounding box center [345, 419] width 255 height 32
type Quantity "2"
type Quantity "1"
click at [301, 473] on p "+ Add Another Item" at bounding box center [280, 466] width 105 height 16
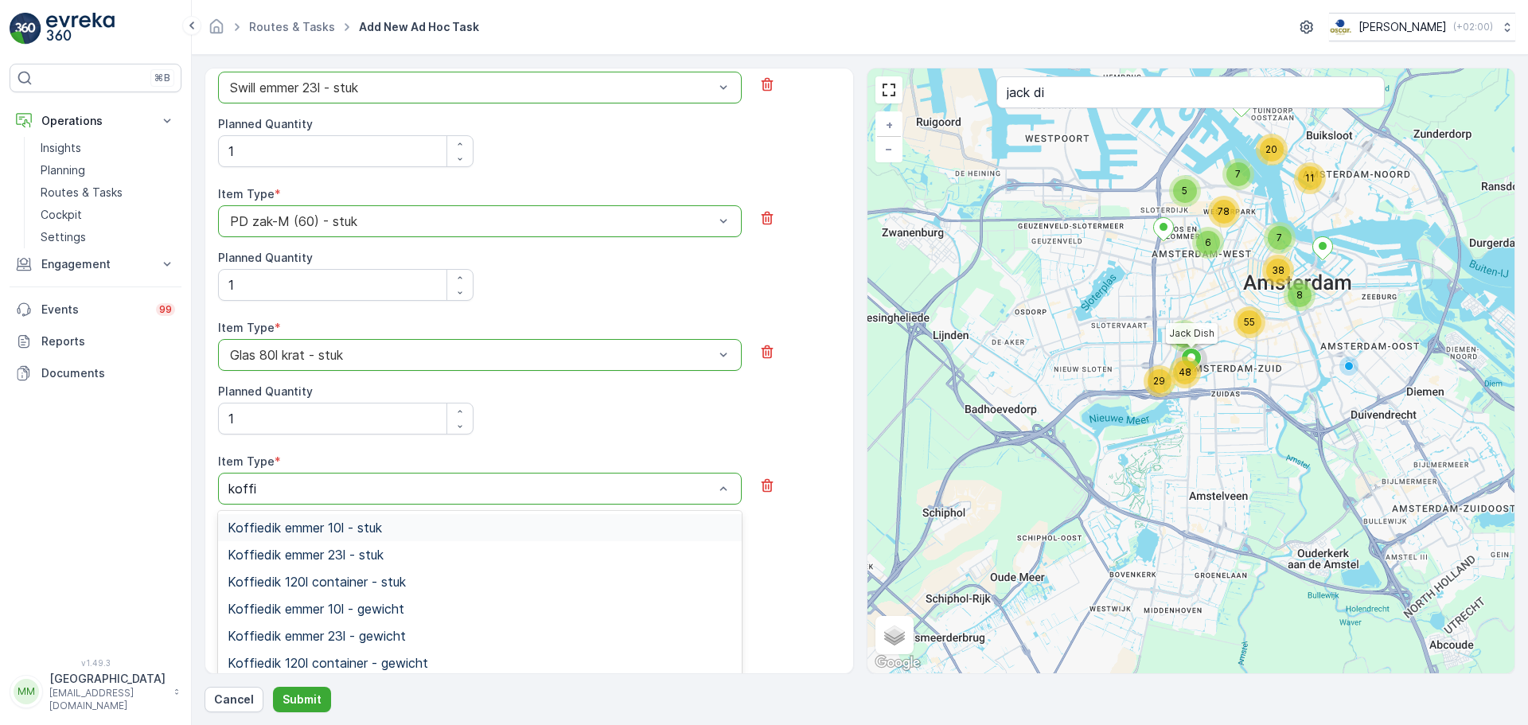
type input "koffie"
click at [372, 552] on span "Koffiedik emmer 23l - stuk" at bounding box center [306, 554] width 156 height 14
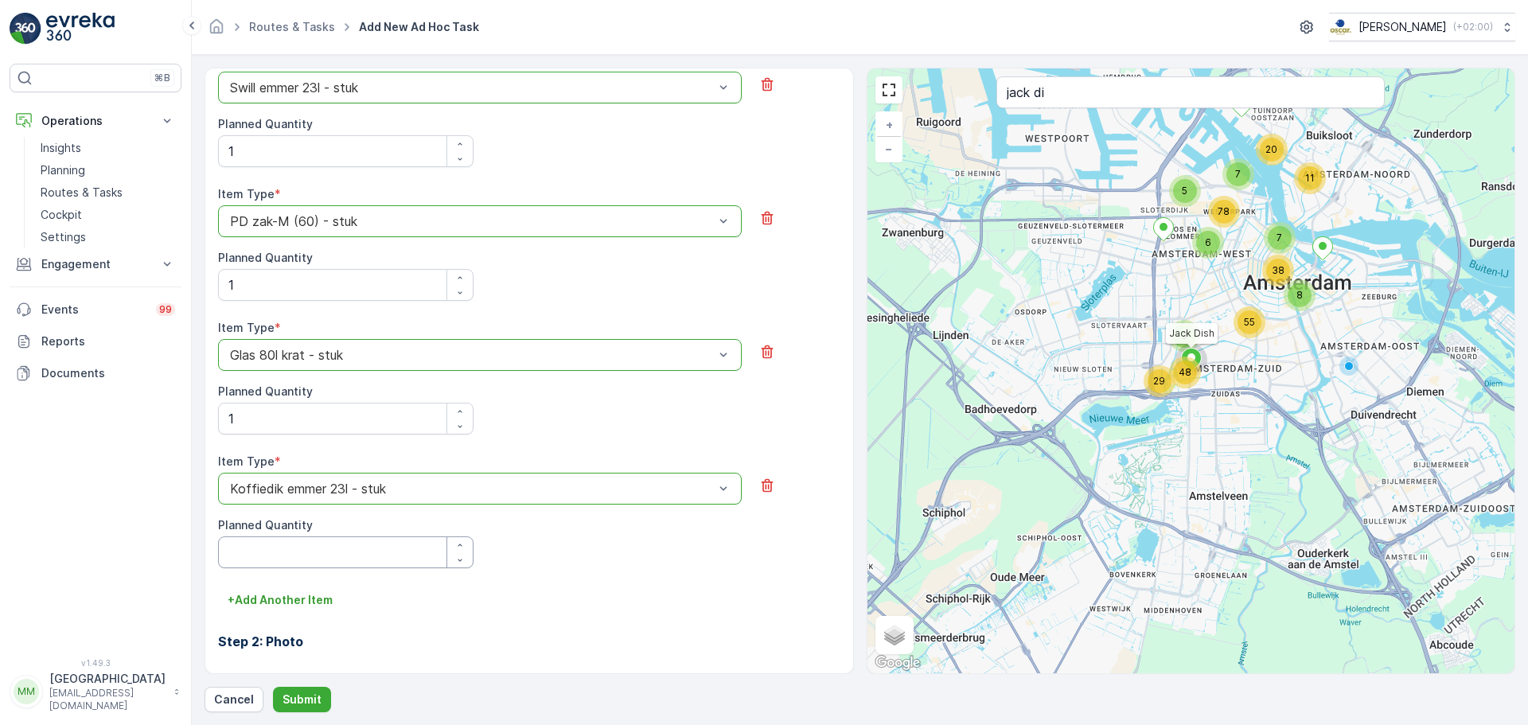
click at [356, 540] on Quantity "Planned Quantity" at bounding box center [345, 552] width 255 height 32
type Quantity "1"
click at [285, 600] on p "+ Add Another Item" at bounding box center [280, 600] width 105 height 16
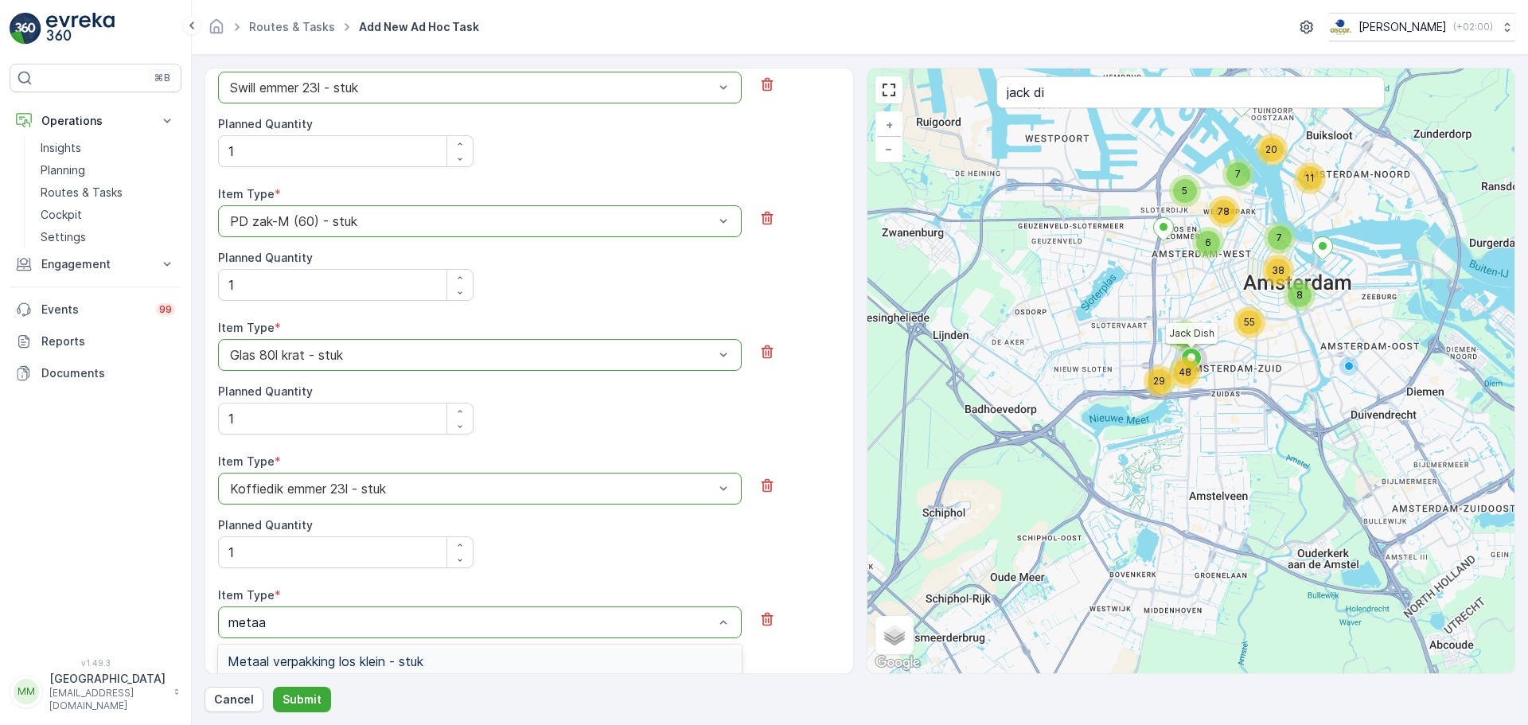
type input "metaal"
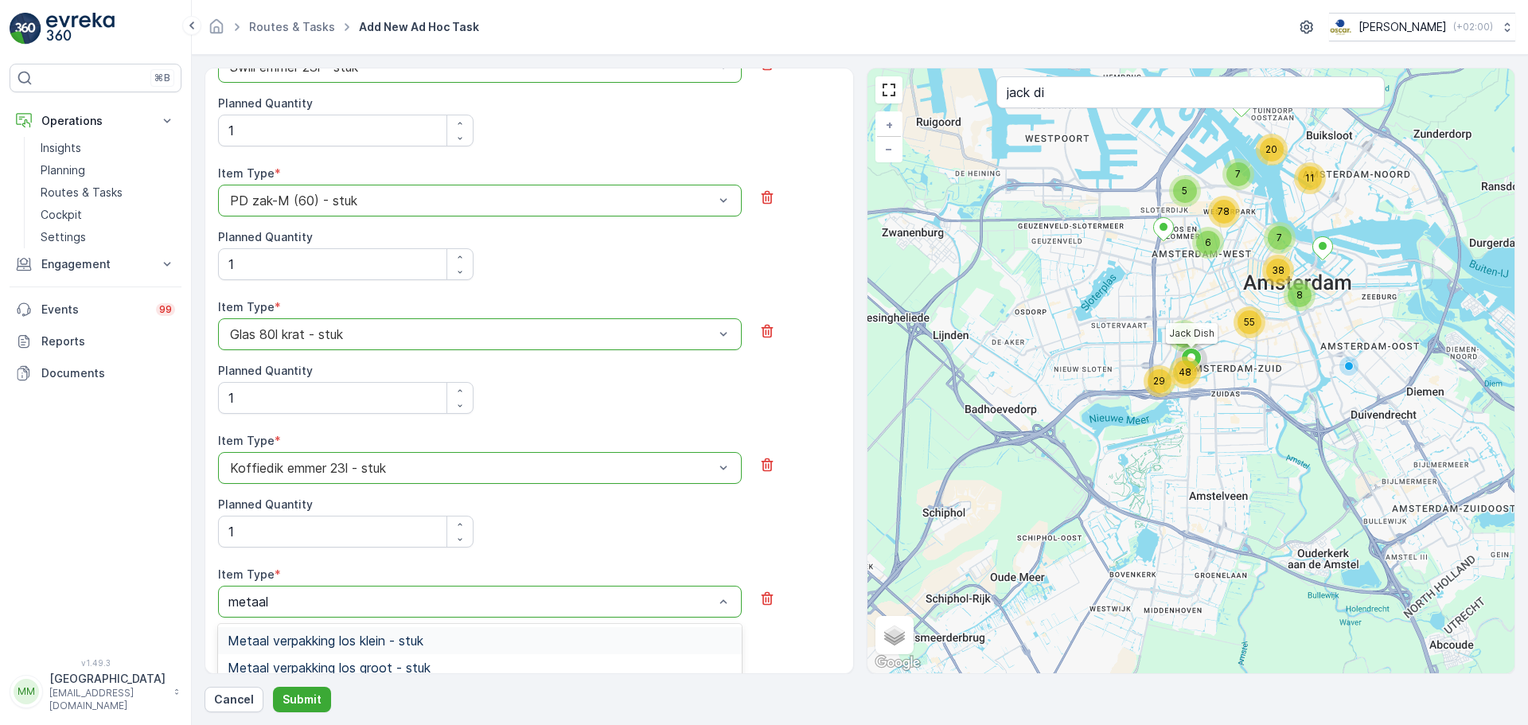
scroll to position [894, 0]
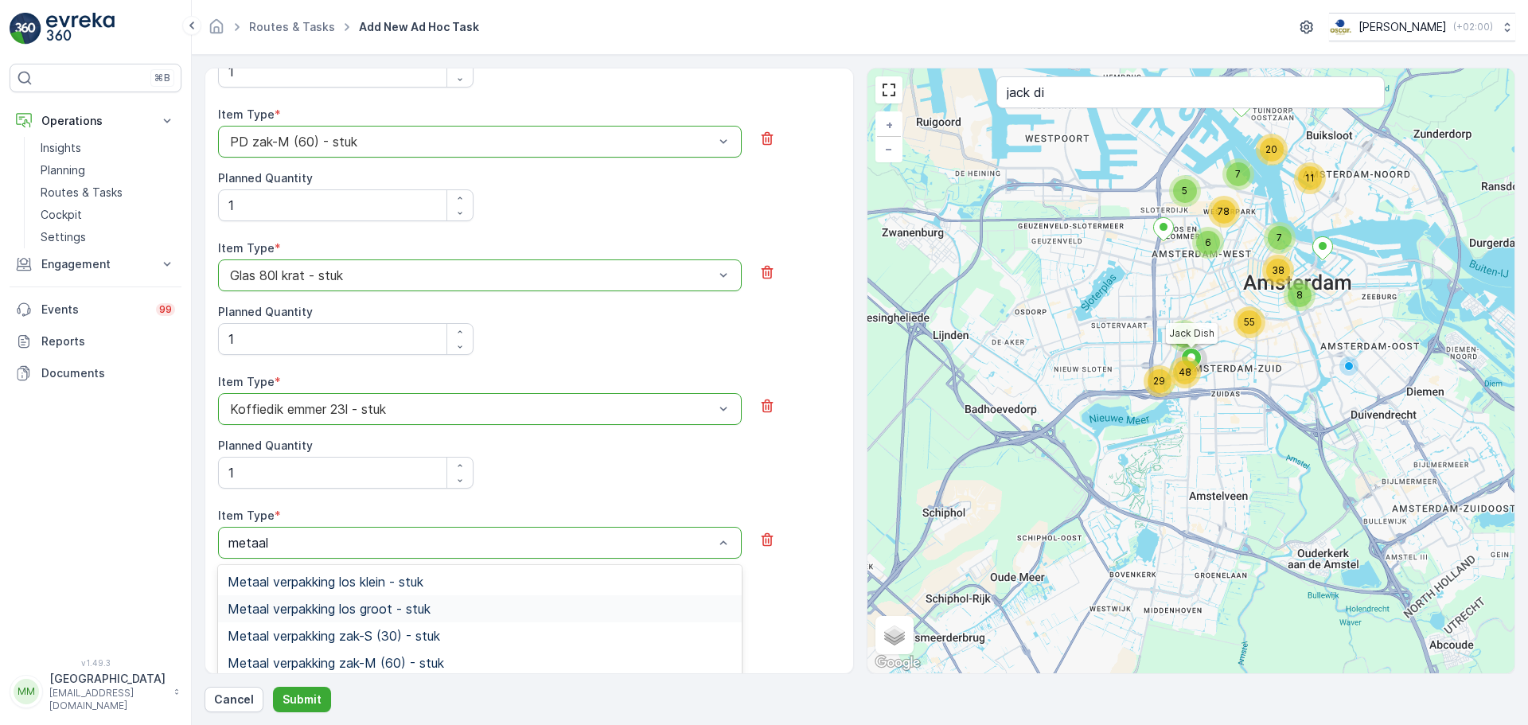
click at [373, 617] on div "Metaal verpakking los groot - stuk" at bounding box center [480, 608] width 524 height 27
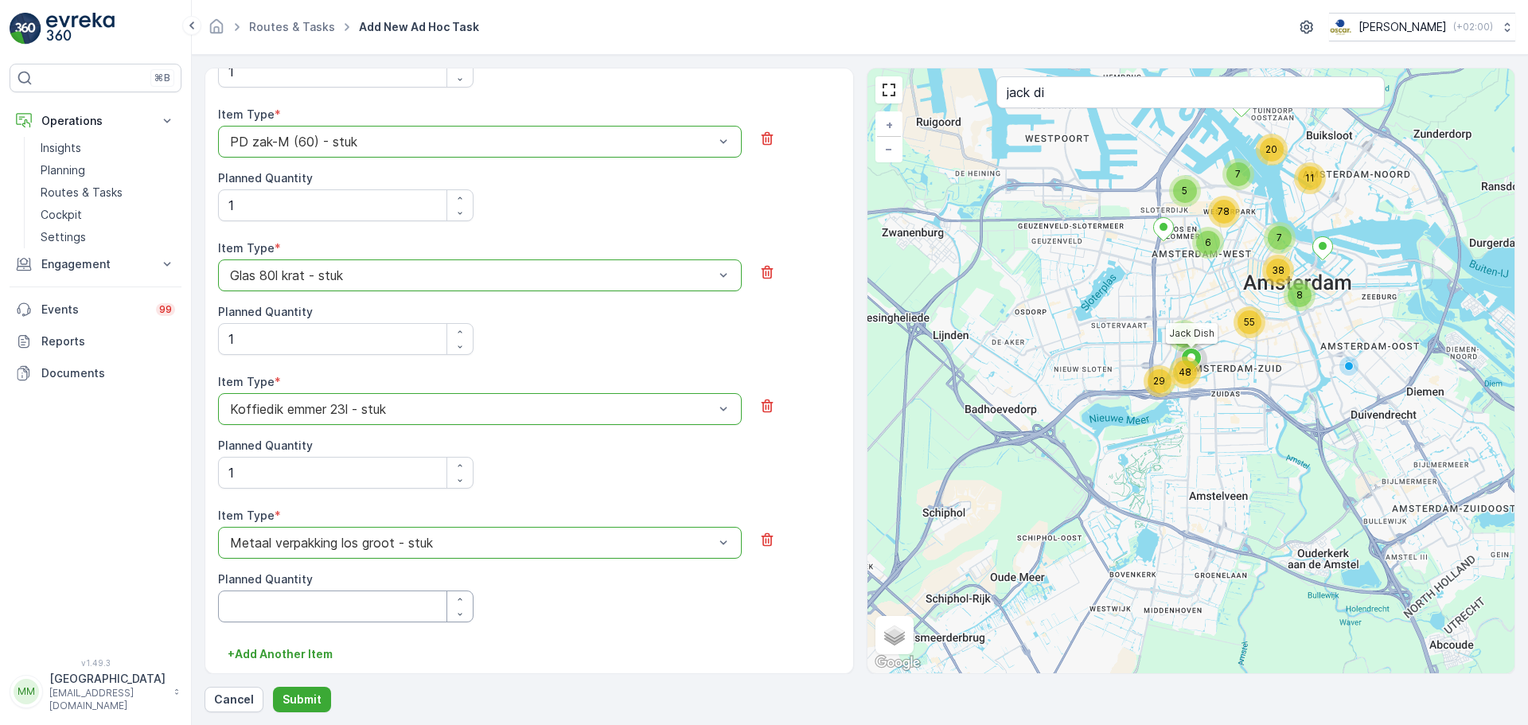
click at [350, 605] on Quantity "Planned Quantity" at bounding box center [345, 606] width 255 height 32
type Quantity "1"
click at [274, 653] on p "+ Add Another Item" at bounding box center [280, 654] width 105 height 16
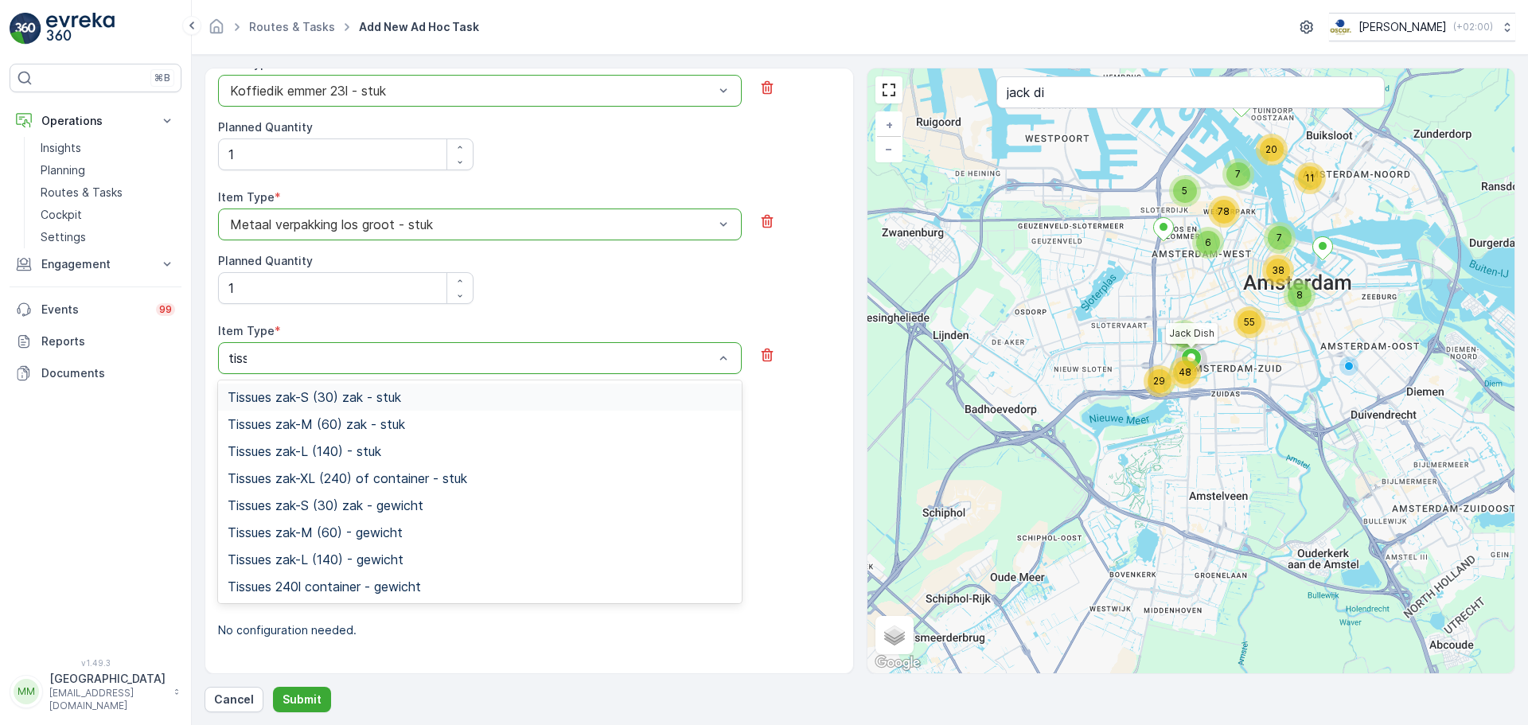
type input "tissu"
click at [359, 418] on span "Tissues zak-M (60) zak - stuk" at bounding box center [316, 424] width 177 height 14
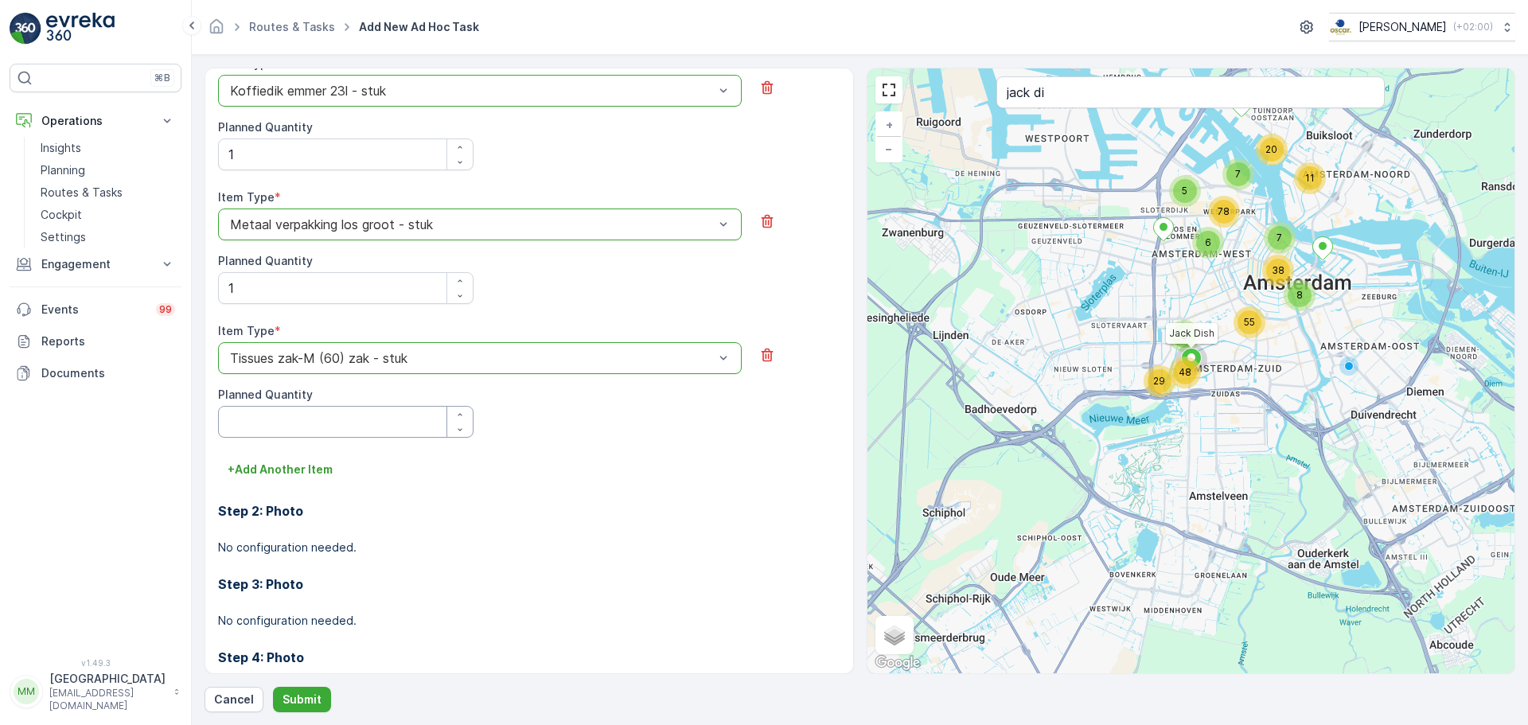
click at [314, 428] on Quantity "Planned Quantity" at bounding box center [345, 422] width 255 height 32
type Quantity "1"
click at [306, 709] on button "Submit" at bounding box center [302, 699] width 58 height 25
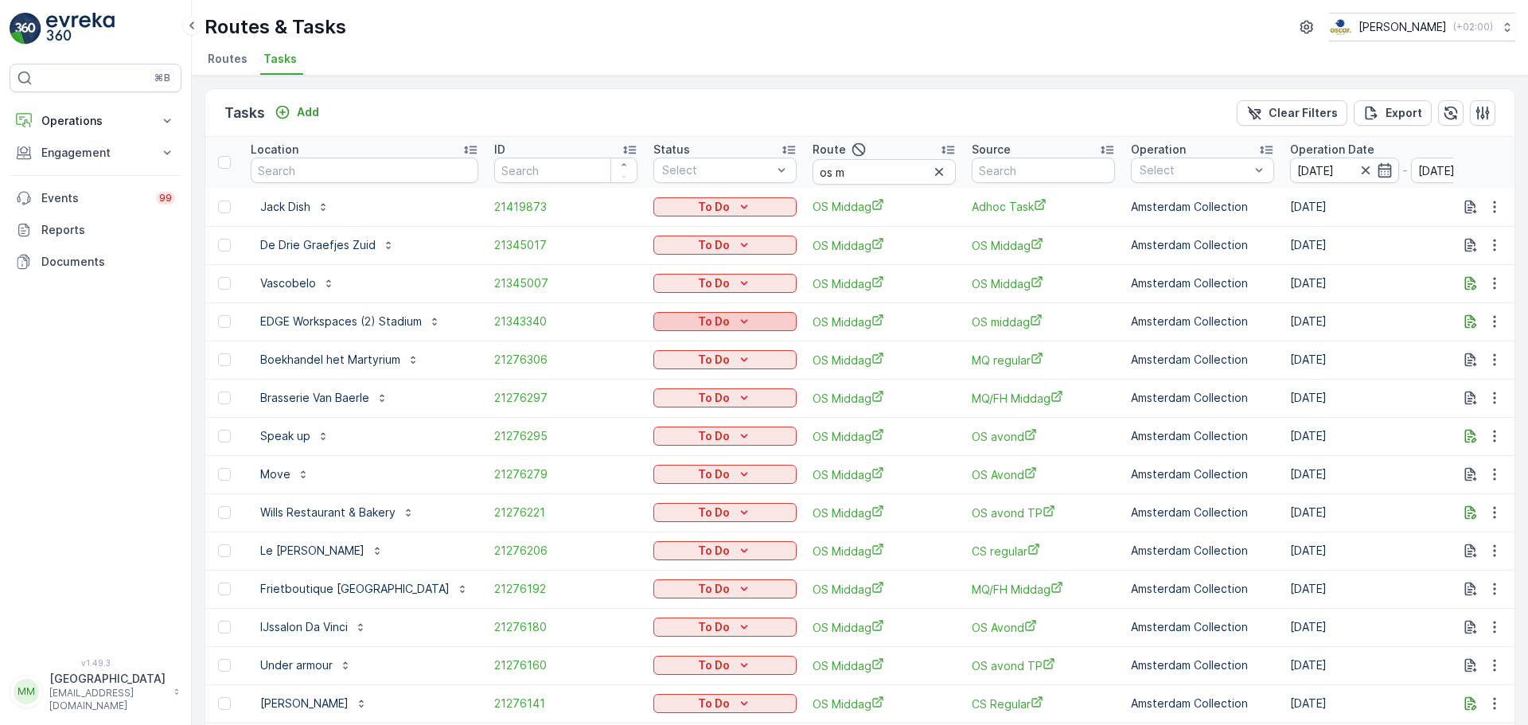
click at [698, 321] on p "To Do" at bounding box center [714, 321] width 32 height 16
click at [696, 411] on span "Cancelled" at bounding box center [686, 412] width 53 height 16
click at [699, 358] on p "To Do" at bounding box center [714, 360] width 32 height 16
click at [694, 450] on span "Cancelled" at bounding box center [686, 450] width 53 height 16
click at [719, 402] on p "To Do" at bounding box center [714, 398] width 32 height 16
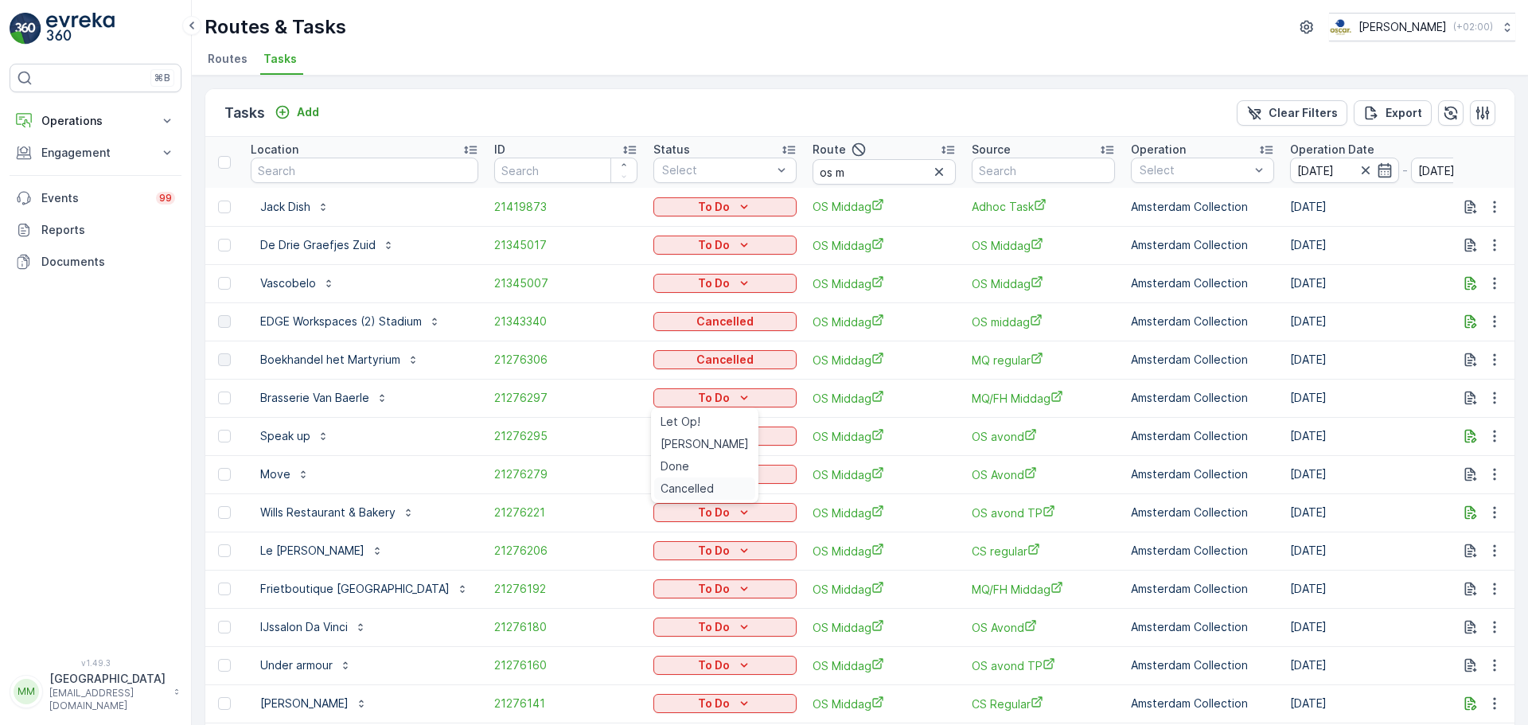
click at [691, 485] on span "Cancelled" at bounding box center [686, 489] width 53 height 16
click at [739, 439] on icon "To Do" at bounding box center [744, 436] width 16 height 16
click at [699, 523] on span "Cancelled" at bounding box center [686, 527] width 53 height 16
click at [710, 470] on p "To Do" at bounding box center [714, 474] width 32 height 16
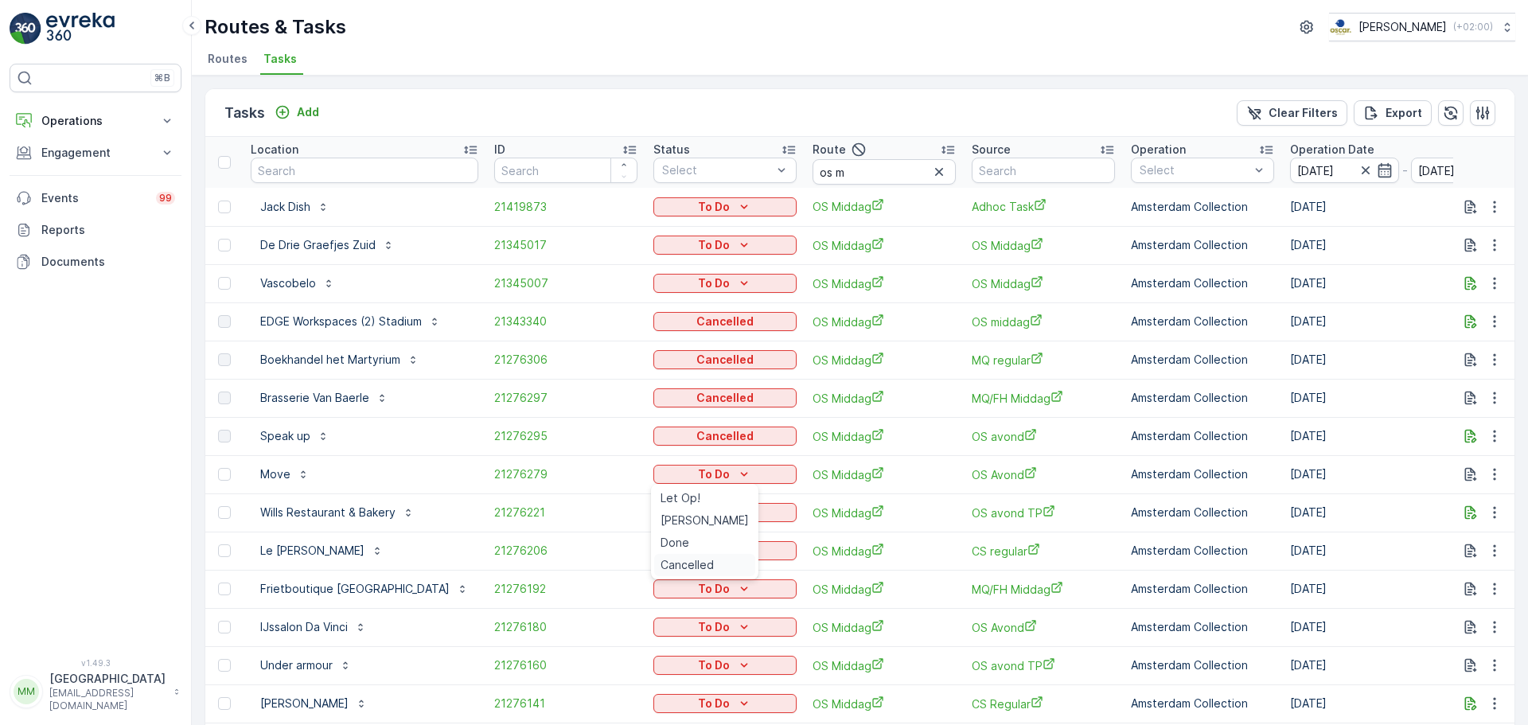
click at [698, 567] on span "Cancelled" at bounding box center [686, 565] width 53 height 16
click at [736, 516] on icon "To Do" at bounding box center [744, 512] width 16 height 16
click at [707, 597] on span "Cancelled" at bounding box center [686, 603] width 53 height 16
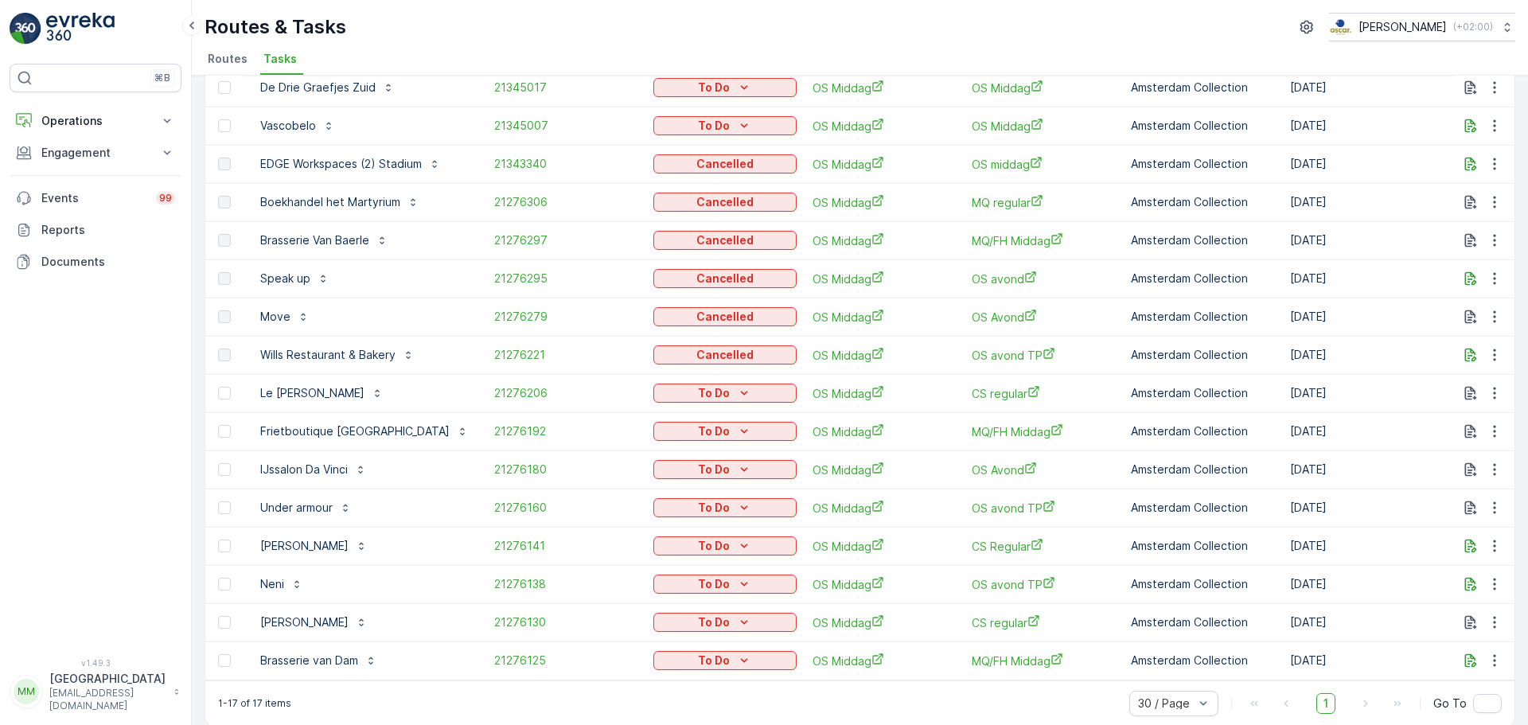
scroll to position [159, 0]
click at [722, 433] on p "To Do" at bounding box center [714, 430] width 32 height 16
click at [698, 521] on span "Cancelled" at bounding box center [686, 520] width 53 height 16
click at [720, 515] on button "To Do" at bounding box center [724, 505] width 143 height 19
click at [700, 597] on span "Cancelled" at bounding box center [686, 597] width 53 height 16
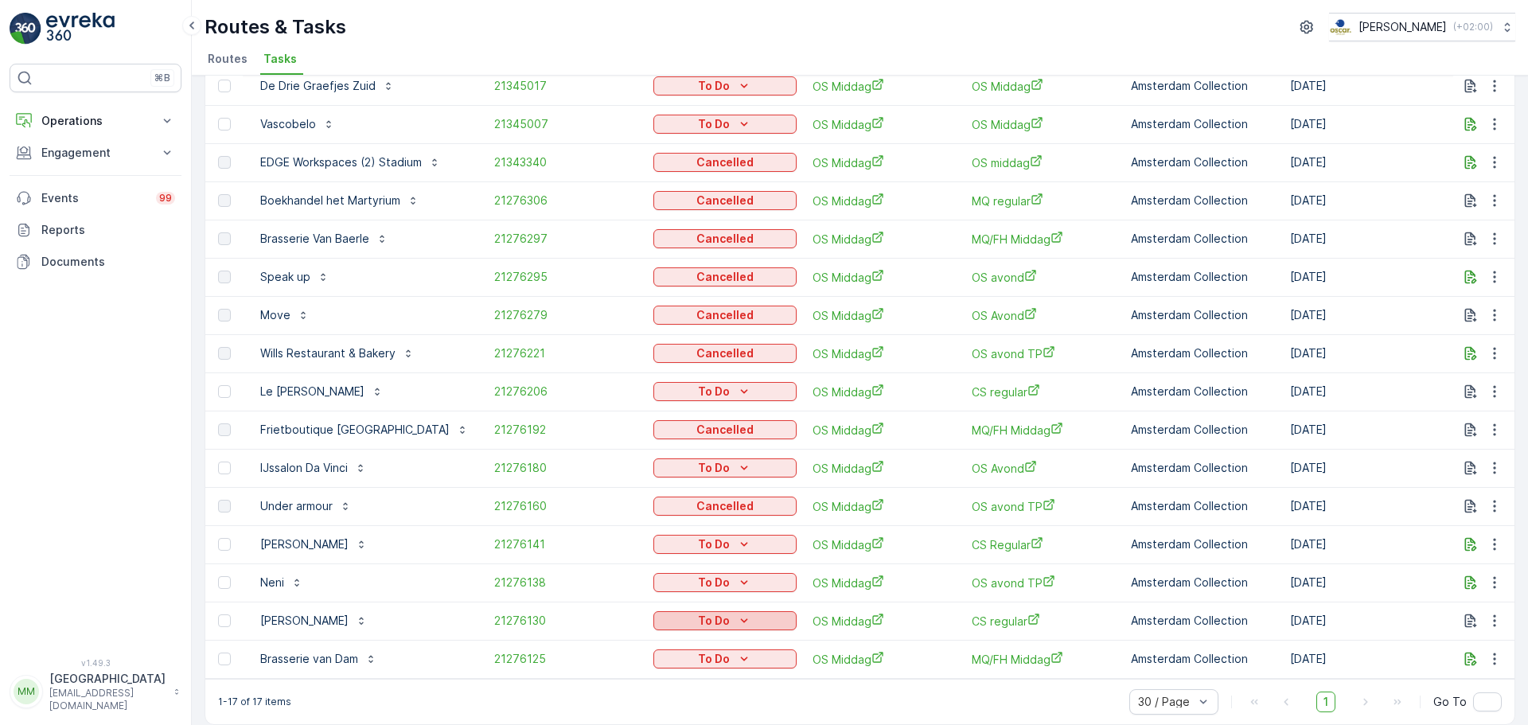
click at [713, 621] on p "To Do" at bounding box center [714, 621] width 32 height 16
click at [696, 594] on span "Cancelled" at bounding box center [686, 597] width 53 height 16
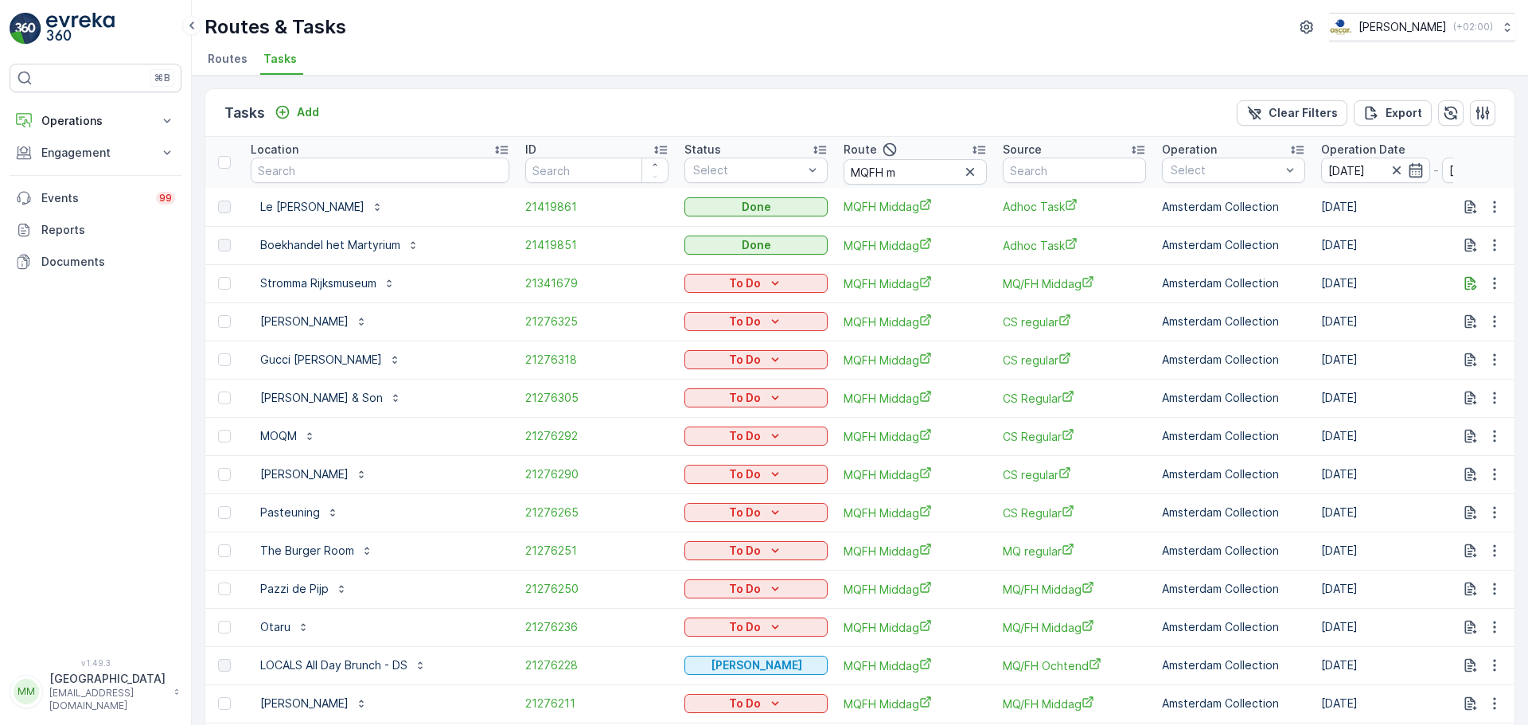
click at [756, 272] on div "To Do" at bounding box center [755, 283] width 143 height 22
click at [760, 288] on div "To Do" at bounding box center [756, 283] width 130 height 16
click at [712, 375] on span "Cancelled" at bounding box center [715, 374] width 53 height 16
click at [754, 323] on p "To Do" at bounding box center [745, 321] width 32 height 16
click at [722, 411] on span "Cancelled" at bounding box center [715, 412] width 53 height 16
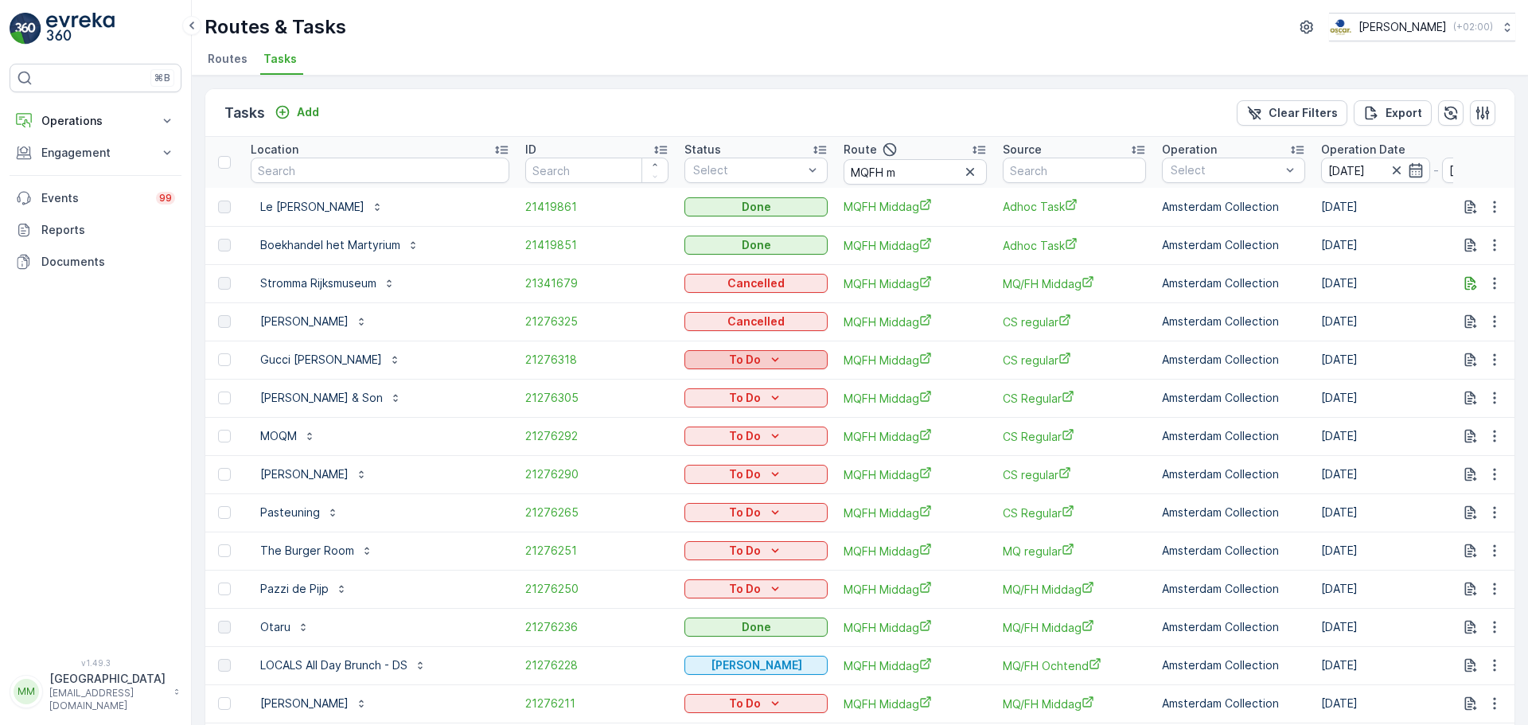
click at [753, 358] on p "To Do" at bounding box center [745, 360] width 32 height 16
click at [735, 450] on span "Cancelled" at bounding box center [715, 450] width 53 height 16
click at [755, 391] on p "To Do" at bounding box center [745, 398] width 32 height 16
click at [725, 488] on span "Cancelled" at bounding box center [715, 489] width 53 height 16
click at [759, 435] on div "To Do" at bounding box center [756, 436] width 130 height 16
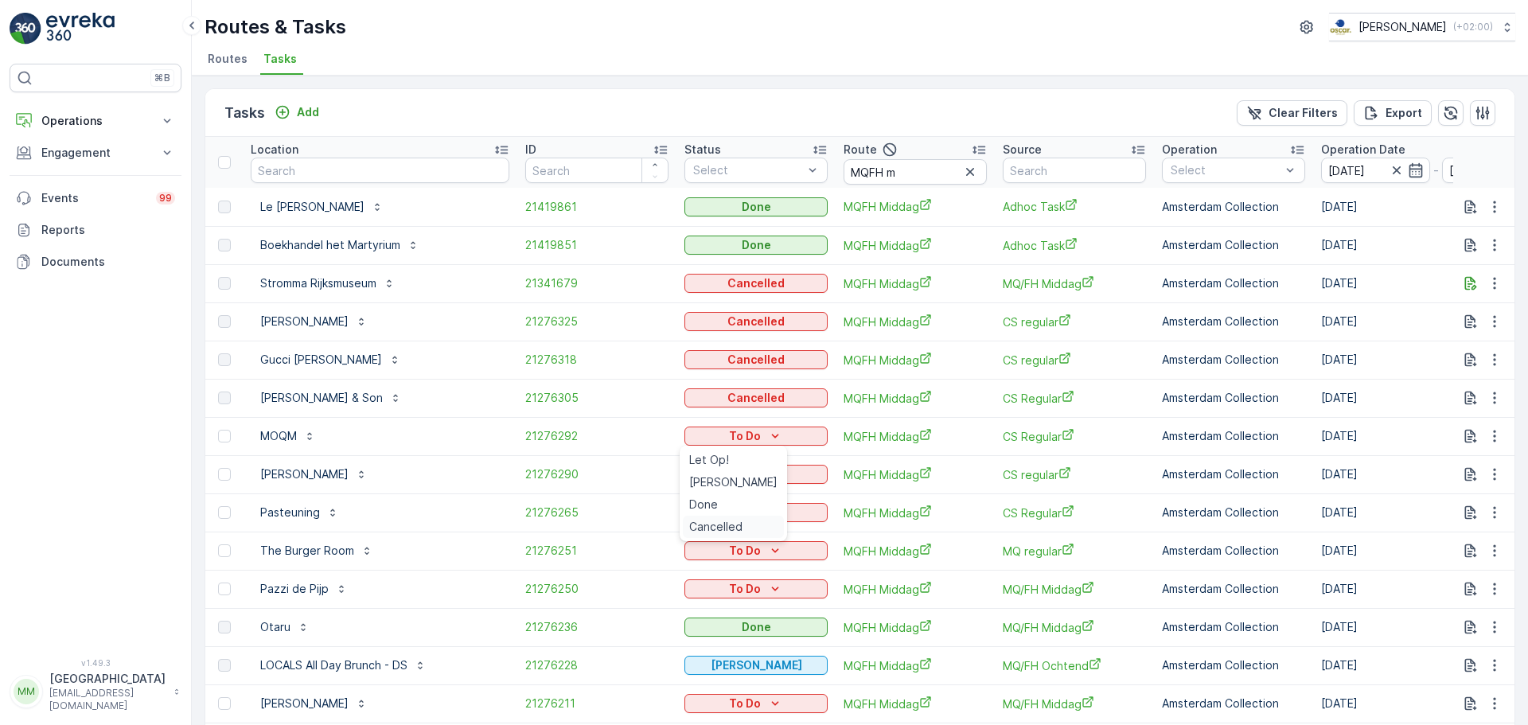
click at [715, 530] on span "Cancelled" at bounding box center [715, 527] width 53 height 16
click at [751, 472] on p "To Do" at bounding box center [745, 474] width 32 height 16
click at [732, 563] on span "Cancelled" at bounding box center [715, 565] width 53 height 16
click at [776, 516] on icon "To Do" at bounding box center [775, 512] width 16 height 16
click at [726, 605] on span "Cancelled" at bounding box center [715, 603] width 53 height 16
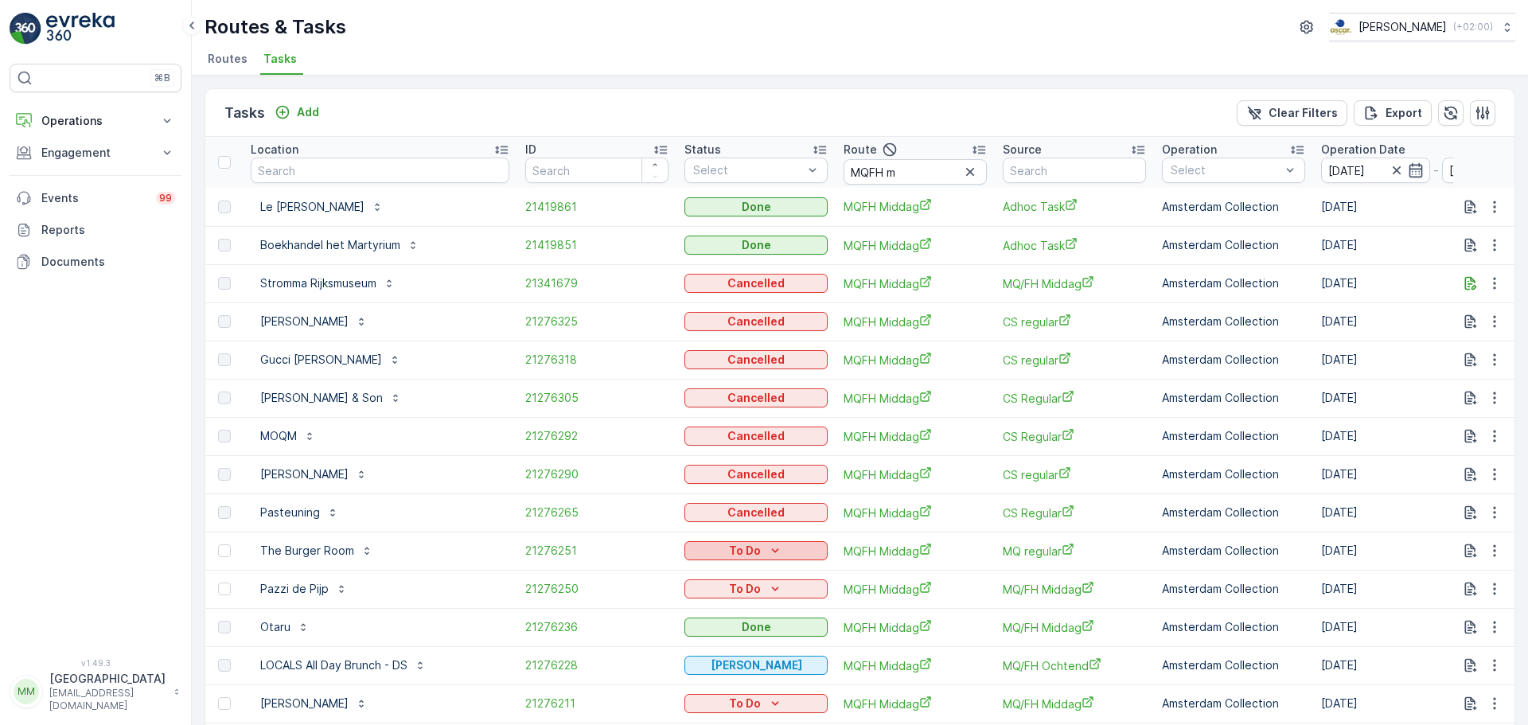
click at [753, 549] on p "To Do" at bounding box center [745, 551] width 32 height 16
click at [733, 638] on span "Cancelled" at bounding box center [715, 641] width 53 height 16
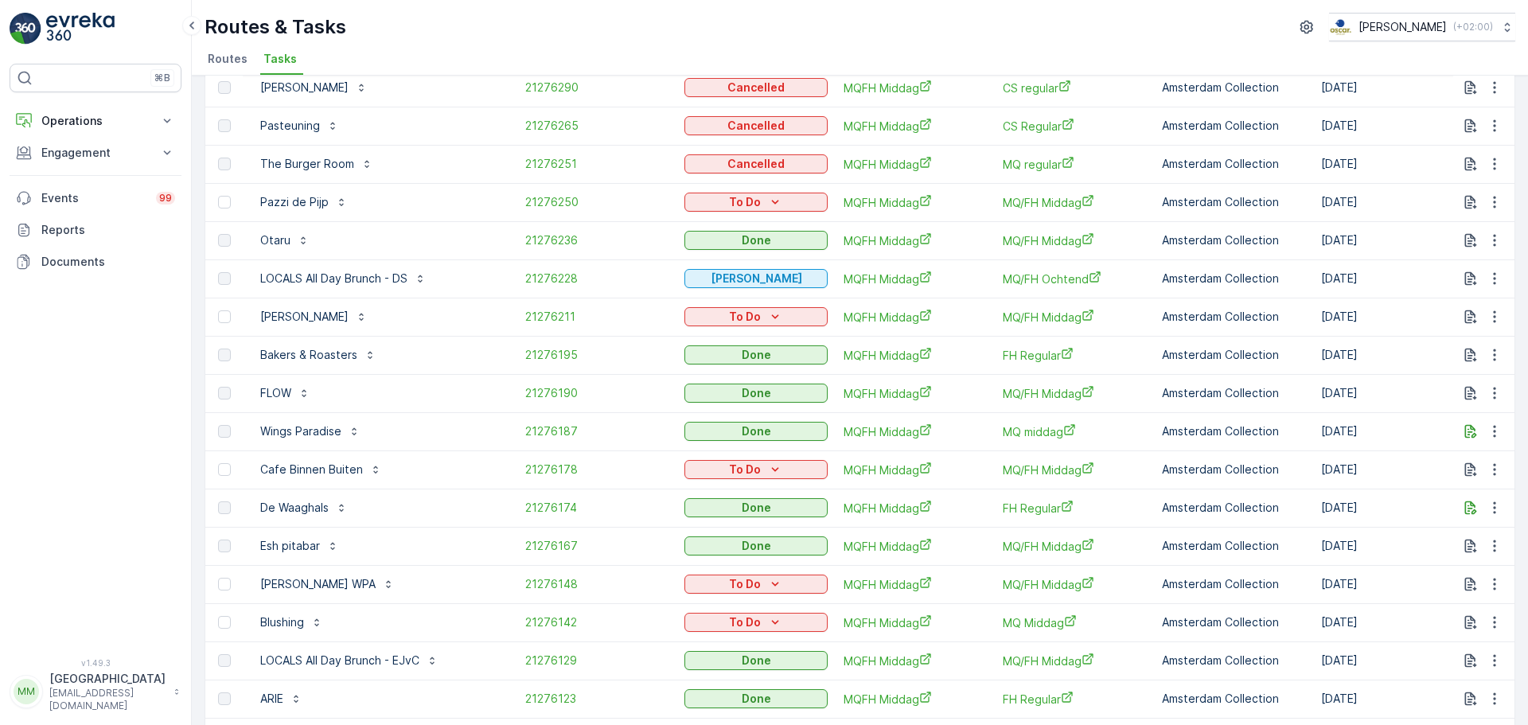
scroll to position [477, 0]
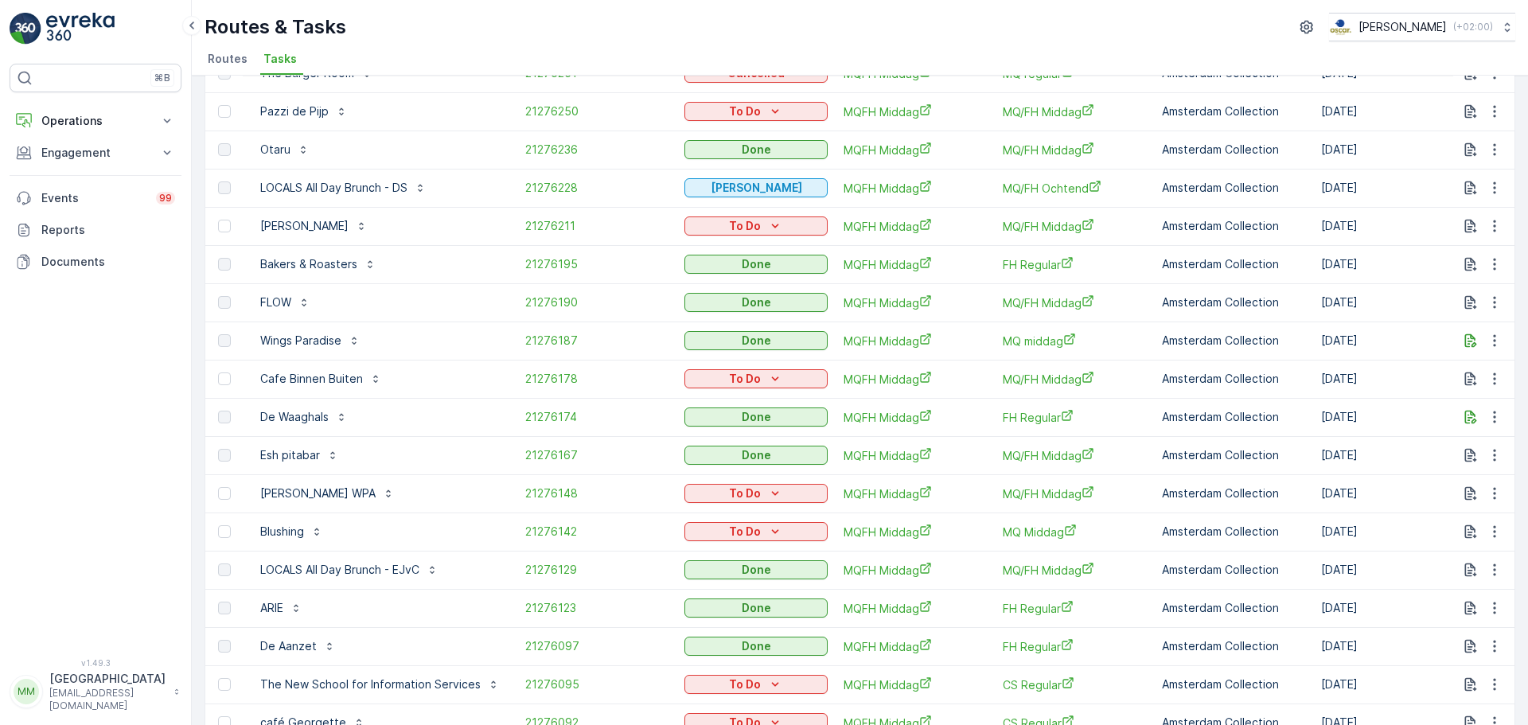
click at [754, 366] on td "To Do" at bounding box center [755, 379] width 159 height 38
click at [754, 376] on p "To Do" at bounding box center [745, 379] width 32 height 16
click at [726, 469] on span "Cancelled" at bounding box center [715, 469] width 53 height 16
click at [765, 523] on button "To Do" at bounding box center [755, 531] width 143 height 19
click at [706, 619] on span "Cancelled" at bounding box center [715, 622] width 53 height 16
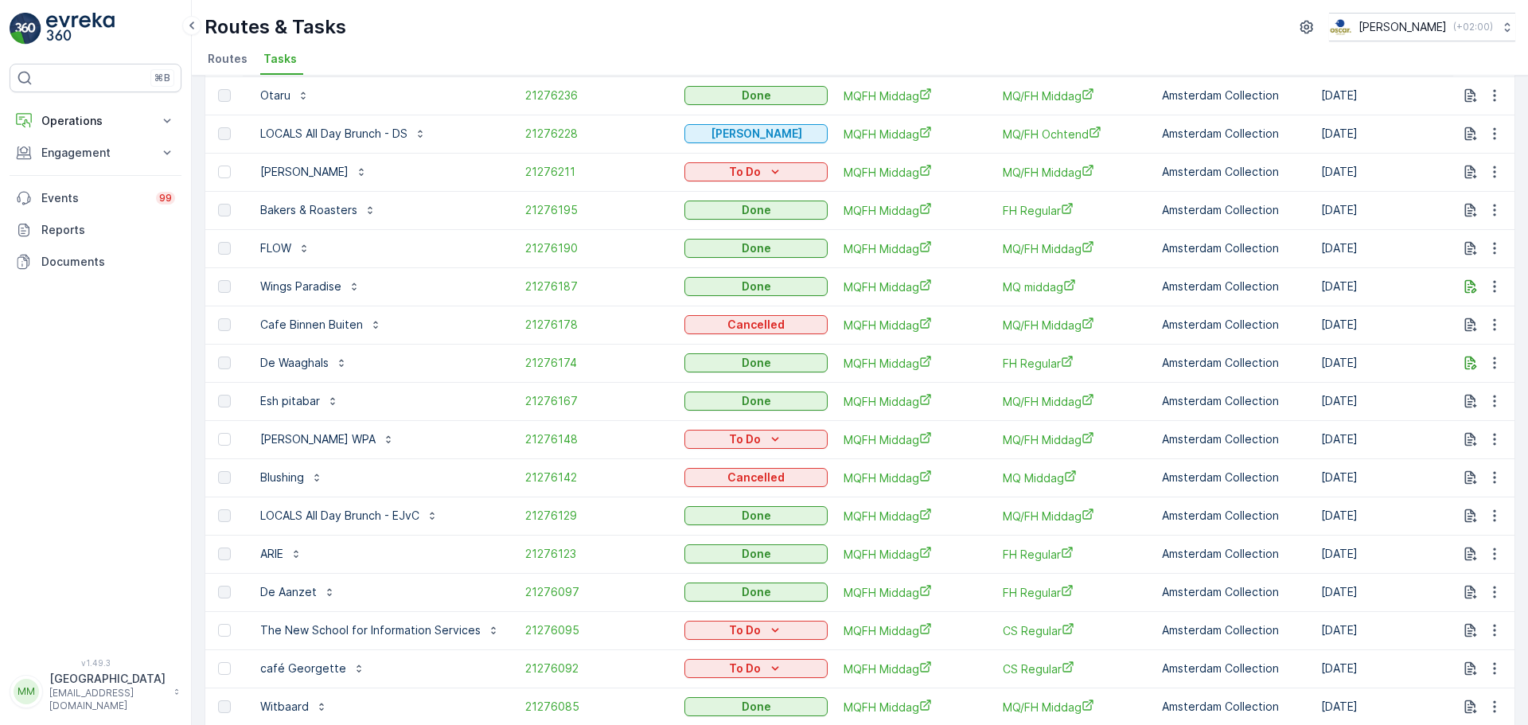
scroll to position [638, 0]
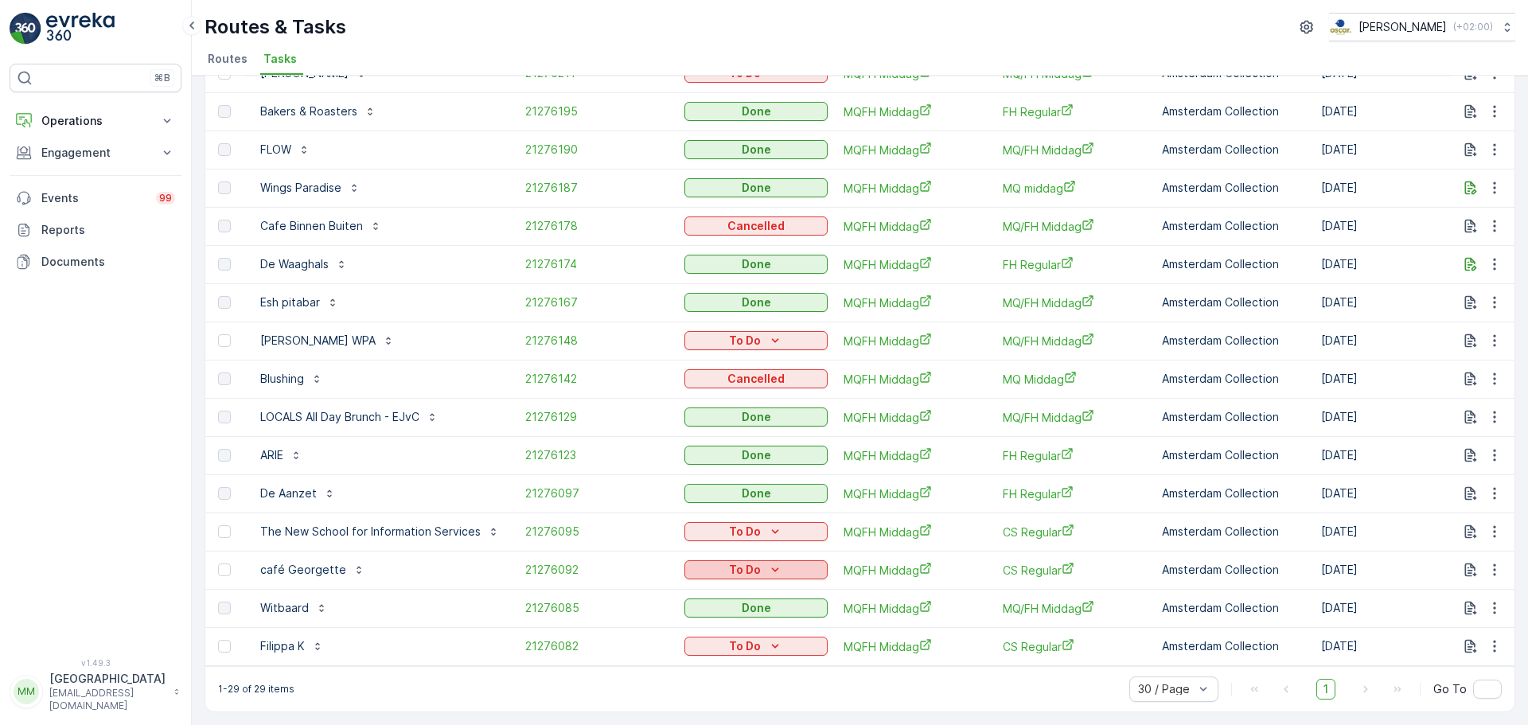
click at [772, 567] on icon "To Do" at bounding box center [775, 569] width 7 height 4
click at [763, 533] on div "To Do" at bounding box center [755, 531] width 143 height 22
click at [767, 527] on icon "To Do" at bounding box center [775, 532] width 16 height 16
click at [731, 610] on span "Cancelled" at bounding box center [715, 614] width 53 height 16
click at [723, 639] on div "To Do" at bounding box center [756, 646] width 130 height 16
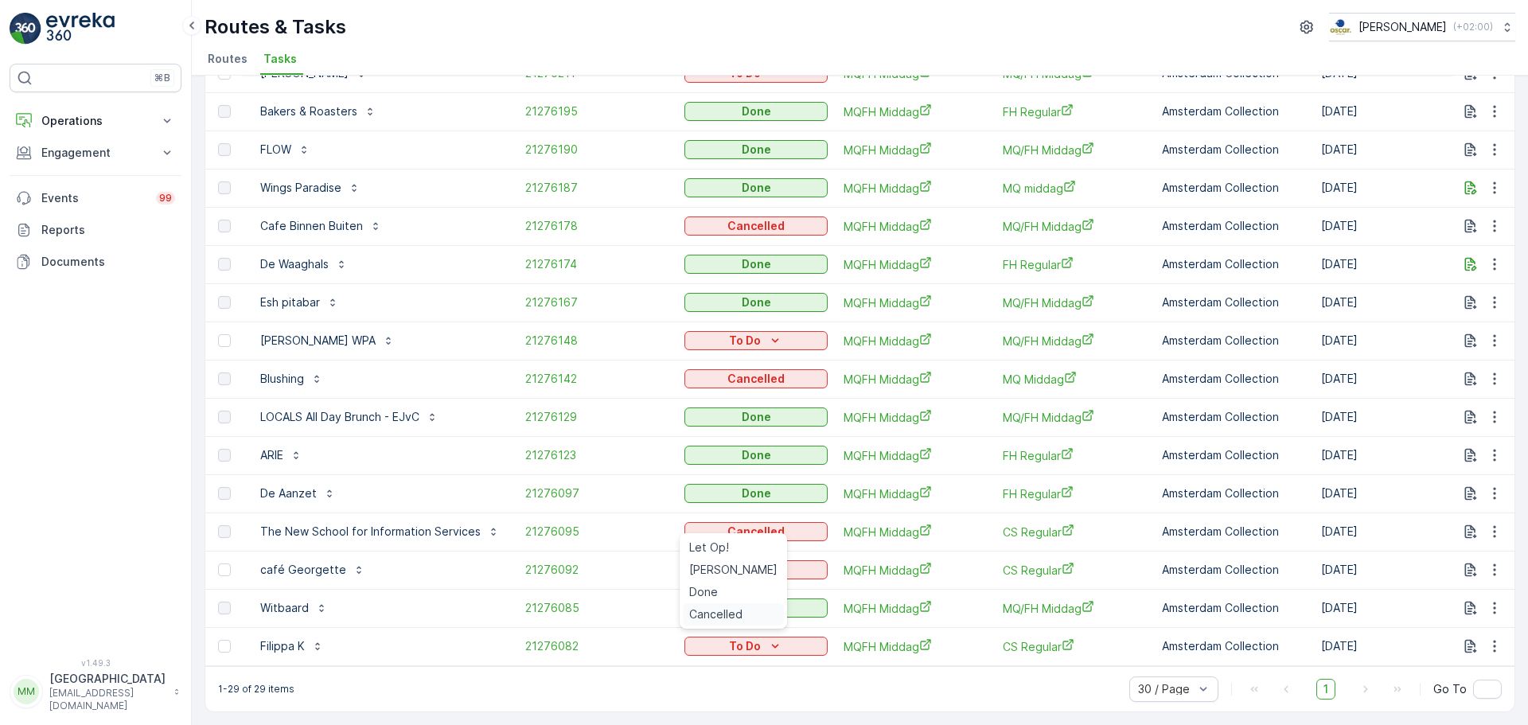
click at [717, 611] on span "Cancelled" at bounding box center [715, 614] width 53 height 16
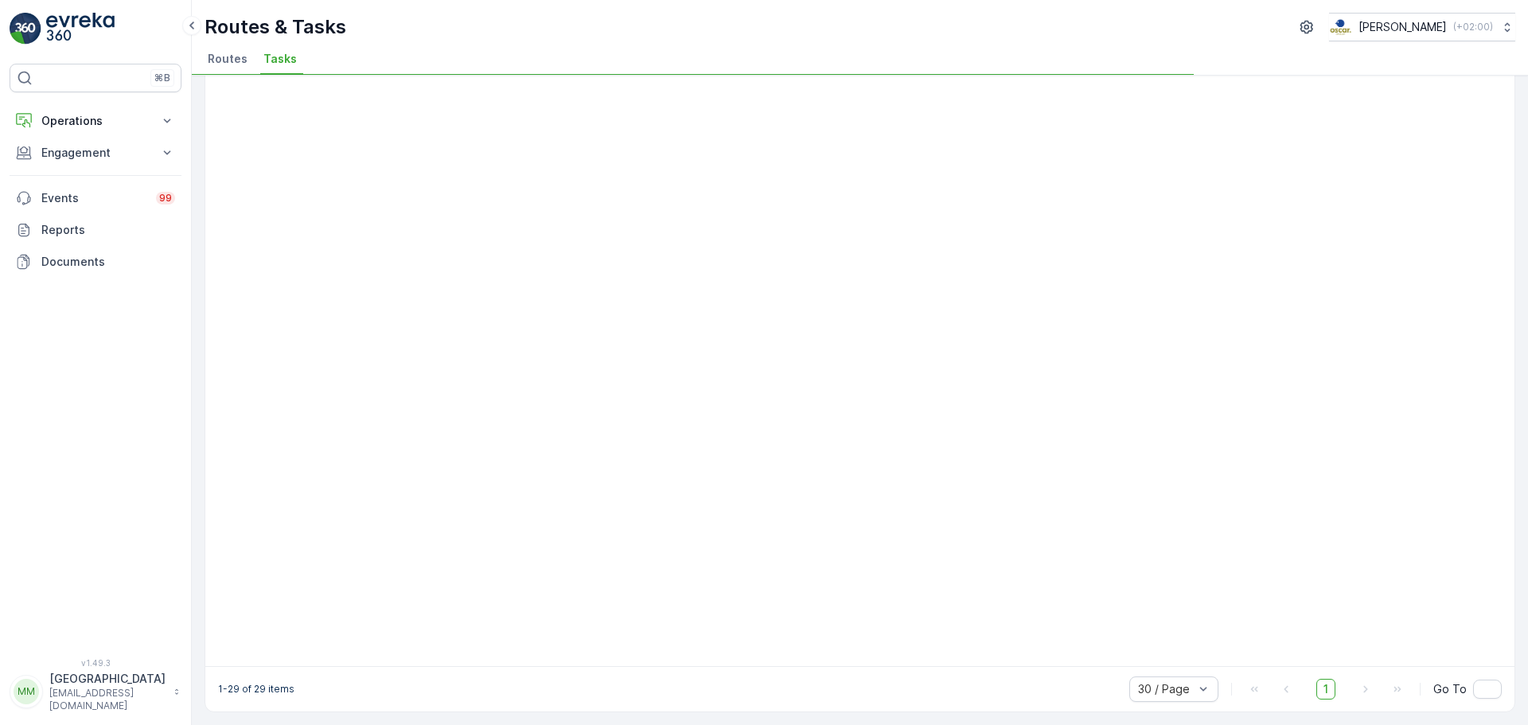
scroll to position [527, 0]
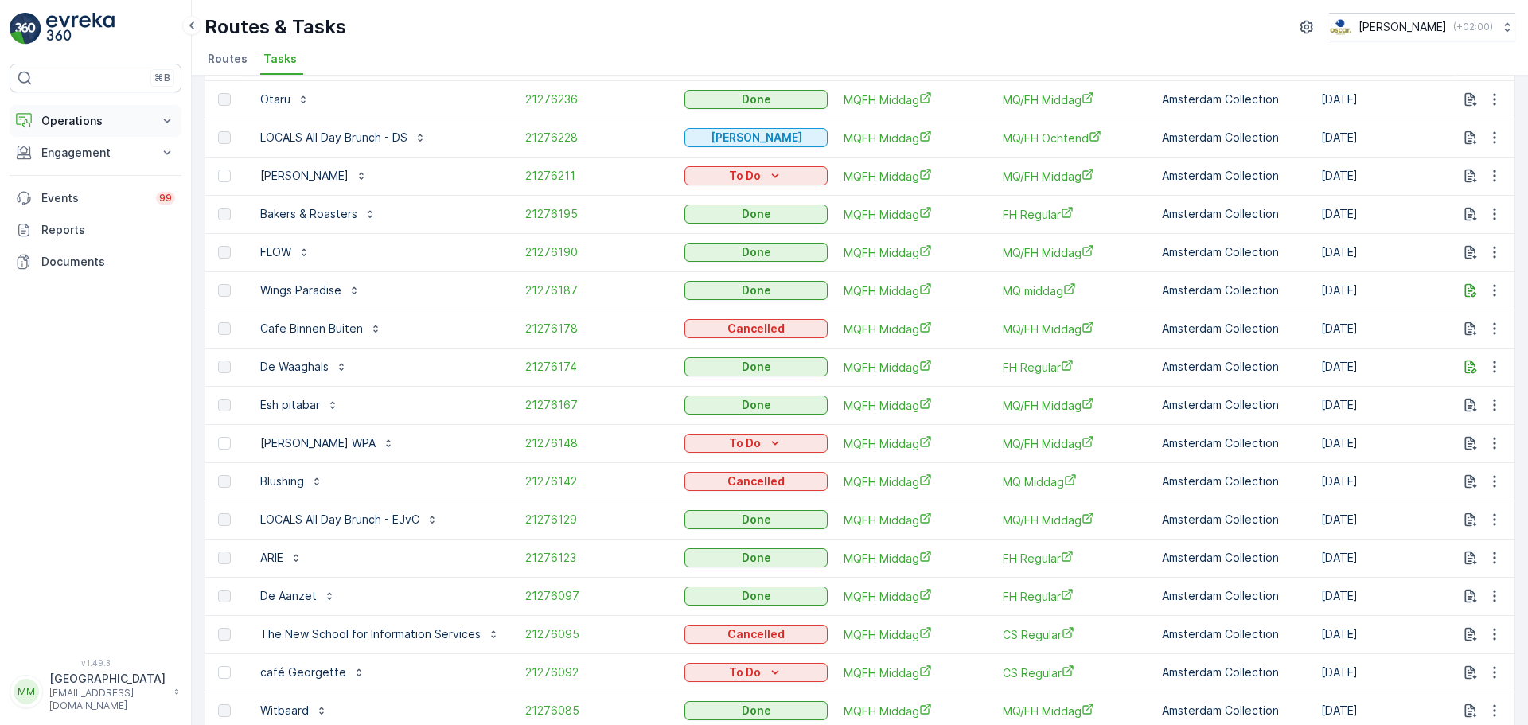
click at [93, 114] on p "Operations" at bounding box center [95, 121] width 108 height 16
click at [92, 169] on link "Planning" at bounding box center [107, 170] width 147 height 22
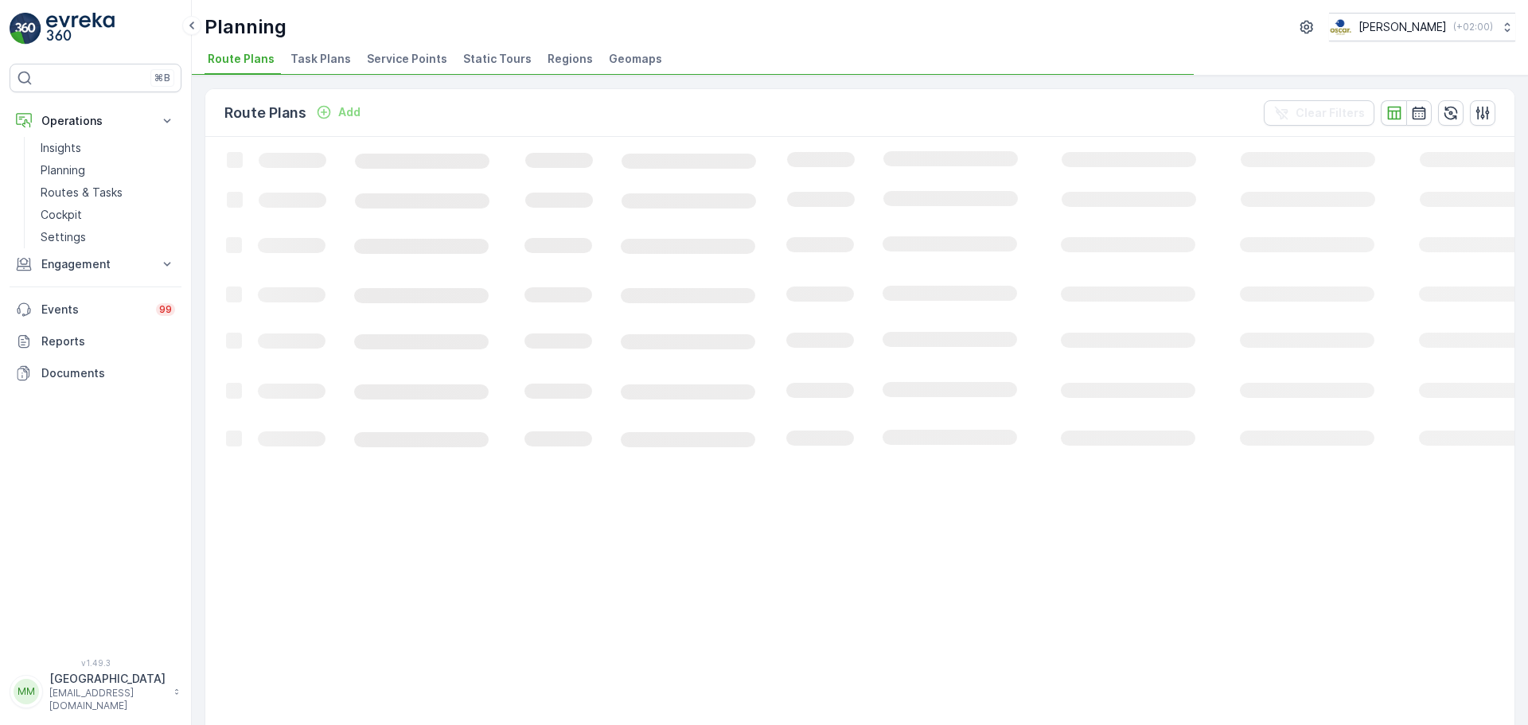
click at [318, 65] on span "Task Plans" at bounding box center [320, 59] width 60 height 16
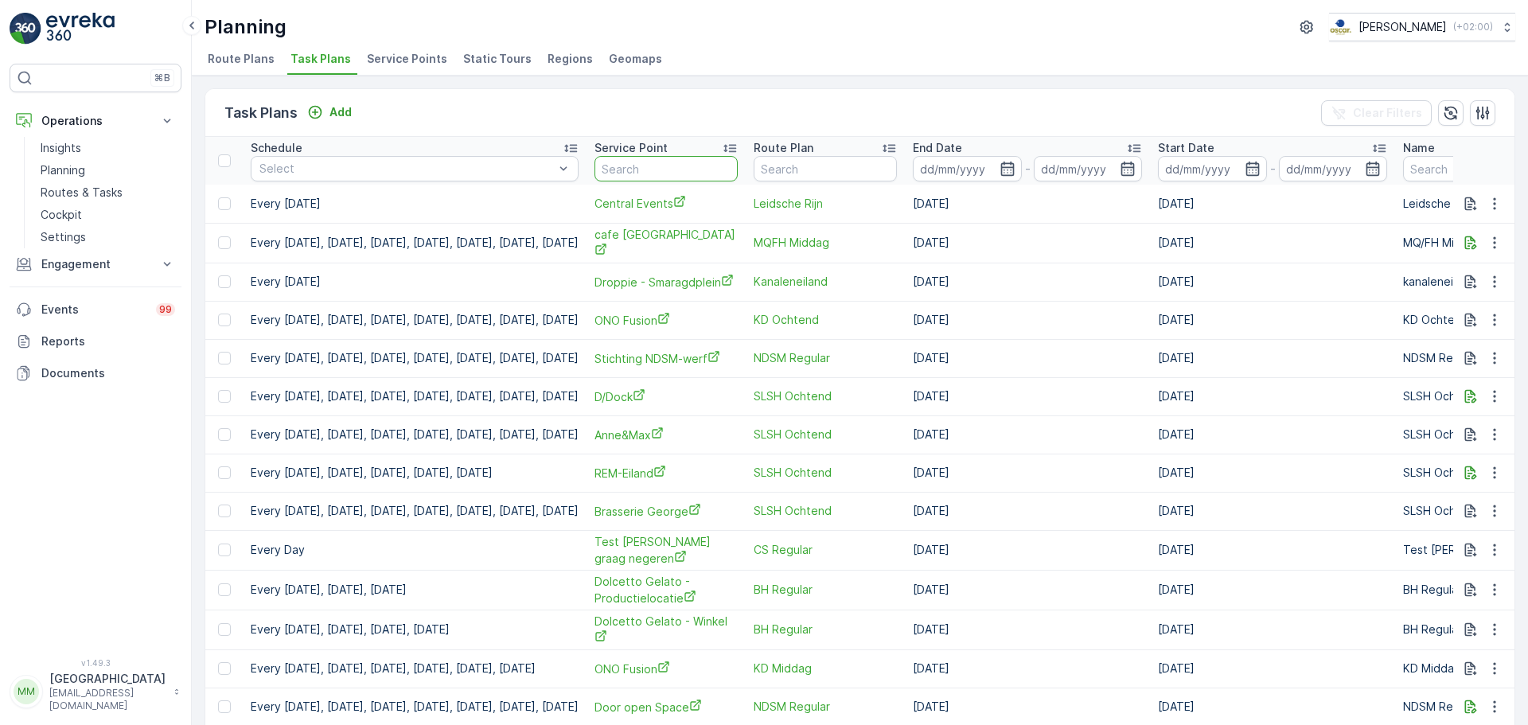
click at [683, 169] on input "text" at bounding box center [665, 168] width 143 height 25
type input "apothere"
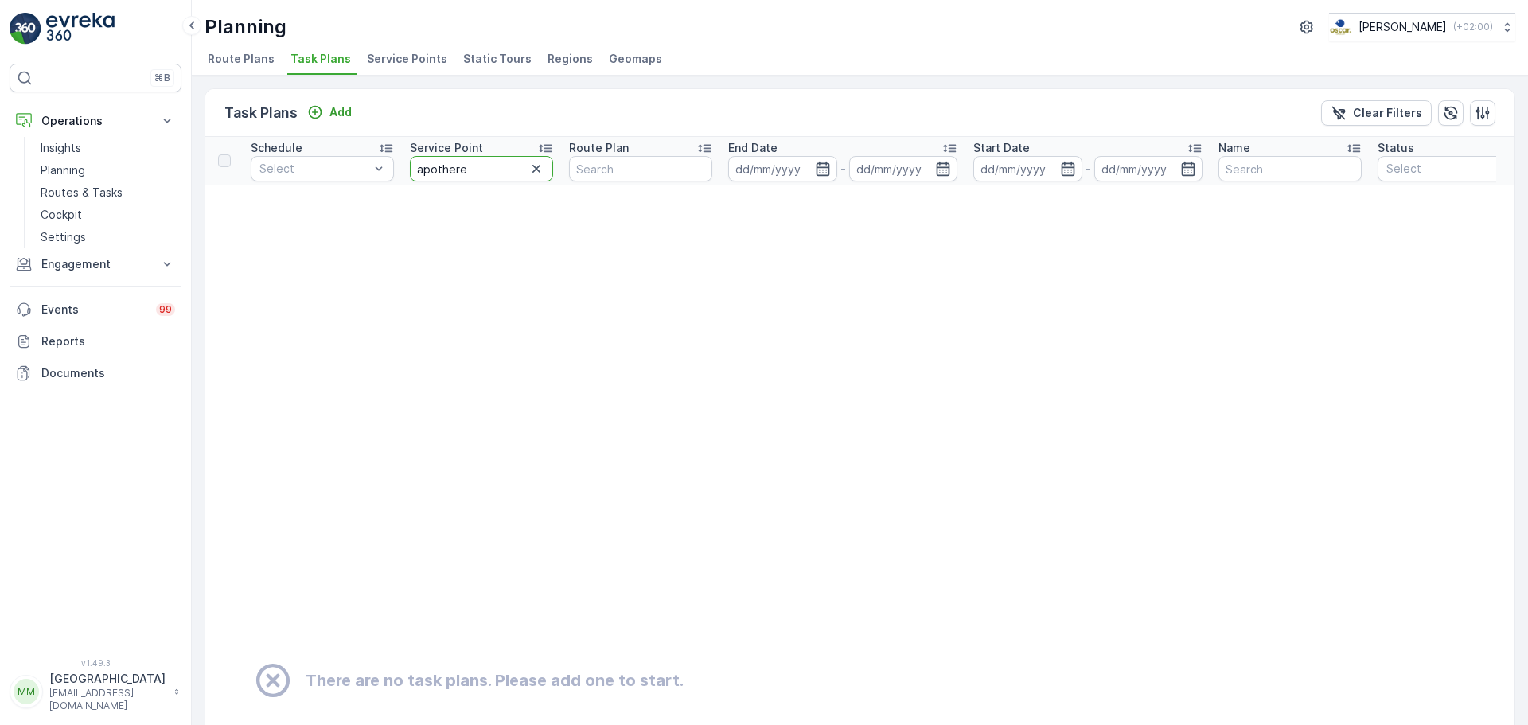
click at [442, 168] on input "apothere" at bounding box center [481, 168] width 143 height 25
type input "apotere"
click at [451, 170] on input "apotere" at bounding box center [481, 168] width 143 height 25
type input "apothe"
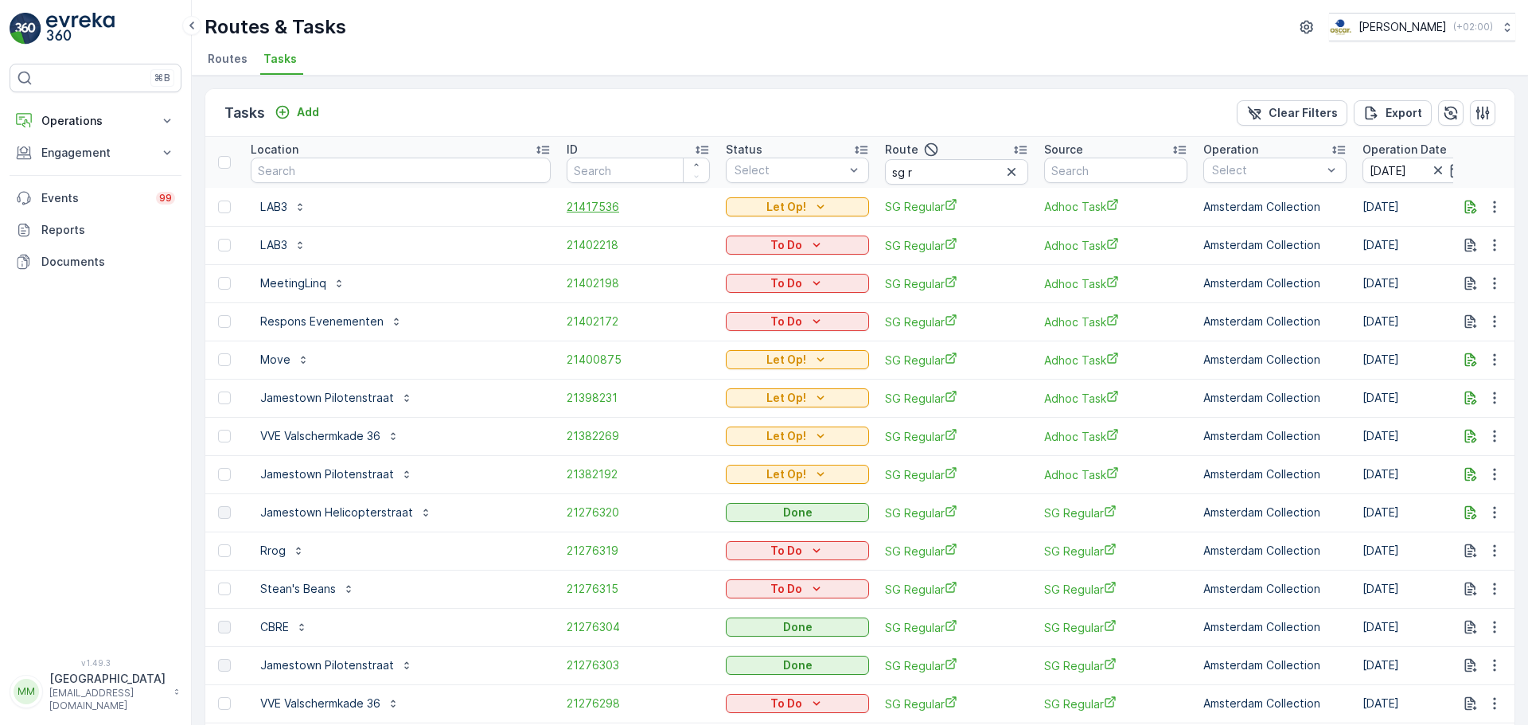
click at [566, 211] on span "21417536" at bounding box center [637, 207] width 143 height 16
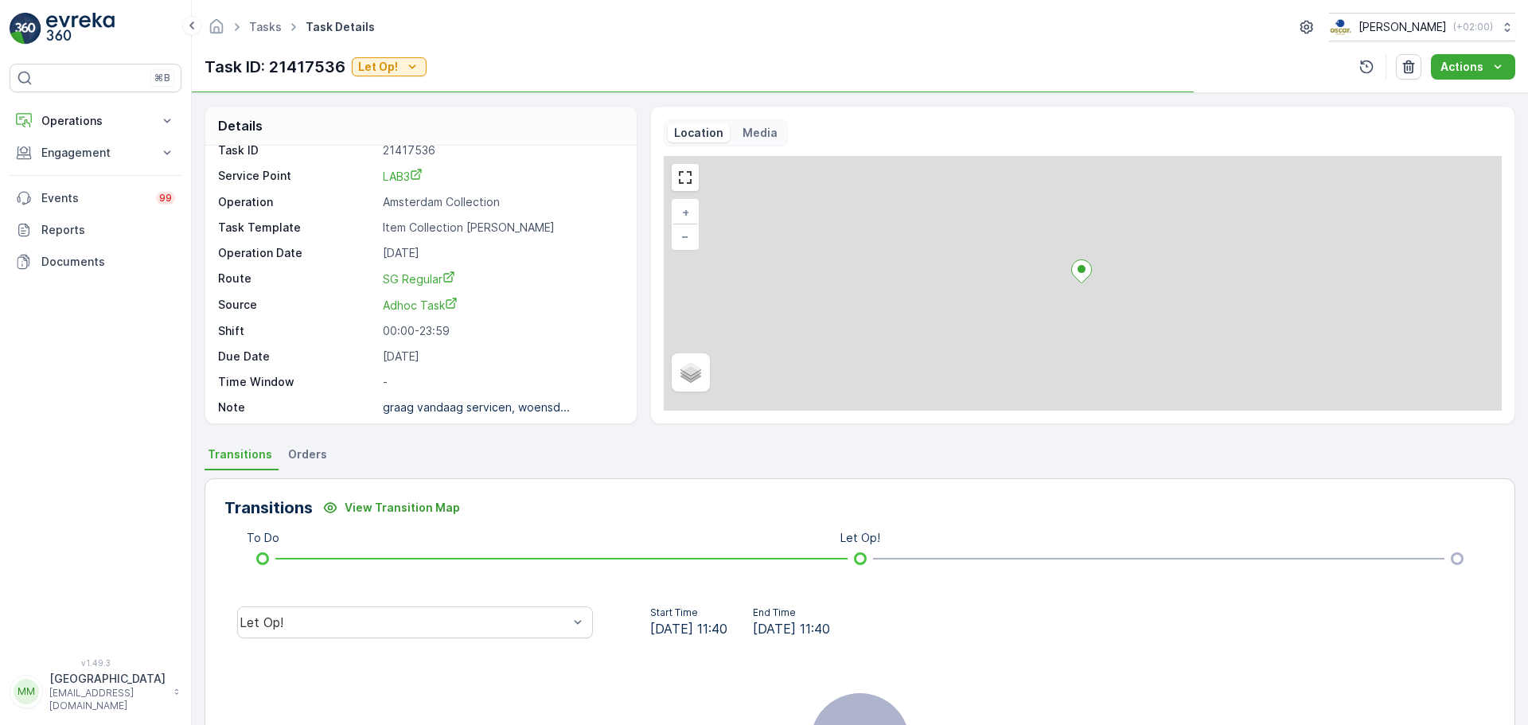
scroll to position [21, 0]
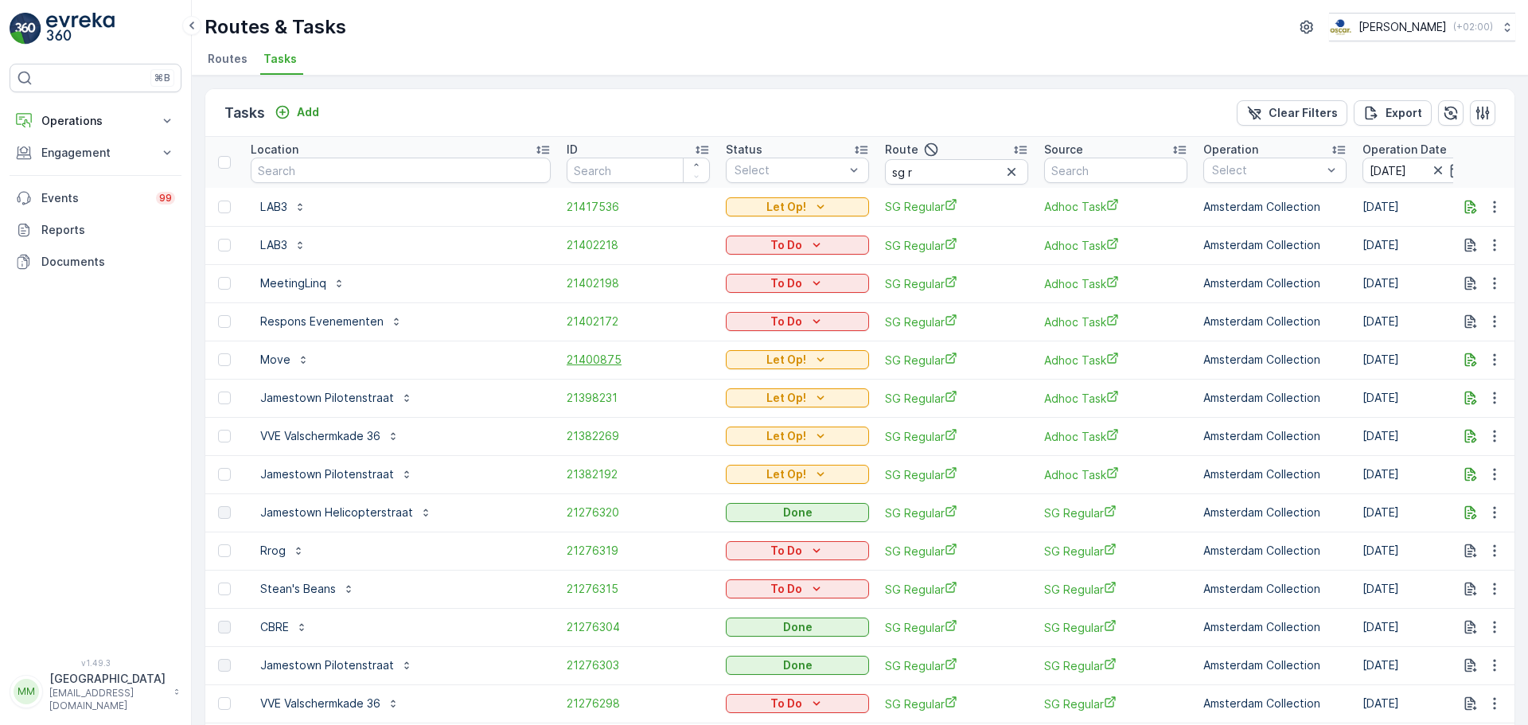
click at [566, 362] on span "21400875" at bounding box center [637, 360] width 143 height 16
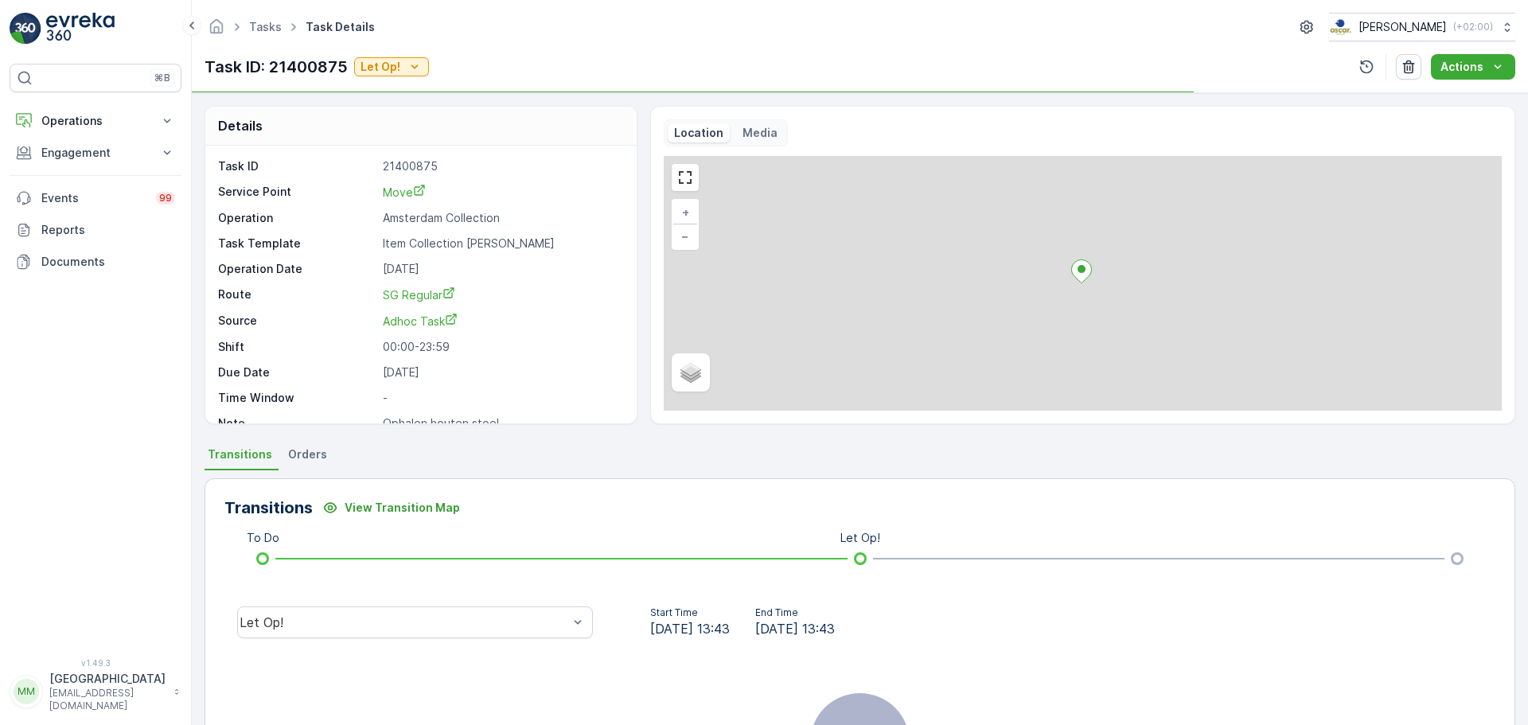
scroll to position [21, 0]
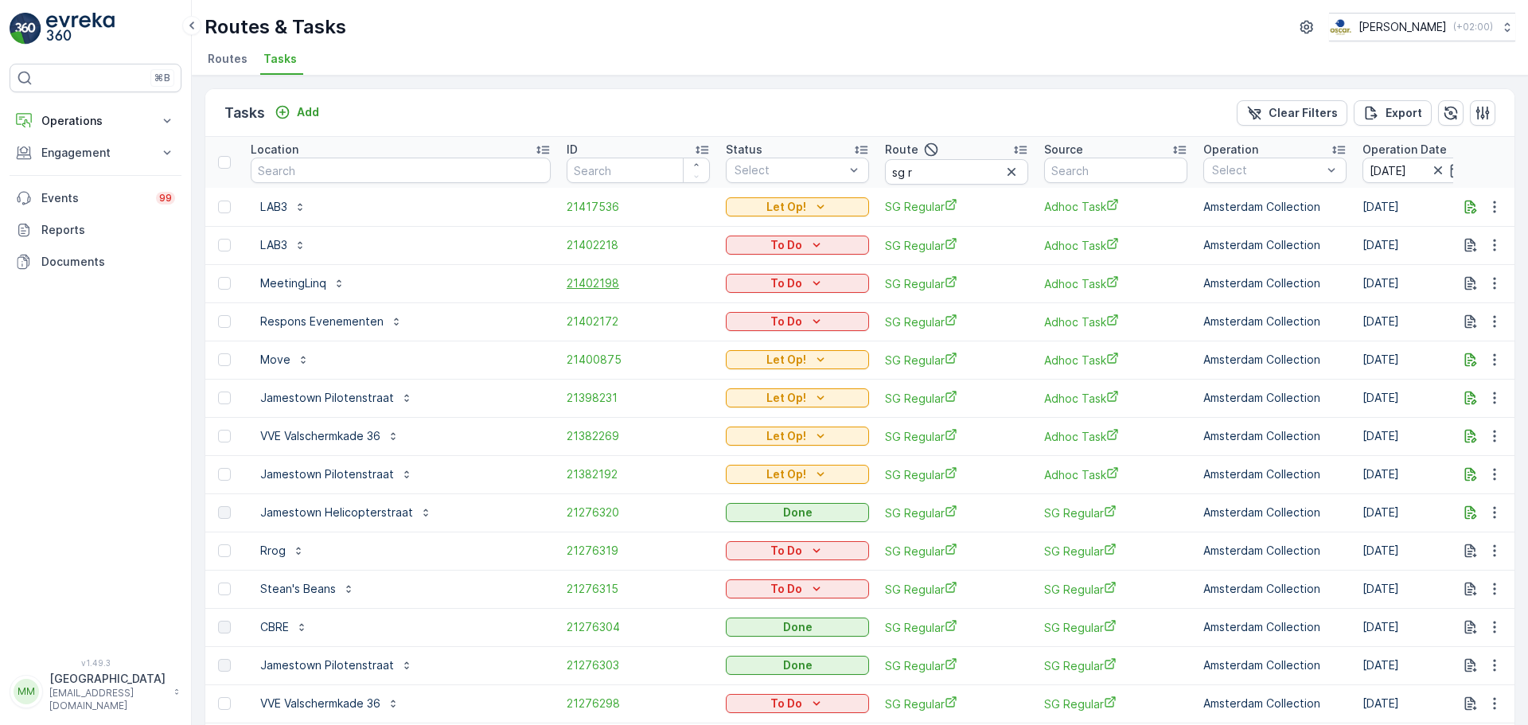
click at [566, 290] on span "21402198" at bounding box center [637, 283] width 143 height 16
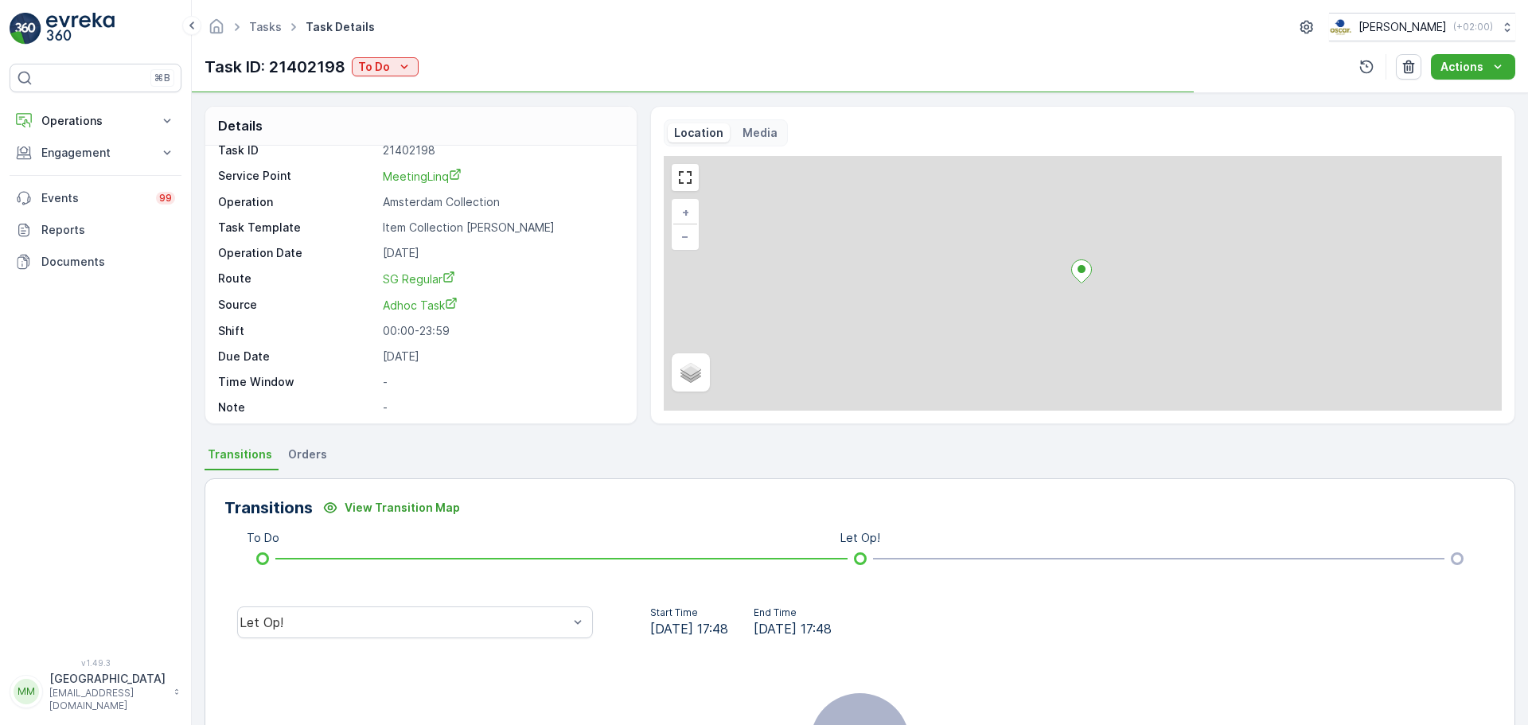
scroll to position [21, 0]
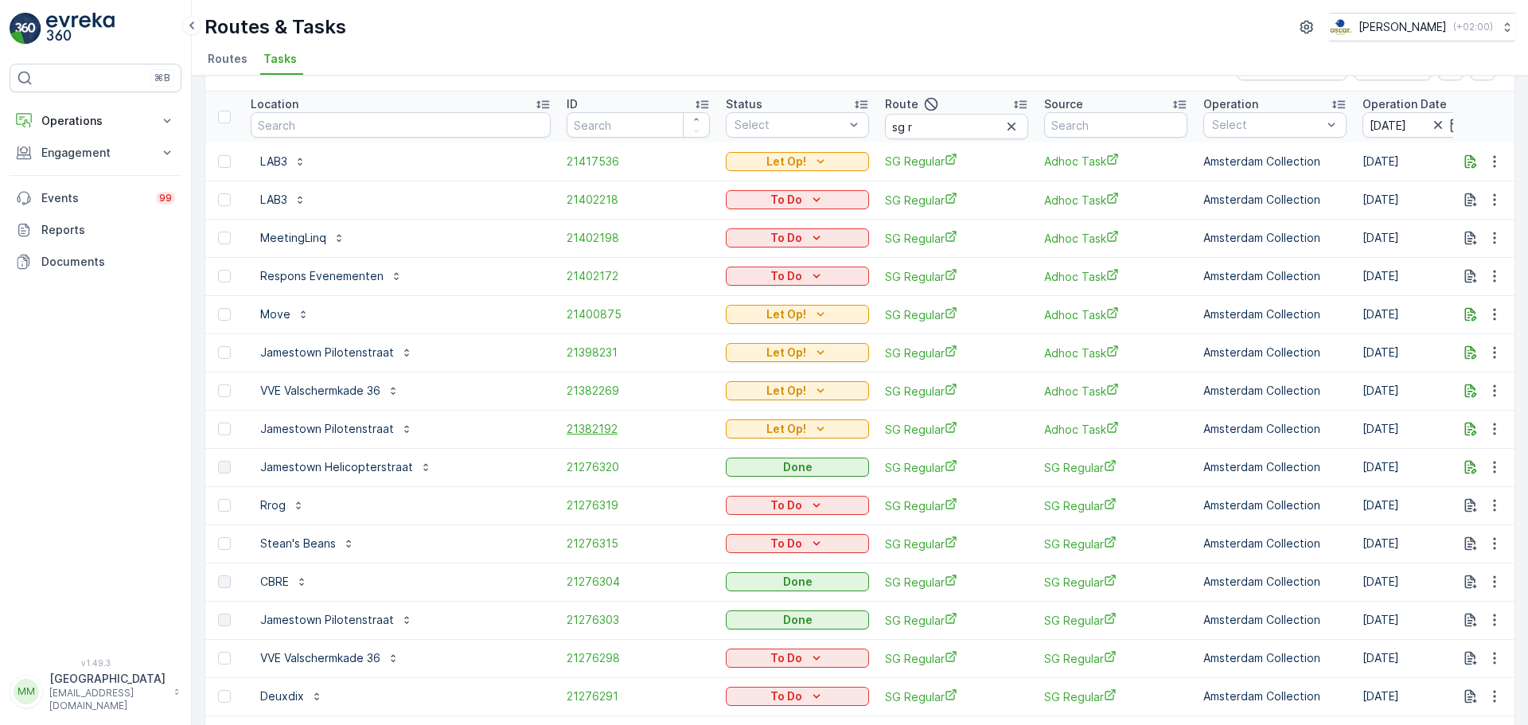
scroll to position [43, 0]
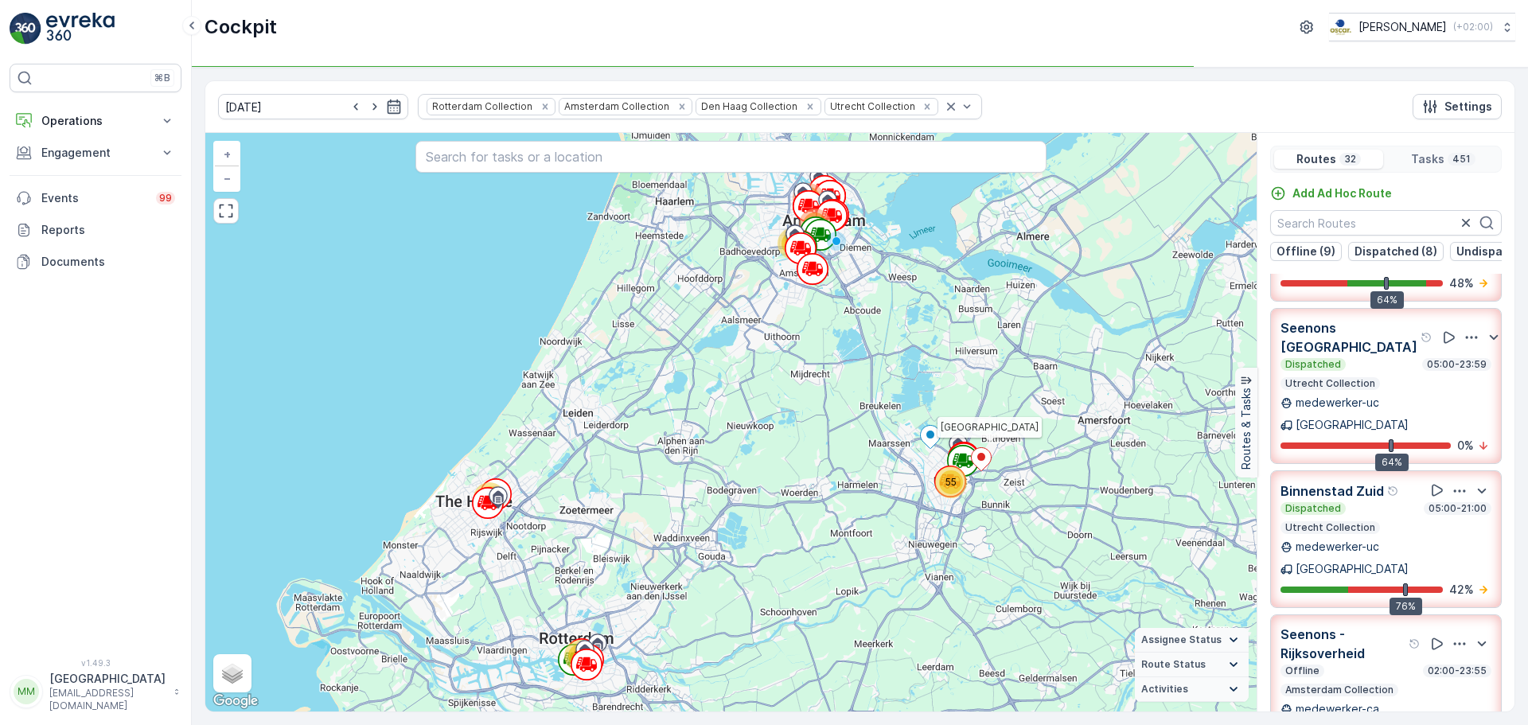
scroll to position [276, 0]
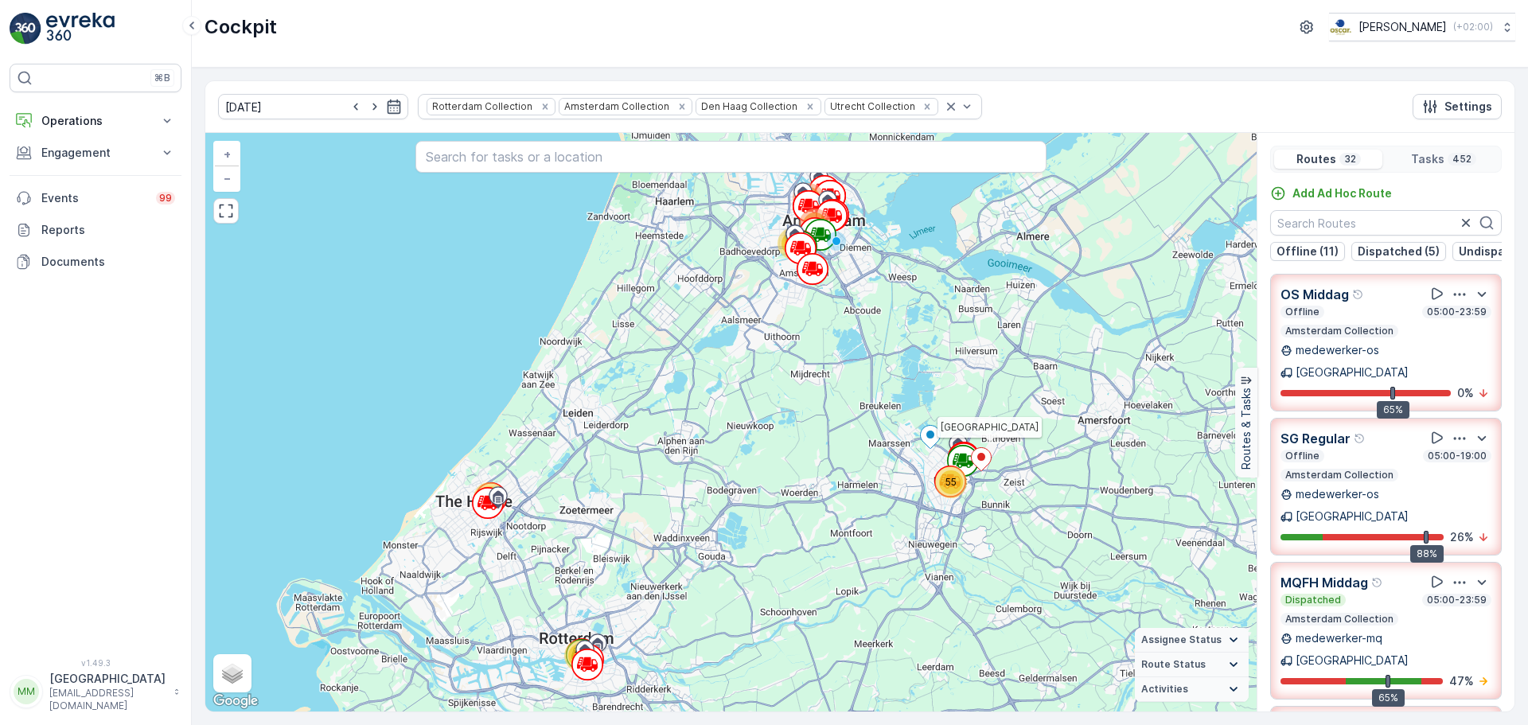
scroll to position [276, 0]
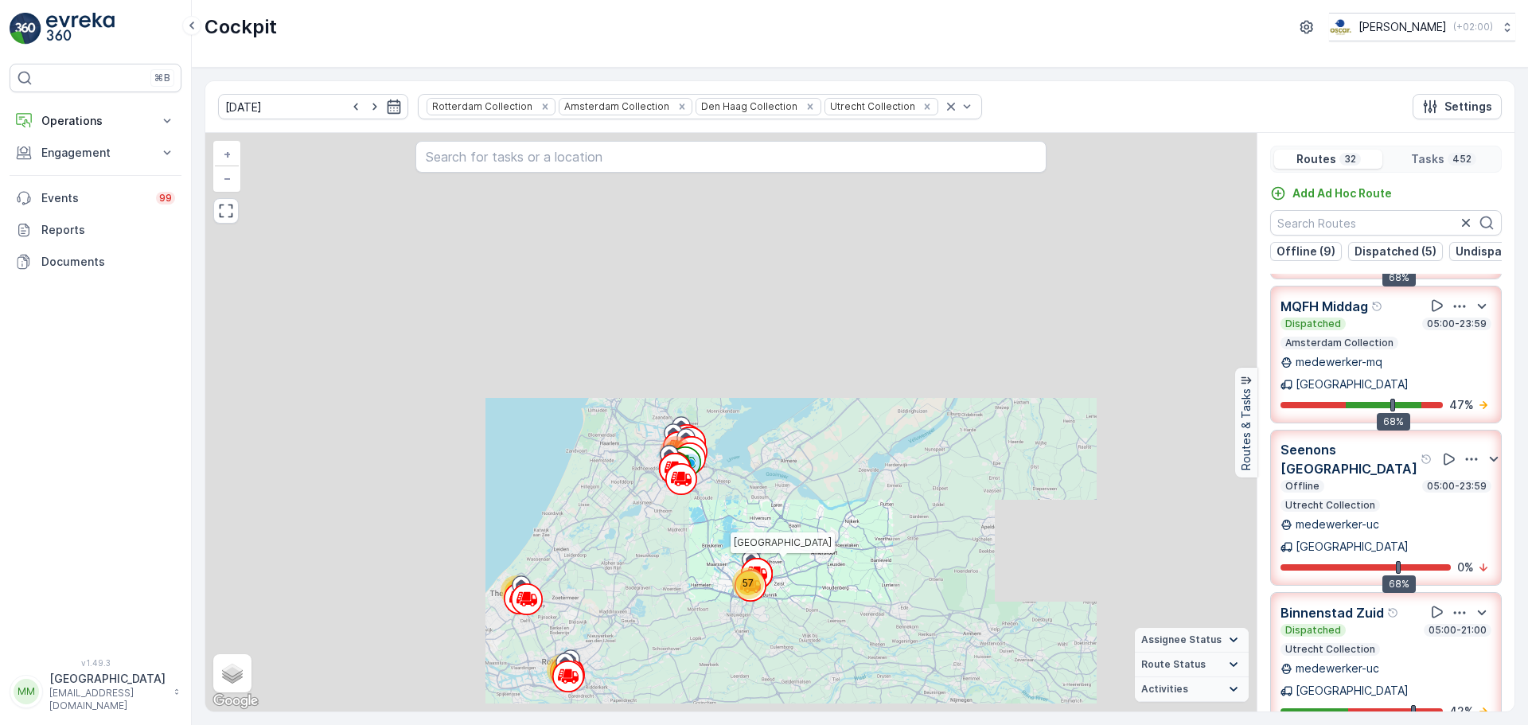
drag, startPoint x: 749, startPoint y: 496, endPoint x: 812, endPoint y: 559, distance: 89.5
click at [812, 559] on div "55 107 66 102 57 76 44 275 [GEOGRAPHIC_DATA] + − Satellite Roadmap Terrain Hybr…" at bounding box center [730, 422] width 1051 height 578
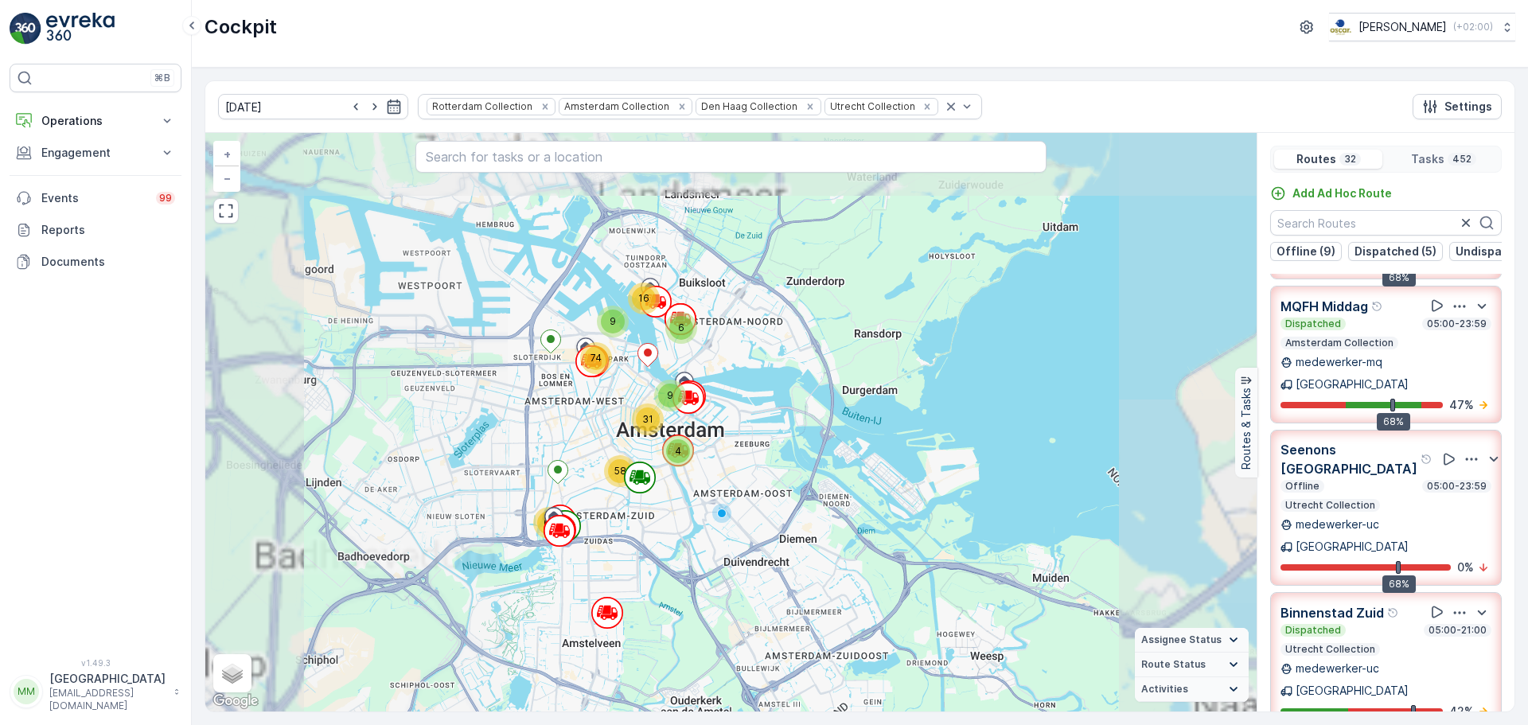
drag, startPoint x: 617, startPoint y: 443, endPoint x: 730, endPoint y: 547, distance: 153.2
click at [730, 547] on div "2 5 4 4 4 34 5 4 2 4 26 34 14 5 24 9 16 6 74 65 58 9 4 31 [GEOGRAPHIC_DATA] + −…" at bounding box center [730, 422] width 1051 height 578
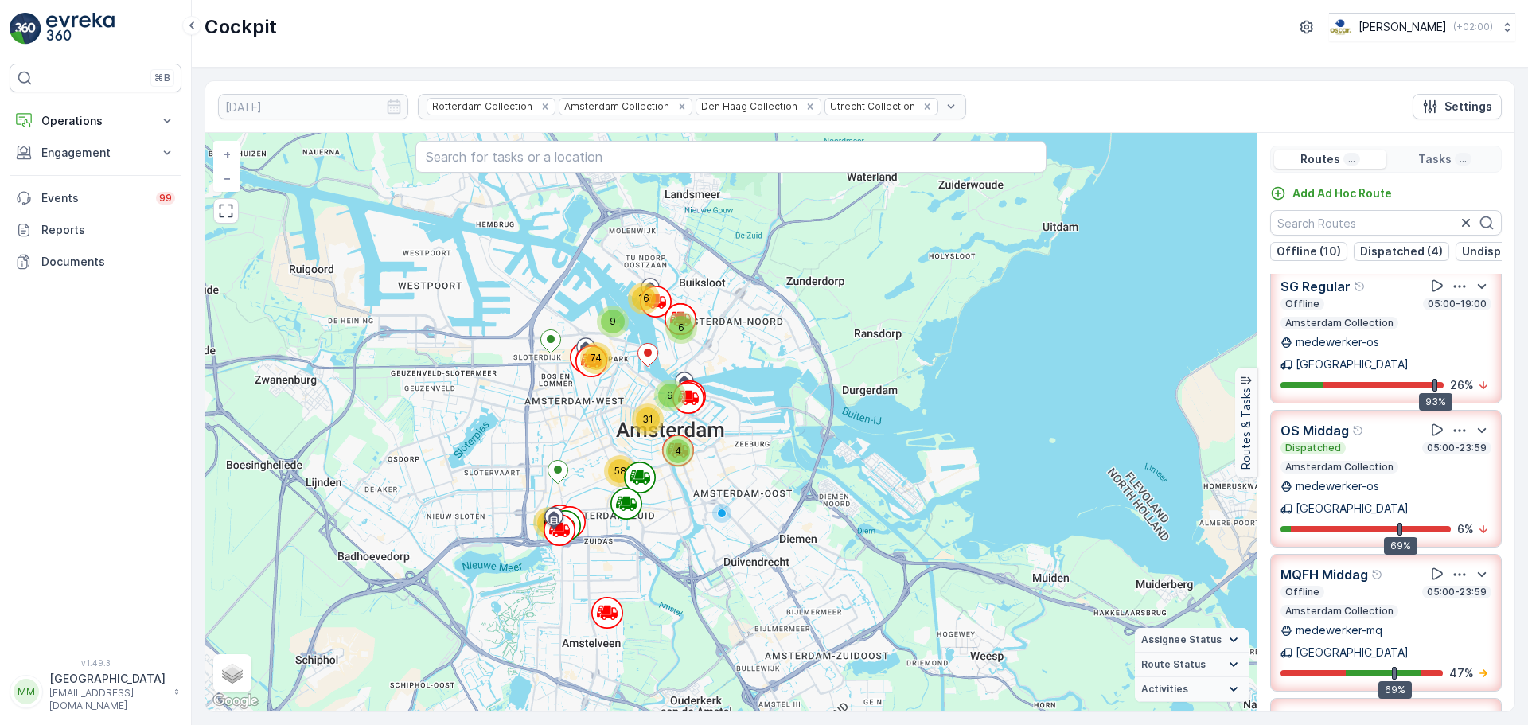
scroll to position [0, 0]
